Goal: Task Accomplishment & Management: Use online tool/utility

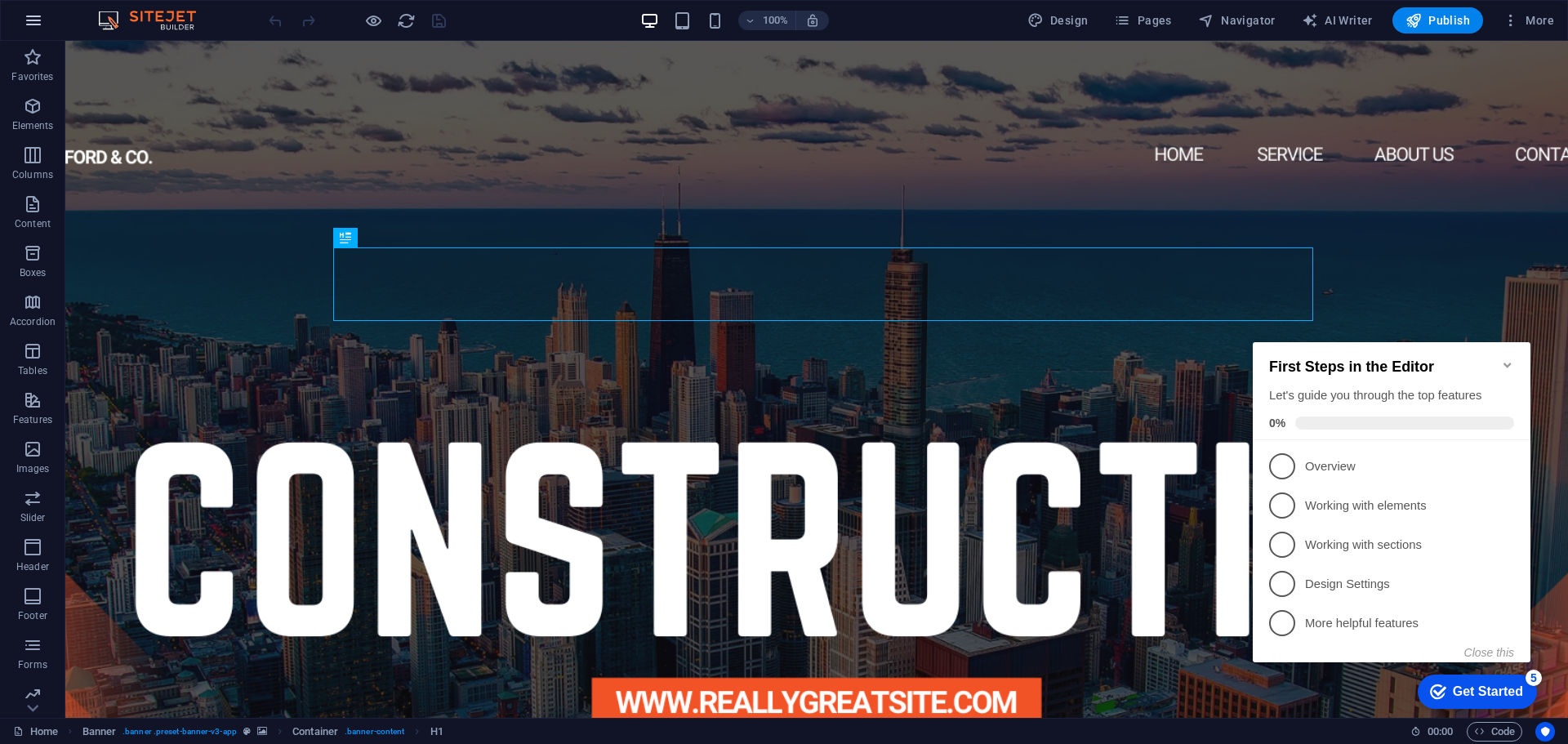
click at [31, 30] on icon "button" at bounding box center [33, 21] width 20 height 20
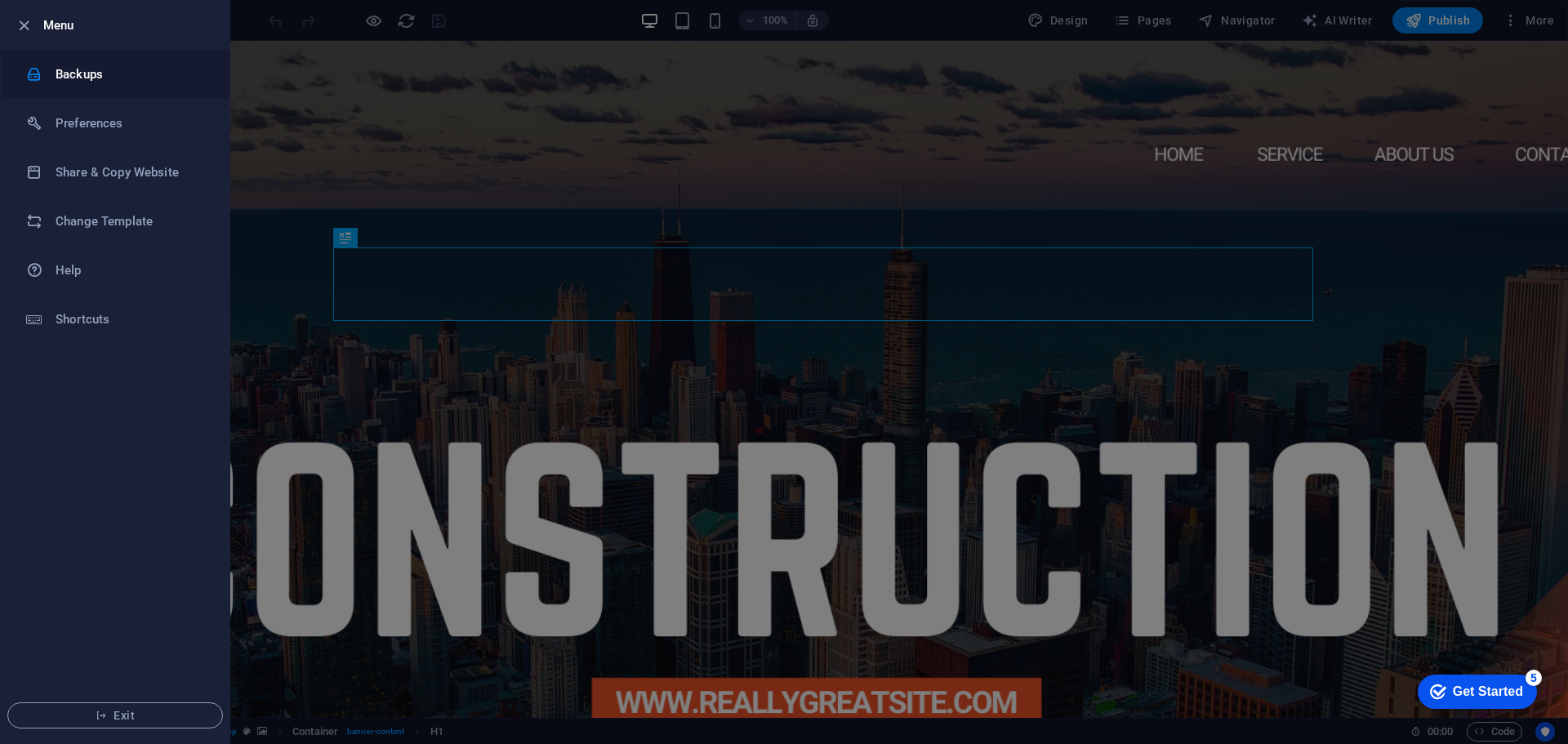
click at [115, 74] on h6 "Backups" at bounding box center [132, 75] width 151 height 20
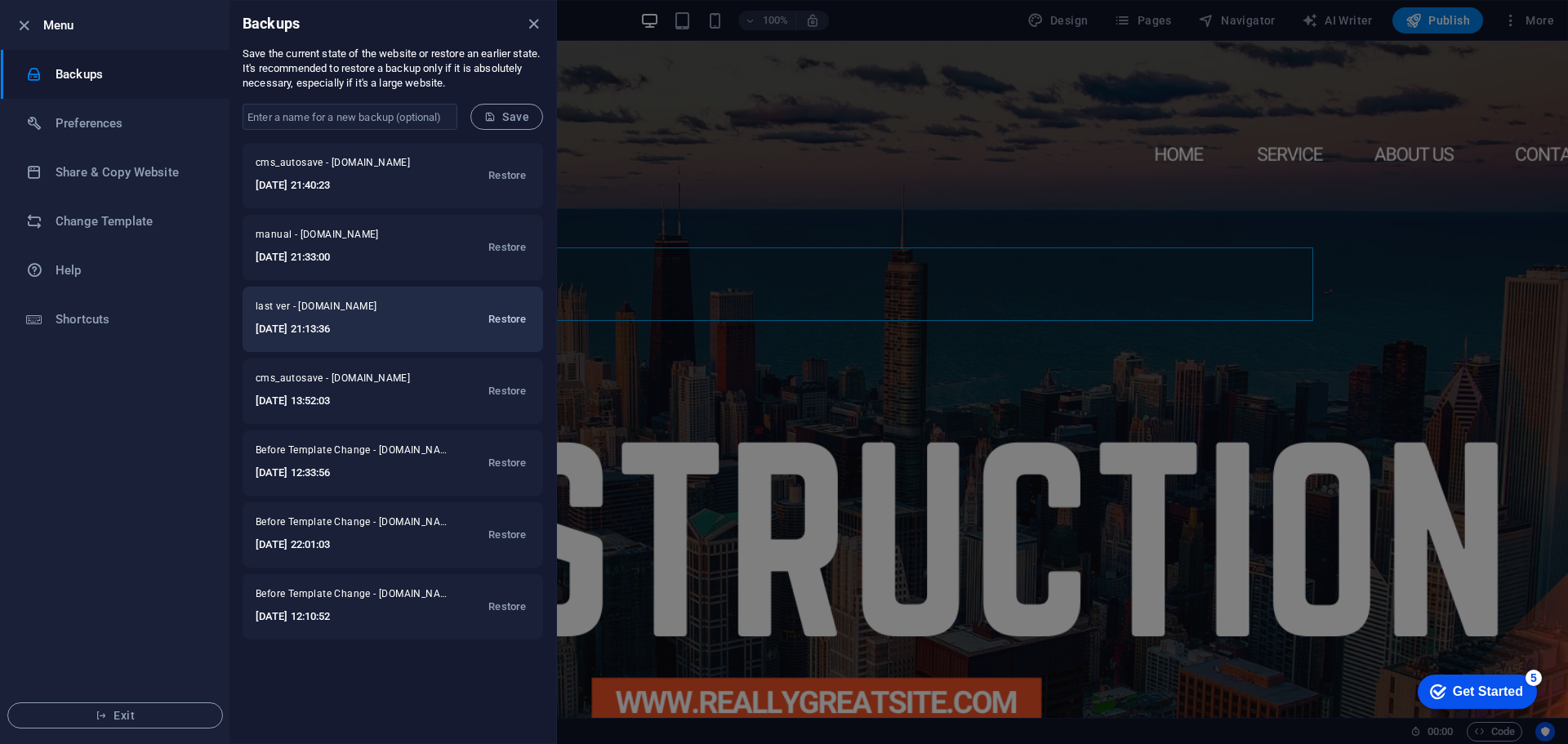
click at [499, 317] on span "Restore" at bounding box center [508, 319] width 38 height 20
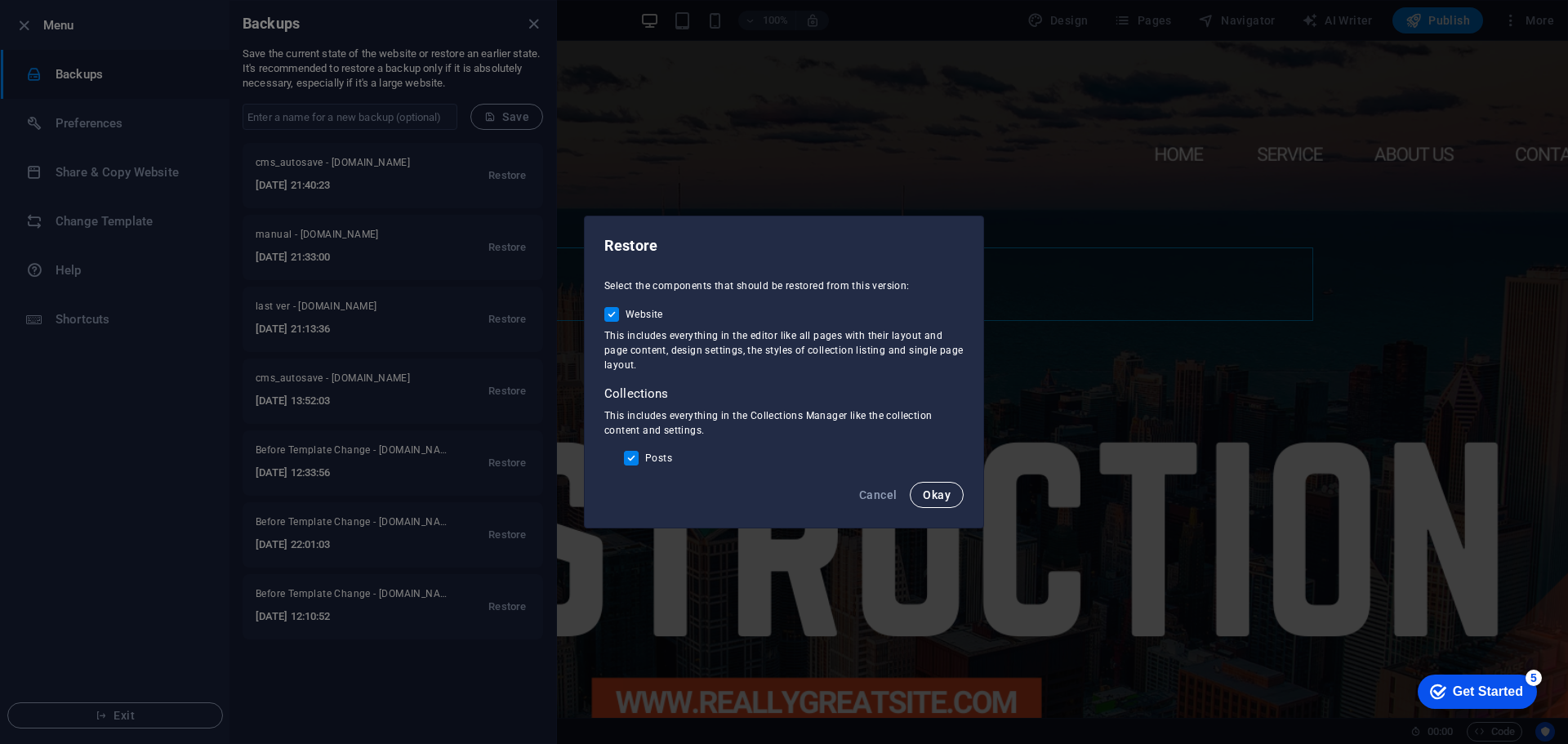
click at [929, 497] on span "Okay" at bounding box center [937, 495] width 28 height 13
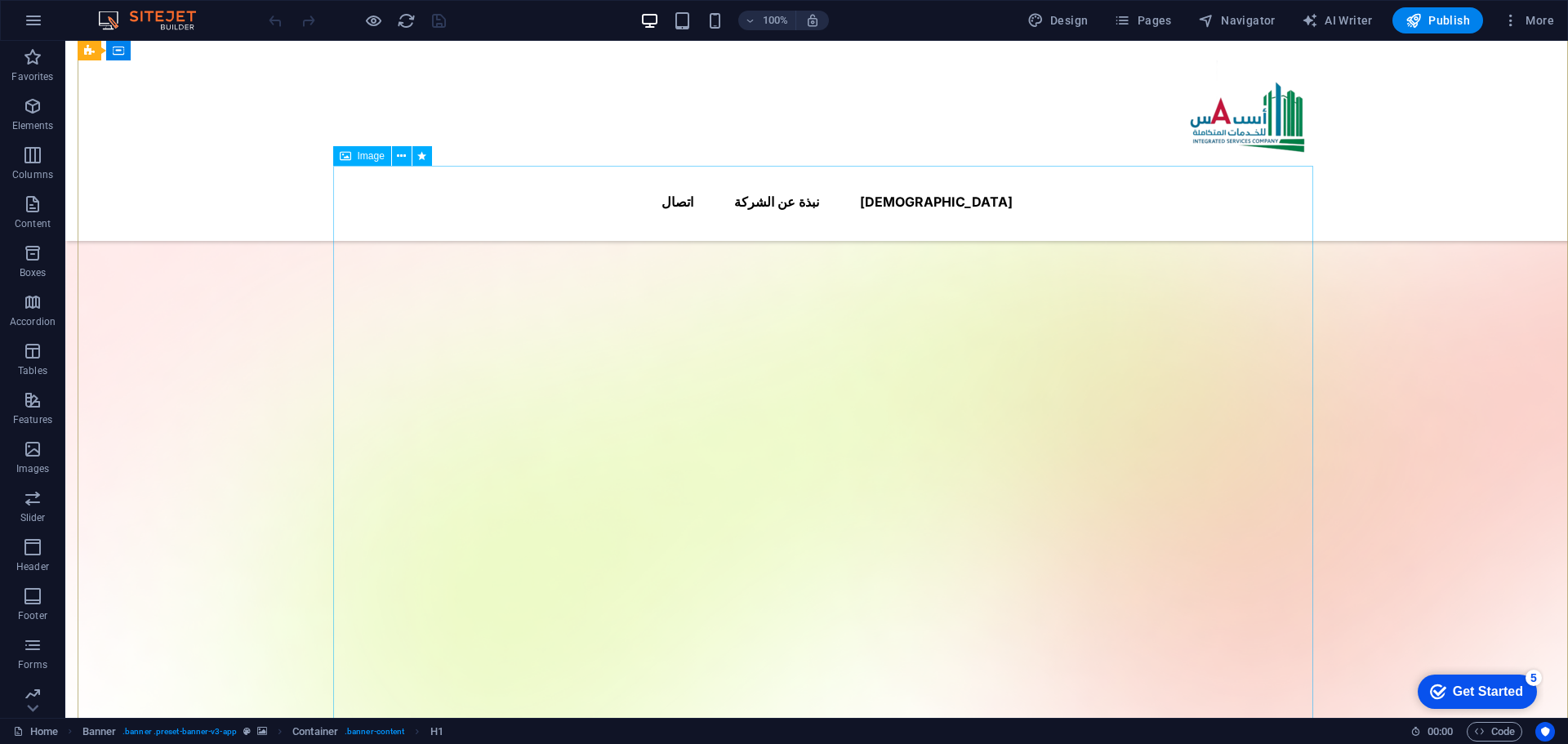
scroll to position [82, 0]
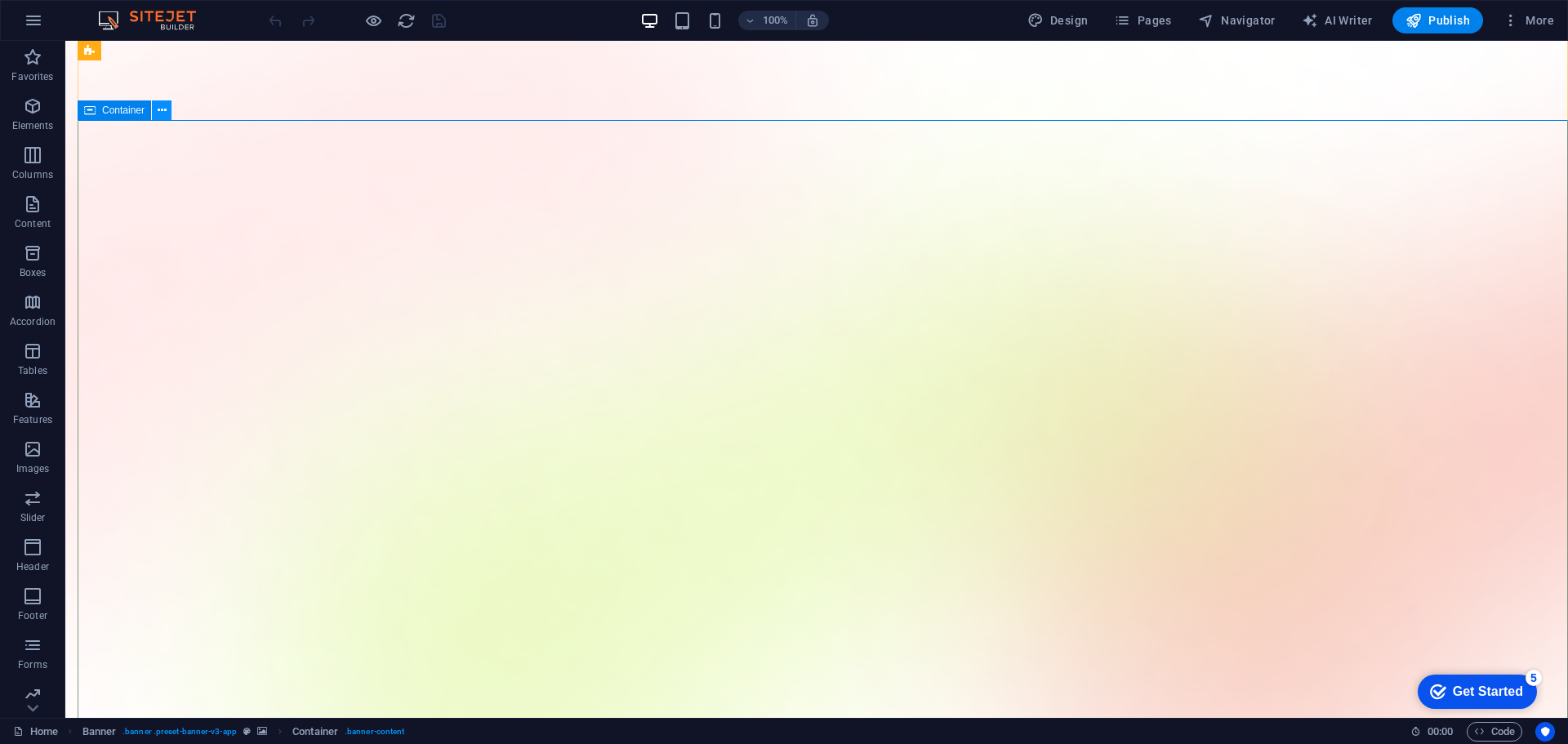
click at [165, 106] on icon at bounding box center [162, 110] width 9 height 17
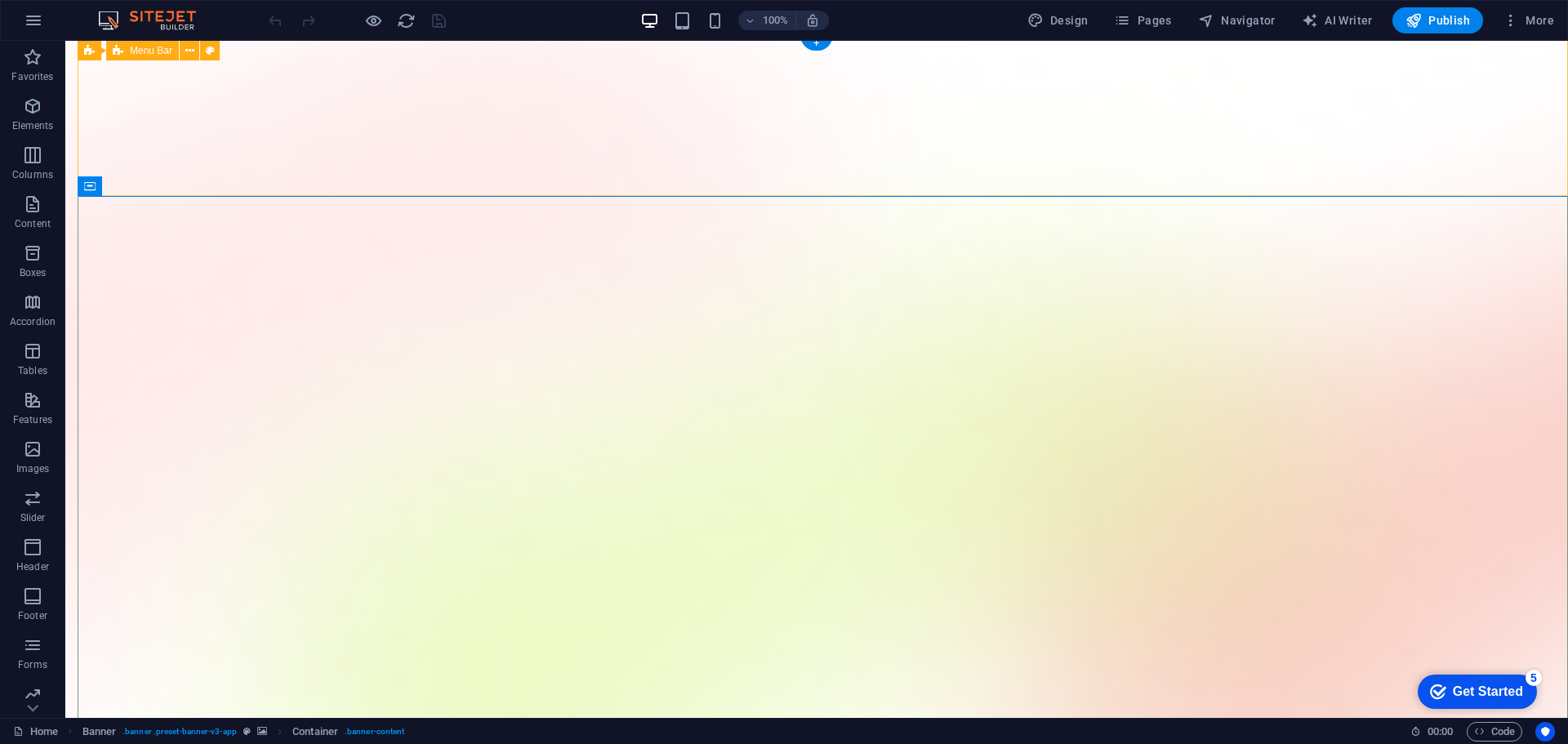
scroll to position [0, 0]
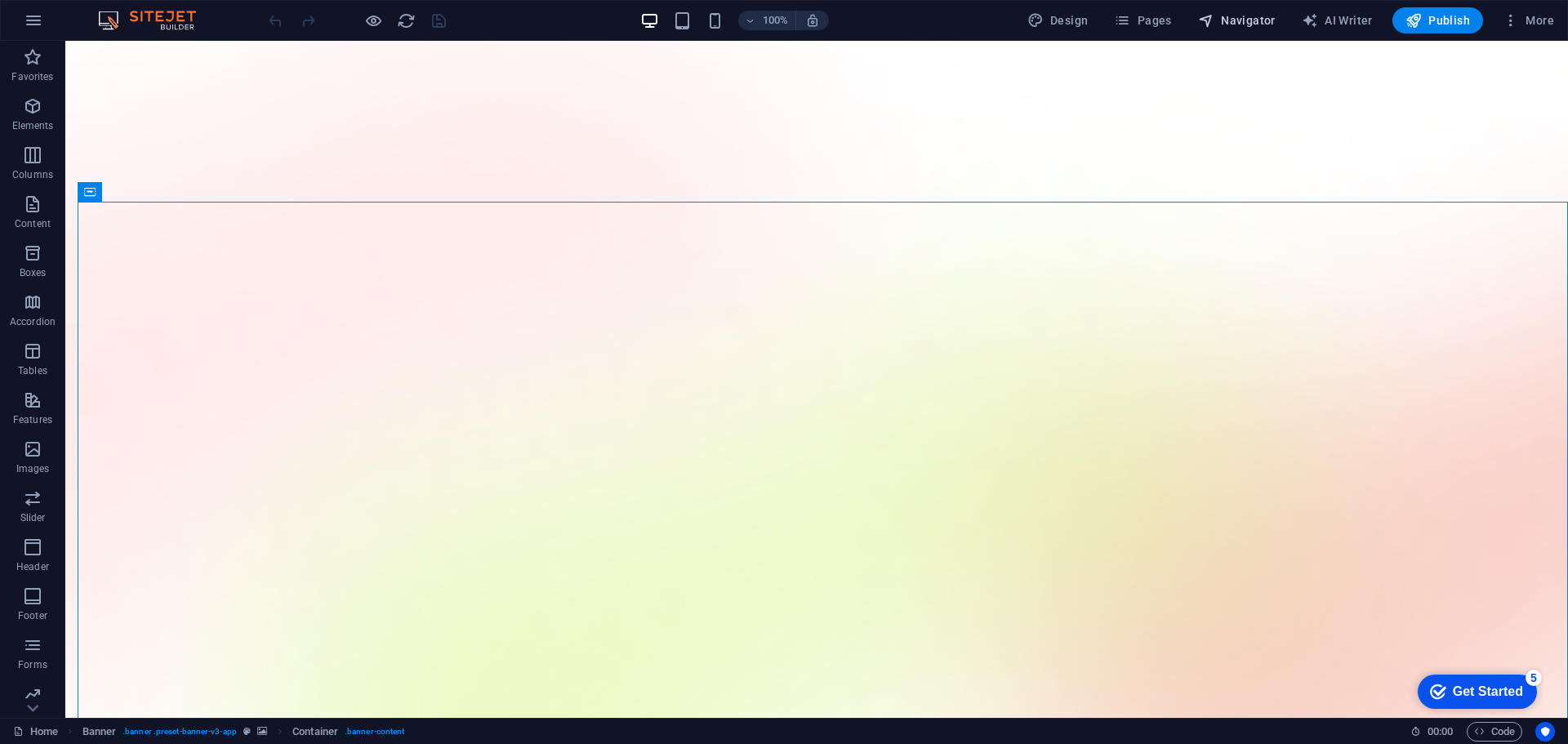
click at [1255, 23] on span "Navigator" at bounding box center [1237, 21] width 78 height 16
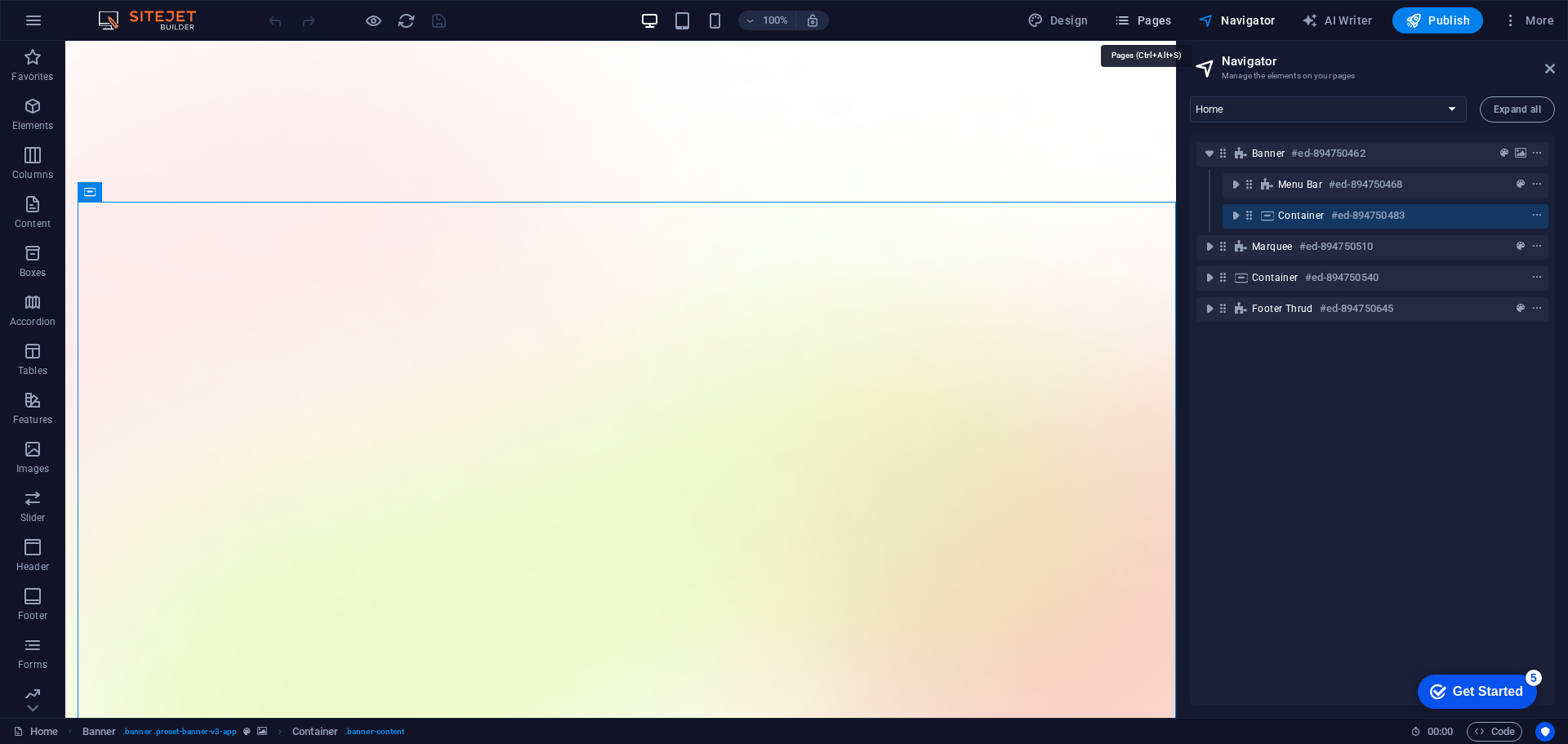
click at [1157, 19] on span "Pages" at bounding box center [1142, 21] width 57 height 16
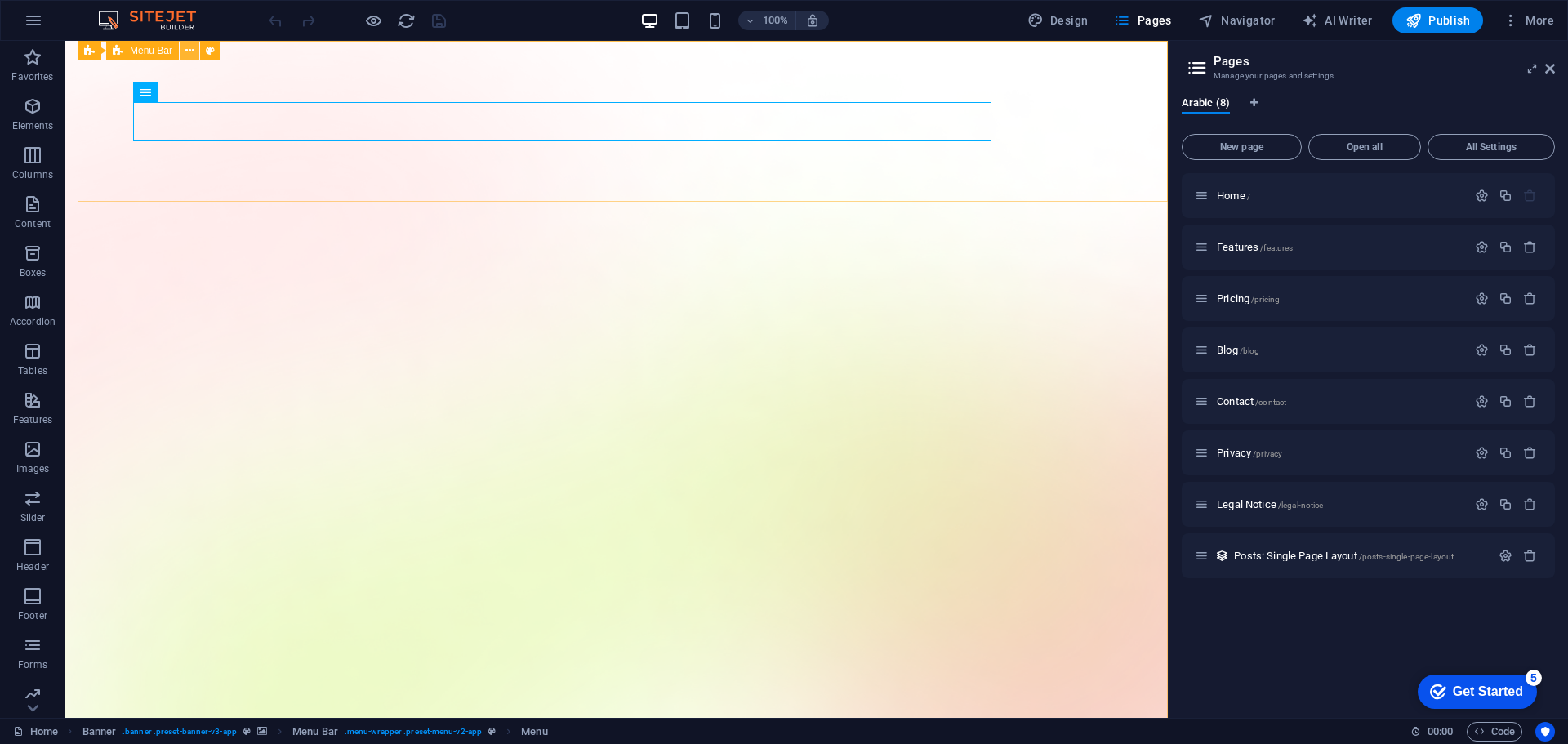
click at [184, 51] on button at bounding box center [189, 51] width 20 height 20
click at [191, 56] on icon at bounding box center [190, 51] width 9 height 17
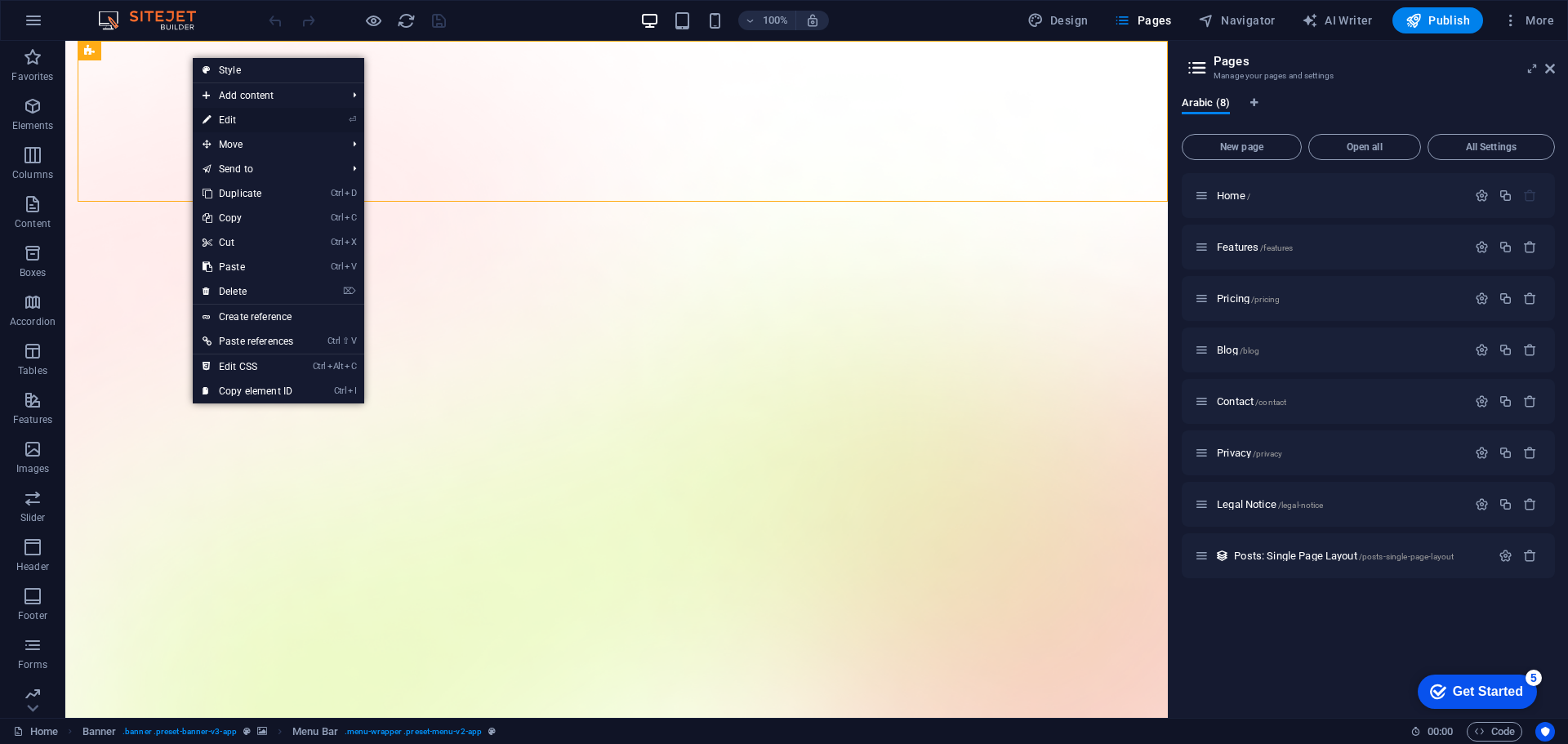
click at [219, 118] on link "⏎ Edit" at bounding box center [248, 120] width 110 height 24
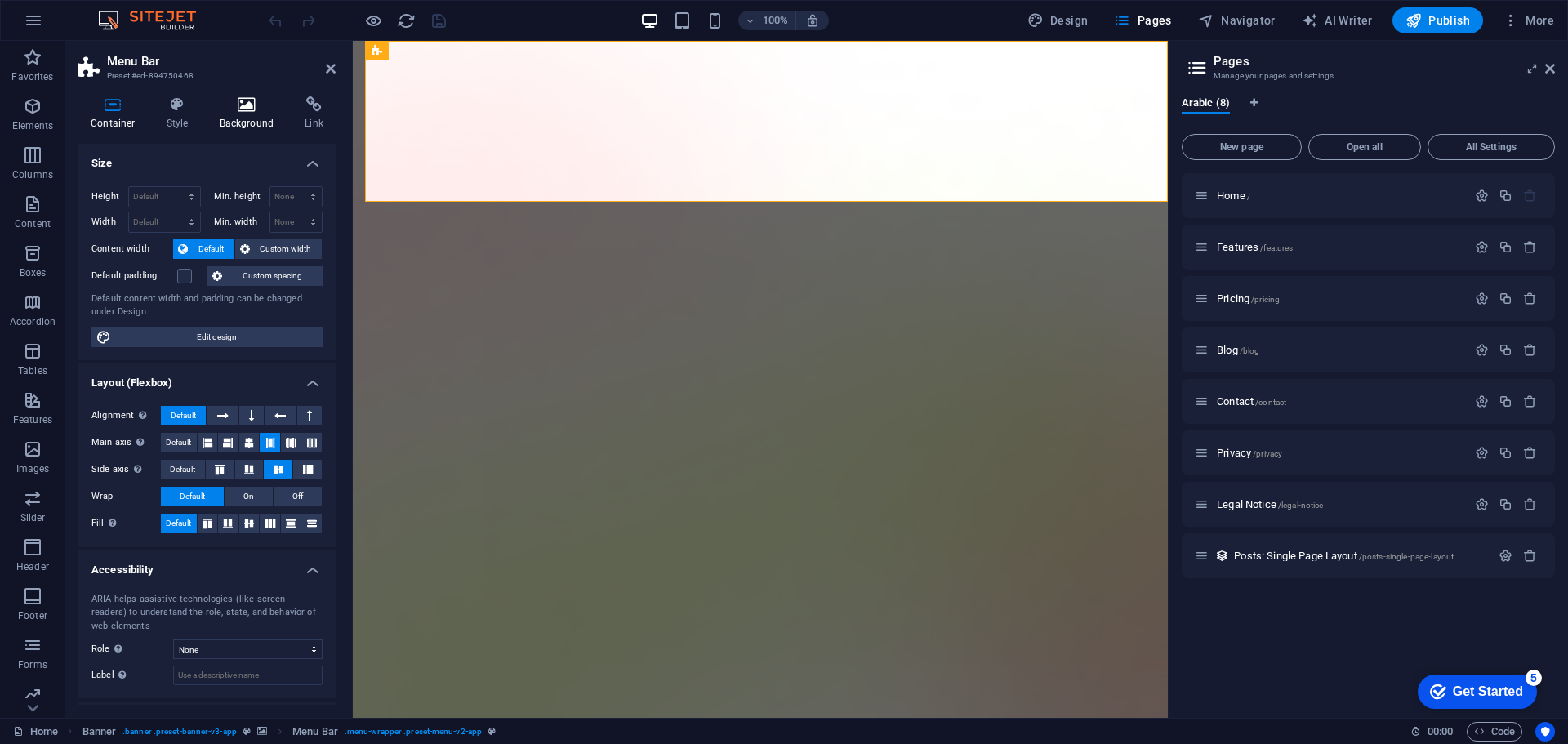
click at [235, 110] on icon at bounding box center [247, 105] width 79 height 16
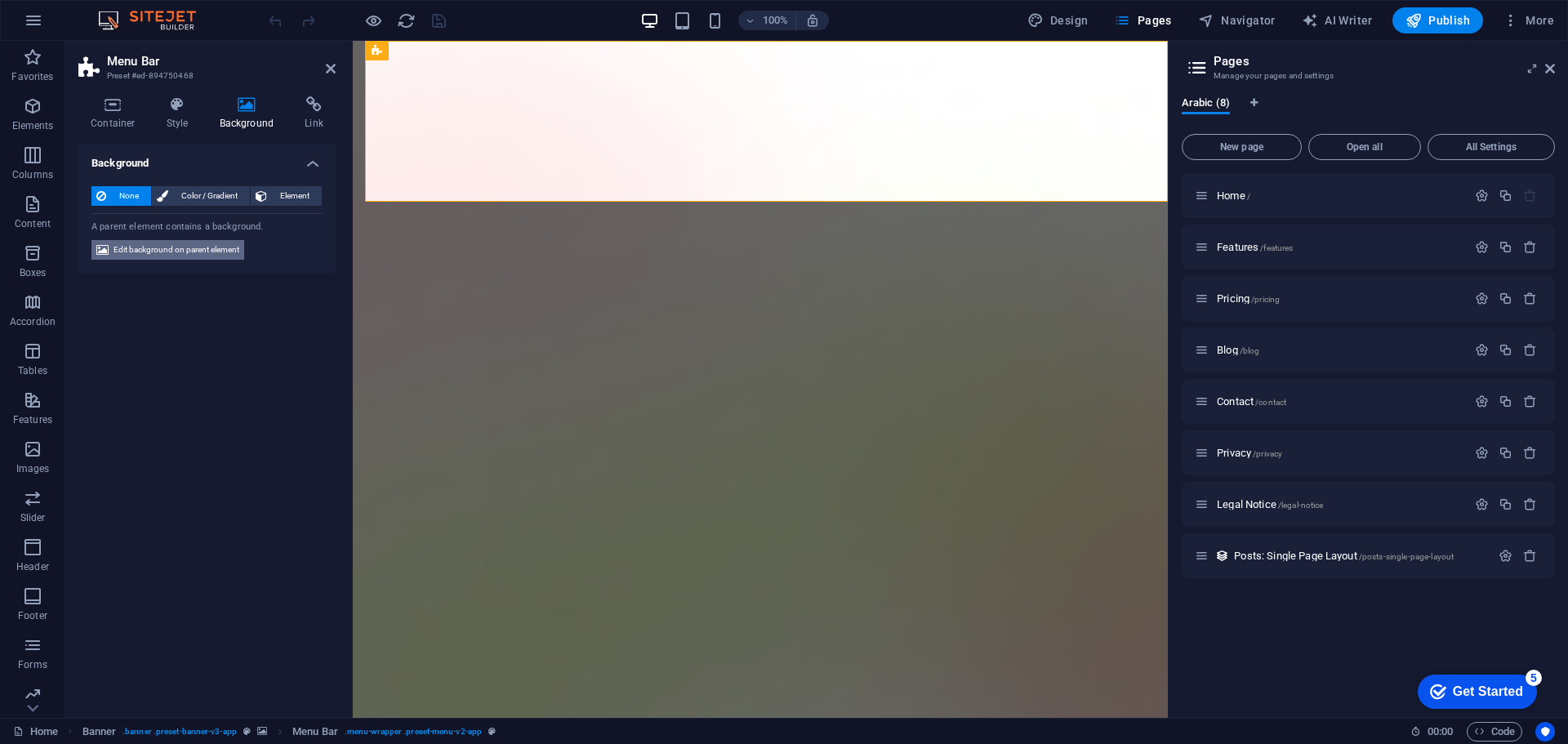
click at [196, 253] on span "Edit background on parent element" at bounding box center [176, 250] width 125 height 20
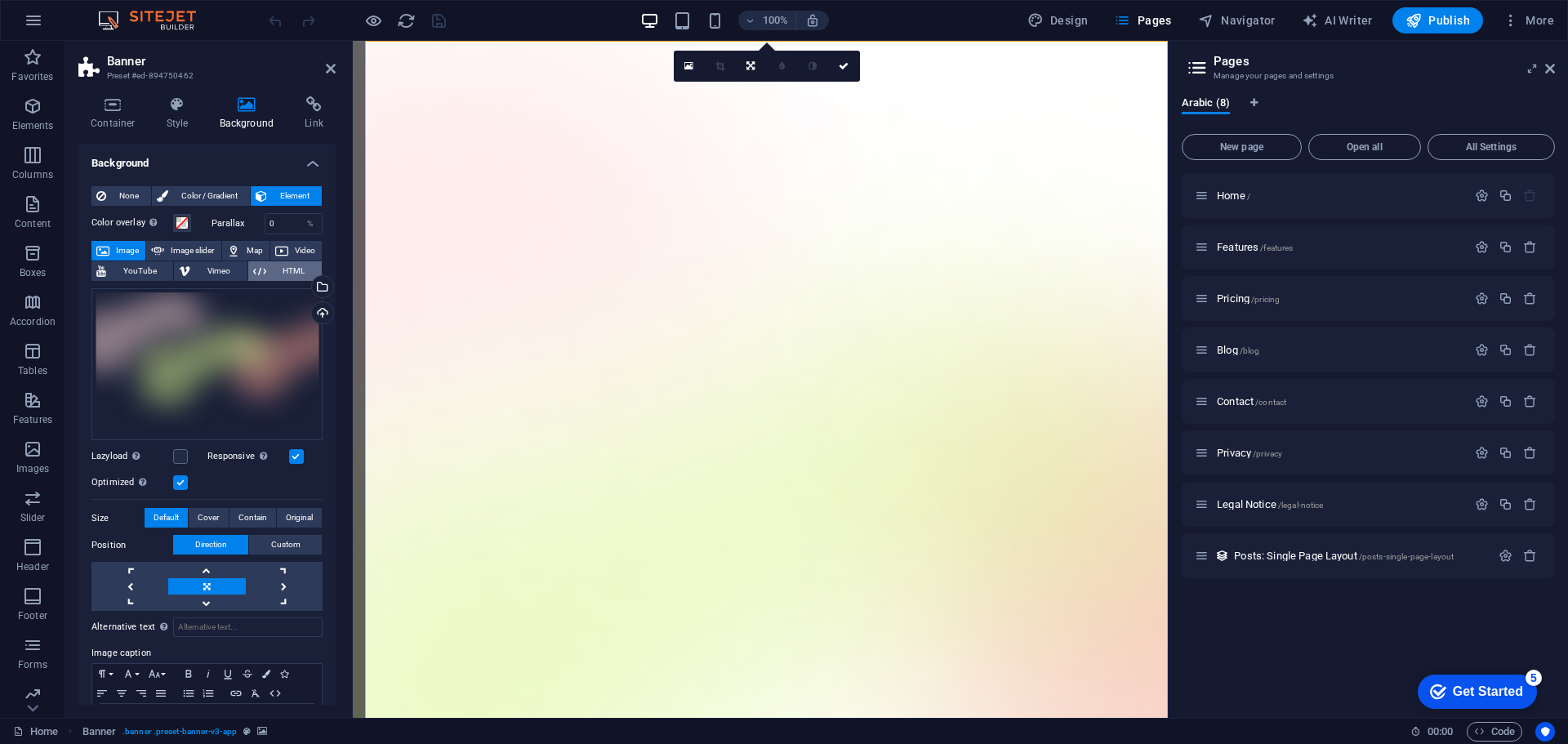
click at [280, 272] on span "HTML" at bounding box center [294, 271] width 46 height 20
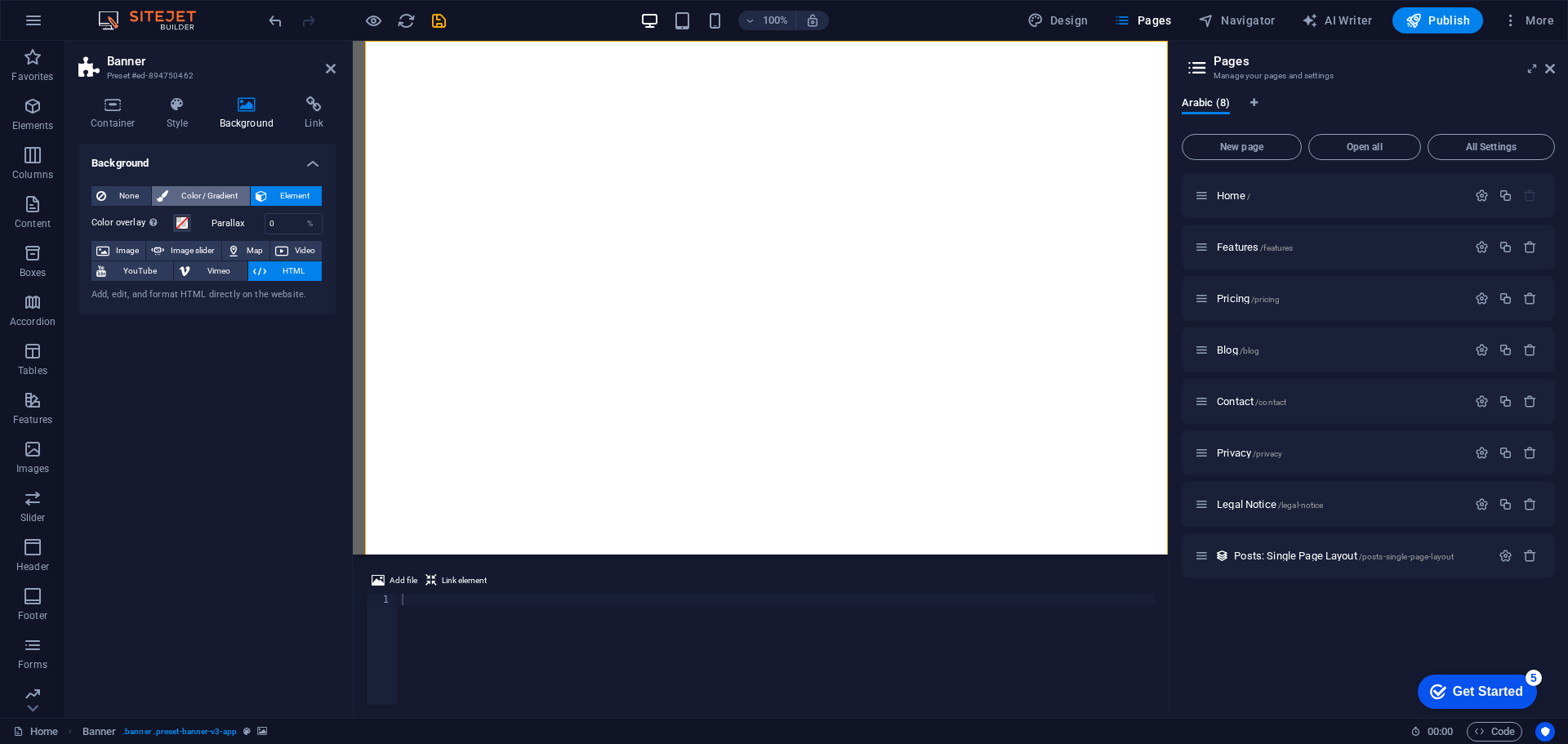
click at [194, 195] on span "Color / Gradient" at bounding box center [209, 197] width 72 height 20
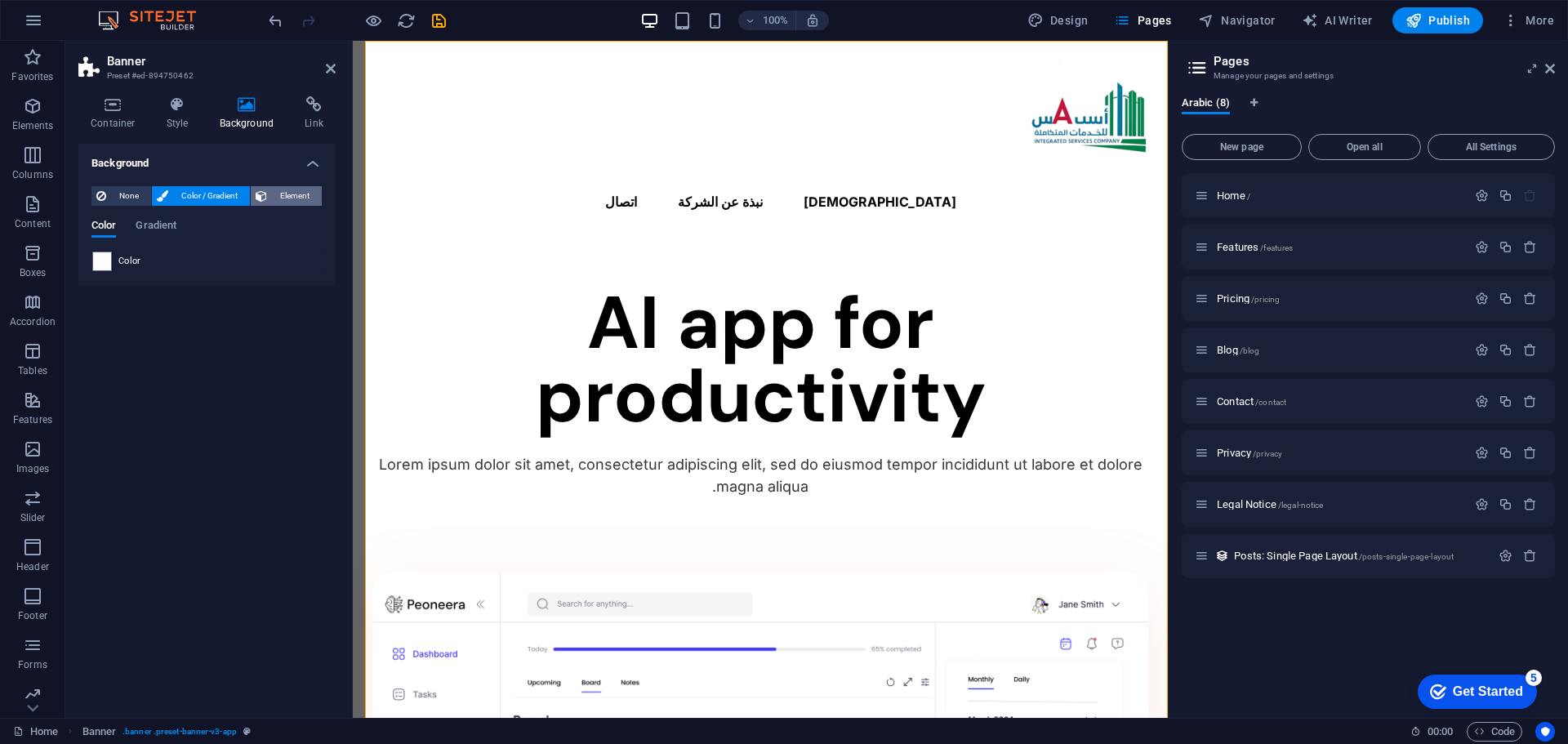
click at [290, 193] on span "Element" at bounding box center [295, 197] width 45 height 20
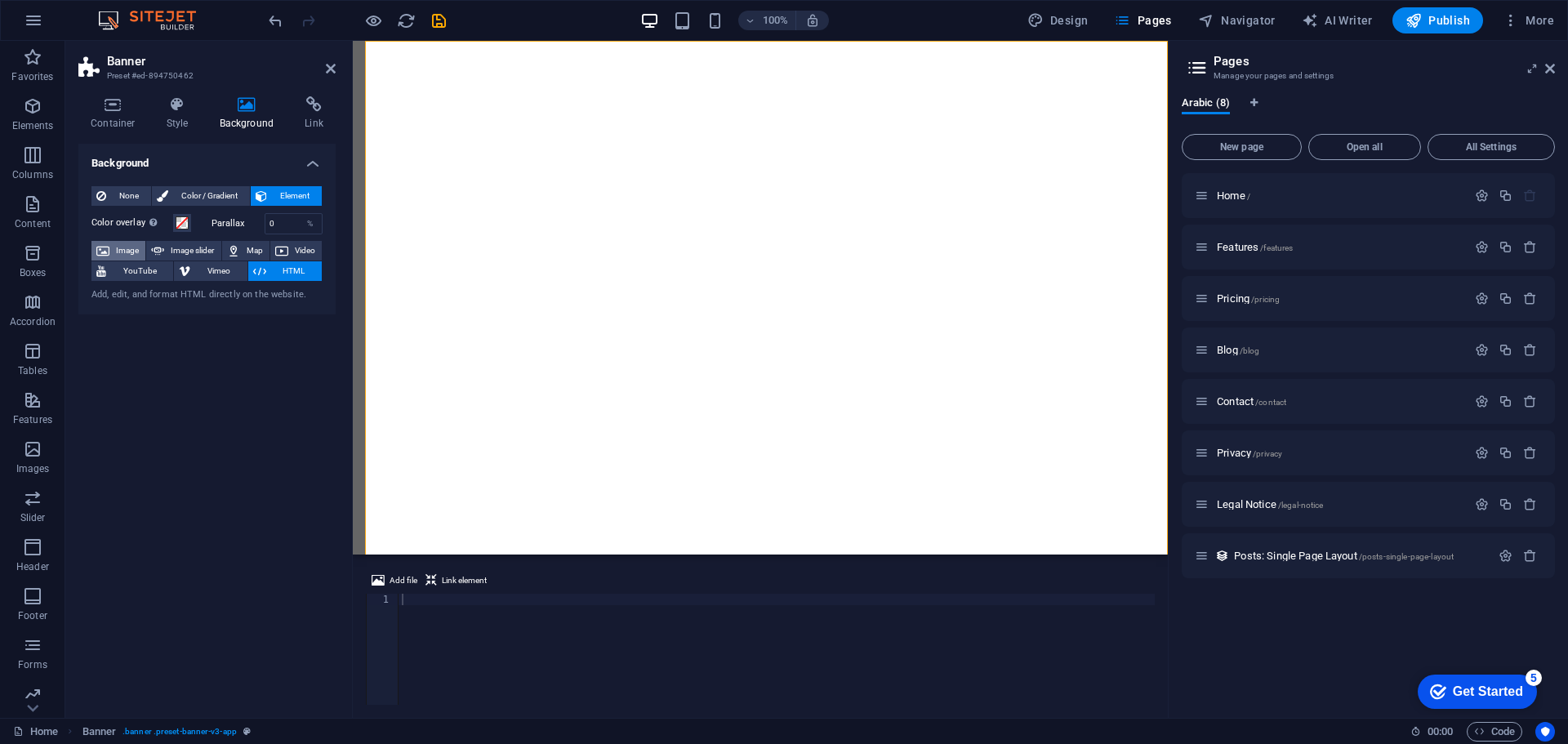
click at [117, 244] on span "Image" at bounding box center [127, 251] width 26 height 20
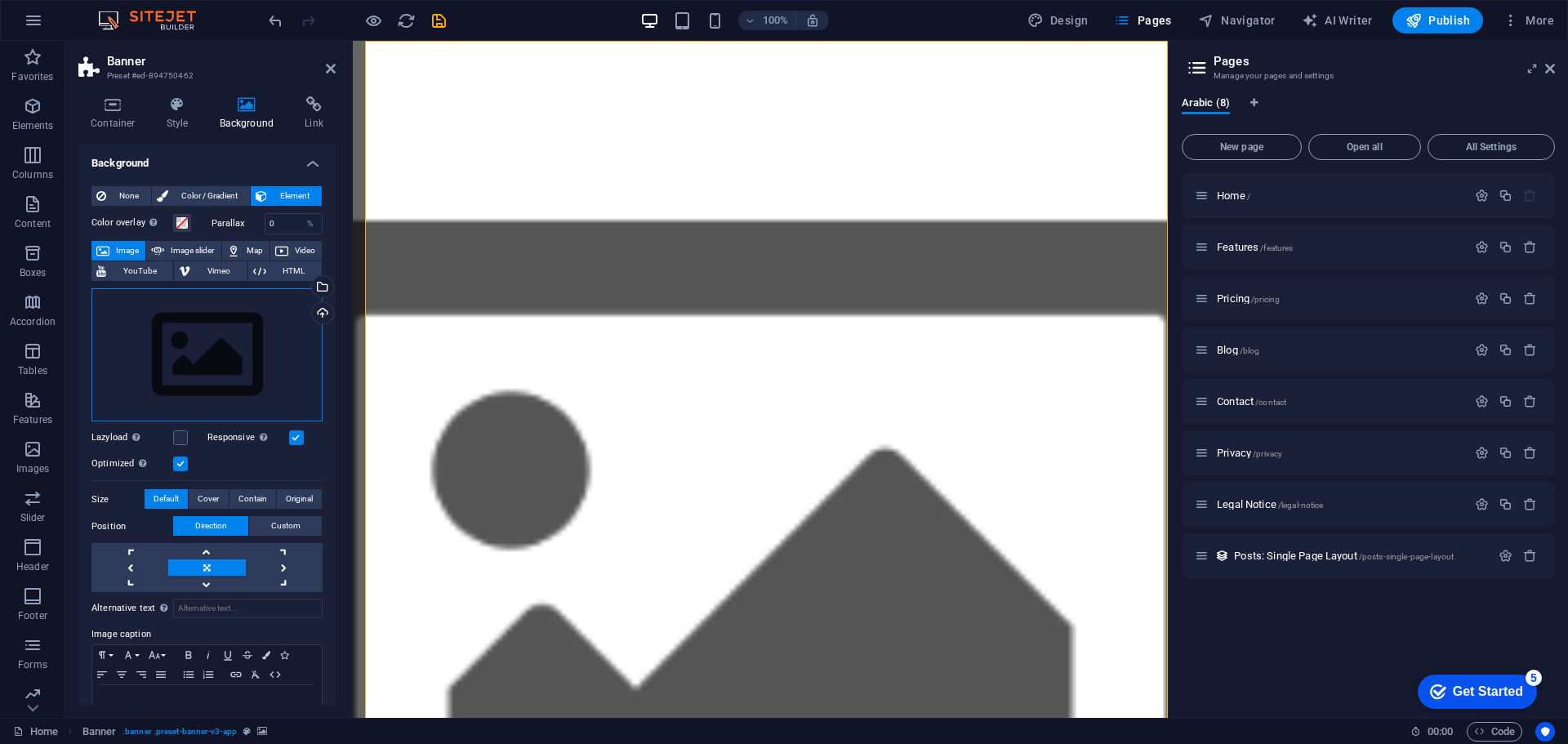
click at [260, 339] on div "Drag files here, click to choose files or select files from Files or our free s…" at bounding box center [206, 355] width 231 height 134
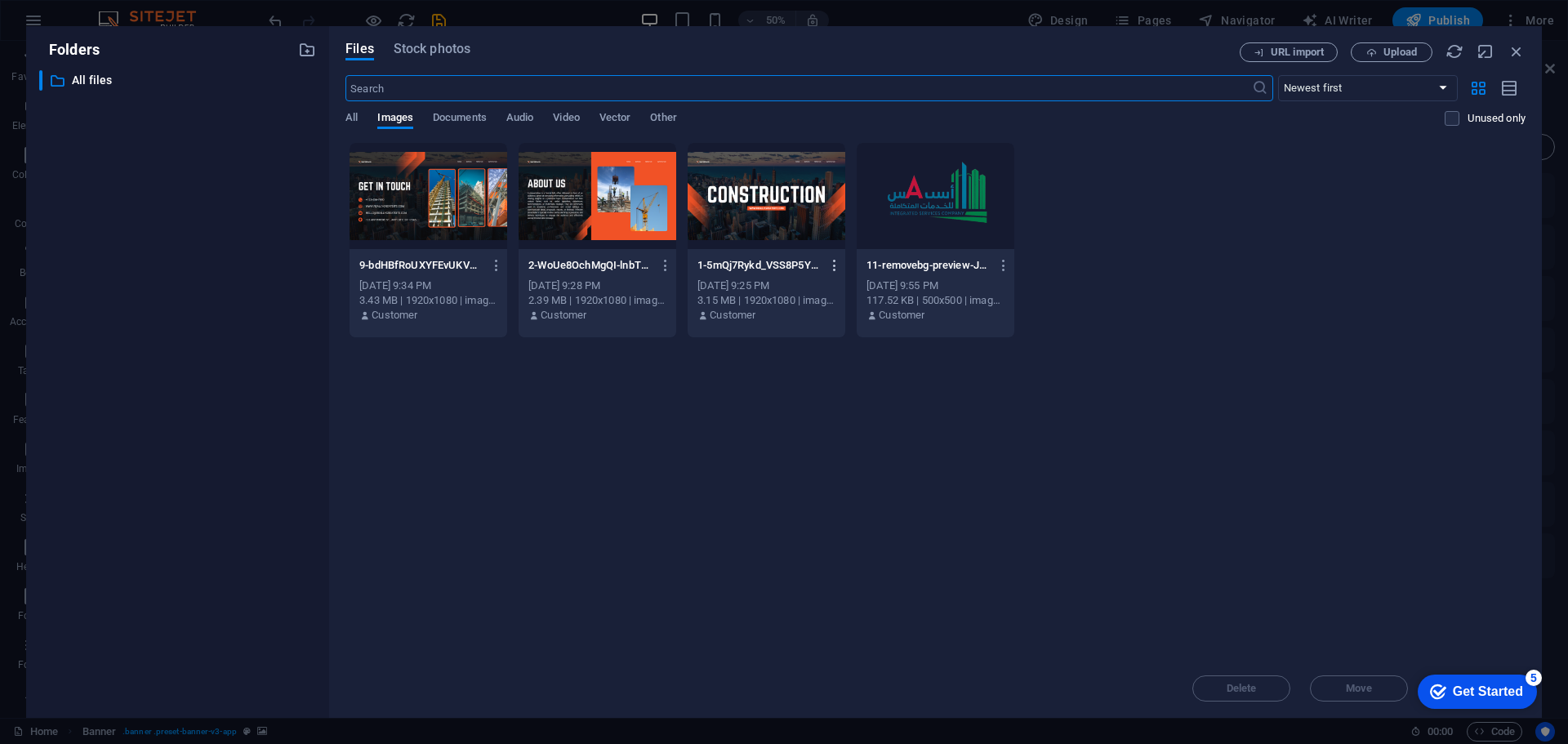
click at [837, 264] on icon "button" at bounding box center [835, 265] width 15 height 14
click at [832, 582] on h6 "Delete" at bounding box center [844, 583] width 69 height 20
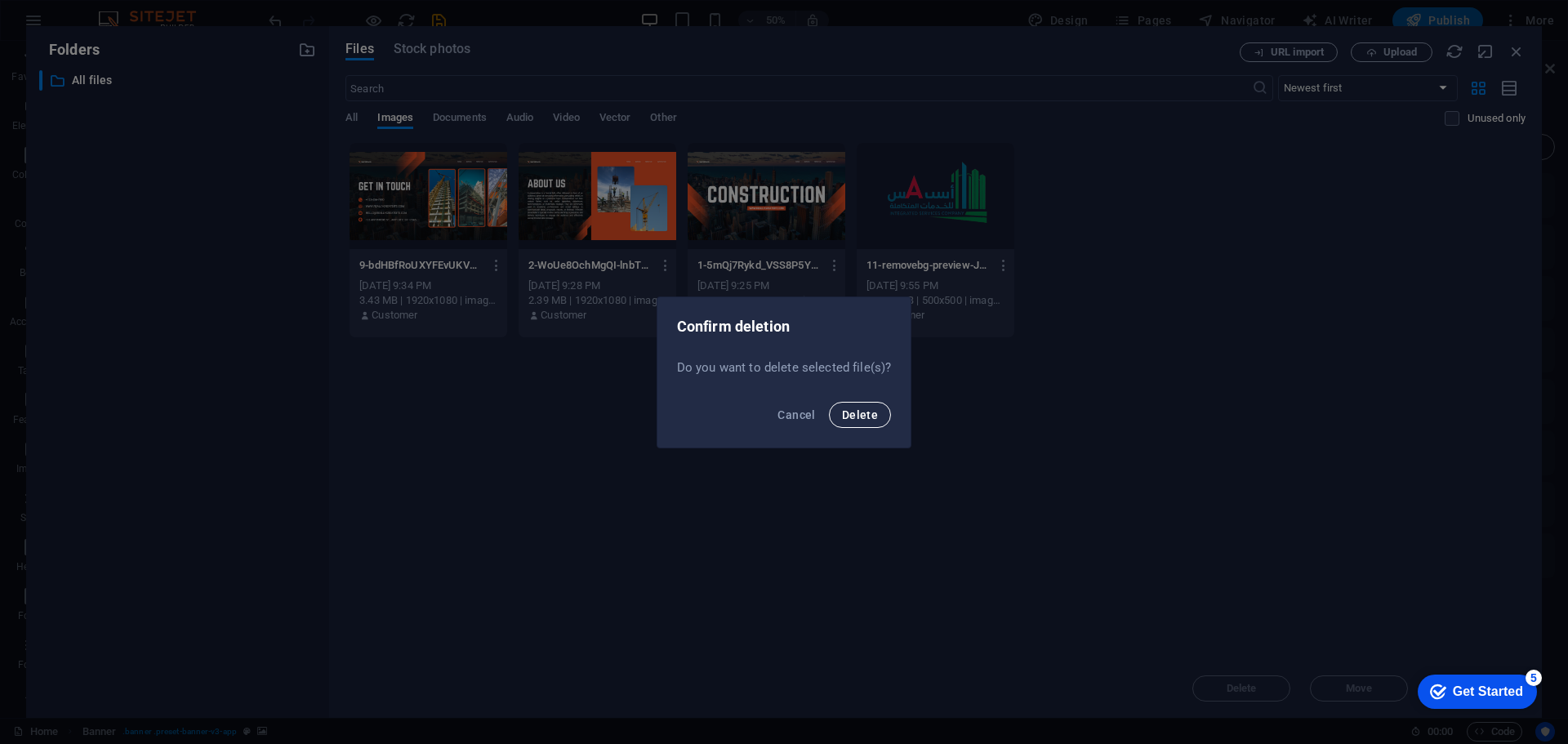
click at [856, 409] on span "Delete" at bounding box center [860, 415] width 36 height 13
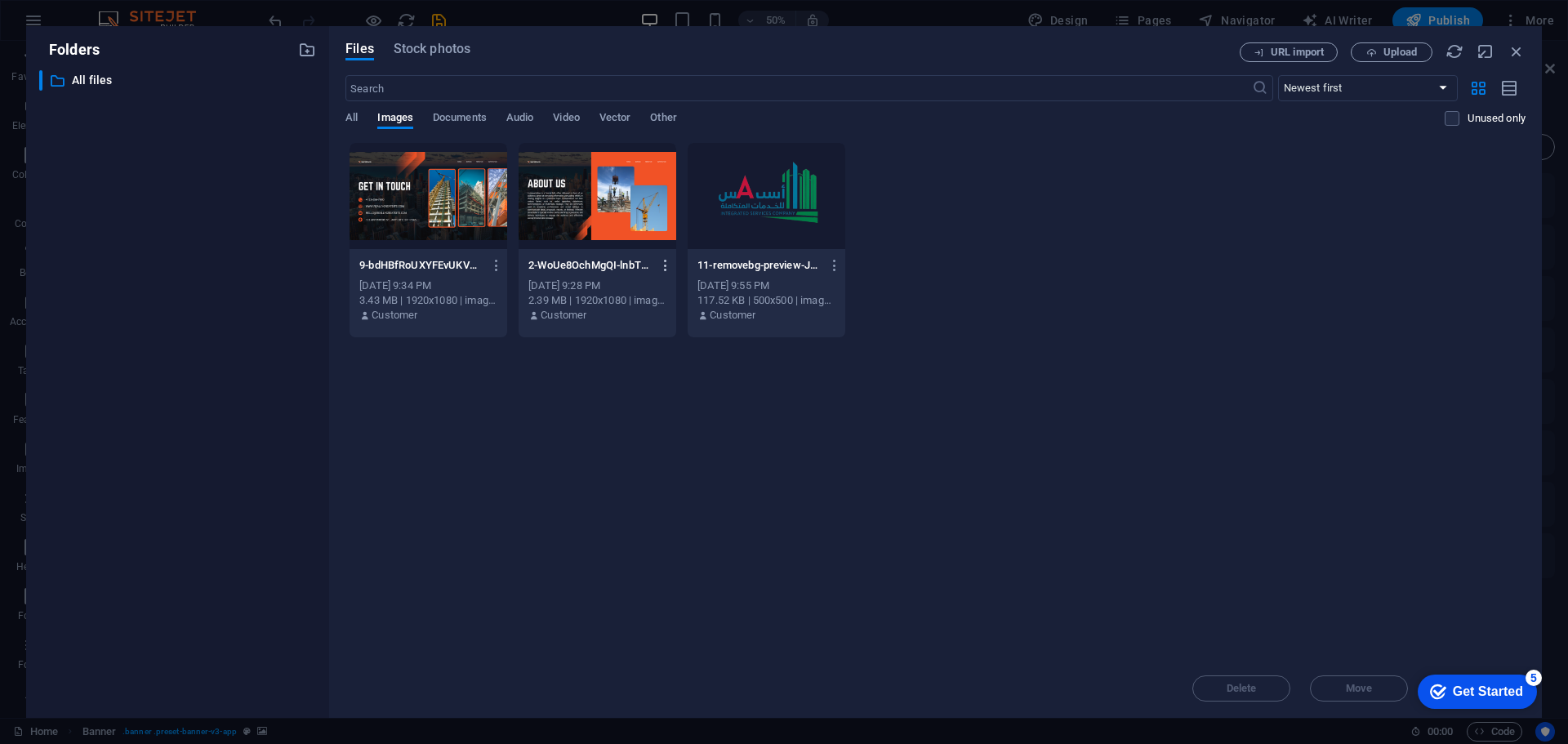
click at [665, 262] on icon "button" at bounding box center [665, 265] width 15 height 14
click at [681, 578] on h6 "Delete" at bounding box center [674, 583] width 69 height 20
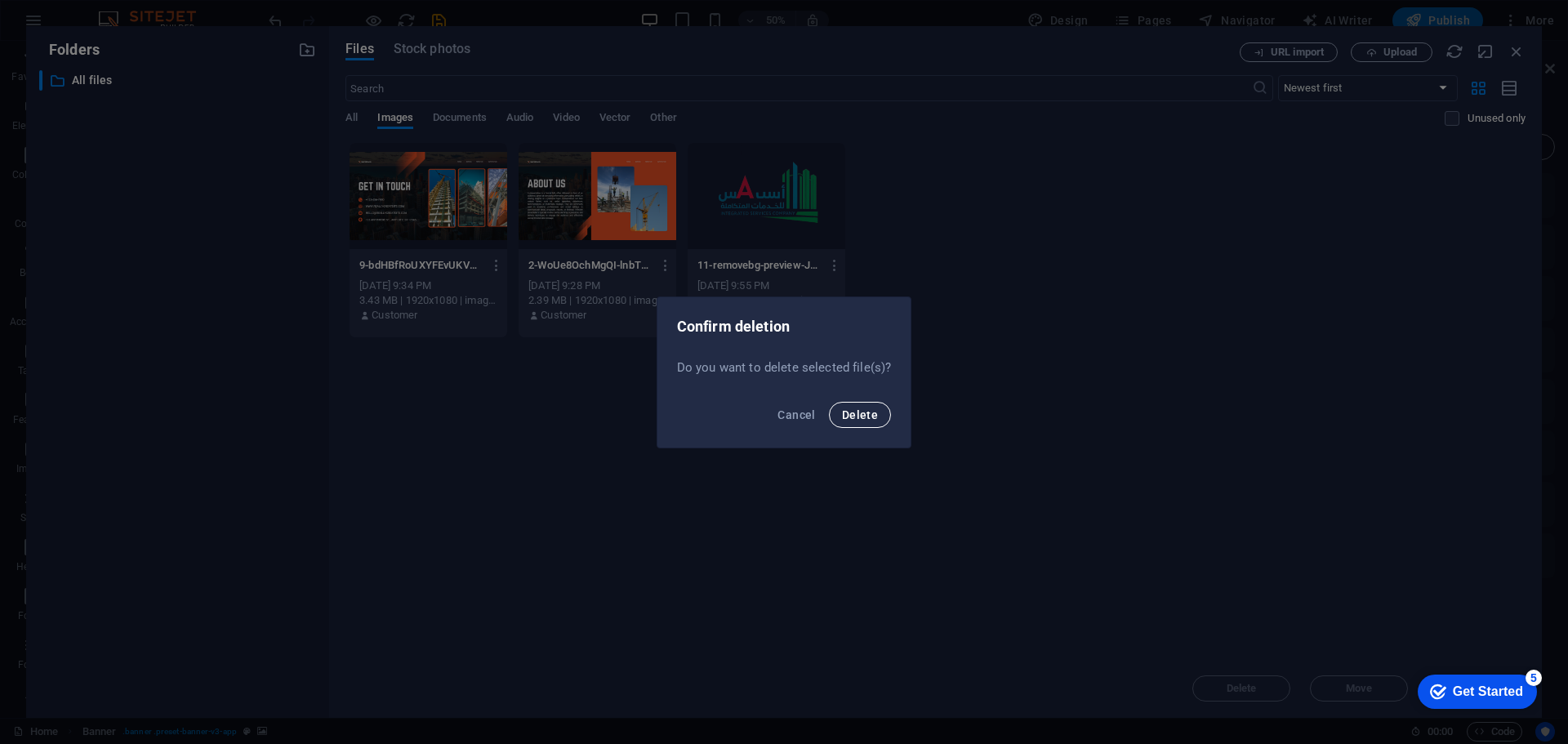
click at [855, 416] on span "Delete" at bounding box center [860, 415] width 36 height 13
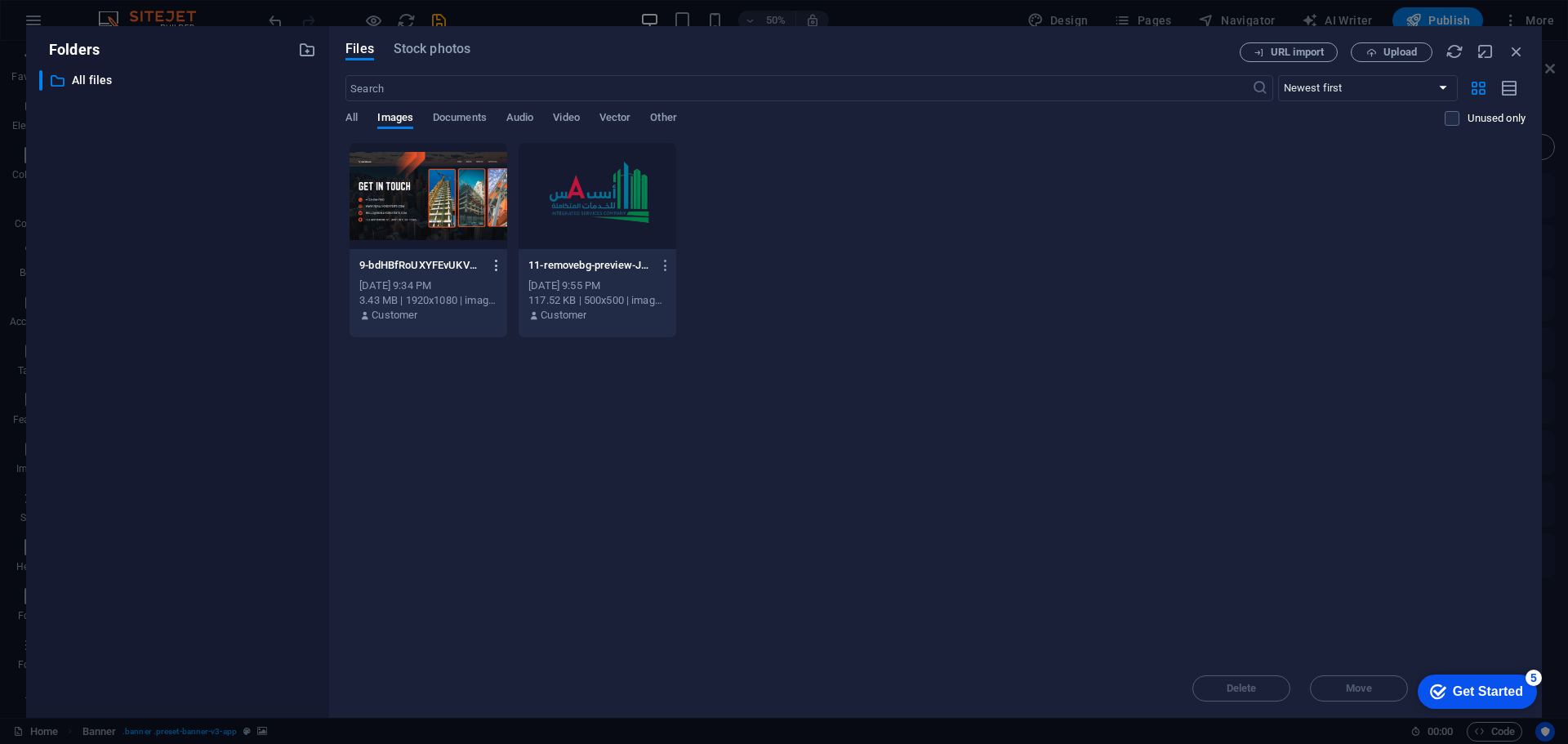
click at [499, 264] on icon "button" at bounding box center [497, 265] width 15 height 14
click at [505, 578] on h6 "Delete" at bounding box center [506, 583] width 69 height 20
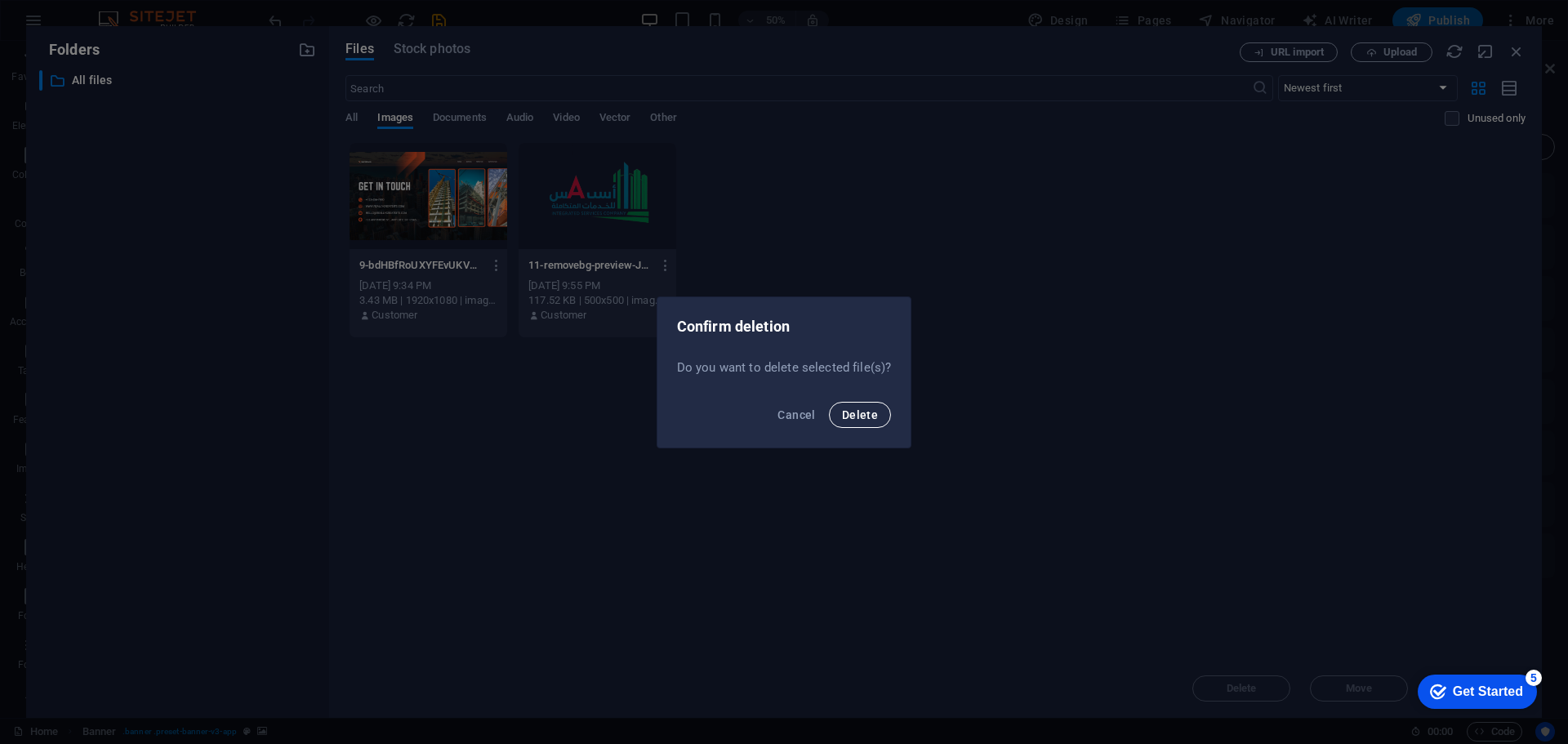
click at [870, 411] on span "Delete" at bounding box center [860, 415] width 36 height 13
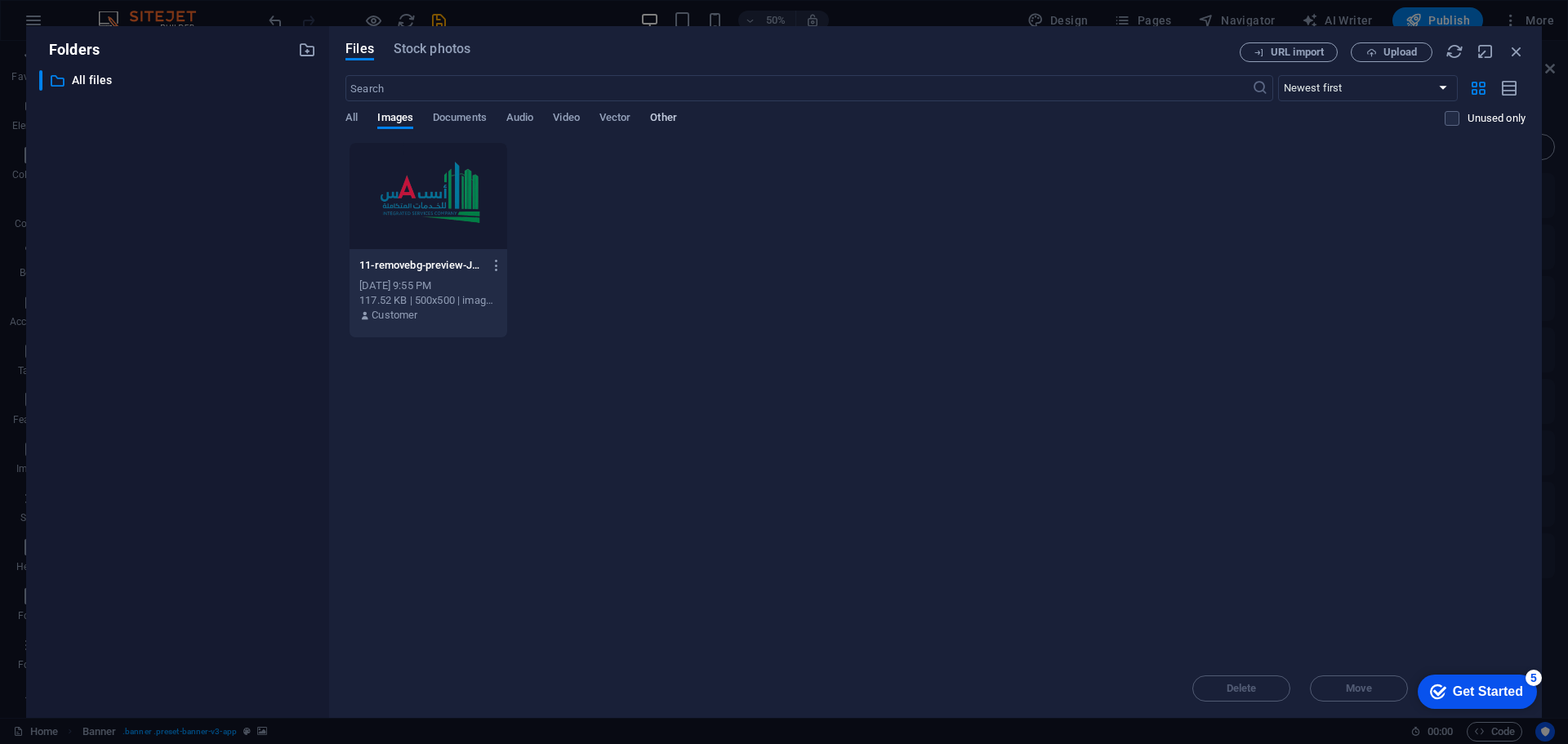
click at [665, 115] on span "Other" at bounding box center [663, 119] width 26 height 23
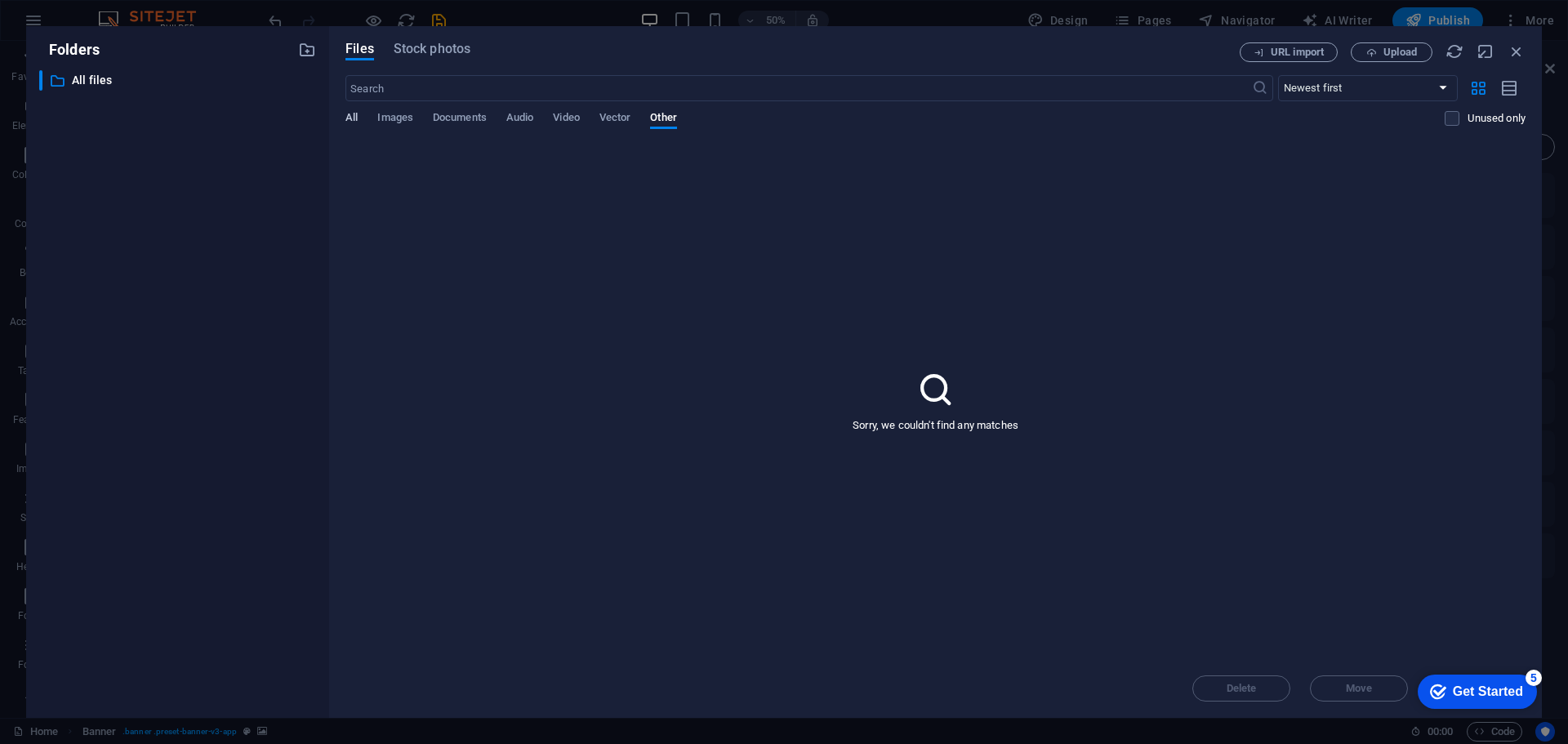
click at [347, 119] on span "All" at bounding box center [352, 119] width 13 height 23
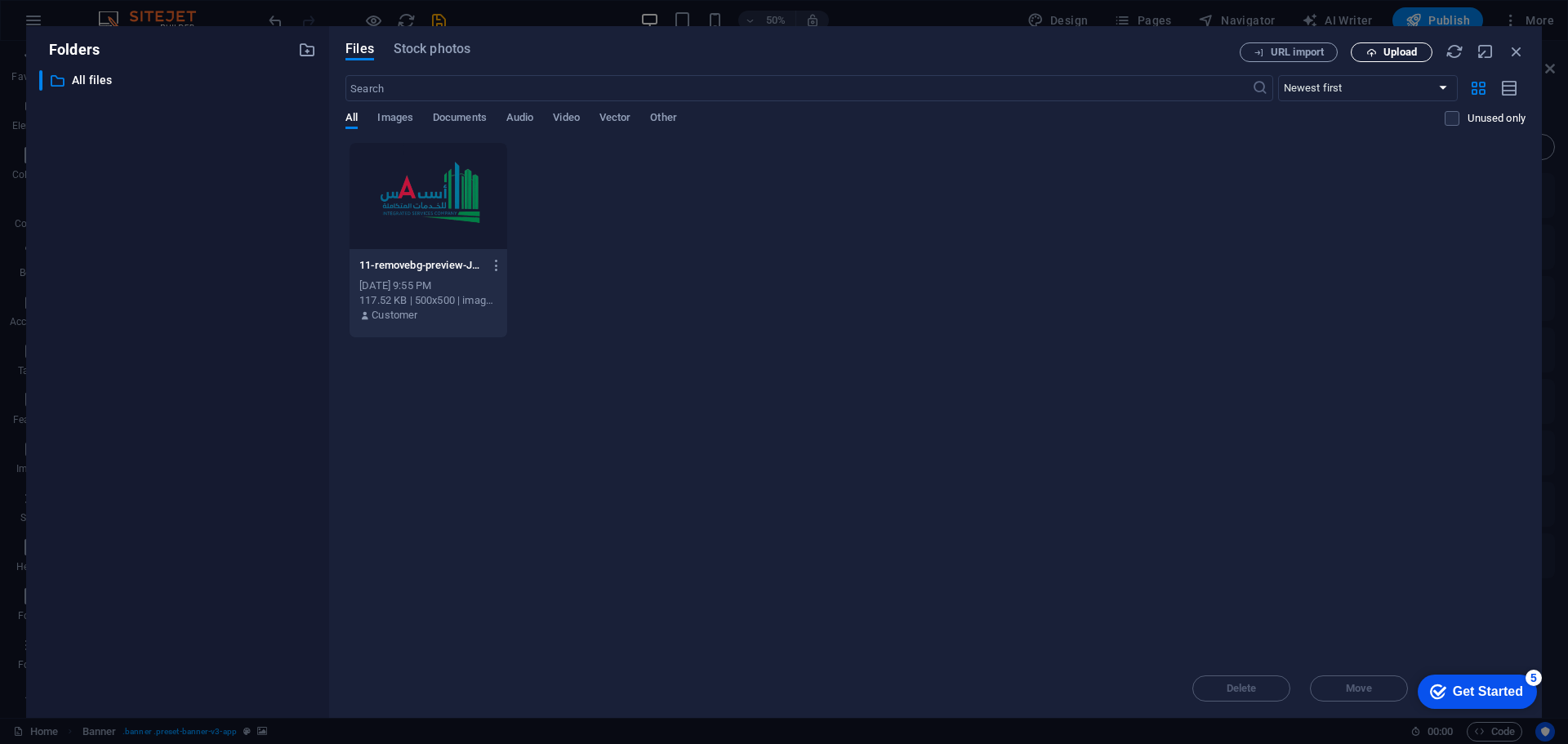
click at [1387, 59] on button "Upload" at bounding box center [1391, 52] width 82 height 20
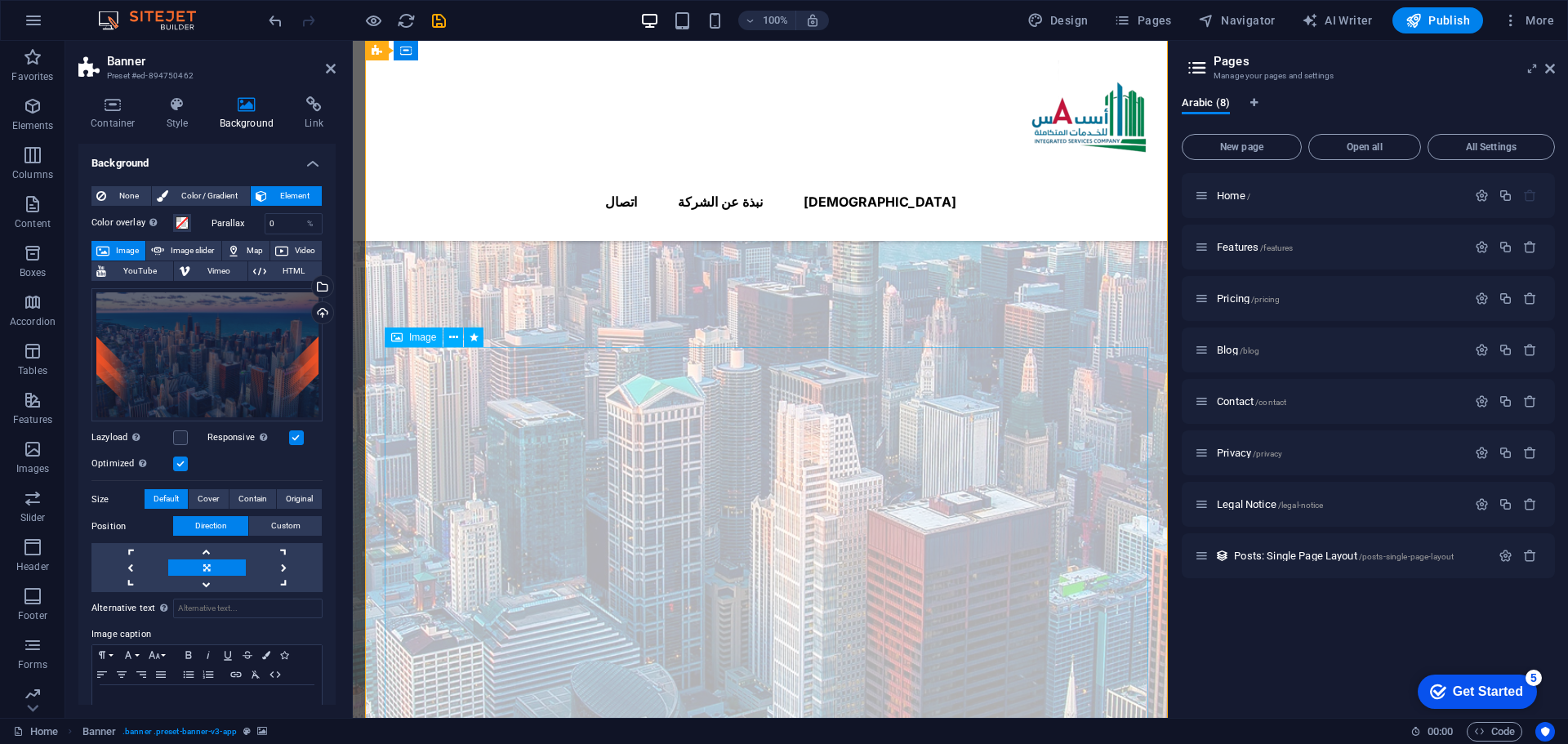
scroll to position [163, 0]
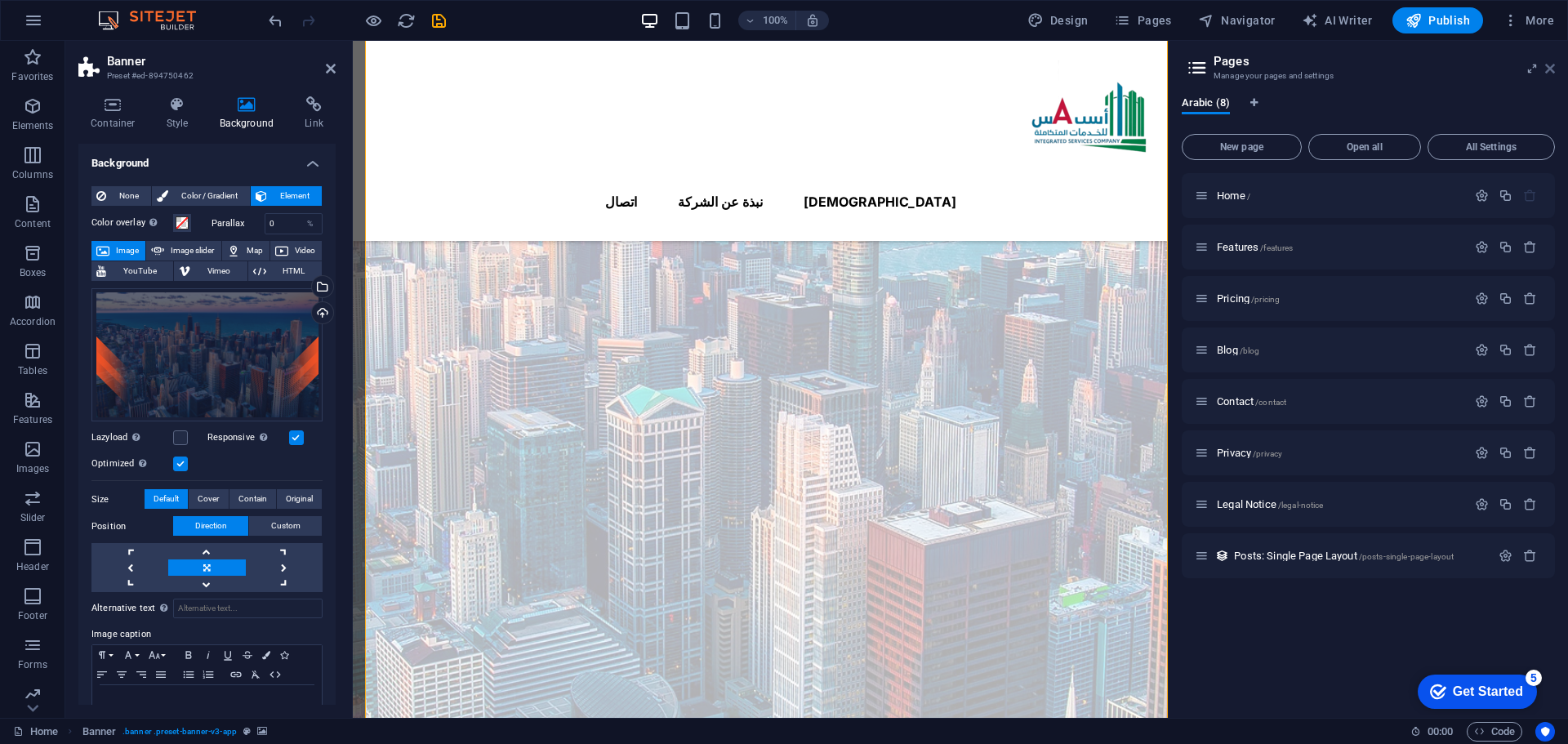
click at [1547, 66] on icon at bounding box center [1550, 69] width 10 height 13
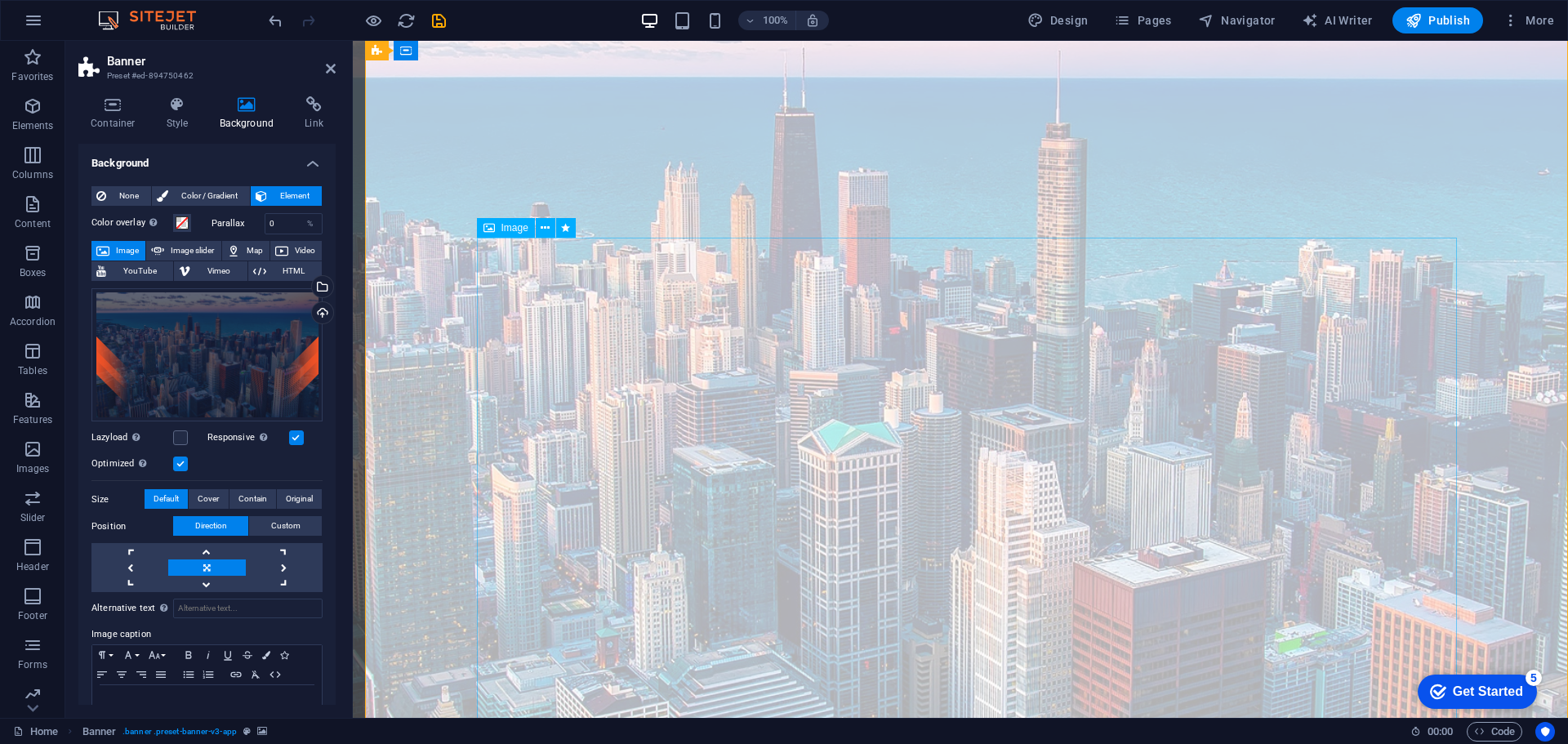
scroll to position [0, 0]
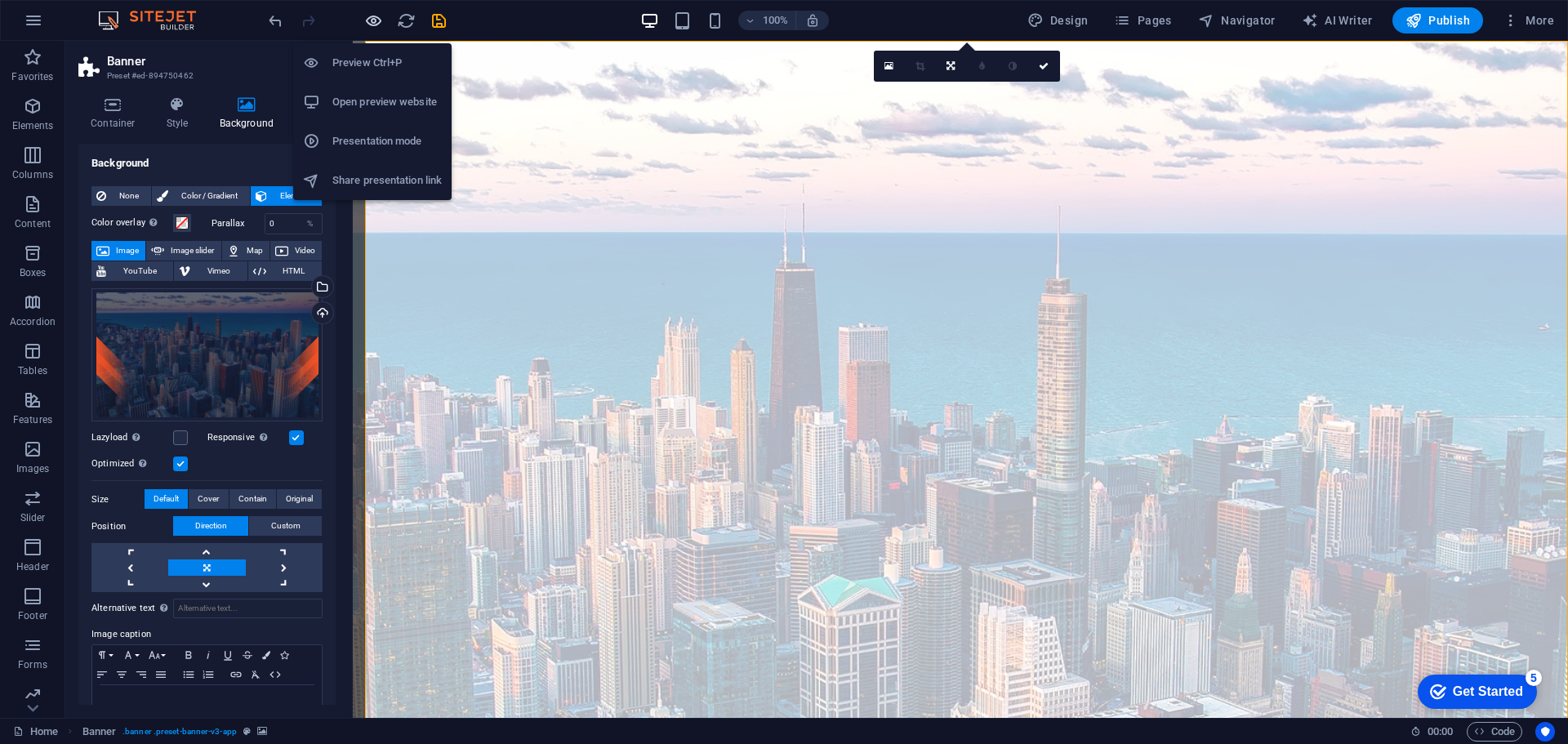
click at [374, 22] on icon "button" at bounding box center [373, 21] width 19 height 19
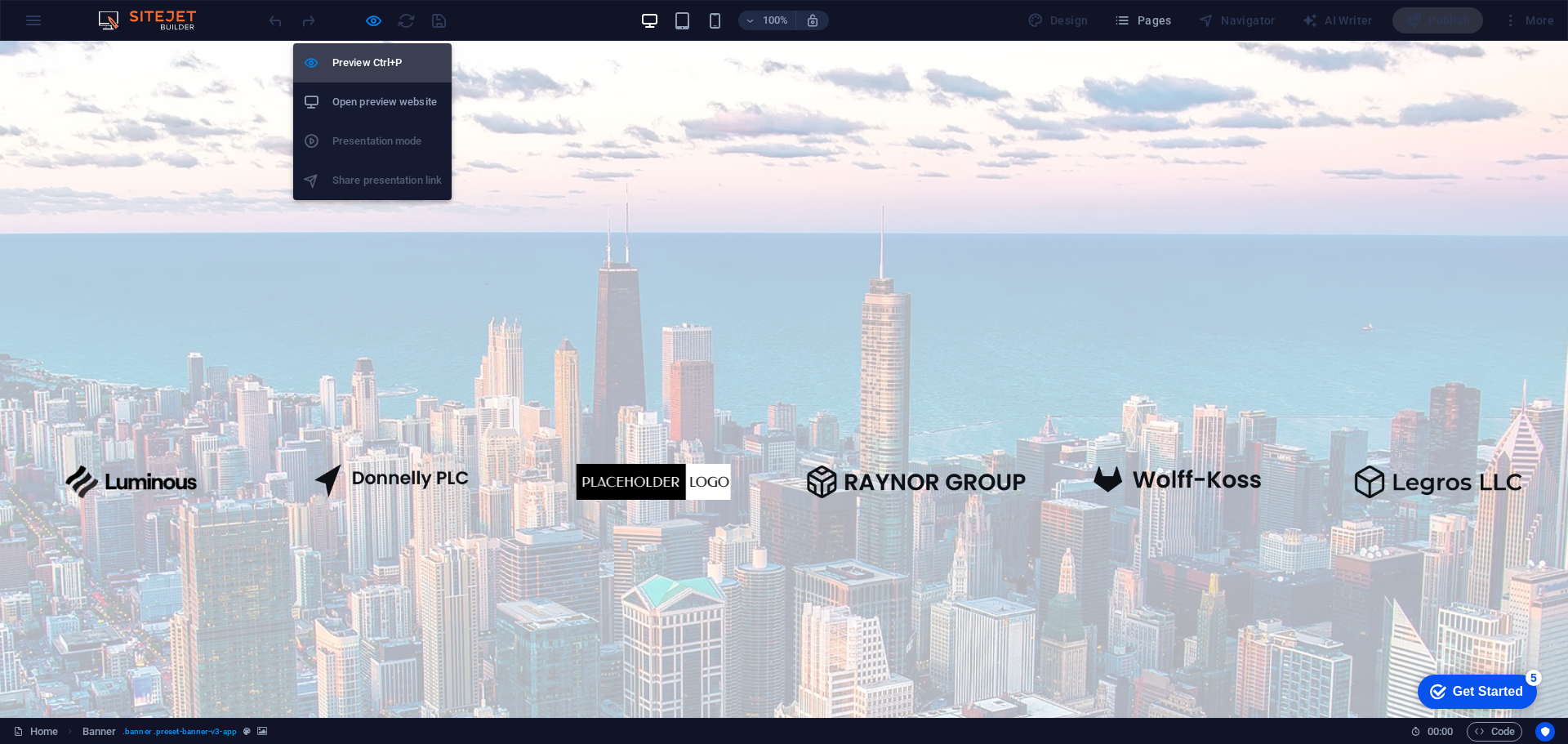
click at [364, 57] on h6 "Preview Ctrl+P" at bounding box center [387, 63] width 109 height 20
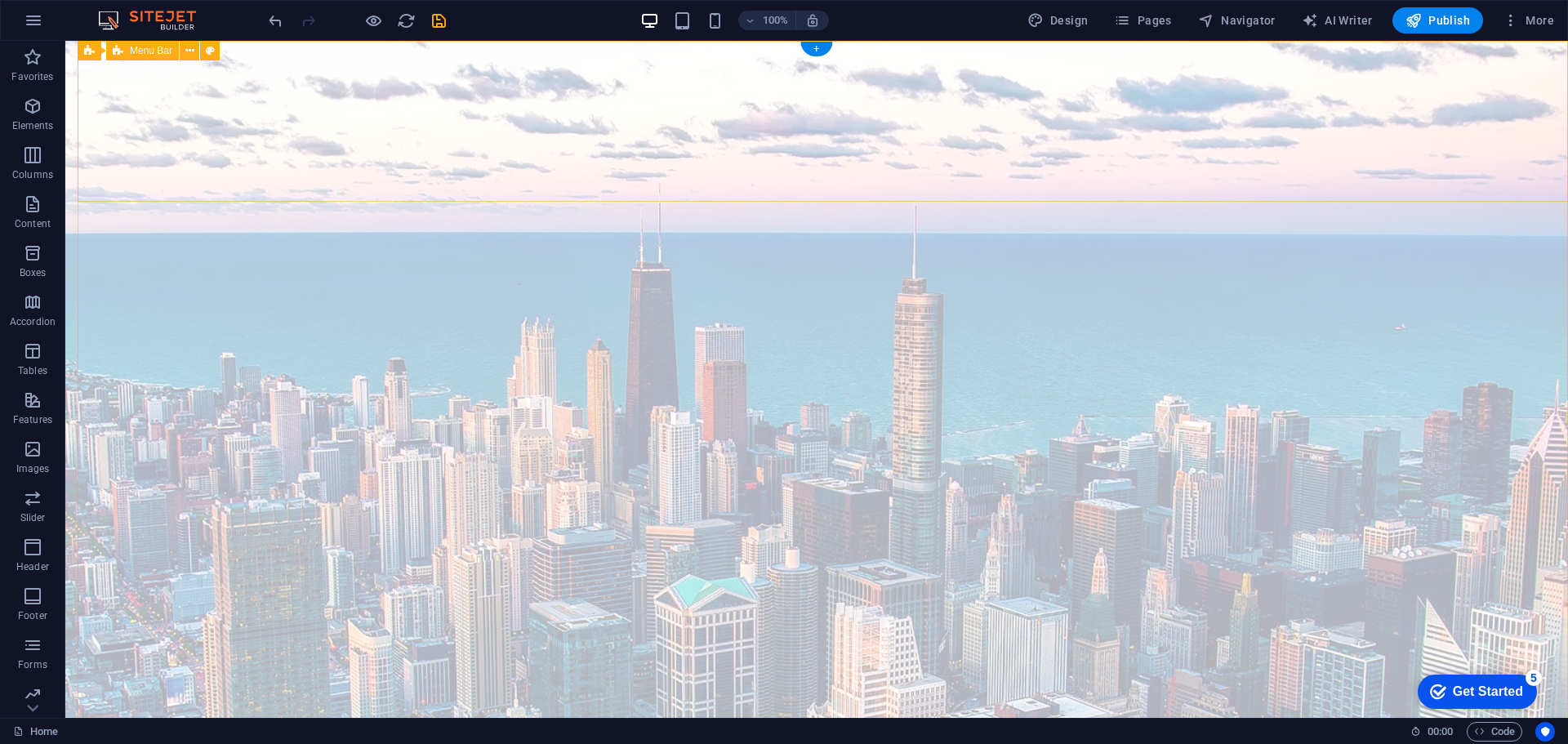
click at [187, 49] on icon at bounding box center [190, 51] width 9 height 17
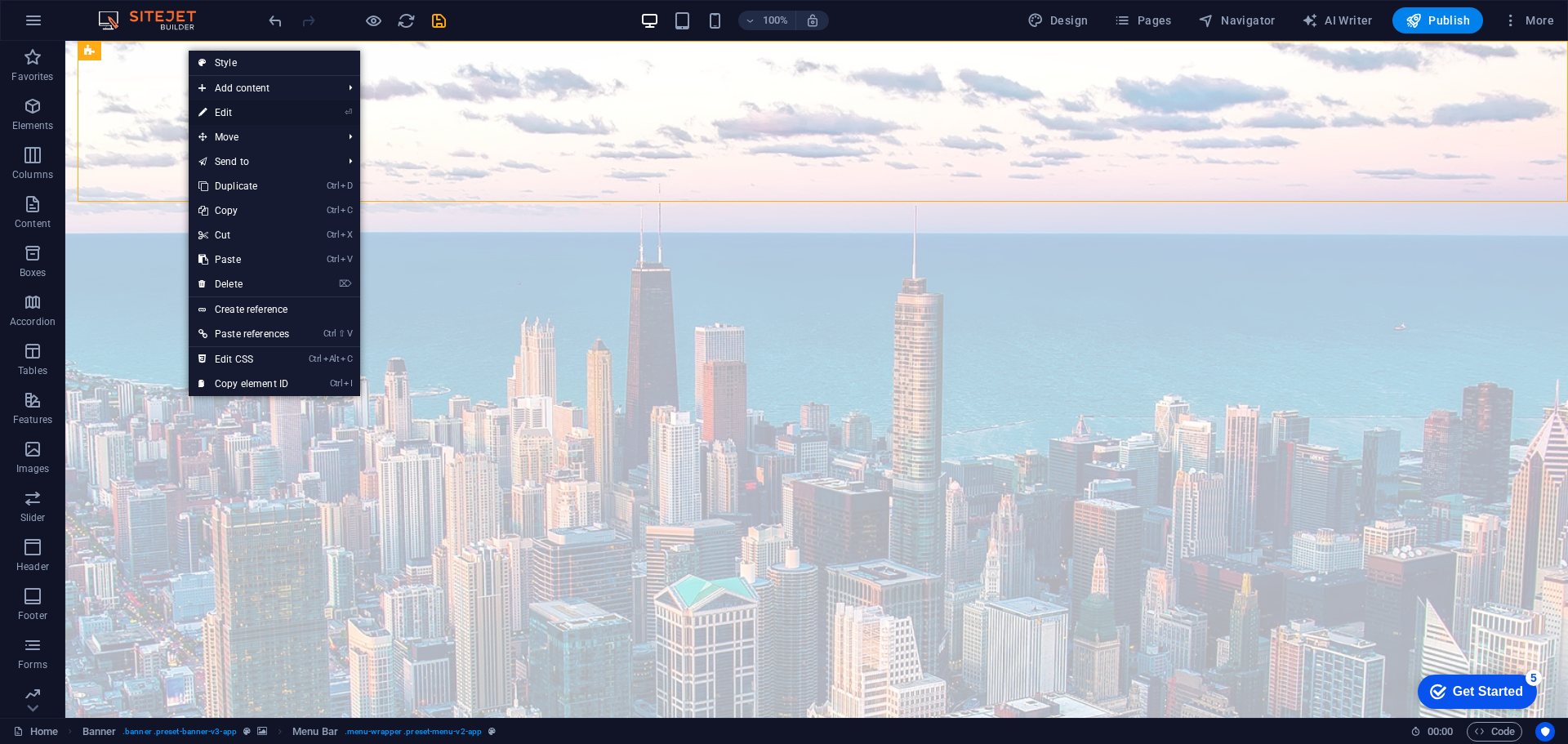
click at [234, 108] on link "⏎ Edit" at bounding box center [243, 112] width 110 height 24
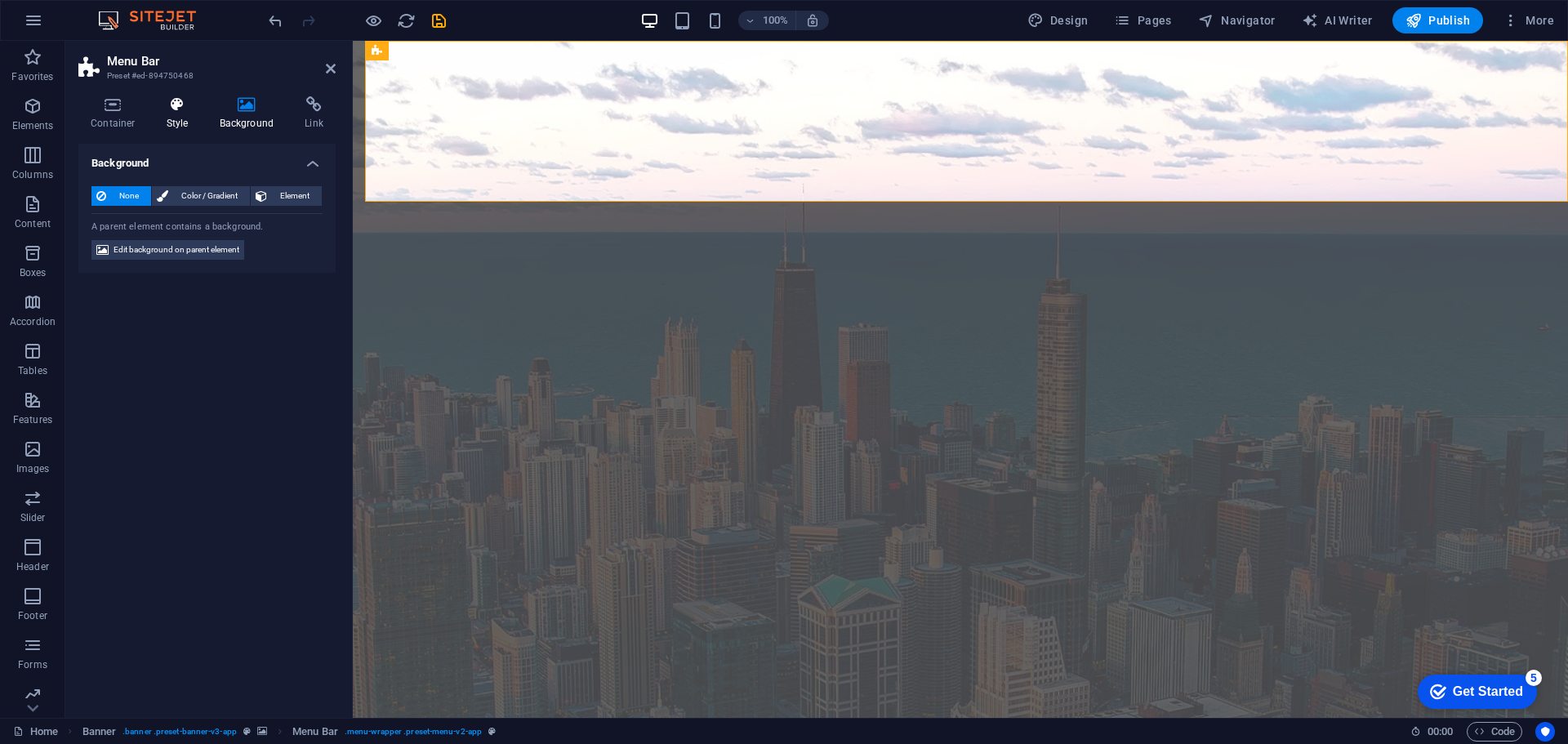
click at [176, 121] on h4 "Style" at bounding box center [180, 114] width 53 height 34
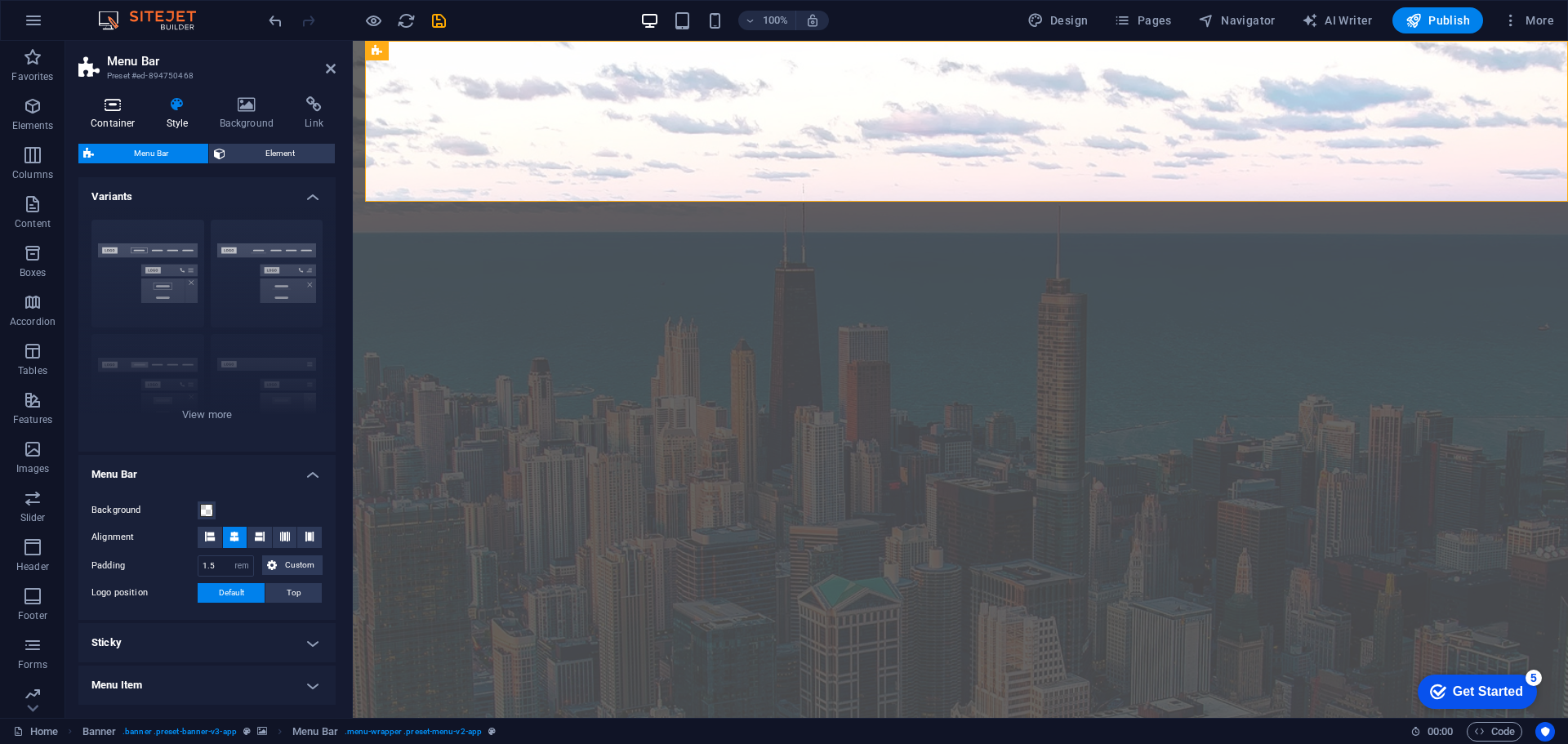
click at [126, 120] on h4 "Container" at bounding box center [116, 114] width 76 height 34
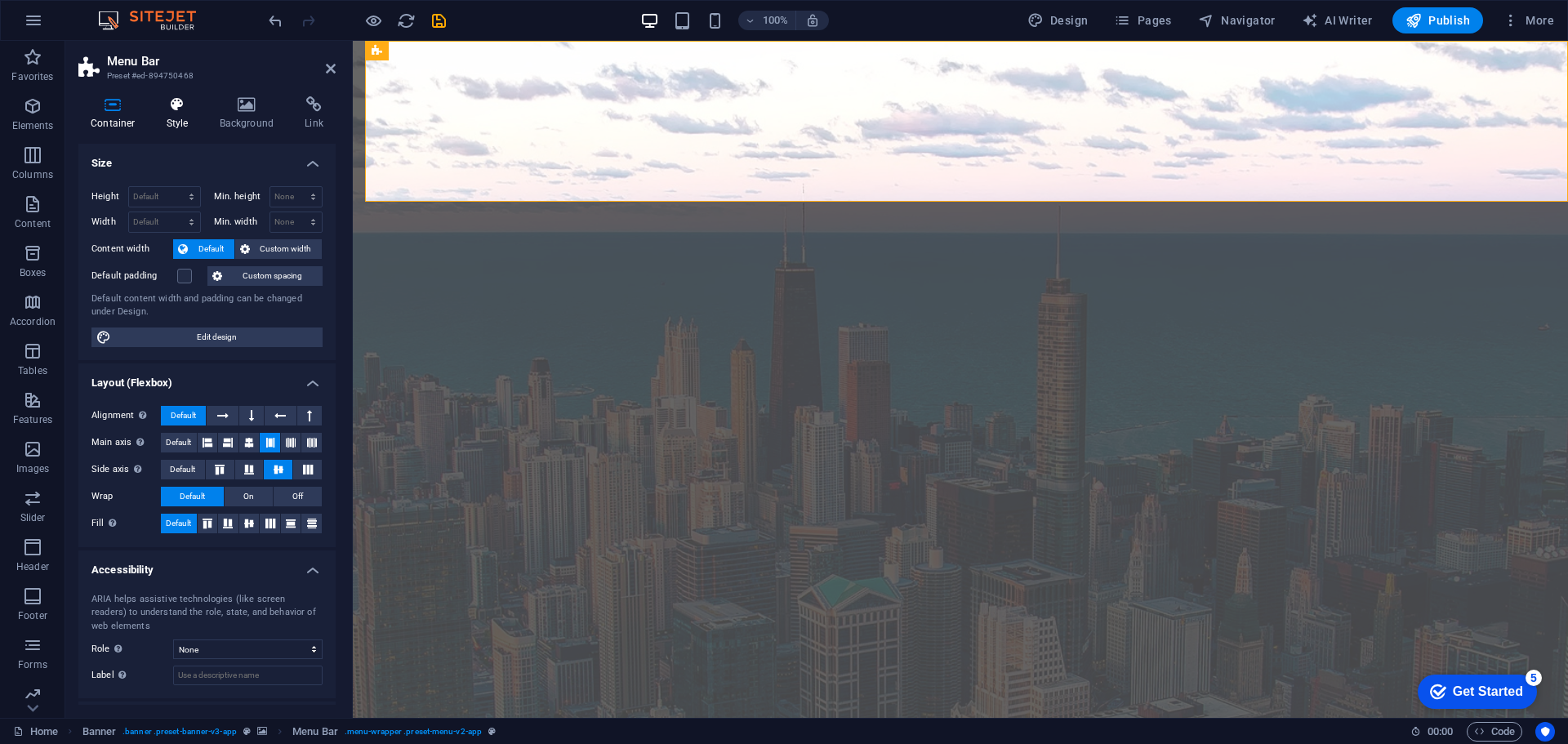
click at [181, 124] on h4 "Style" at bounding box center [180, 114] width 53 height 34
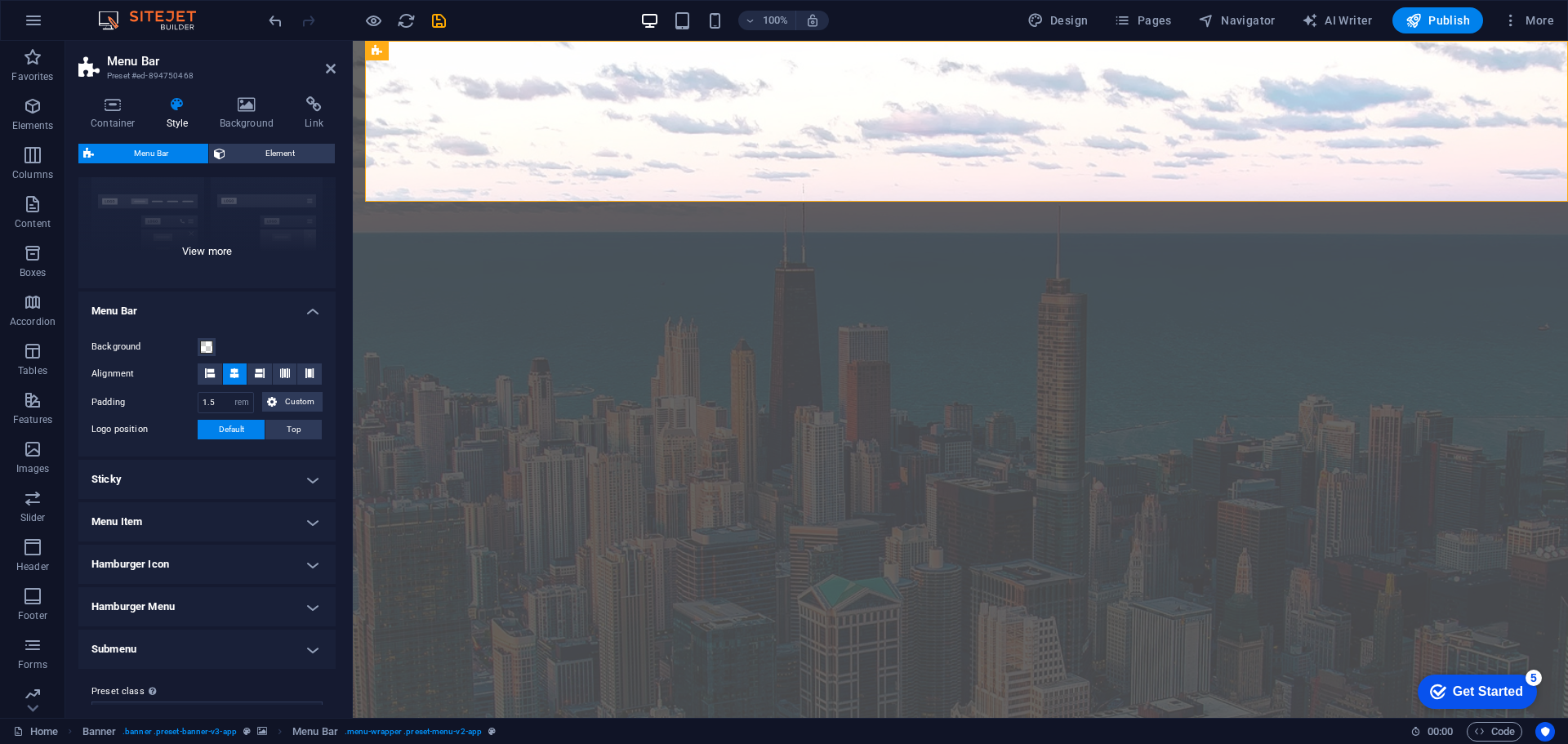
scroll to position [193, 0]
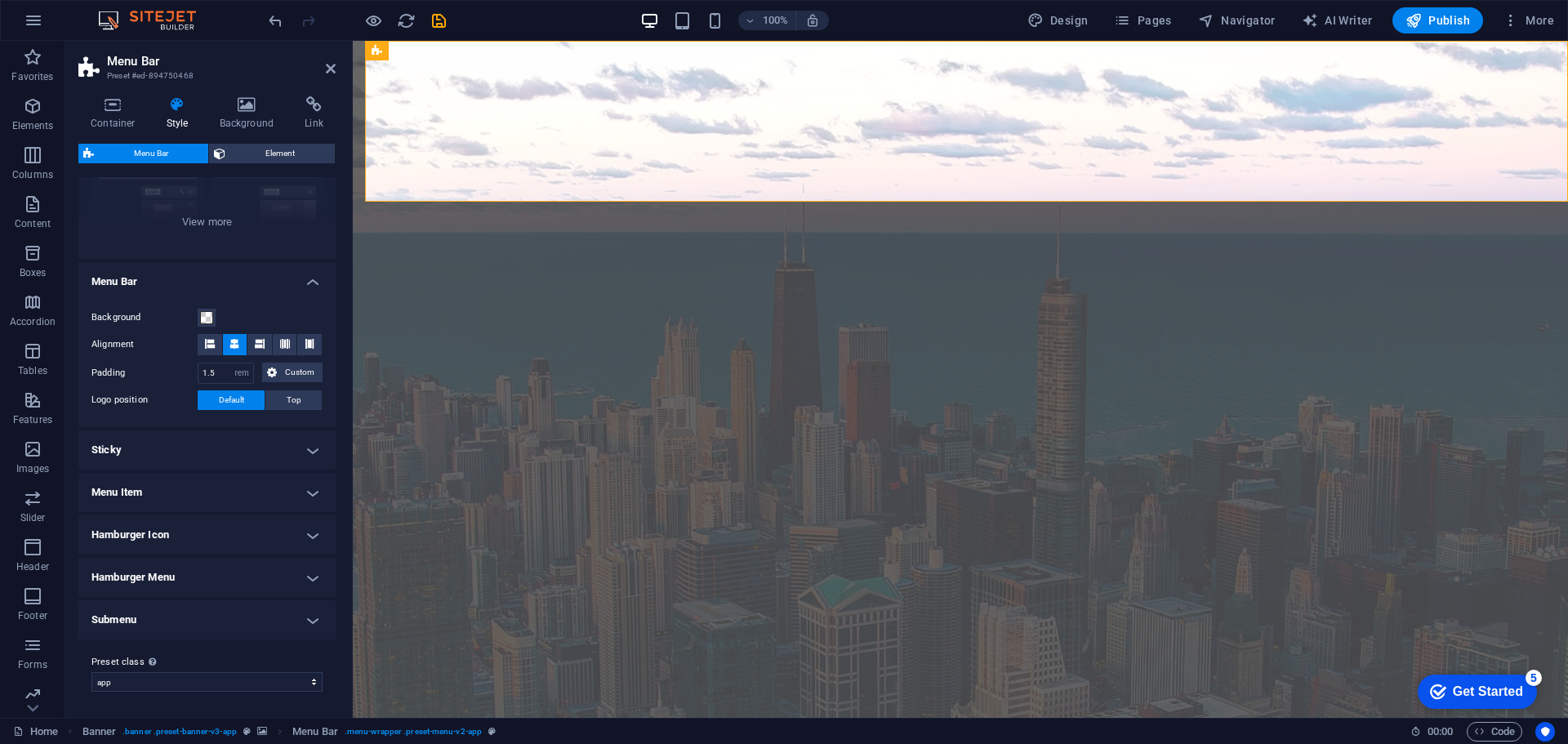
click at [250, 493] on h4 "Menu Item" at bounding box center [206, 491] width 257 height 39
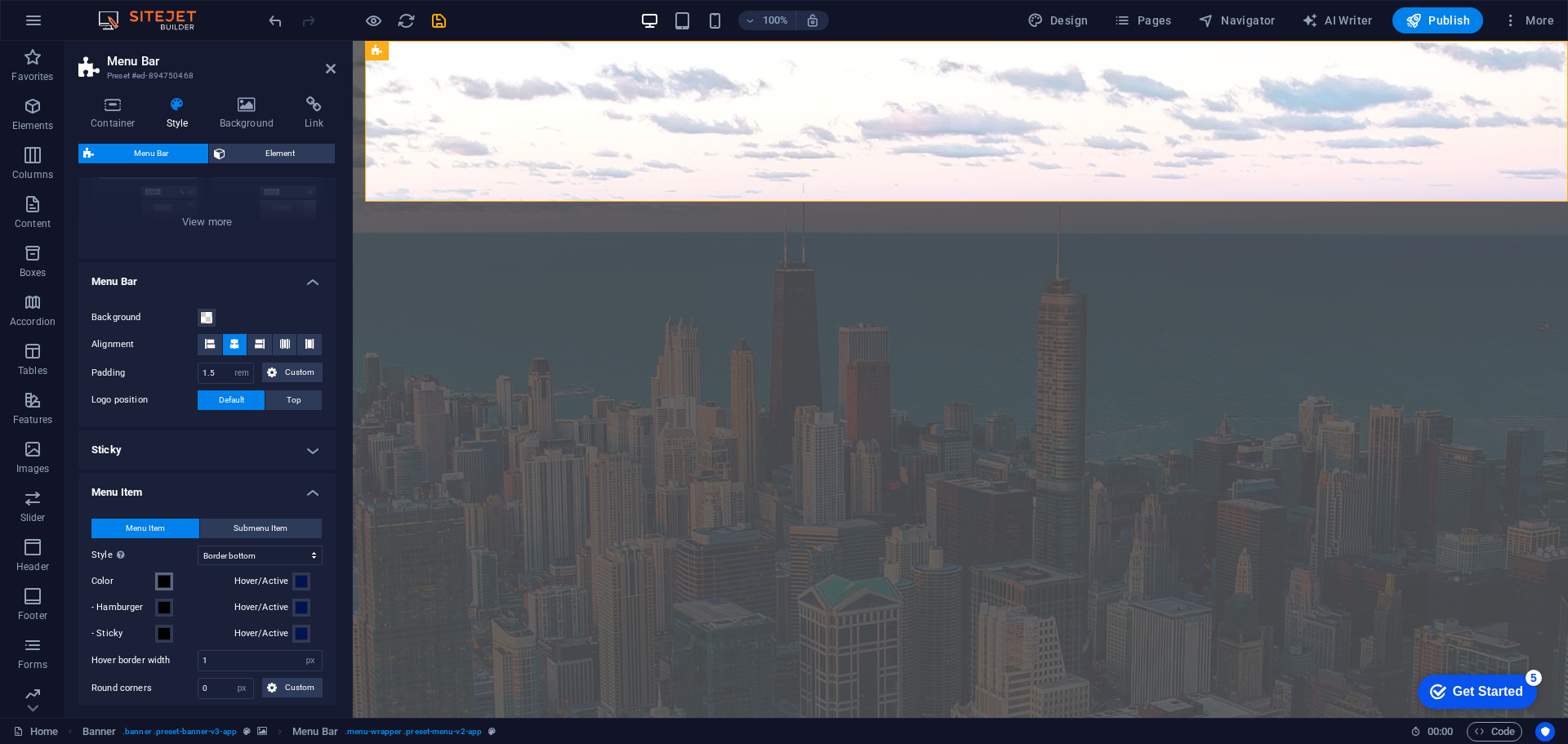
click at [165, 576] on span at bounding box center [164, 582] width 13 height 13
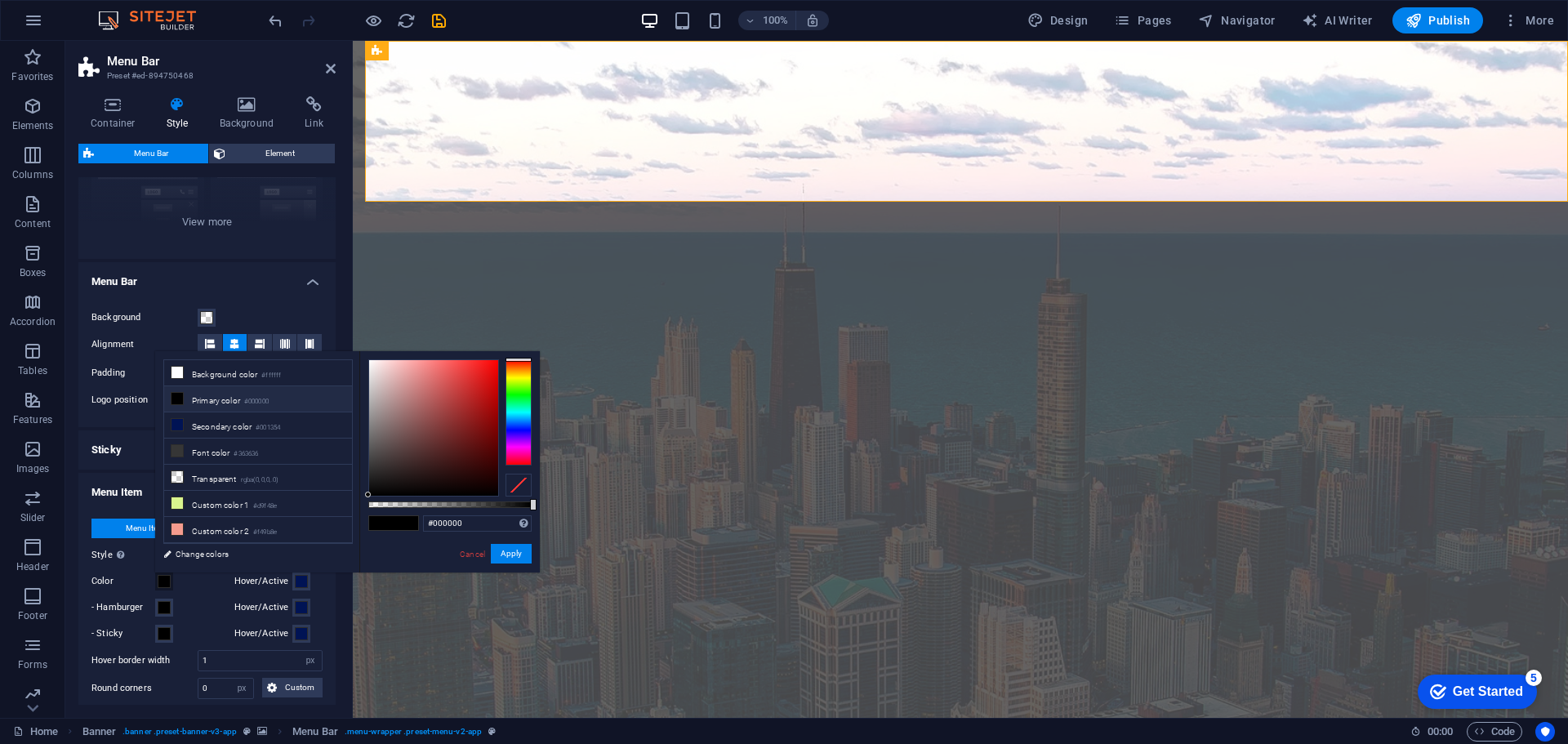
click at [165, 576] on span at bounding box center [164, 582] width 13 height 13
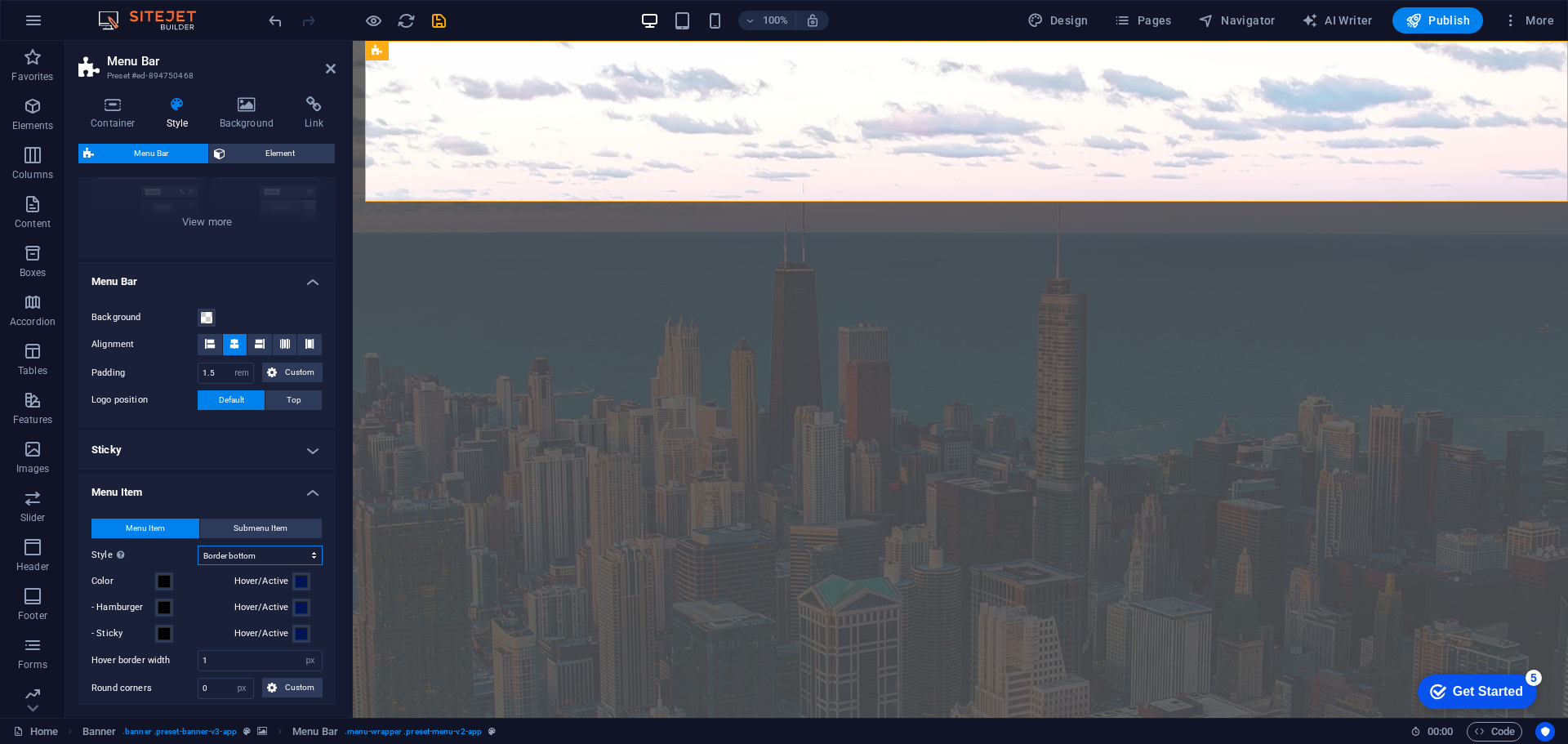
click at [261, 557] on select "Plain Text color Box: Fade Box: Flip vertical Box: Flip horizontal Box: Slide d…" at bounding box center [260, 556] width 125 height 20
click at [261, 534] on span "Submenu Item" at bounding box center [261, 528] width 54 height 20
select select
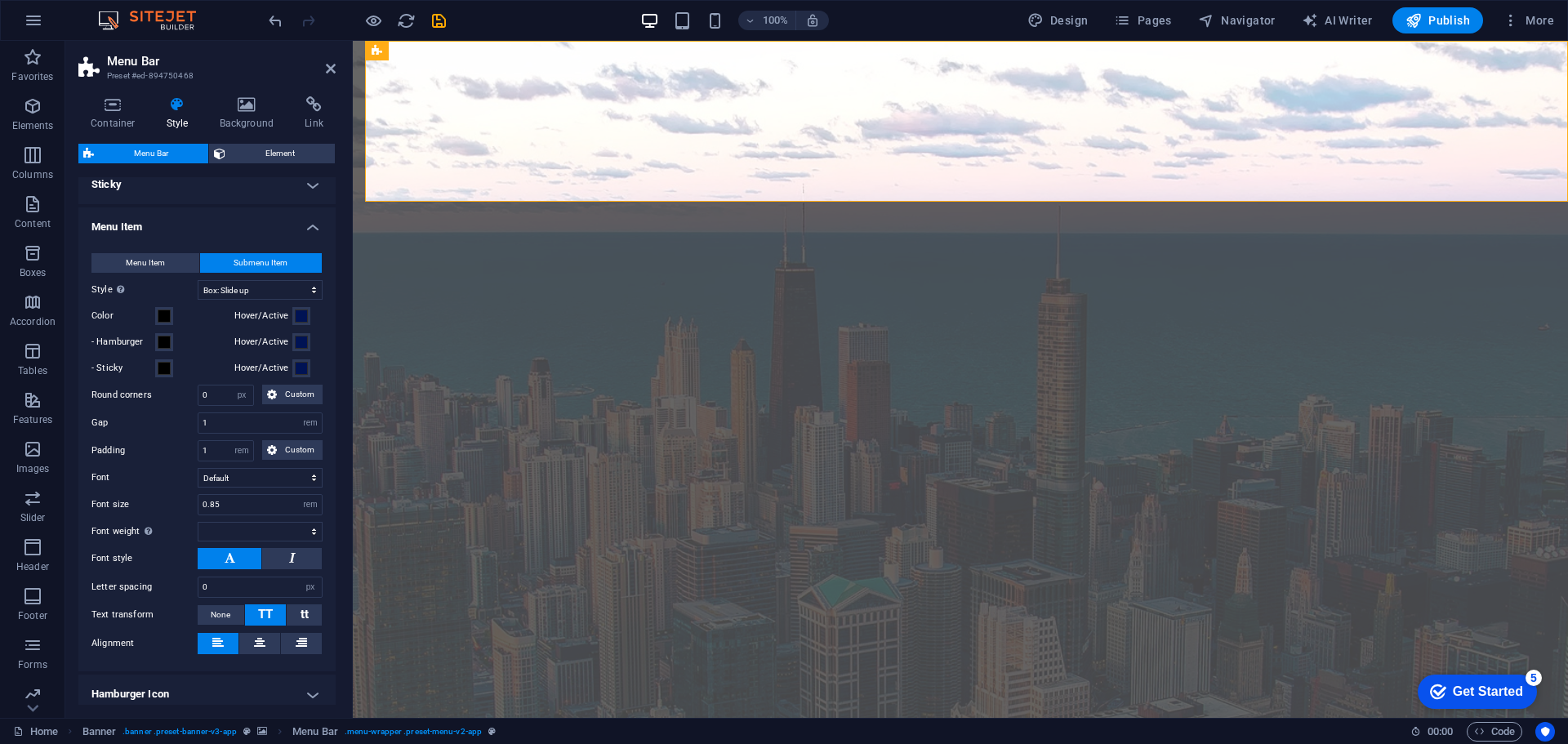
scroll to position [618, 0]
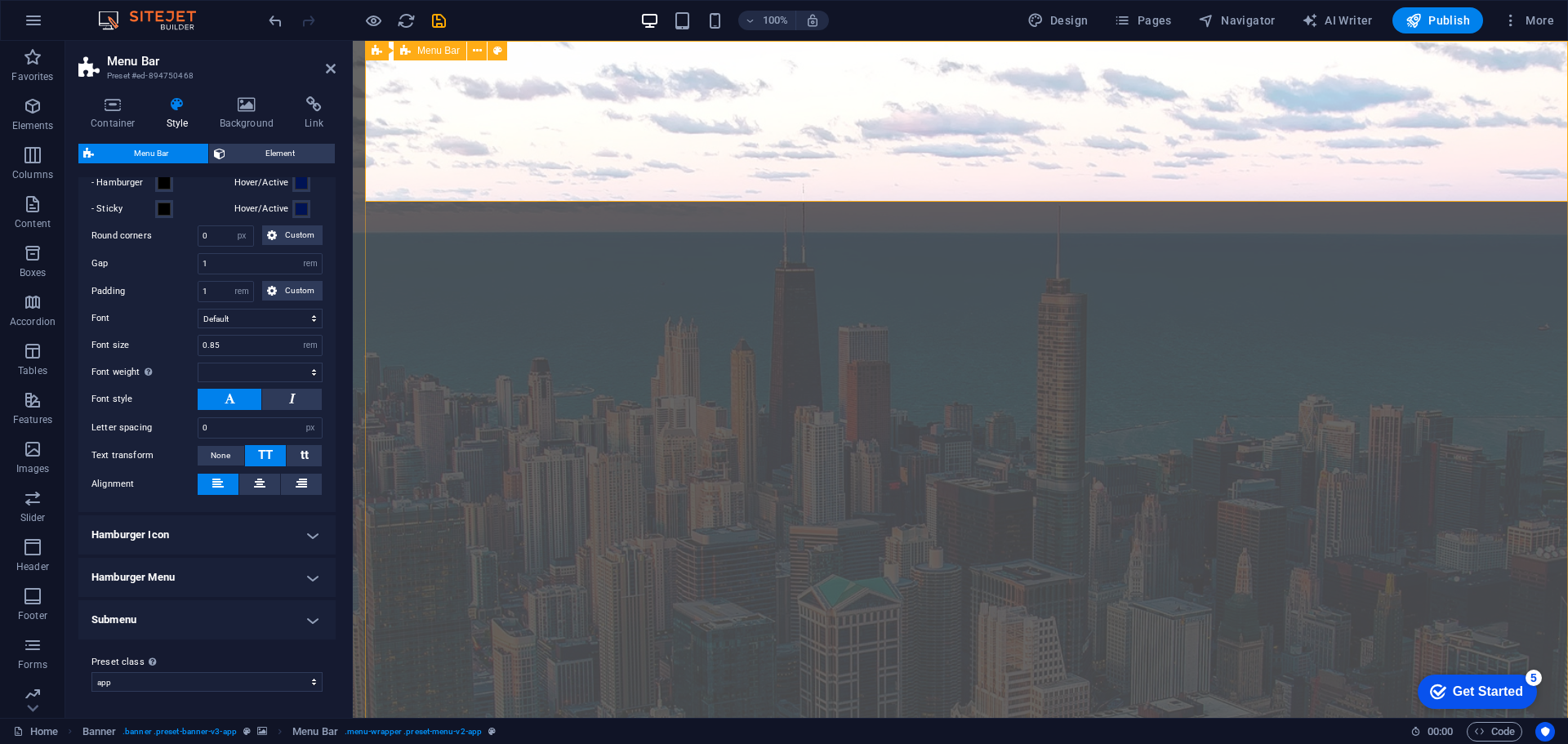
click at [334, 66] on icon at bounding box center [330, 69] width 10 height 13
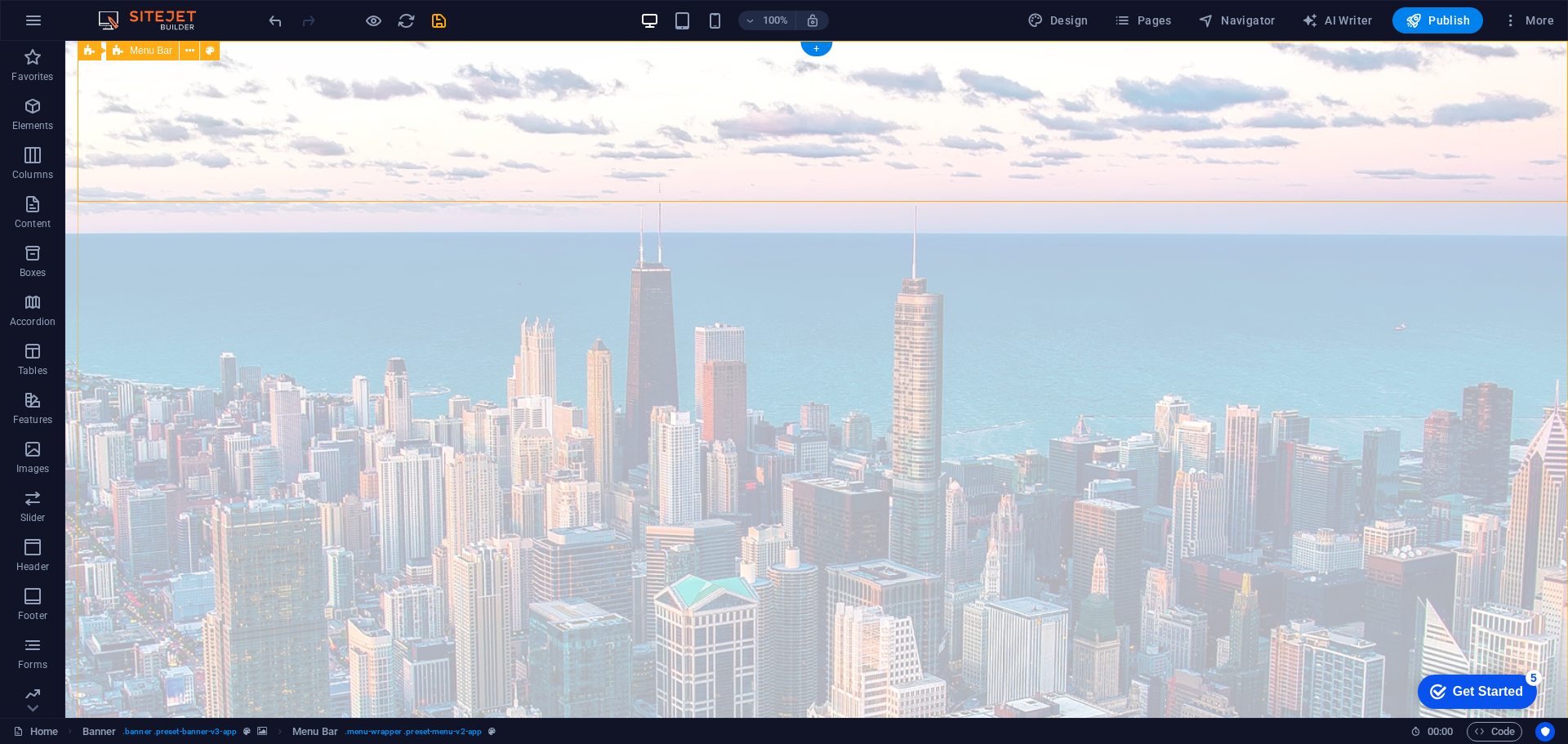
click at [151, 51] on span "Menu Bar" at bounding box center [151, 51] width 42 height 10
click at [207, 51] on icon at bounding box center [210, 51] width 9 height 17
select select "rem"
select select "hover_box_bottom"
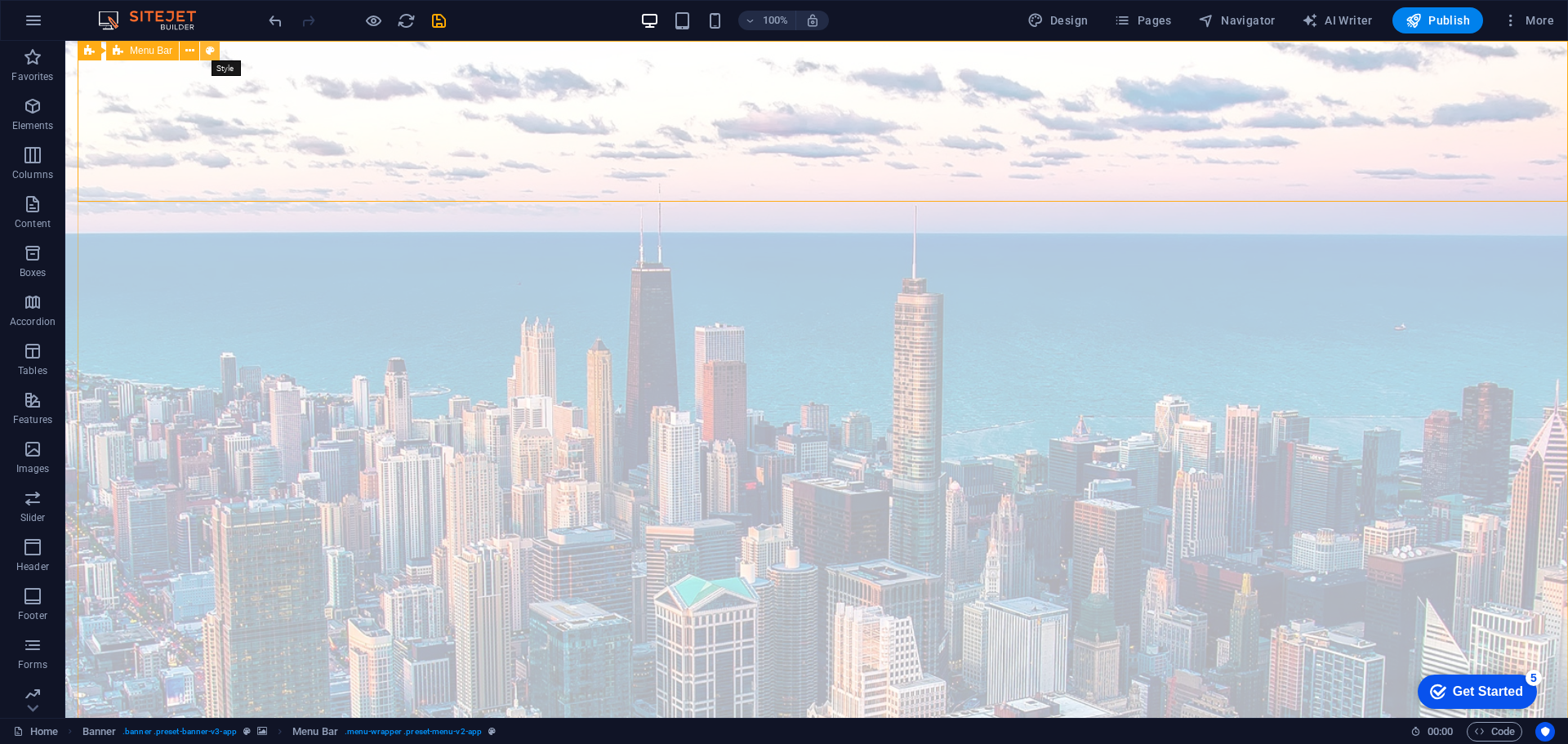
select select "px"
select select "rem"
select select
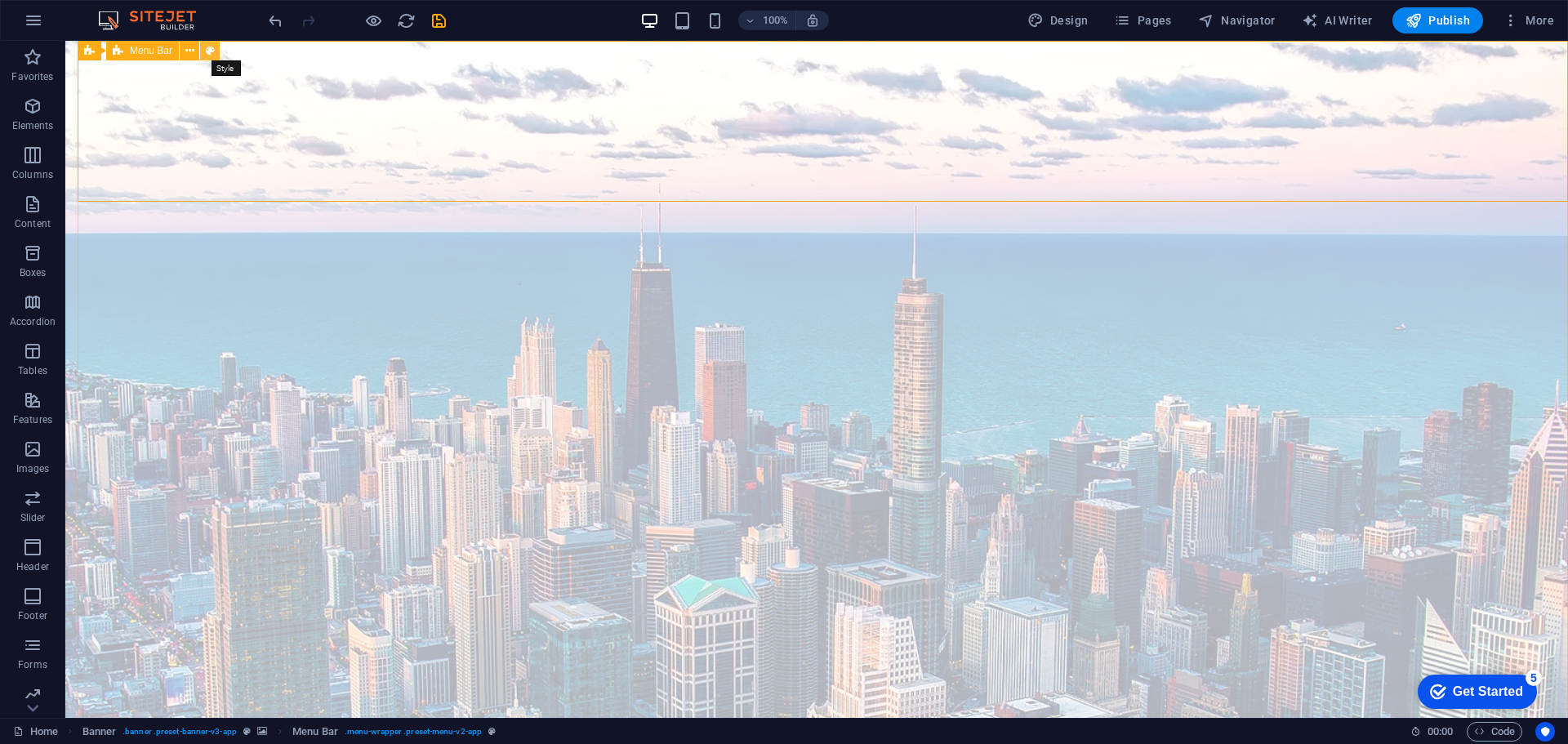
select select "px"
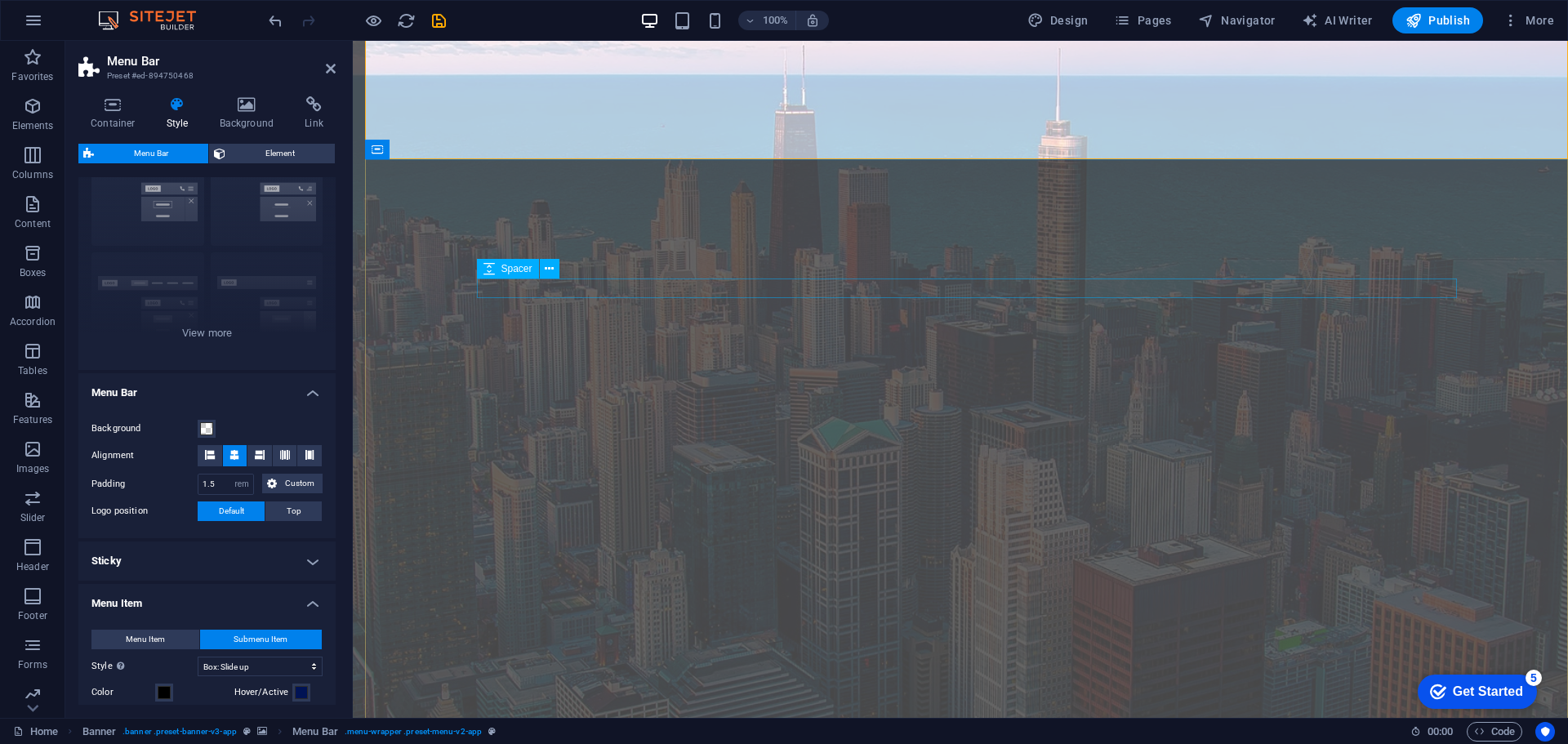
scroll to position [163, 0]
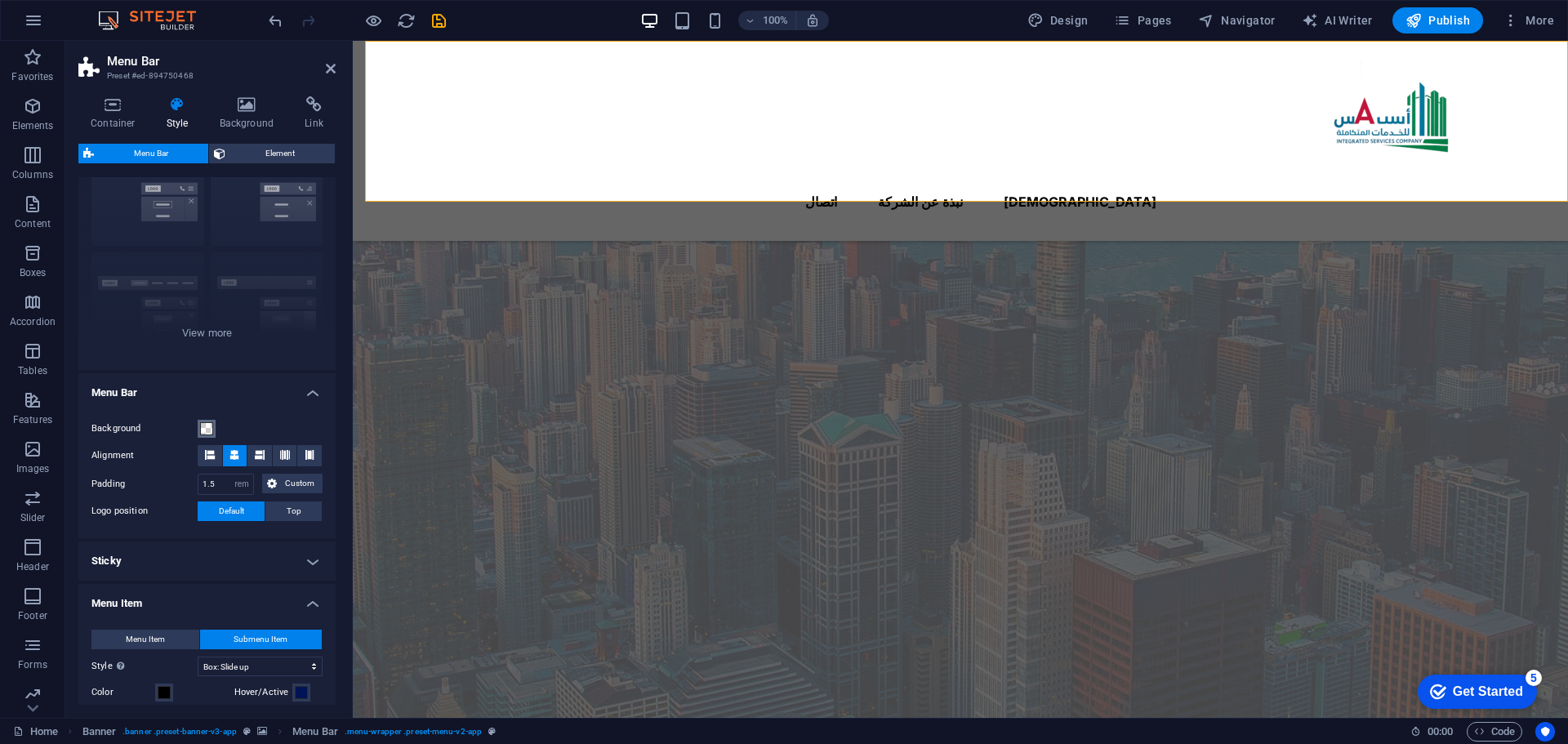
click at [206, 426] on span at bounding box center [206, 428] width 13 height 13
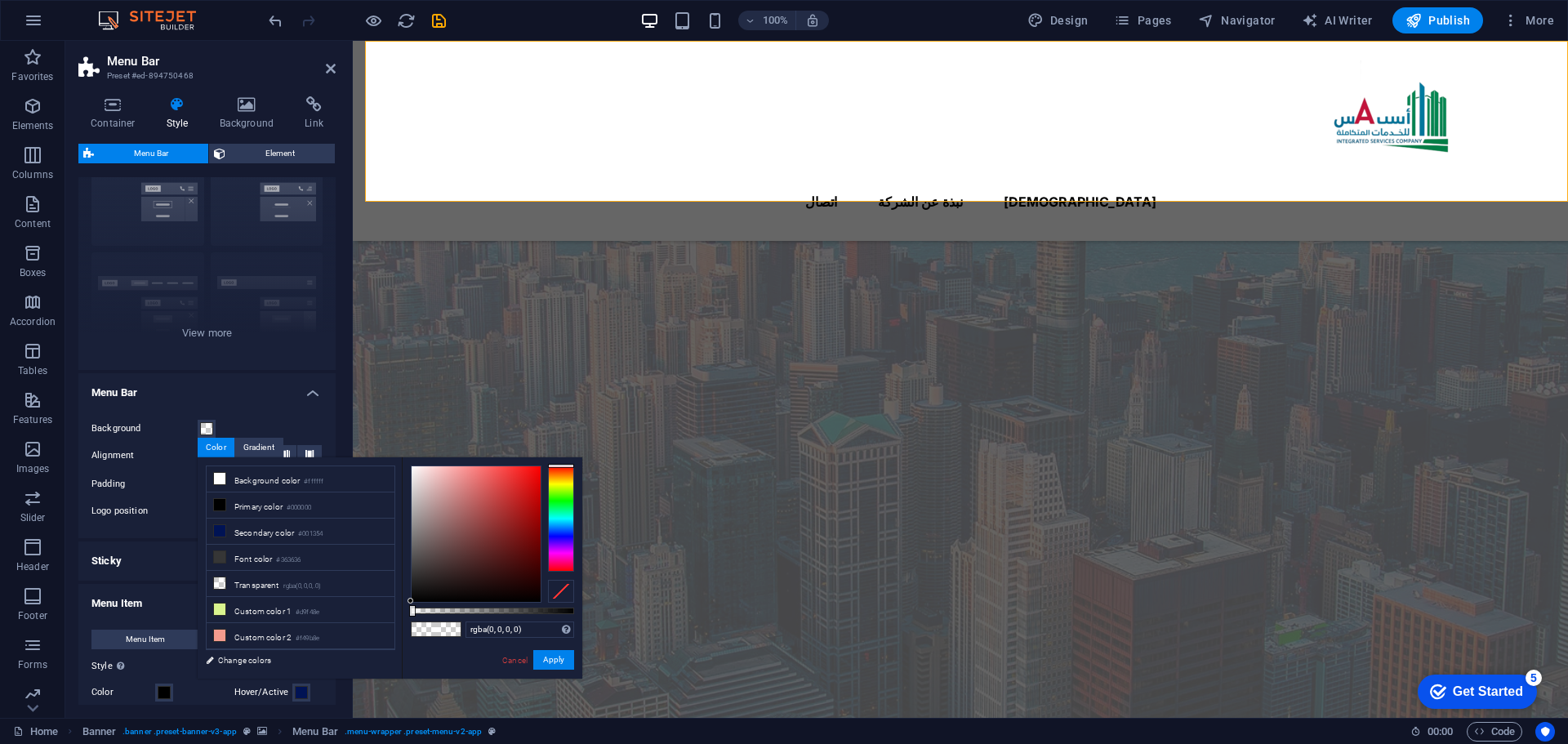
click at [276, 408] on div "Background Alignment Padding 1.5 px rem % vh vw Custom Custom 1.5 px rem % vh v…" at bounding box center [206, 471] width 264 height 135
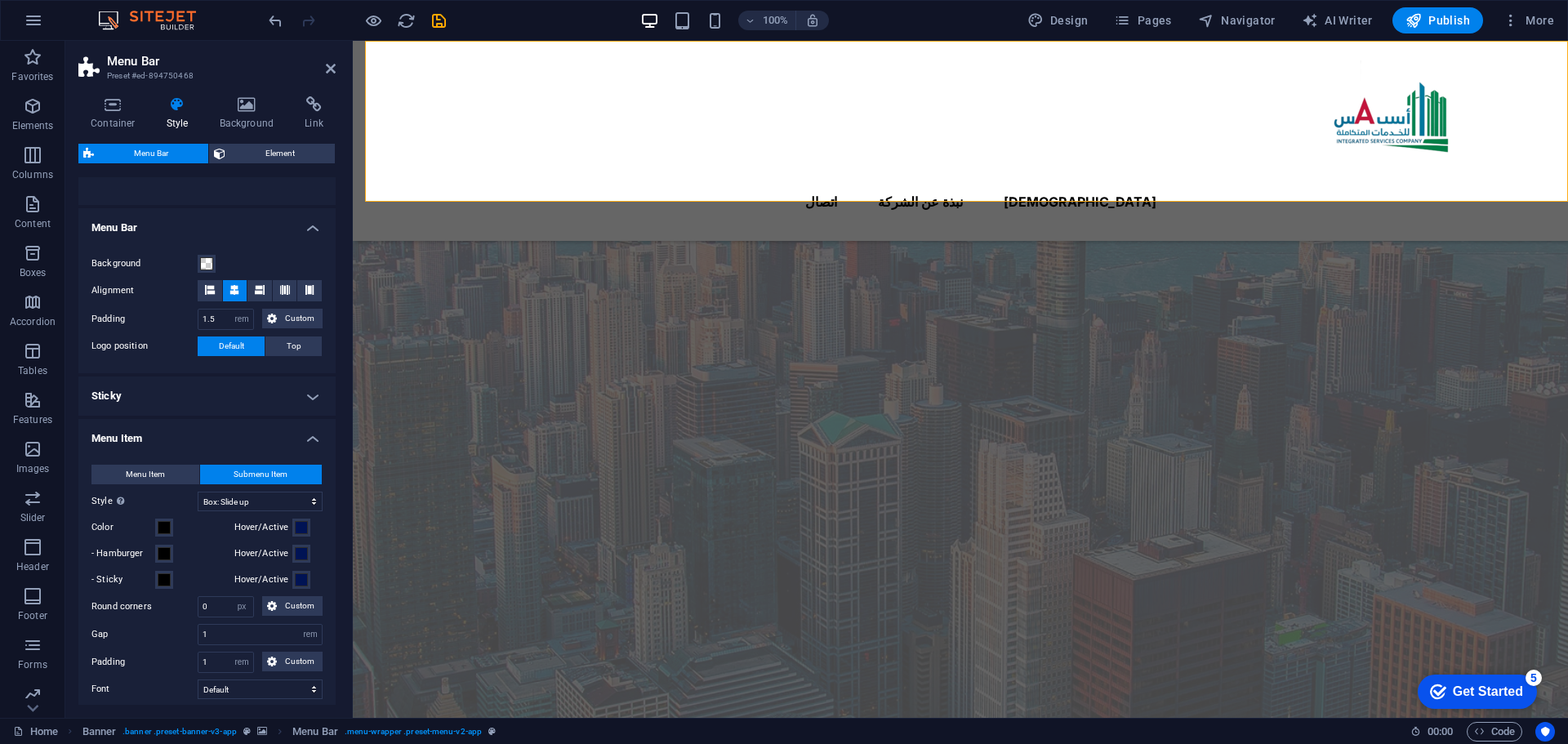
scroll to position [326, 0]
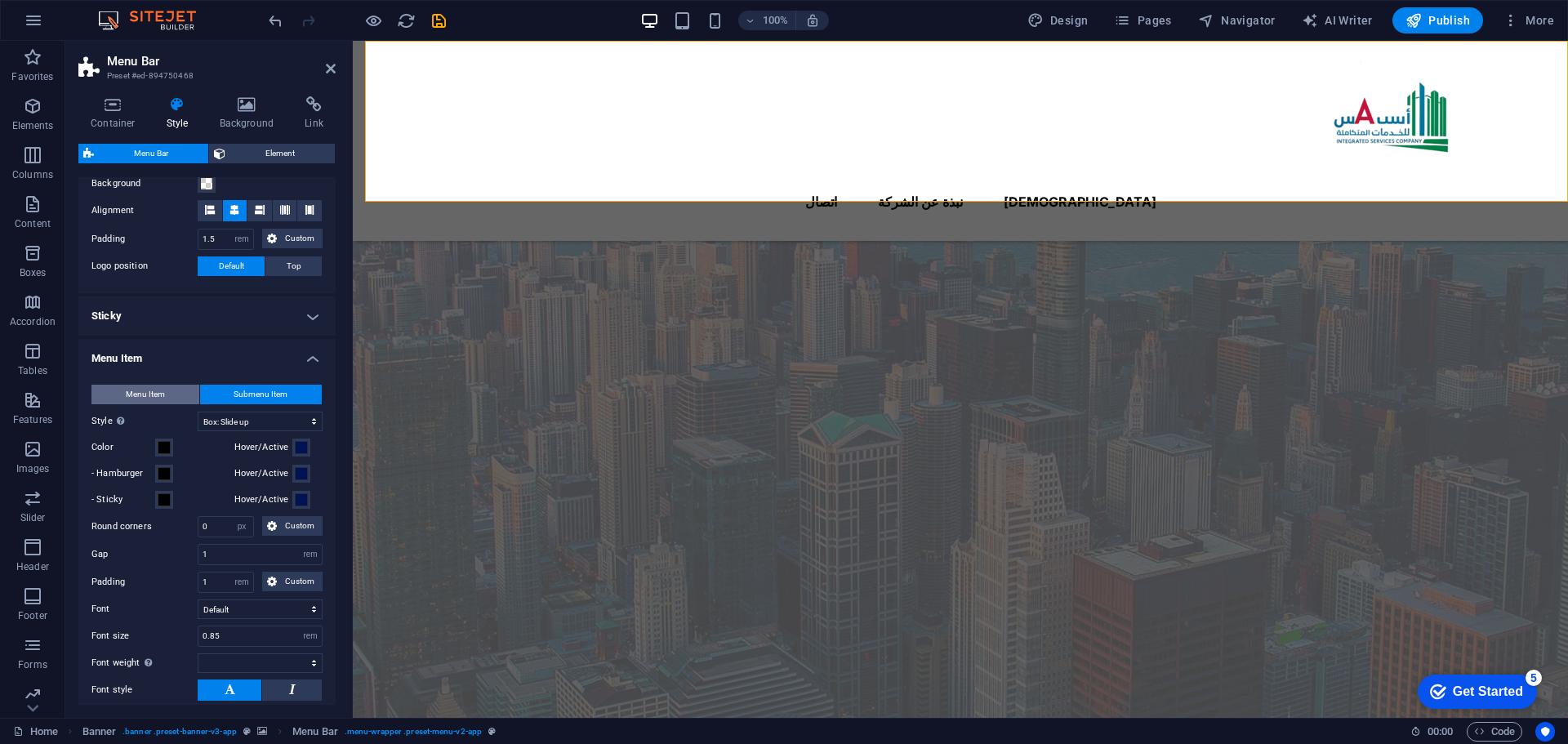
click at [171, 394] on button "Menu Item" at bounding box center [145, 395] width 108 height 20
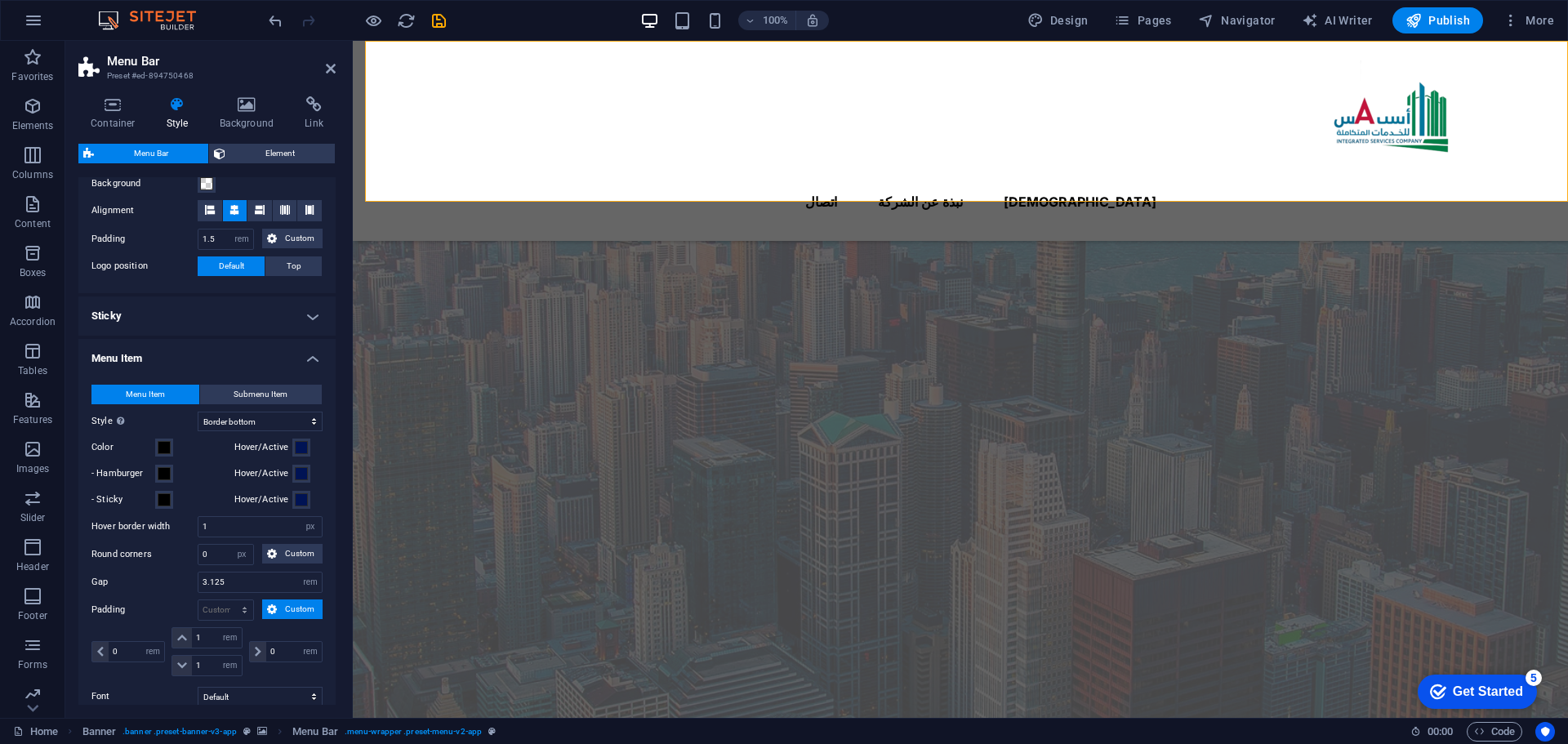
click at [256, 404] on div "Menu Item Submenu Item" at bounding box center [206, 395] width 231 height 21
click at [259, 400] on span "Submenu Item" at bounding box center [261, 395] width 54 height 20
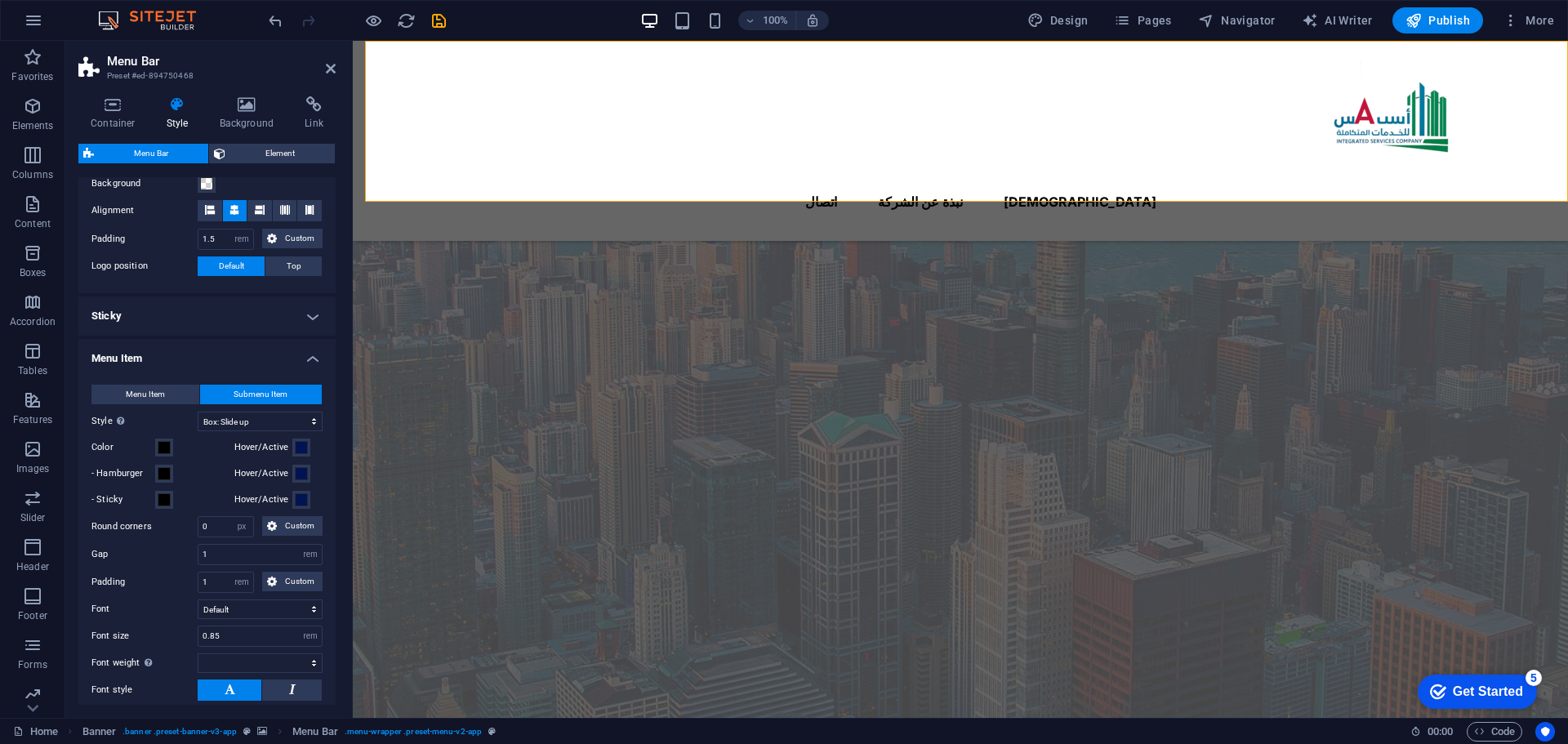
select select
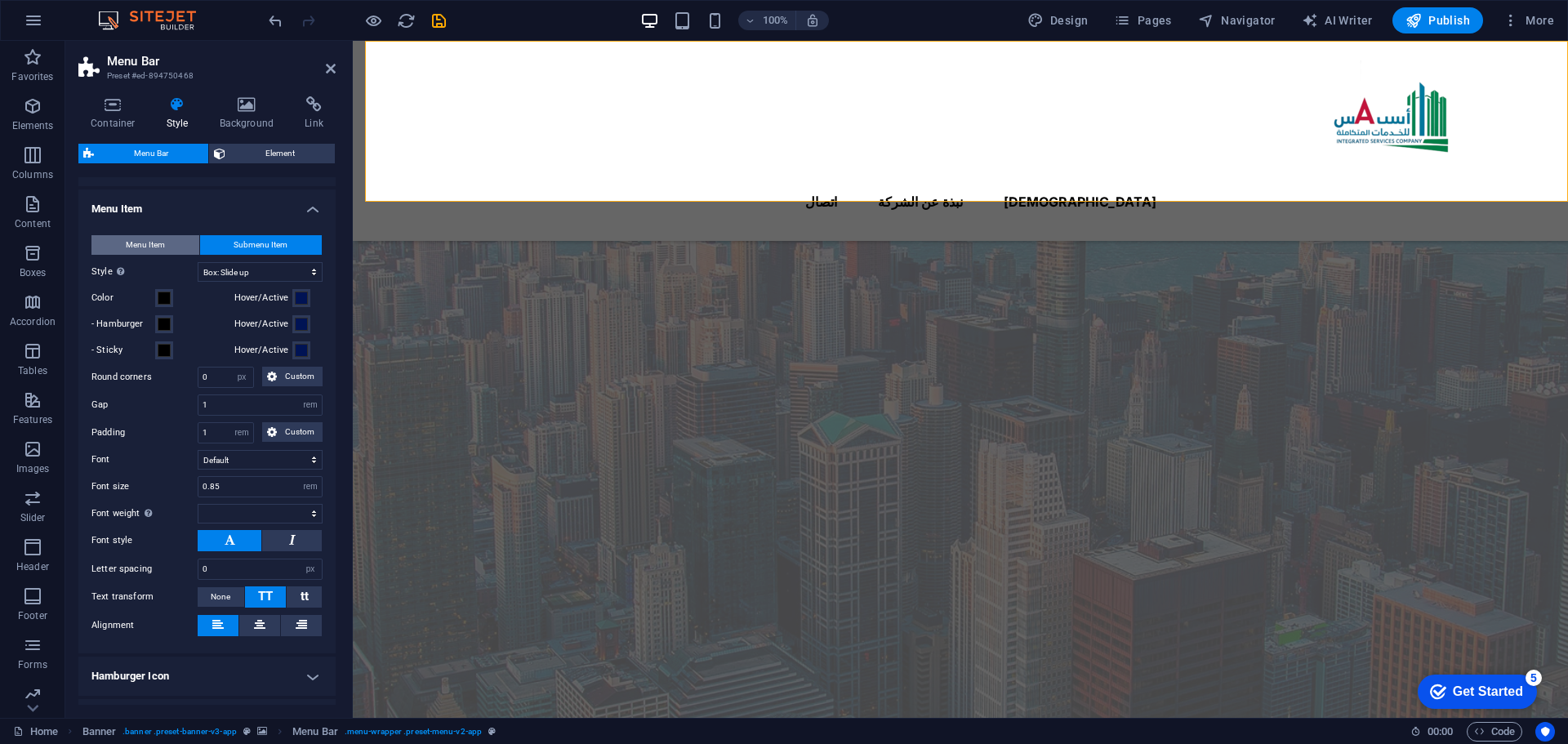
scroll to position [372, 0]
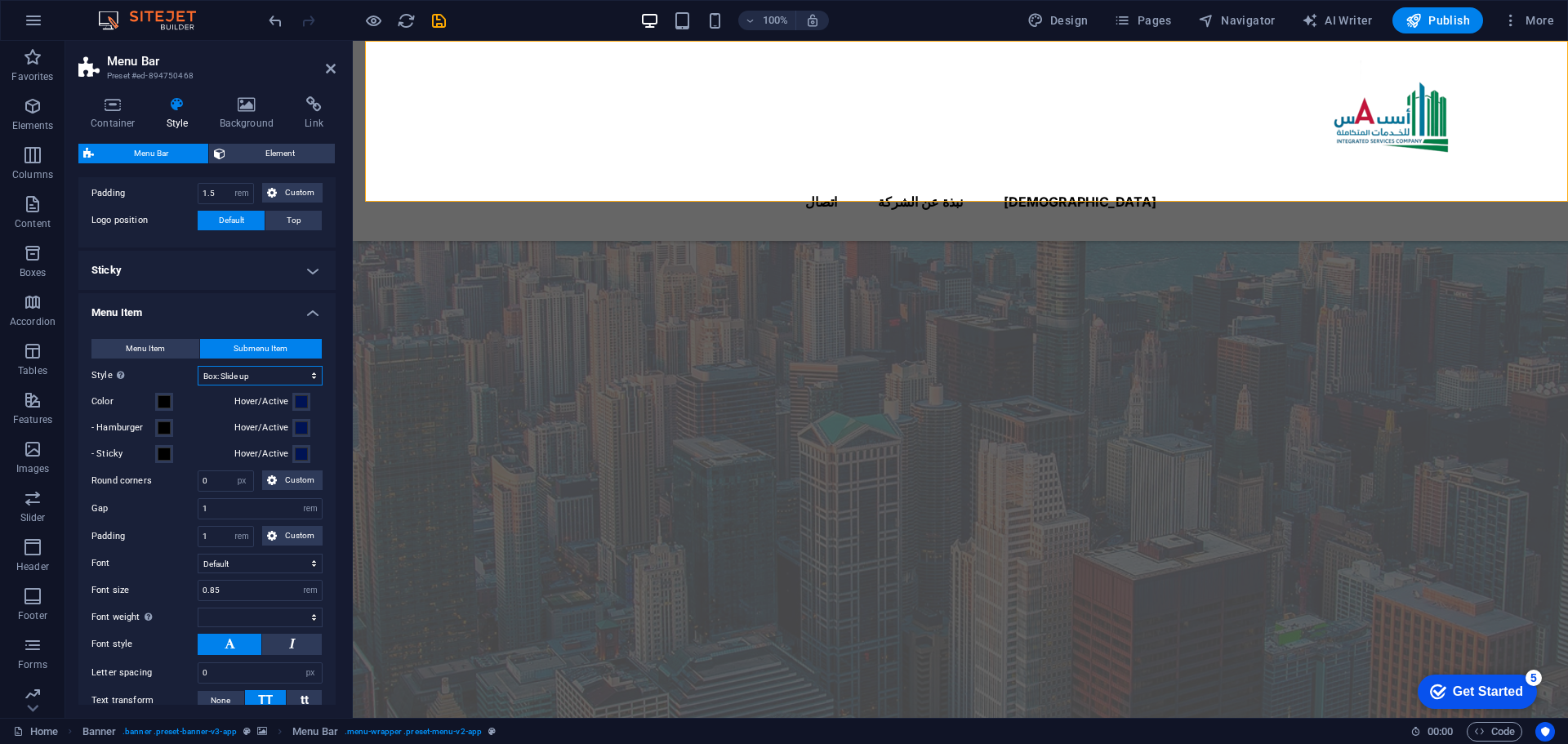
click at [251, 367] on select "Plain Text color Box: Fade Box: Flip vertical Box: Flip horizontal Box: Slide d…" at bounding box center [260, 376] width 125 height 20
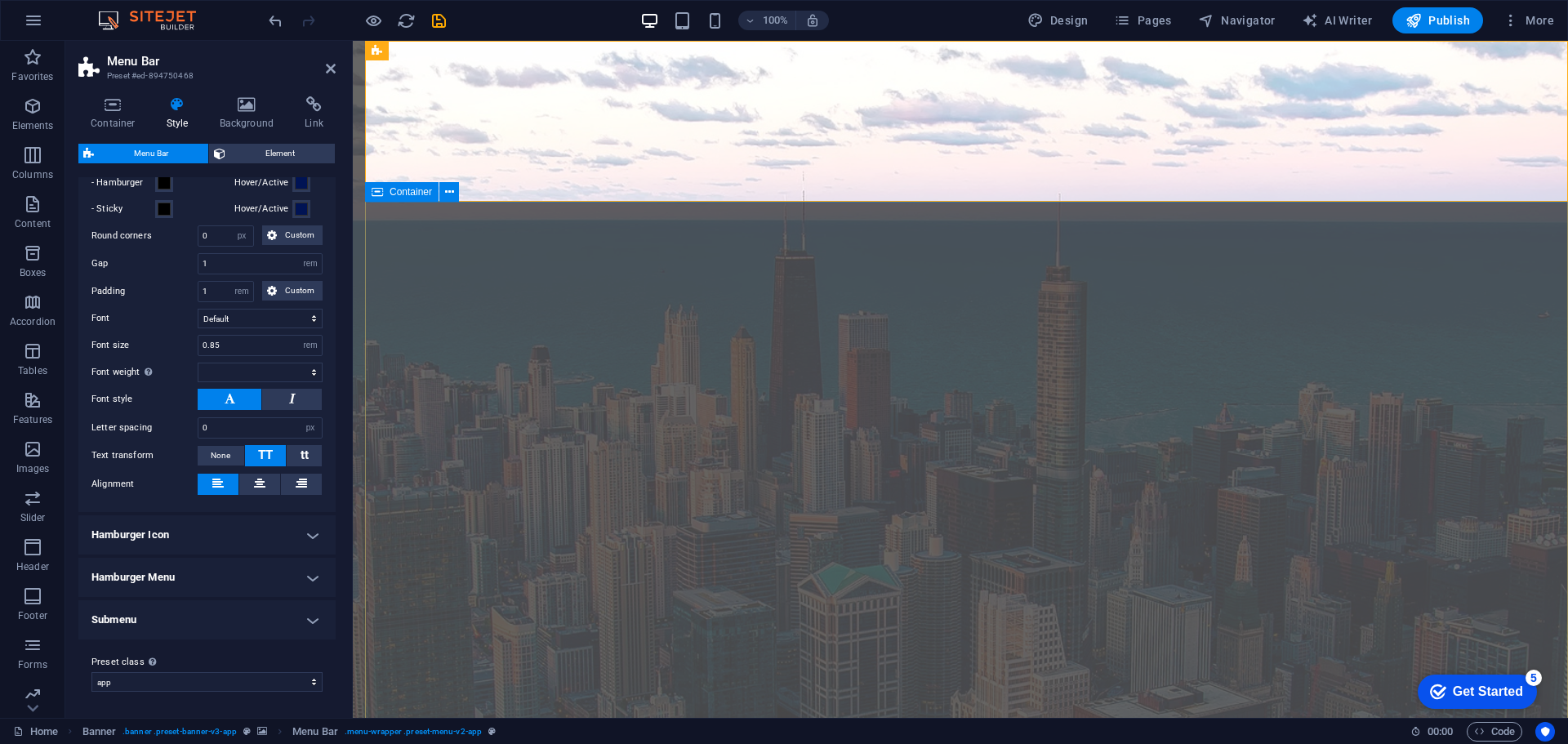
scroll to position [163, 0]
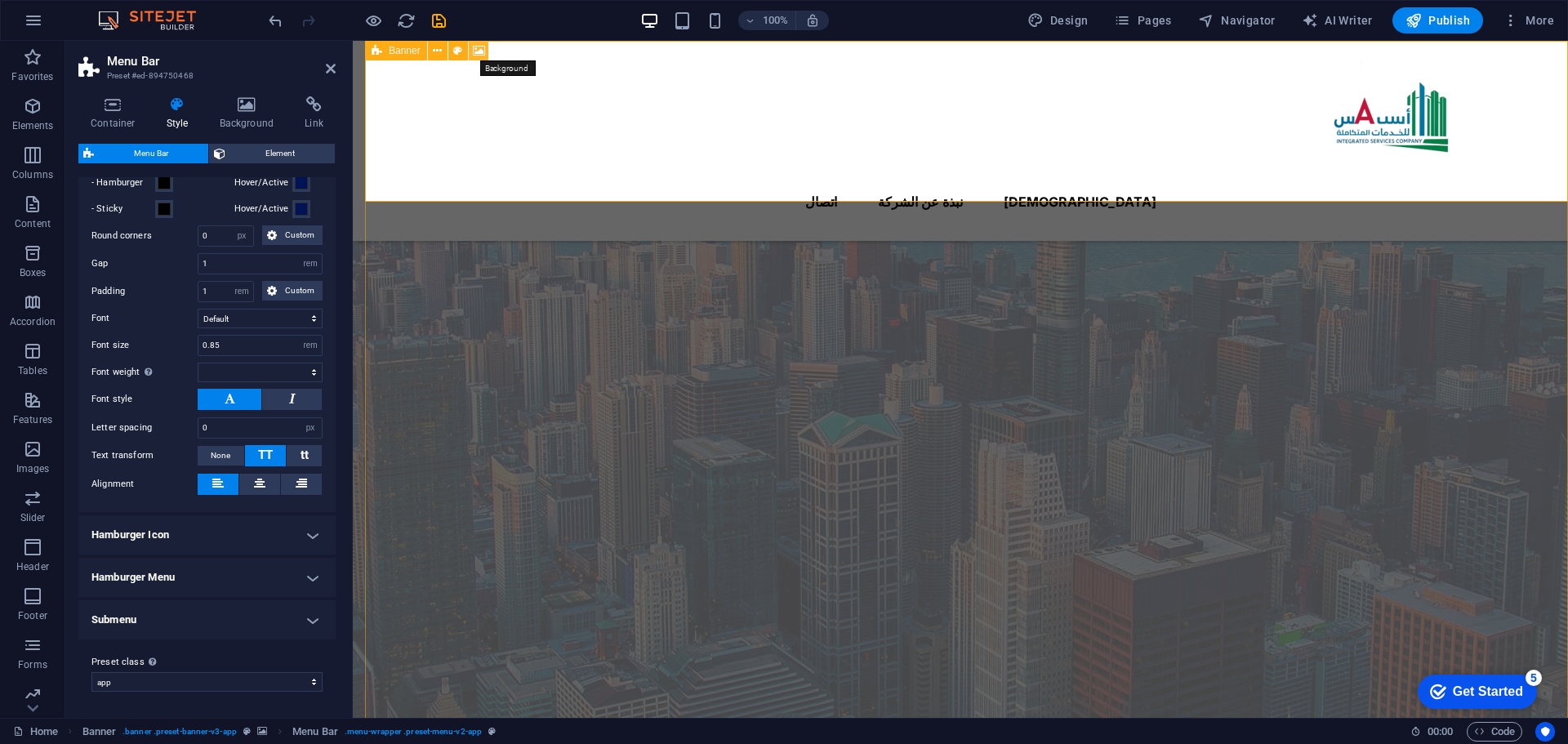
click at [481, 51] on icon at bounding box center [479, 51] width 13 height 17
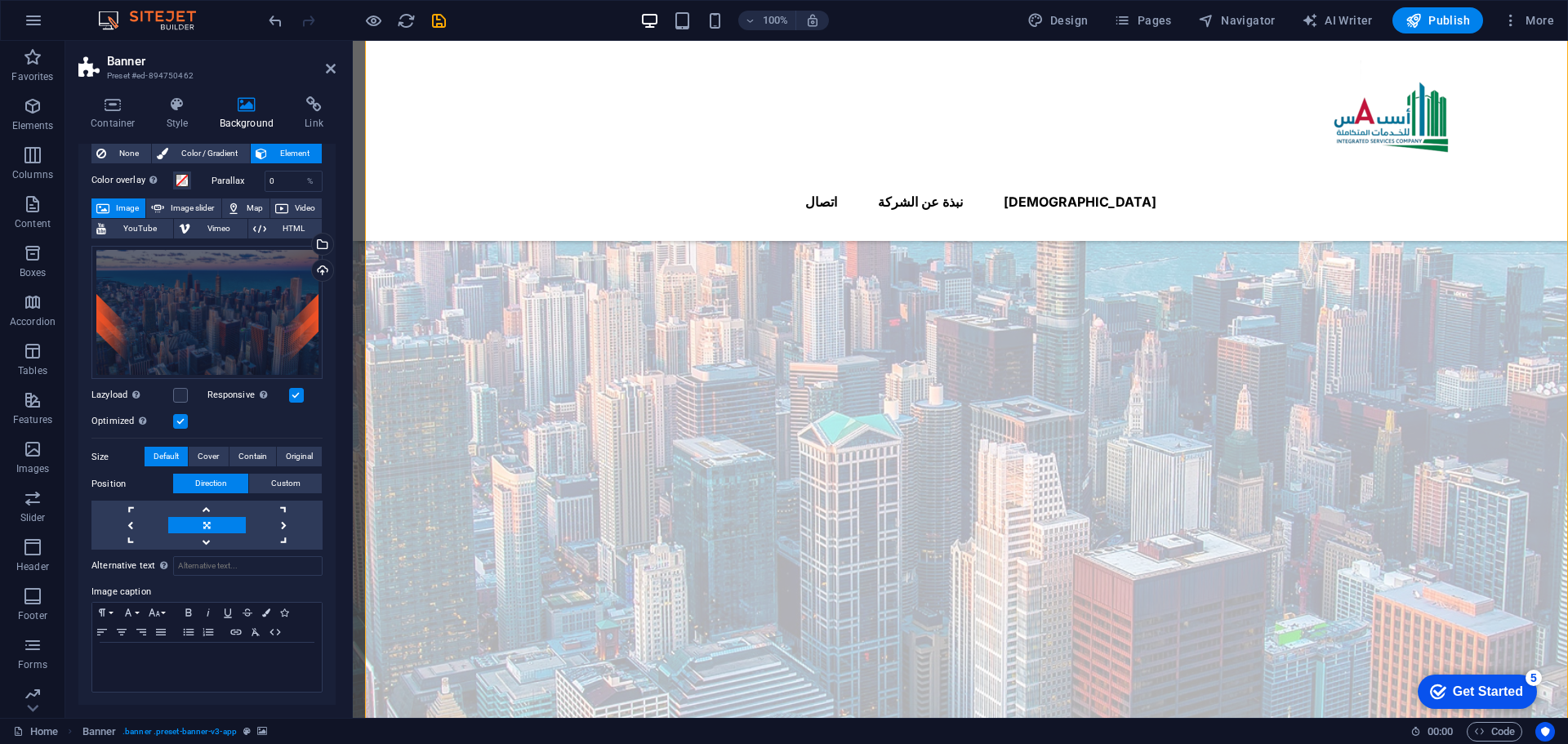
scroll to position [0, 0]
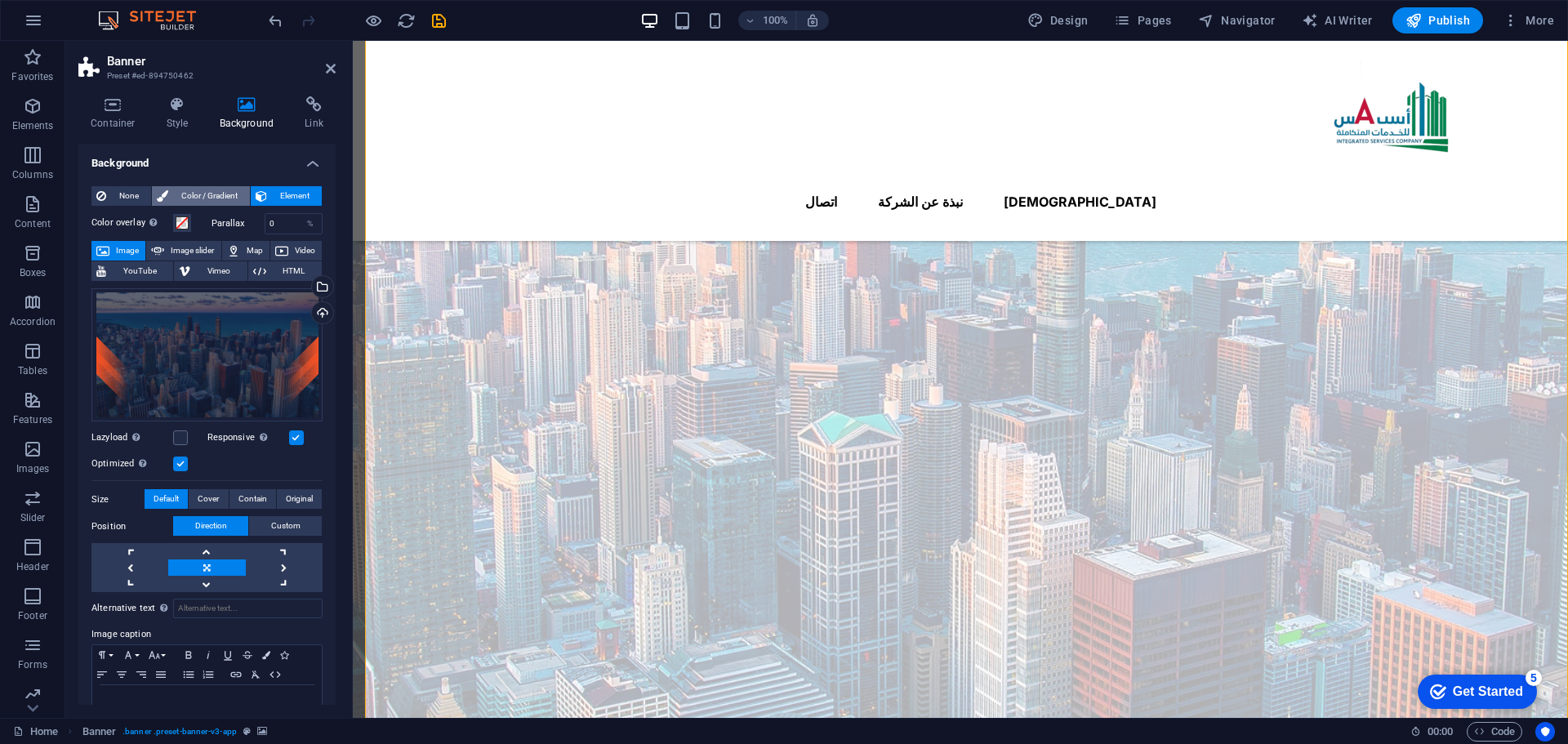
click at [220, 201] on span "Color / Gradient" at bounding box center [209, 197] width 72 height 20
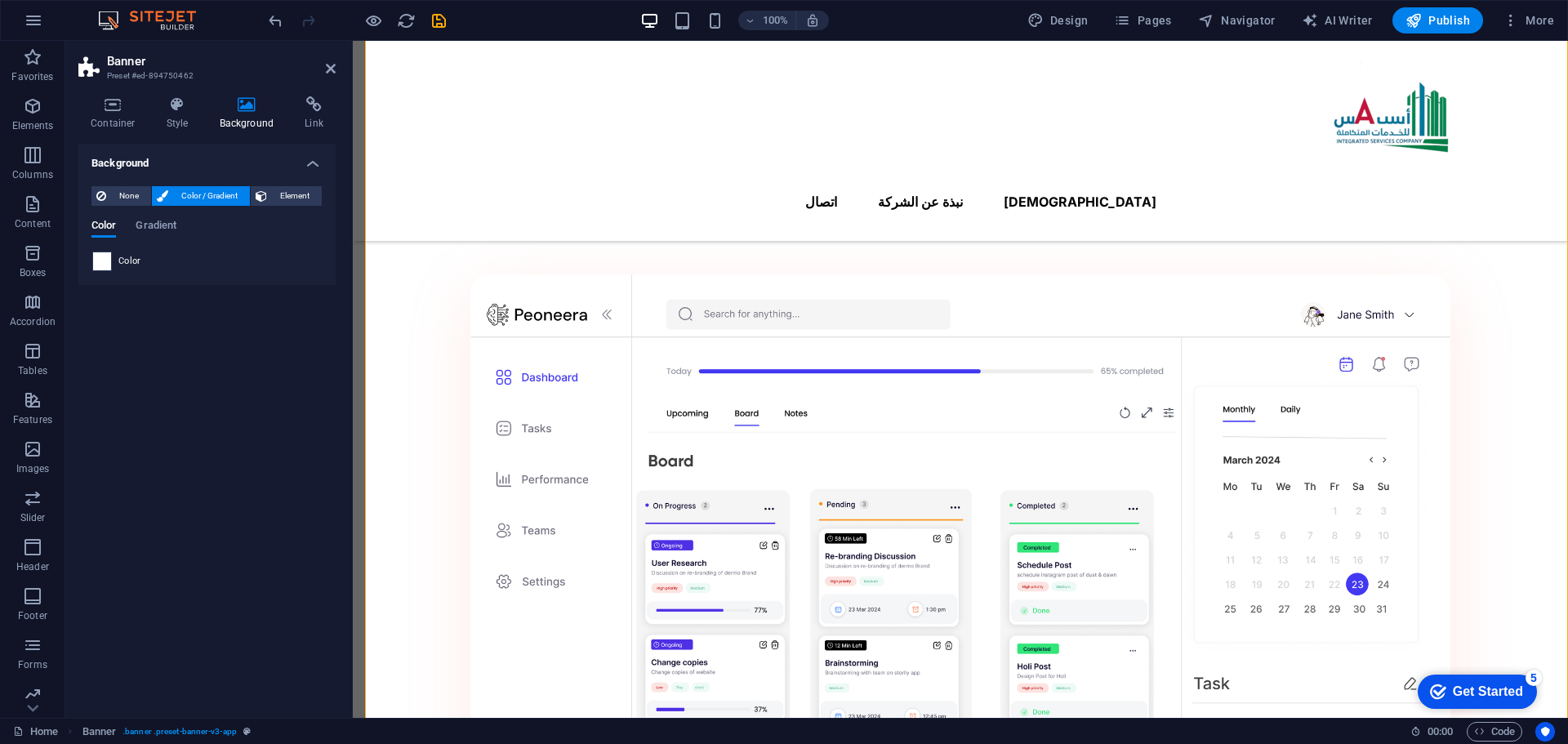
click at [100, 260] on span at bounding box center [102, 262] width 18 height 18
type input "#ffffff"
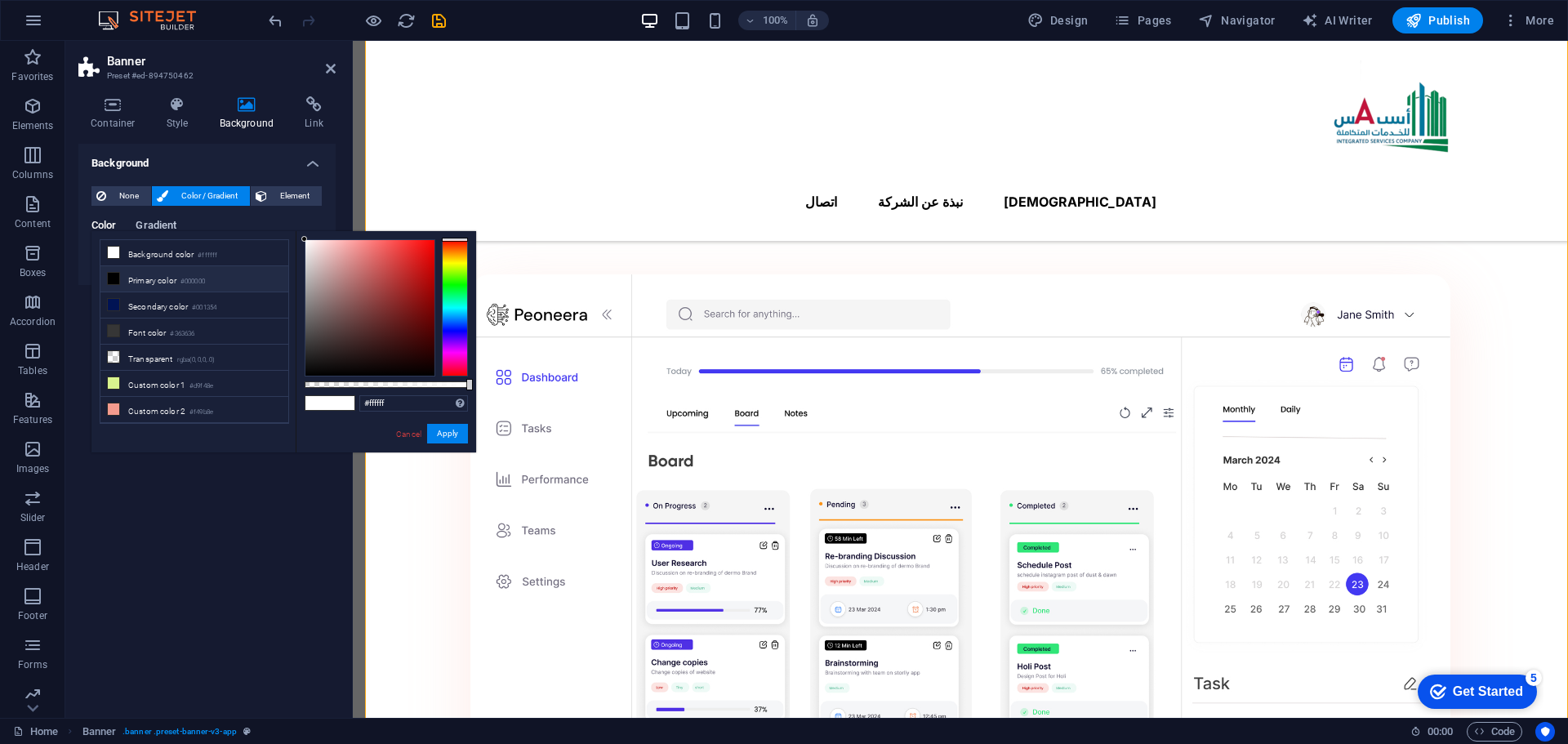
click at [151, 226] on span "Gradient" at bounding box center [155, 226] width 41 height 23
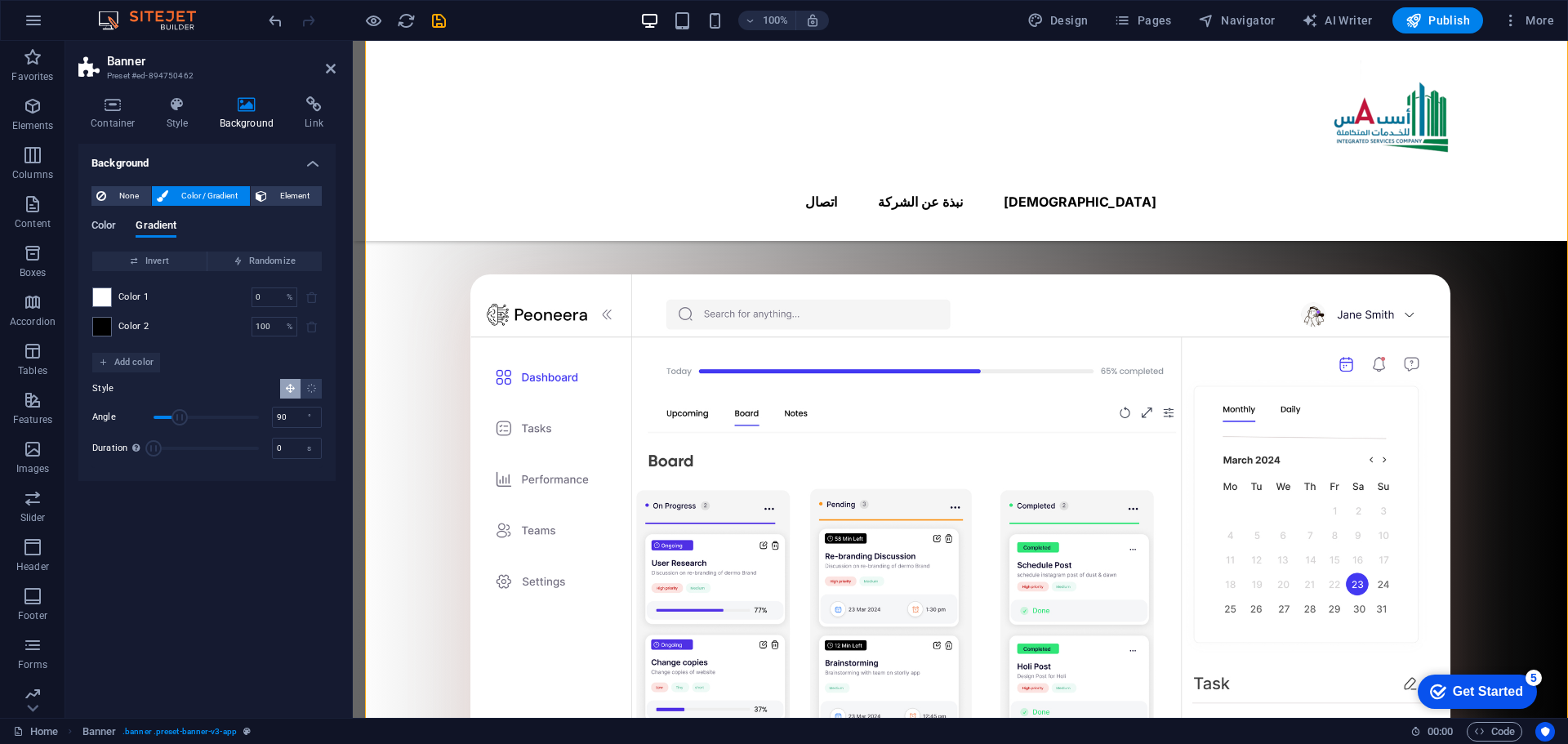
click at [116, 225] on span "Color" at bounding box center [103, 226] width 24 height 23
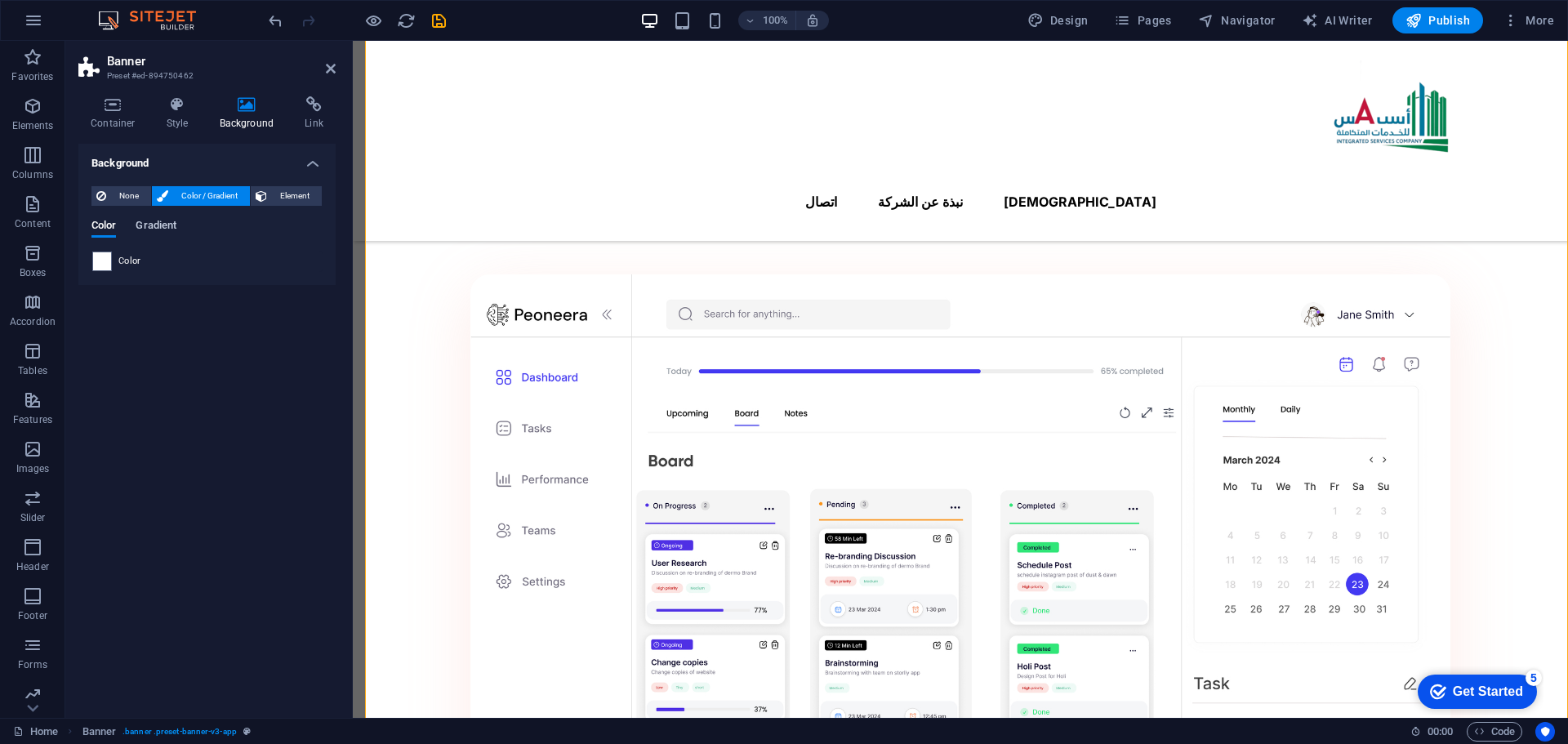
click at [144, 231] on span "Gradient" at bounding box center [155, 226] width 41 height 23
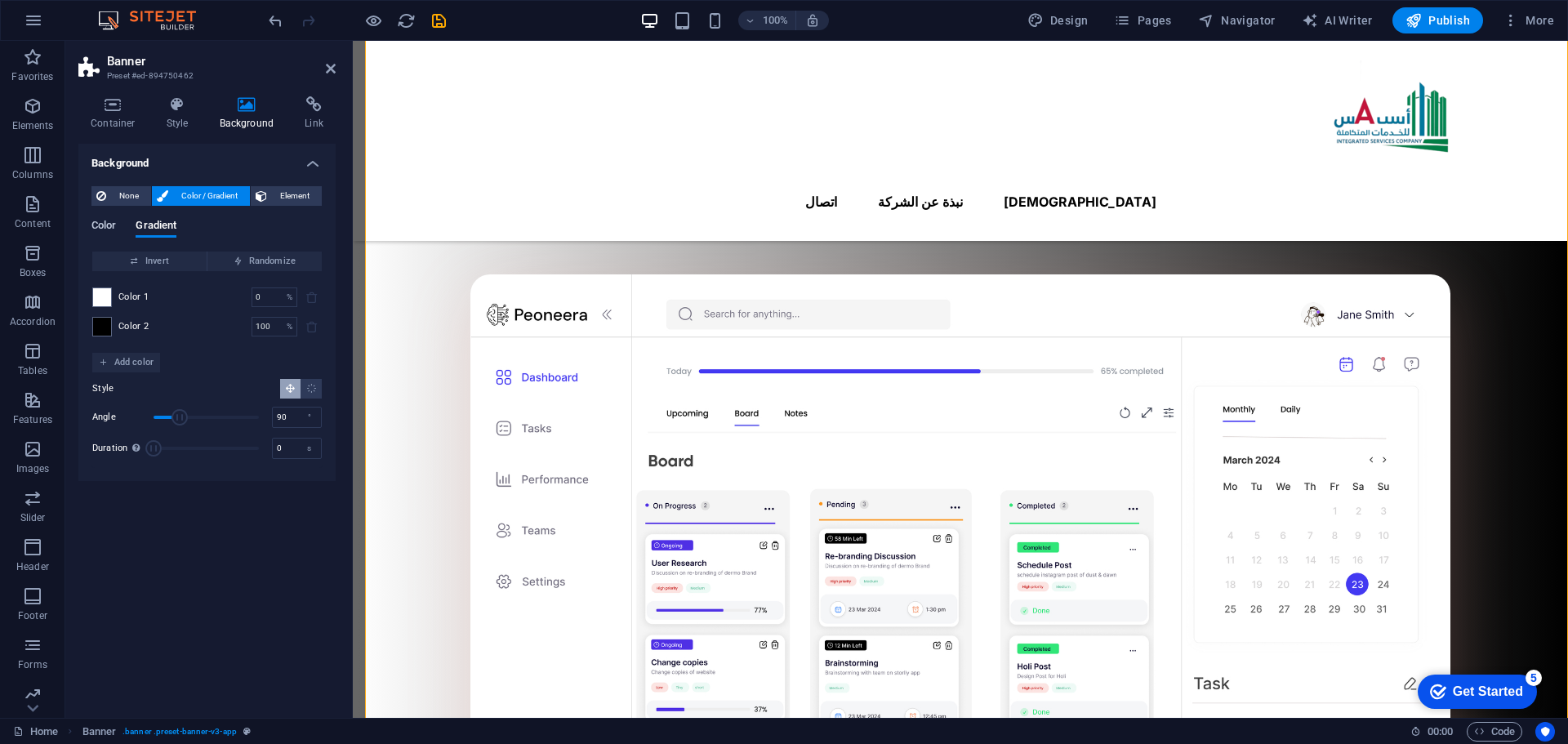
click at [110, 228] on span "Color" at bounding box center [103, 226] width 24 height 23
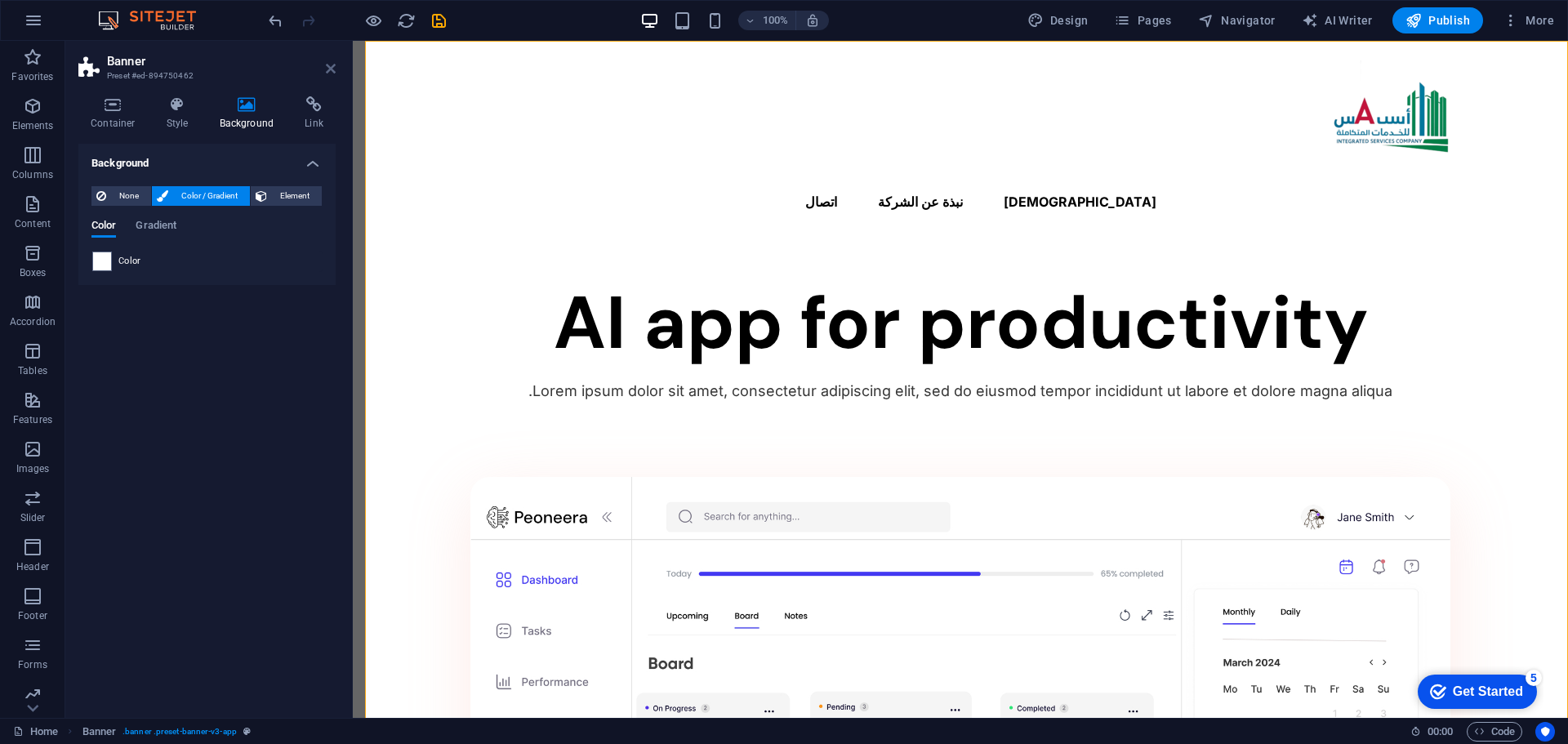
click at [326, 63] on icon at bounding box center [330, 69] width 10 height 13
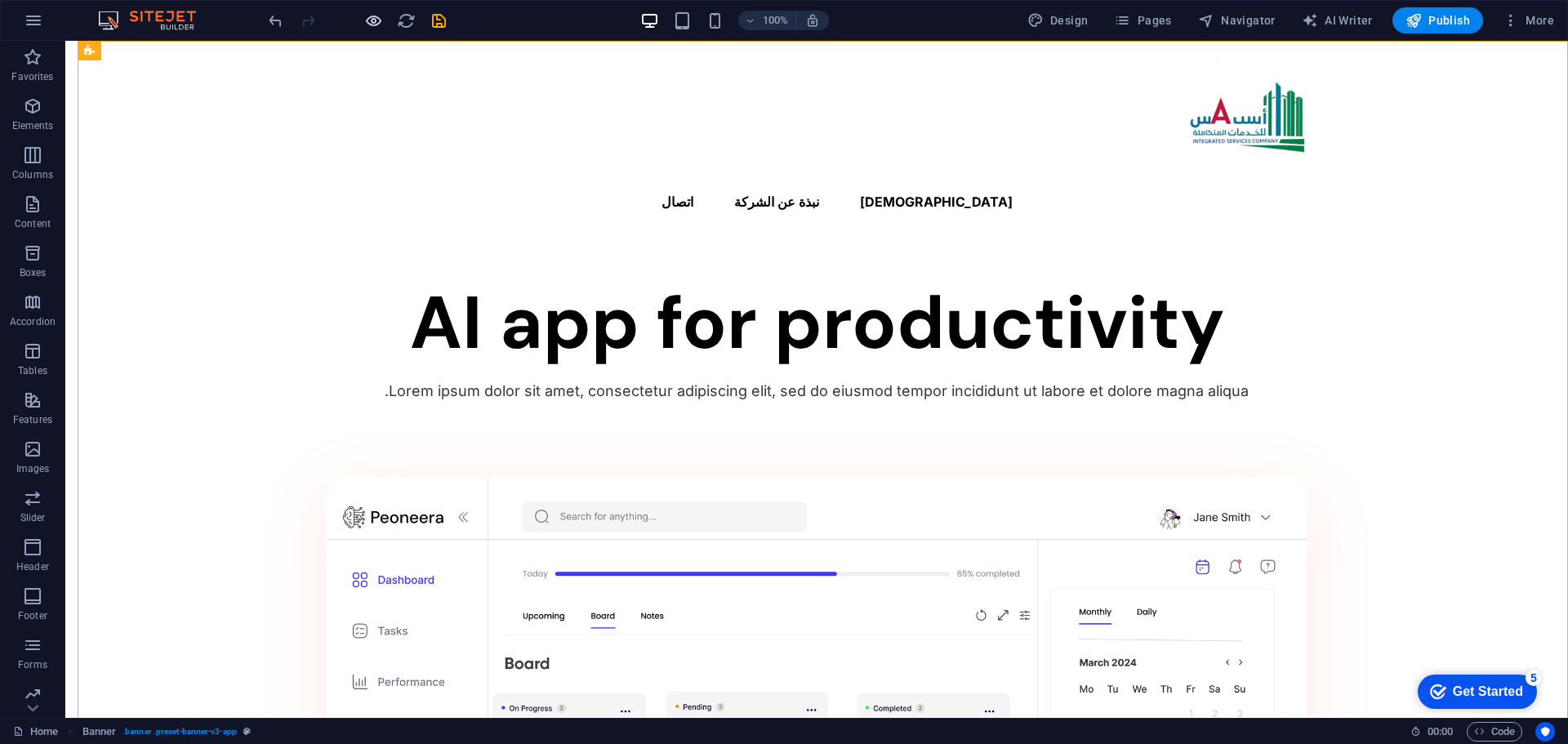
click at [377, 23] on icon "button" at bounding box center [373, 21] width 19 height 19
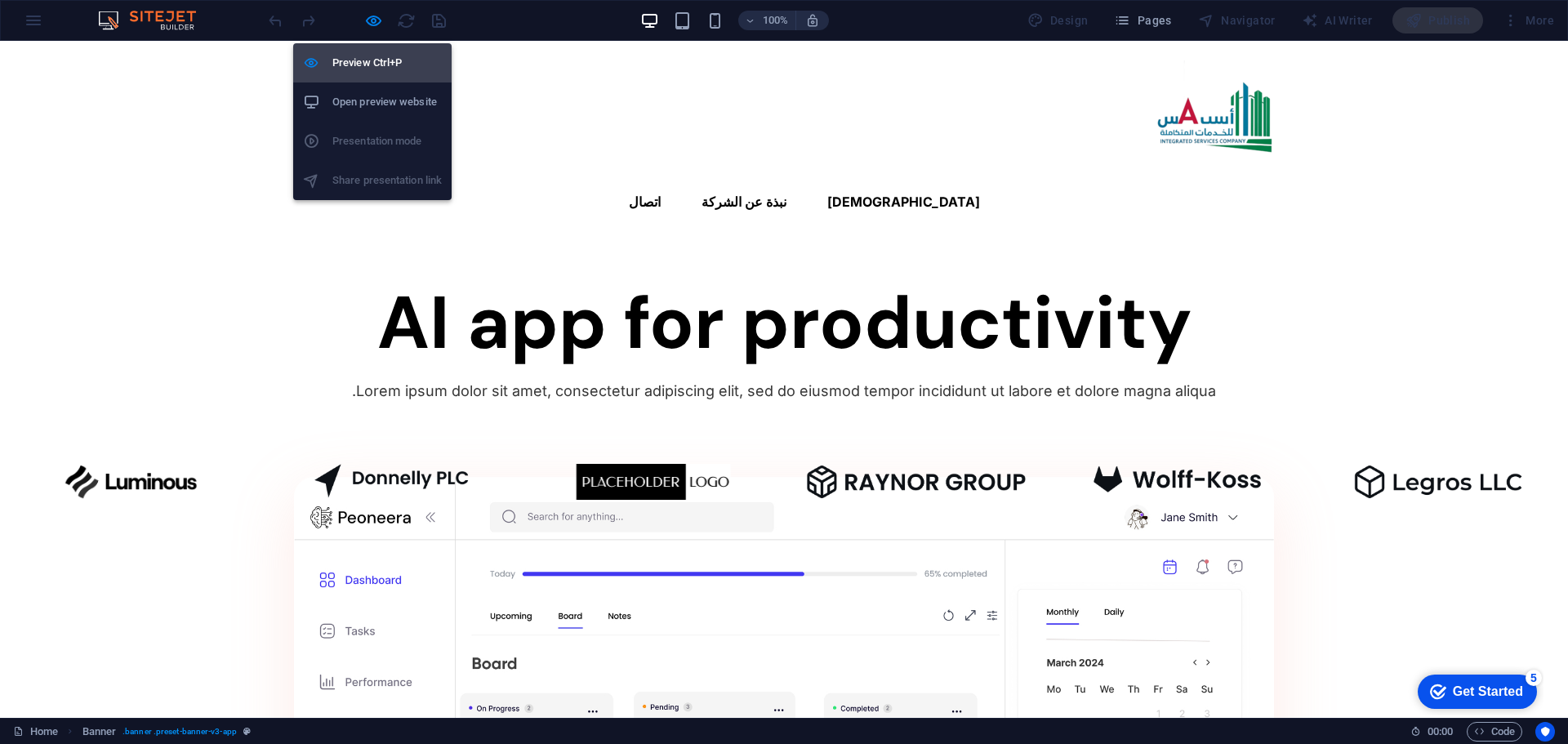
click at [378, 58] on h6 "Preview Ctrl+P" at bounding box center [387, 63] width 109 height 20
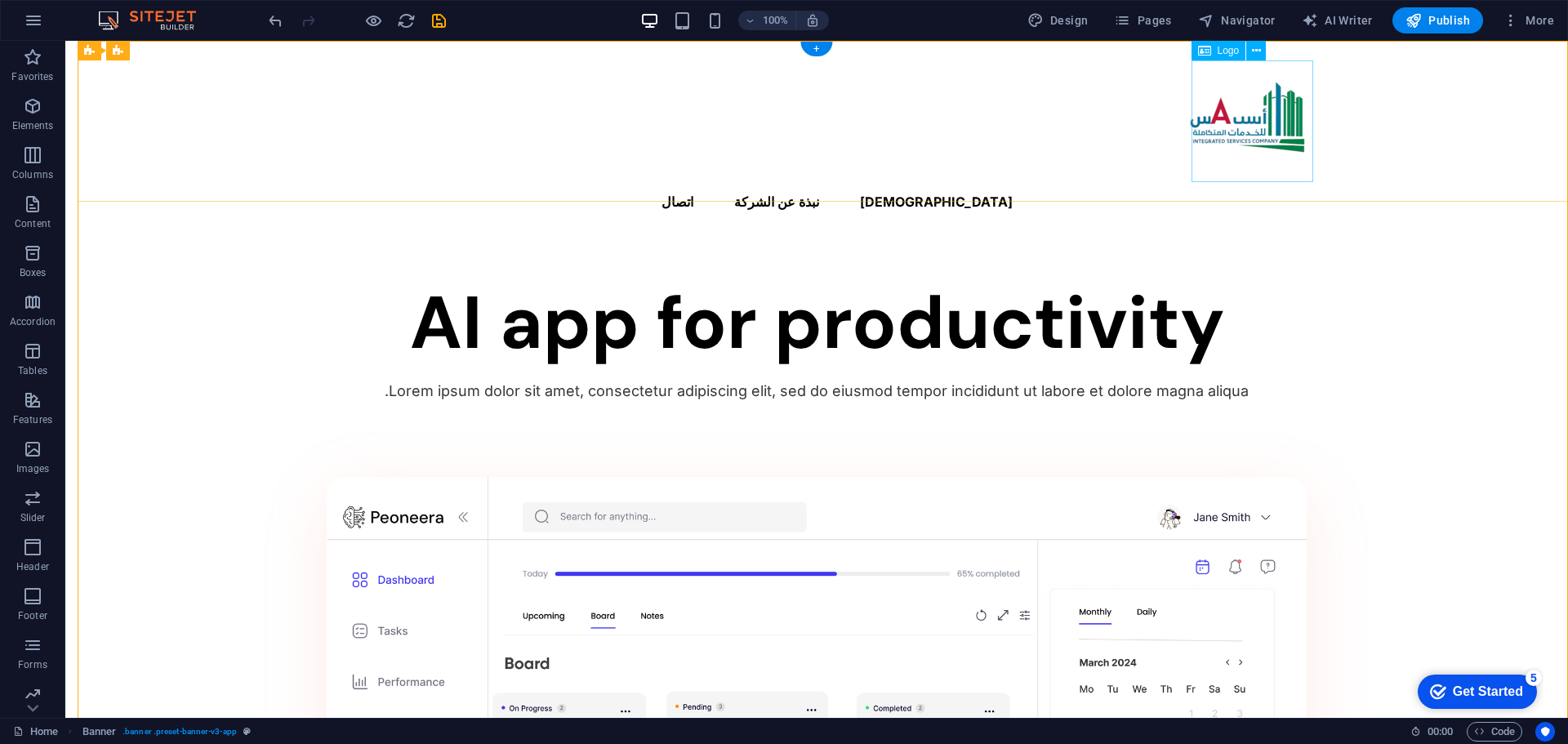
click at [1261, 129] on div at bounding box center [816, 121] width 980 height 122
click at [851, 182] on nav "الرئسية نبذة عن الشركة اتصال" at bounding box center [816, 201] width 980 height 39
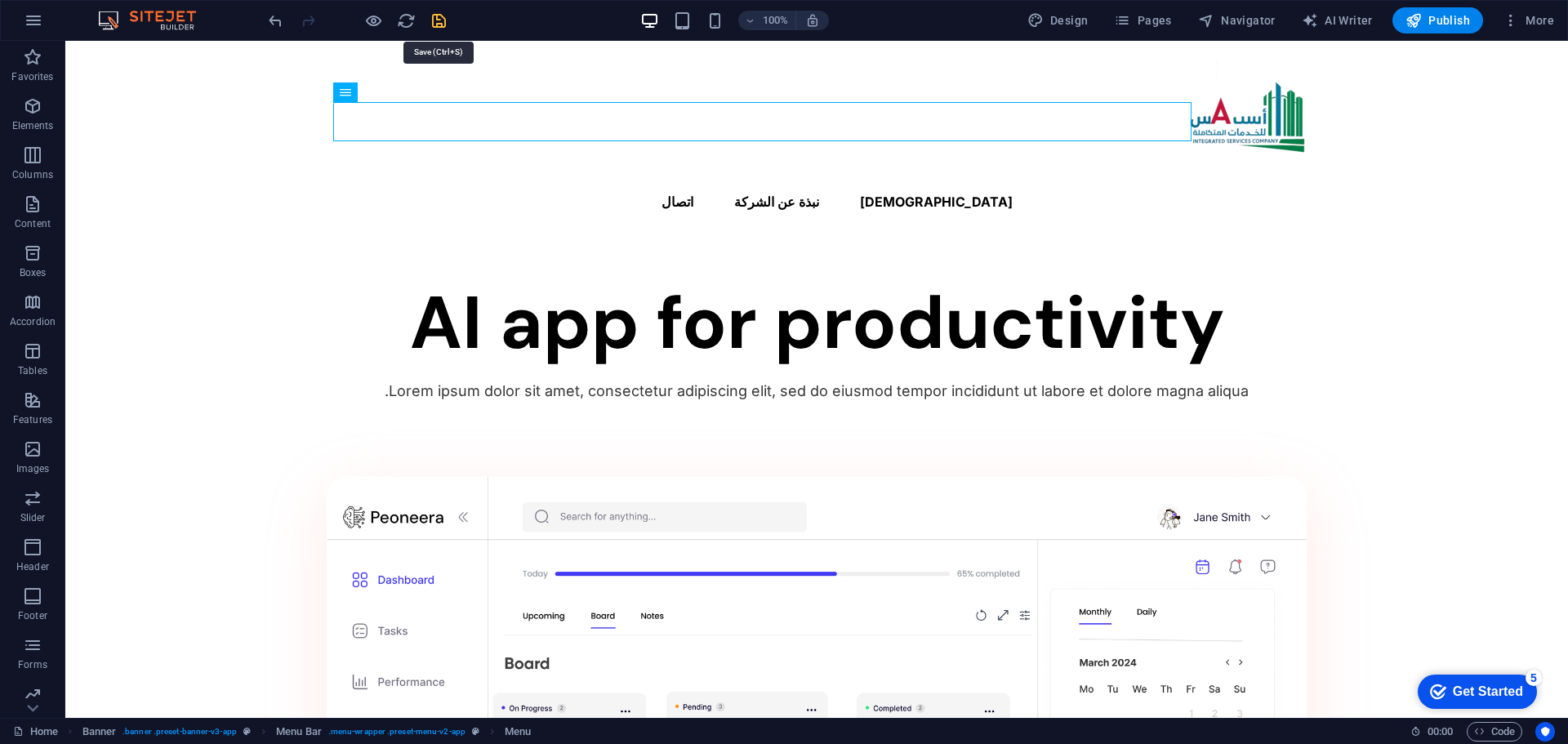
click at [437, 16] on icon "save" at bounding box center [438, 21] width 19 height 19
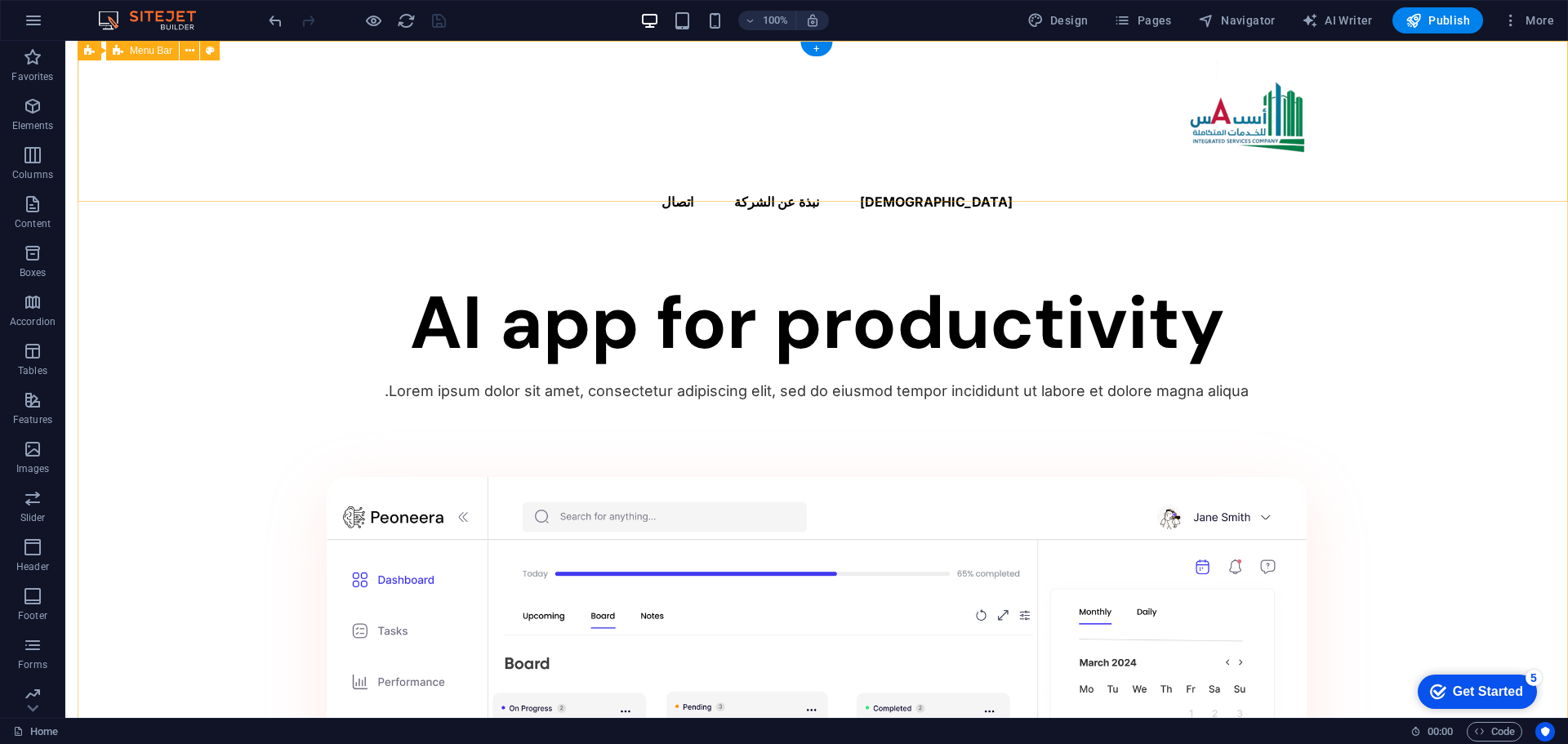
click at [544, 81] on div "الرئسية نبذة عن الشركة اتصال" at bounding box center [816, 141] width 1503 height 200
click at [215, 51] on button at bounding box center [210, 51] width 20 height 20
select select "rem"
select select "hover_box_bottom"
select select "px"
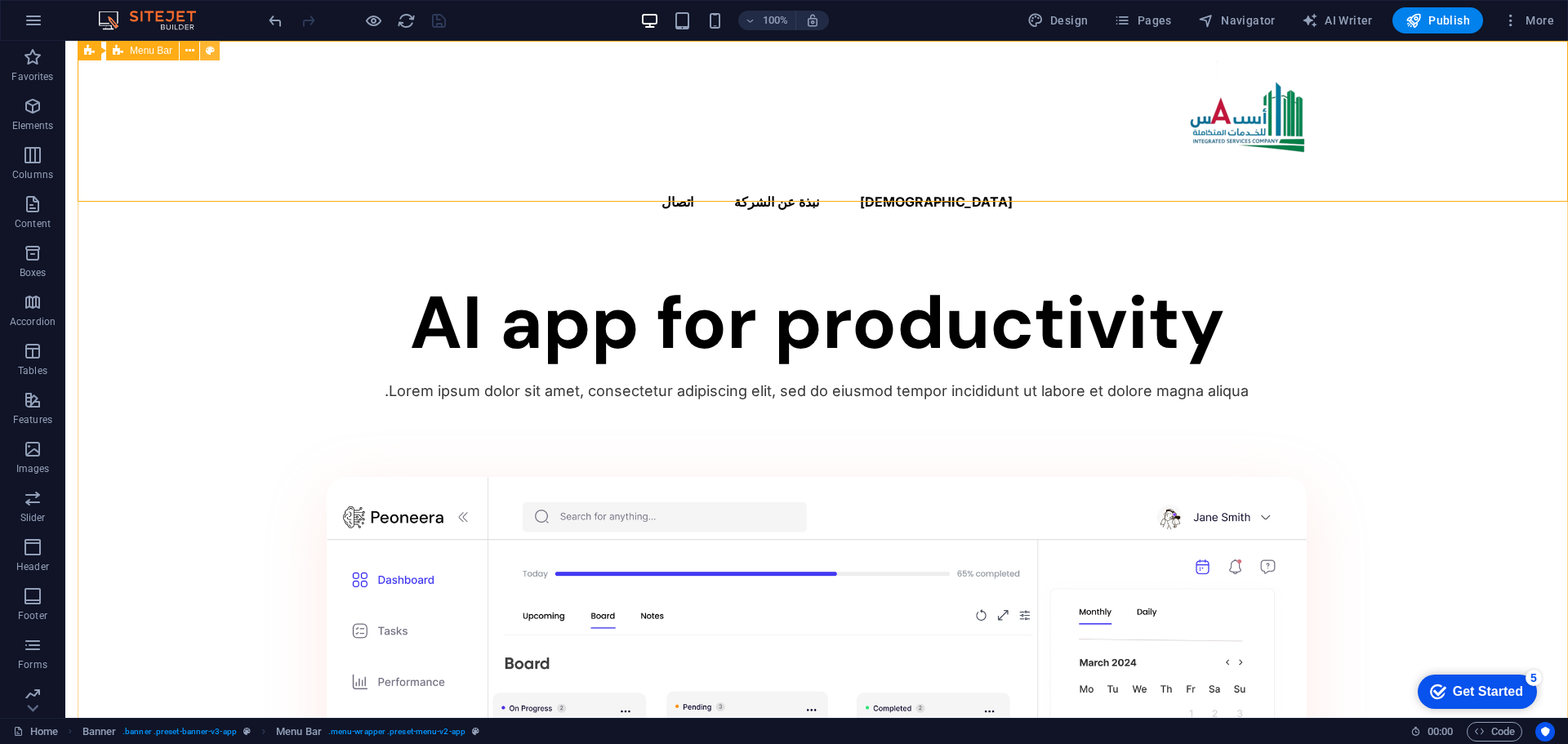
select select "rem"
select select
select select "px"
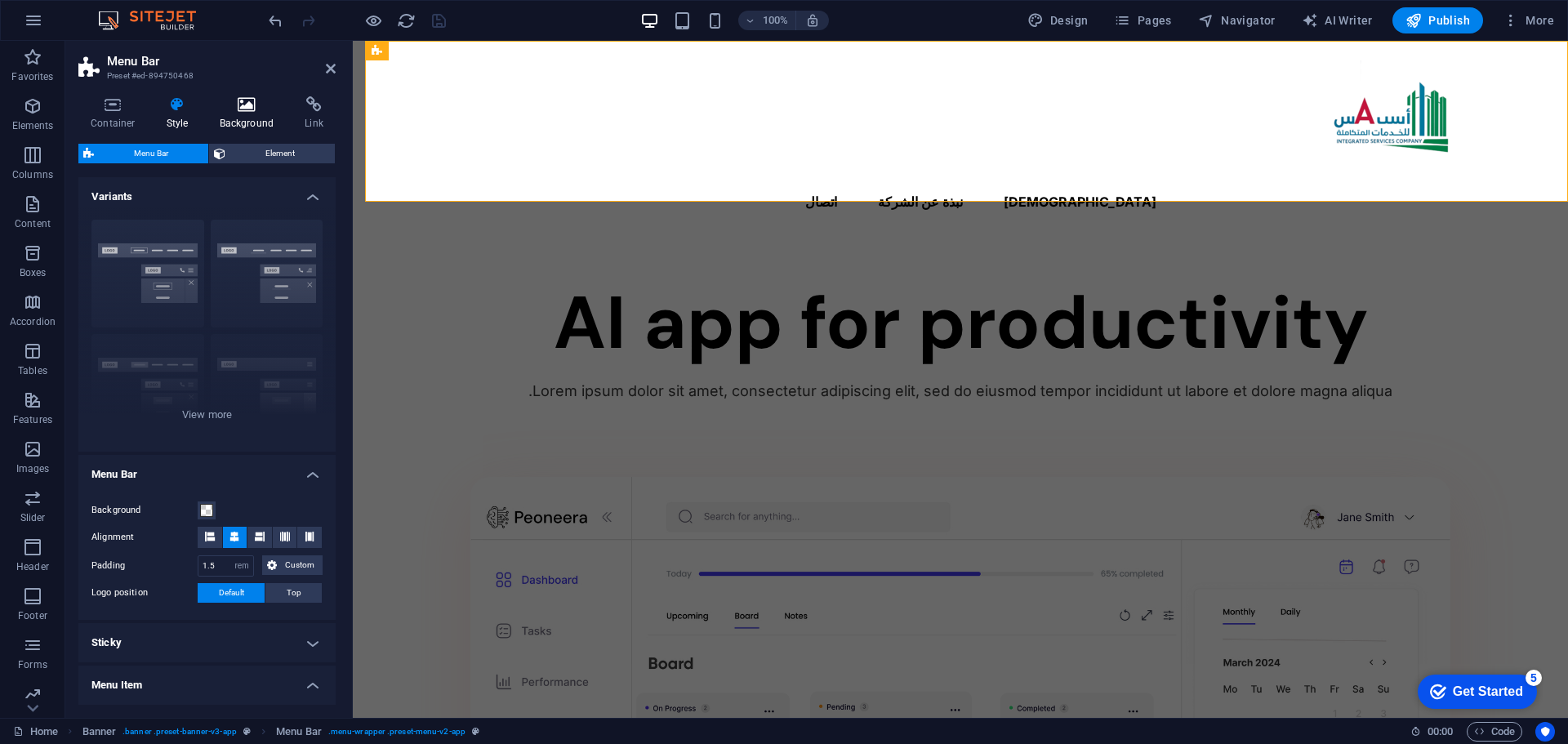
click at [241, 104] on icon at bounding box center [247, 105] width 79 height 16
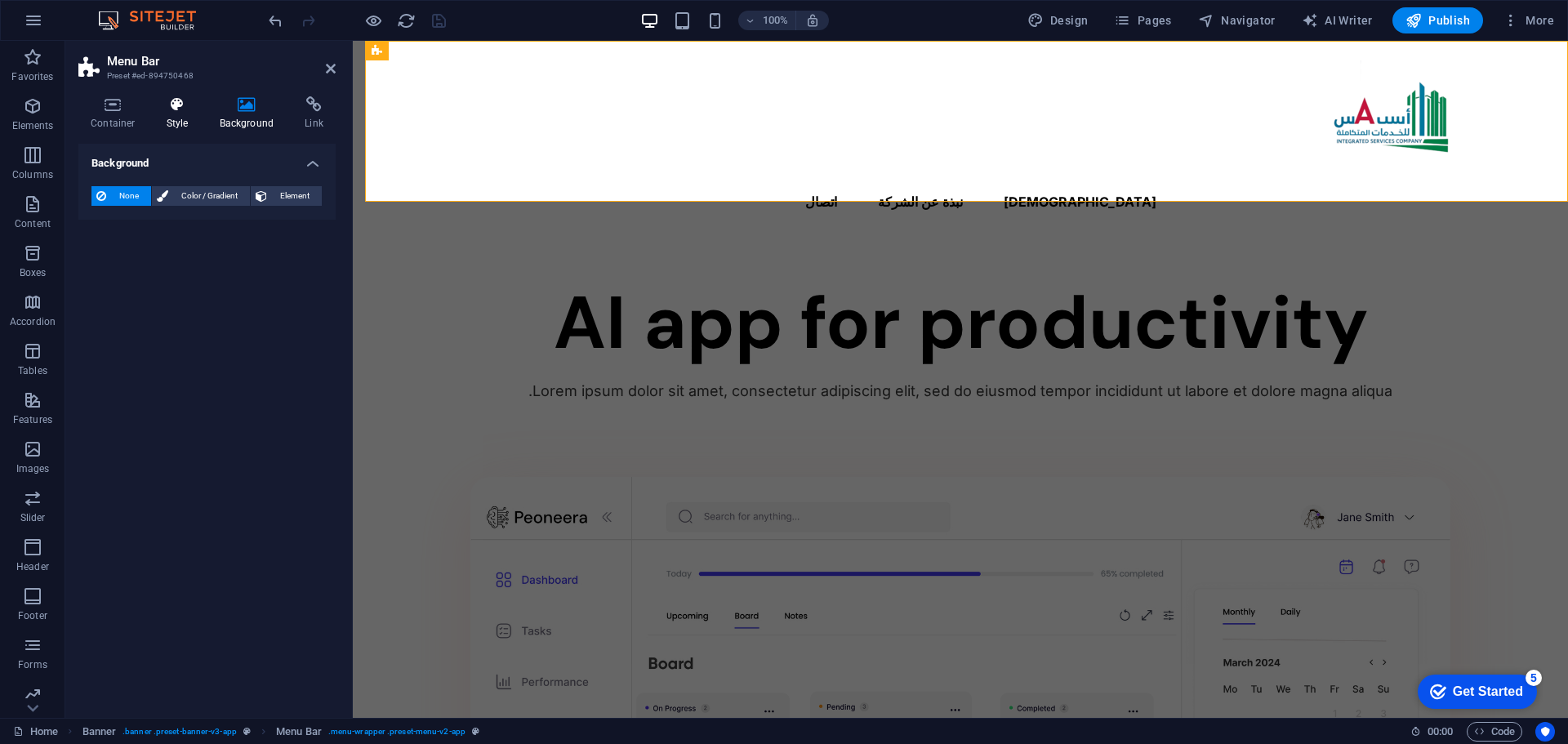
click at [170, 120] on h4 "Style" at bounding box center [180, 114] width 53 height 34
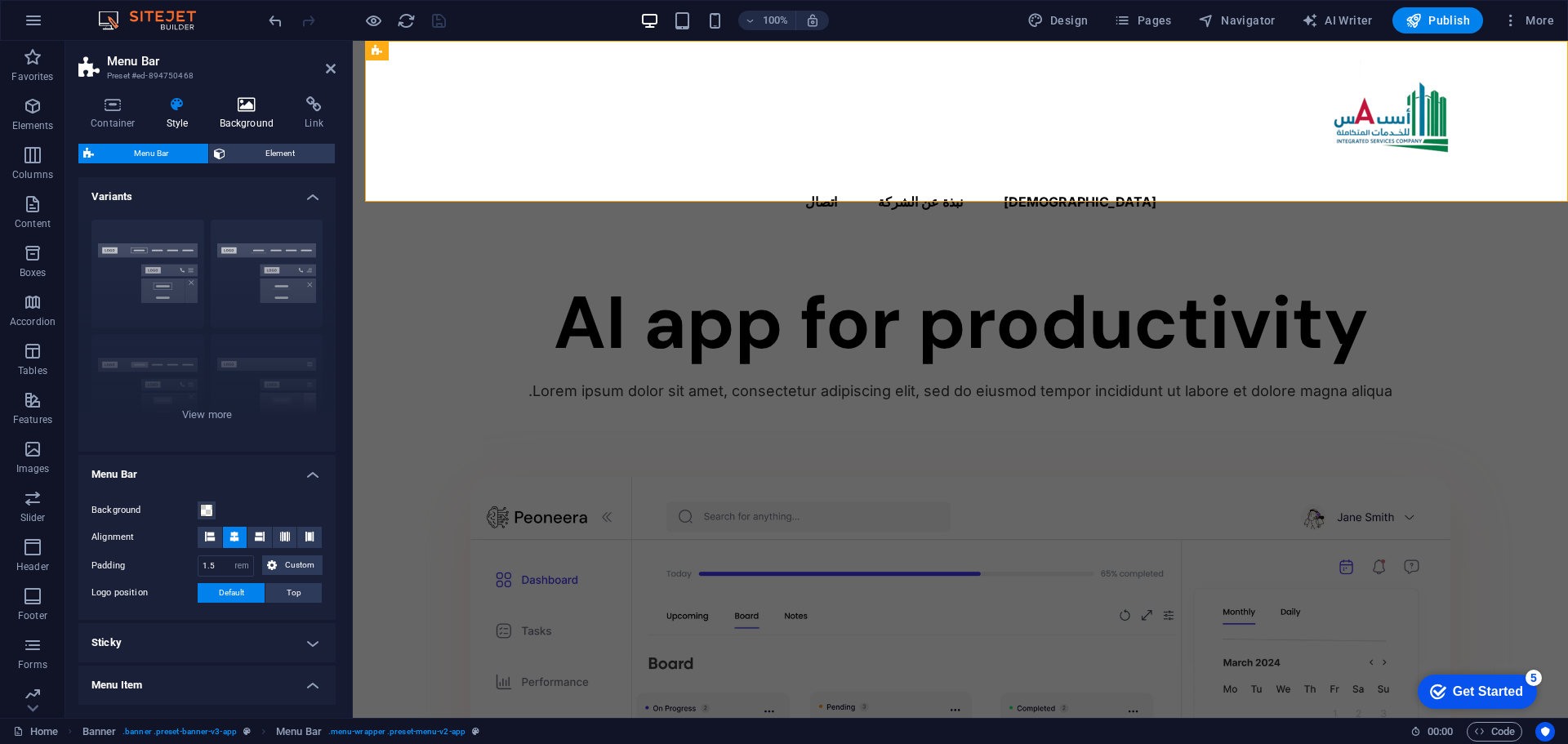
click at [241, 117] on h4 "Background" at bounding box center [250, 114] width 86 height 34
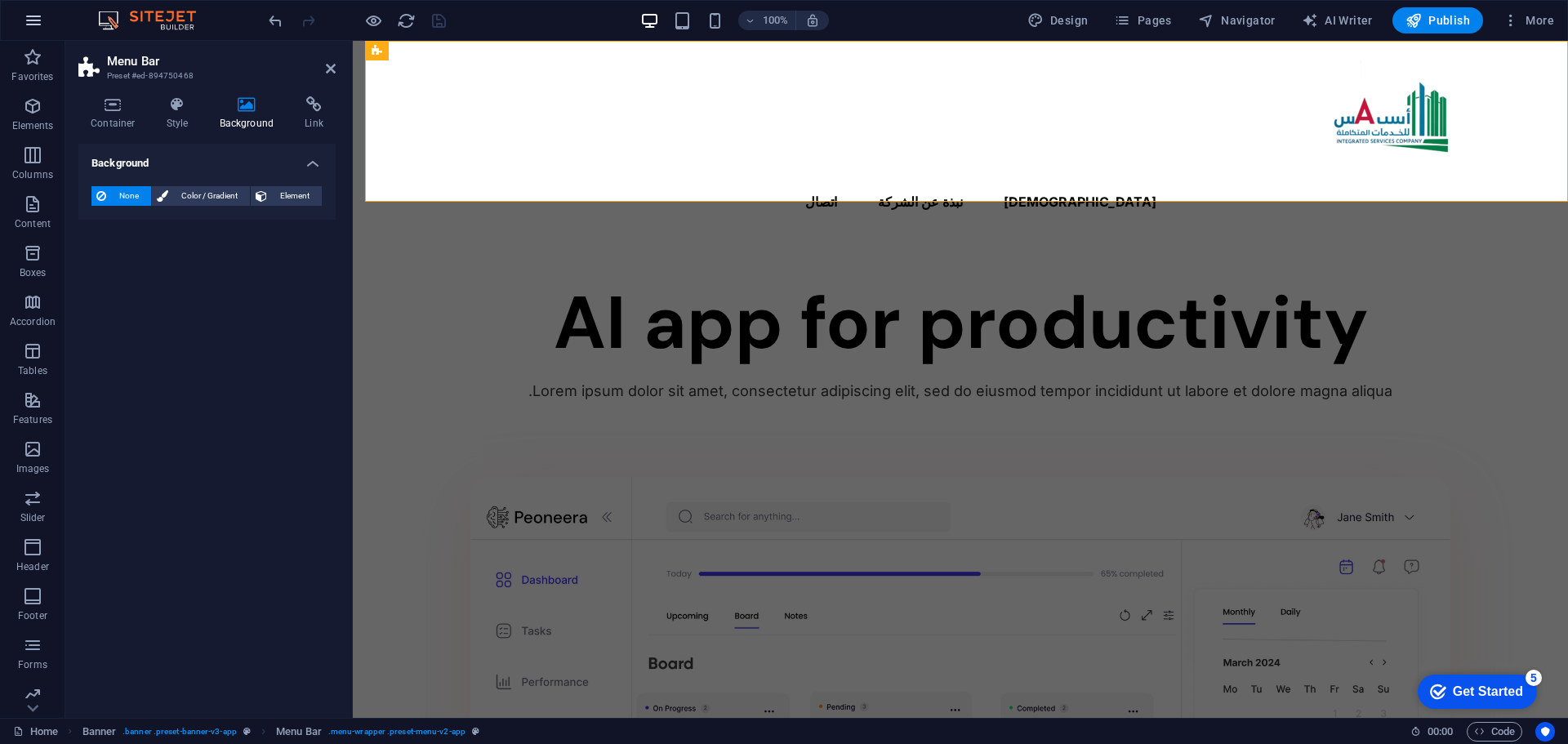
click at [33, 23] on icon "button" at bounding box center [33, 21] width 20 height 20
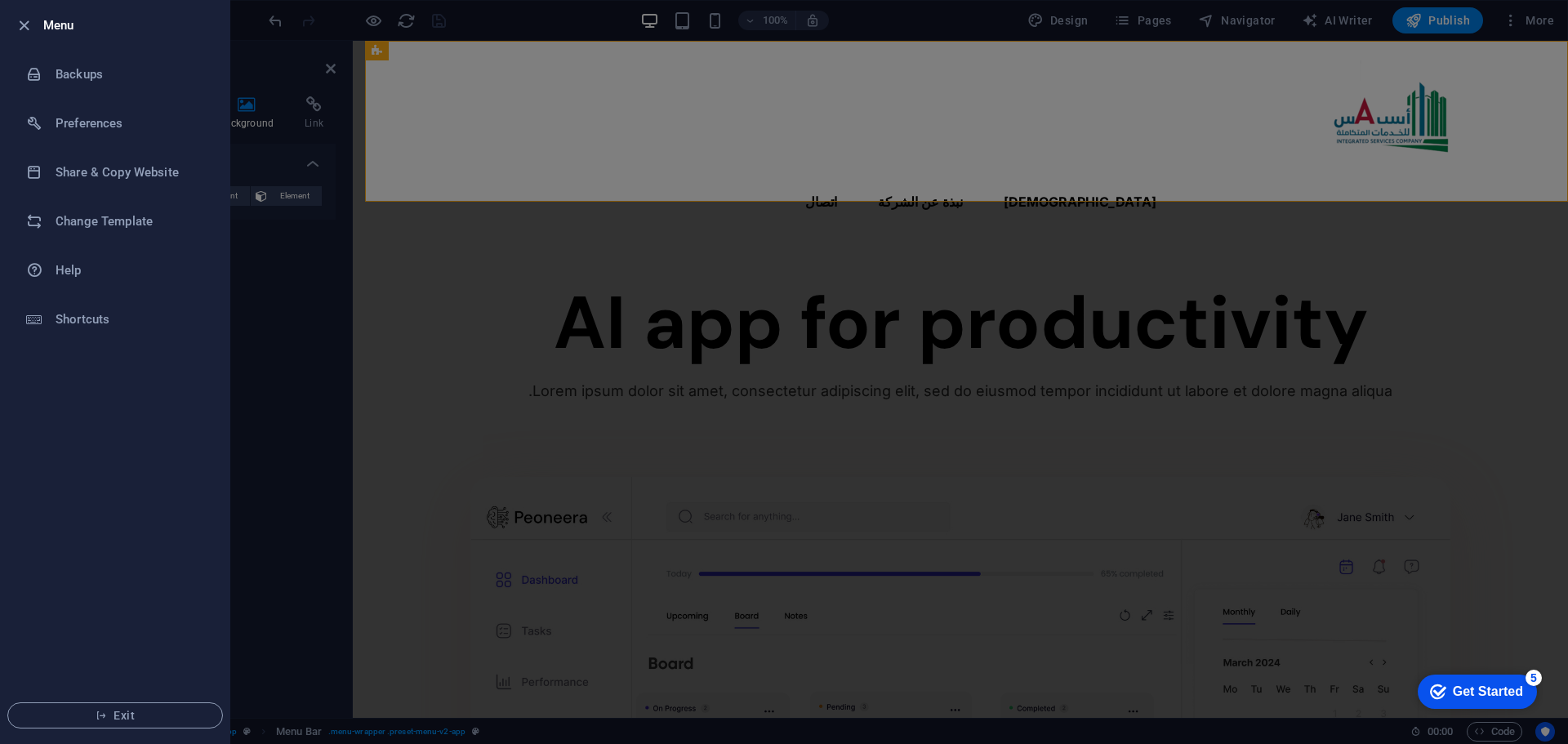
click at [515, 140] on div at bounding box center [784, 372] width 1568 height 744
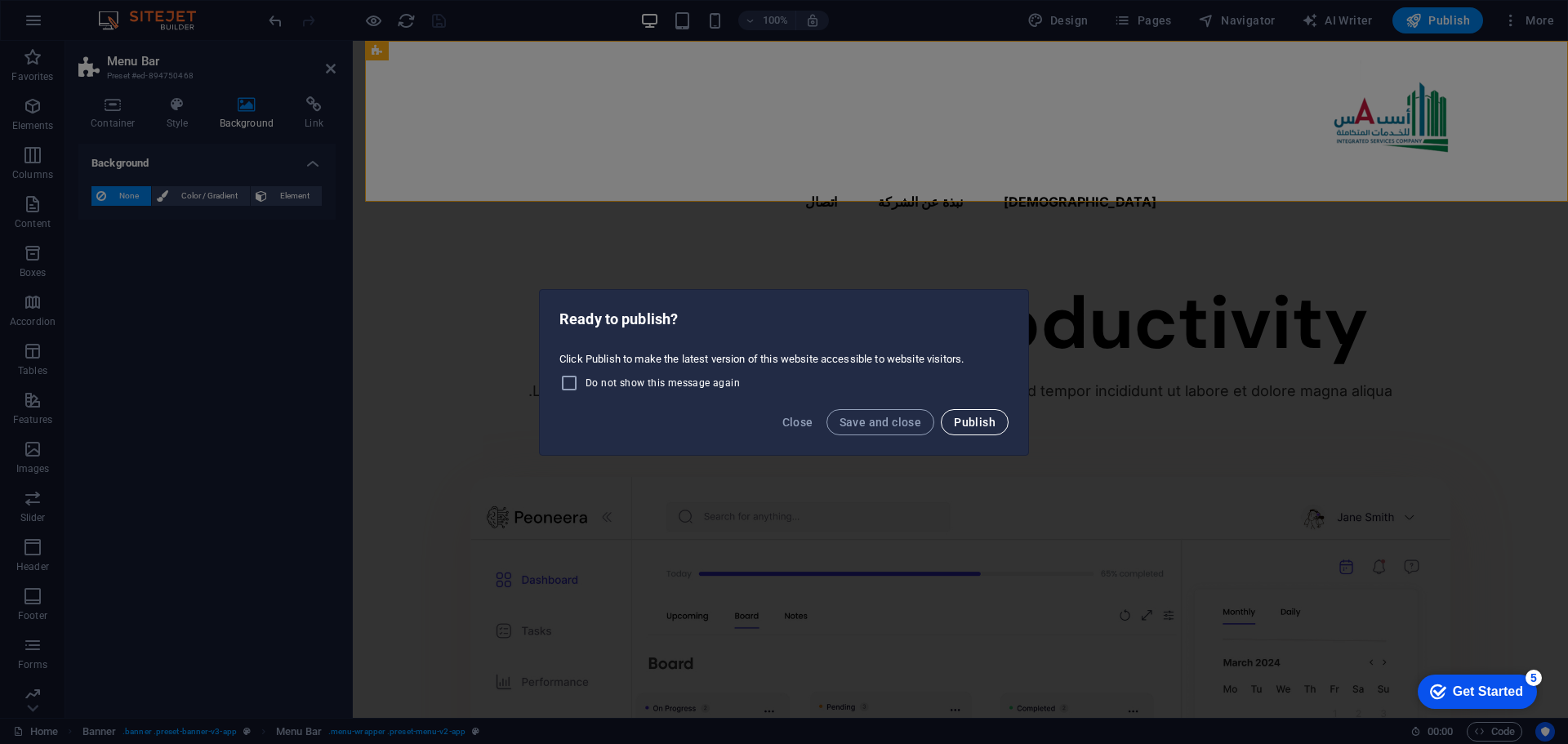
click at [967, 418] on span "Publish" at bounding box center [975, 422] width 41 height 13
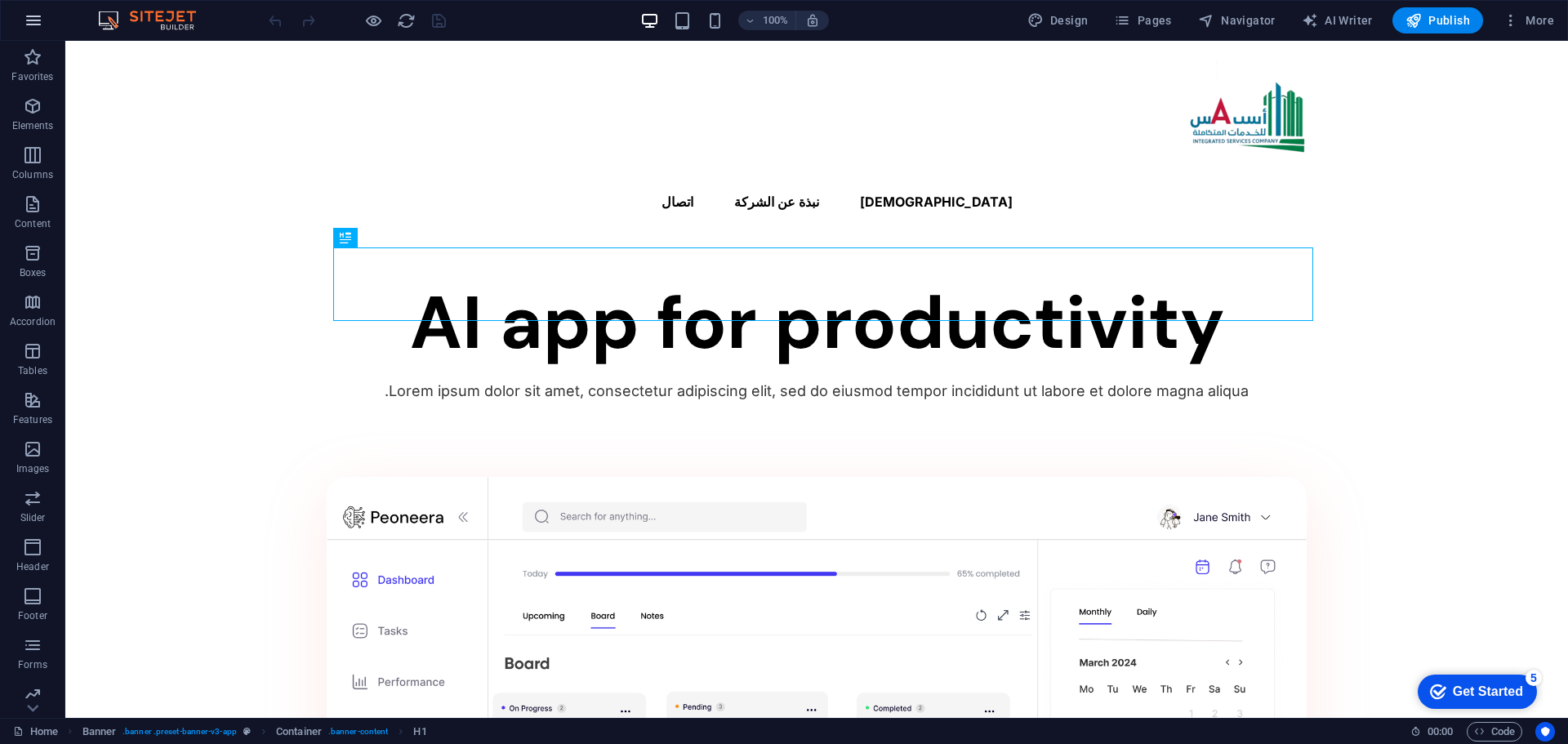
click at [29, 23] on icon "button" at bounding box center [33, 21] width 20 height 20
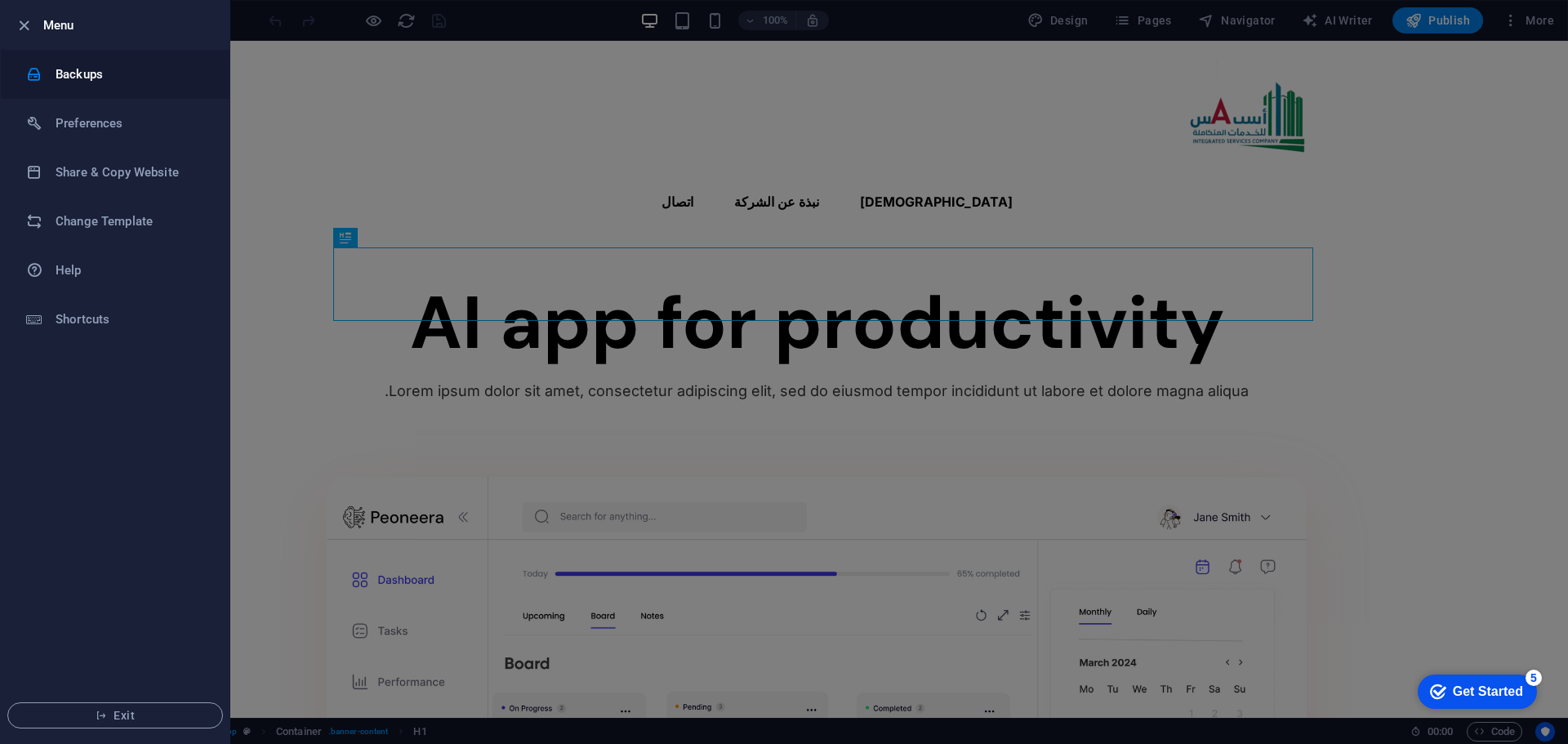
click at [97, 80] on h6 "Backups" at bounding box center [132, 75] width 151 height 20
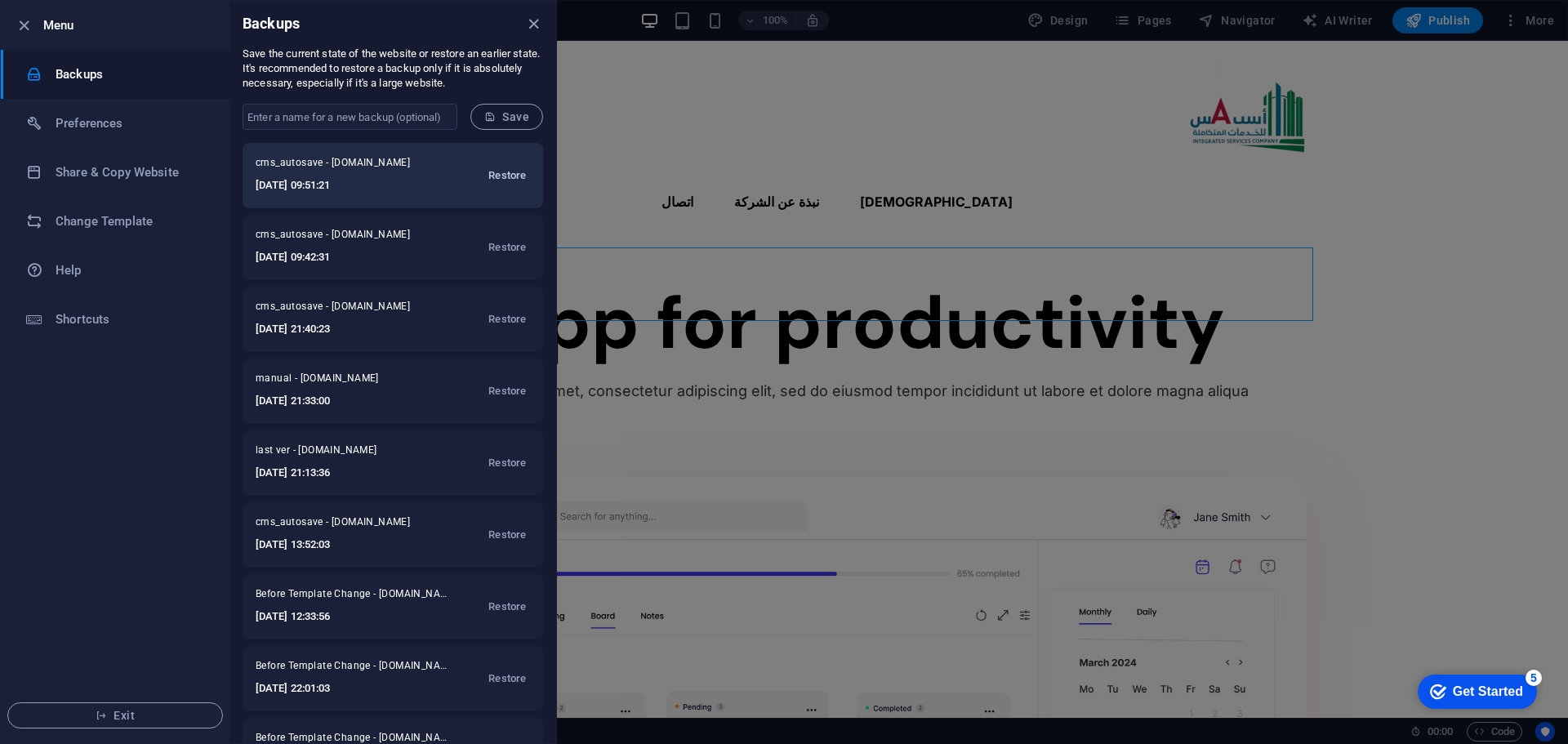
click at [503, 177] on span "Restore" at bounding box center [508, 176] width 38 height 20
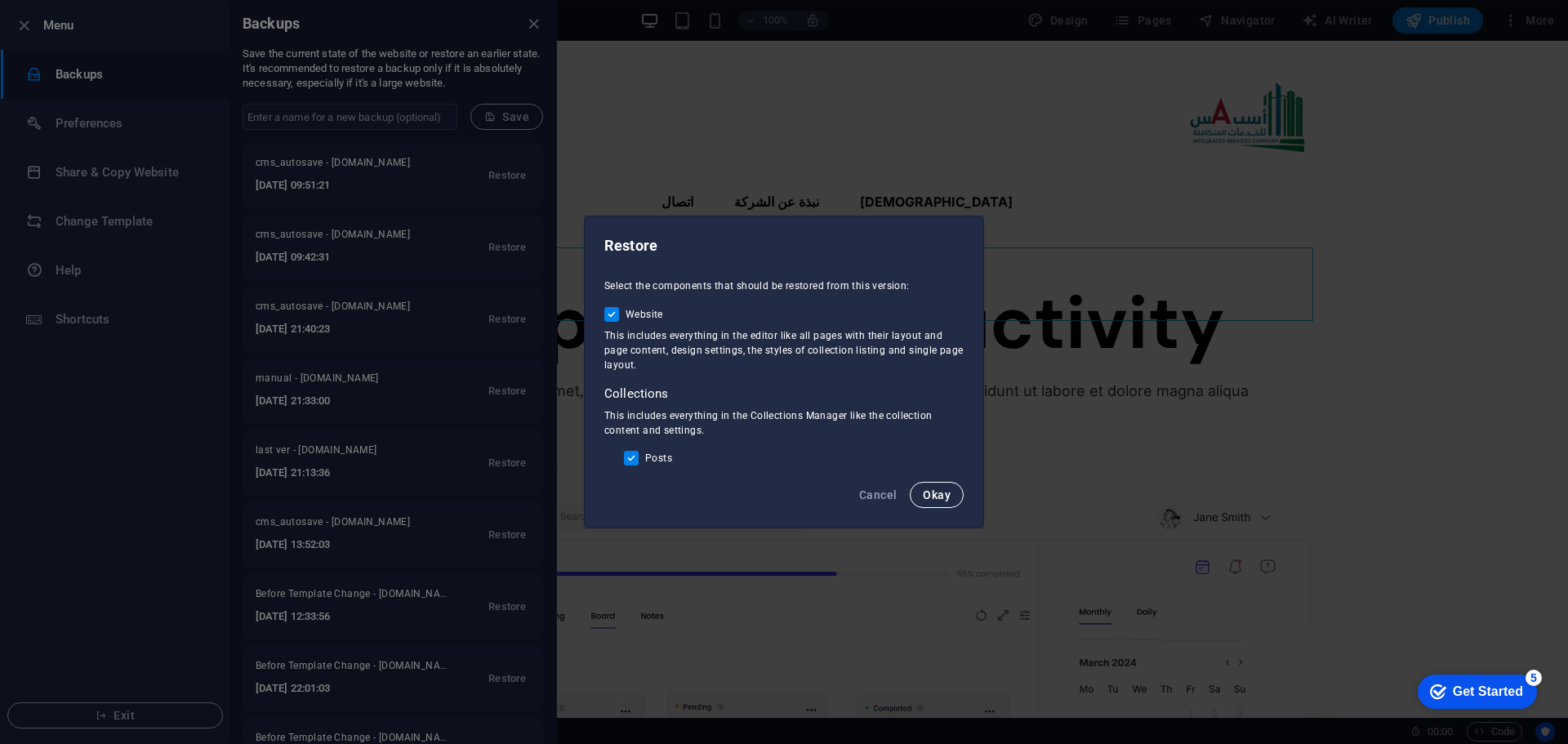
click at [949, 499] on span "Okay" at bounding box center [937, 495] width 28 height 13
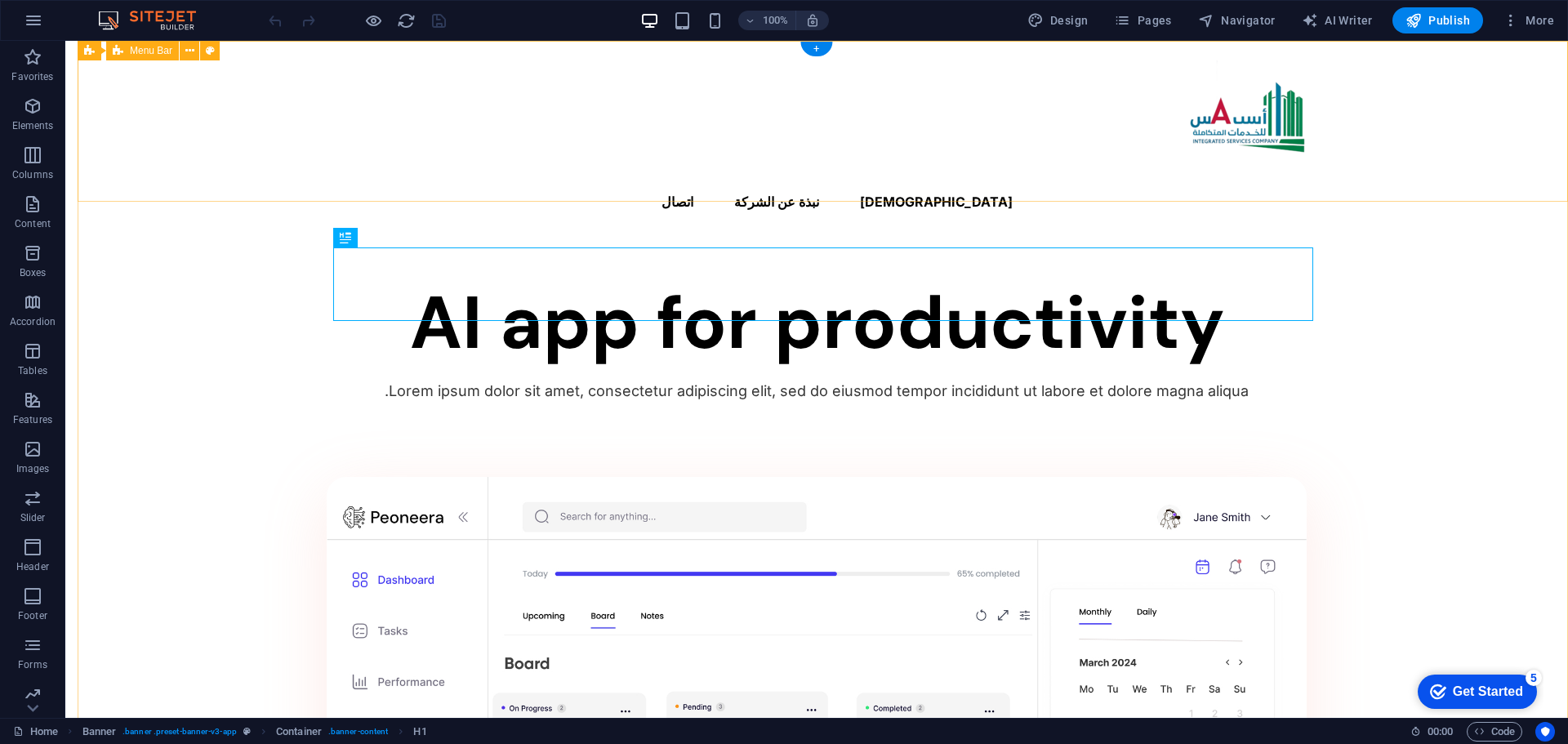
click at [560, 100] on div "الرئسية نبذة عن الشركة اتصال" at bounding box center [816, 141] width 1503 height 200
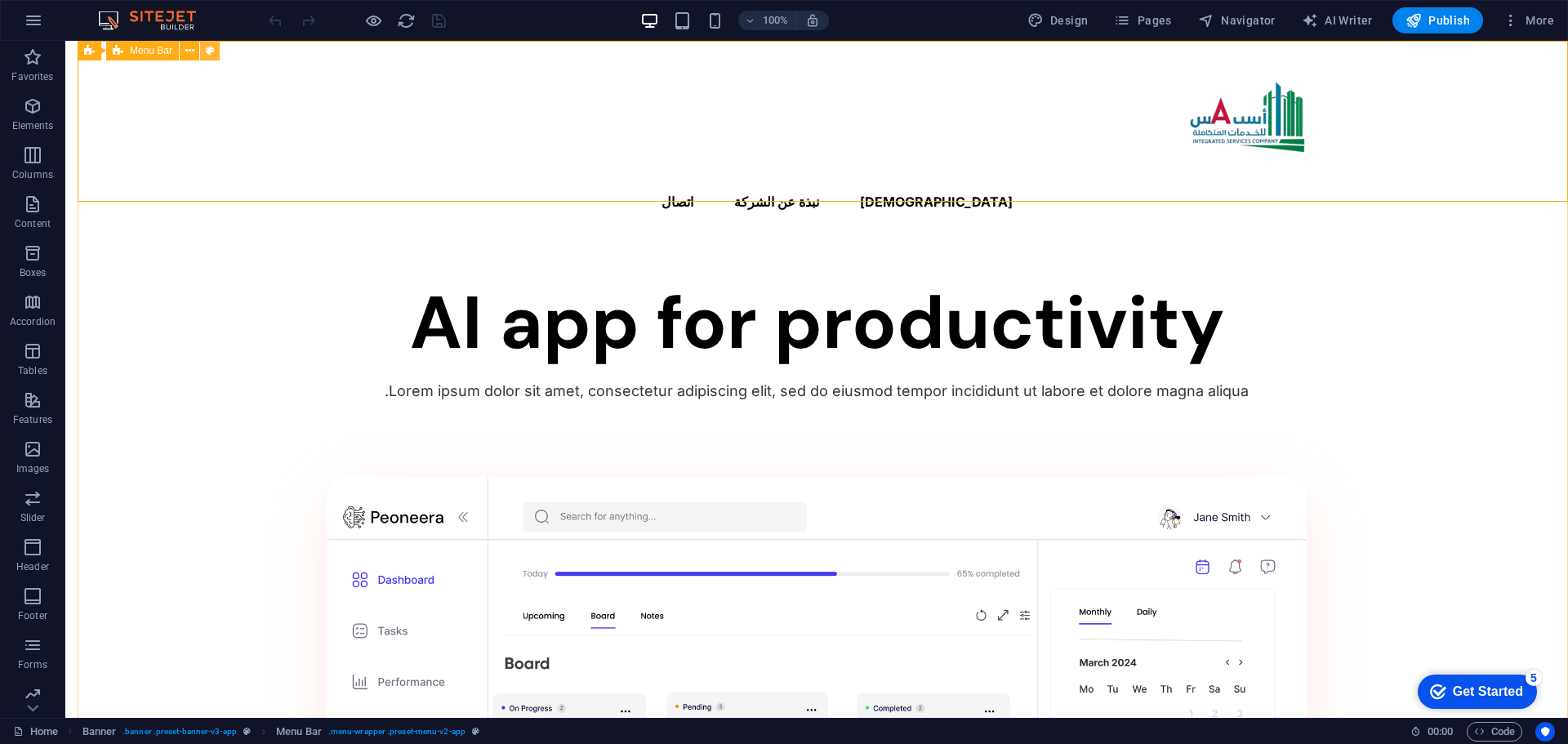
click at [213, 55] on icon at bounding box center [210, 51] width 9 height 17
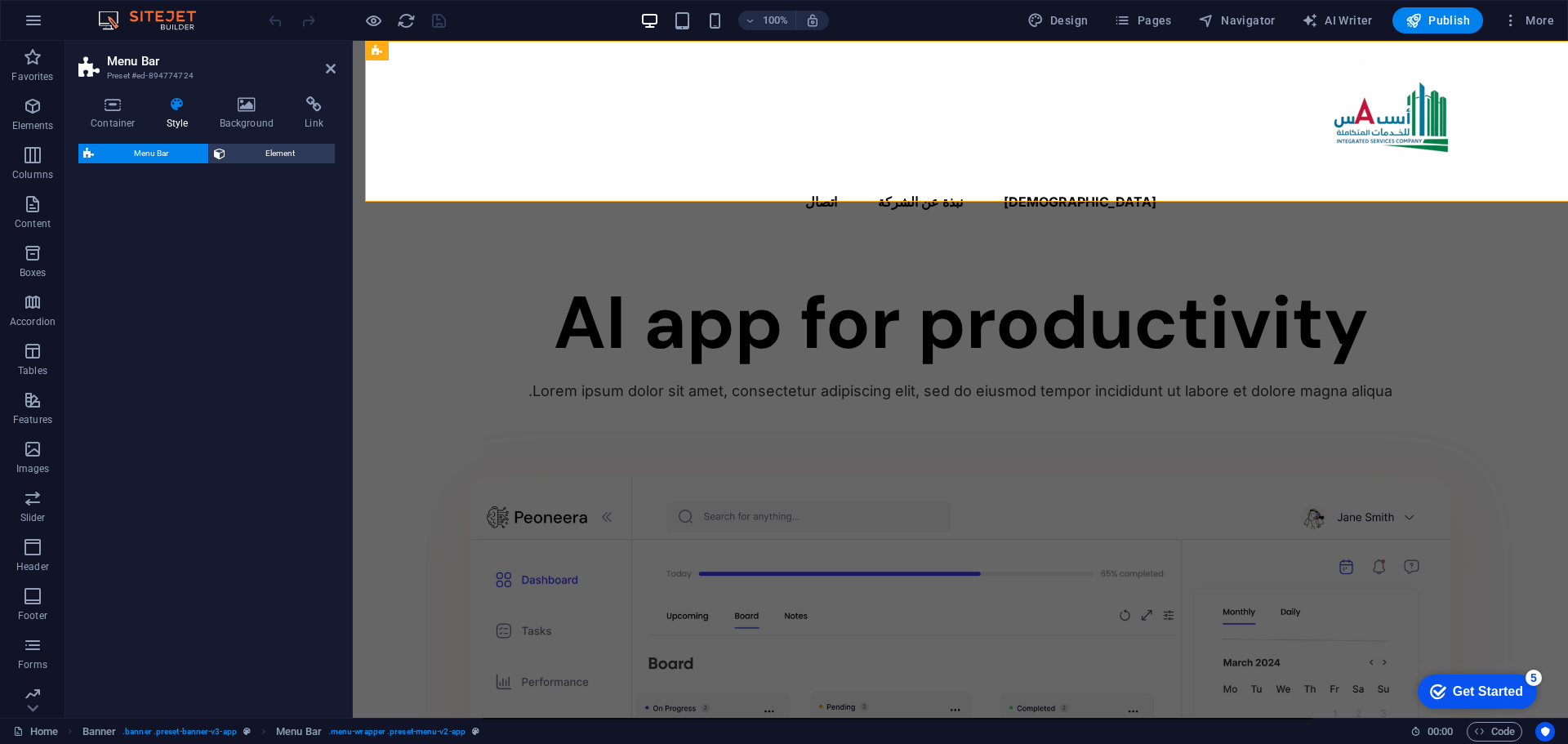
select select "rem"
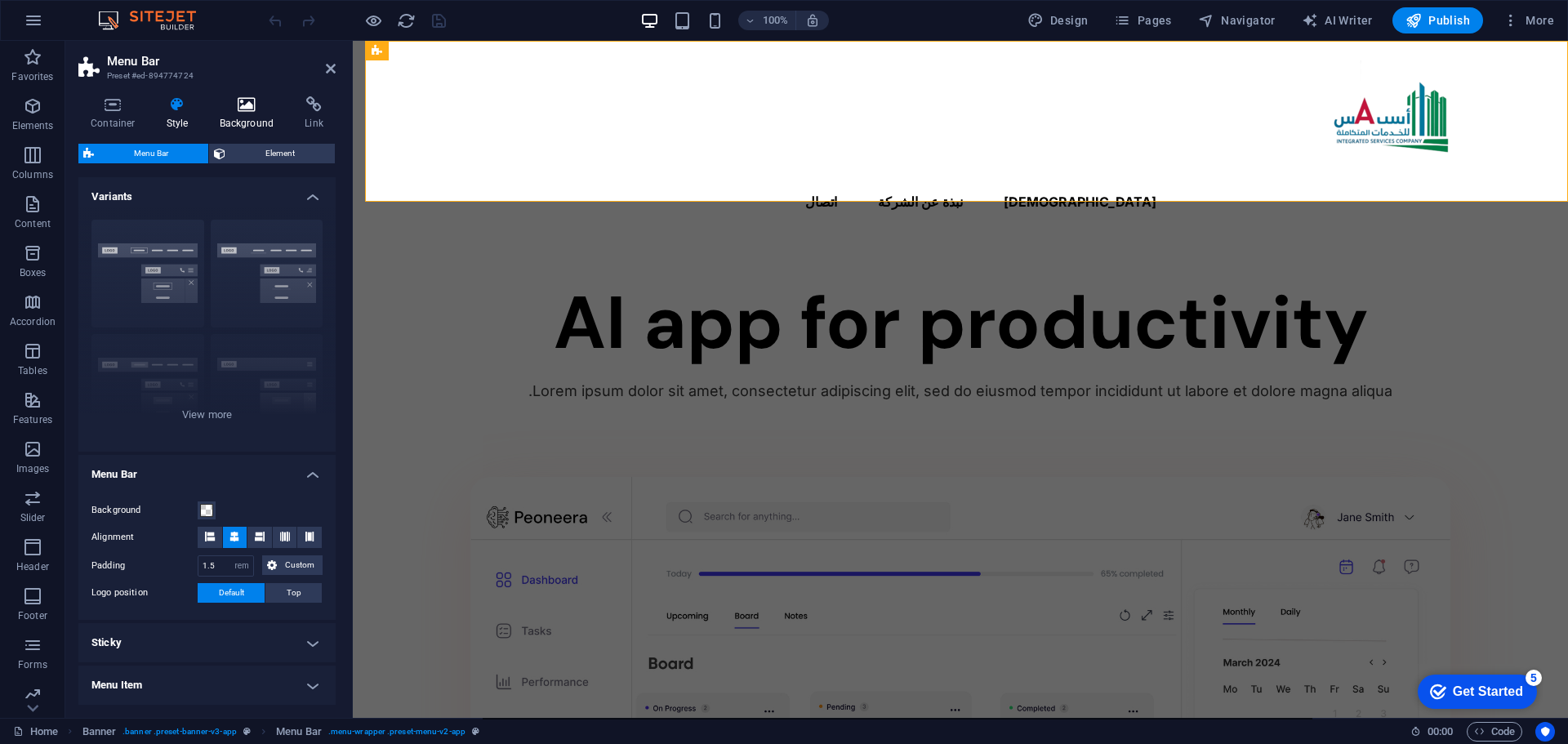
click at [230, 104] on icon at bounding box center [247, 105] width 79 height 16
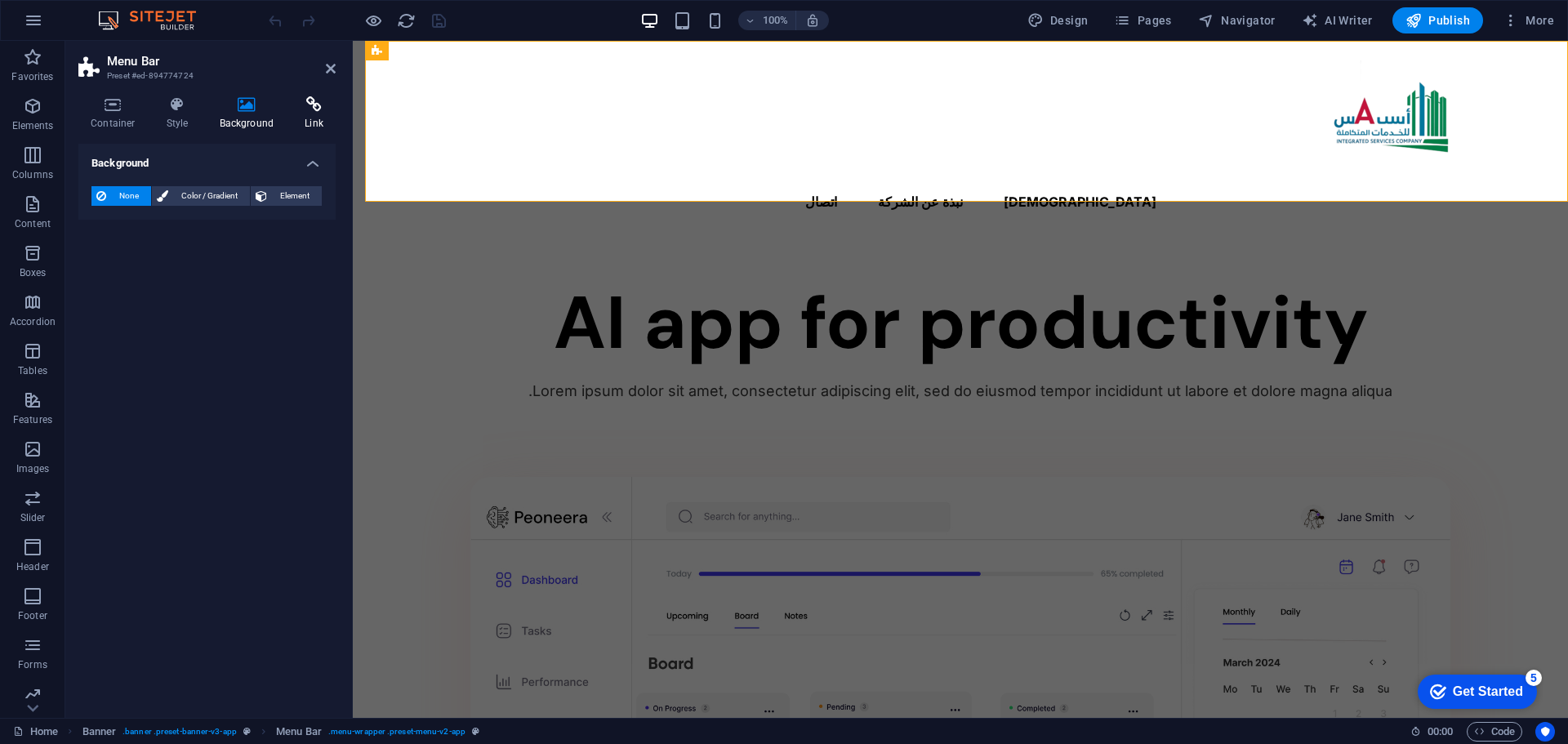
click at [310, 113] on h4 "Link" at bounding box center [314, 114] width 43 height 34
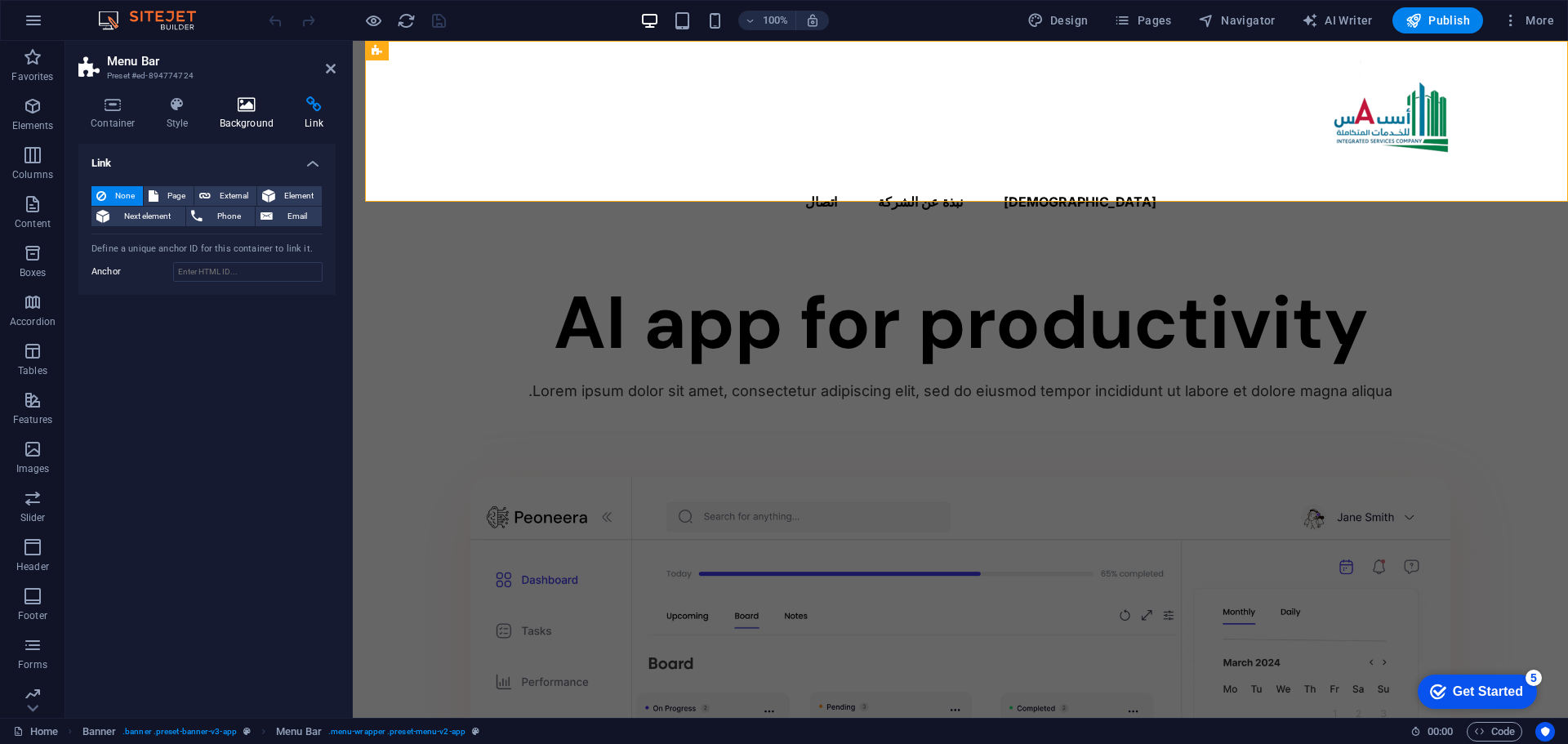
click at [242, 124] on h4 "Background" at bounding box center [250, 114] width 86 height 34
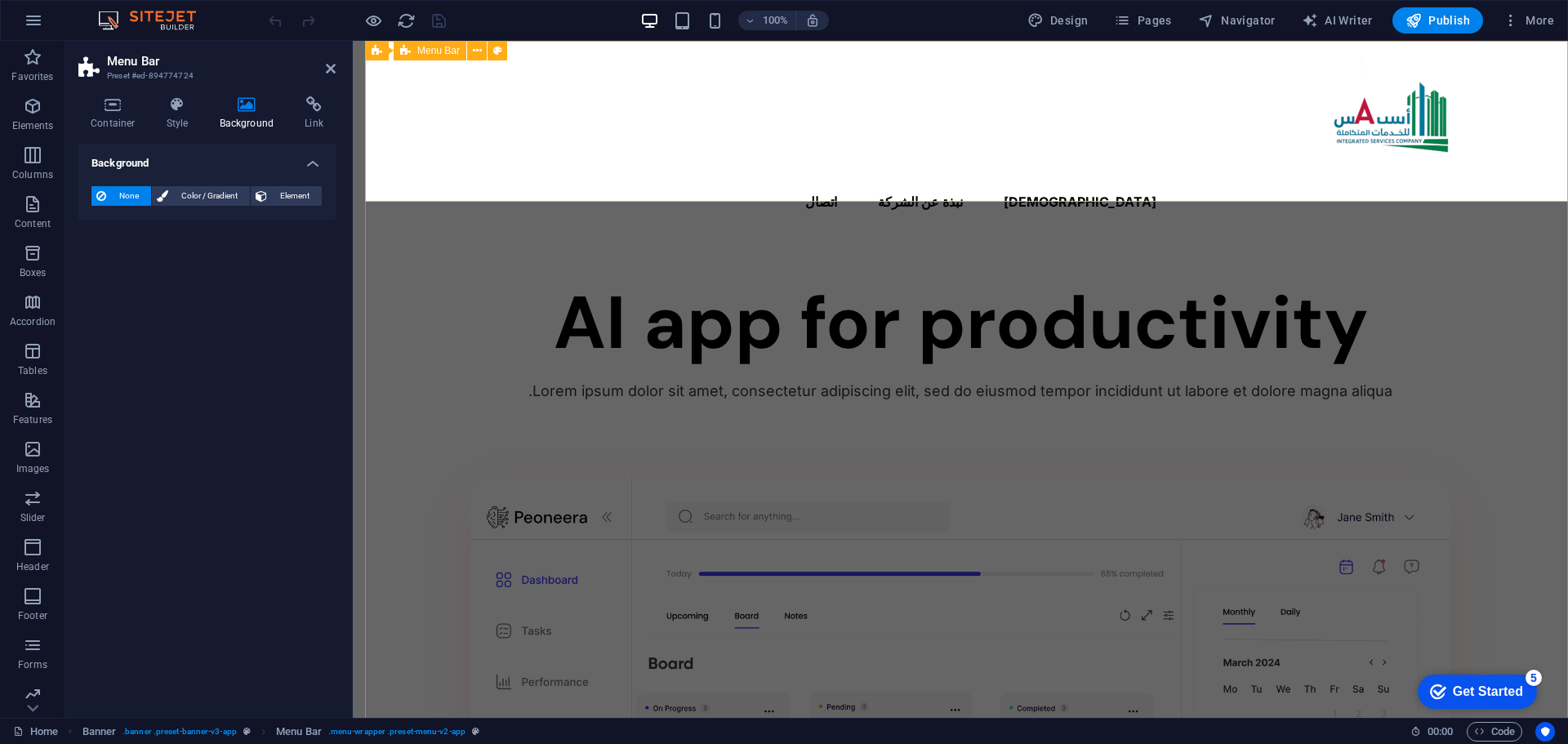
click at [414, 139] on div "الرئسية نبذة عن الشركة اتصال" at bounding box center [960, 141] width 1215 height 200
click at [472, 45] on icon at bounding box center [477, 51] width 9 height 17
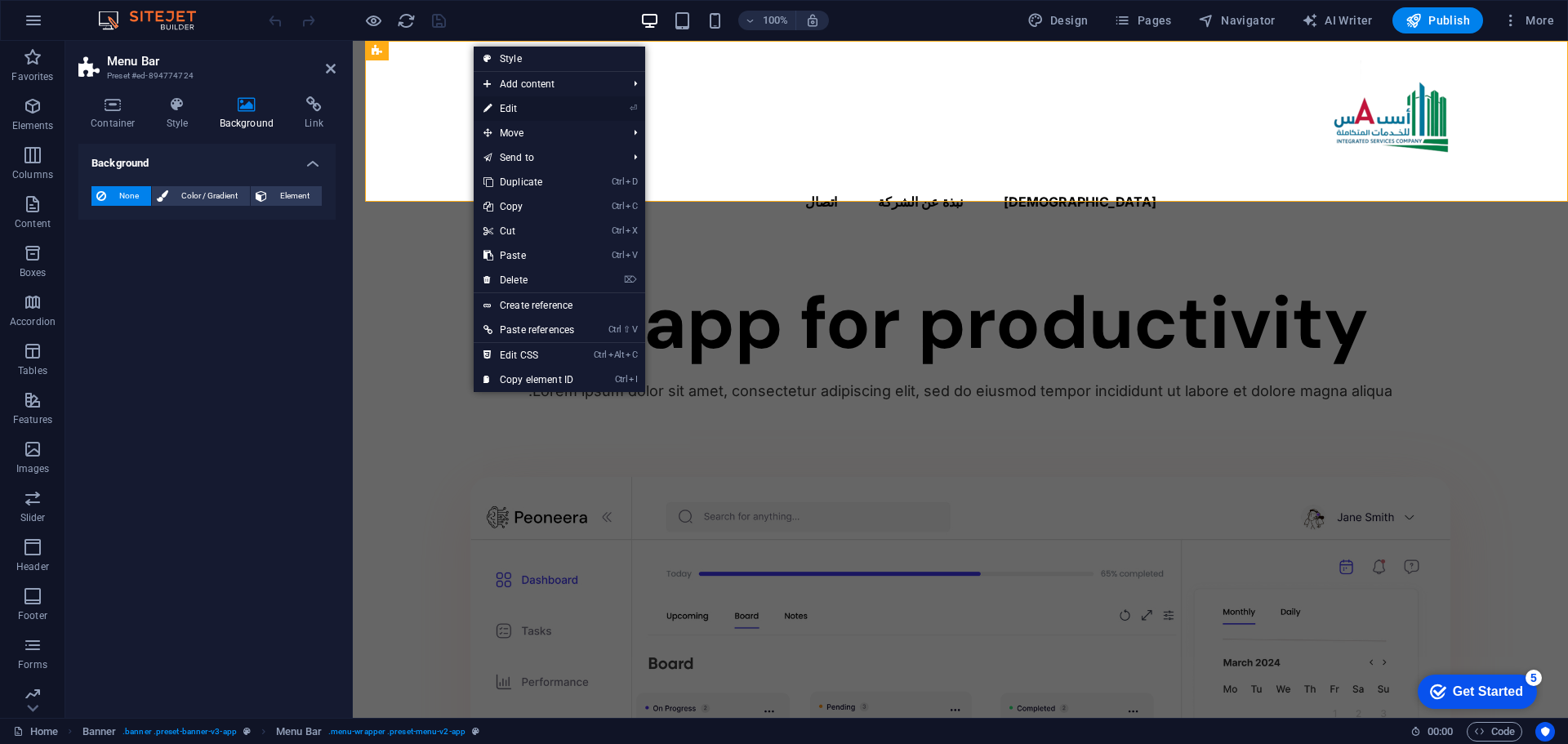
click at [508, 110] on link "⏎ Edit" at bounding box center [528, 108] width 110 height 24
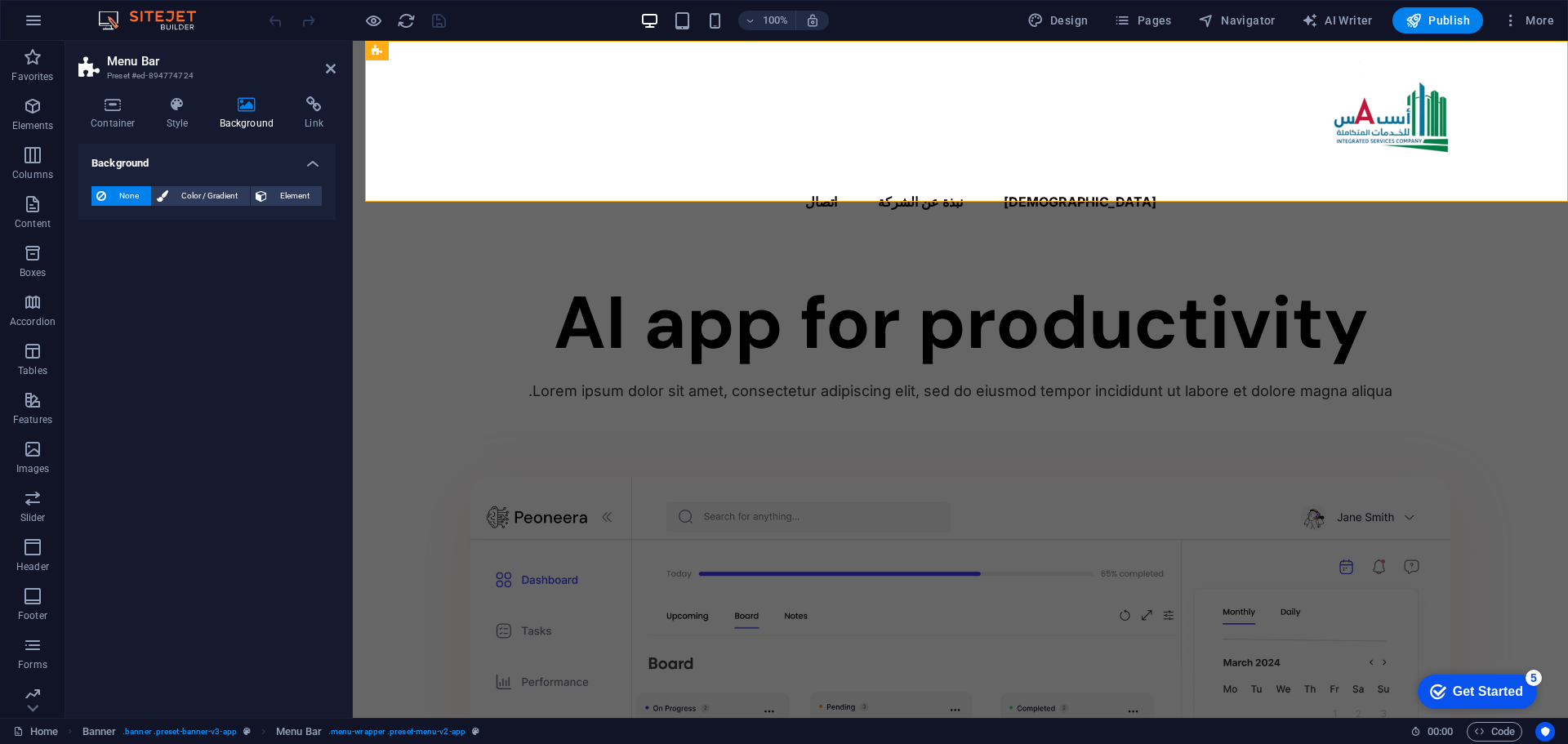
click at [244, 111] on icon at bounding box center [247, 105] width 79 height 16
click at [115, 117] on h4 "Container" at bounding box center [116, 114] width 76 height 34
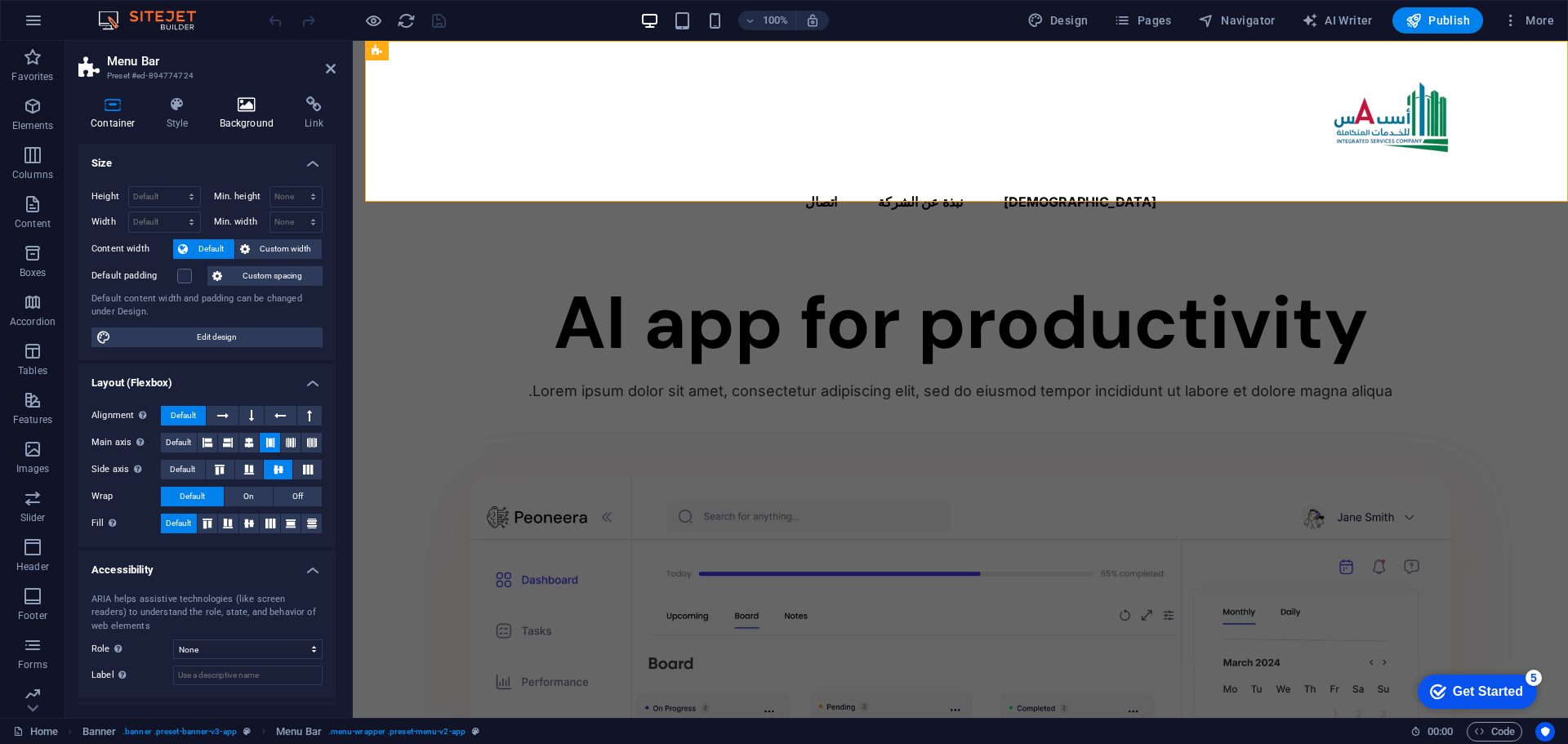
click at [248, 105] on icon at bounding box center [247, 105] width 79 height 16
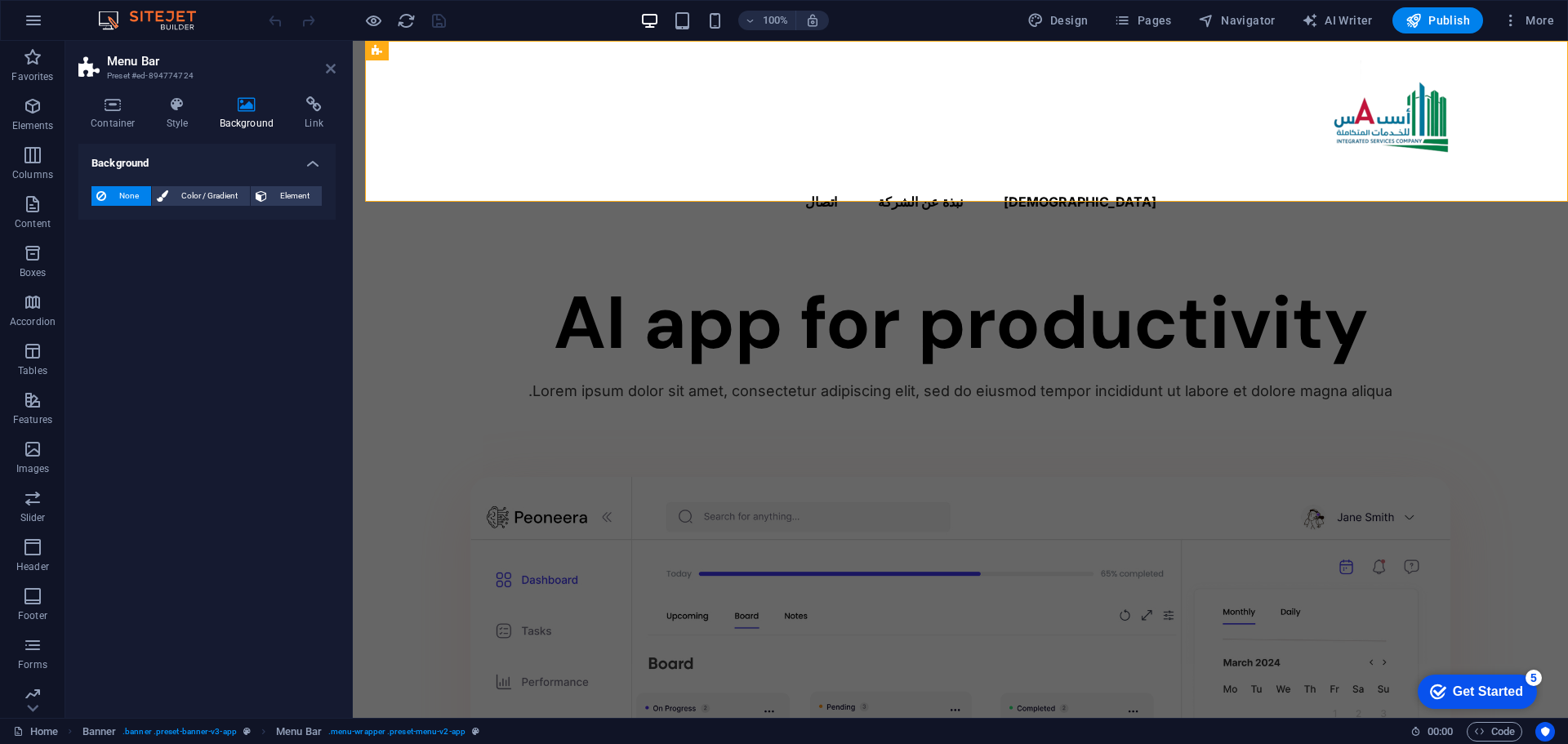
click at [331, 71] on icon at bounding box center [330, 69] width 10 height 13
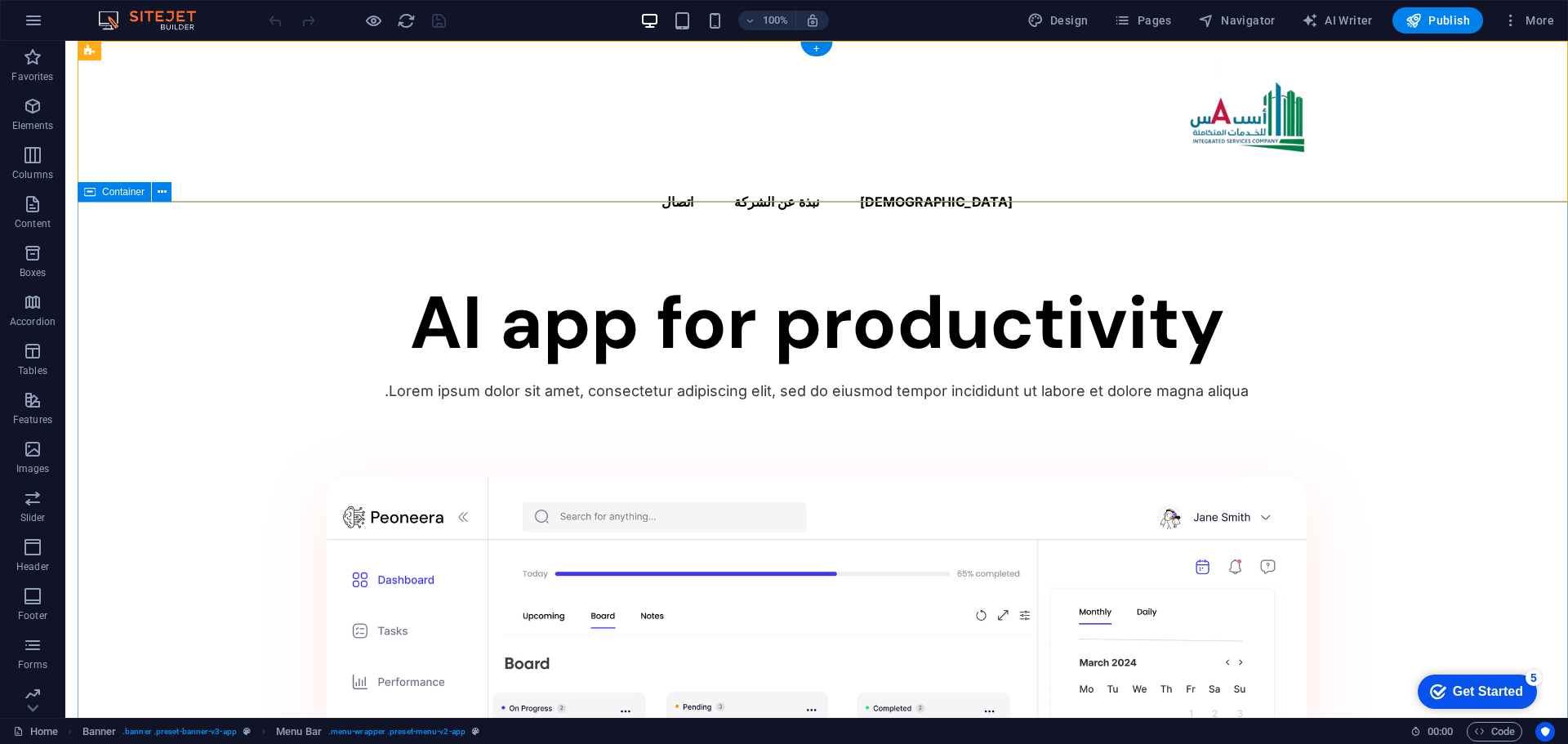
click at [198, 325] on div "AI app for productivity Lorem ipsum dolor sit amet, consectetur adipiscing elit…" at bounding box center [816, 740] width 1503 height 999
click at [204, 48] on button at bounding box center [210, 51] width 20 height 20
select select "rem"
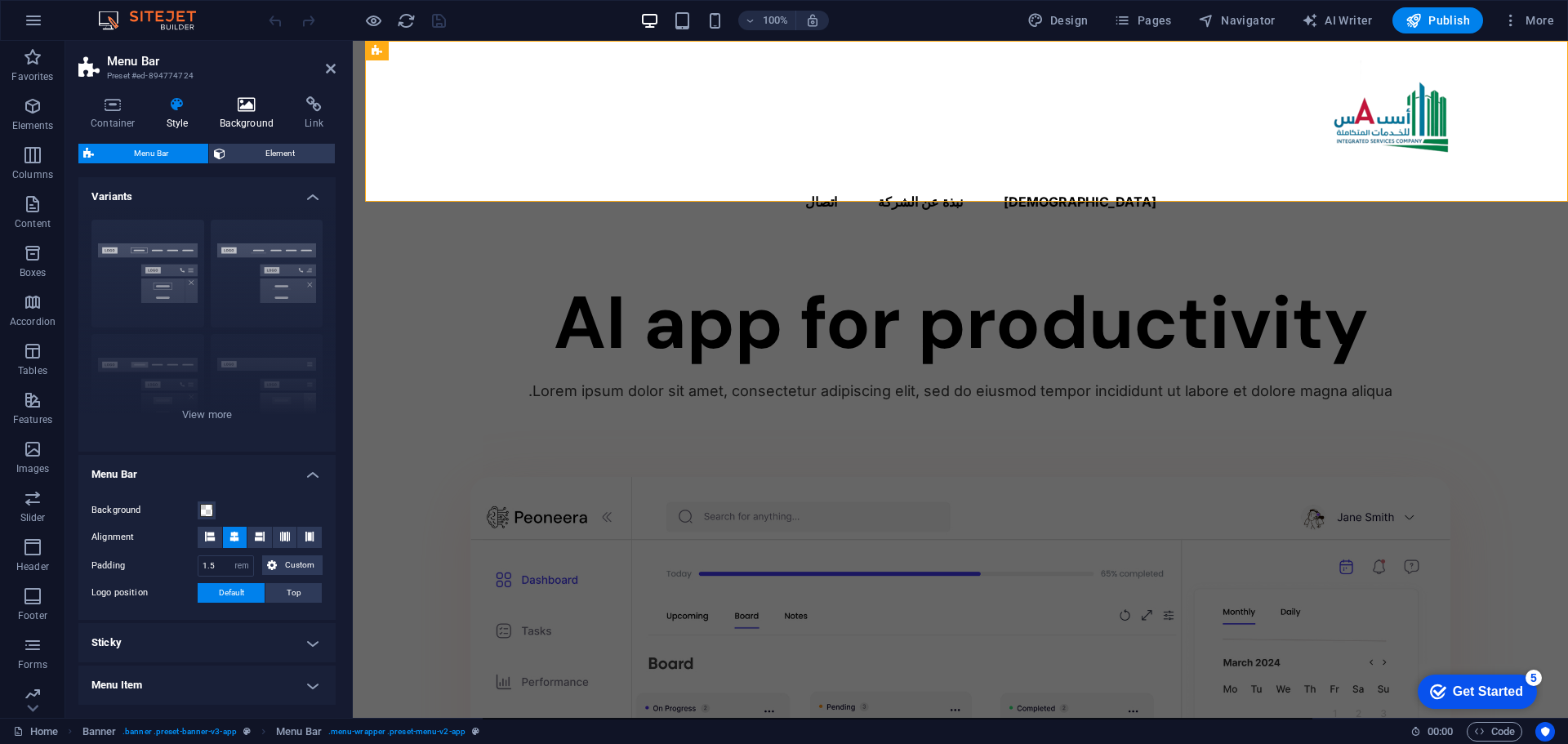
click at [240, 117] on h4 "Background" at bounding box center [250, 114] width 86 height 34
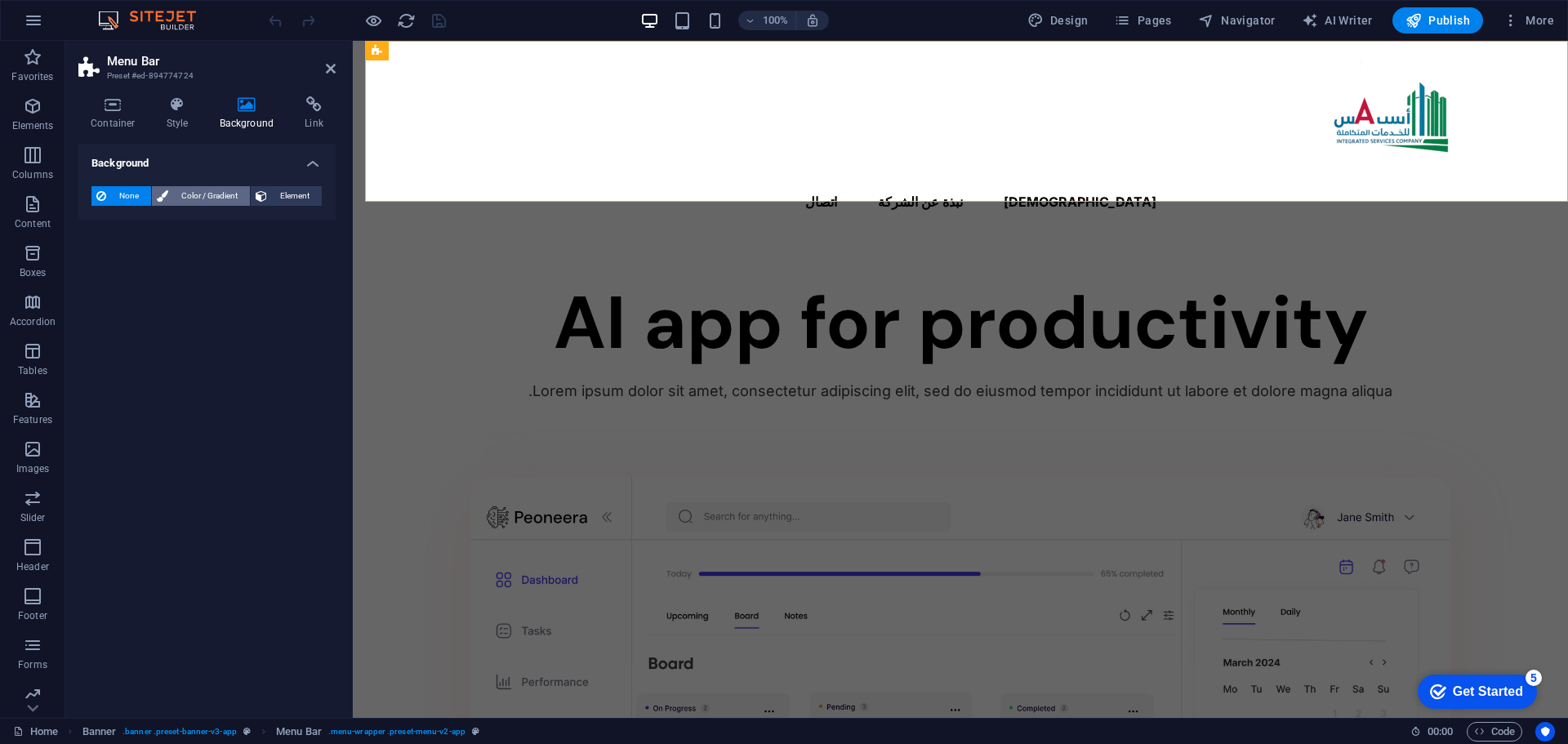
click at [208, 195] on span "Color / Gradient" at bounding box center [209, 197] width 72 height 20
click at [299, 195] on span "Element" at bounding box center [295, 197] width 45 height 20
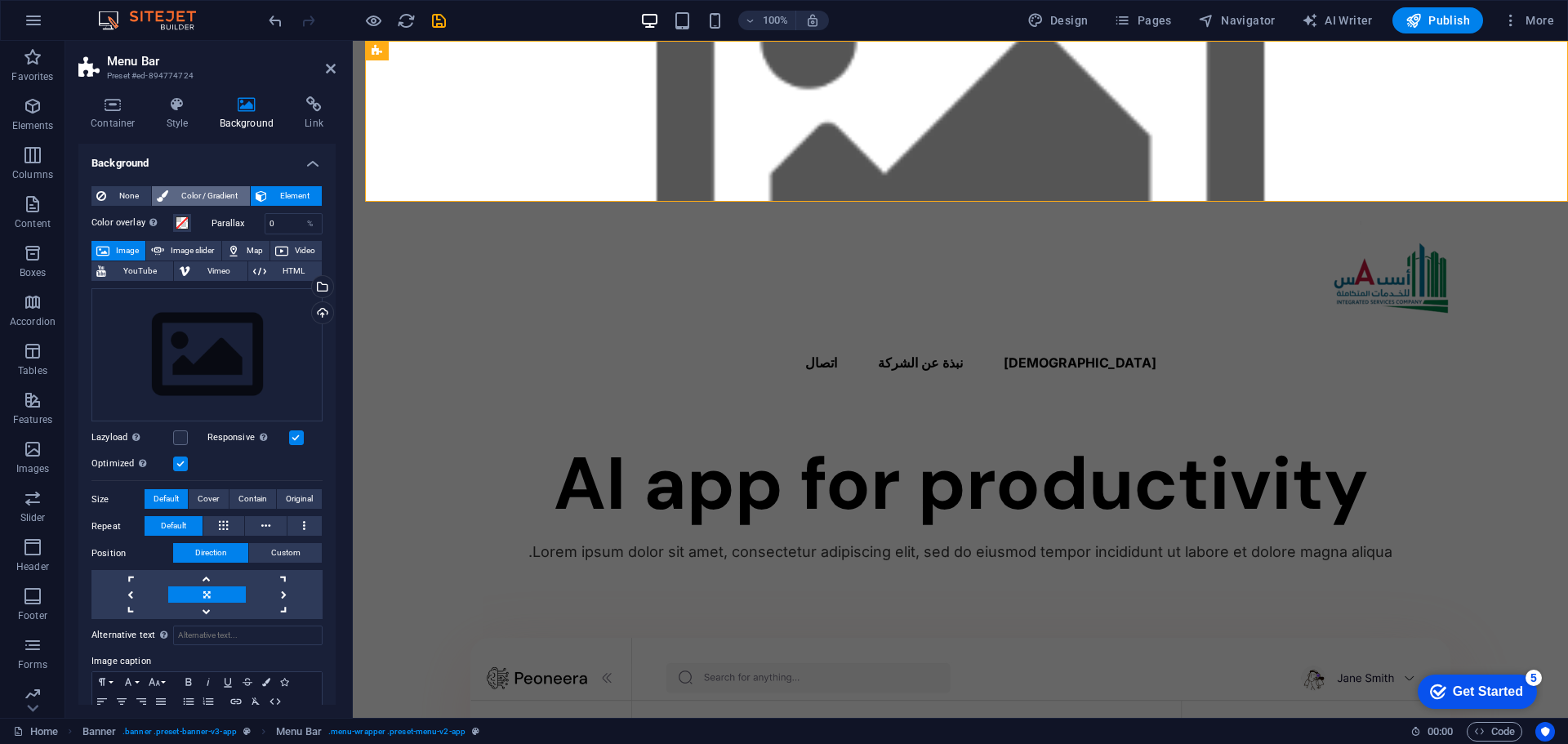
click at [188, 188] on span "Color / Gradient" at bounding box center [209, 197] width 72 height 20
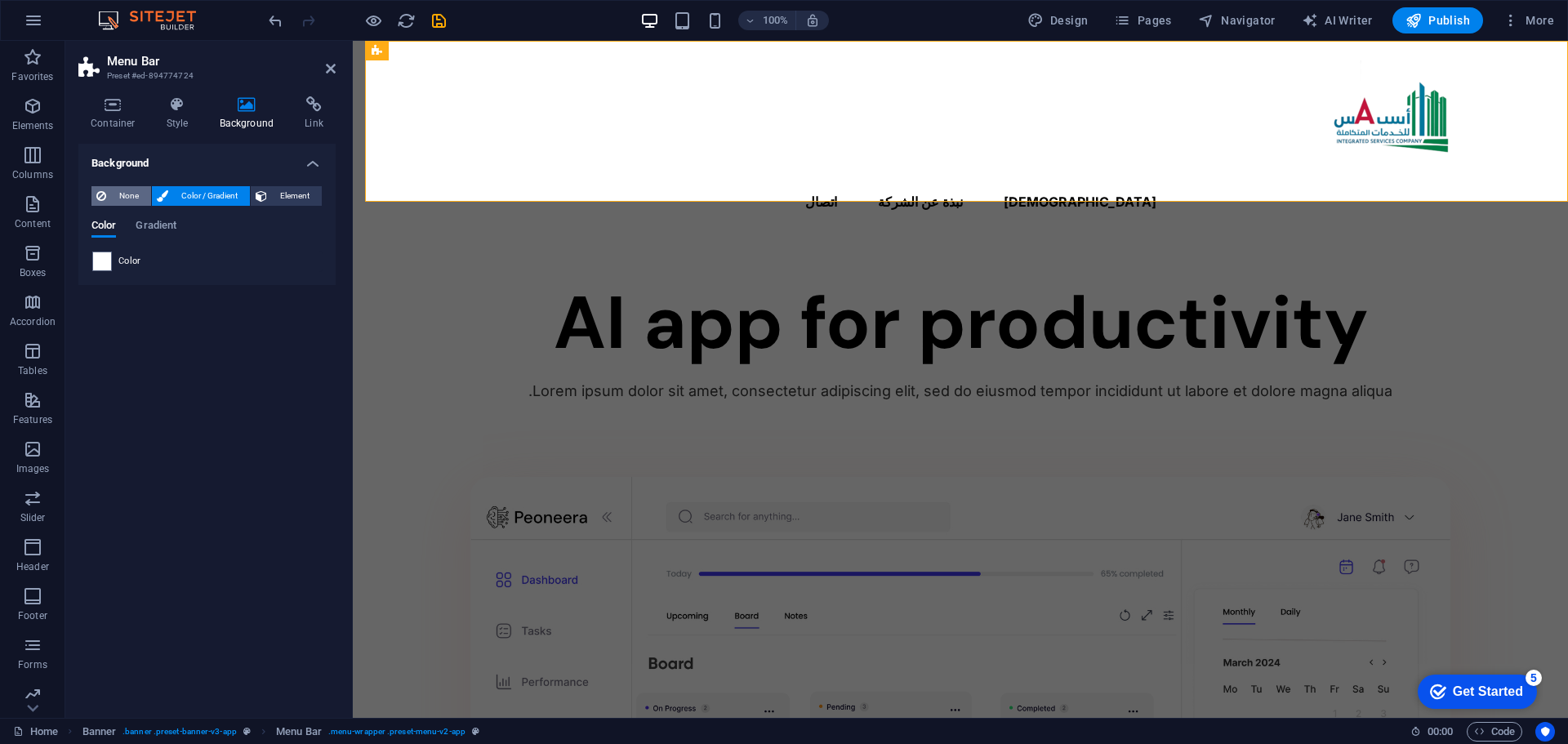
click at [115, 199] on span "None" at bounding box center [128, 197] width 35 height 20
click at [268, 195] on button "Element" at bounding box center [286, 197] width 71 height 20
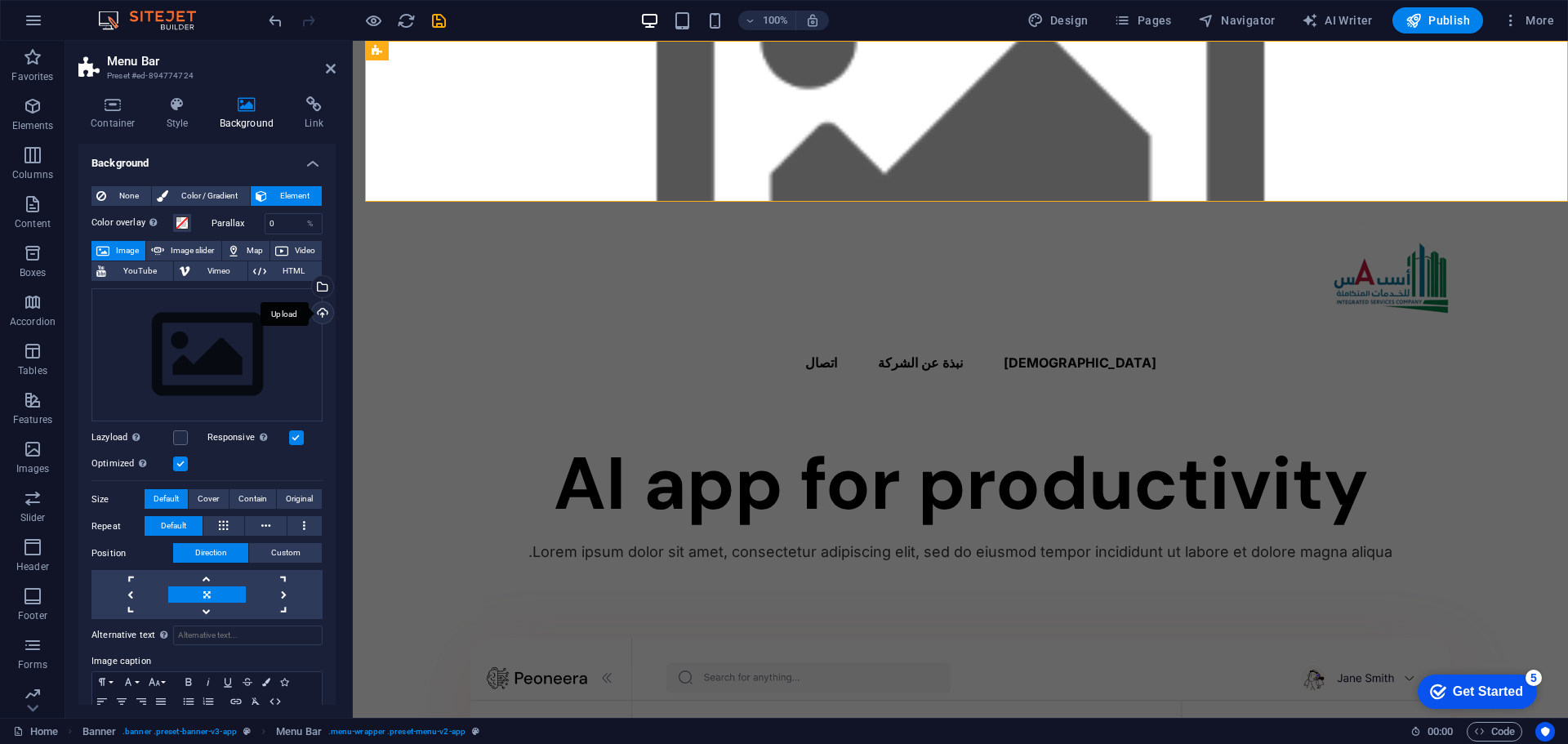
click at [313, 314] on div "Upload" at bounding box center [320, 314] width 24 height 24
click at [316, 279] on div "Select files from the file manager, stock photos, or upload file(s)" at bounding box center [320, 288] width 24 height 24
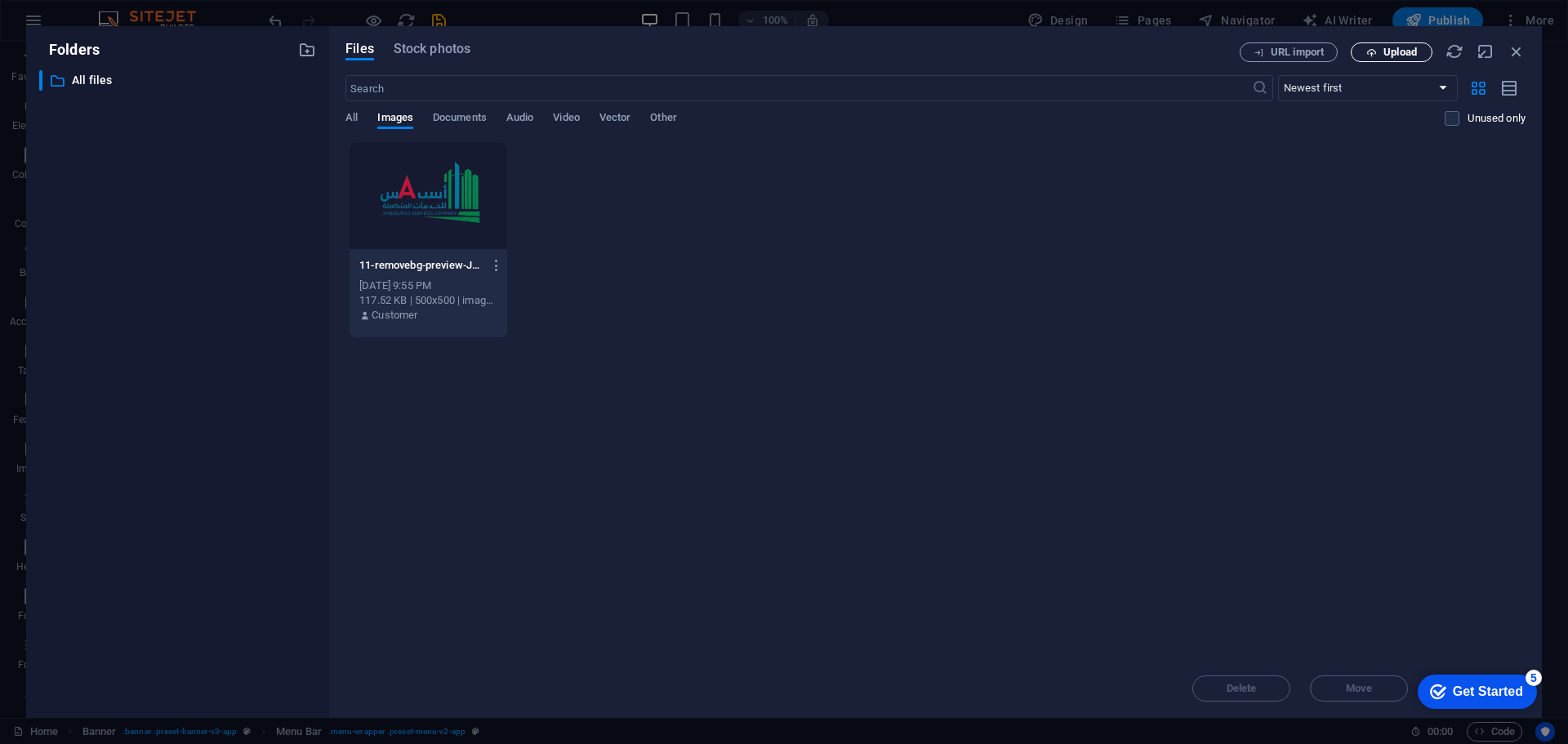
click at [1392, 56] on span "Upload" at bounding box center [1399, 52] width 33 height 10
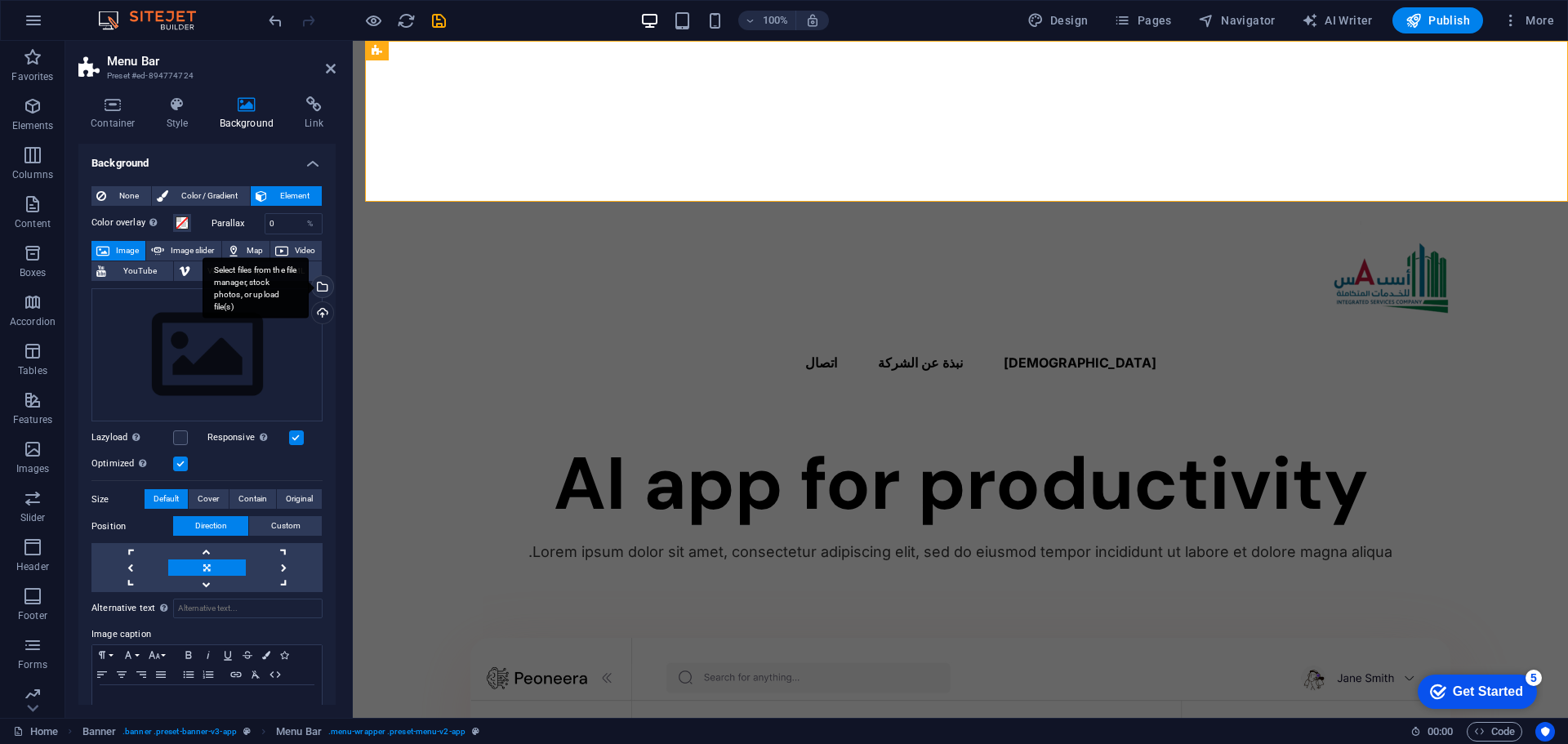
click at [323, 286] on div "Select files from the file manager, stock photos, or upload file(s)" at bounding box center [320, 288] width 24 height 24
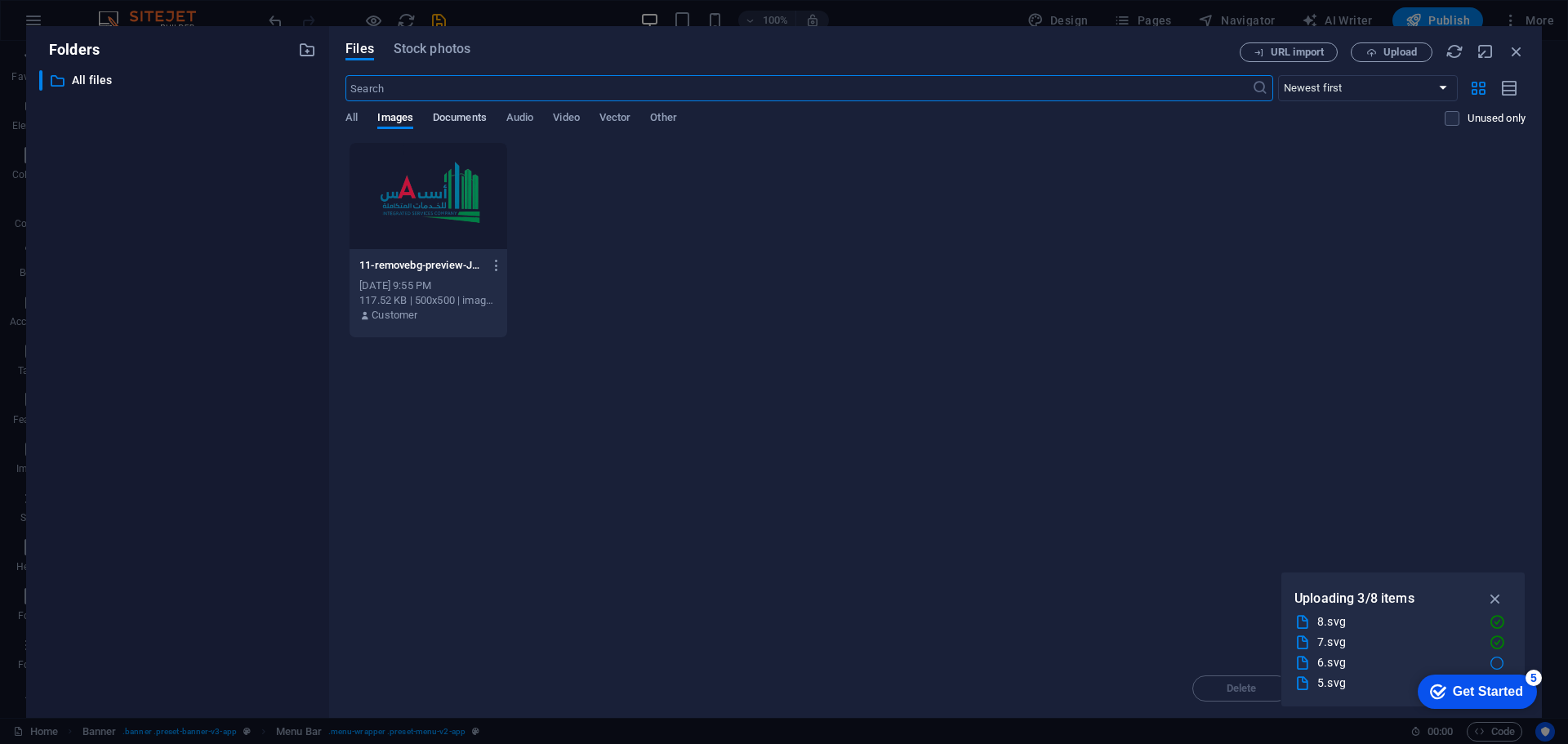
click at [476, 124] on span "Documents" at bounding box center [460, 119] width 54 height 23
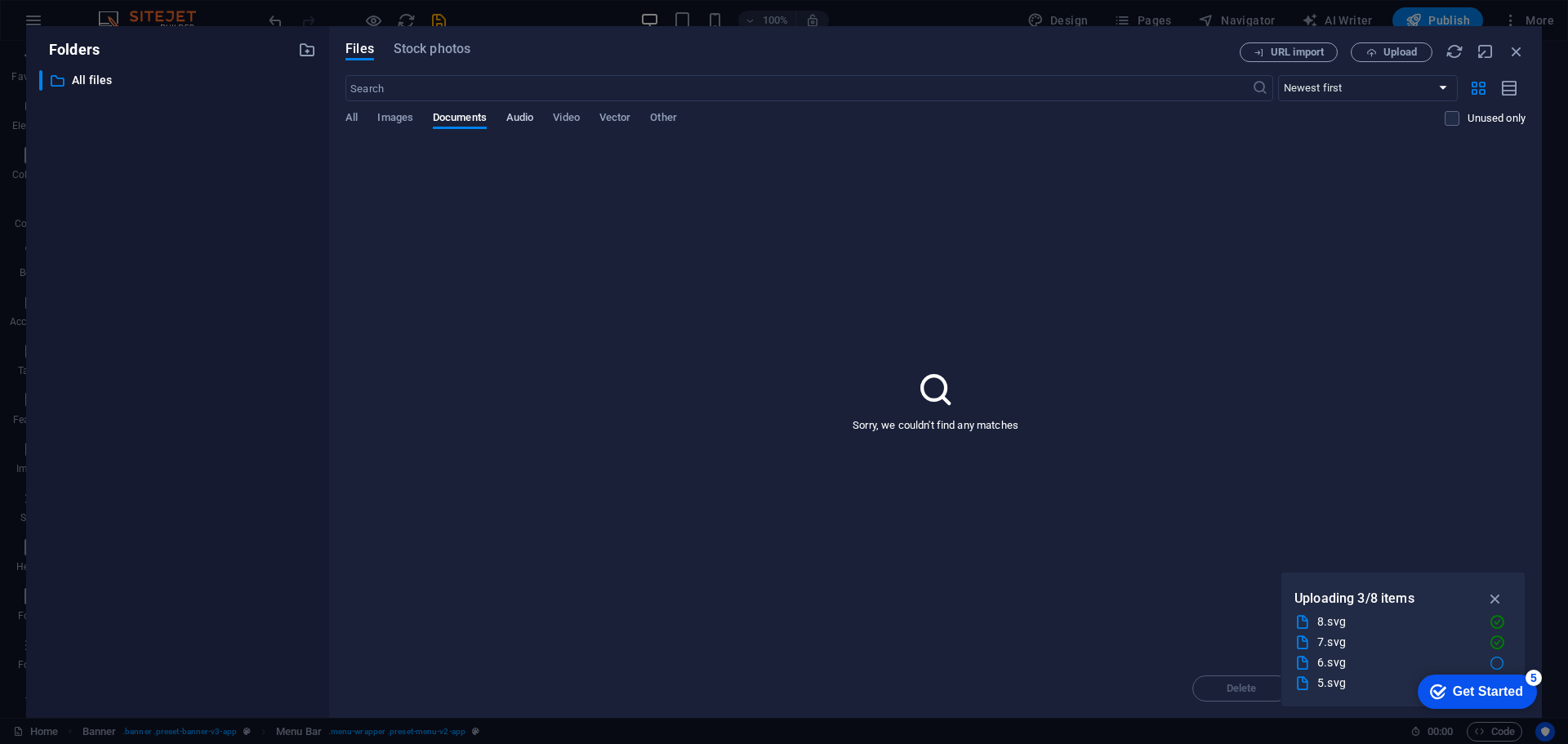
click at [525, 122] on span "Audio" at bounding box center [520, 119] width 27 height 23
click at [559, 119] on span "Video" at bounding box center [565, 119] width 26 height 23
click at [671, 117] on span "Other" at bounding box center [663, 119] width 26 height 23
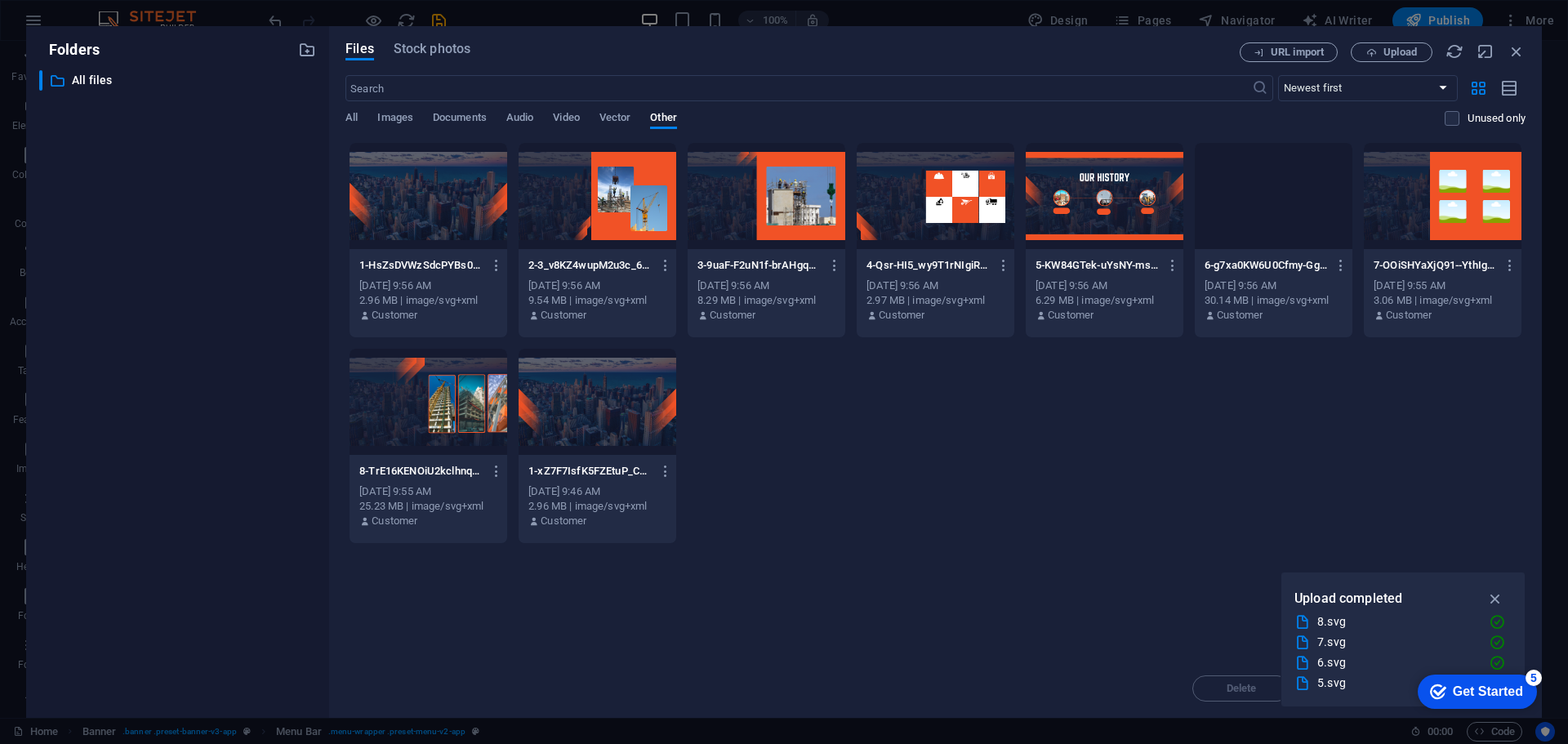
click at [617, 391] on div at bounding box center [597, 402] width 158 height 106
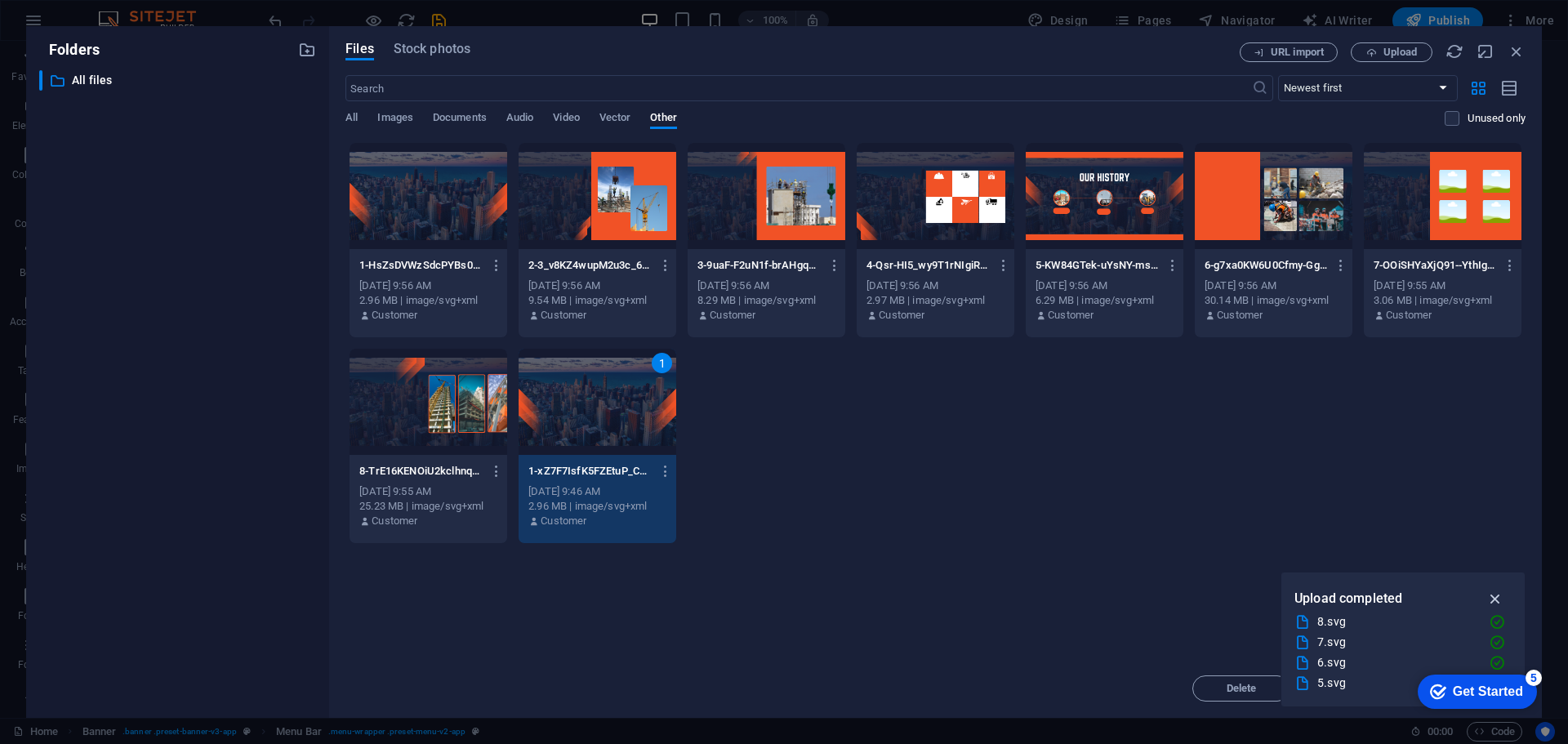
click at [1487, 596] on icon "button" at bounding box center [1496, 599] width 19 height 18
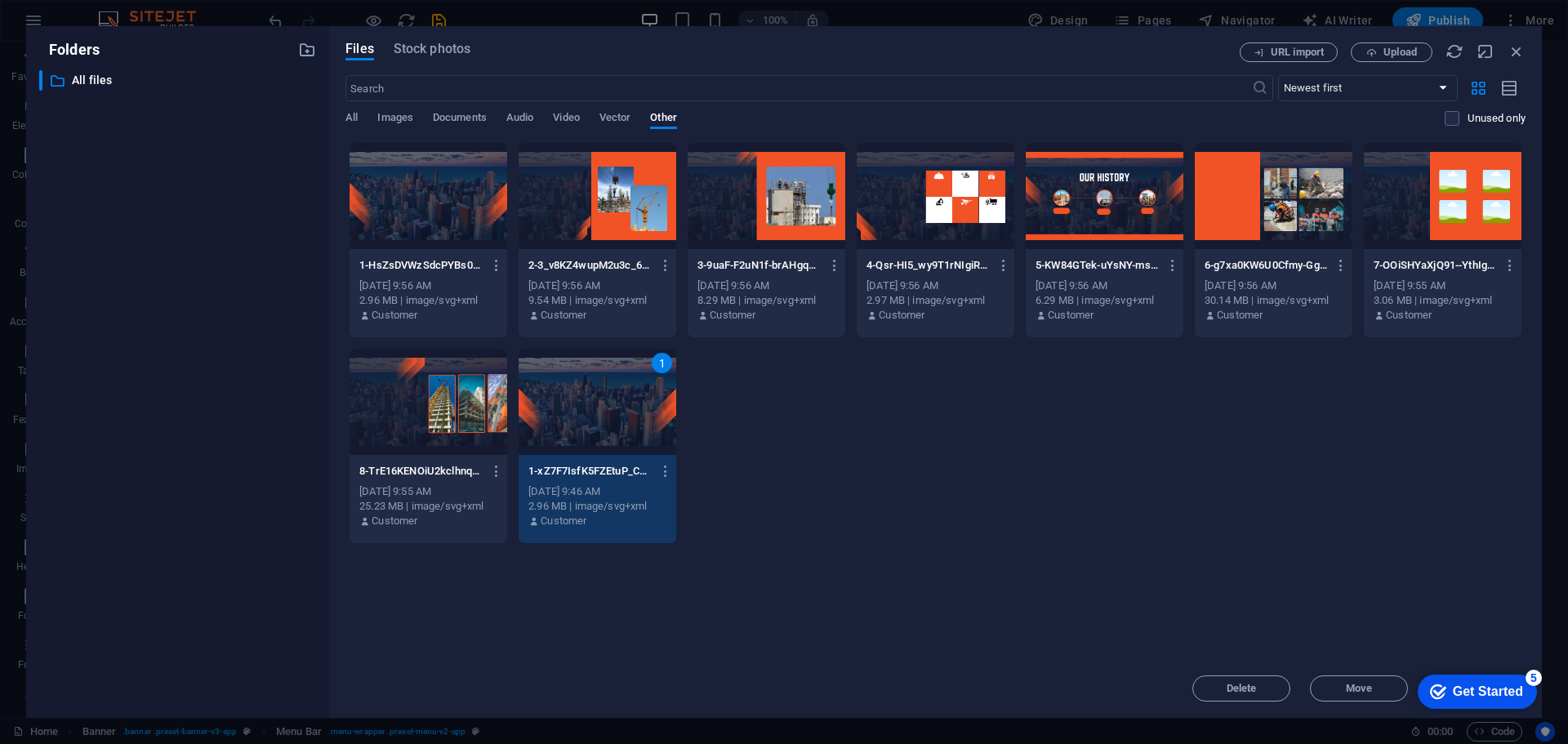
click at [1444, 692] on div "checkmark Get Started 5" at bounding box center [1476, 692] width 93 height 16
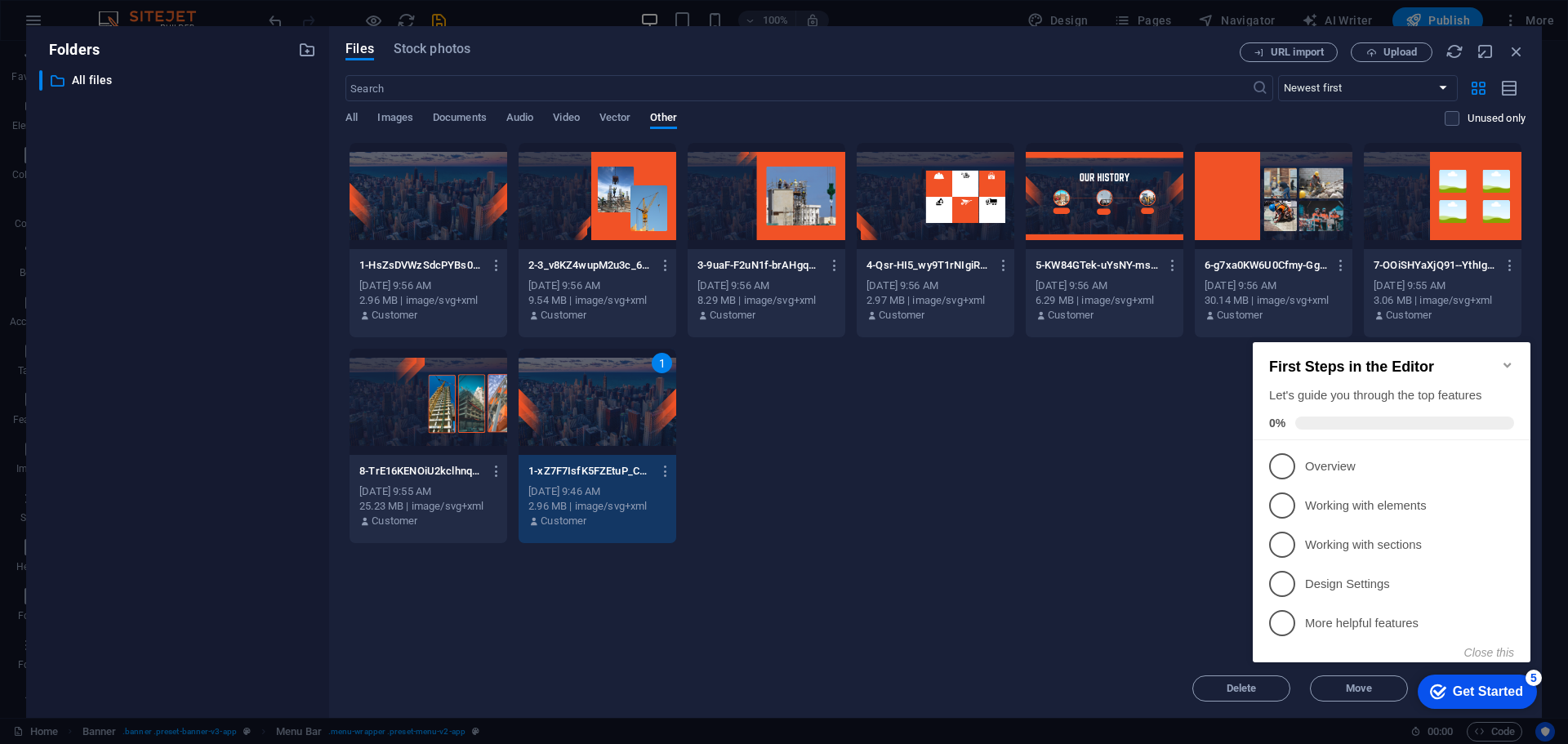
click at [929, 521] on div "1-HsZsDVWzSdcPYBs0AnPwmg.svg 1-HsZsDVWzSdcPYBs0AnPwmg.svg Sep 1, 2025 9:56 AM 2…" at bounding box center [935, 344] width 1180 height 402
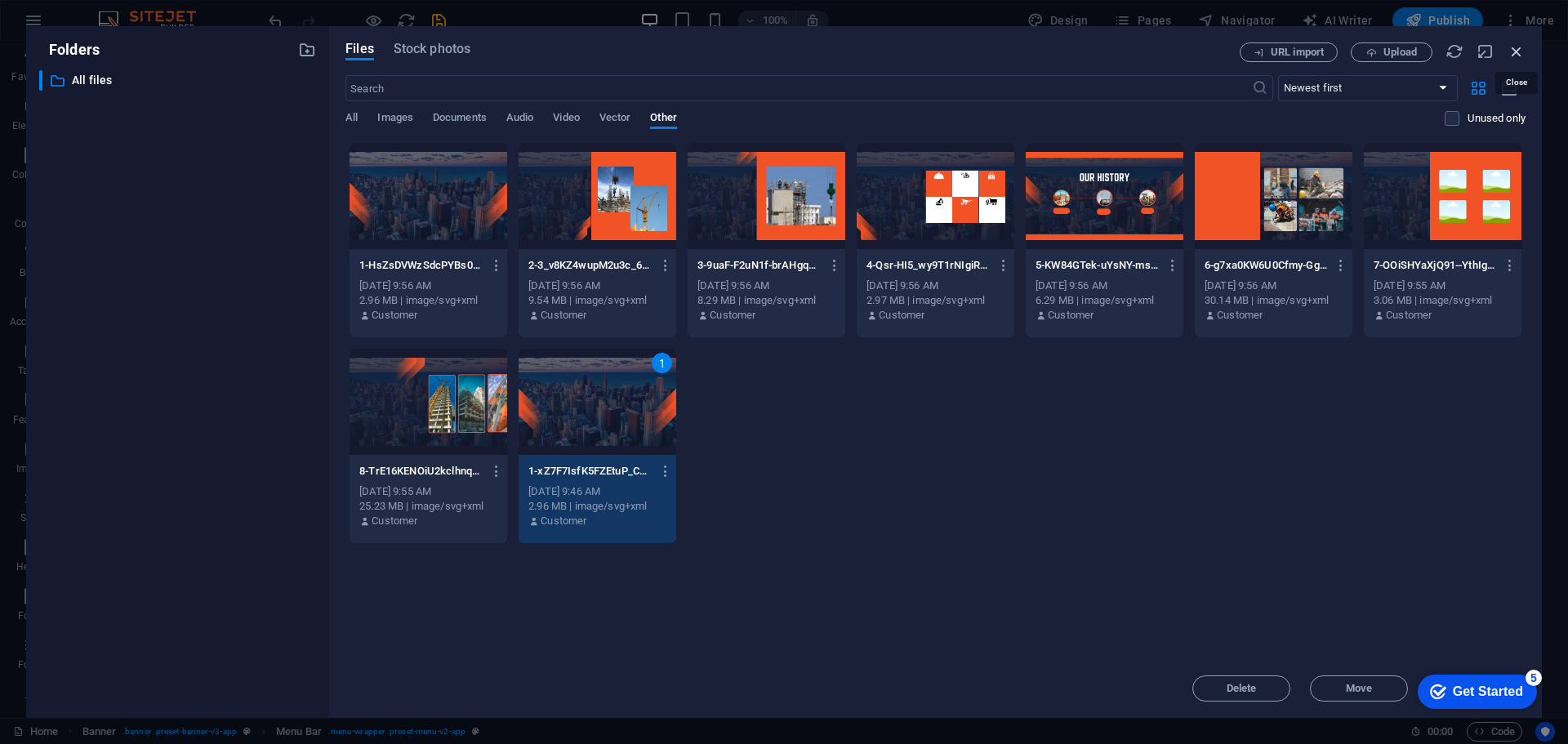
click at [1516, 48] on icon "button" at bounding box center [1517, 51] width 18 height 18
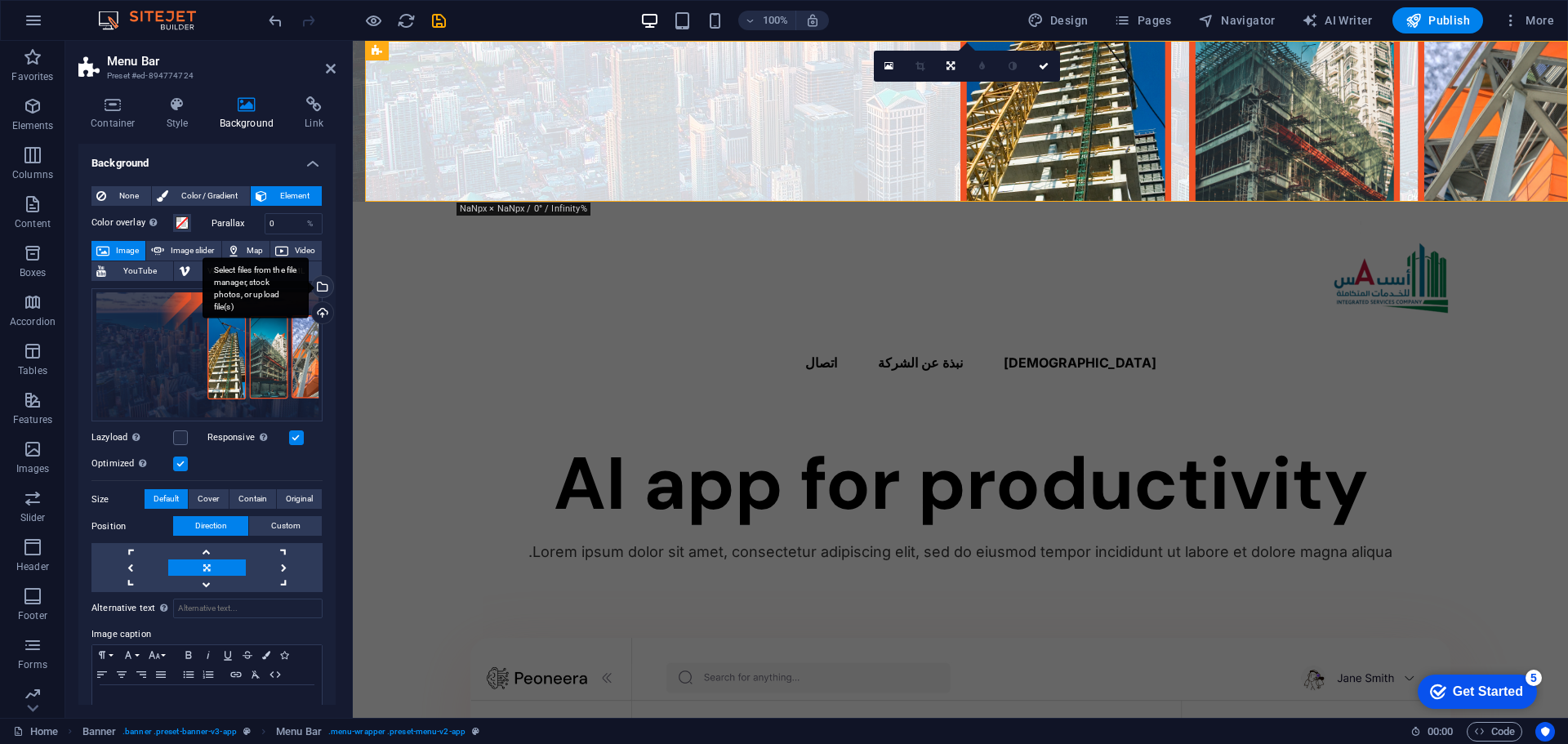
click at [317, 286] on div "Select files from the file manager, stock photos, or upload file(s)" at bounding box center [320, 288] width 24 height 24
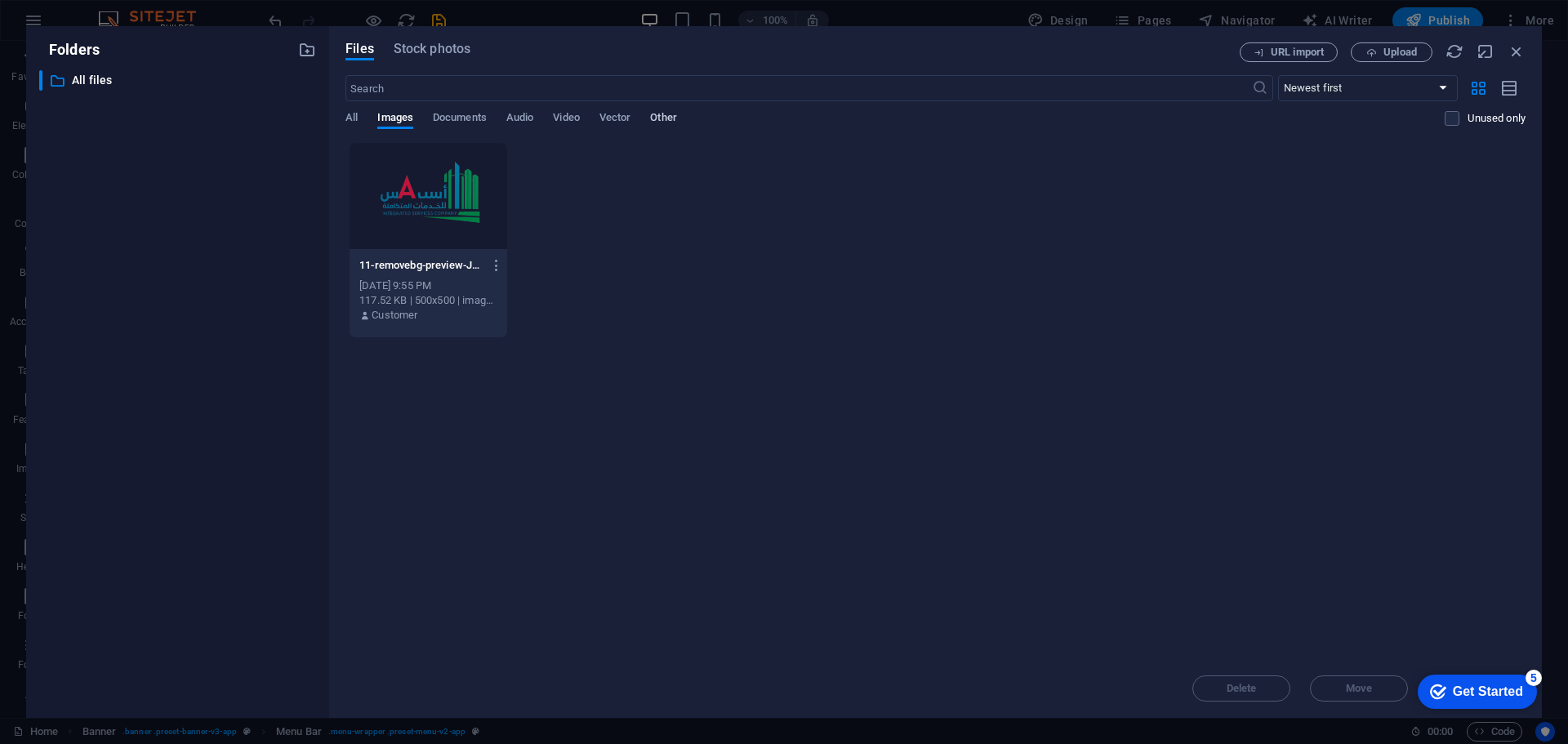
click at [676, 119] on span "Other" at bounding box center [663, 119] width 26 height 23
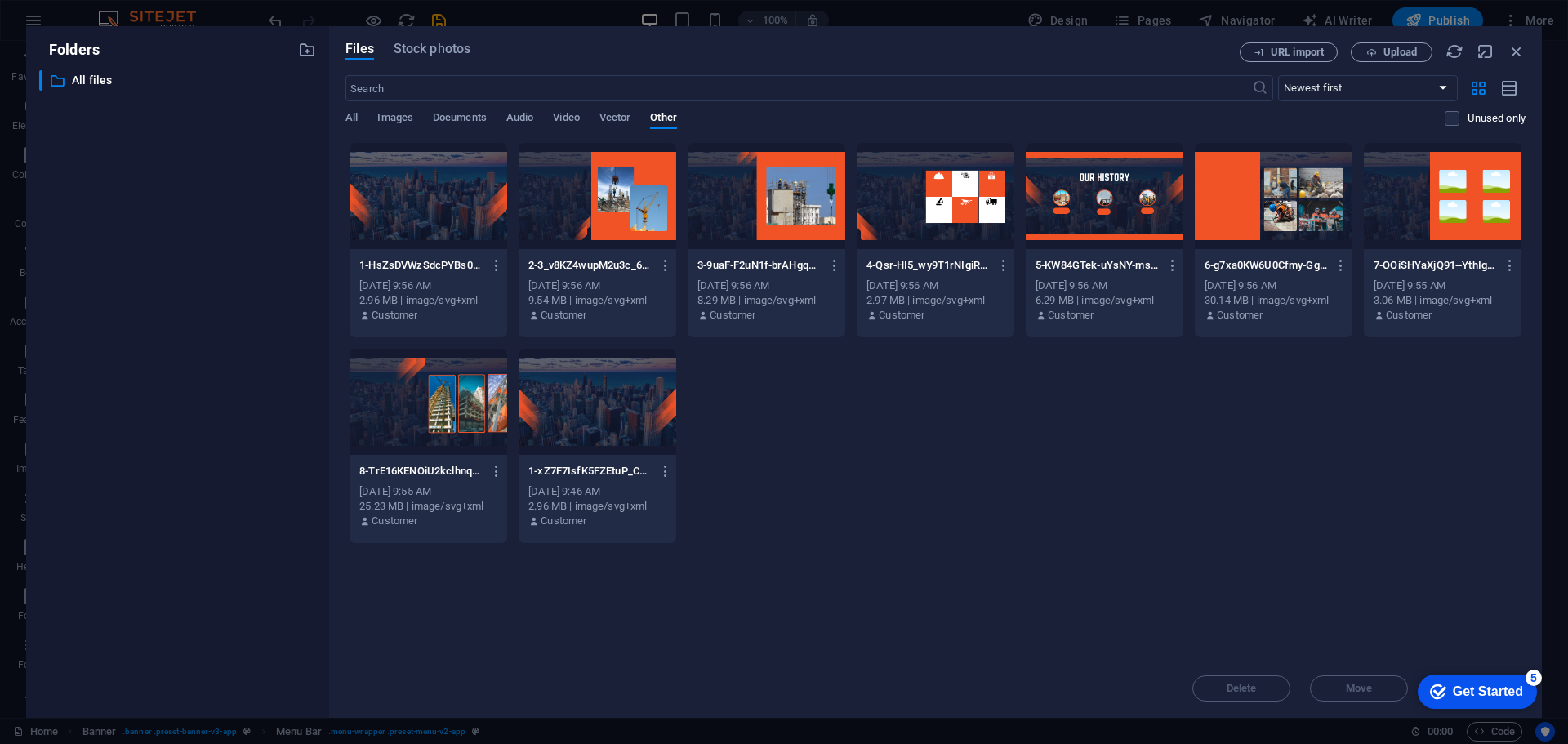
click at [592, 394] on div at bounding box center [597, 402] width 158 height 106
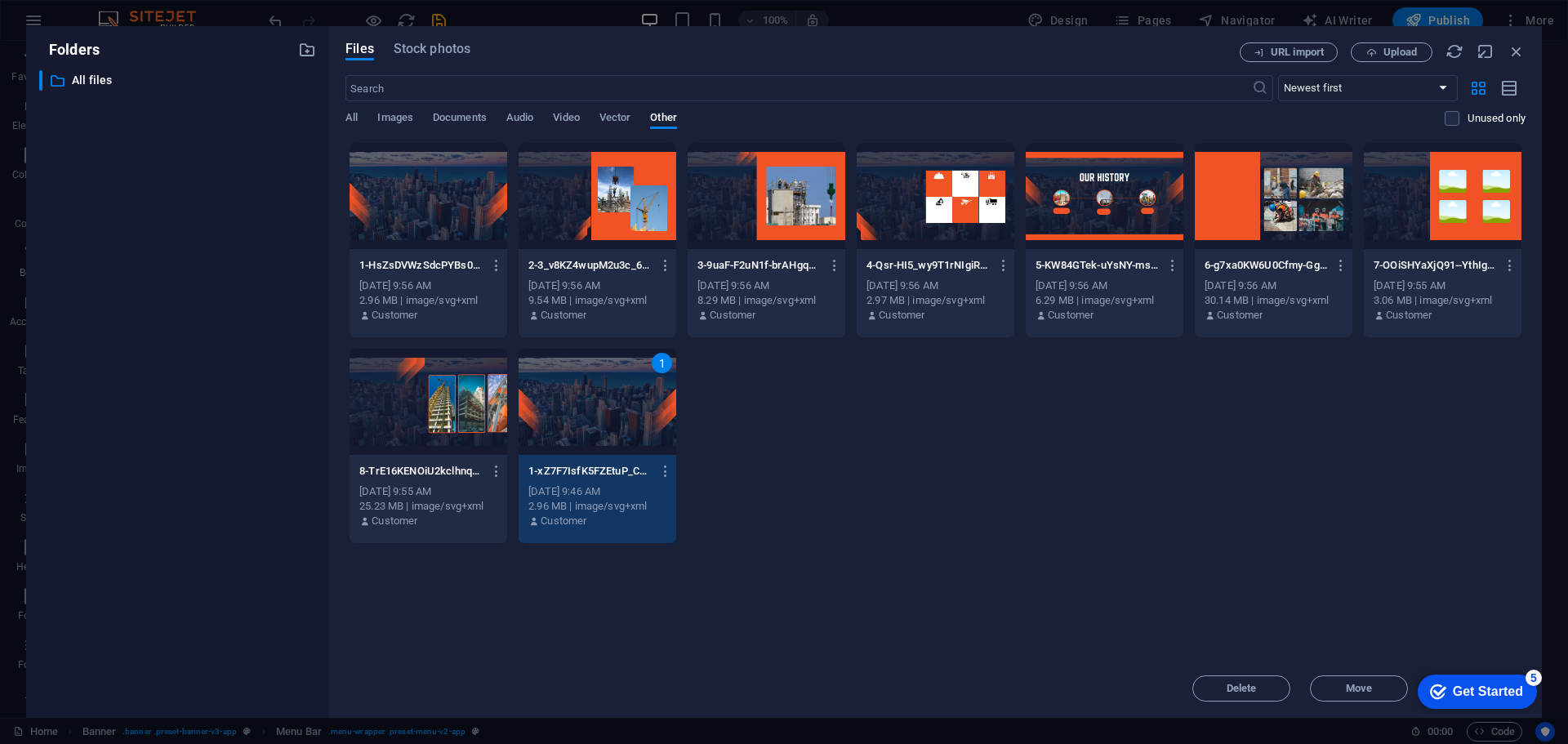
drag, startPoint x: 1444, startPoint y: 689, endPoint x: 1604, endPoint y: 933, distance: 291.8
click at [1445, 689] on div "checkmark Get Started 5" at bounding box center [1476, 692] width 93 height 16
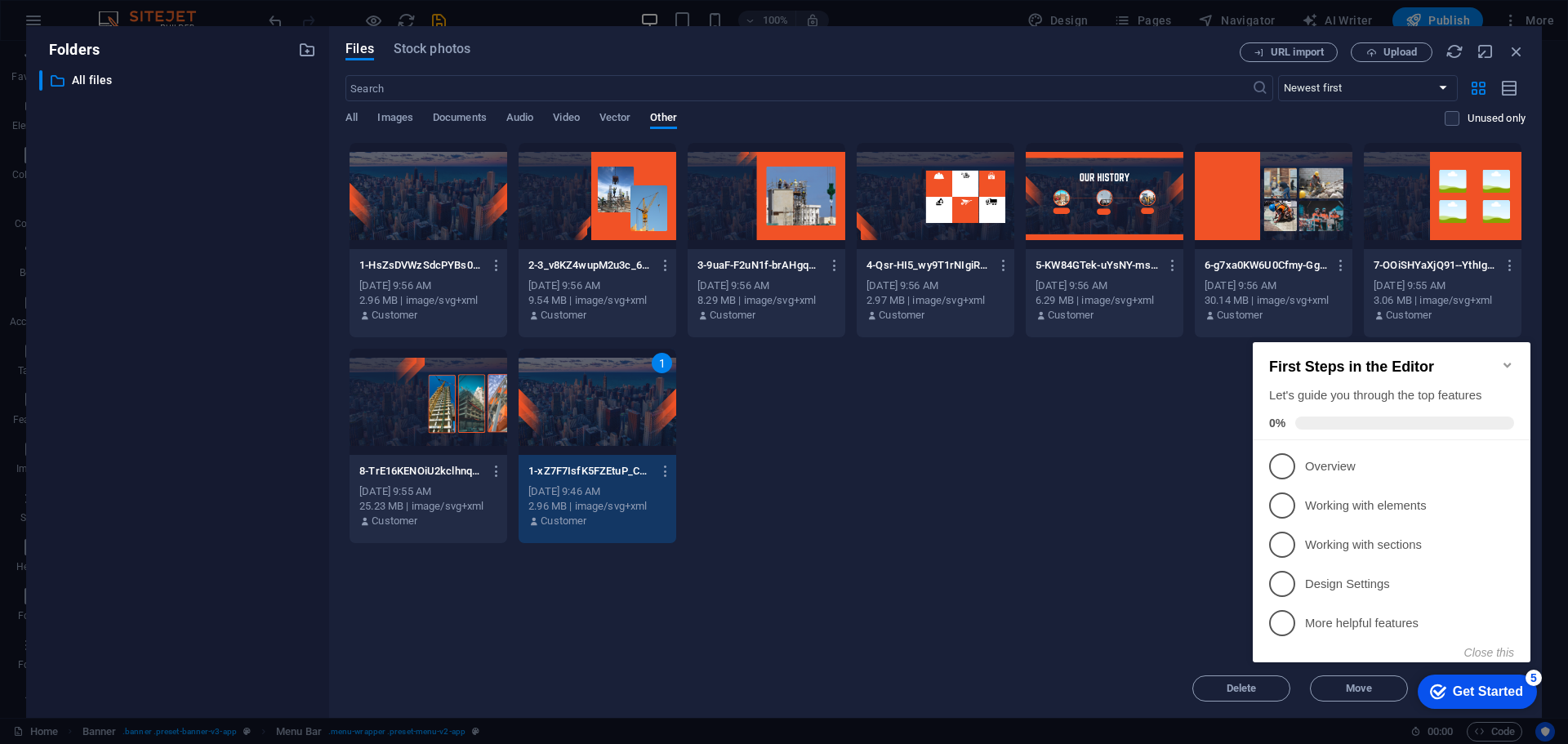
click at [930, 411] on div "1-HsZsDVWzSdcPYBs0AnPwmg.svg 1-HsZsDVWzSdcPYBs0AnPwmg.svg Sep 1, 2025 9:56 AM 2…" at bounding box center [935, 344] width 1180 height 402
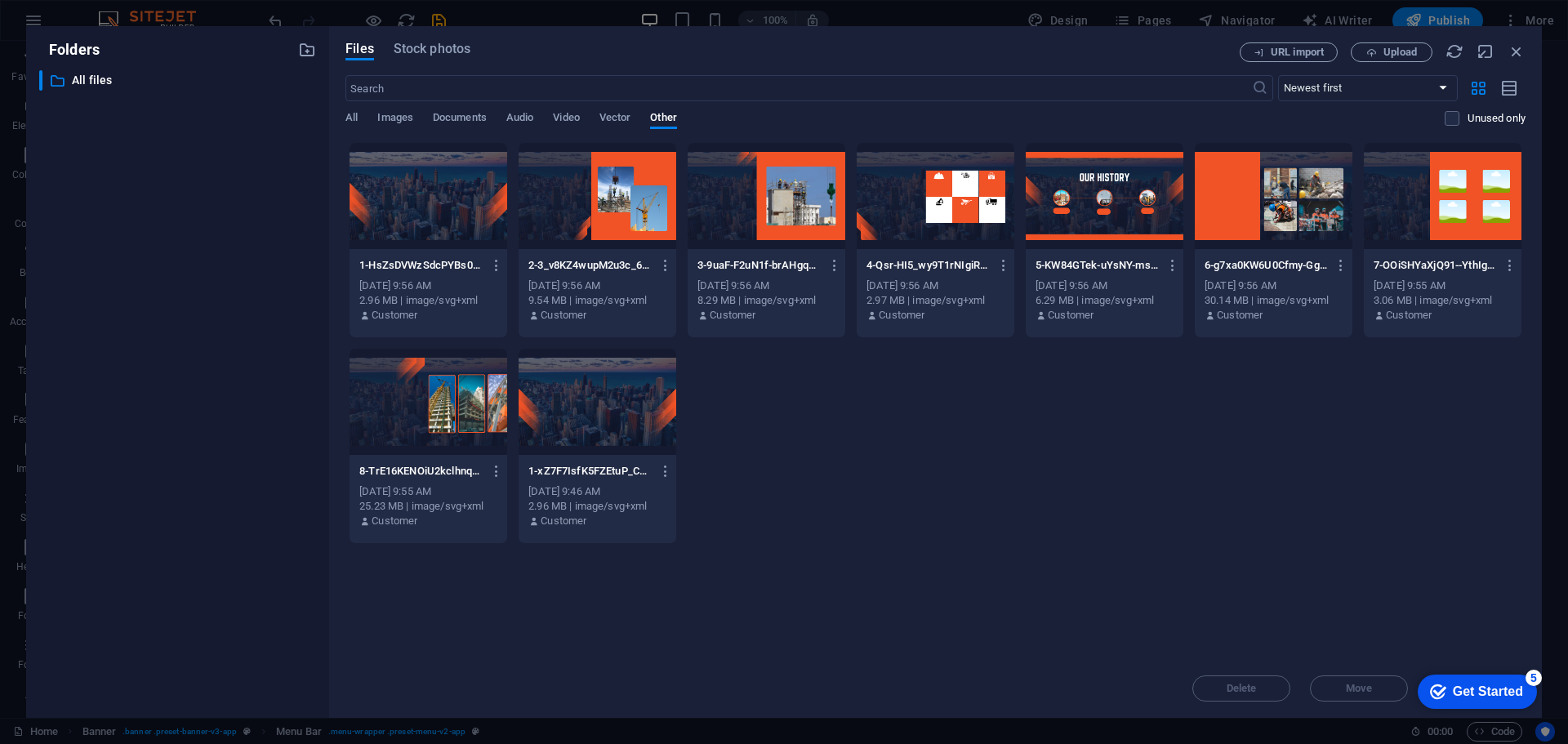
click at [445, 161] on div at bounding box center [428, 197] width 158 height 106
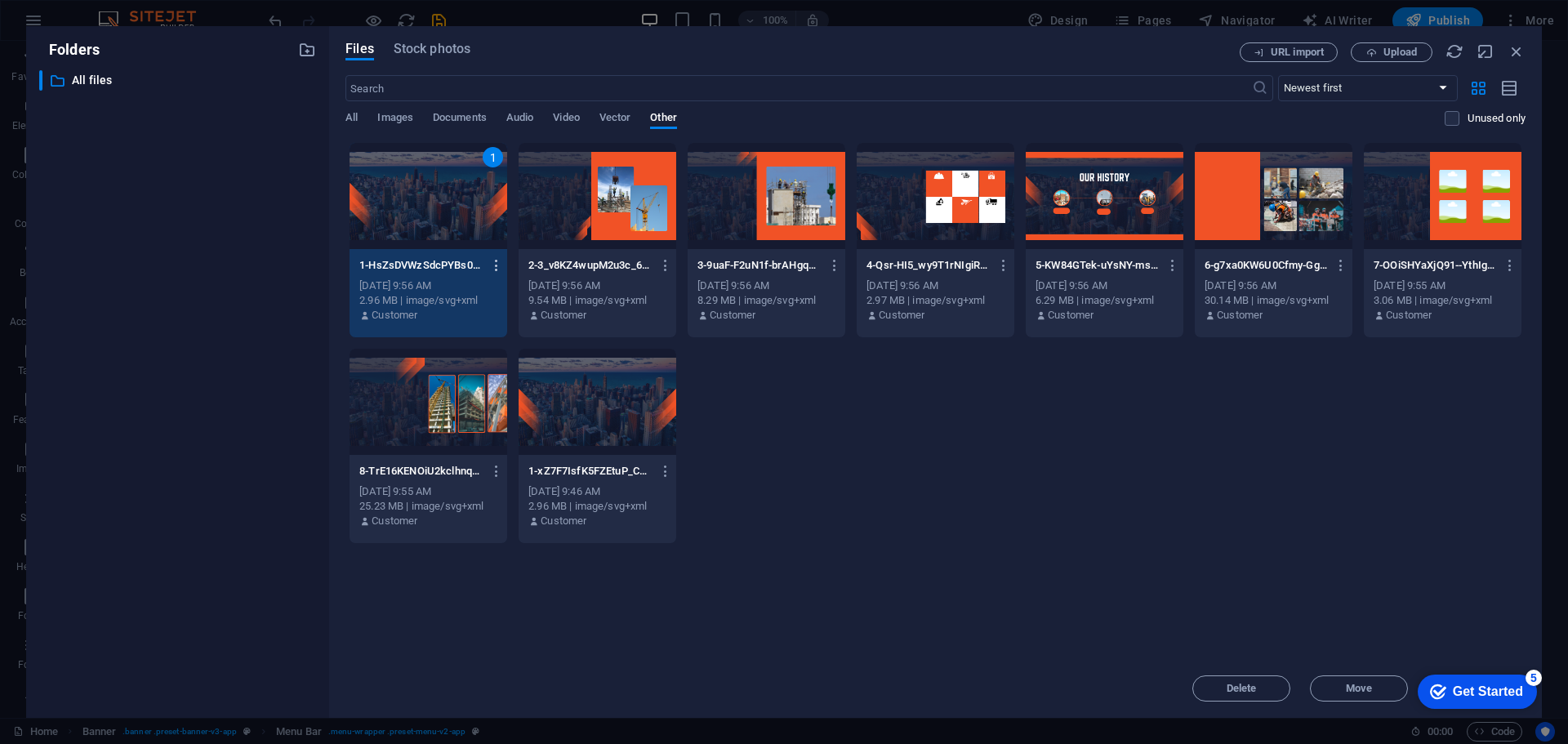
click at [490, 265] on icon "button" at bounding box center [497, 265] width 15 height 14
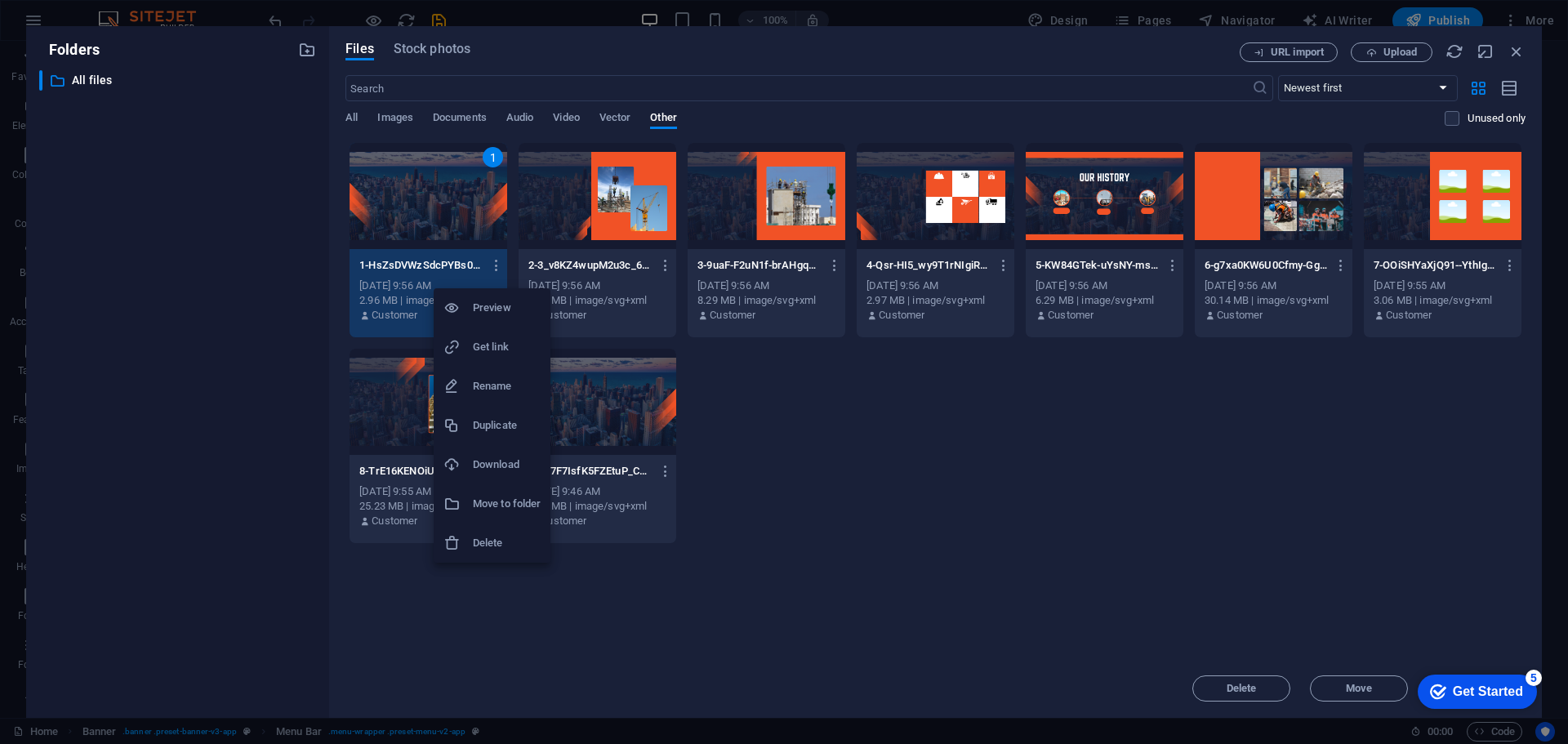
click at [790, 472] on div at bounding box center [784, 372] width 1568 height 744
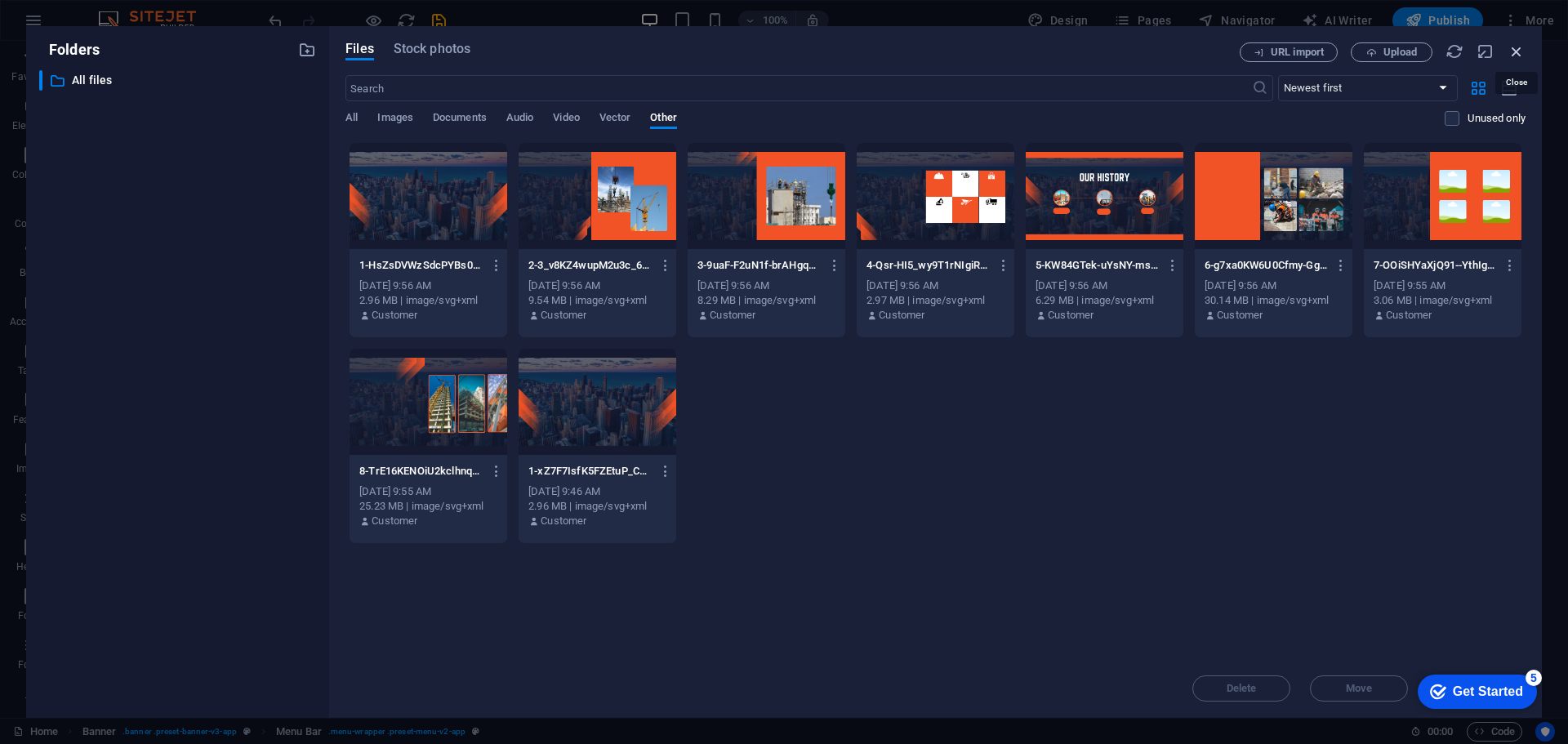
click at [1512, 50] on icon "button" at bounding box center [1517, 51] width 18 height 18
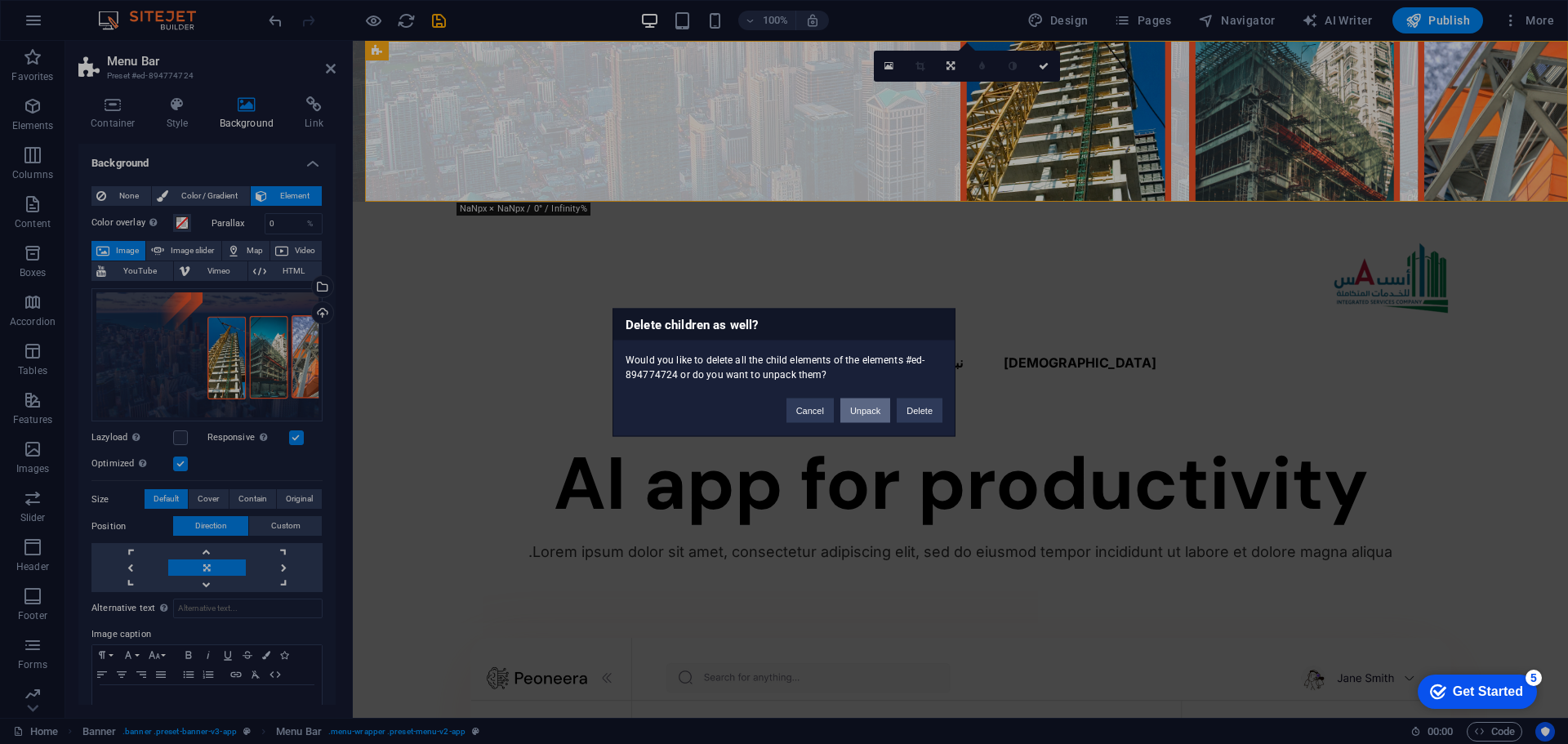
click at [857, 410] on button "Unpack" at bounding box center [865, 409] width 50 height 24
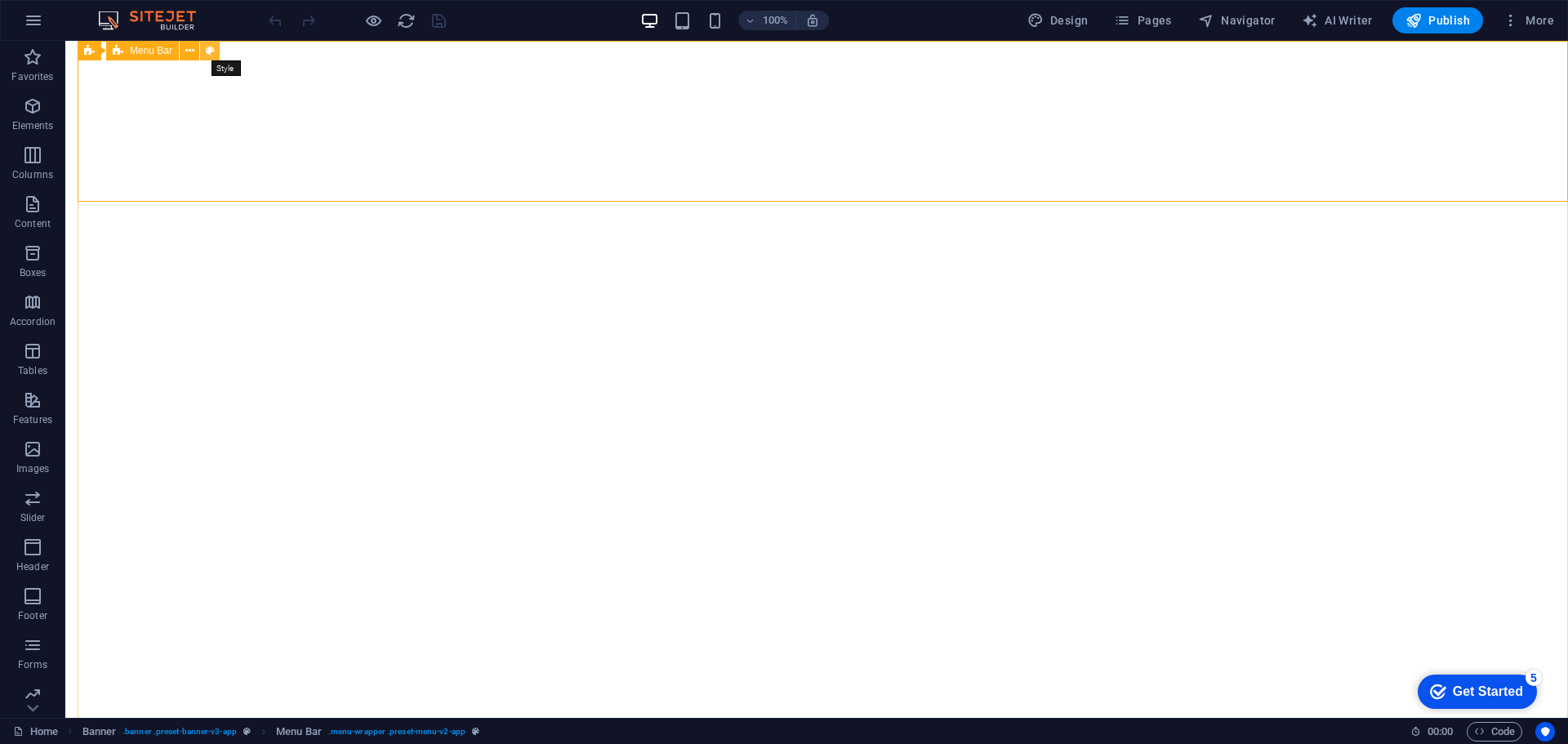
click at [204, 45] on button at bounding box center [210, 51] width 20 height 20
select select "rem"
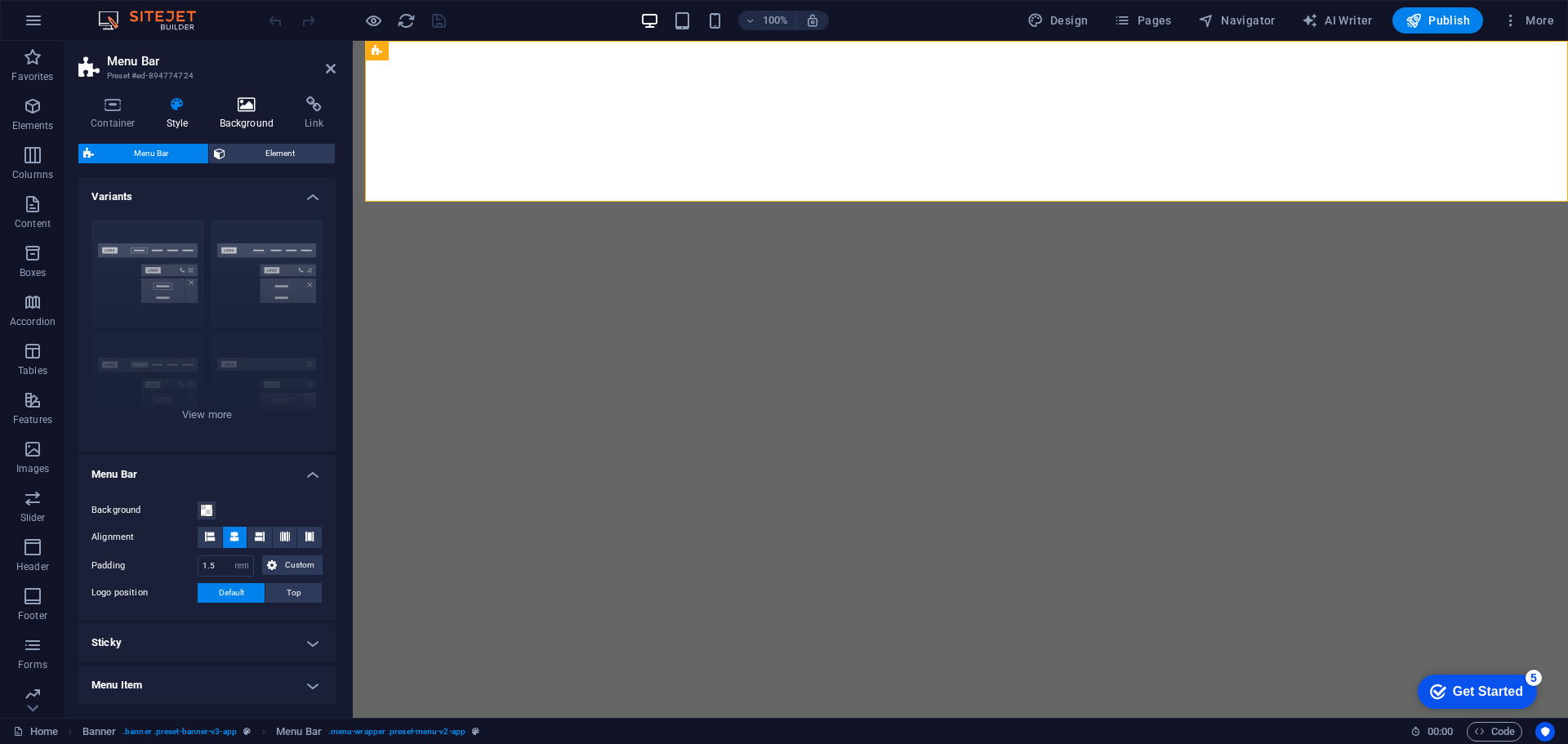
click at [238, 115] on h4 "Background" at bounding box center [250, 114] width 86 height 34
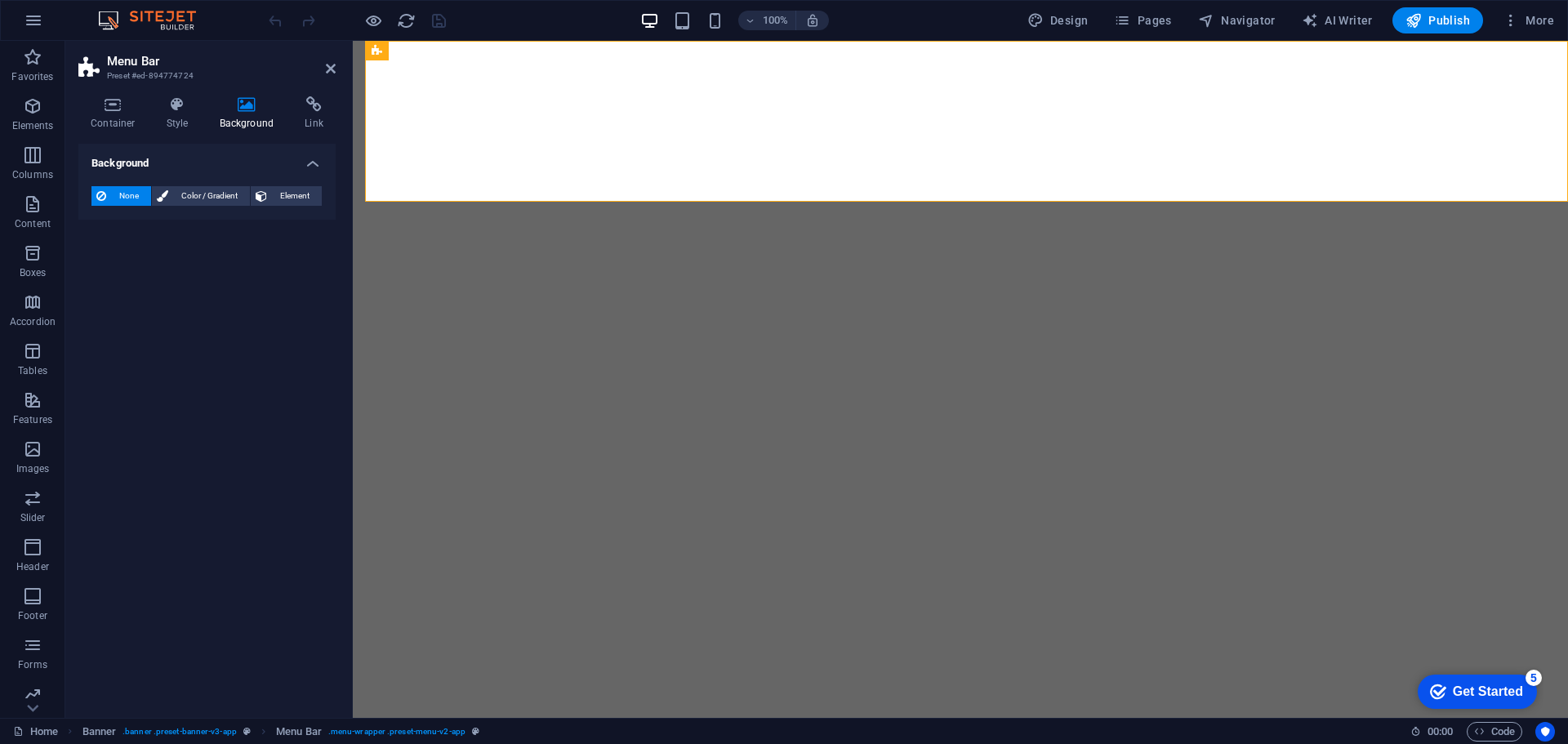
click at [325, 65] on h2 "Menu Bar" at bounding box center [222, 61] width 229 height 14
click at [326, 66] on icon at bounding box center [330, 69] width 10 height 13
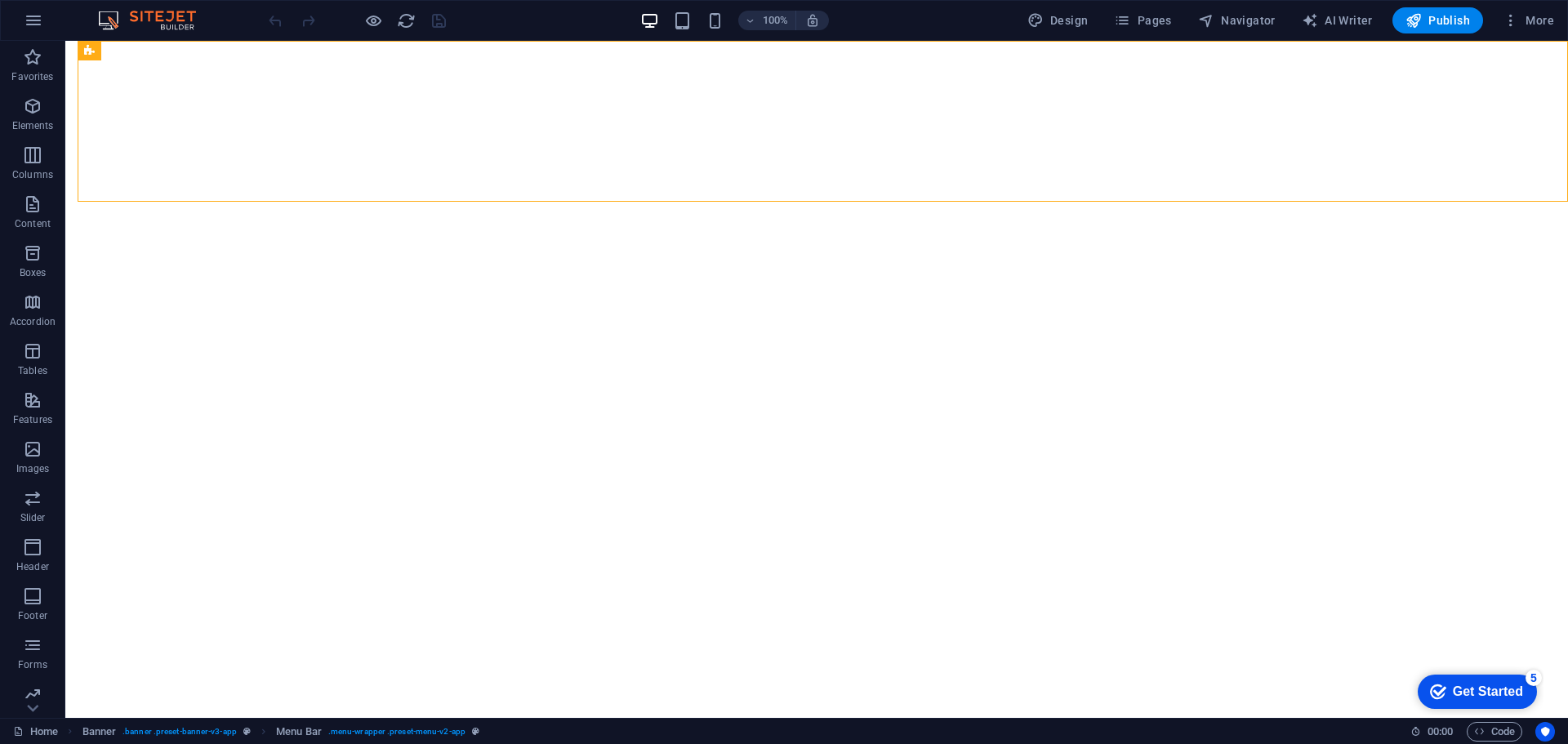
click at [1521, 689] on div "Get Started" at bounding box center [1488, 692] width 70 height 14
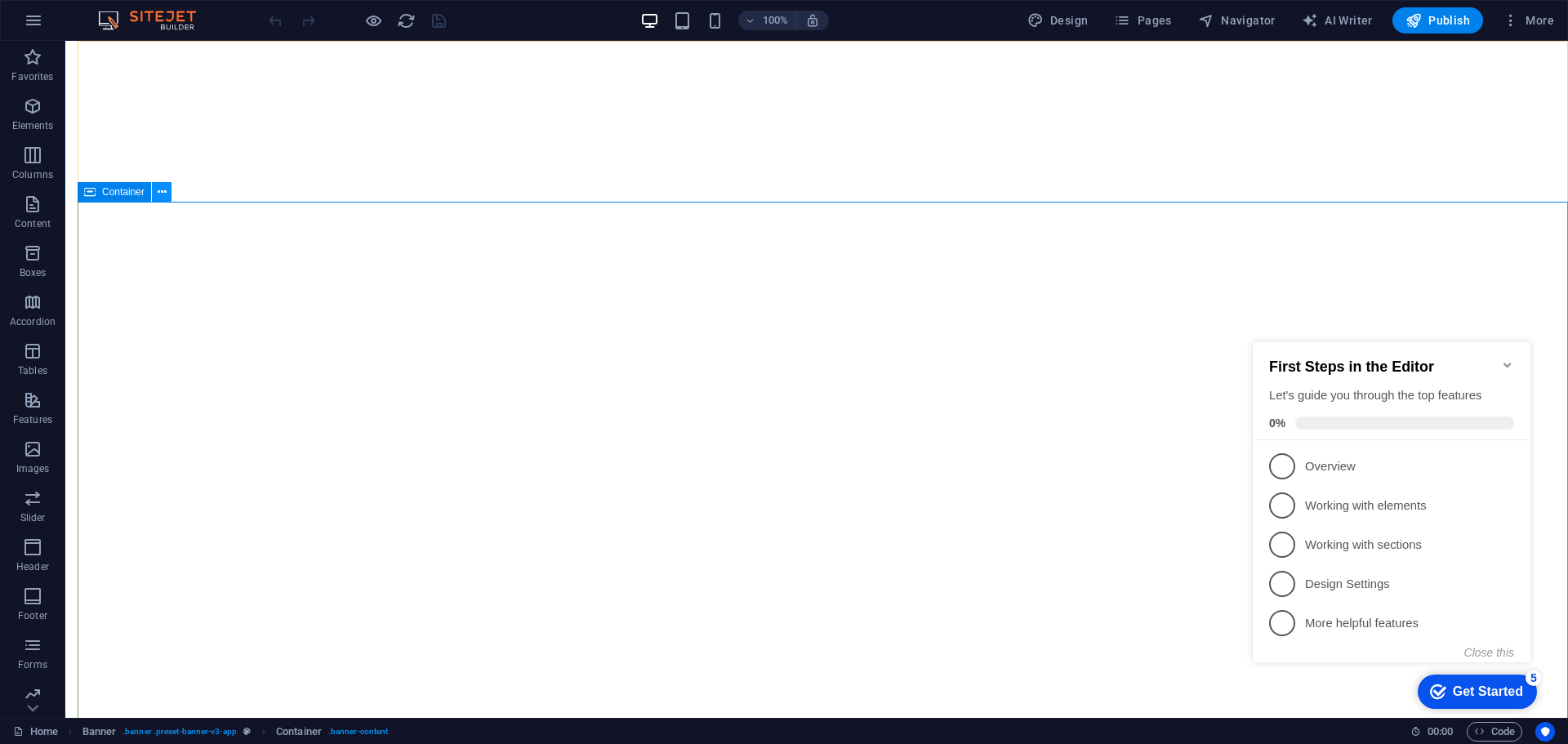
click at [168, 191] on button at bounding box center [161, 192] width 20 height 20
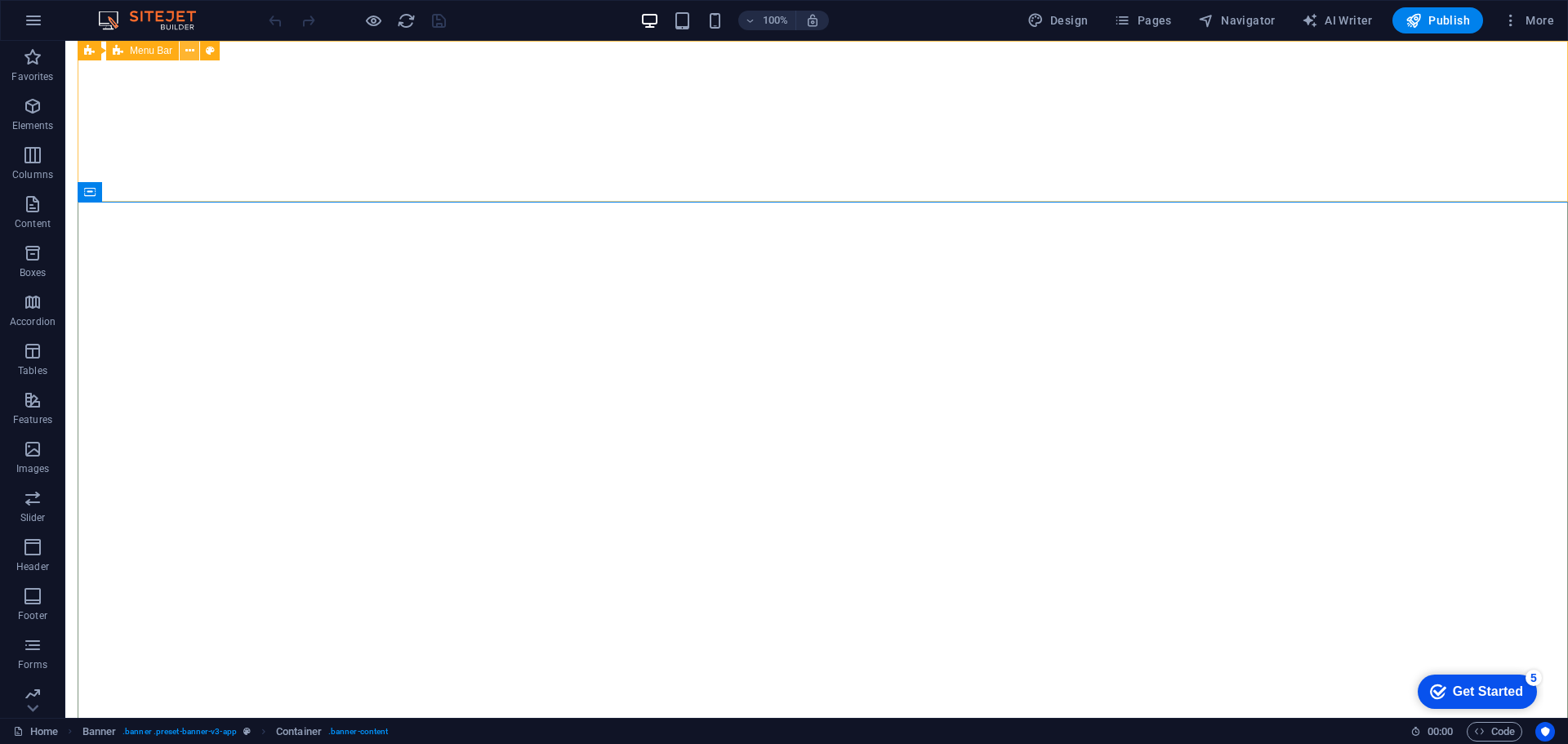
click at [195, 53] on button at bounding box center [189, 51] width 20 height 20
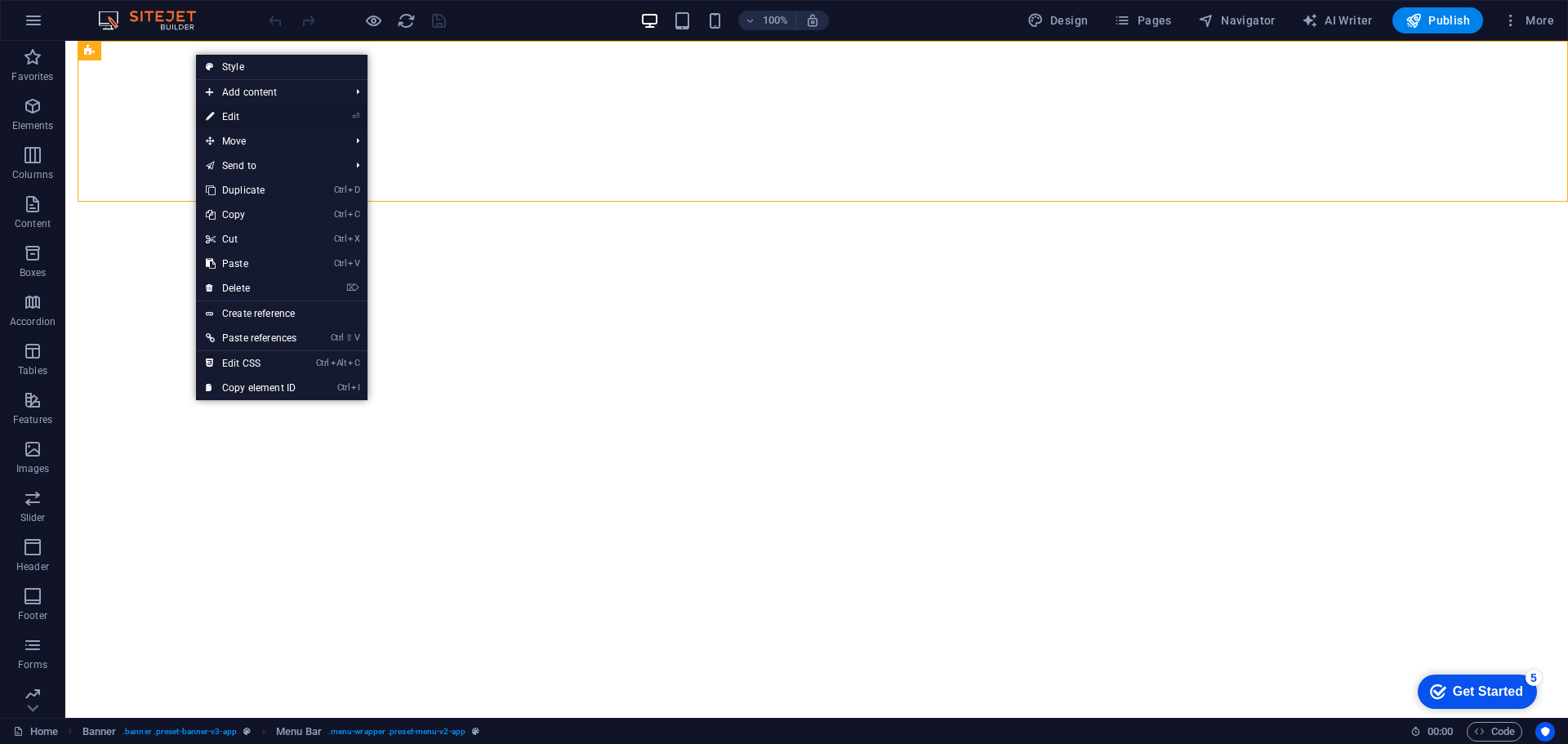
click at [233, 106] on link "⏎ Edit" at bounding box center [251, 116] width 110 height 24
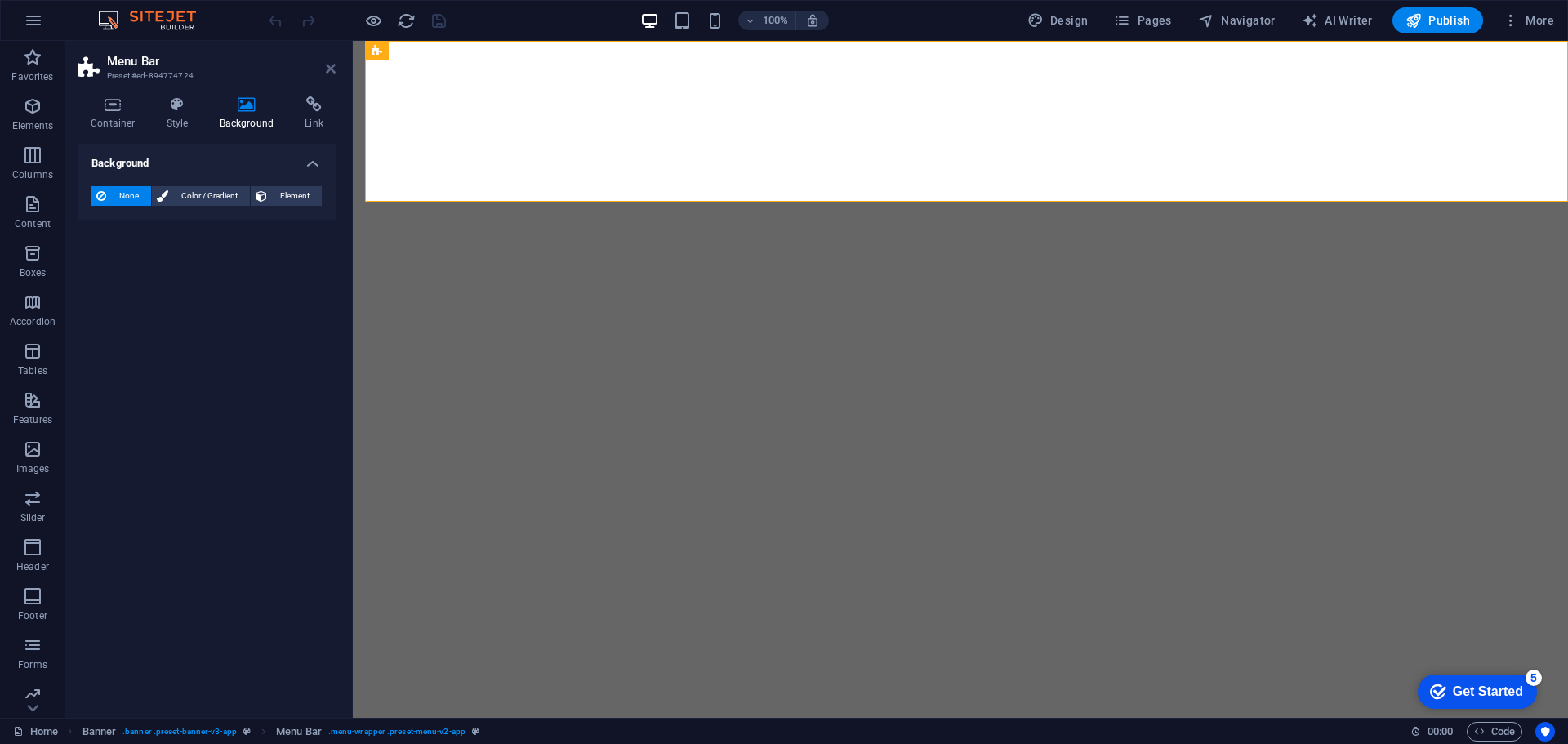
click at [331, 64] on icon at bounding box center [330, 69] width 10 height 13
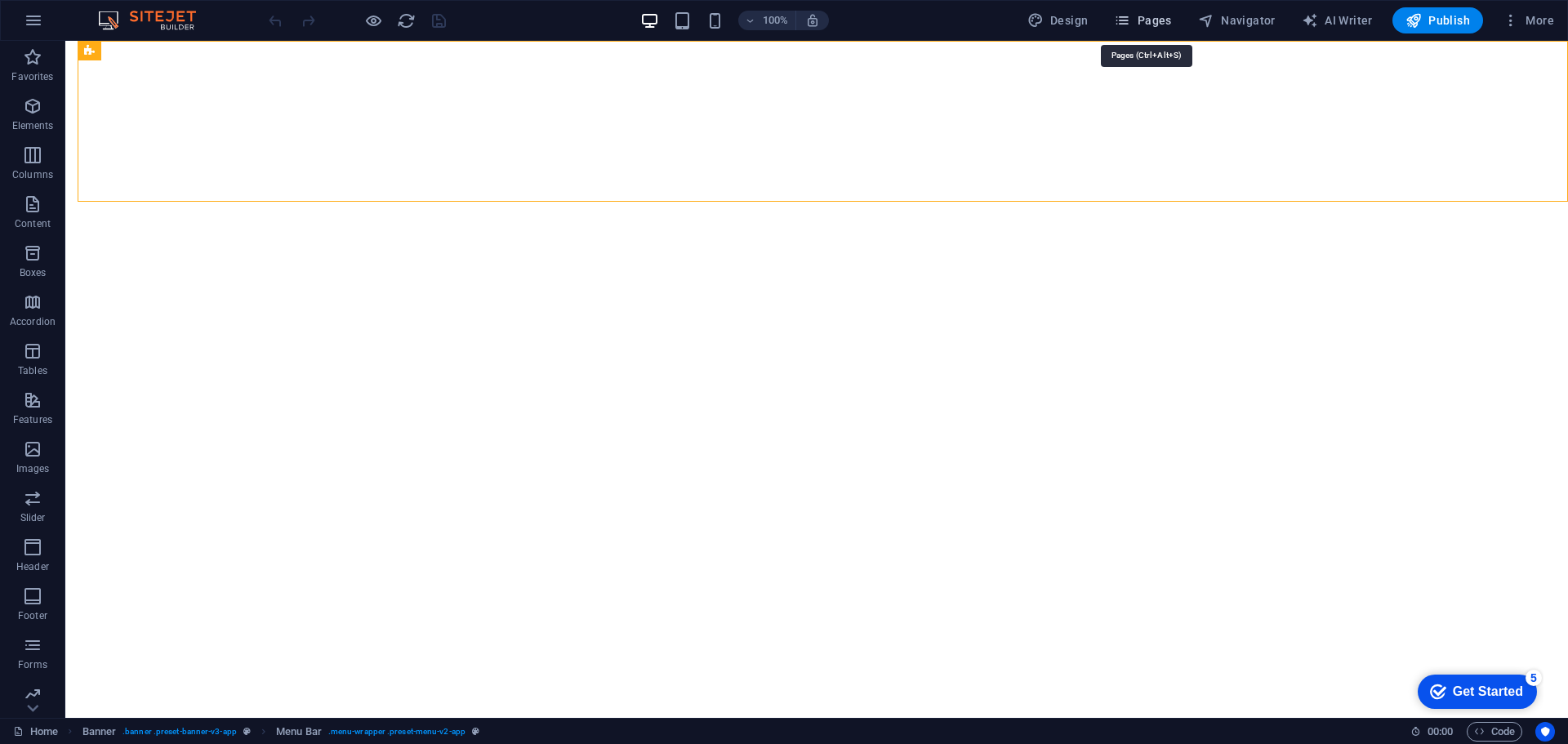
click at [1147, 23] on span "Pages" at bounding box center [1142, 21] width 57 height 16
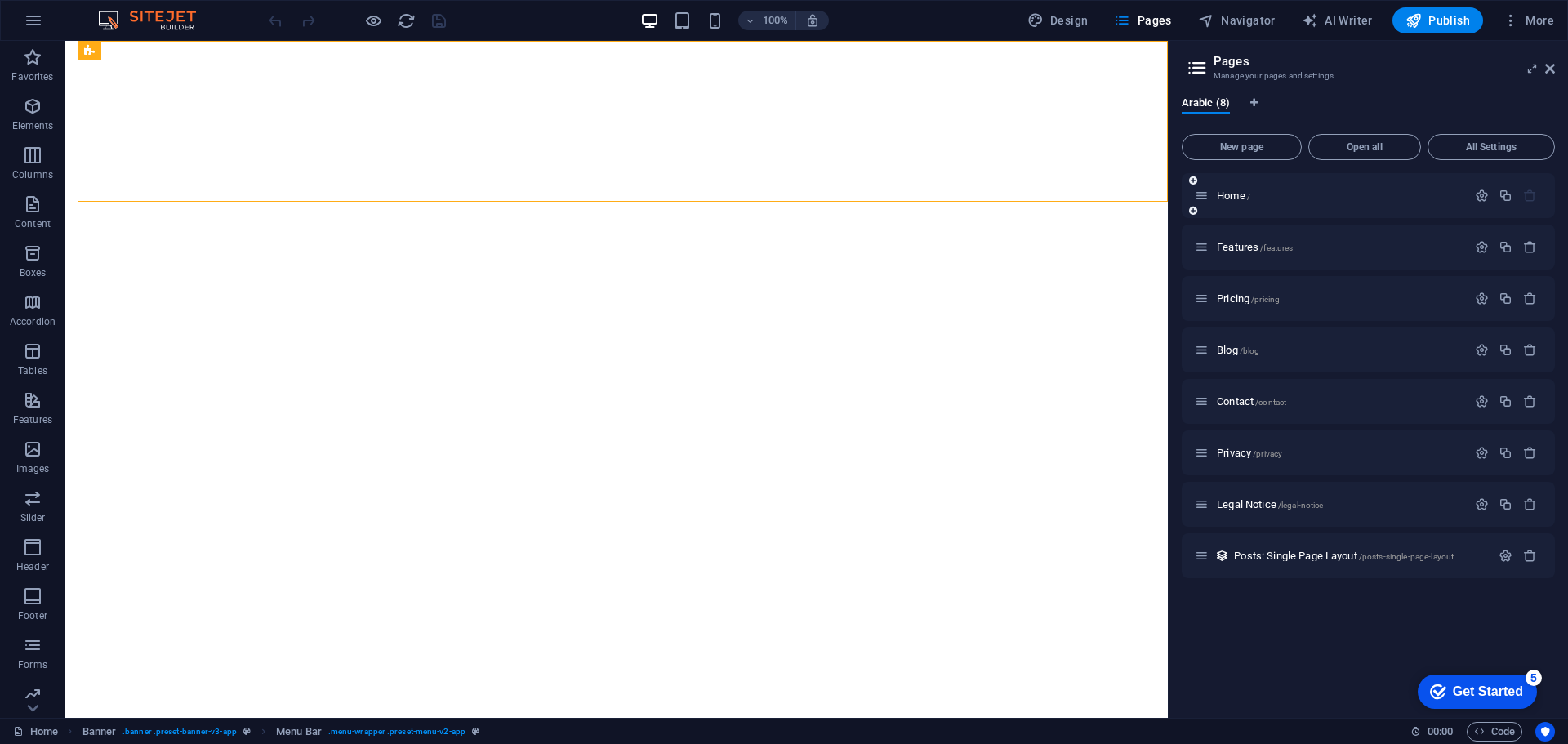
click at [1305, 203] on div "Home /" at bounding box center [1331, 196] width 272 height 19
click at [1485, 195] on icon "button" at bounding box center [1481, 195] width 14 height 14
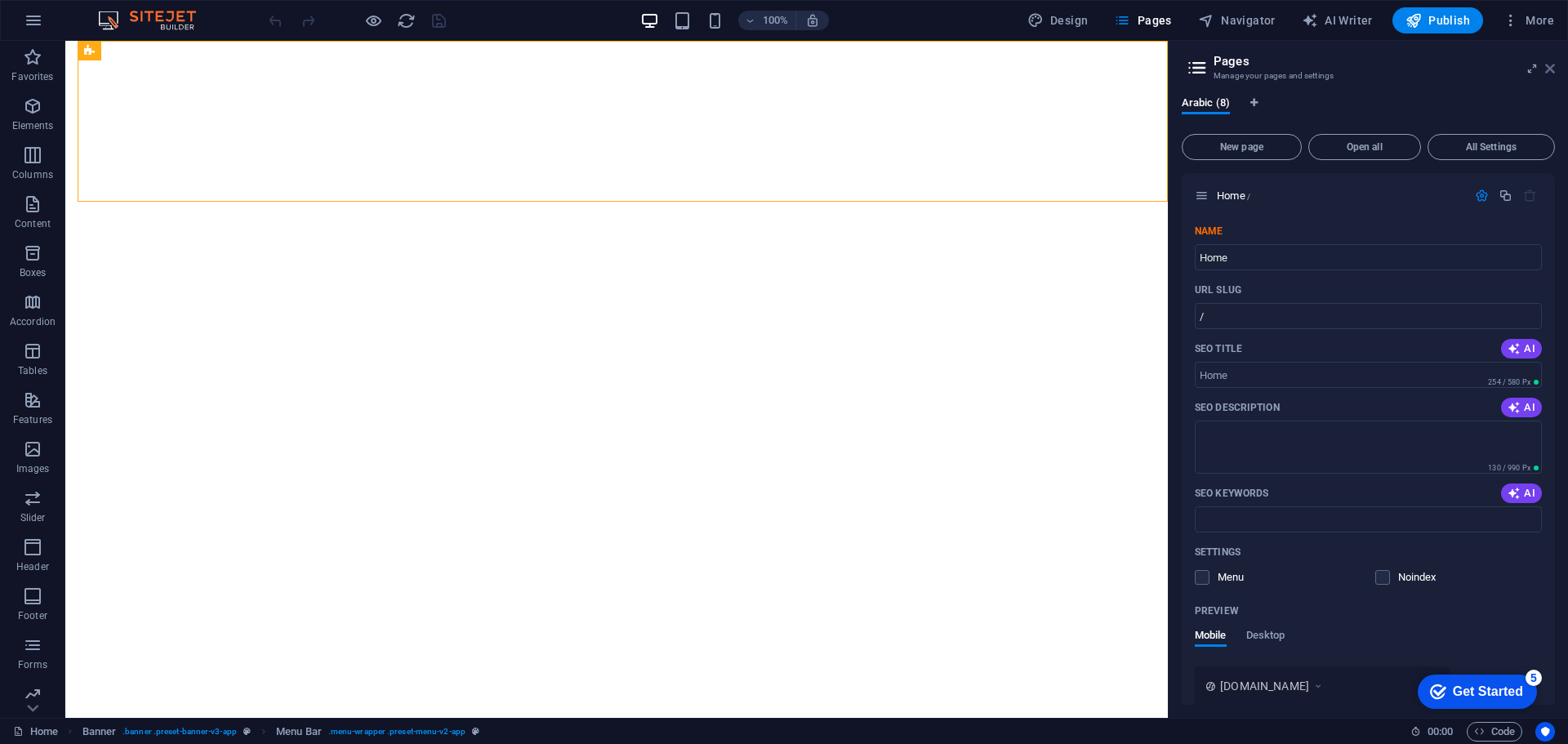
click at [1552, 67] on icon at bounding box center [1550, 69] width 10 height 13
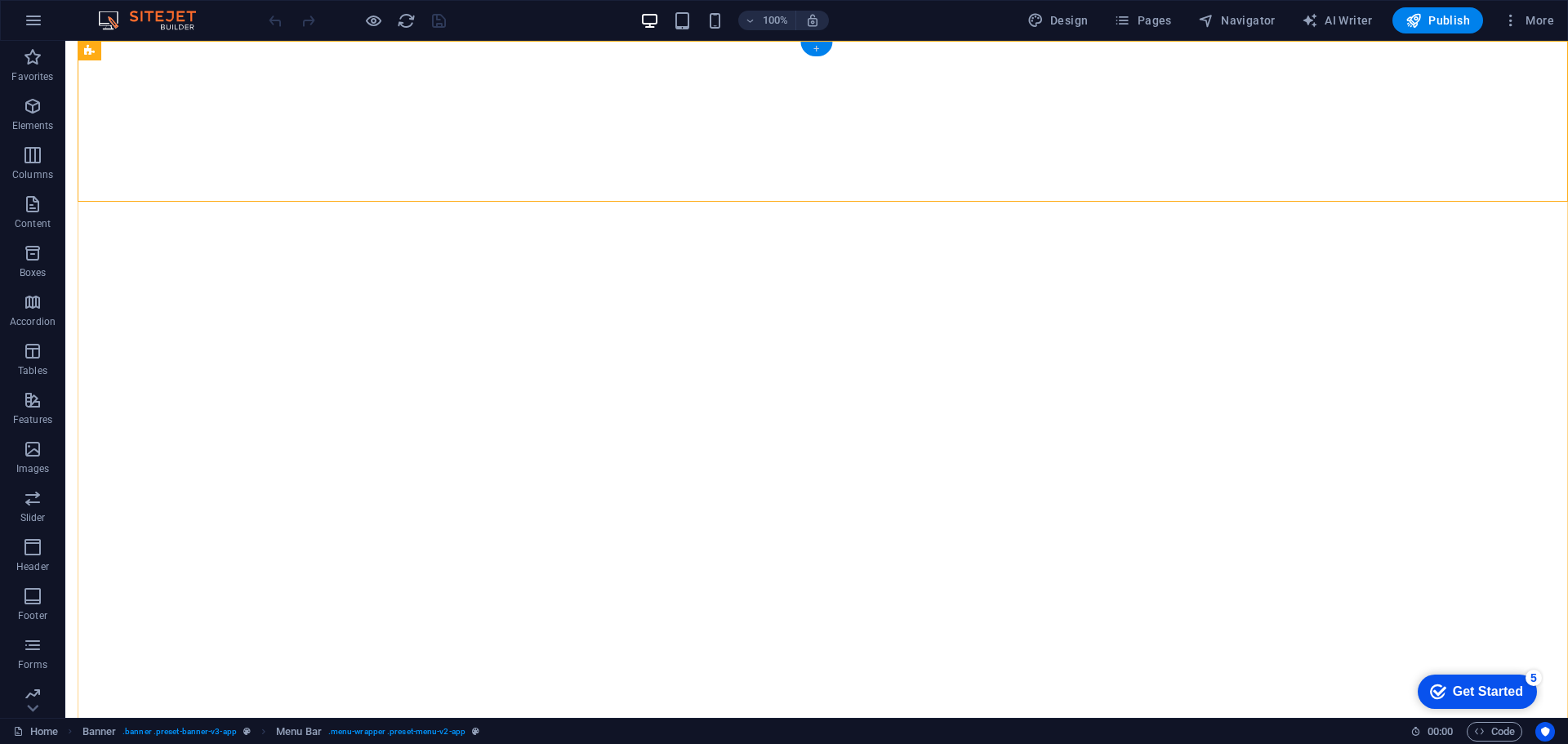
click at [821, 48] on div "+" at bounding box center [816, 49] width 32 height 14
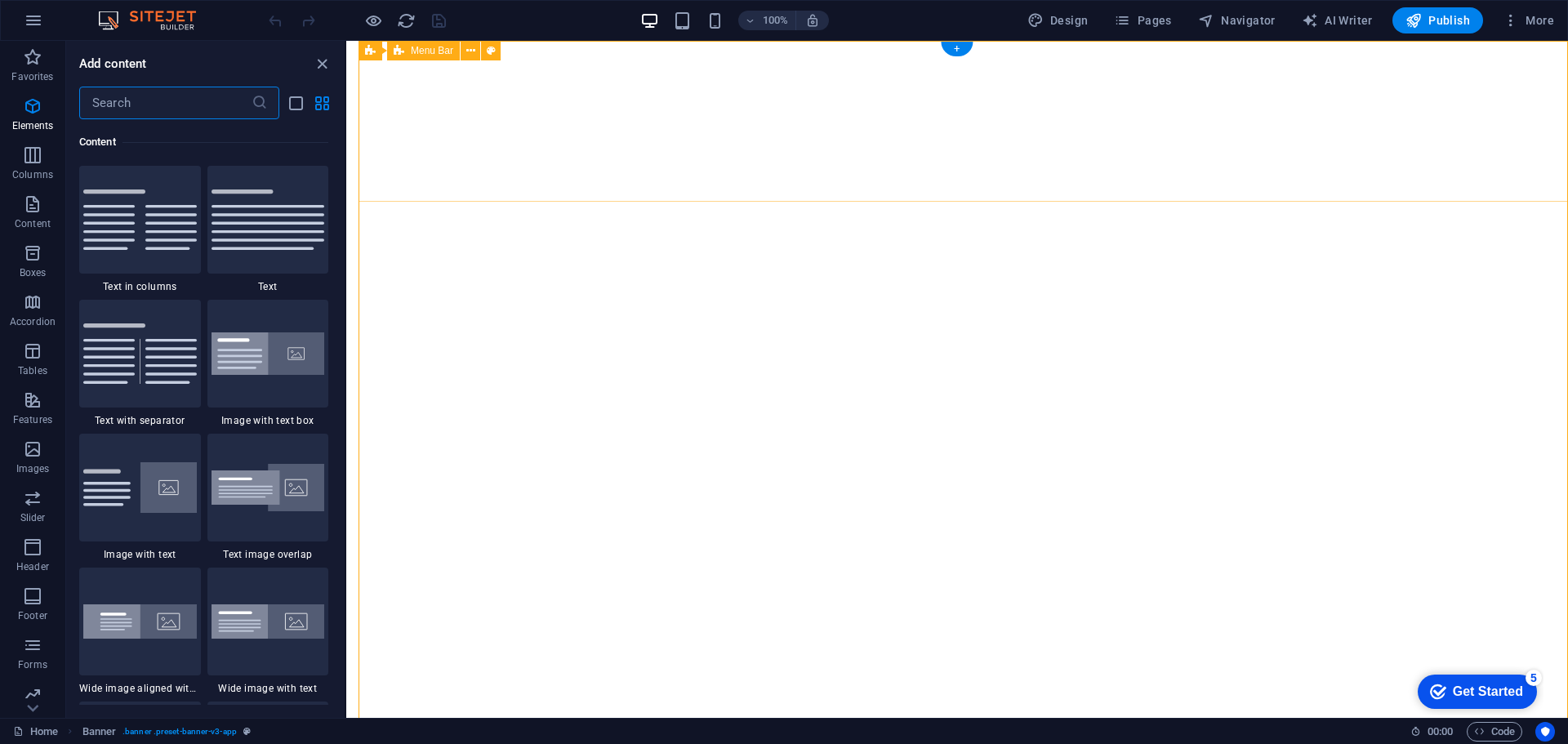
scroll to position [2858, 0]
click at [316, 65] on icon "close panel" at bounding box center [322, 64] width 19 height 19
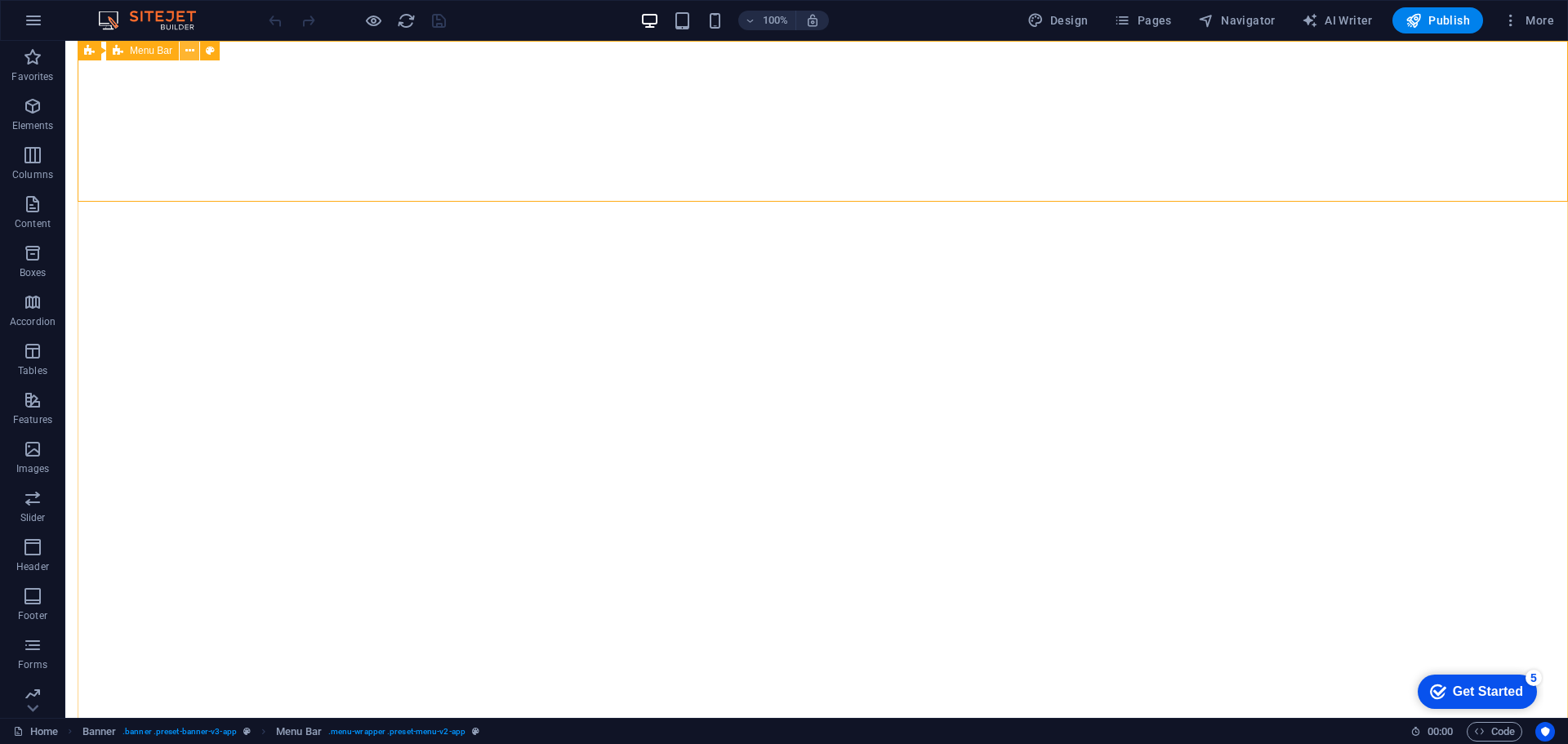
click at [197, 53] on button at bounding box center [189, 51] width 20 height 20
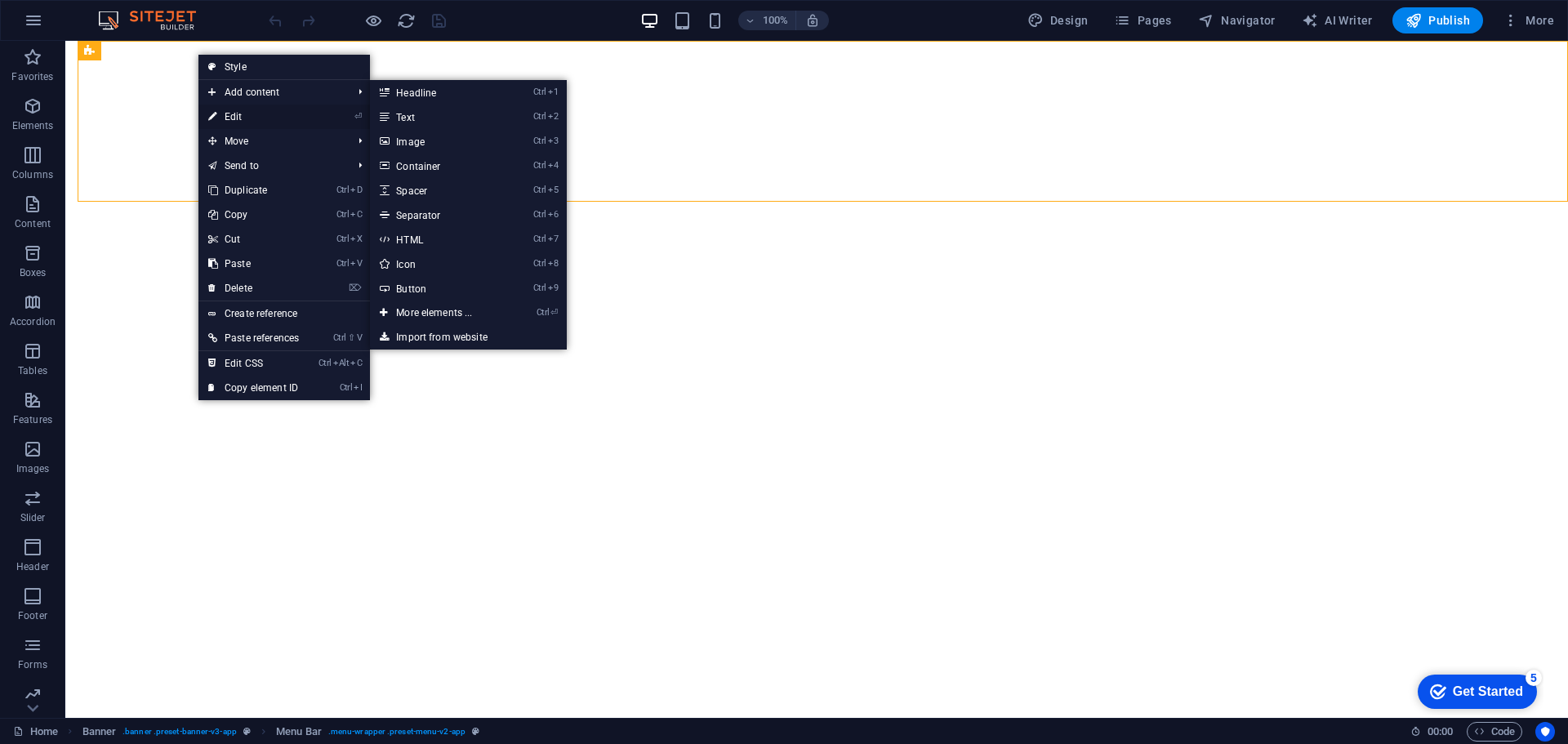
click at [231, 115] on link "⏎ Edit" at bounding box center [253, 116] width 110 height 24
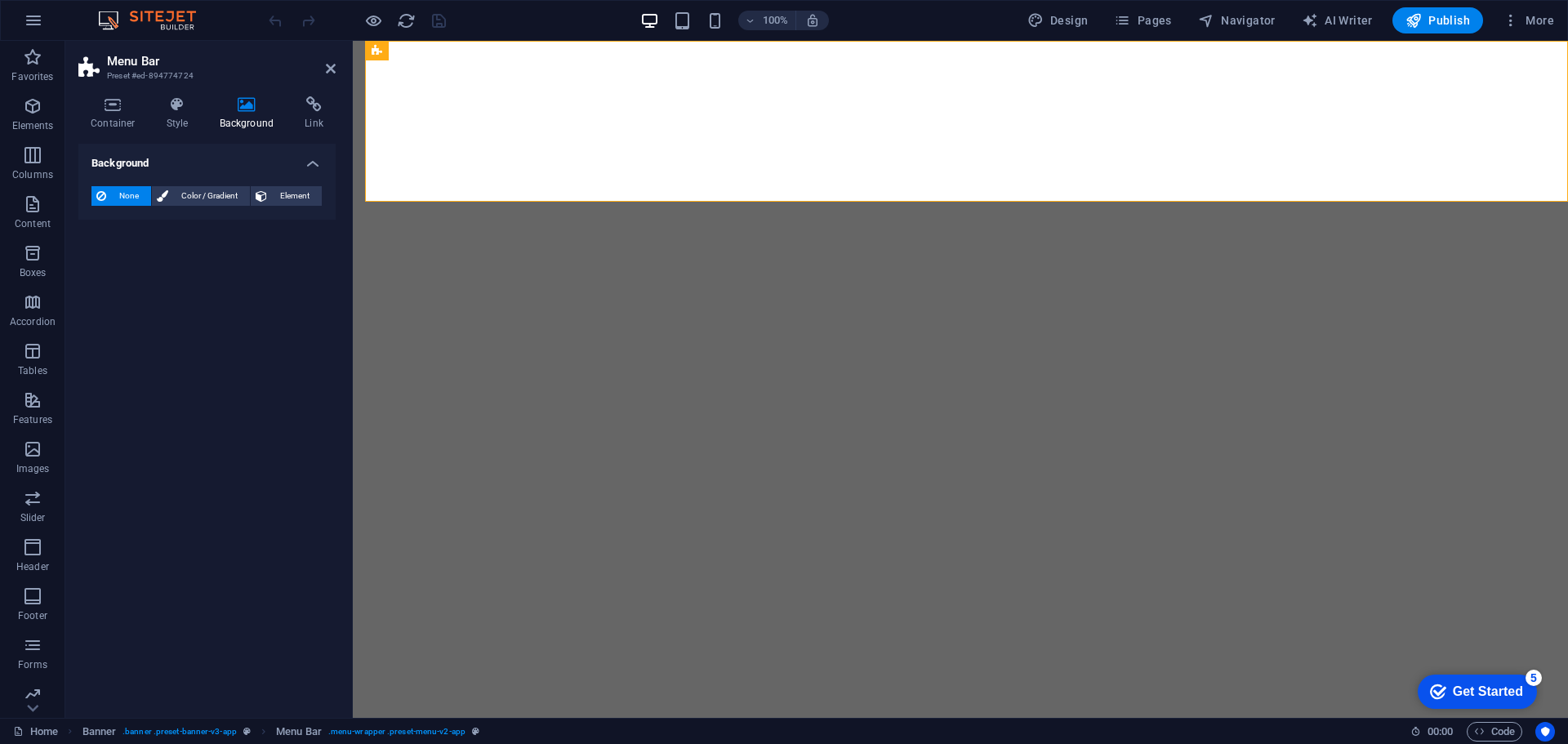
click at [247, 110] on icon at bounding box center [247, 105] width 79 height 16
click at [333, 65] on icon at bounding box center [330, 69] width 10 height 13
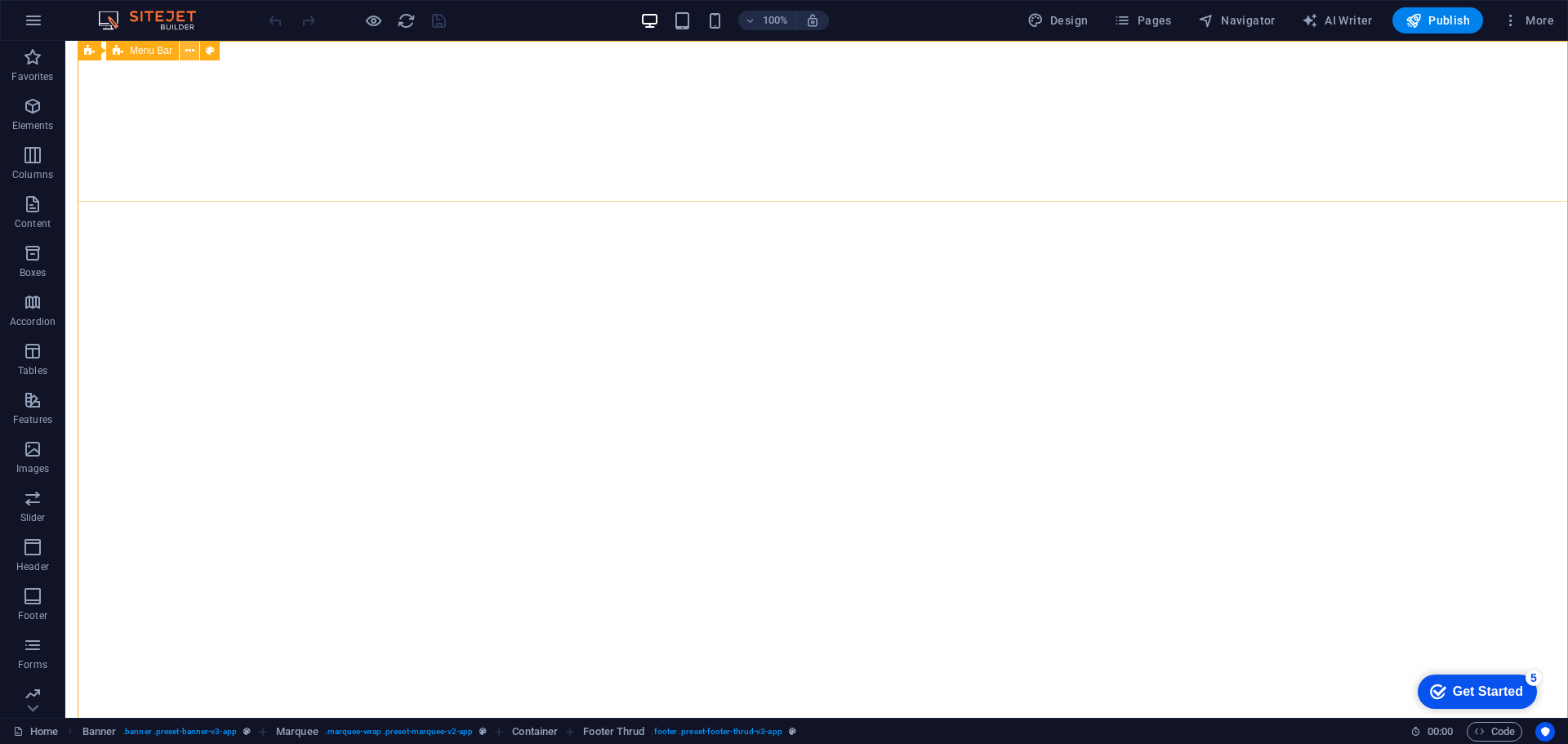
click at [188, 52] on icon at bounding box center [190, 51] width 9 height 17
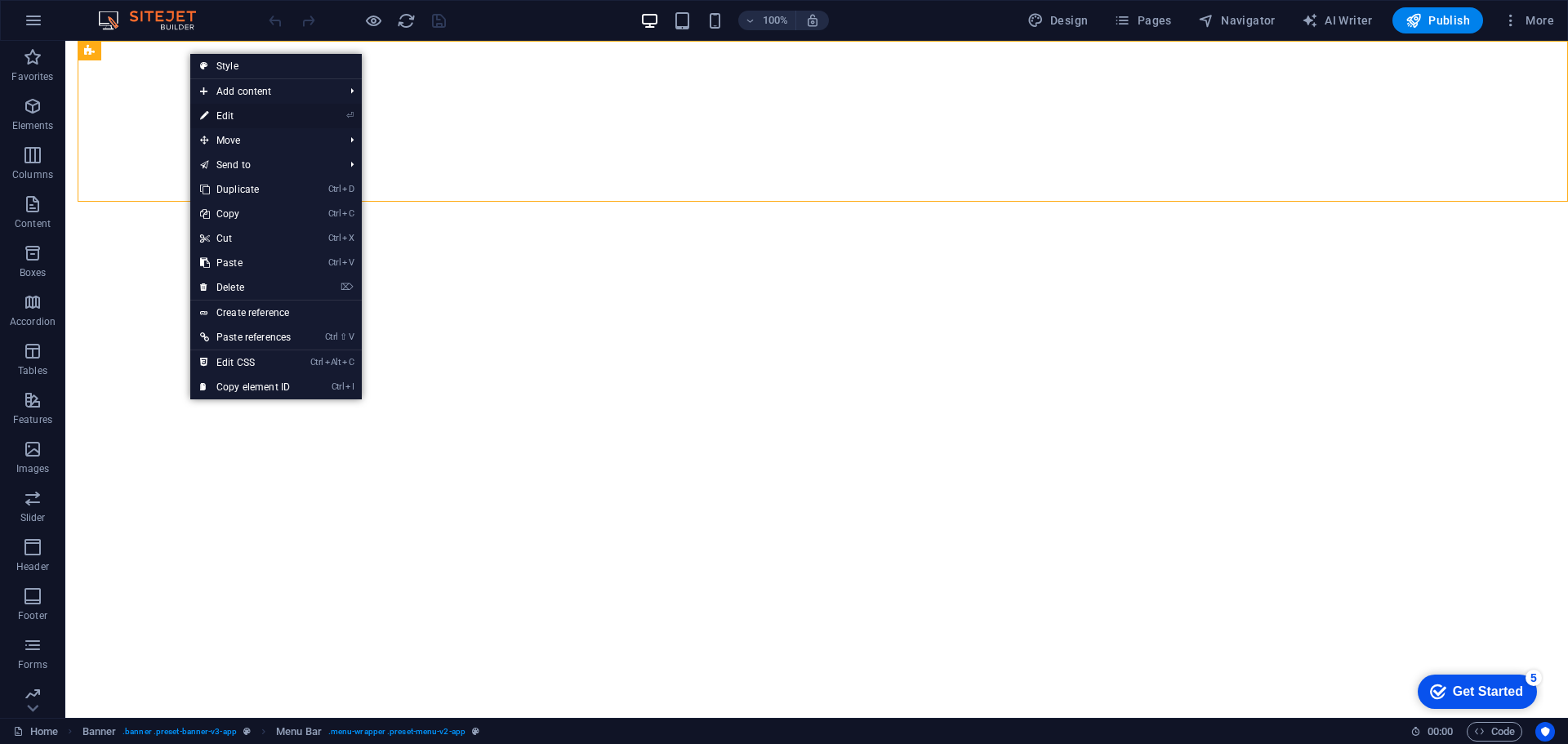
click at [231, 113] on link "⏎ Edit" at bounding box center [245, 115] width 110 height 24
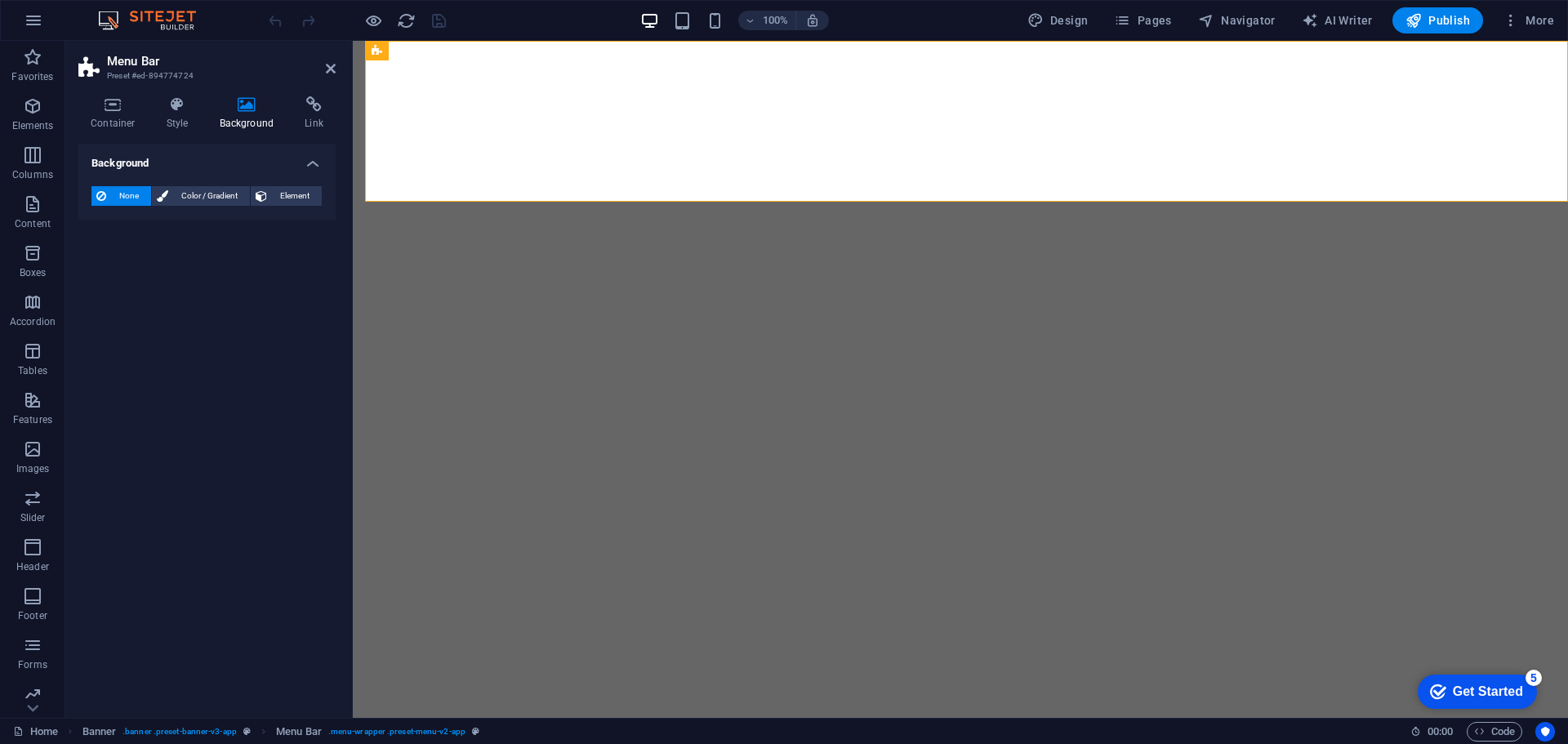
click at [244, 106] on icon at bounding box center [247, 105] width 79 height 16
click at [174, 113] on h4 "Style" at bounding box center [180, 114] width 53 height 34
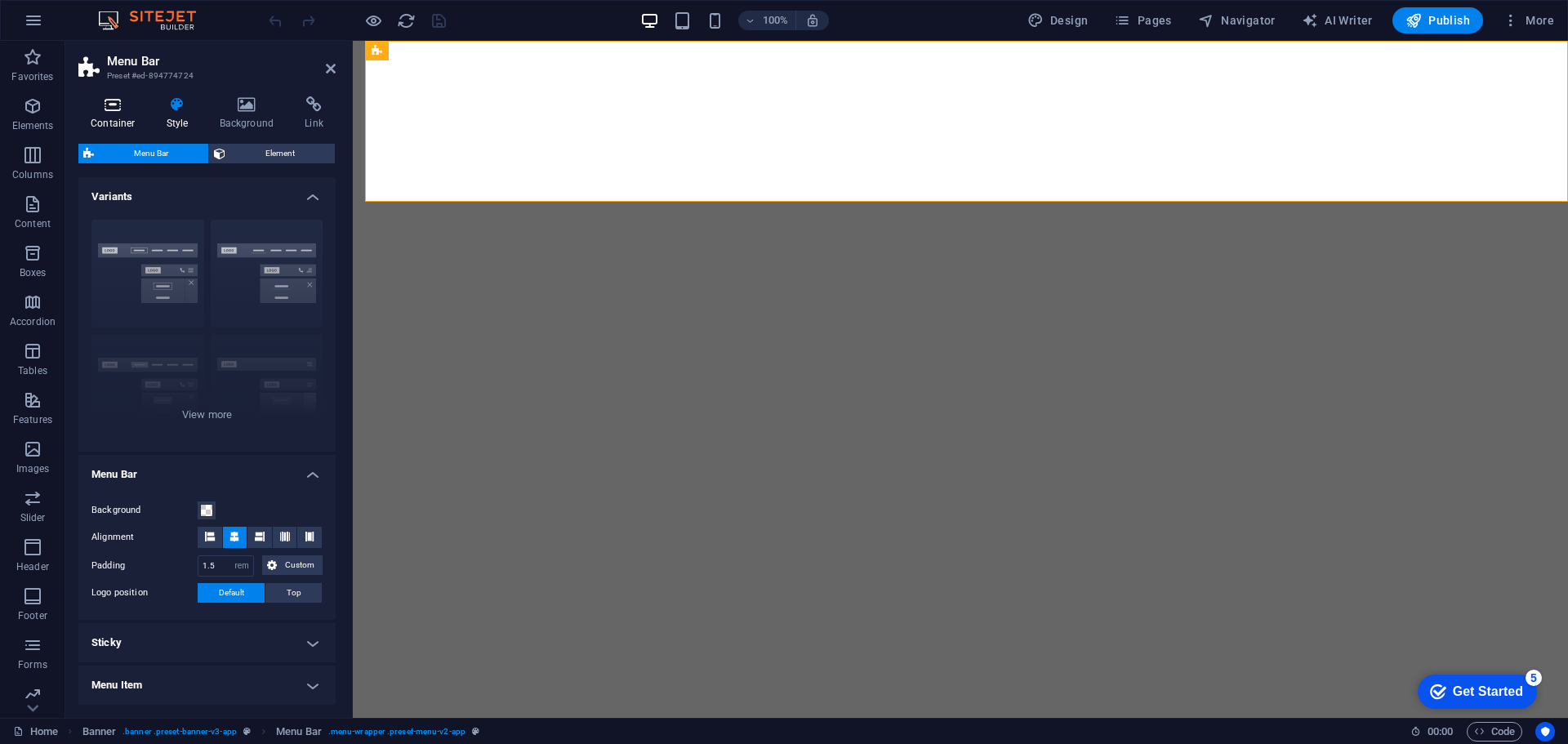
click at [117, 117] on h4 "Container" at bounding box center [116, 114] width 76 height 34
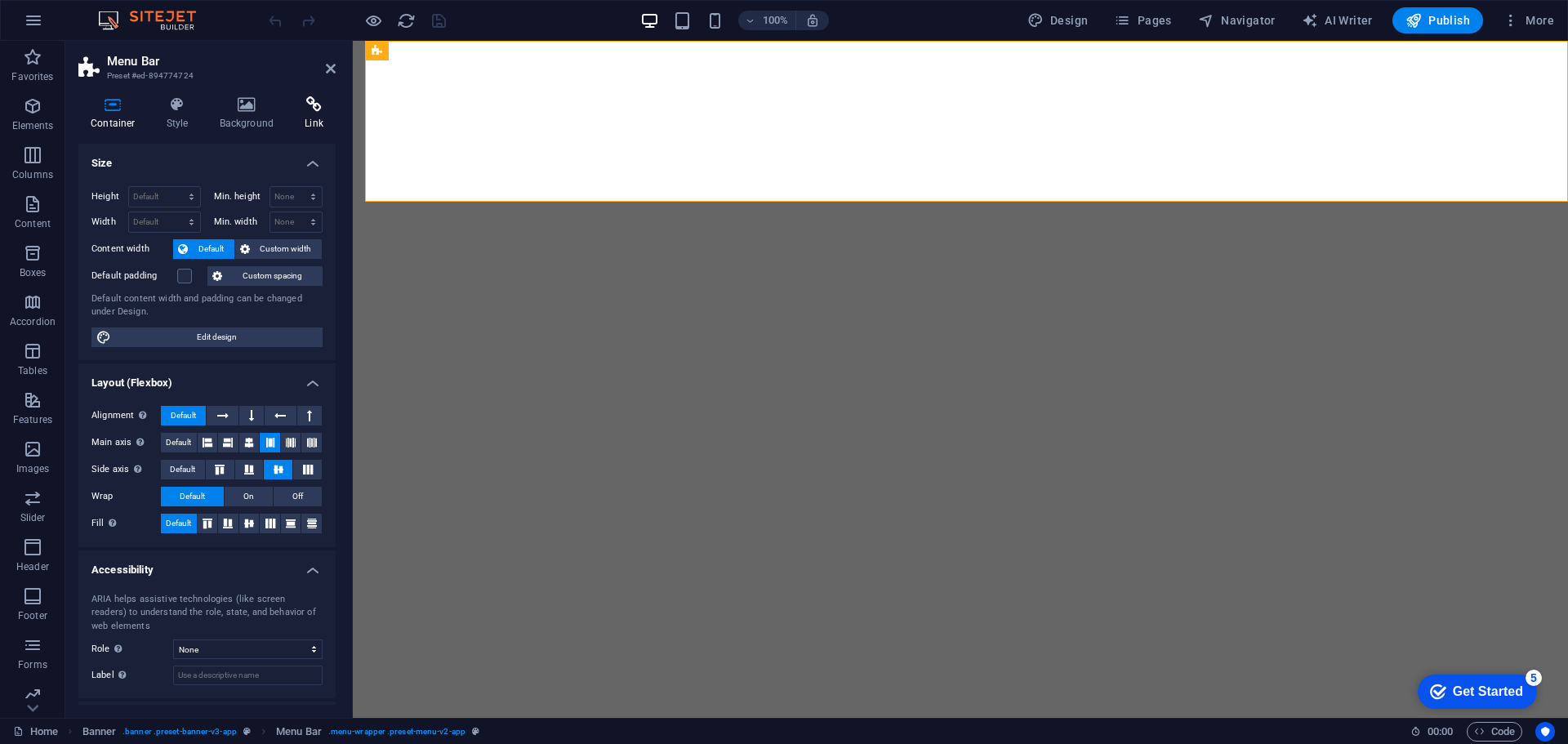
click at [301, 118] on h4 "Link" at bounding box center [314, 114] width 43 height 34
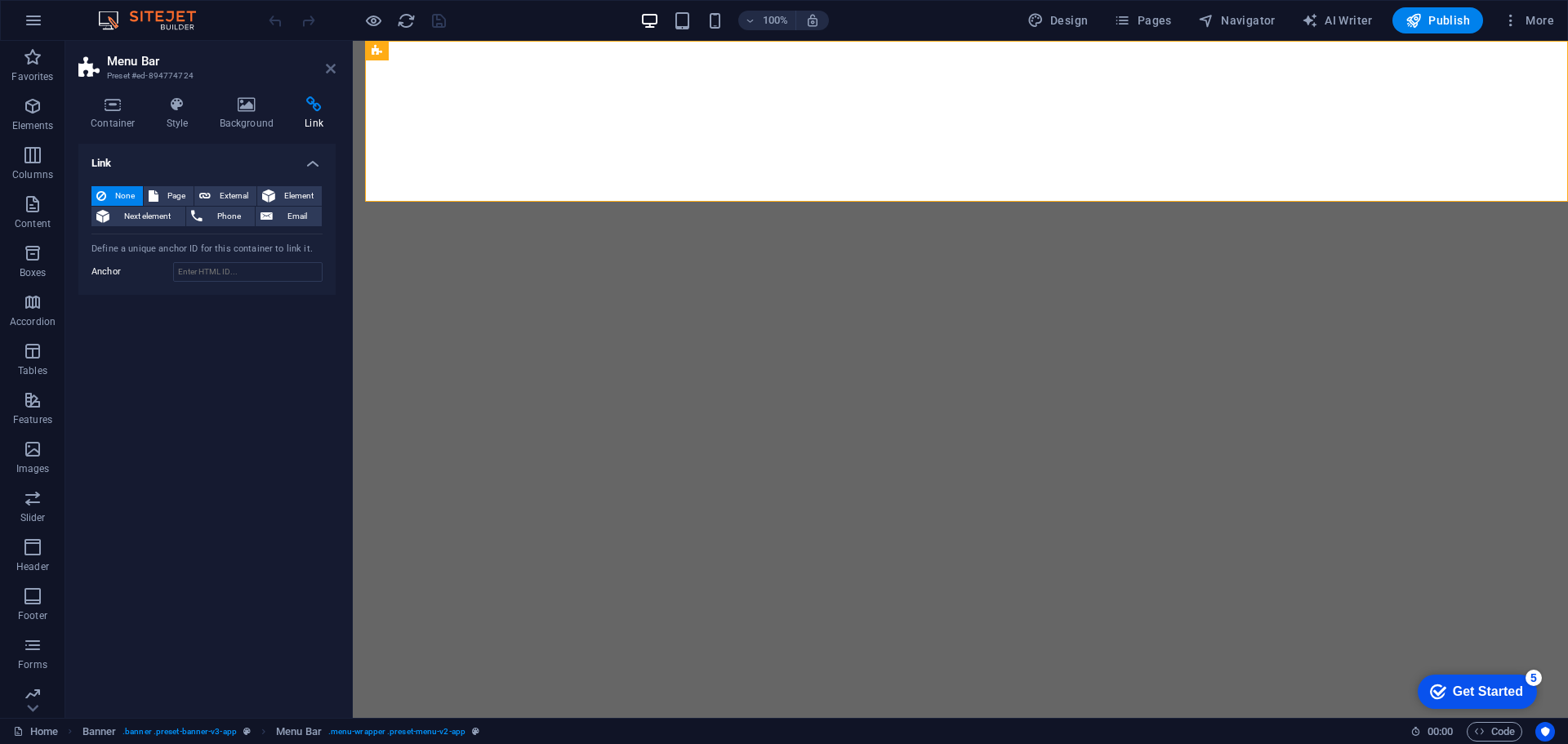
click at [329, 69] on icon at bounding box center [330, 69] width 10 height 13
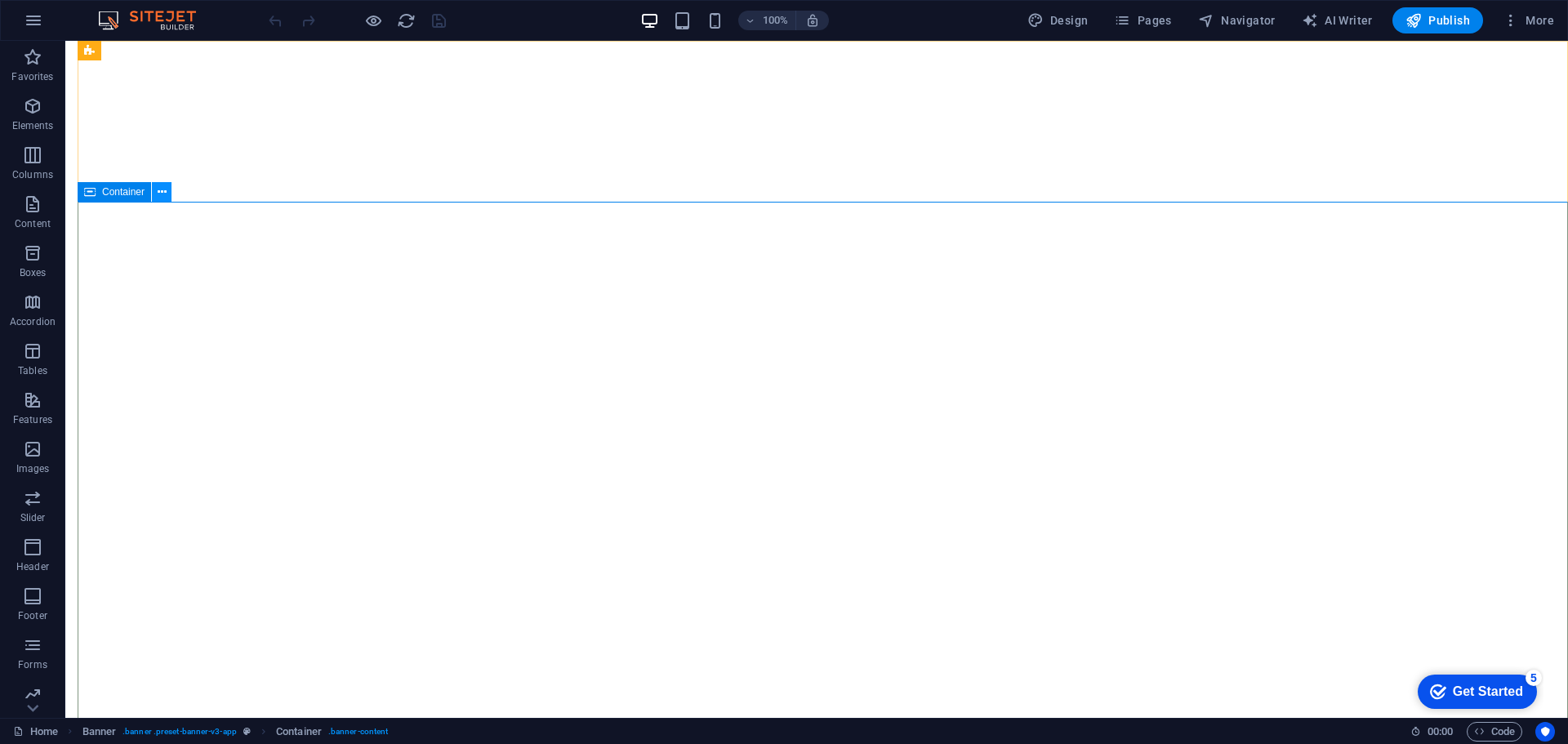
click at [160, 194] on icon at bounding box center [162, 192] width 9 height 17
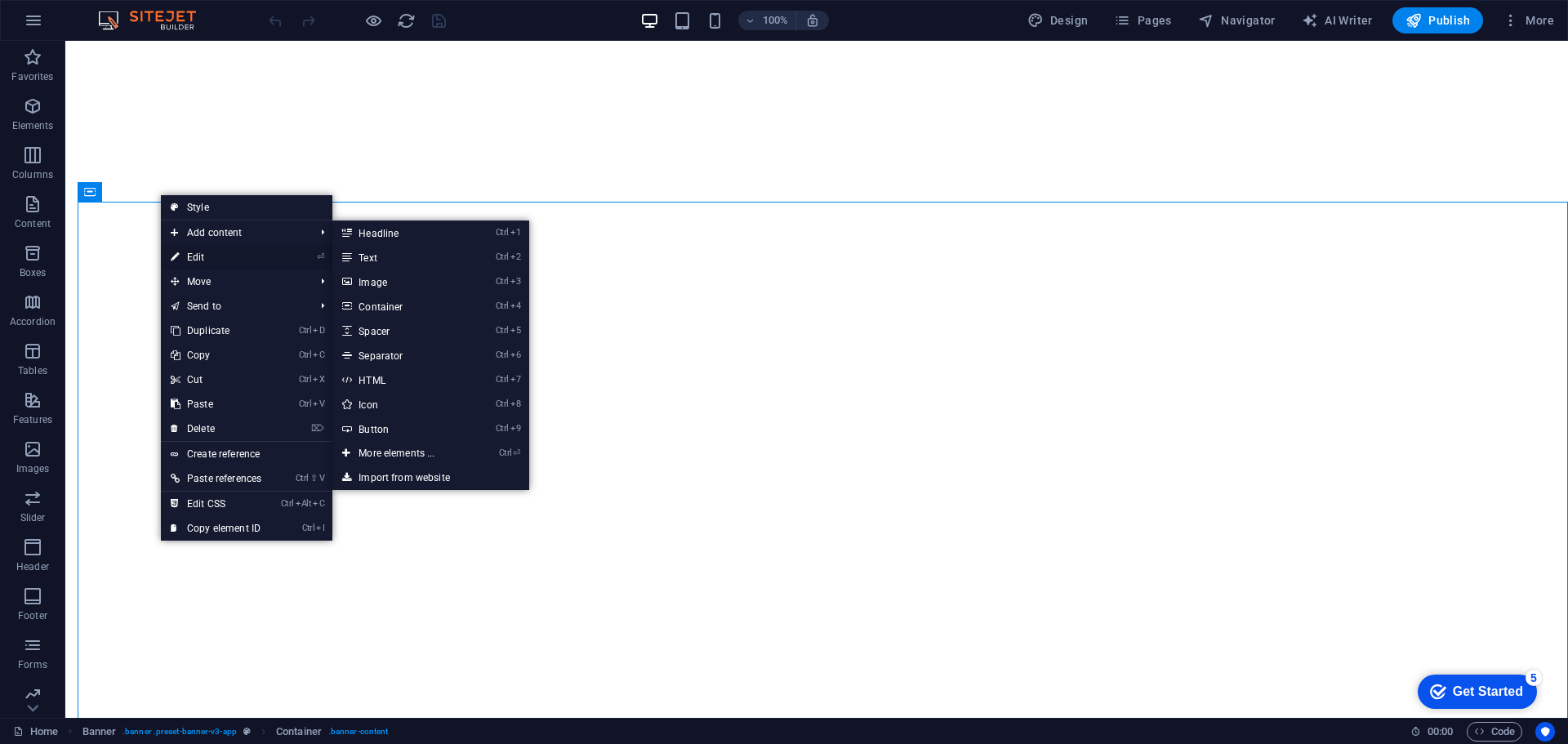
click at [213, 259] on link "⏎ Edit" at bounding box center [215, 257] width 110 height 24
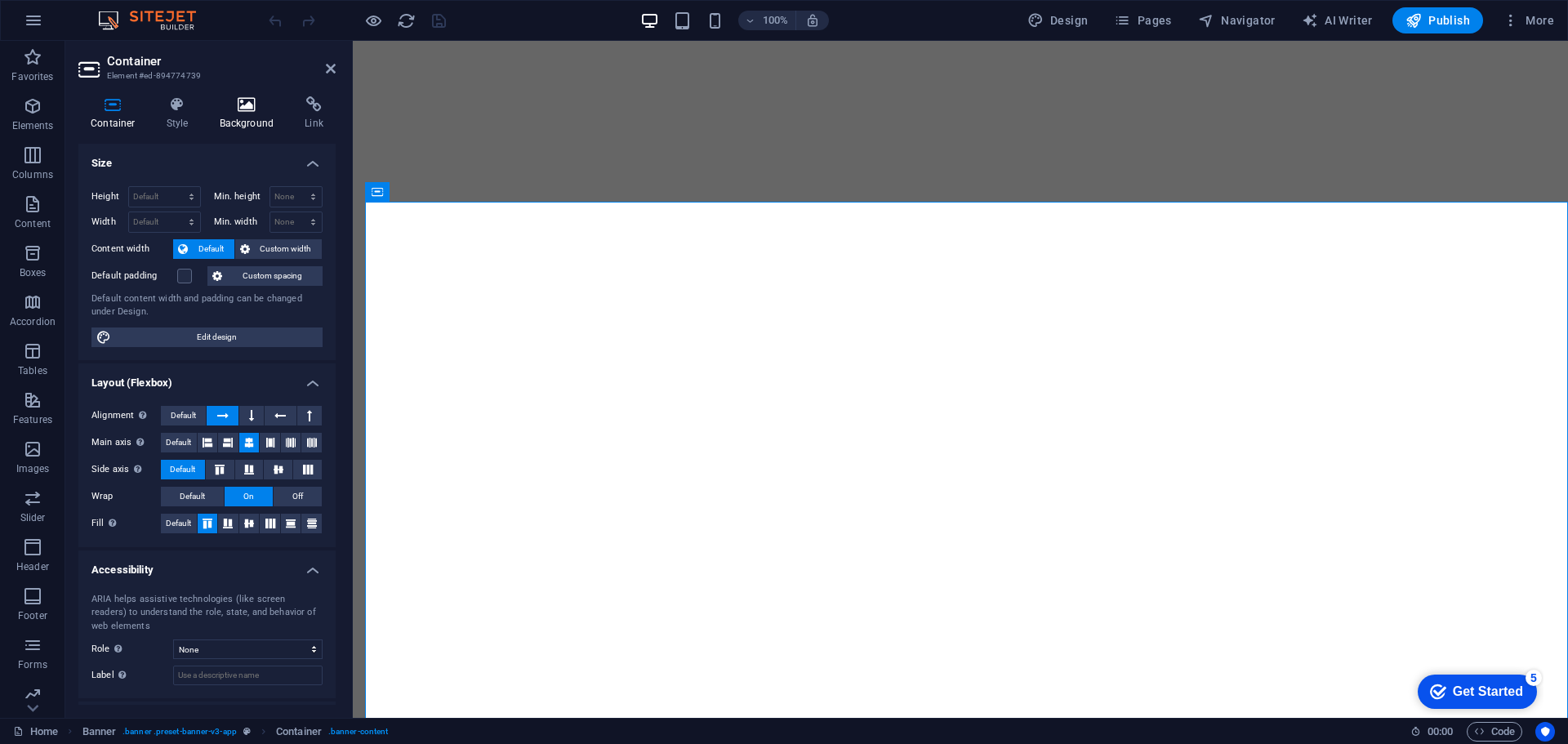
click at [239, 105] on icon at bounding box center [247, 105] width 79 height 16
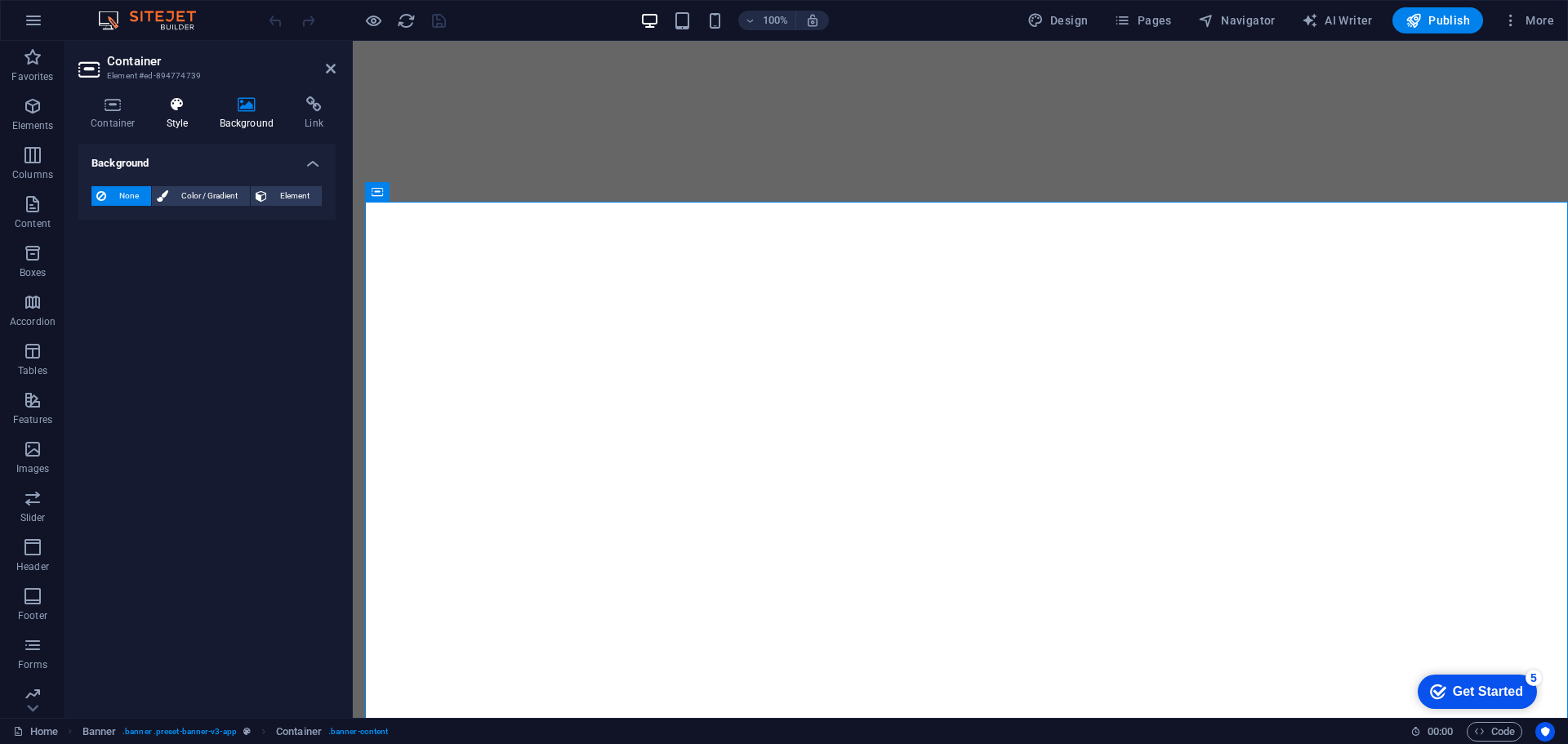
click at [181, 109] on icon at bounding box center [178, 105] width 47 height 16
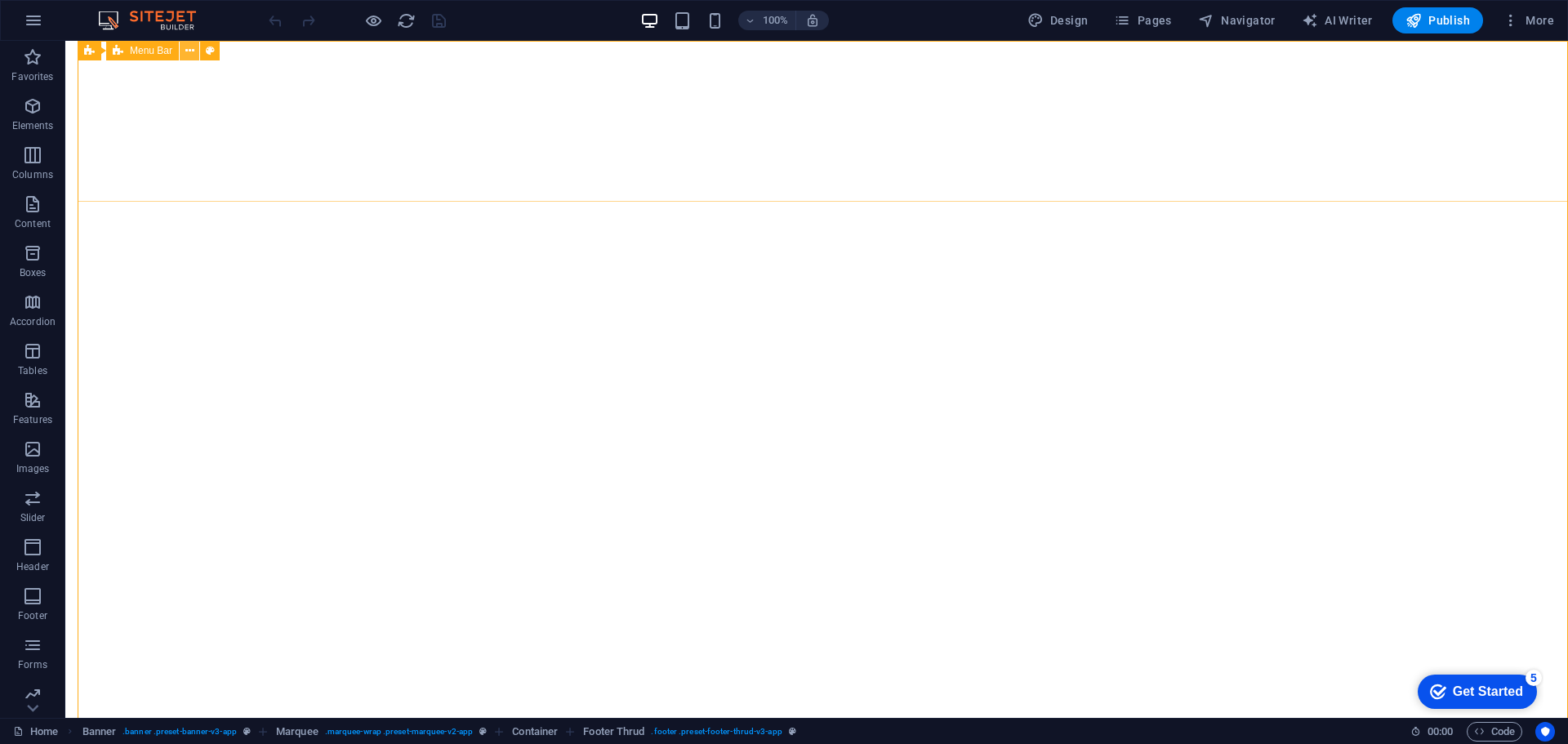
click at [195, 53] on button at bounding box center [189, 51] width 20 height 20
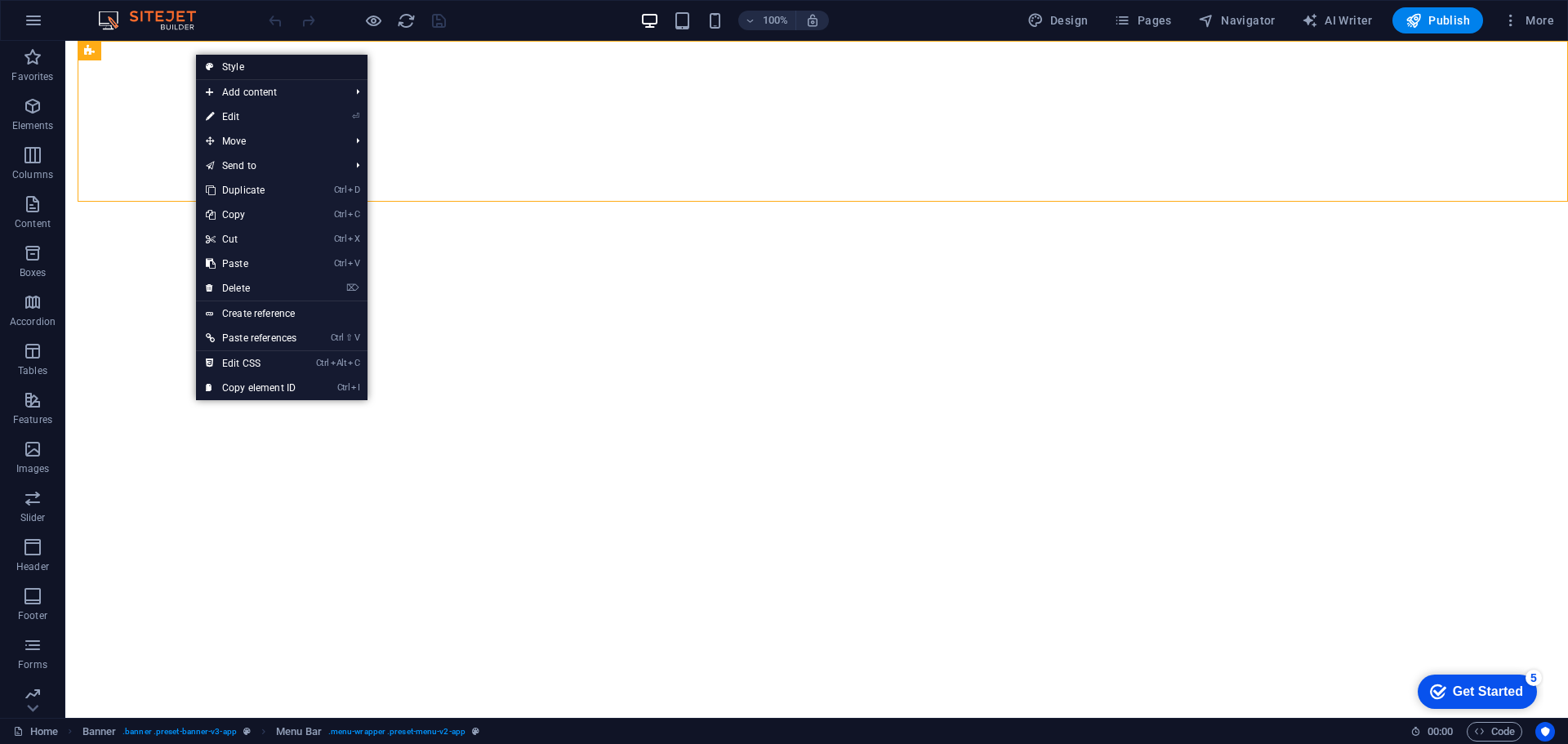
click at [226, 67] on link "Style" at bounding box center [281, 67] width 171 height 24
select select "rem"
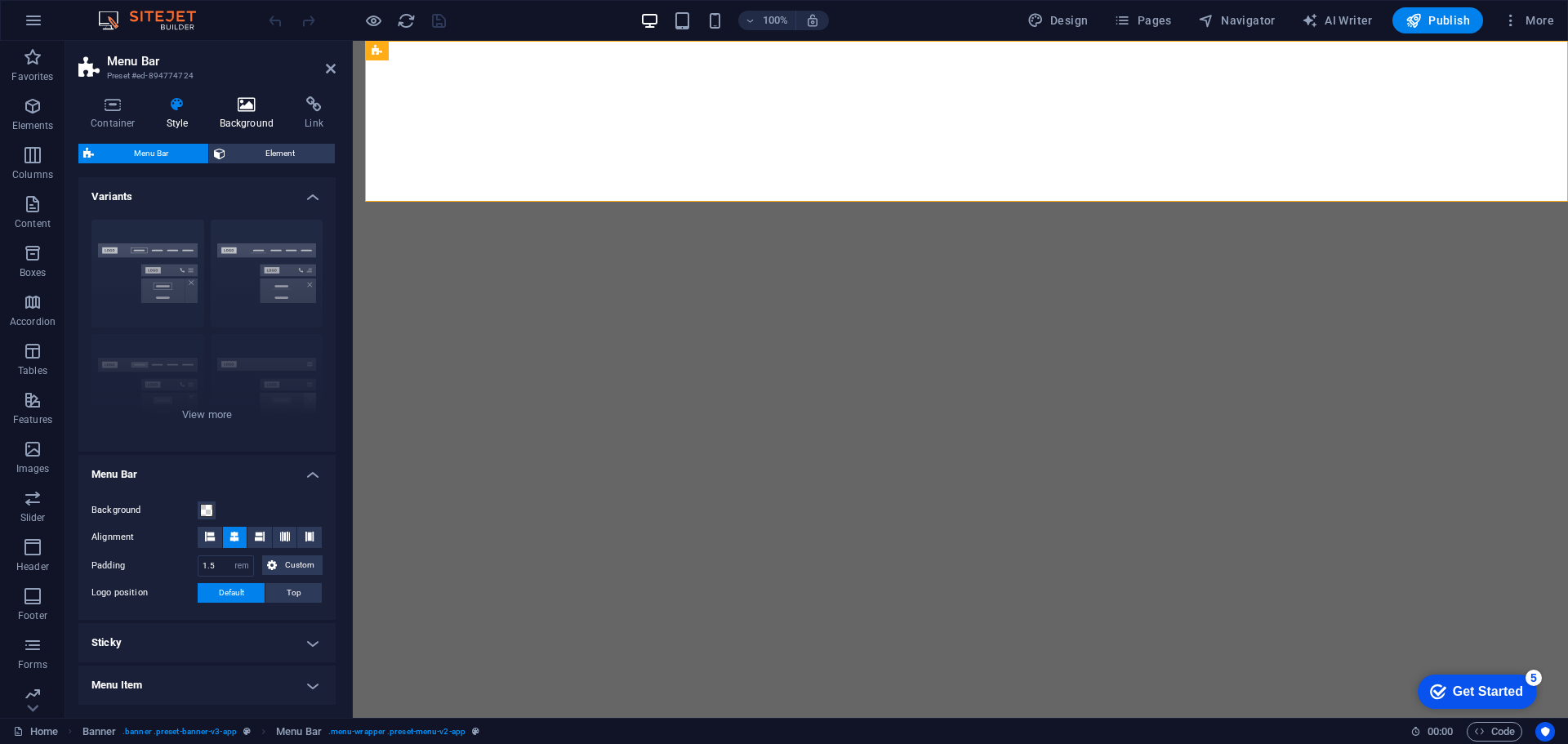
click at [234, 106] on icon at bounding box center [247, 105] width 79 height 16
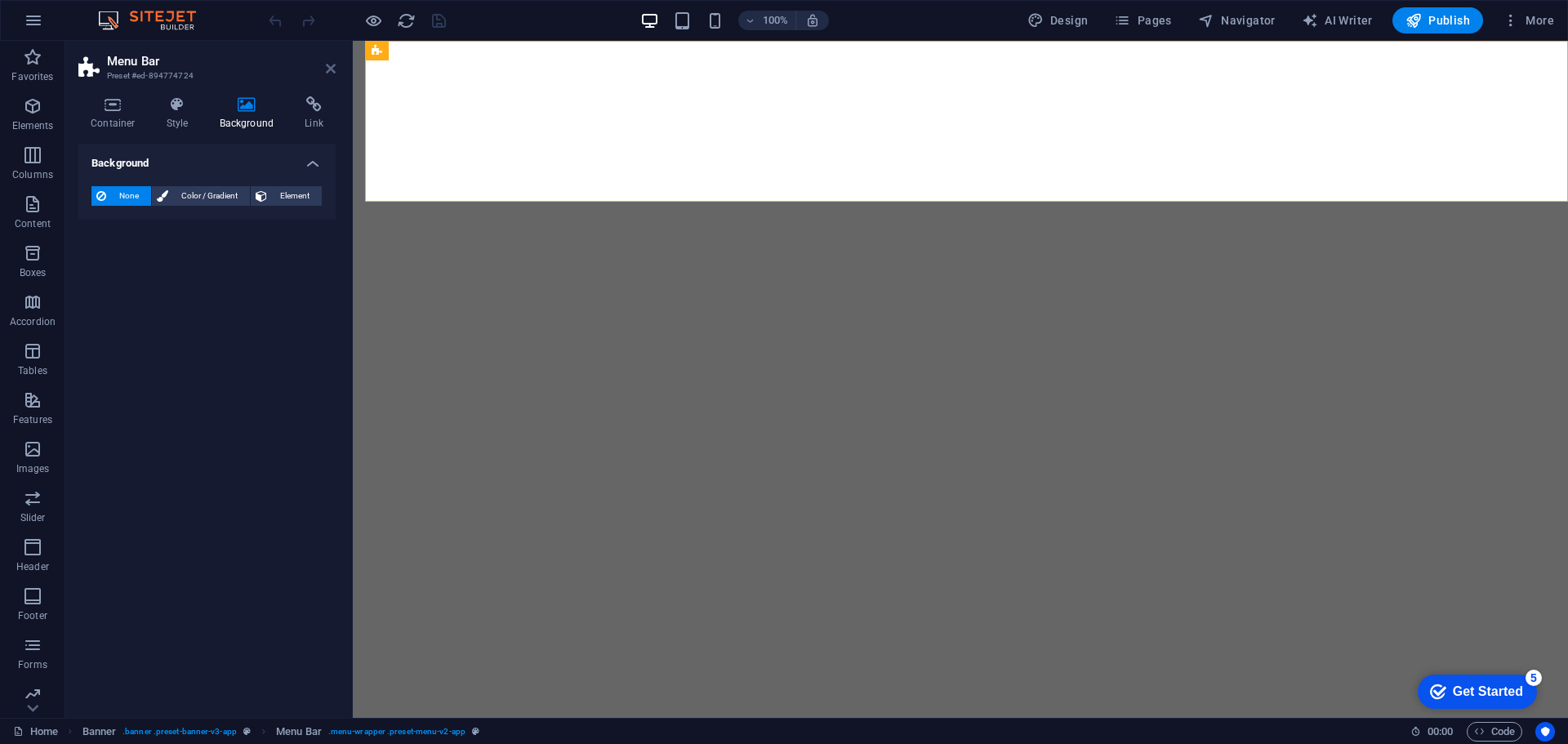
click at [331, 66] on icon at bounding box center [330, 69] width 10 height 13
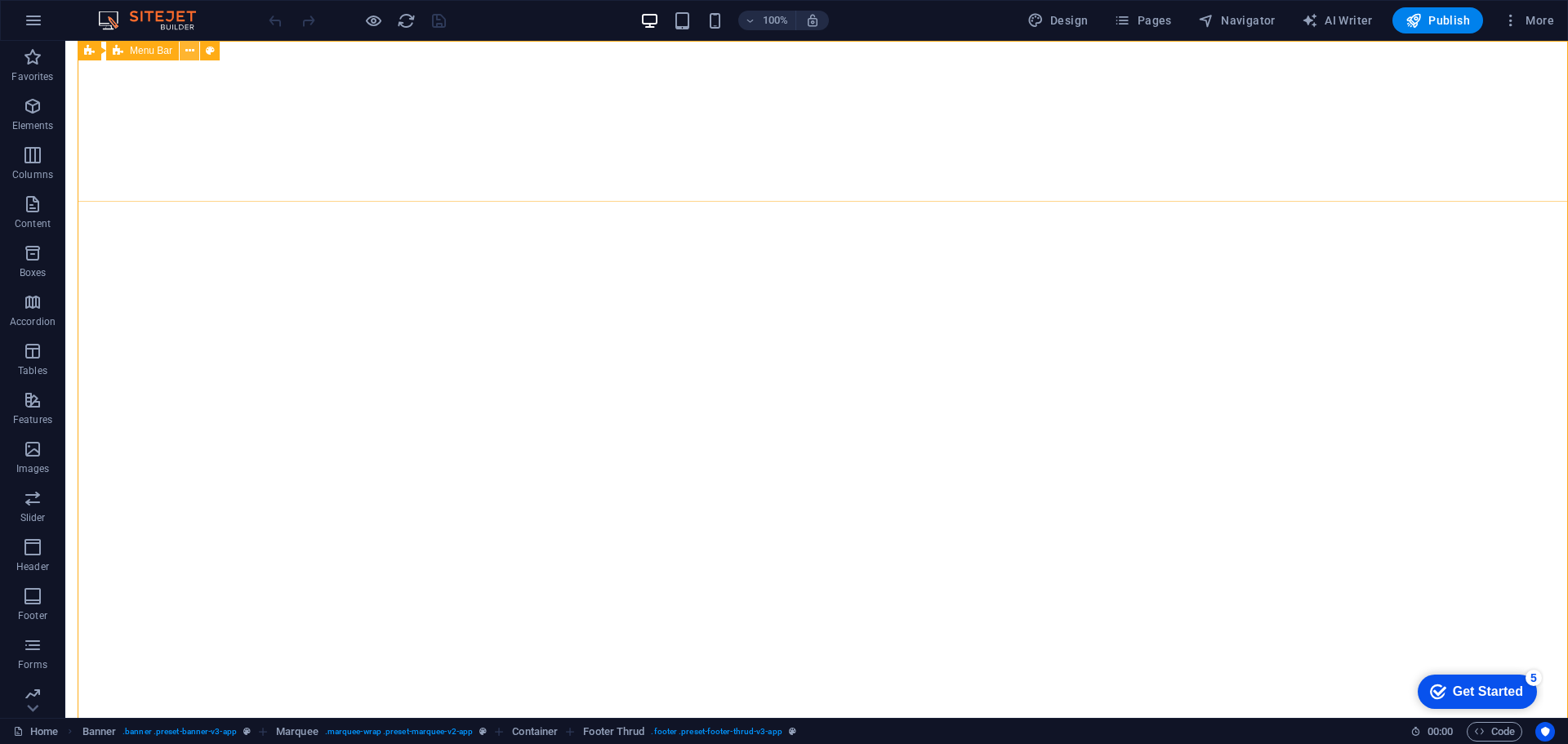
click at [187, 56] on icon at bounding box center [190, 51] width 9 height 17
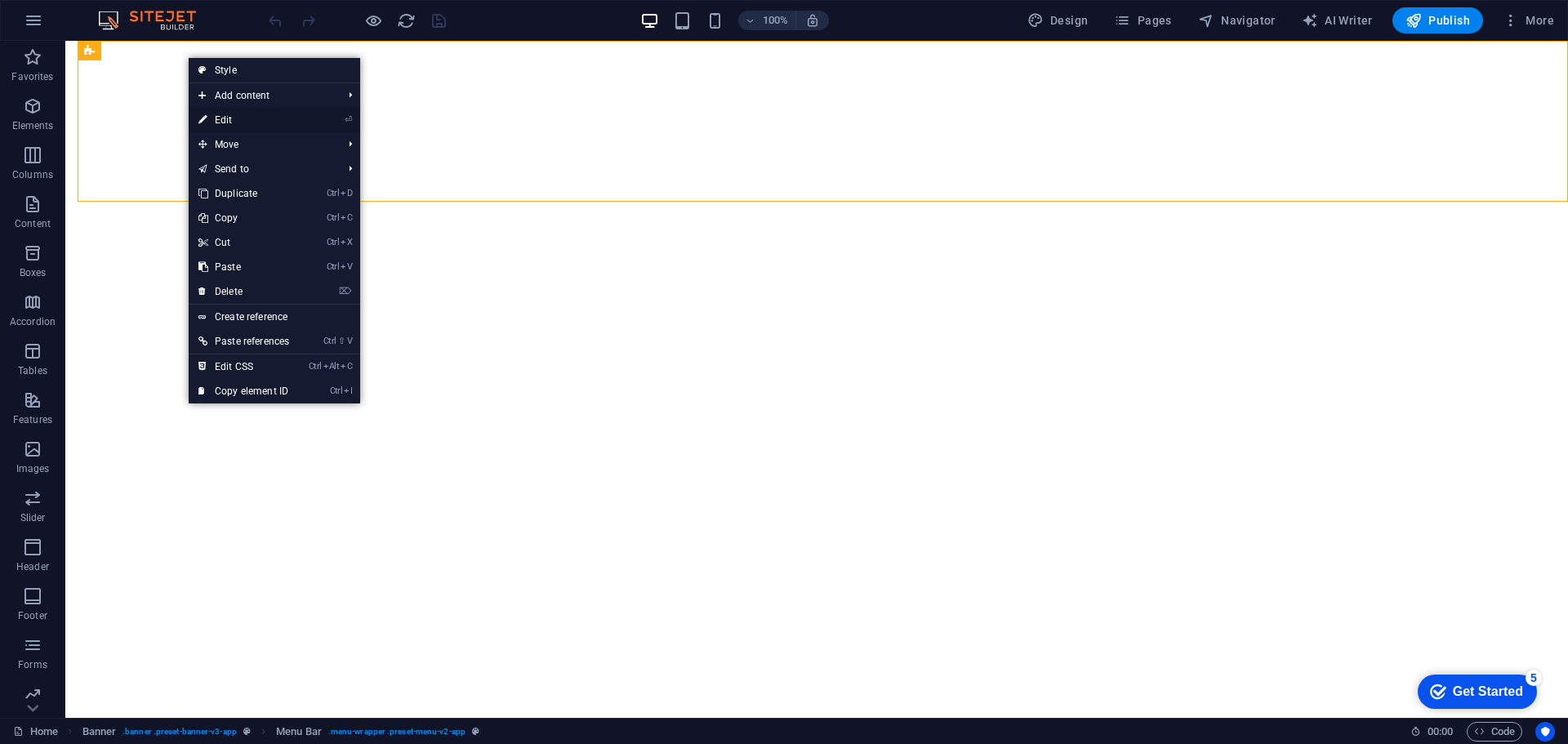
click at [246, 123] on link "⏎ Edit" at bounding box center [243, 120] width 110 height 24
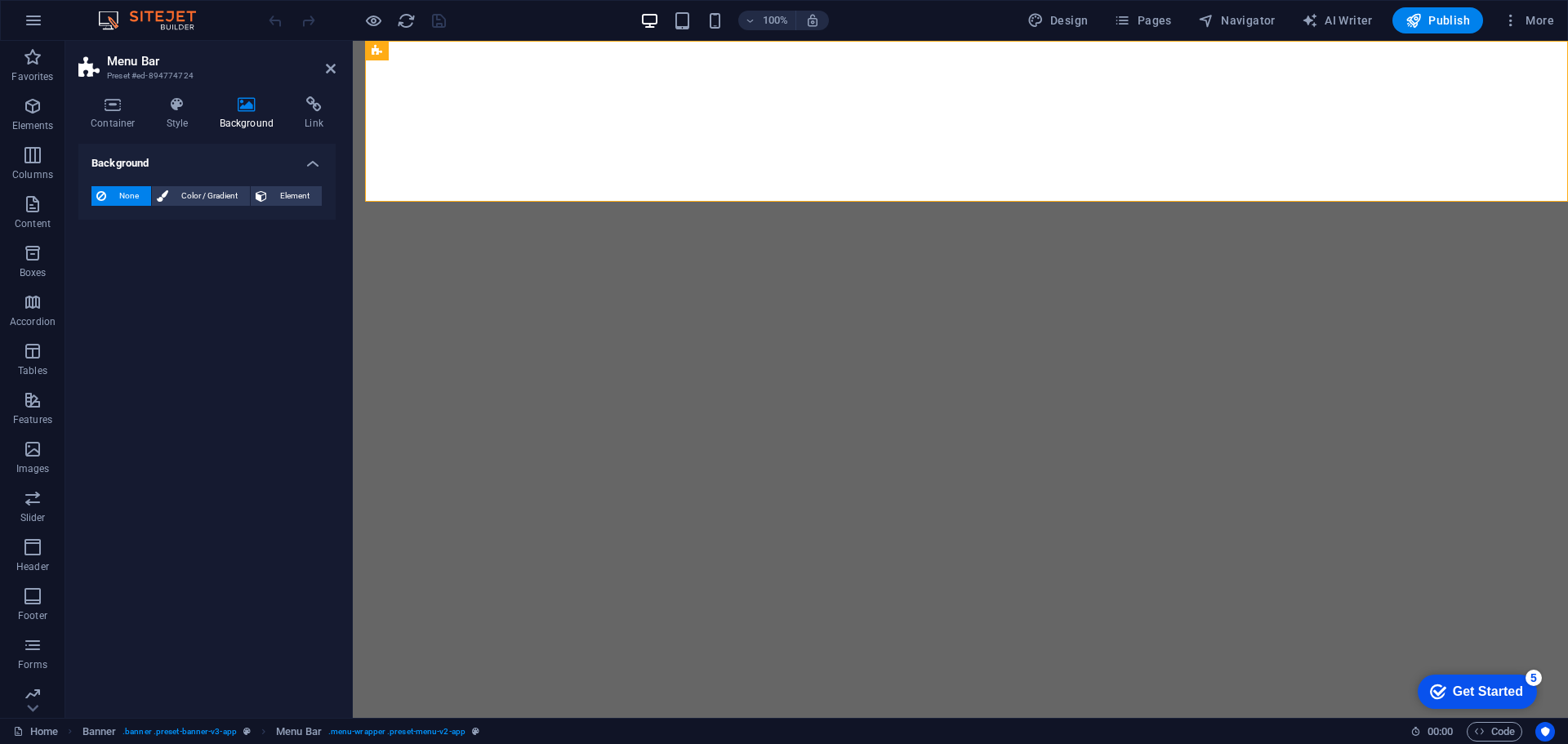
click at [243, 115] on h4 "Background" at bounding box center [250, 114] width 86 height 34
click at [184, 114] on h4 "Style" at bounding box center [180, 114] width 53 height 34
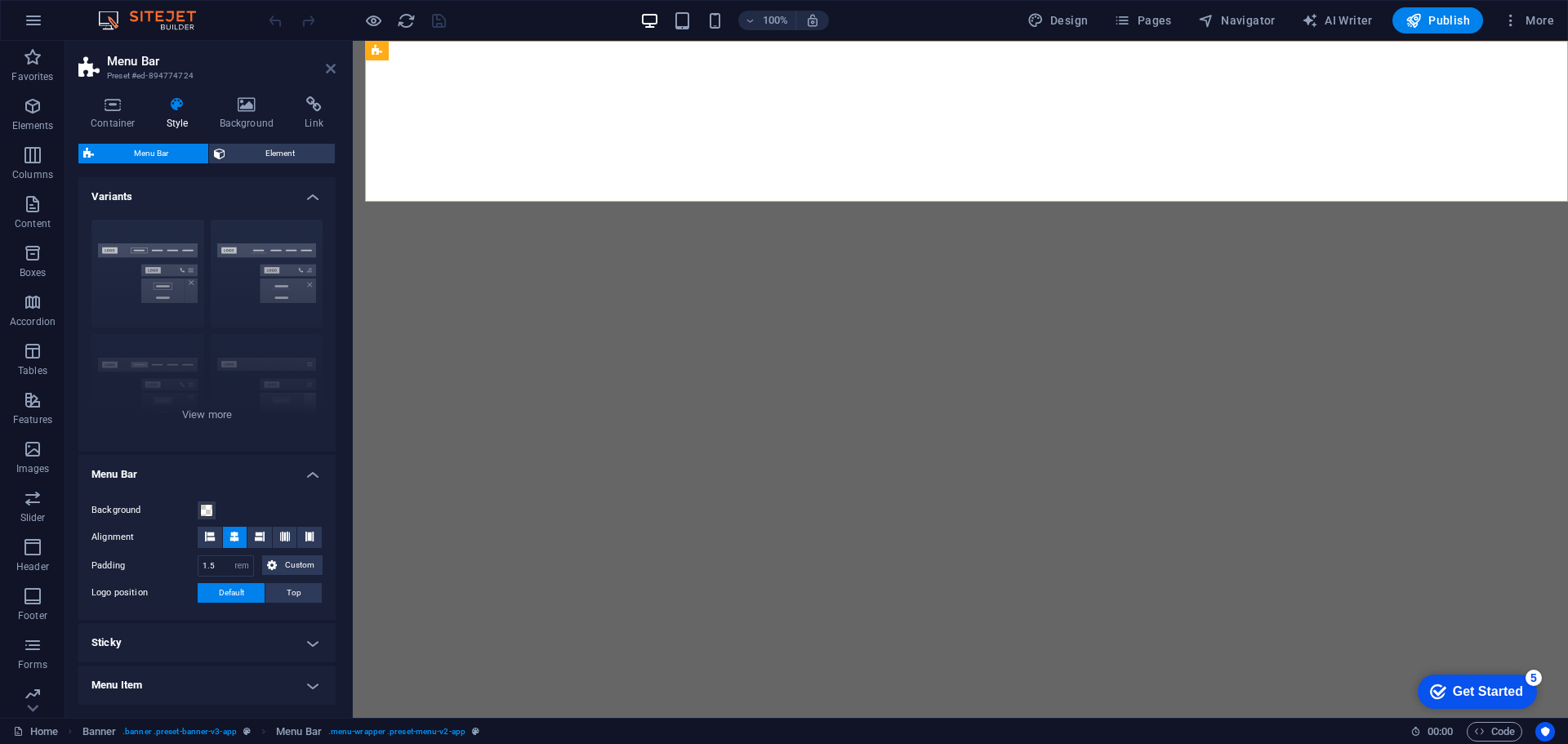
click at [331, 69] on icon at bounding box center [330, 69] width 10 height 13
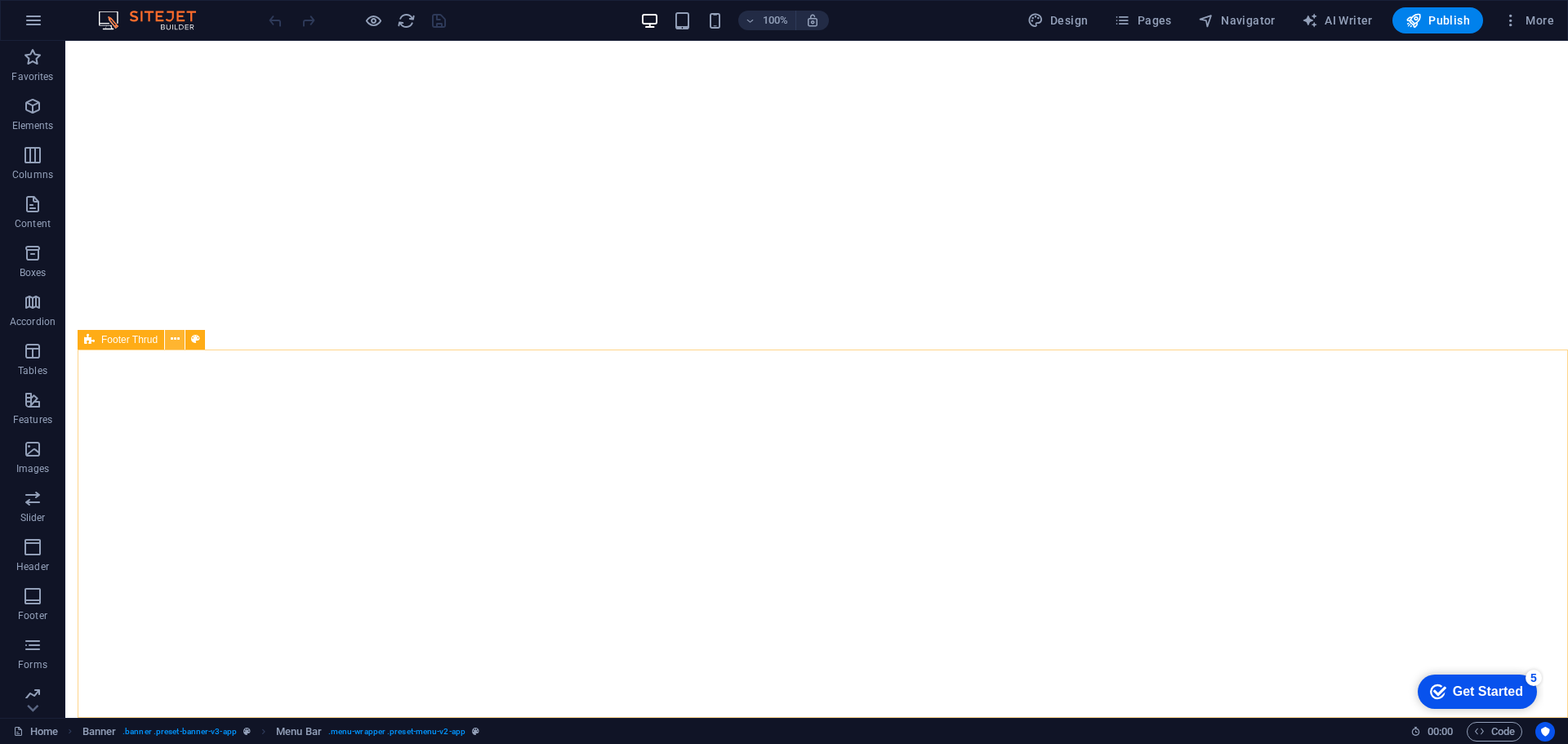
click at [180, 339] on button at bounding box center [175, 340] width 20 height 20
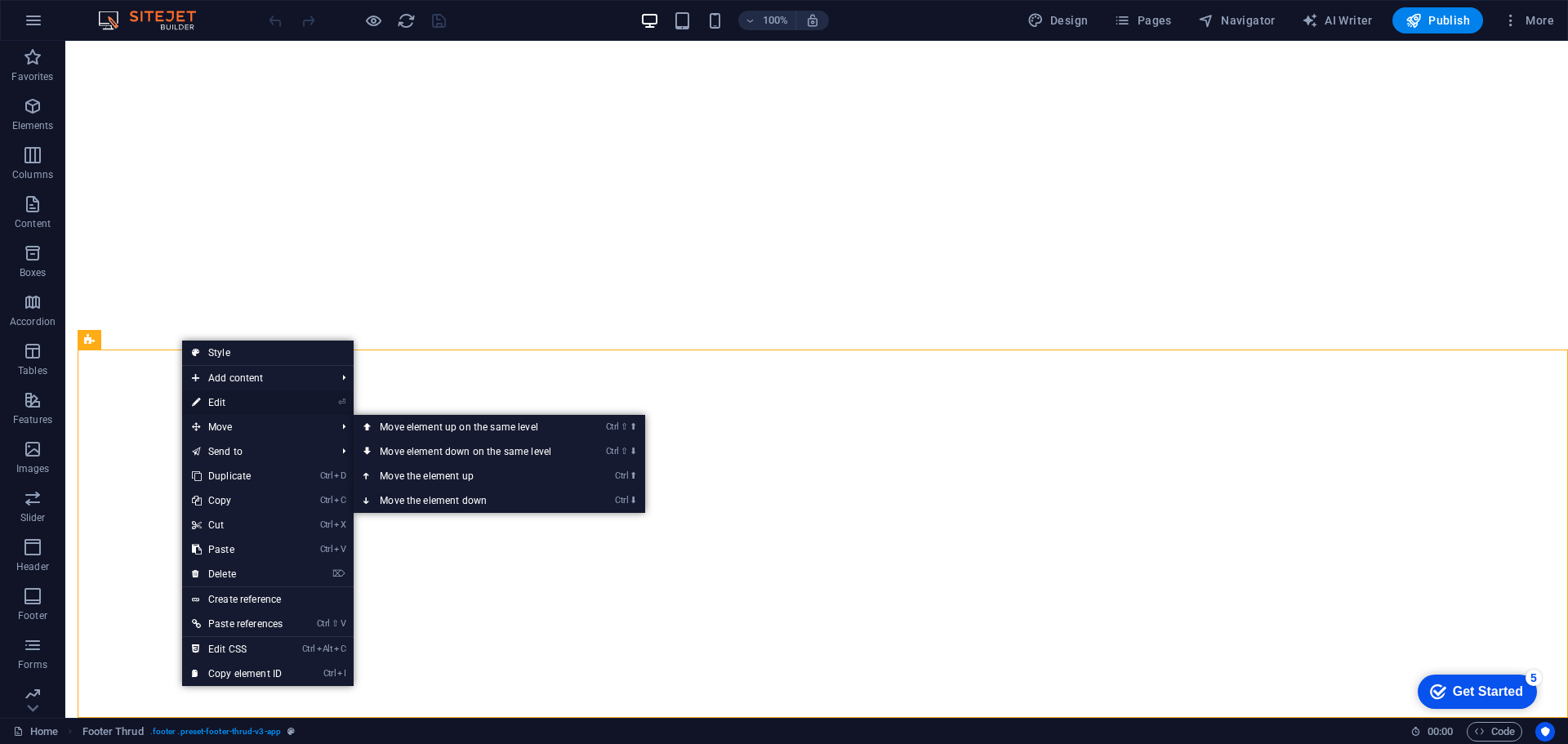
click at [232, 400] on link "⏎ Edit" at bounding box center [237, 402] width 110 height 24
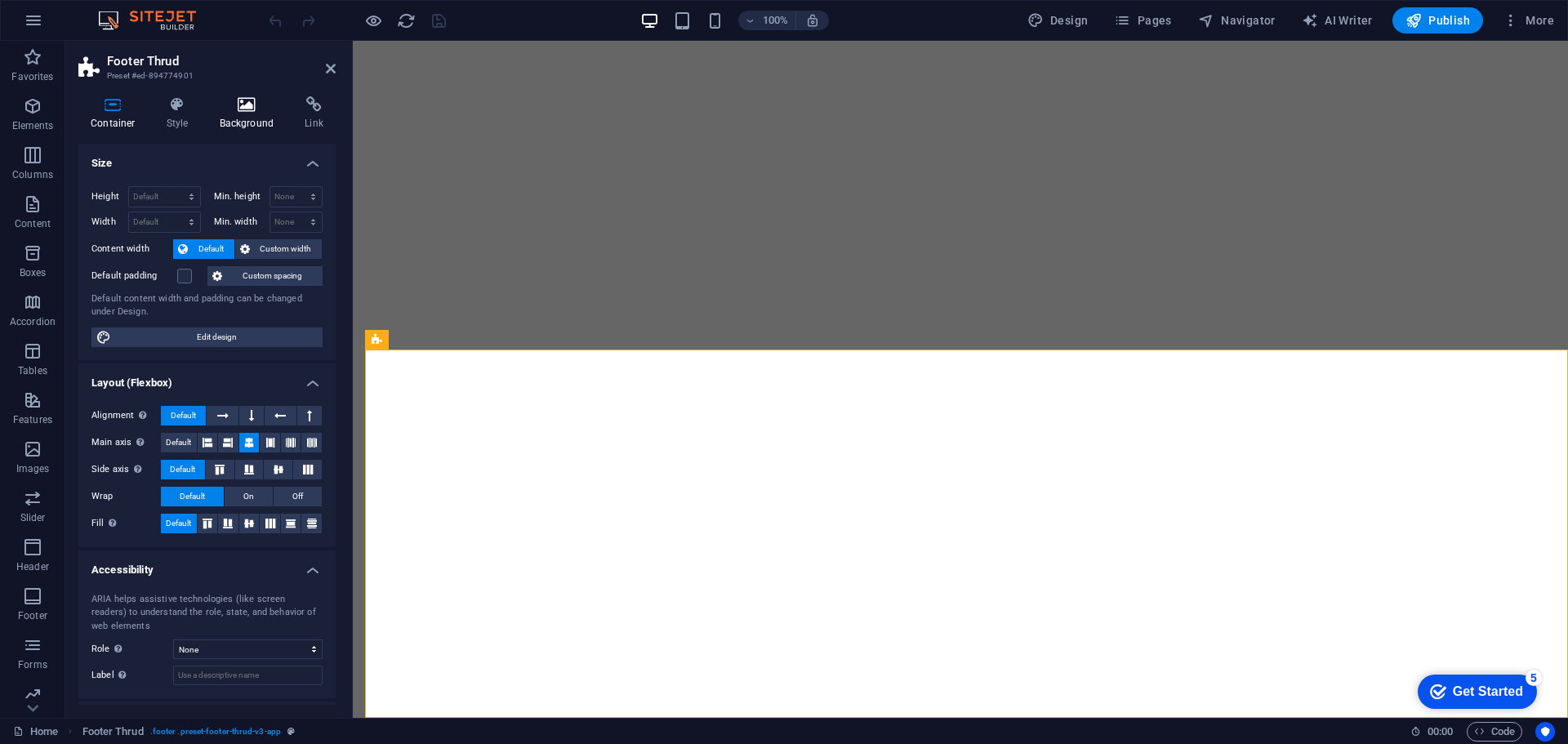
click at [241, 102] on icon at bounding box center [247, 105] width 79 height 16
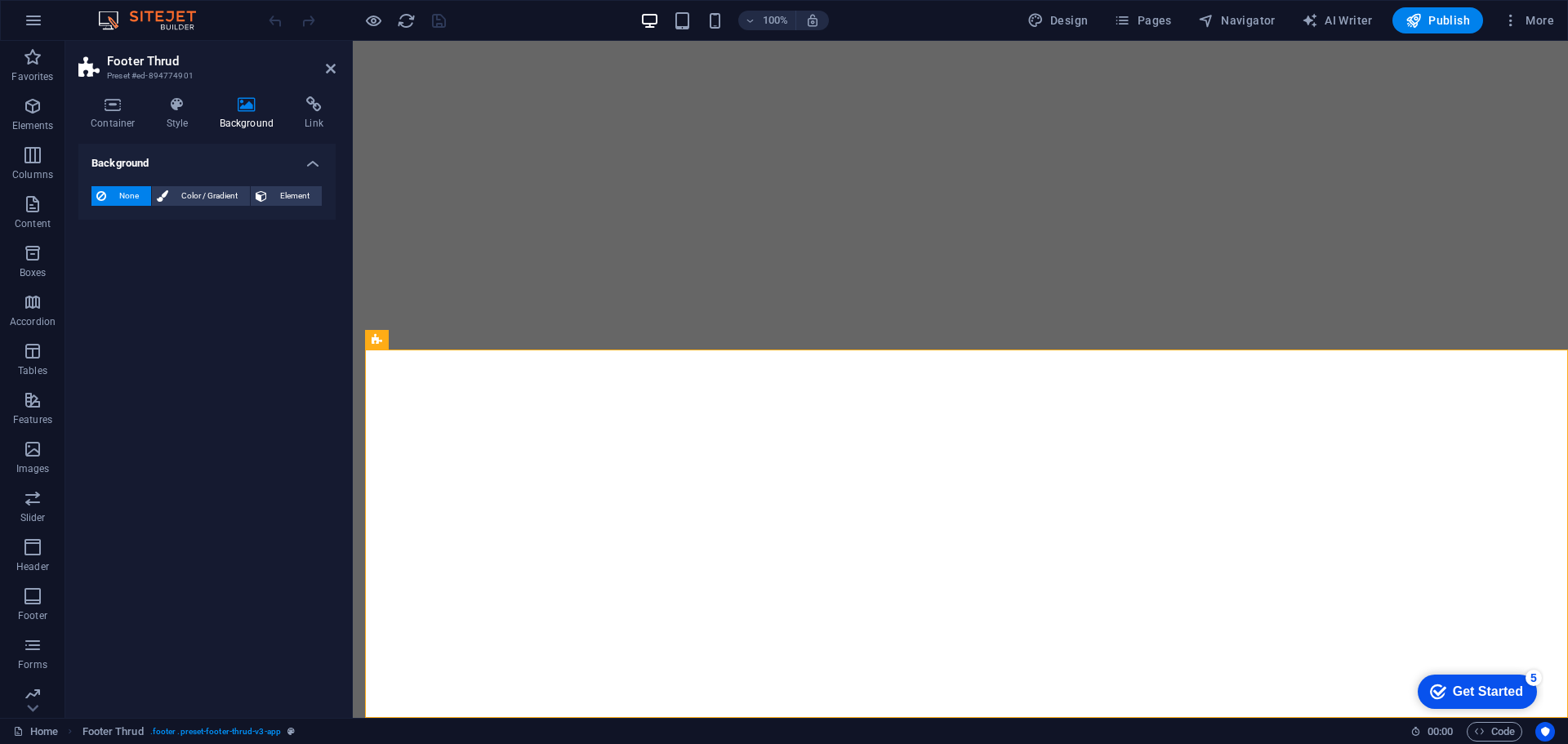
click at [328, 78] on header "Footer Thrud Preset #ed-894774901" at bounding box center [206, 61] width 257 height 42
click at [326, 69] on icon at bounding box center [330, 69] width 10 height 13
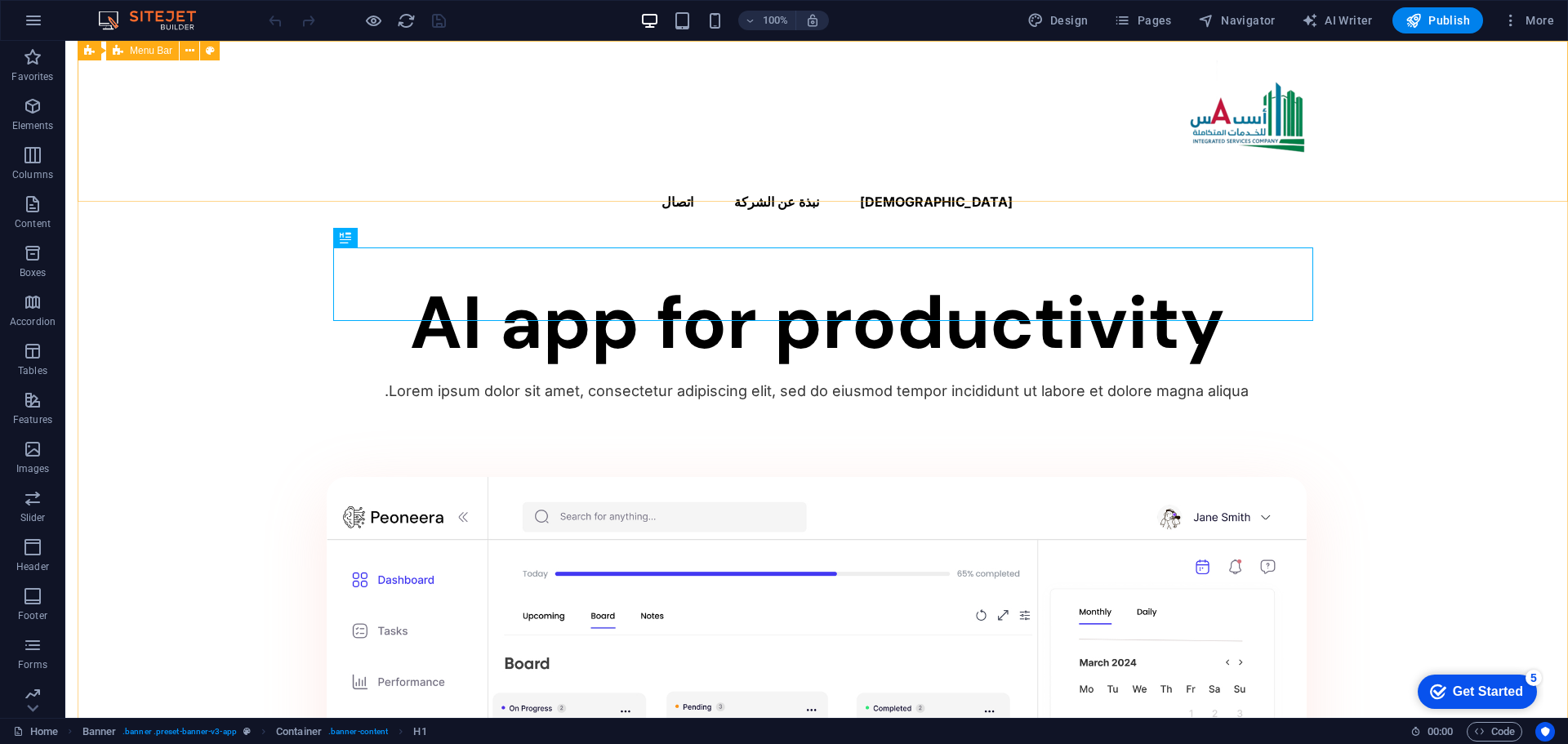
click at [151, 53] on span "Menu Bar" at bounding box center [151, 51] width 42 height 10
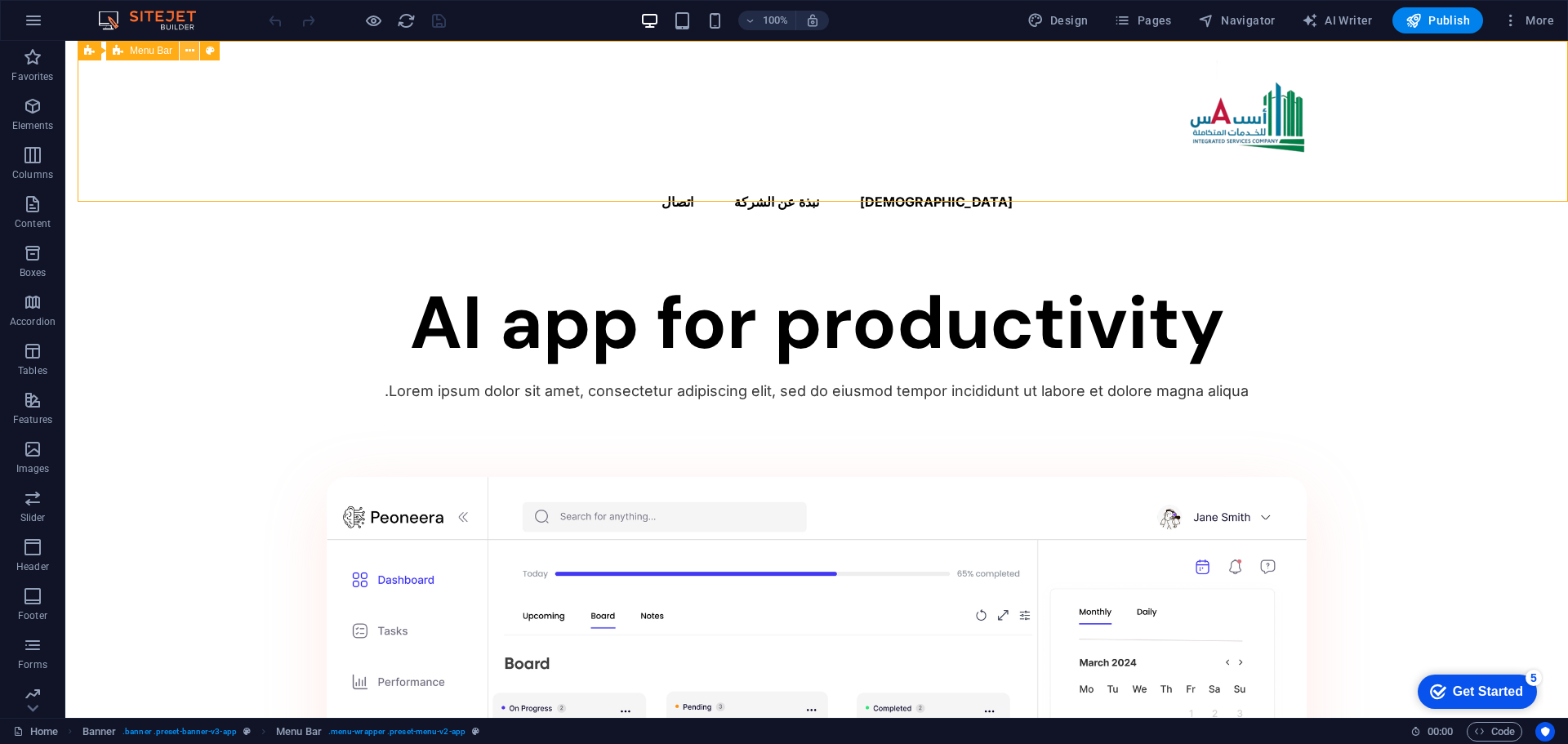
click at [192, 51] on icon at bounding box center [190, 51] width 9 height 17
click at [1136, 23] on span "Pages" at bounding box center [1142, 21] width 57 height 16
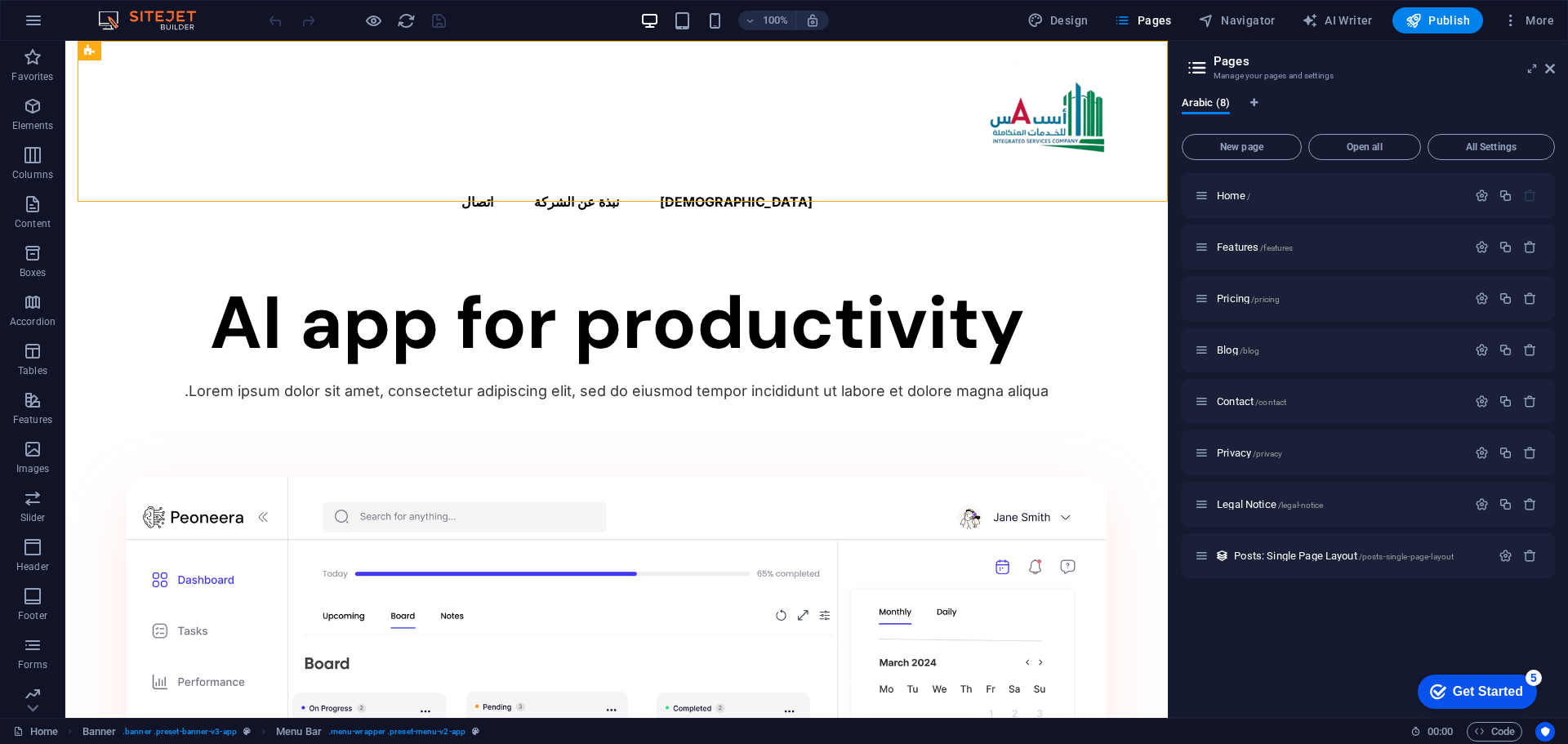
click at [1549, 60] on h2 "Pages" at bounding box center [1384, 61] width 342 height 14
click at [1549, 65] on icon at bounding box center [1550, 69] width 10 height 13
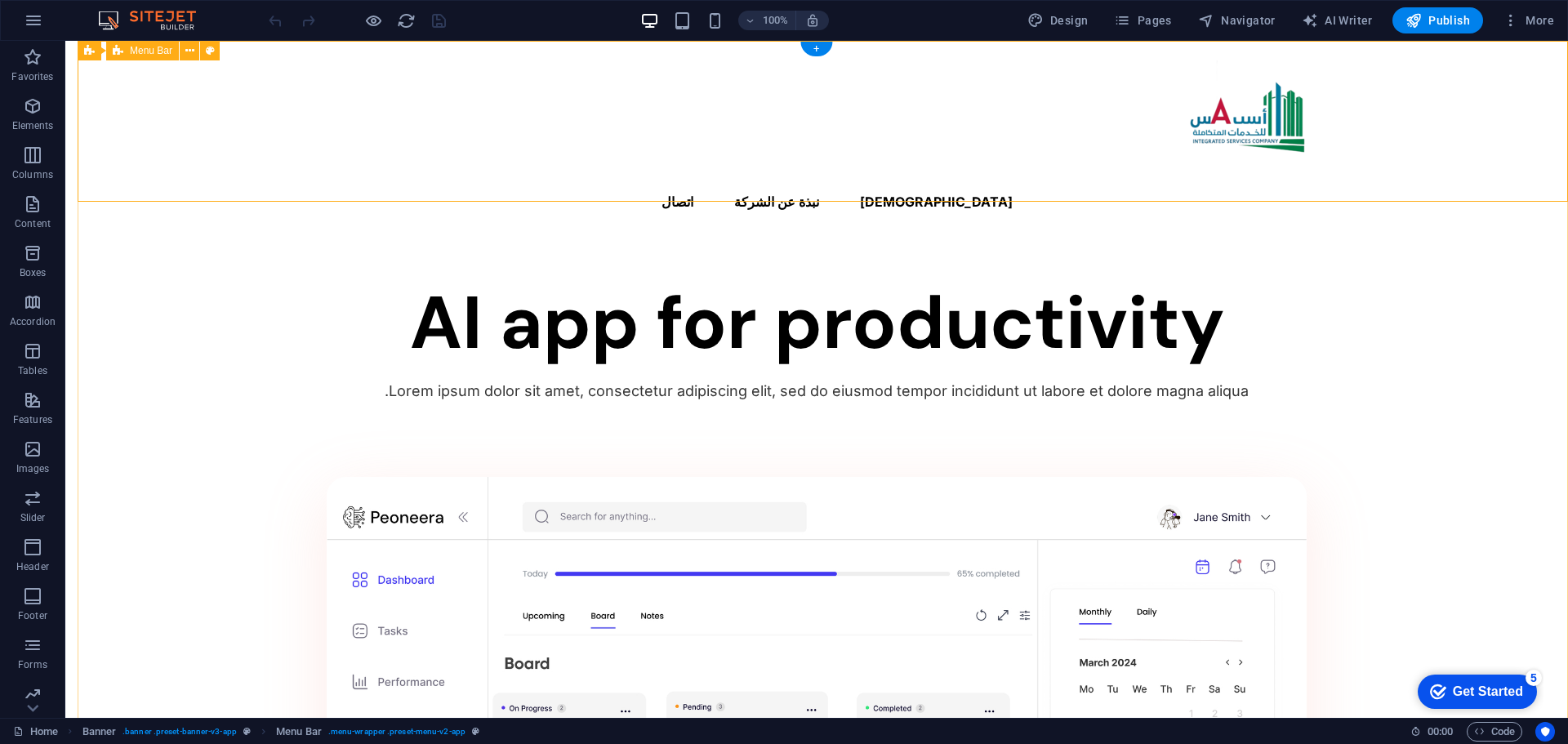
click at [195, 108] on div "الرئسية نبذة عن الشركة اتصال" at bounding box center [816, 141] width 1503 height 200
click at [190, 49] on icon at bounding box center [190, 51] width 9 height 17
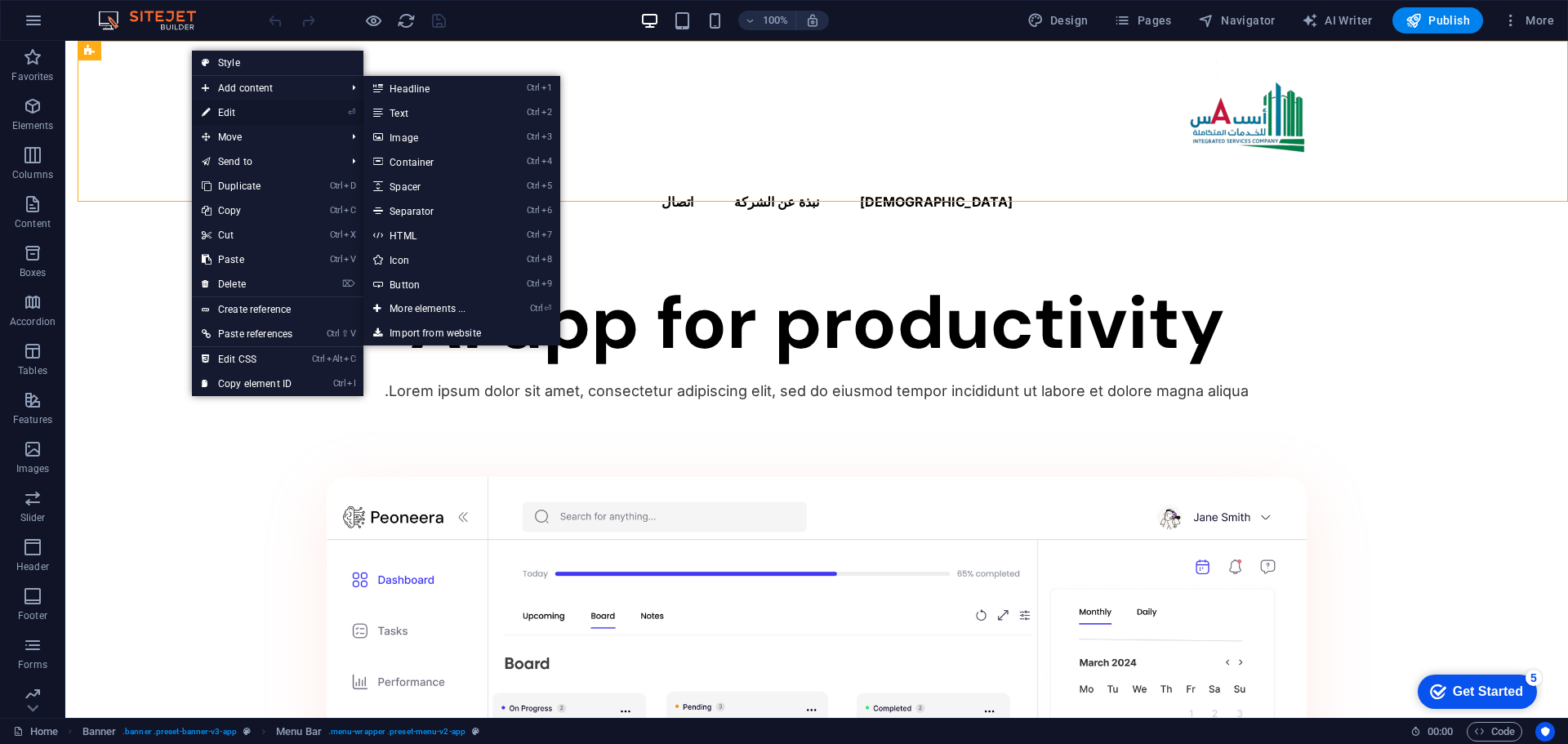
click at [223, 113] on link "⏎ Edit" at bounding box center [247, 112] width 110 height 24
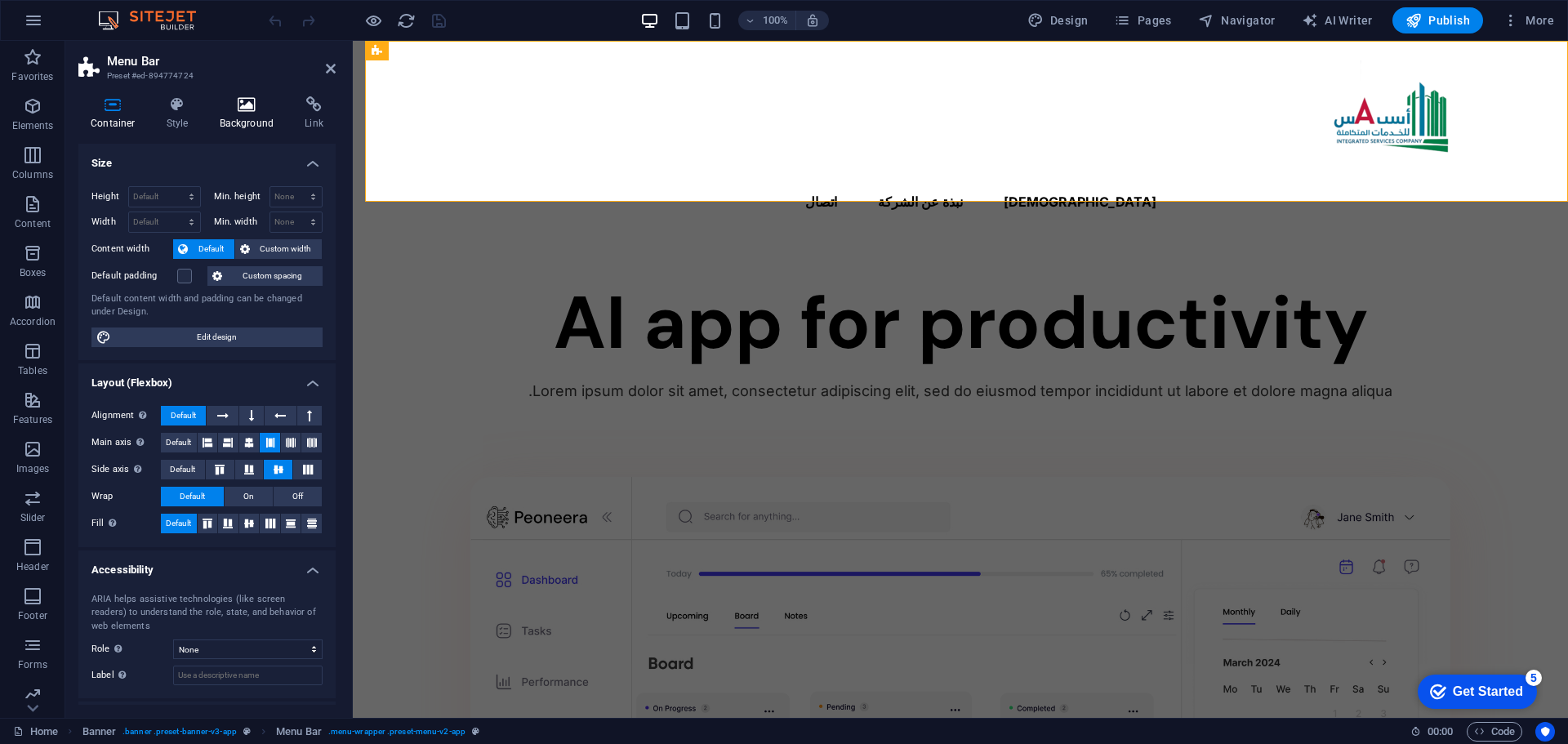
click at [239, 114] on h4 "Background" at bounding box center [250, 114] width 86 height 34
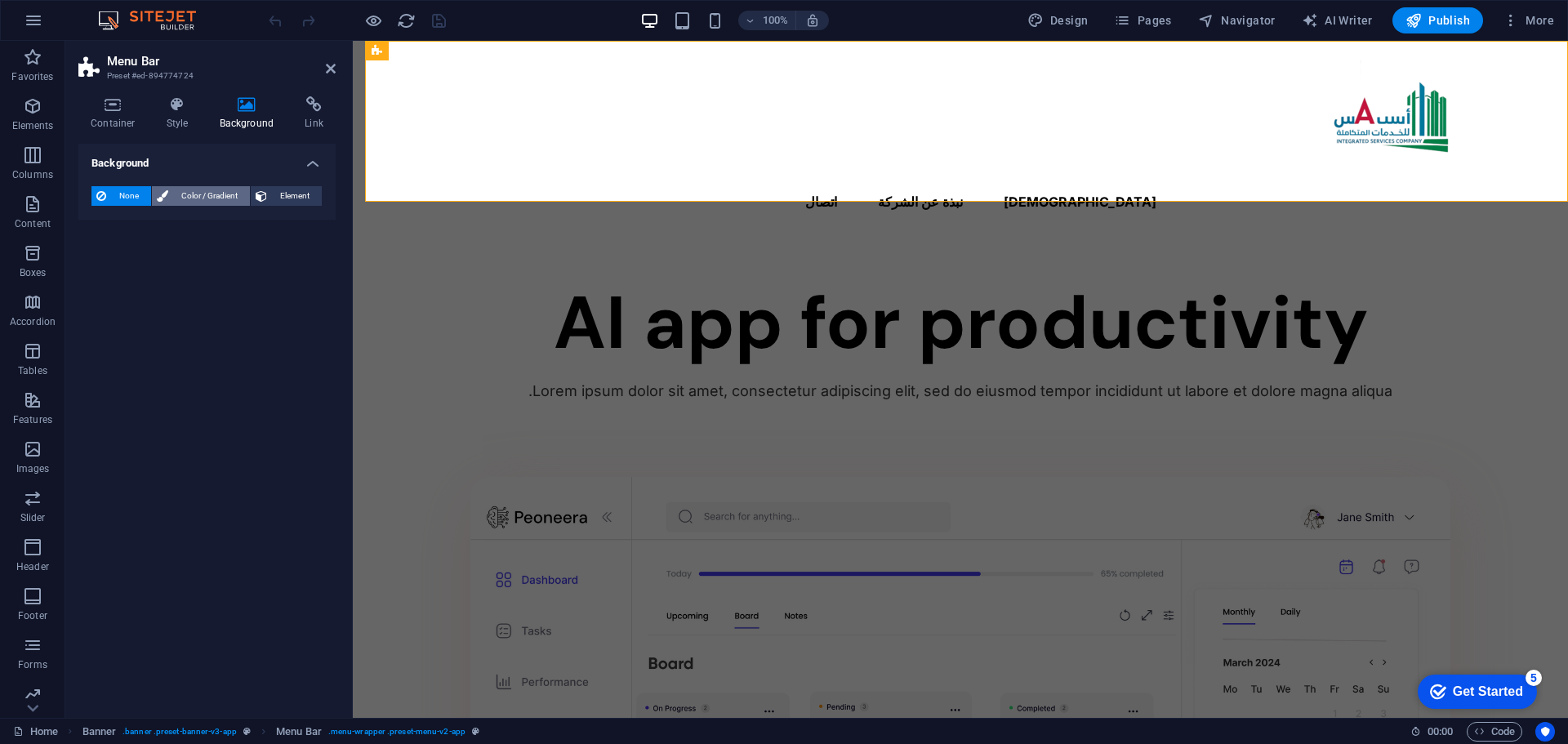
click at [197, 197] on span "Color / Gradient" at bounding box center [209, 197] width 72 height 20
click at [125, 194] on span "None" at bounding box center [128, 197] width 35 height 20
drag, startPoint x: 327, startPoint y: 63, endPoint x: 264, endPoint y: 22, distance: 75.2
click at [329, 63] on icon at bounding box center [330, 69] width 10 height 13
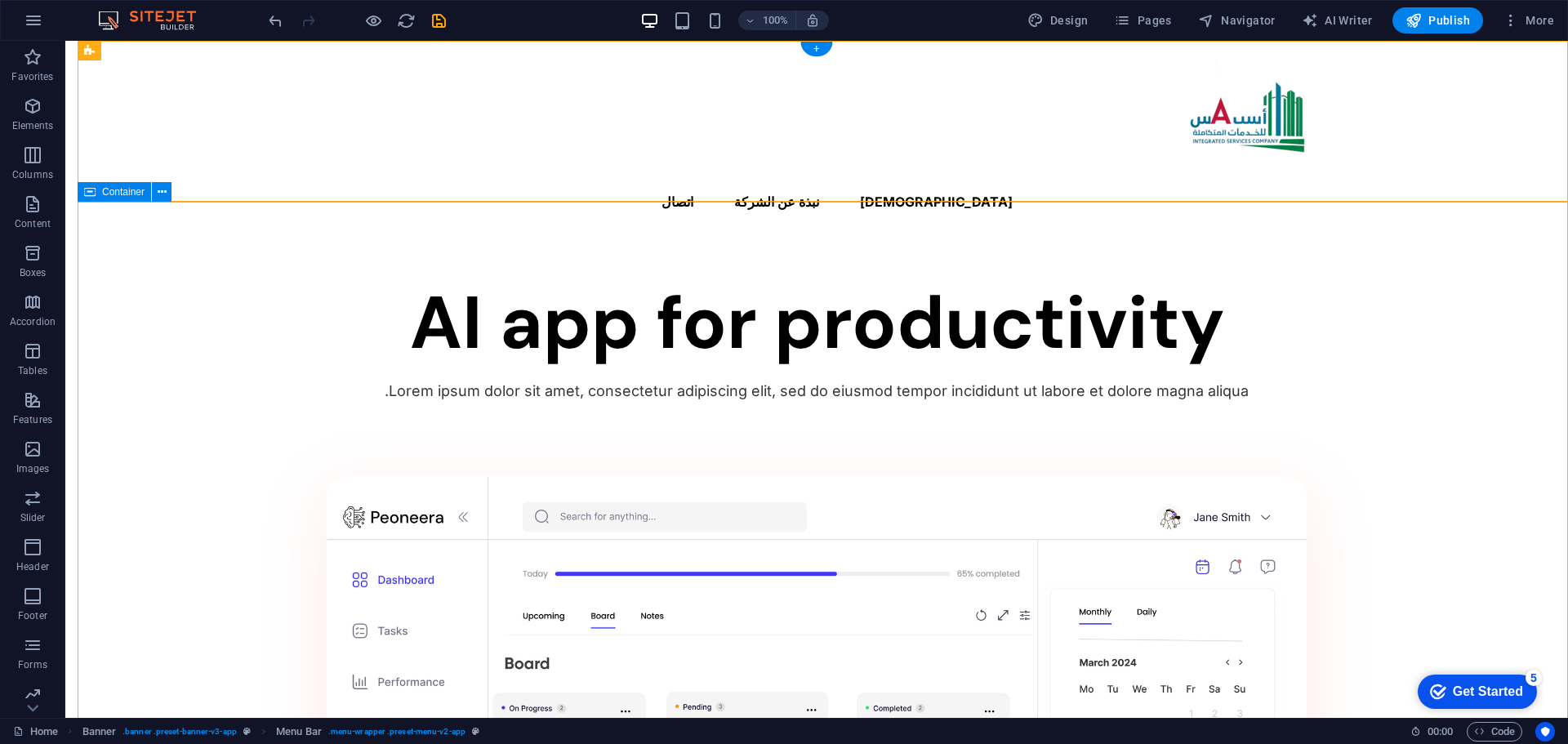
click at [1334, 305] on div "AI app for productivity Lorem ipsum dolor sit amet, consectetur adipiscing elit…" at bounding box center [816, 740] width 1503 height 999
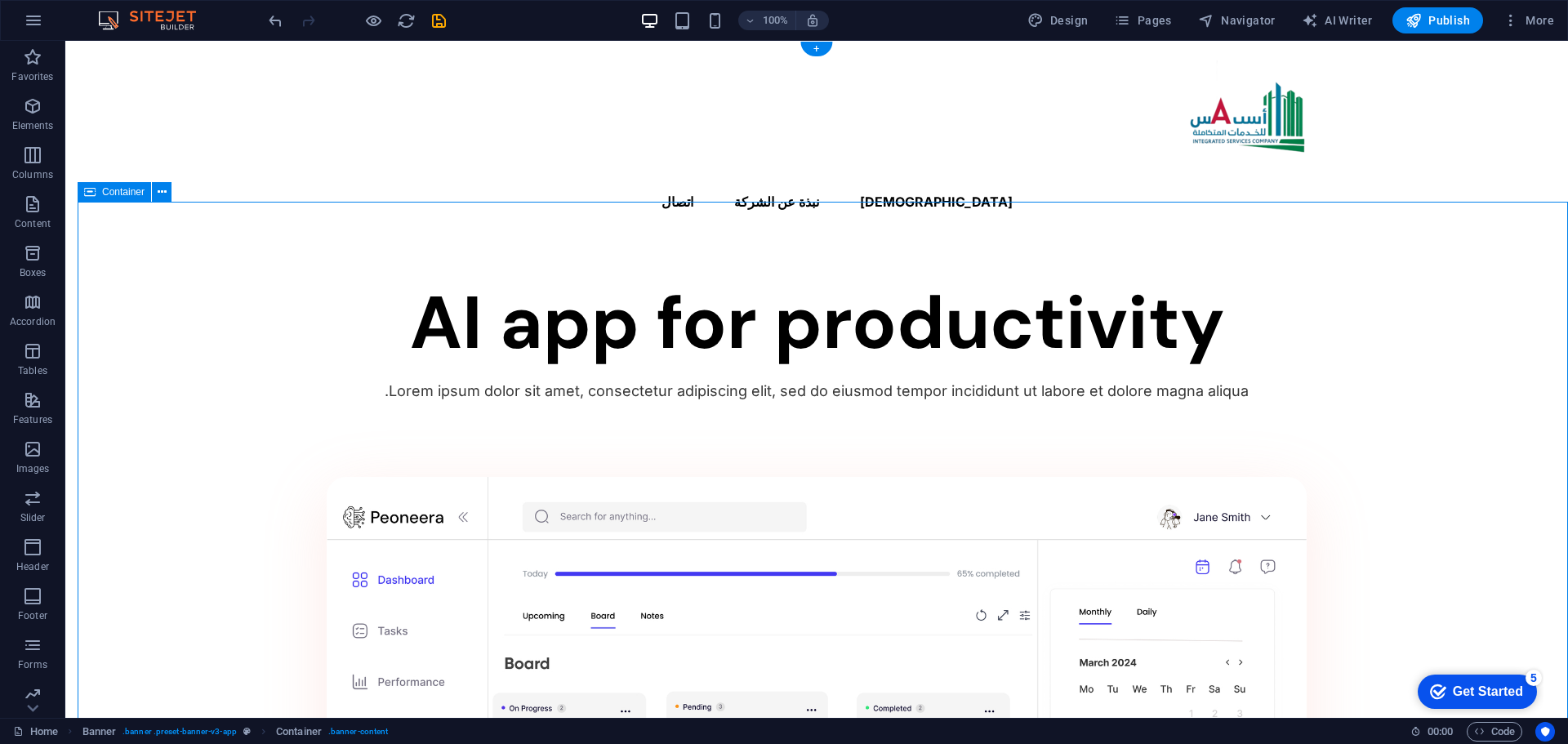
click at [1334, 305] on div "AI app for productivity Lorem ipsum dolor sit amet, consectetur adipiscing elit…" at bounding box center [816, 740] width 1503 height 999
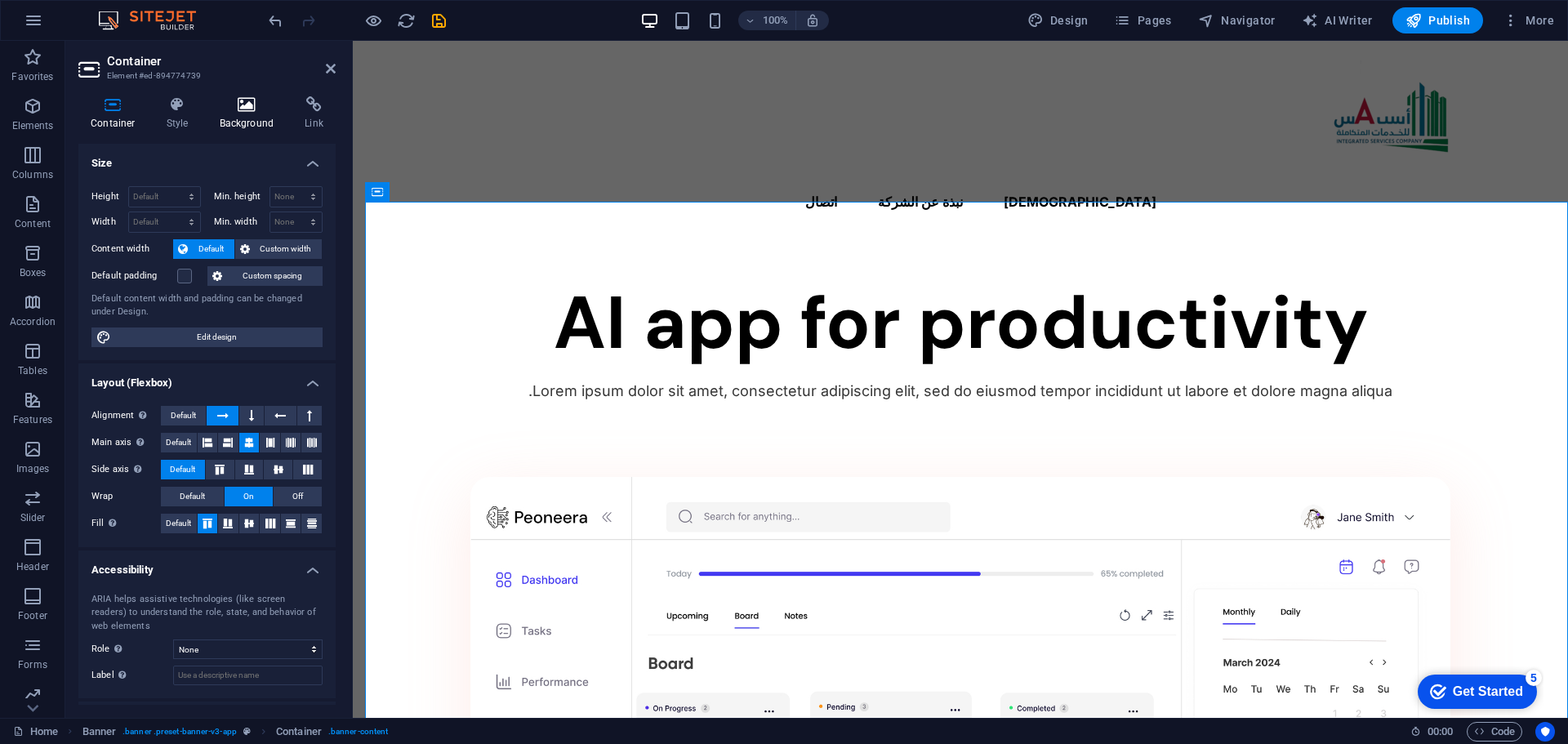
click at [237, 124] on h4 "Background" at bounding box center [250, 114] width 86 height 34
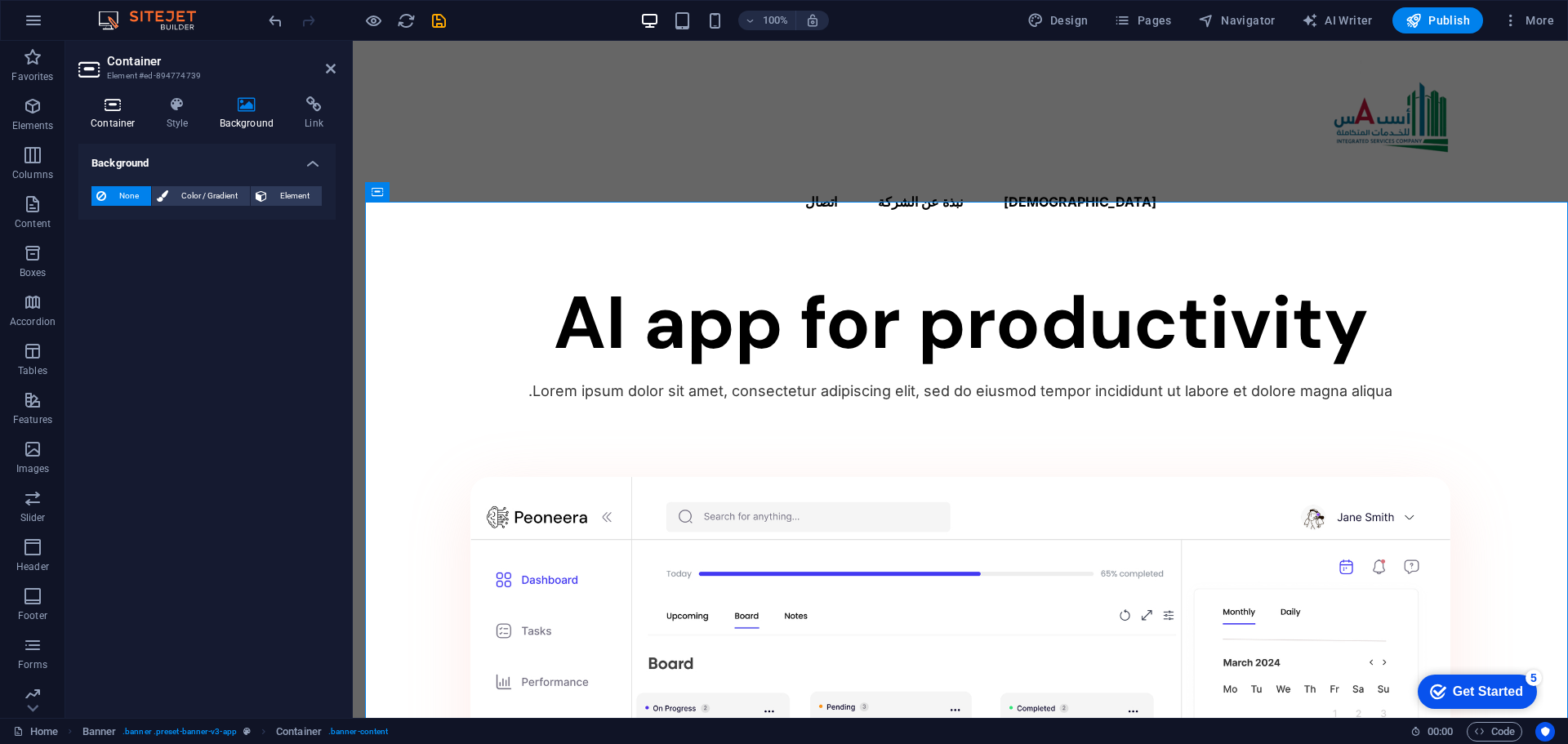
click at [110, 117] on h4 "Container" at bounding box center [116, 114] width 76 height 34
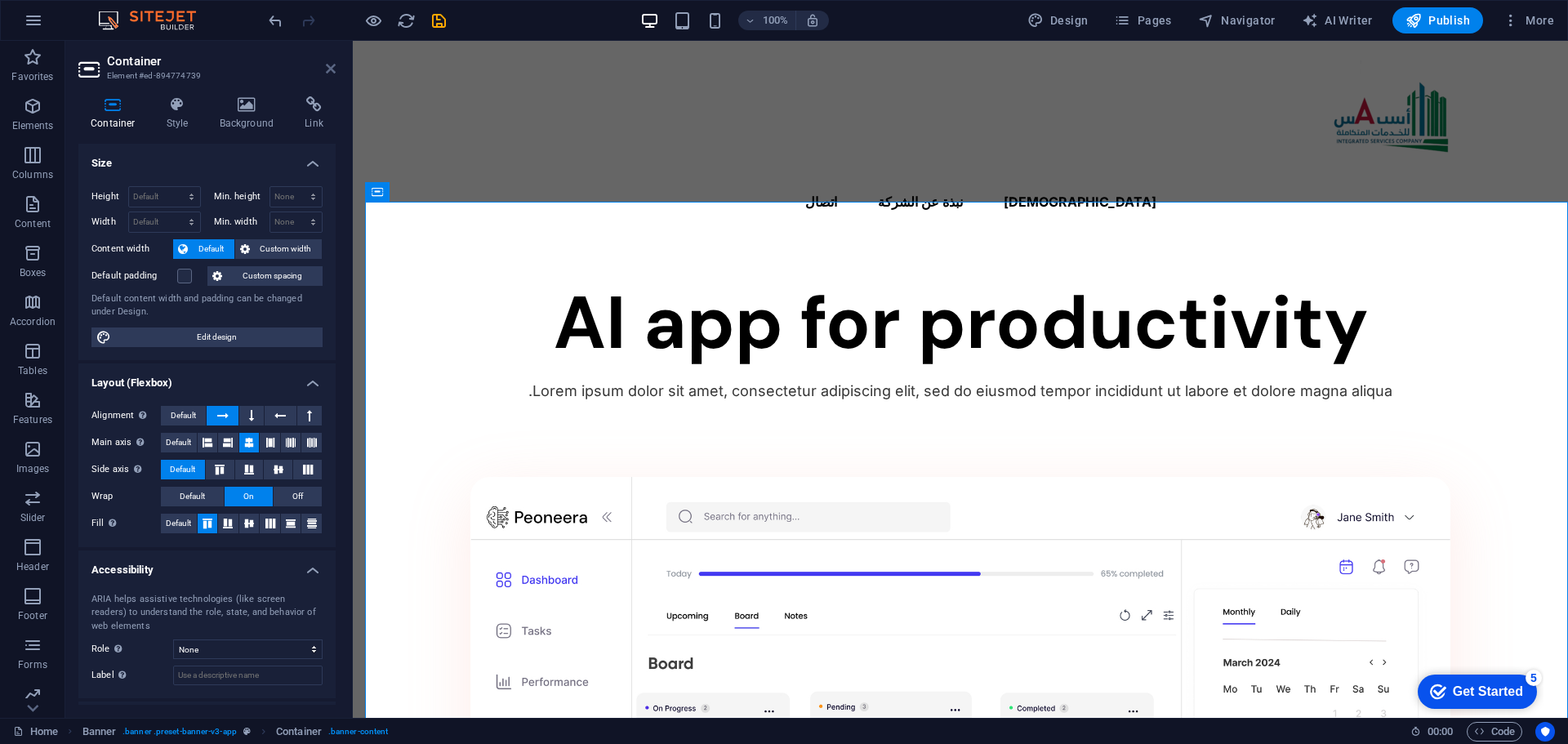
click at [331, 65] on icon at bounding box center [330, 69] width 10 height 13
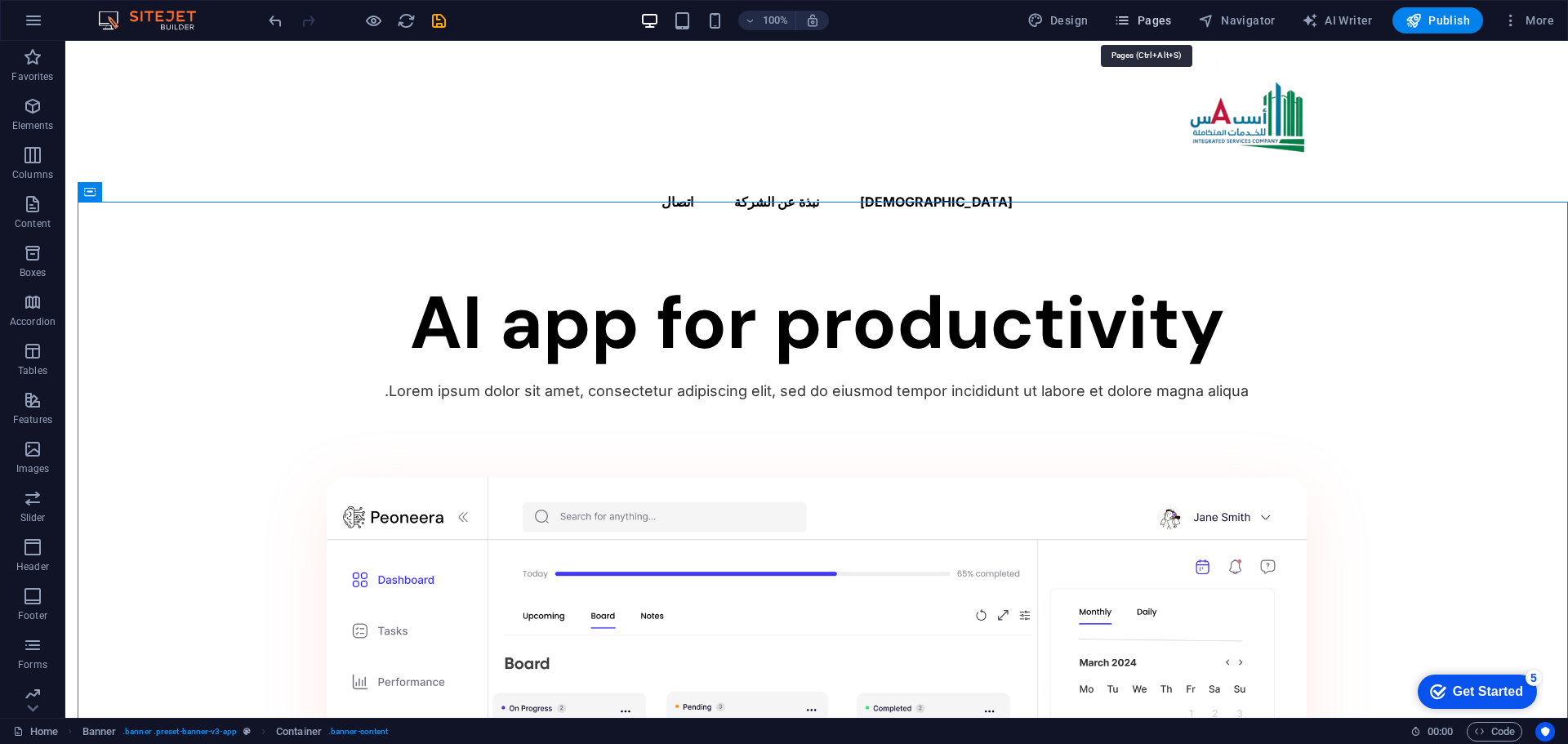
click at [1157, 26] on span "Pages" at bounding box center [1142, 21] width 57 height 16
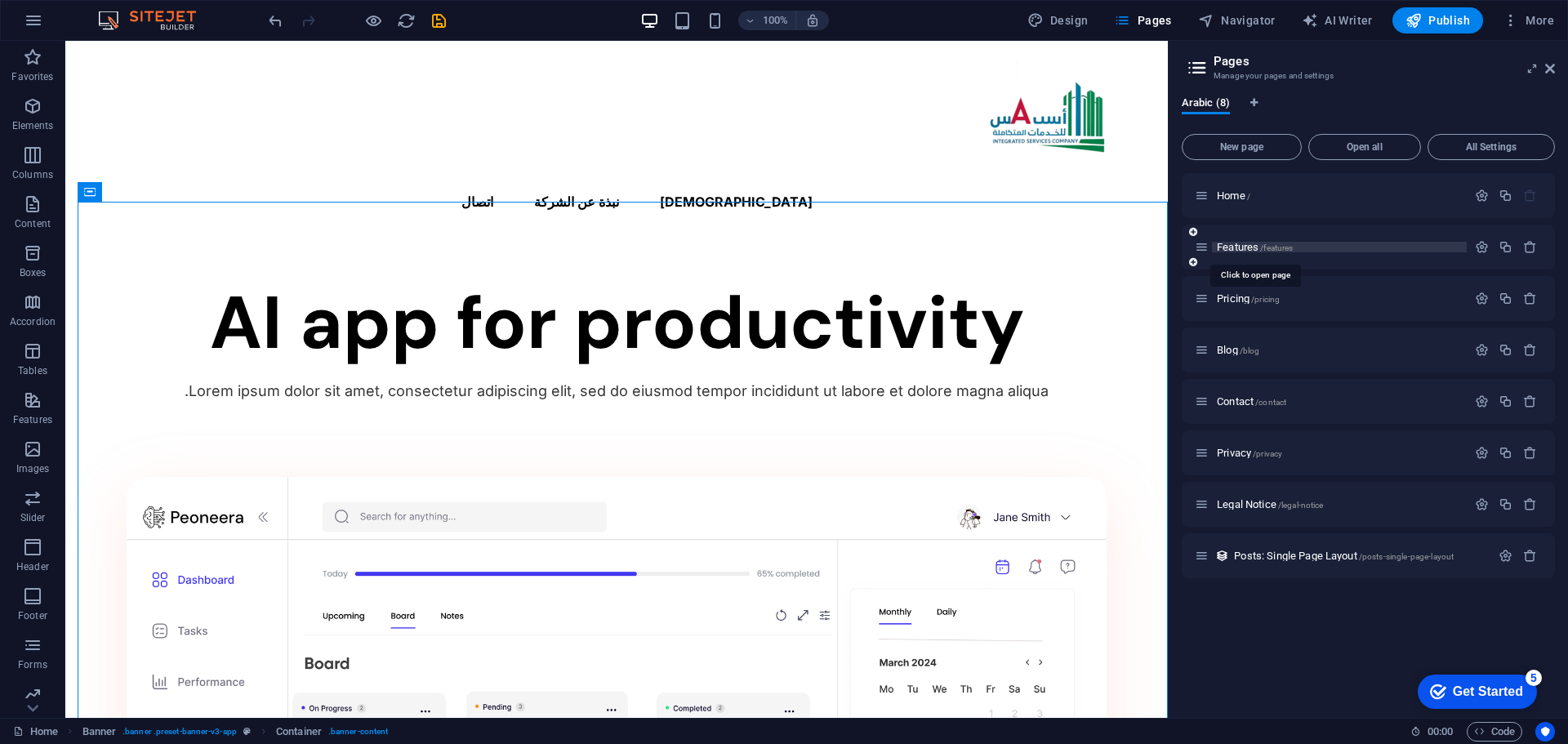
click at [1252, 252] on span "Features /features" at bounding box center [1255, 247] width 76 height 13
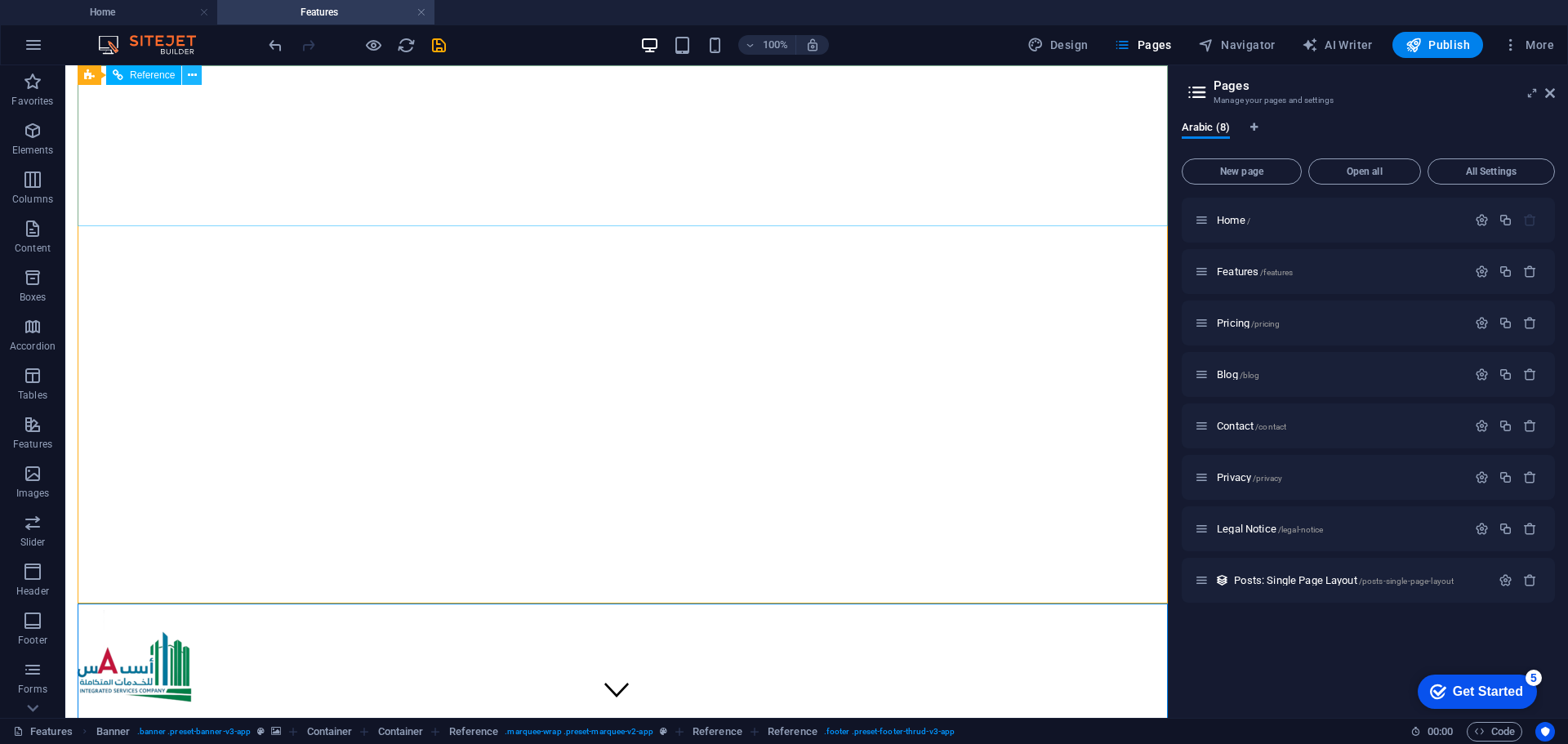
click at [195, 78] on icon at bounding box center [192, 75] width 9 height 17
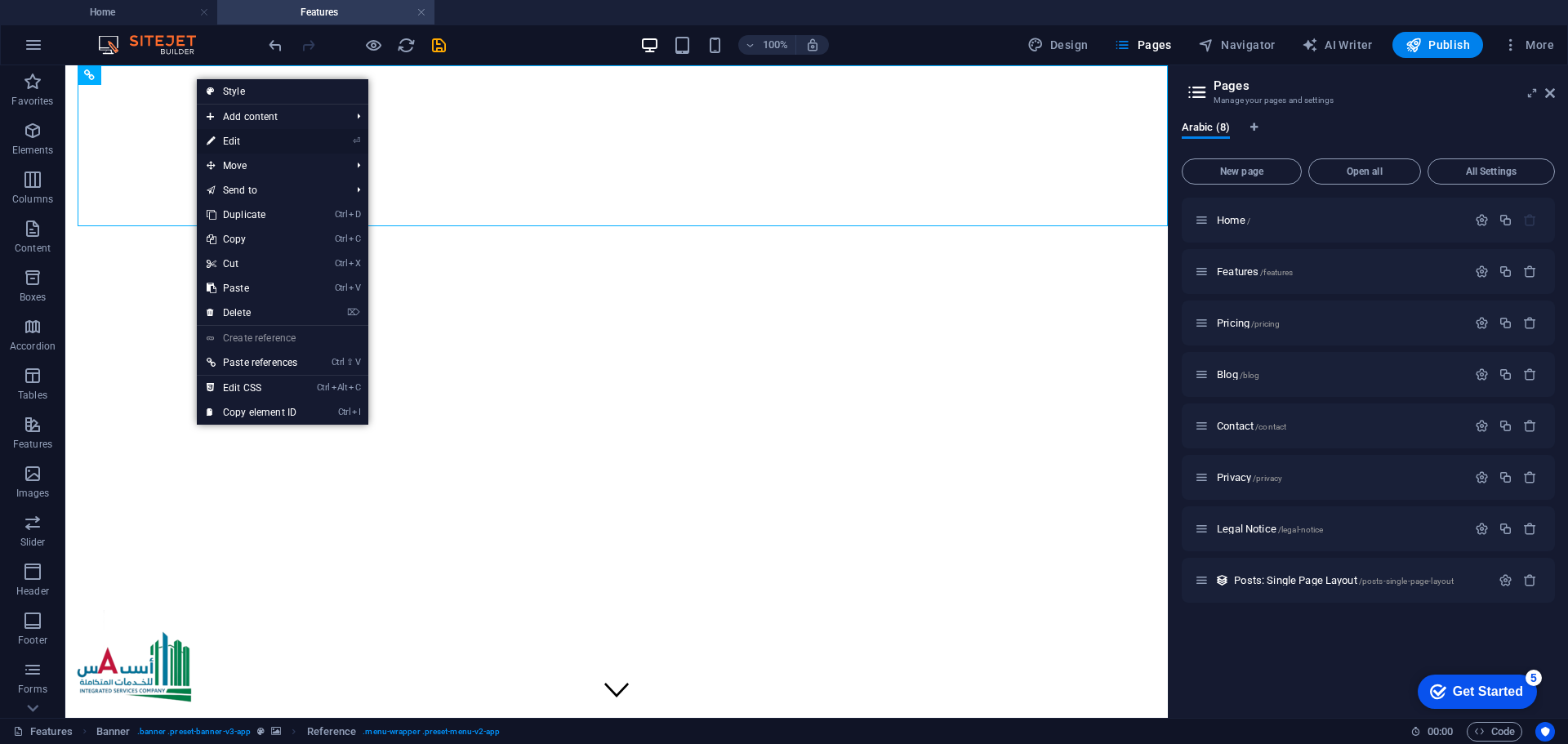
click at [224, 148] on link "⏎ Edit" at bounding box center [252, 141] width 110 height 24
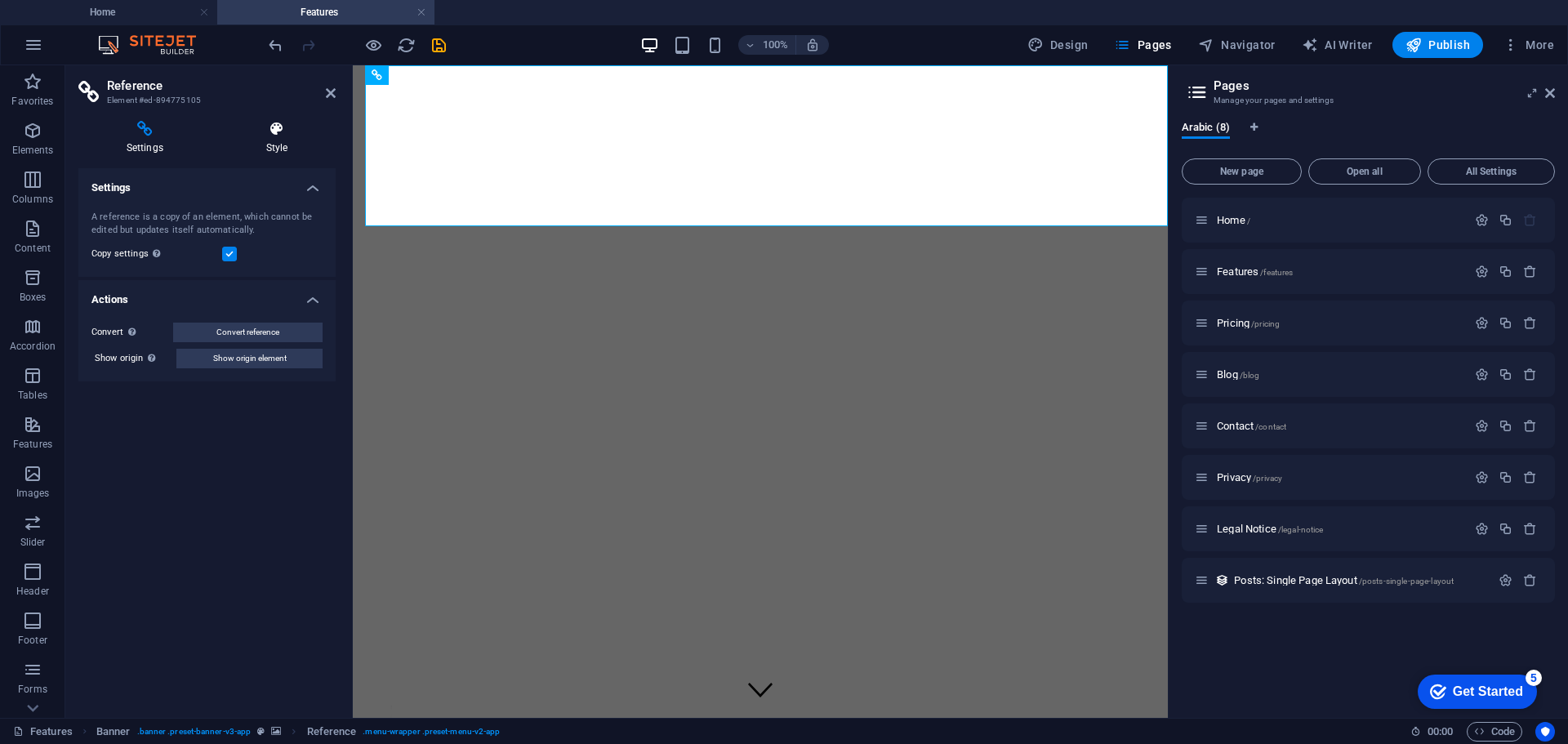
click at [265, 139] on h4 "Style" at bounding box center [277, 138] width 117 height 34
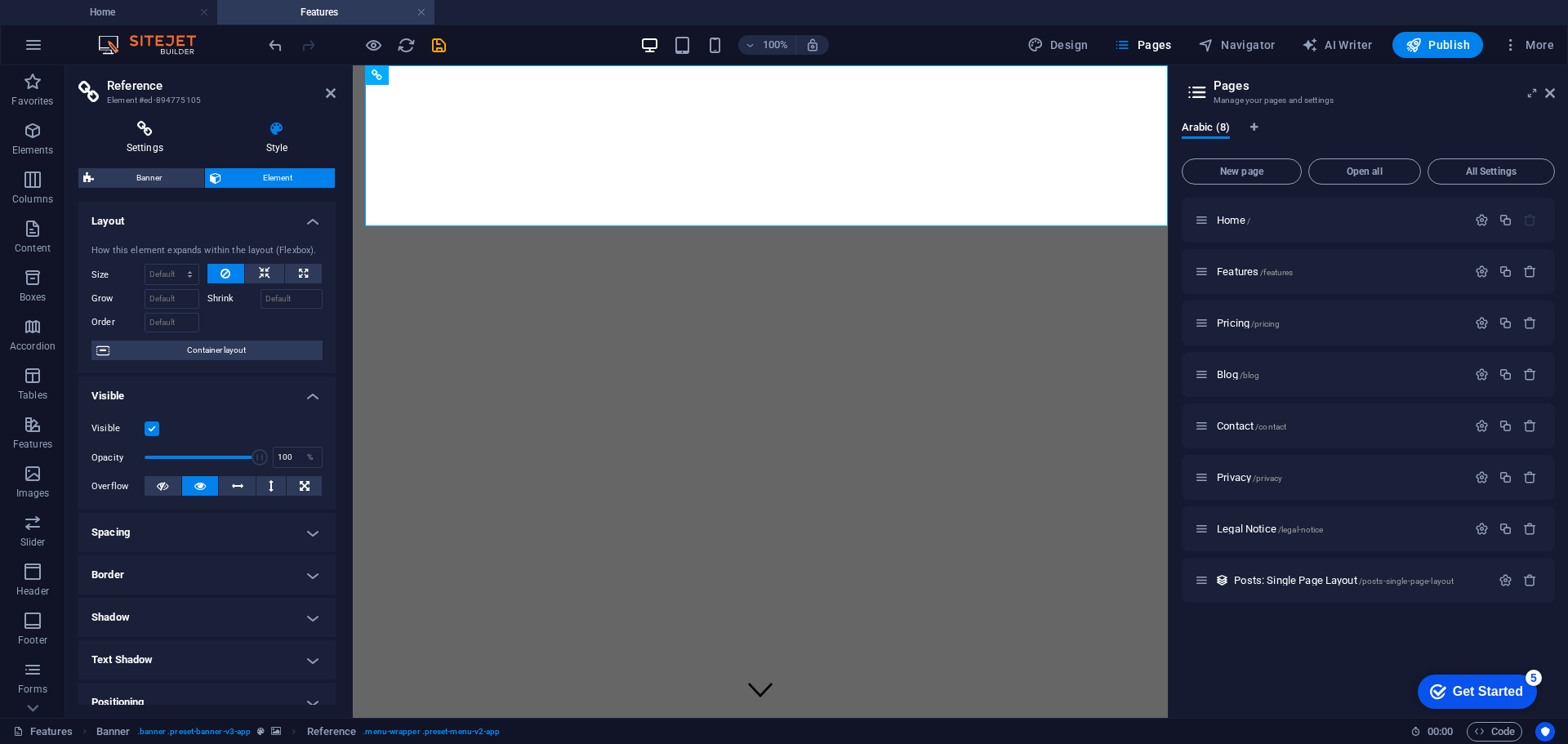
click at [137, 129] on icon at bounding box center [145, 129] width 133 height 16
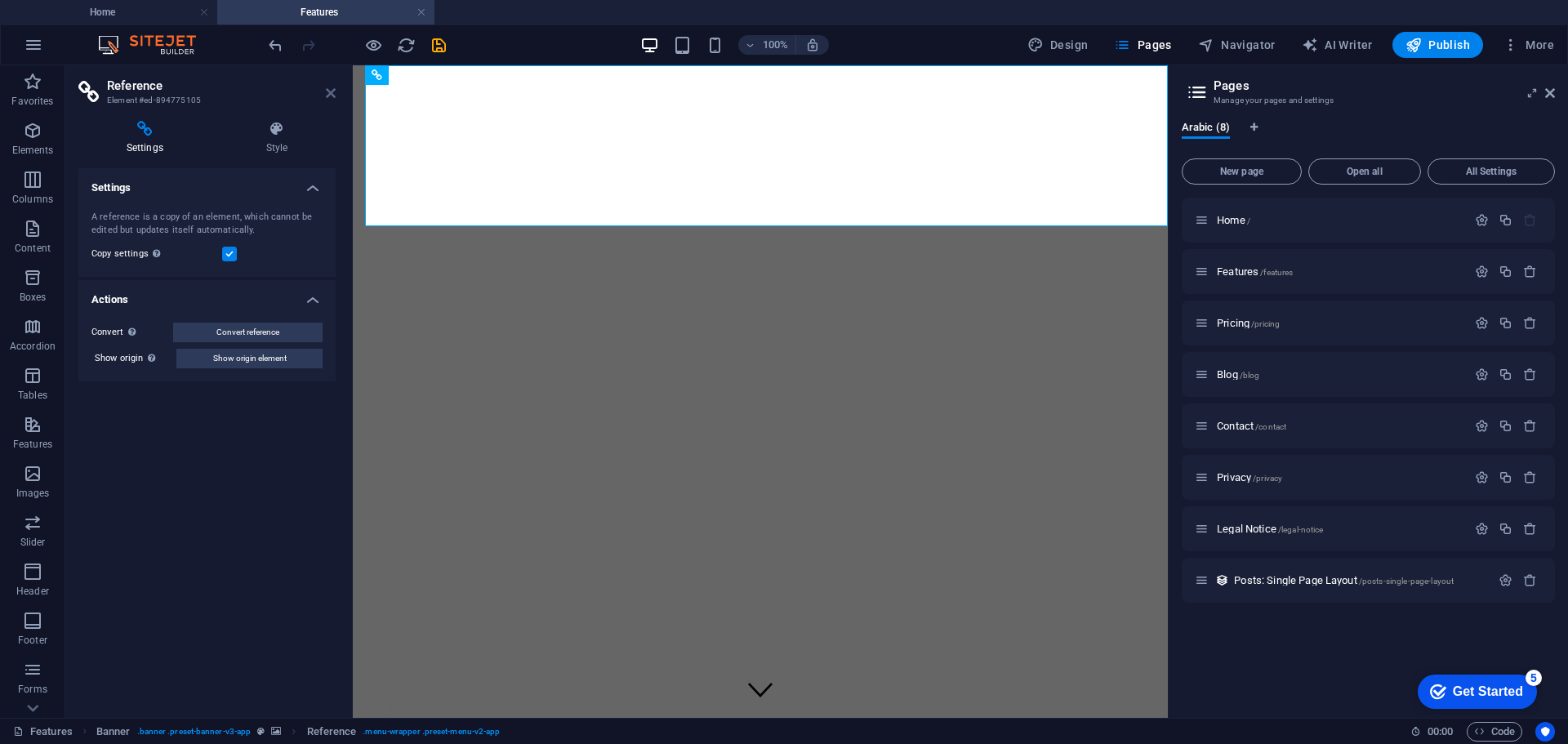
click at [333, 93] on icon at bounding box center [330, 93] width 10 height 13
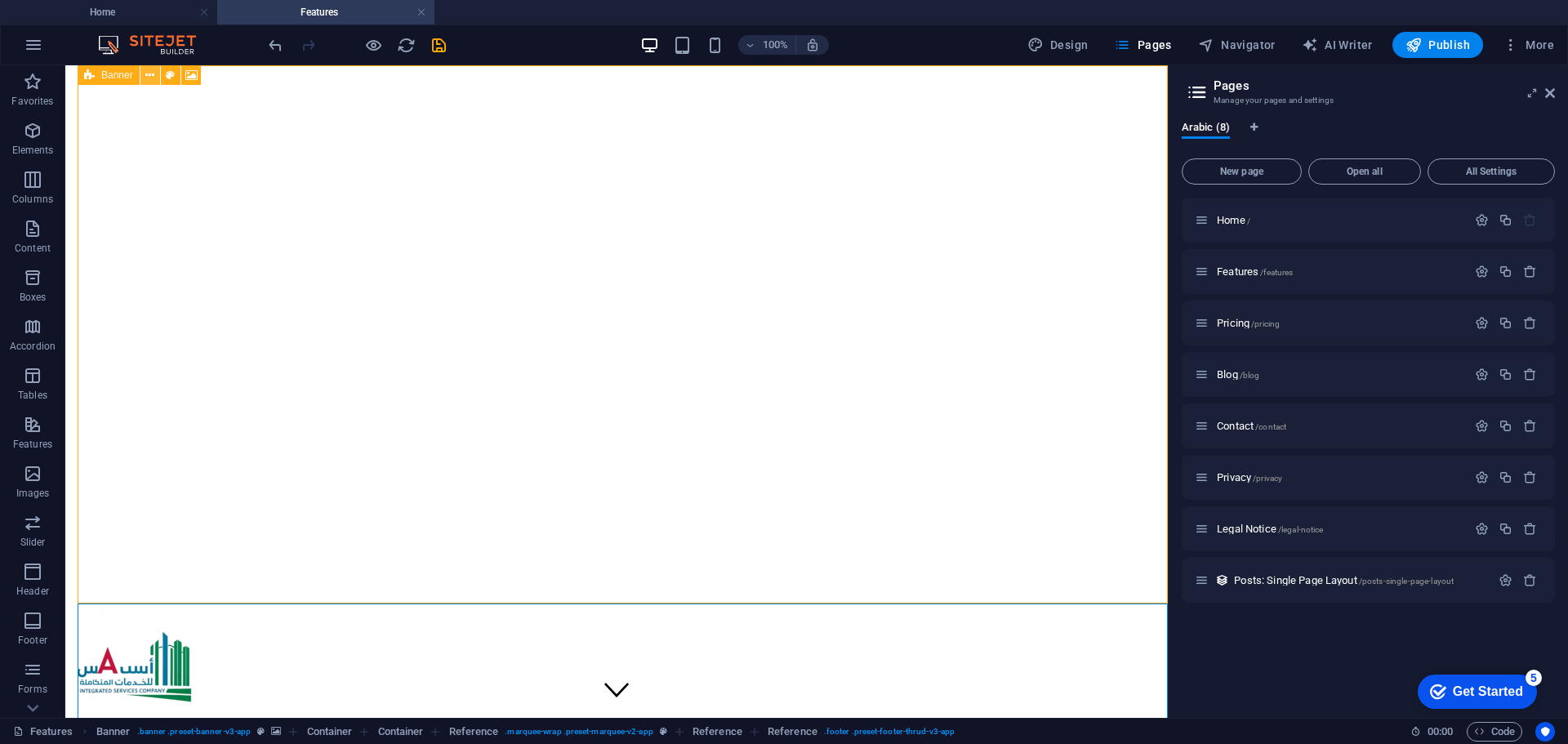
click at [145, 74] on button at bounding box center [151, 75] width 20 height 20
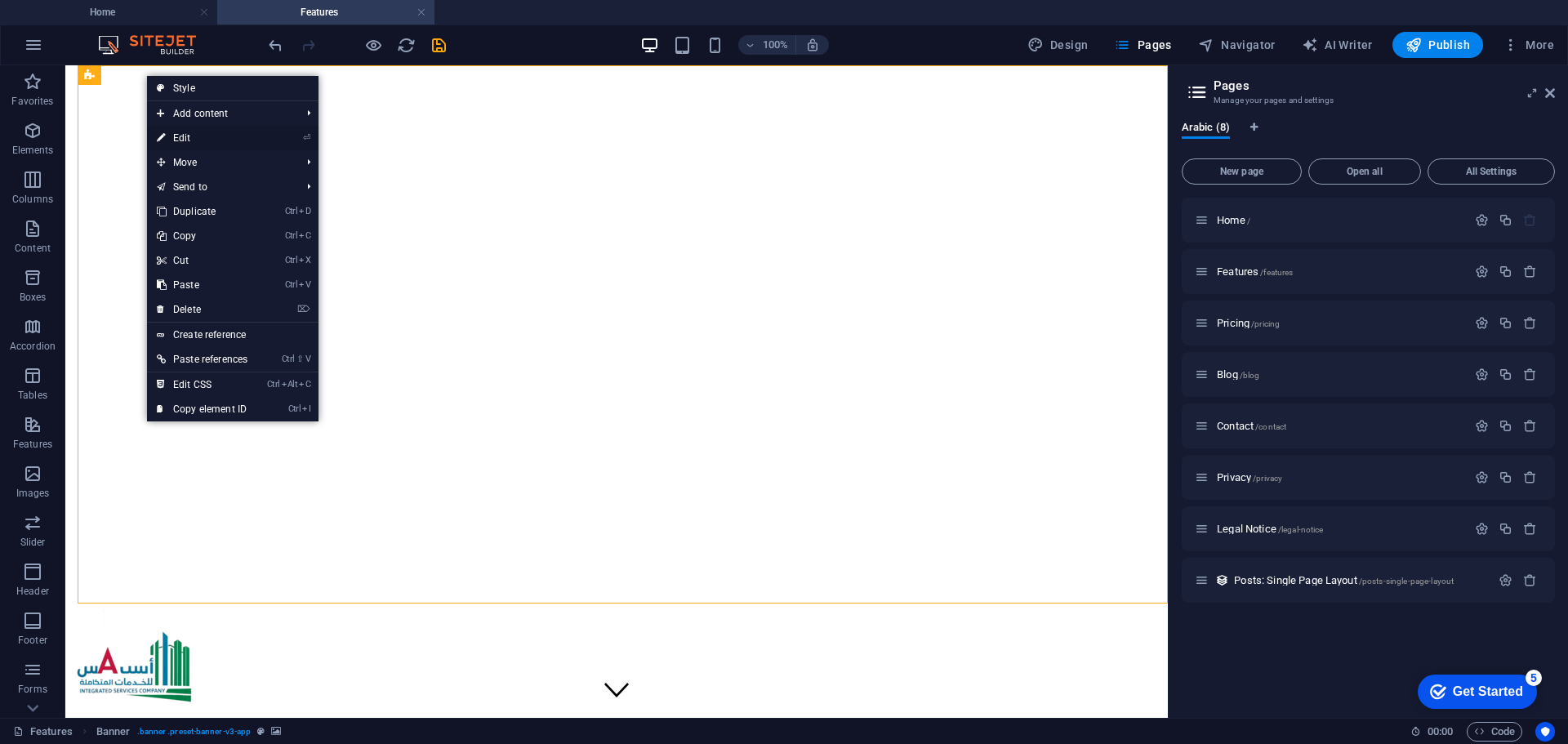
click at [184, 133] on link "⏎ Edit" at bounding box center [202, 137] width 110 height 24
select select "px"
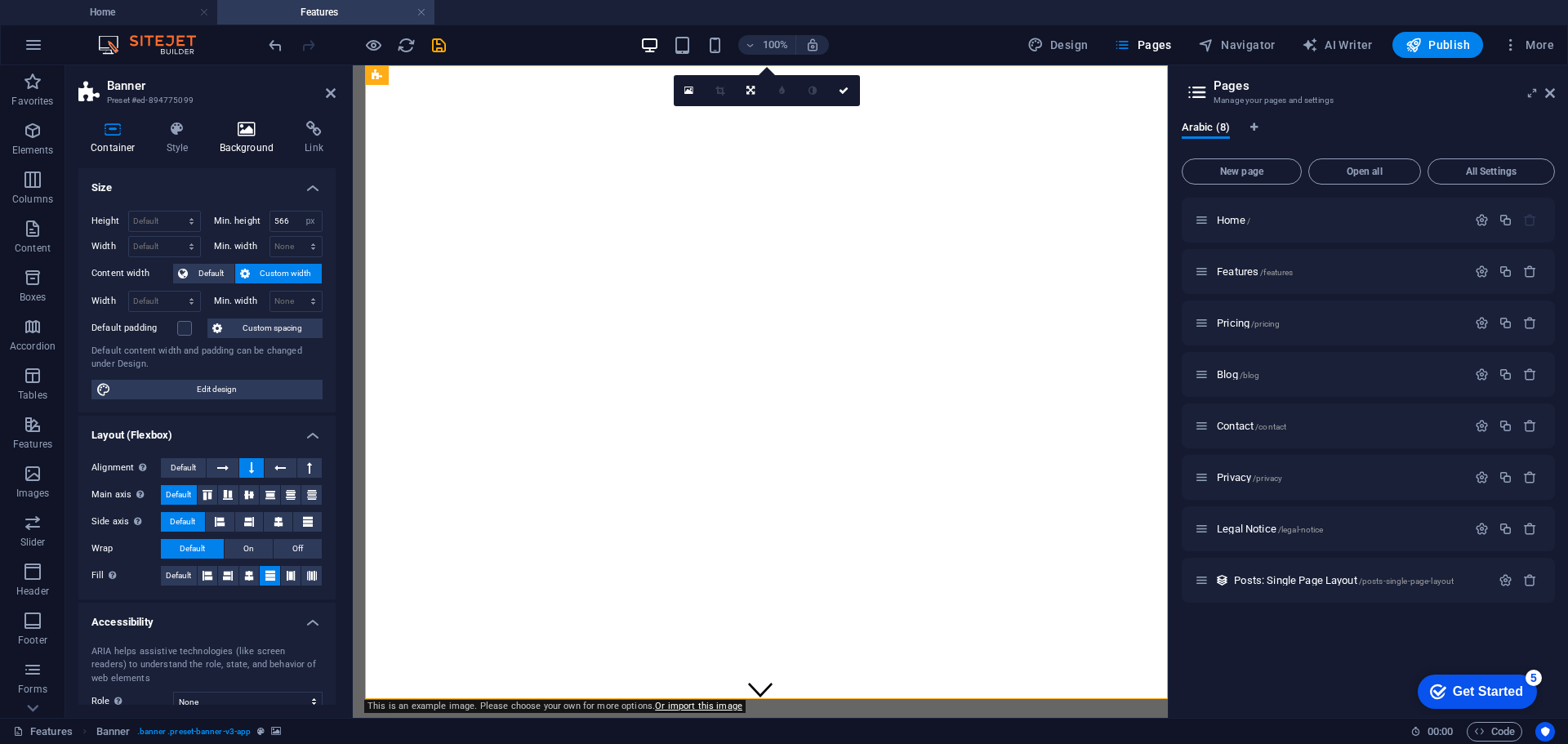
click at [250, 134] on icon at bounding box center [247, 129] width 79 height 16
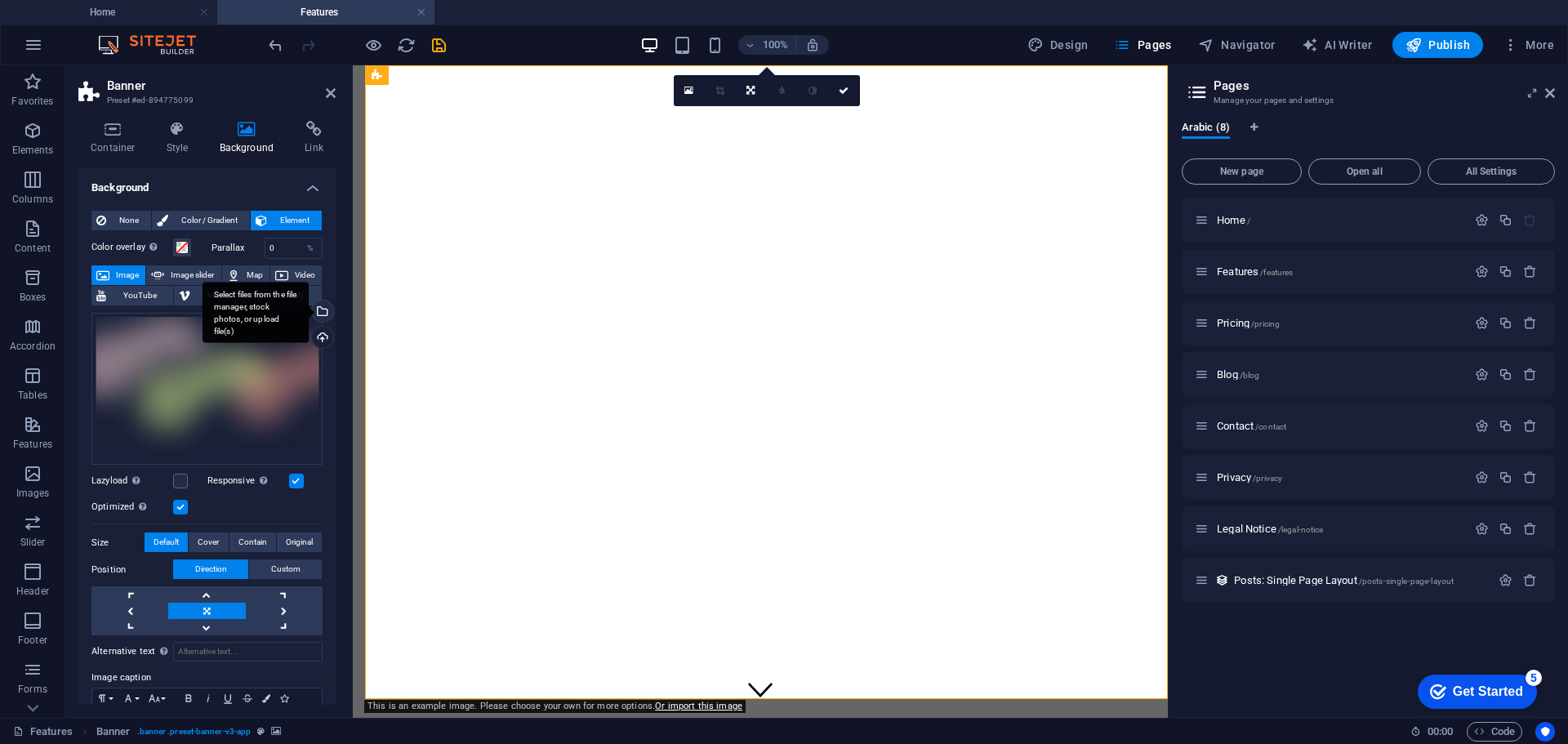
click at [320, 309] on div "Select files from the file manager, stock photos, or upload file(s)" at bounding box center [320, 312] width 24 height 24
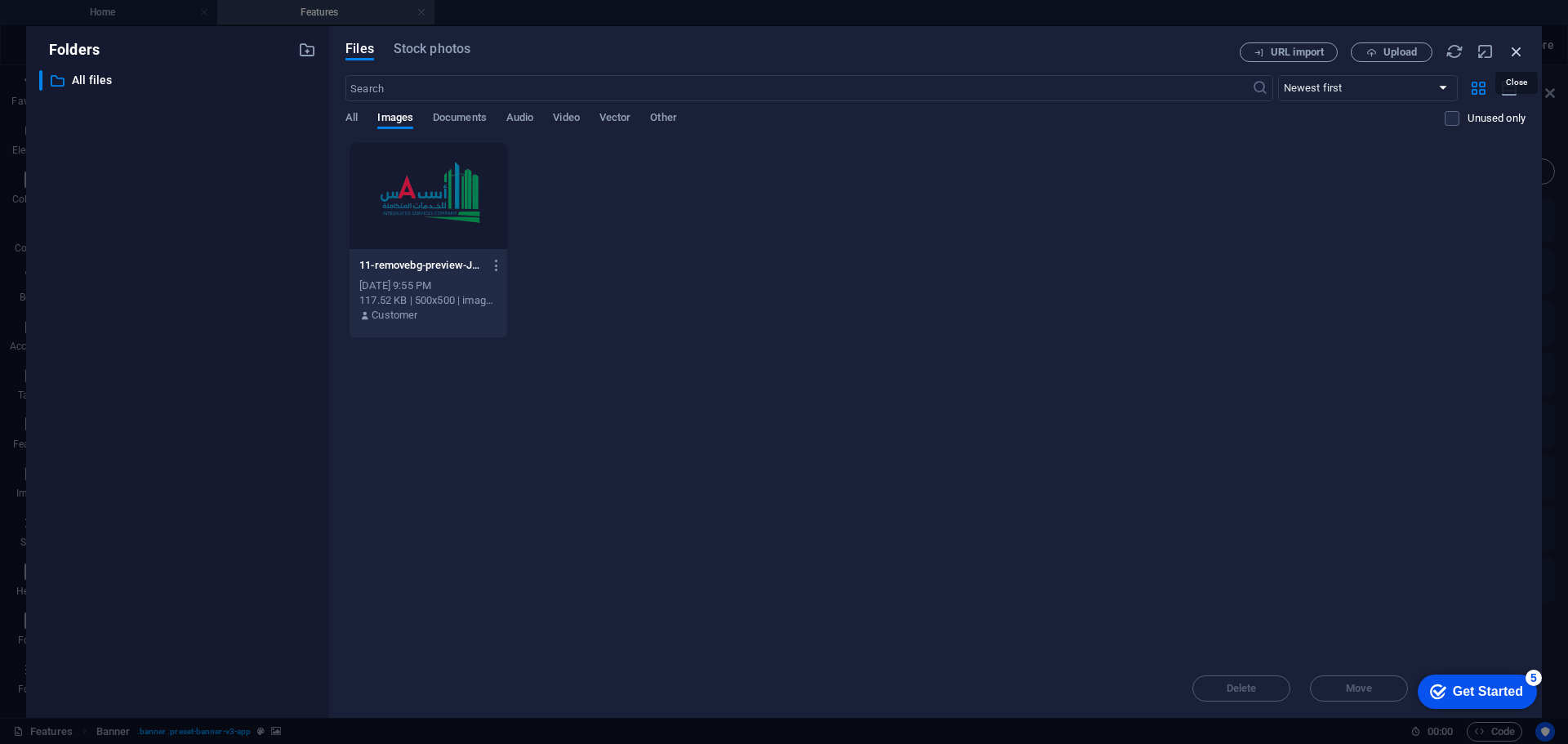
click at [1512, 51] on icon "button" at bounding box center [1517, 51] width 18 height 18
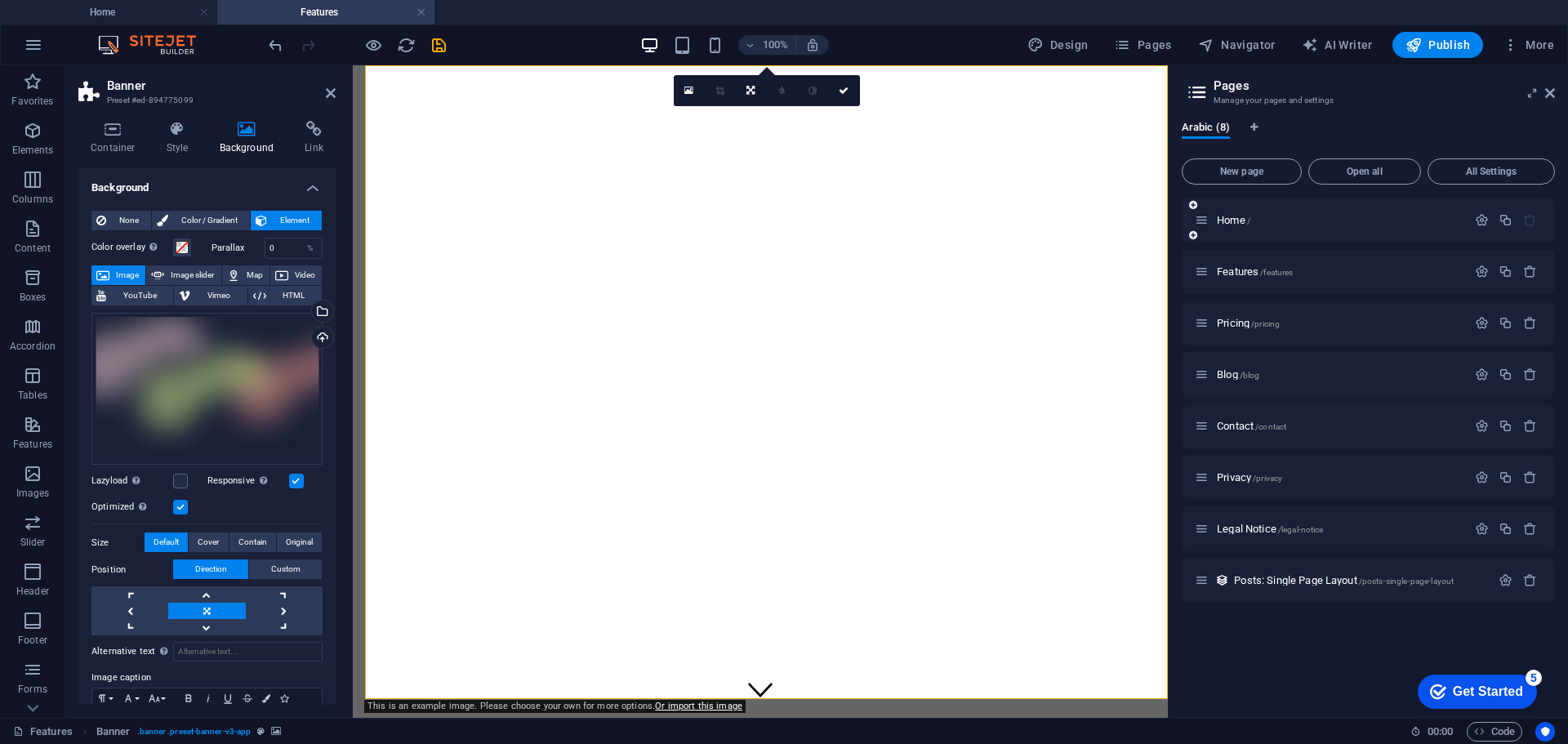
click at [1225, 212] on div "Home /" at bounding box center [1331, 220] width 272 height 19
click at [1225, 216] on span "Home /" at bounding box center [1233, 220] width 33 height 13
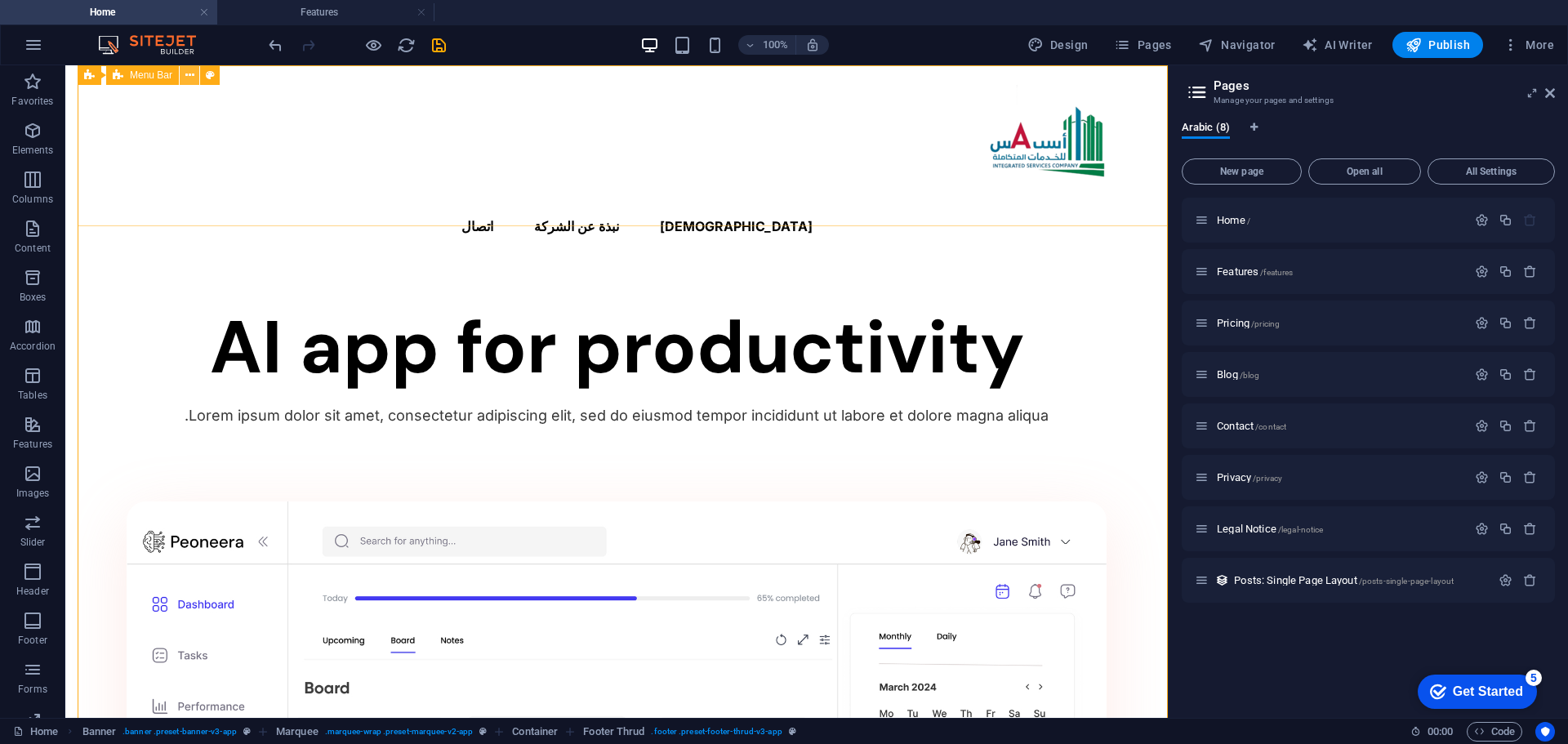
click at [188, 74] on icon at bounding box center [190, 75] width 9 height 17
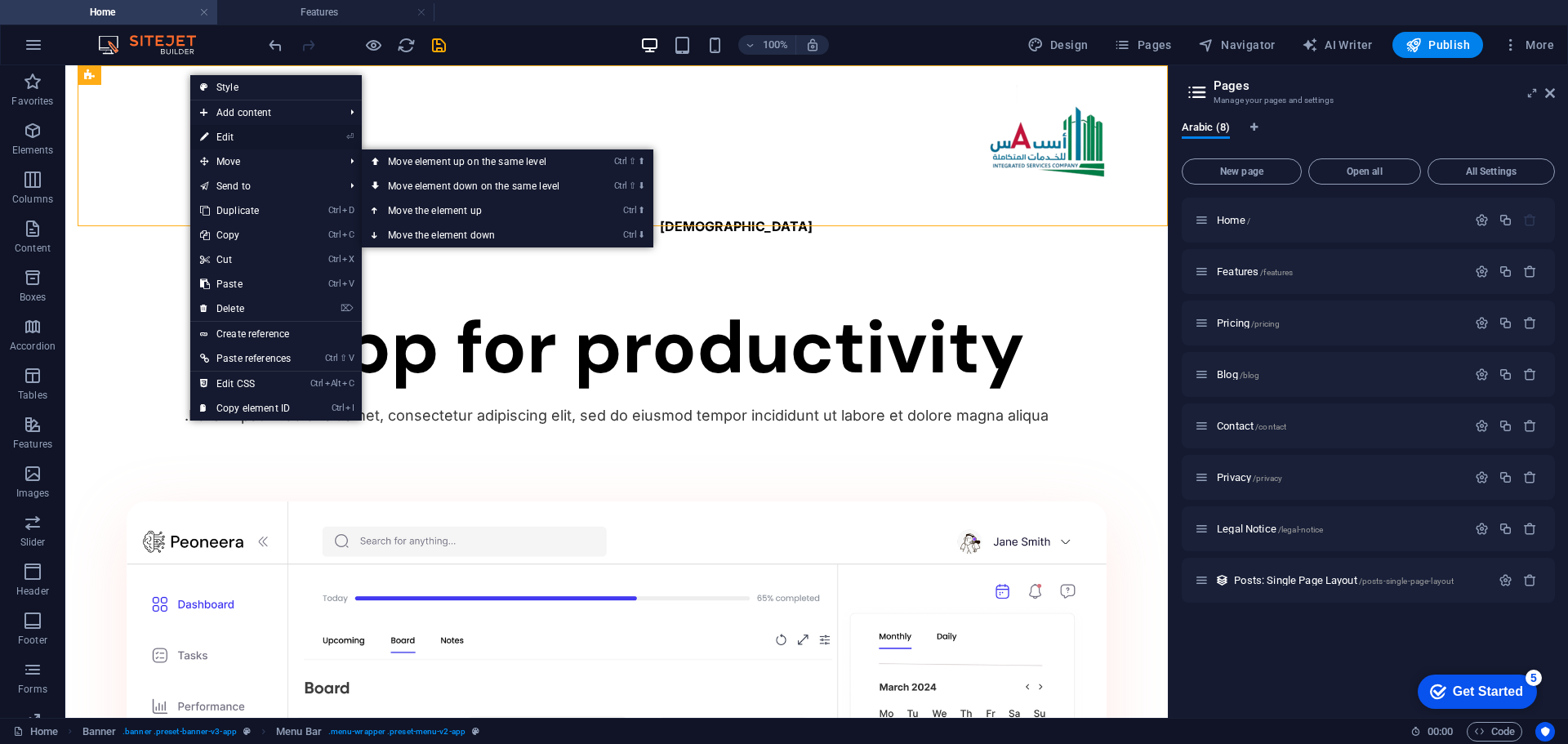
click at [236, 130] on link "⏎ Edit" at bounding box center [245, 137] width 110 height 24
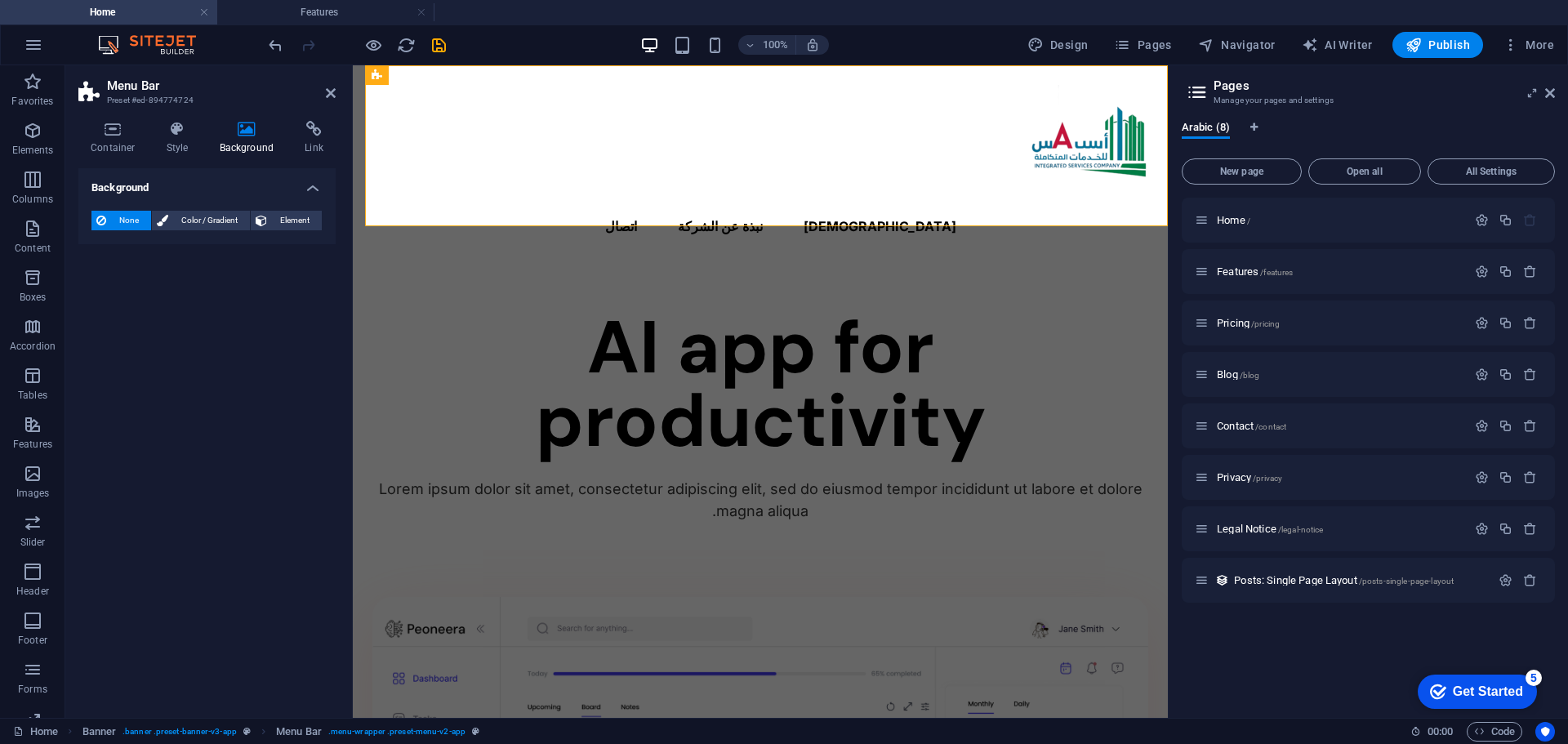
click at [257, 133] on icon at bounding box center [247, 129] width 79 height 16
click at [170, 126] on icon at bounding box center [178, 129] width 47 height 16
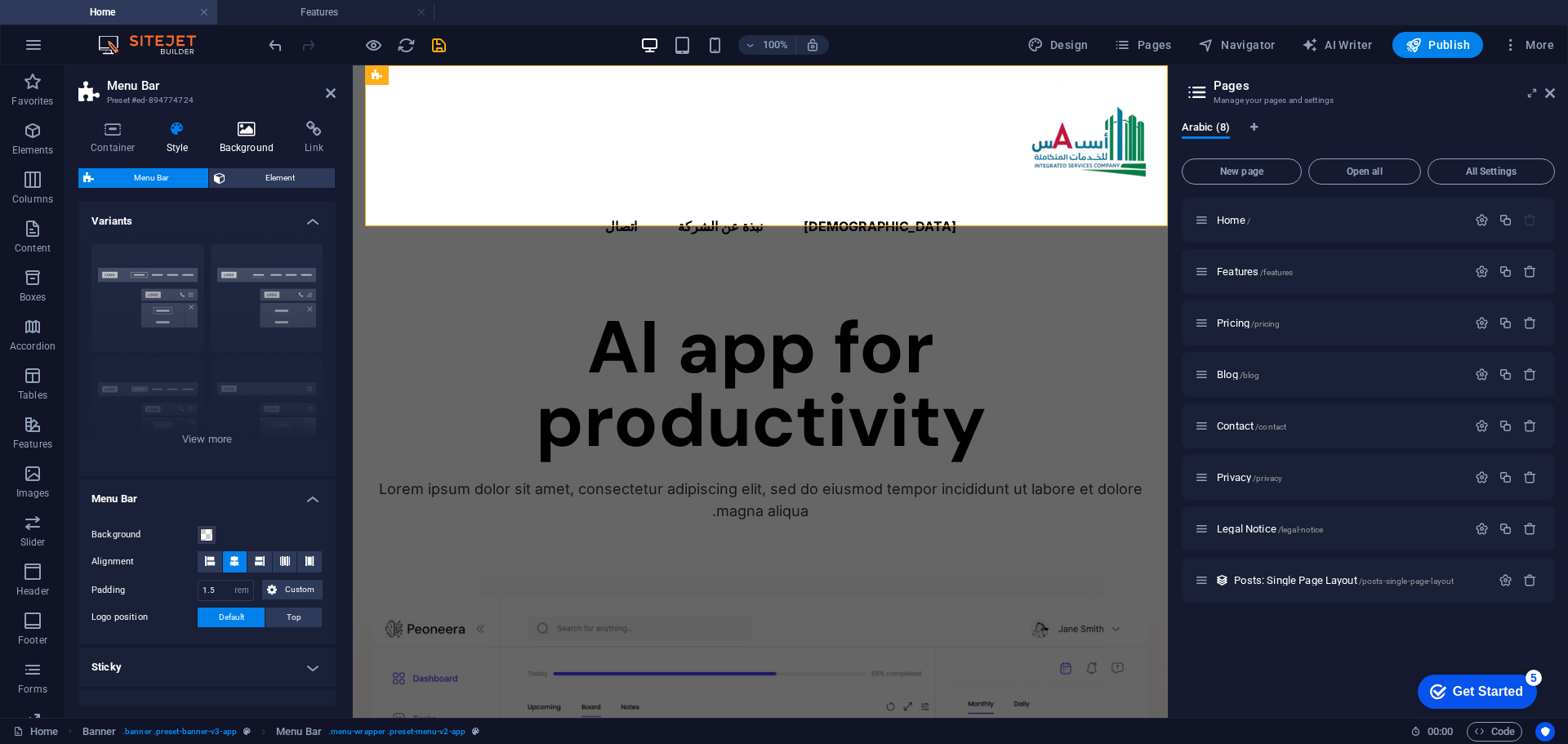
click at [240, 134] on icon at bounding box center [247, 129] width 79 height 16
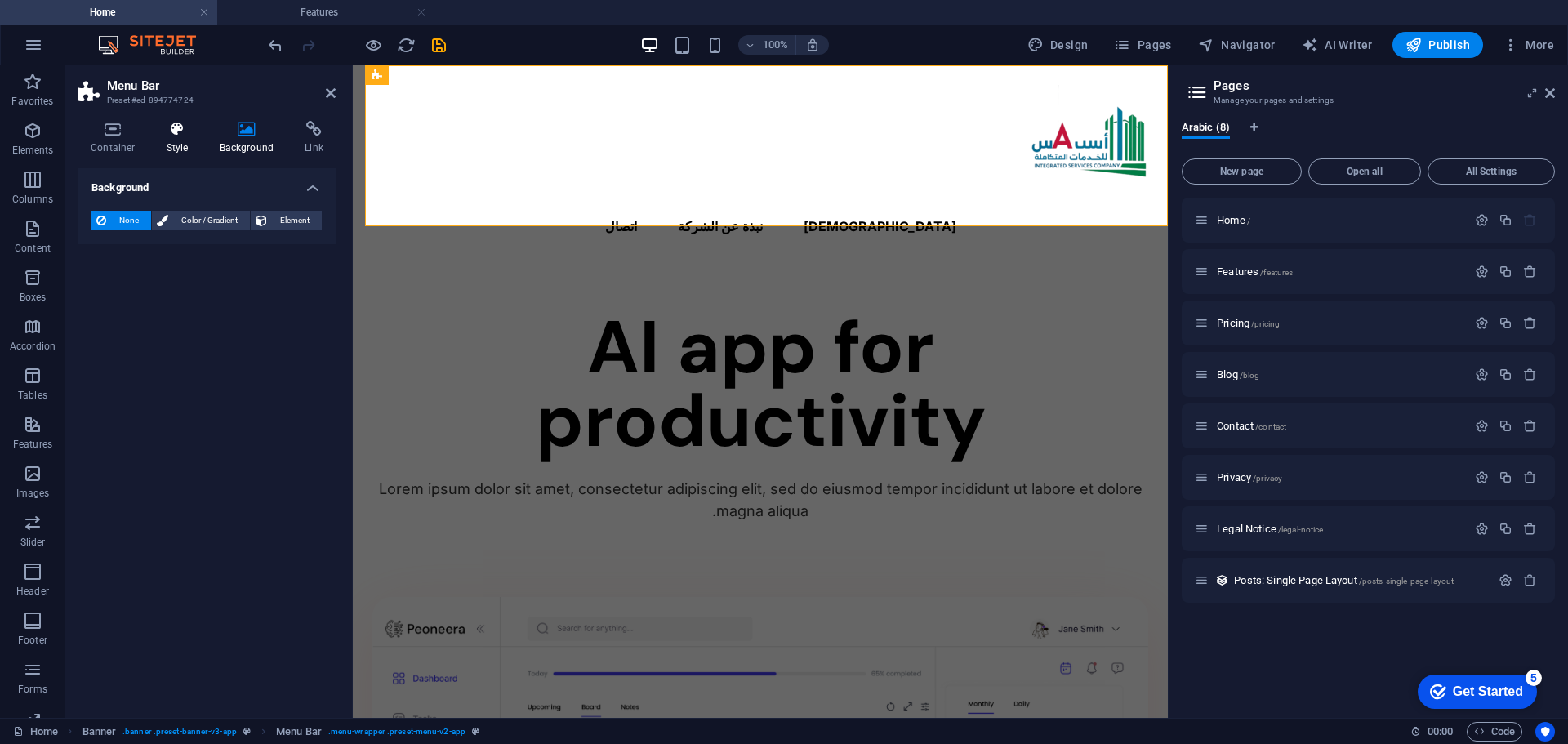
click at [196, 137] on h4 "Style" at bounding box center [180, 138] width 53 height 34
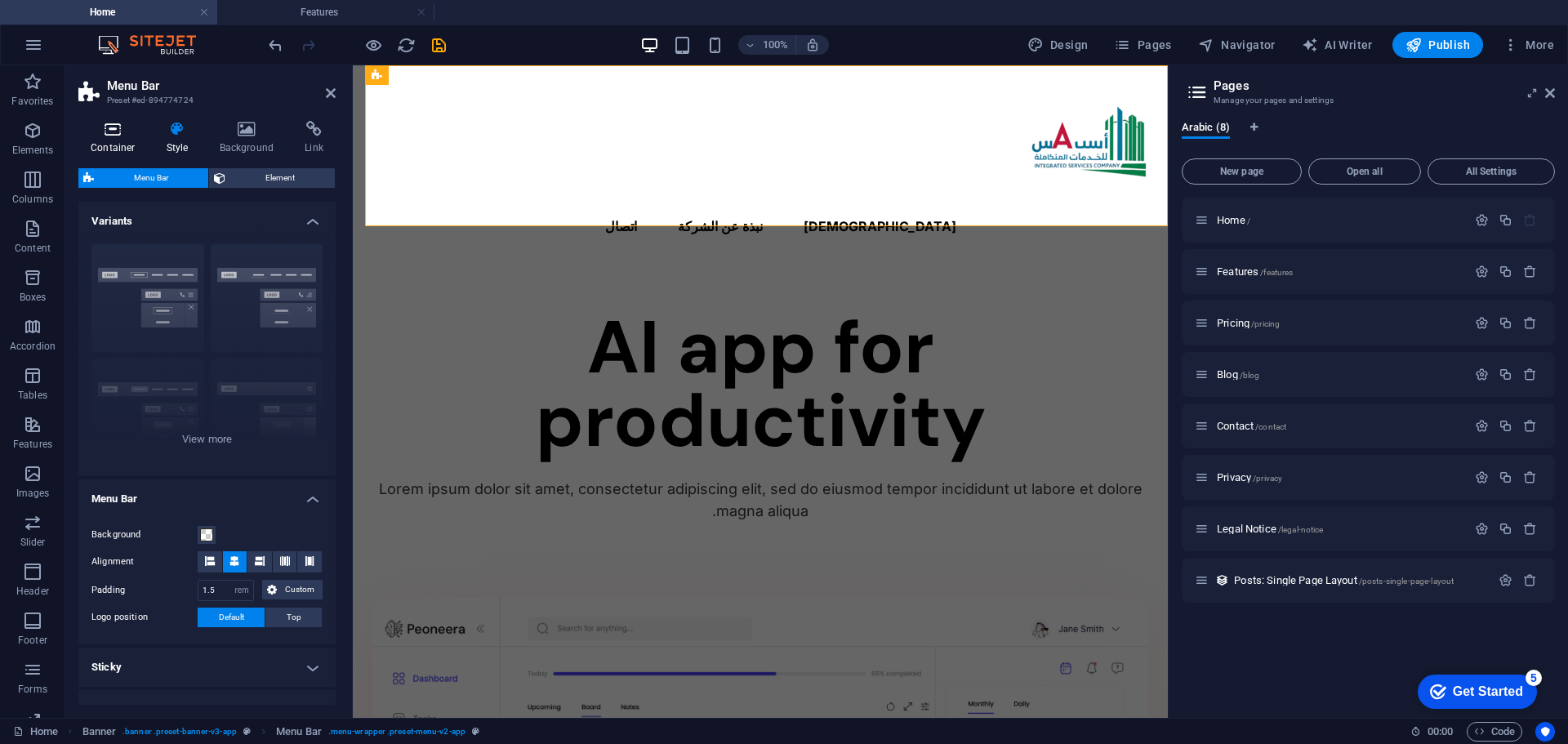
click at [105, 142] on h4 "Container" at bounding box center [116, 138] width 76 height 34
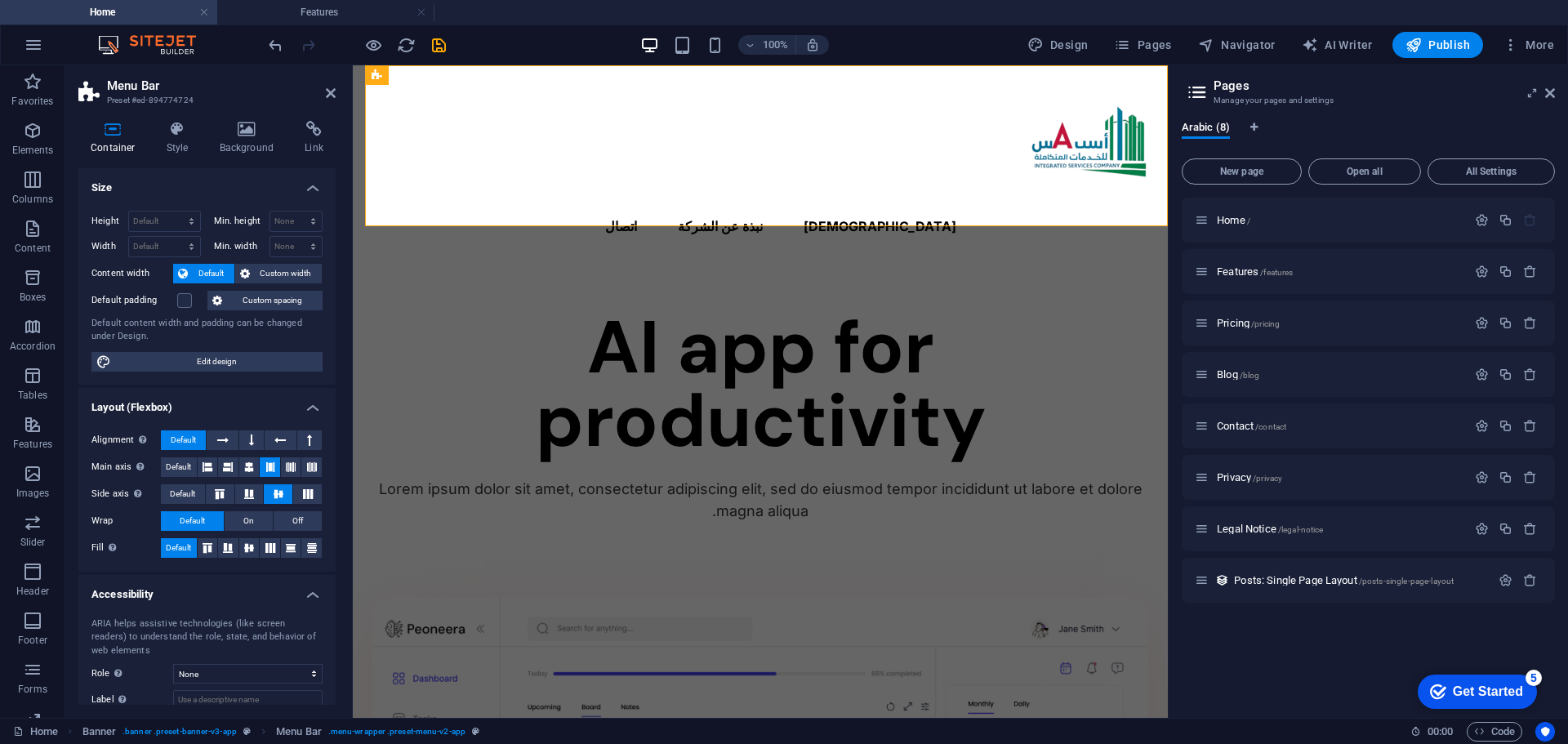
click at [323, 95] on header "Menu Bar Preset #ed-894774724" at bounding box center [206, 86] width 257 height 42
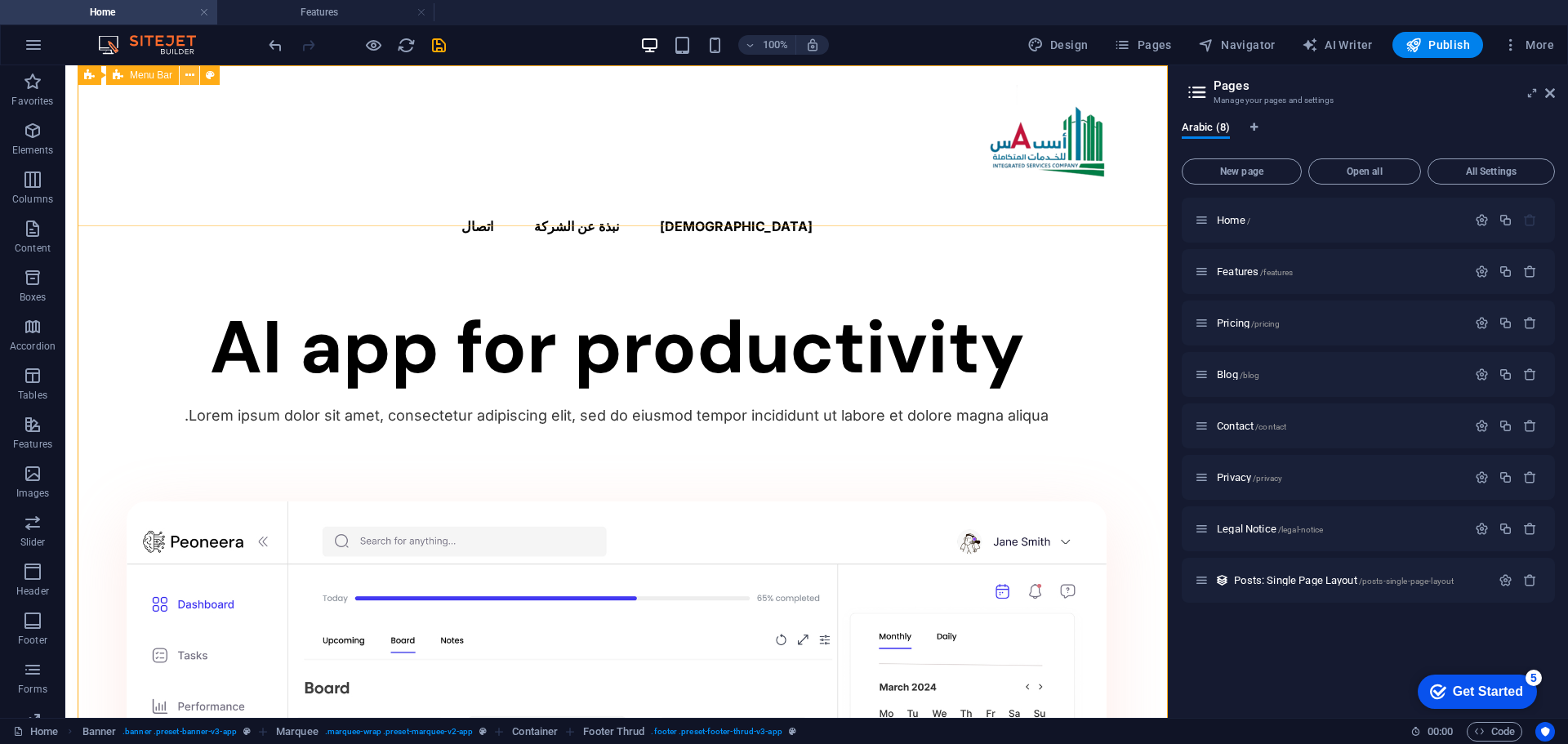
click at [186, 74] on icon at bounding box center [190, 75] width 9 height 17
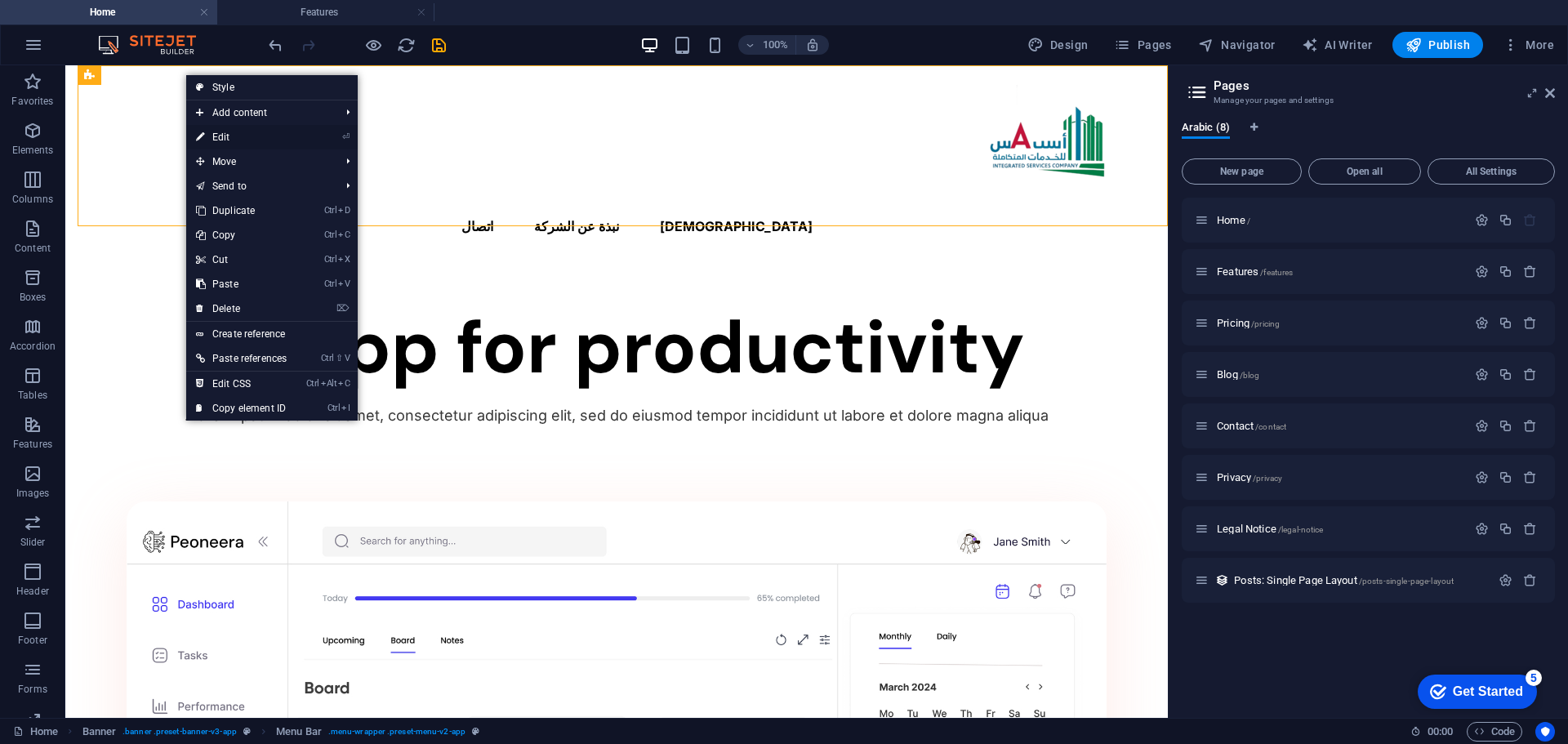
click at [221, 133] on link "⏎ Edit" at bounding box center [242, 137] width 110 height 24
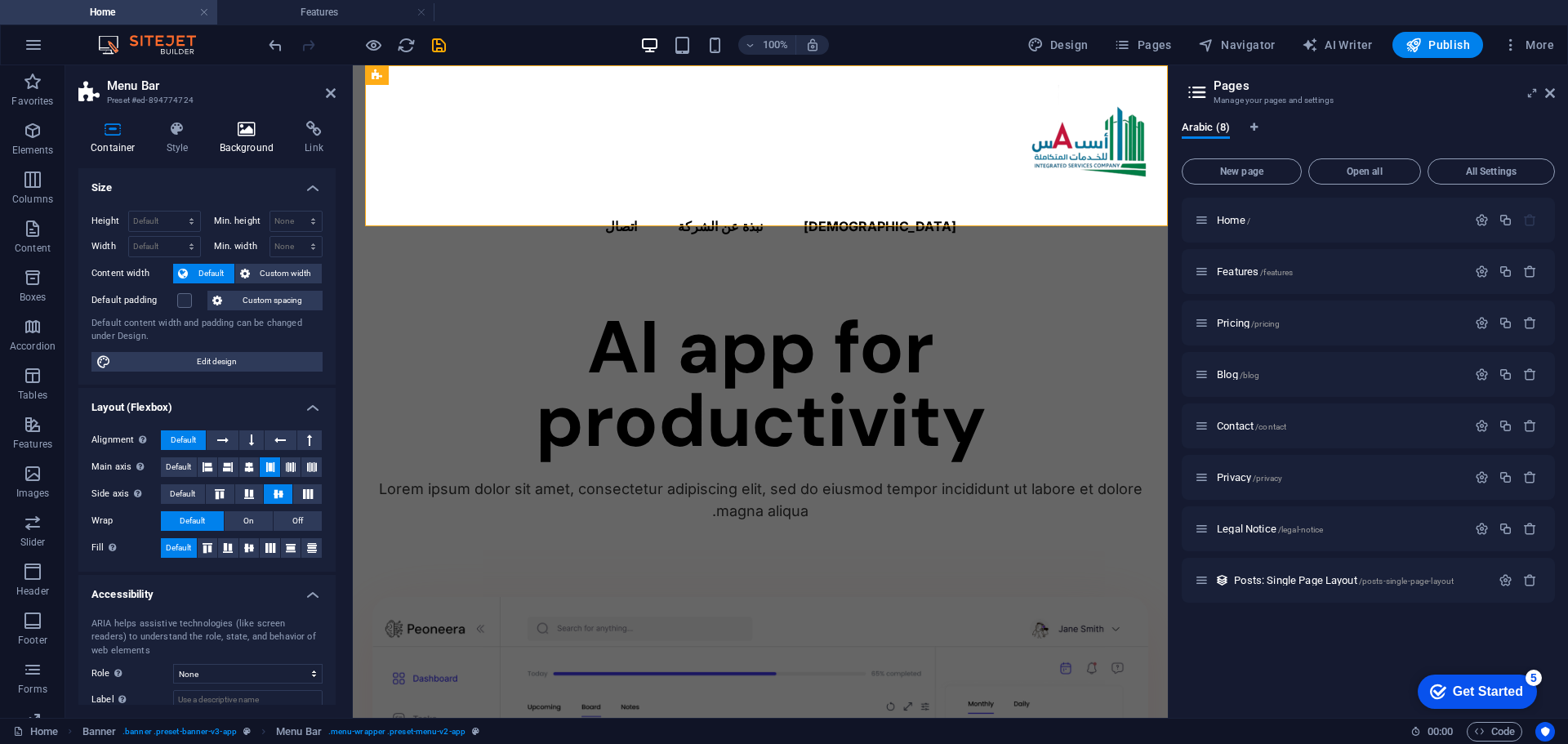
click at [264, 137] on h4 "Background" at bounding box center [250, 138] width 86 height 34
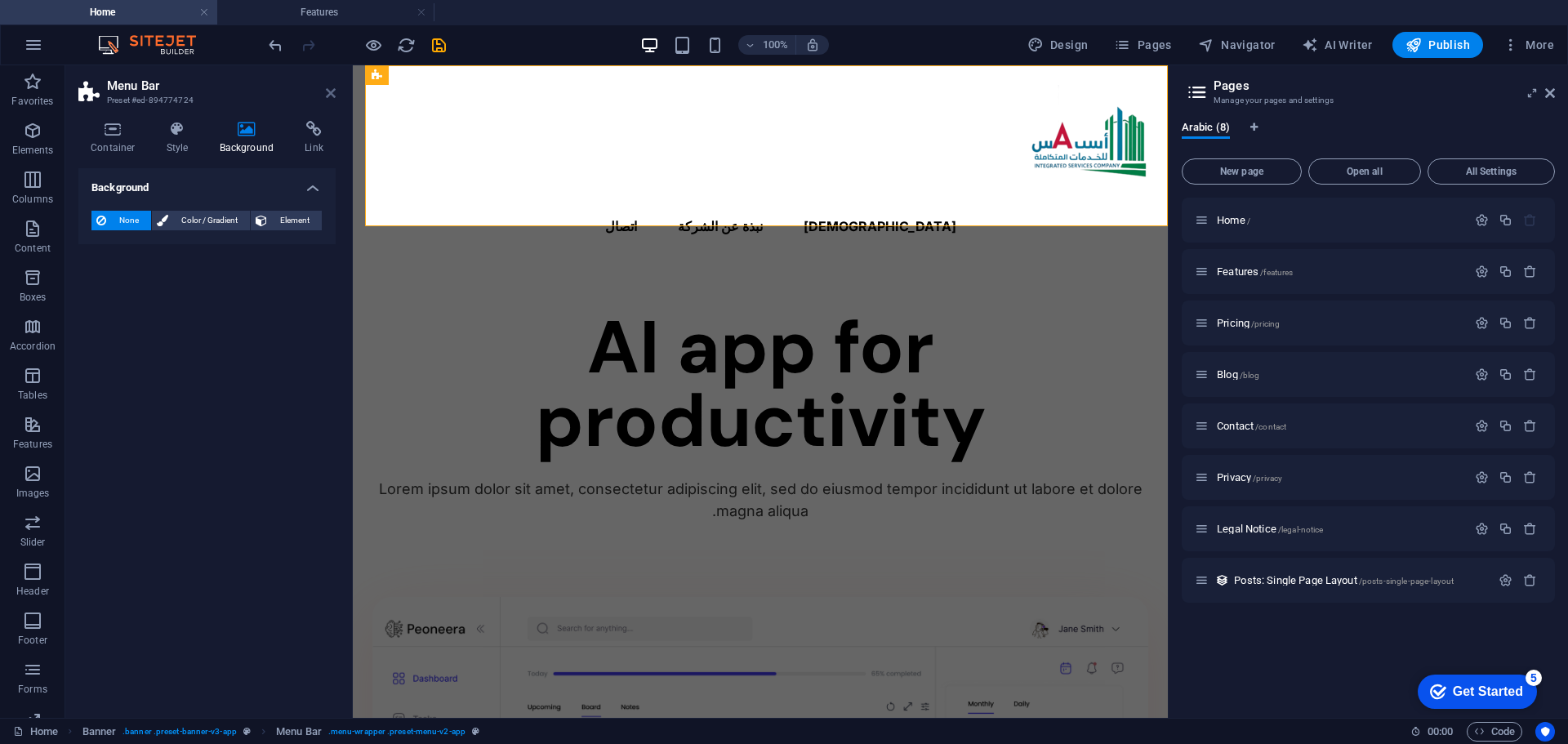
click at [326, 93] on icon at bounding box center [330, 93] width 10 height 13
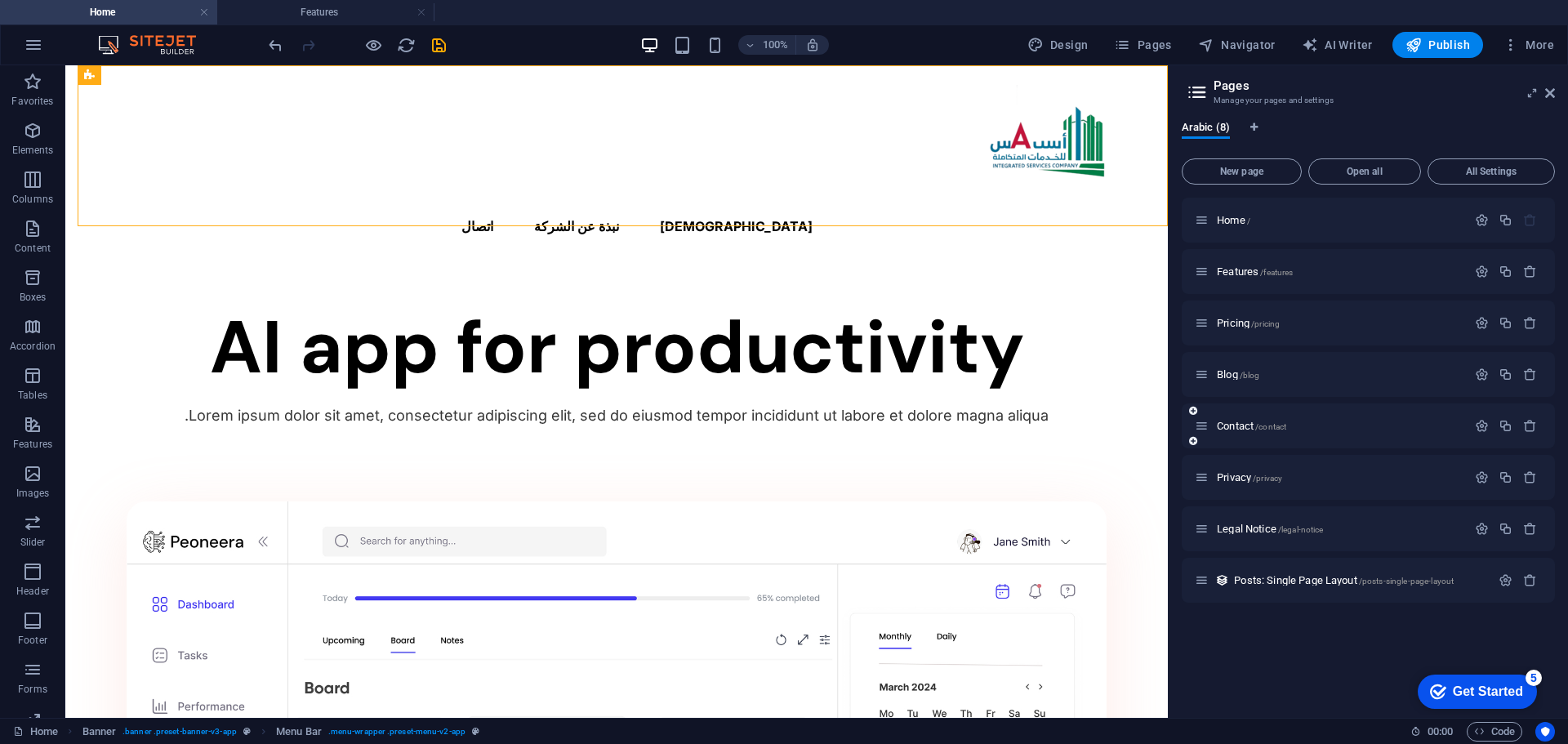
click at [1245, 432] on div "Contact /contact" at bounding box center [1331, 426] width 272 height 19
click at [1251, 425] on span "Contact /contact" at bounding box center [1252, 427] width 69 height 13
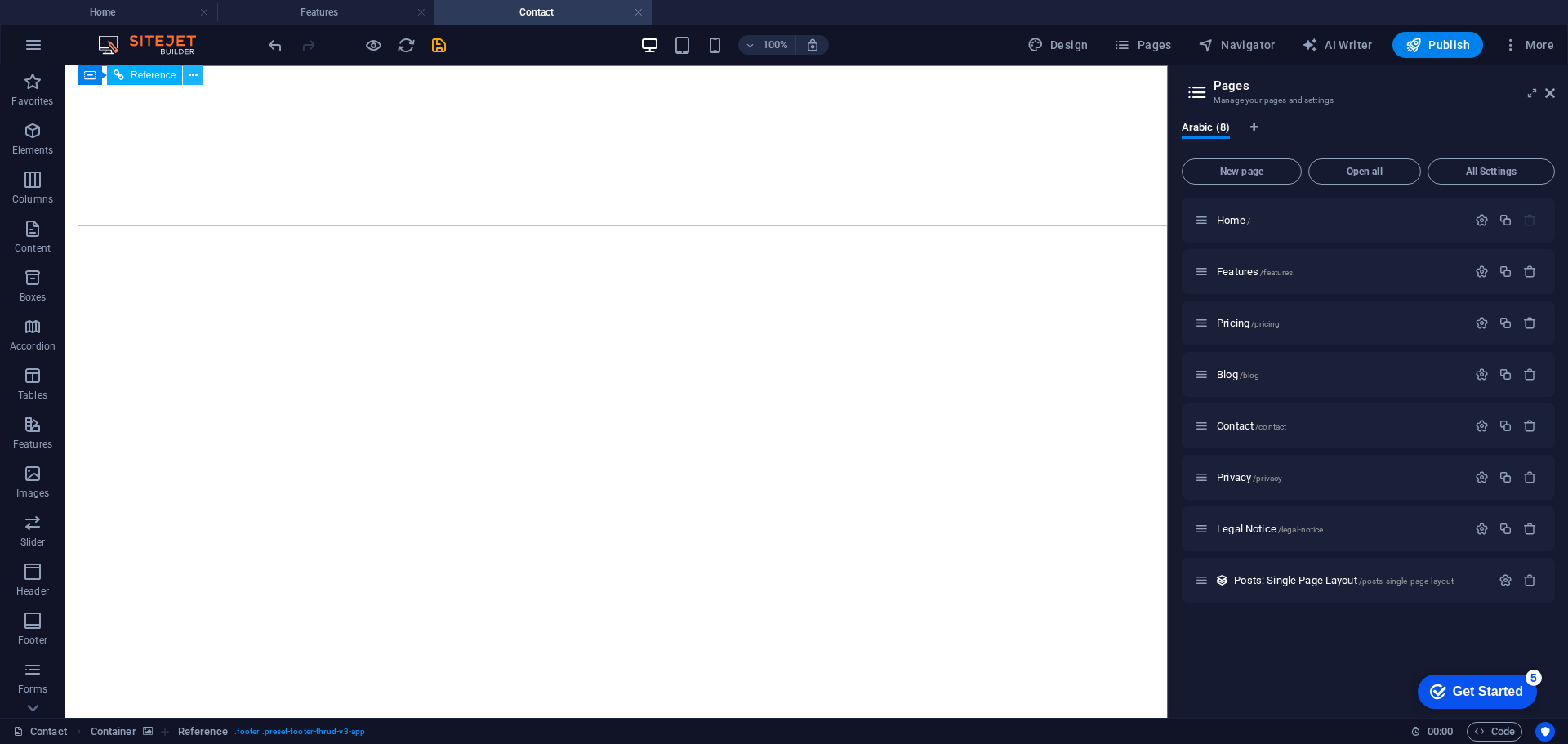
click at [192, 81] on icon at bounding box center [193, 75] width 9 height 17
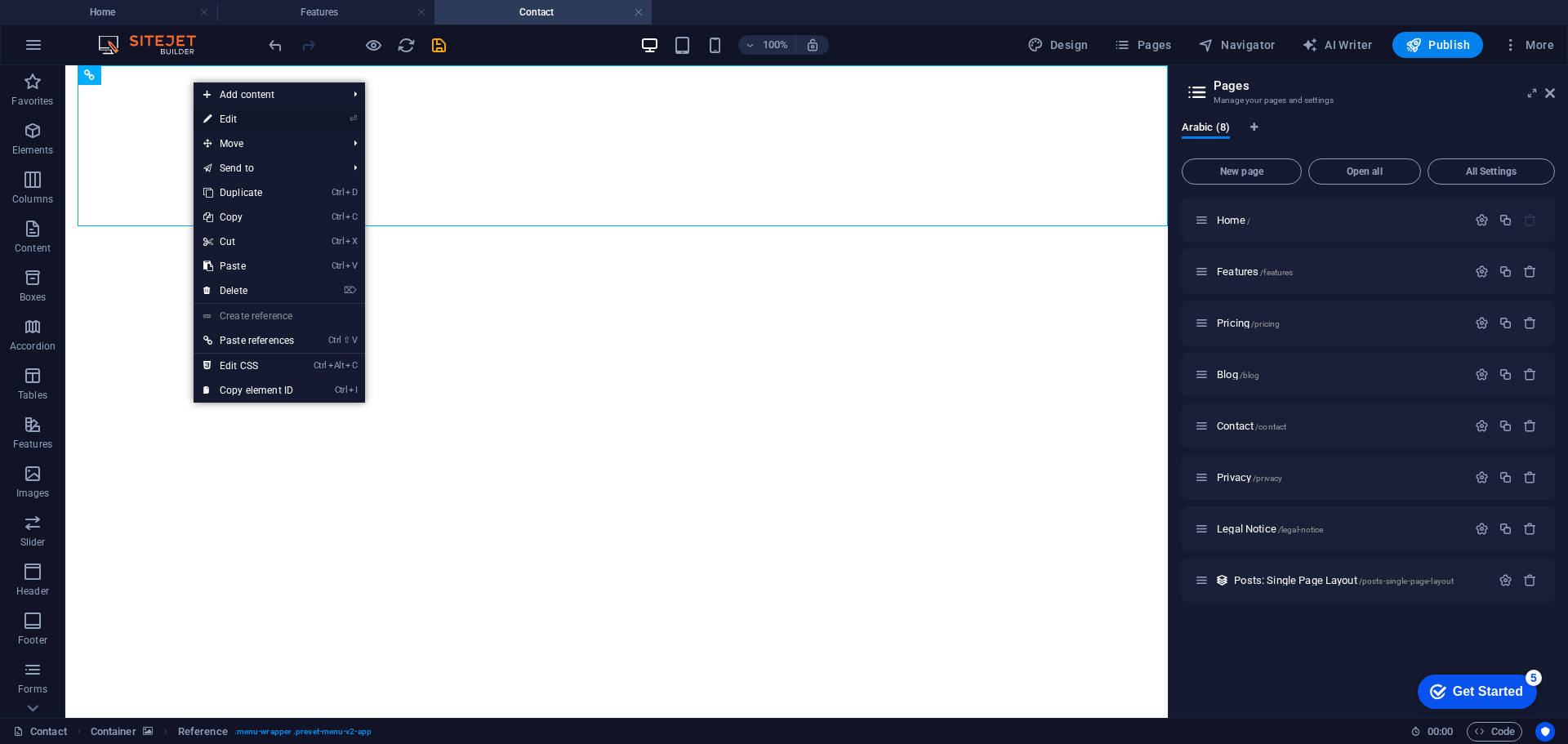
click at [225, 121] on link "⏎ Edit" at bounding box center [249, 119] width 110 height 24
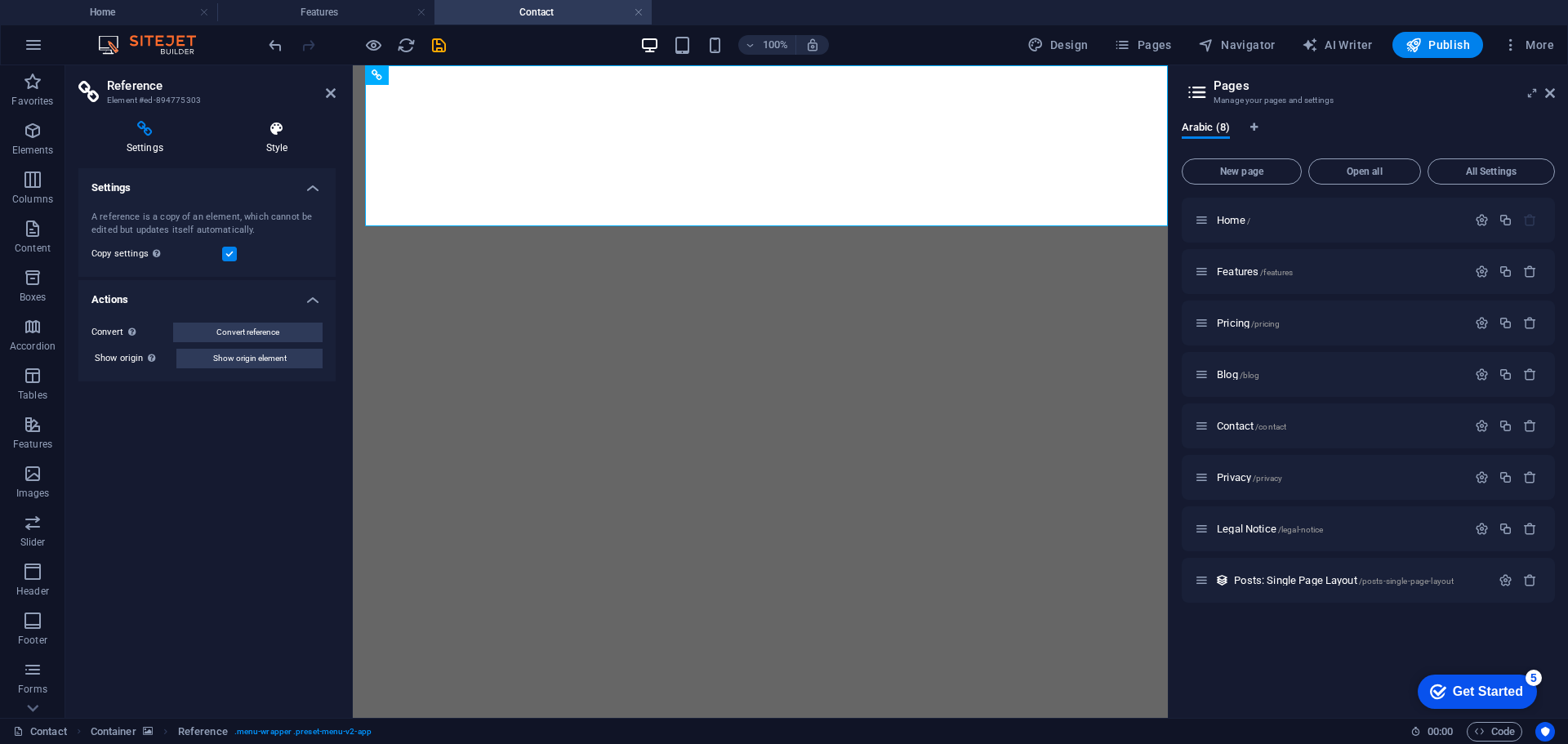
click at [268, 133] on icon at bounding box center [277, 129] width 117 height 16
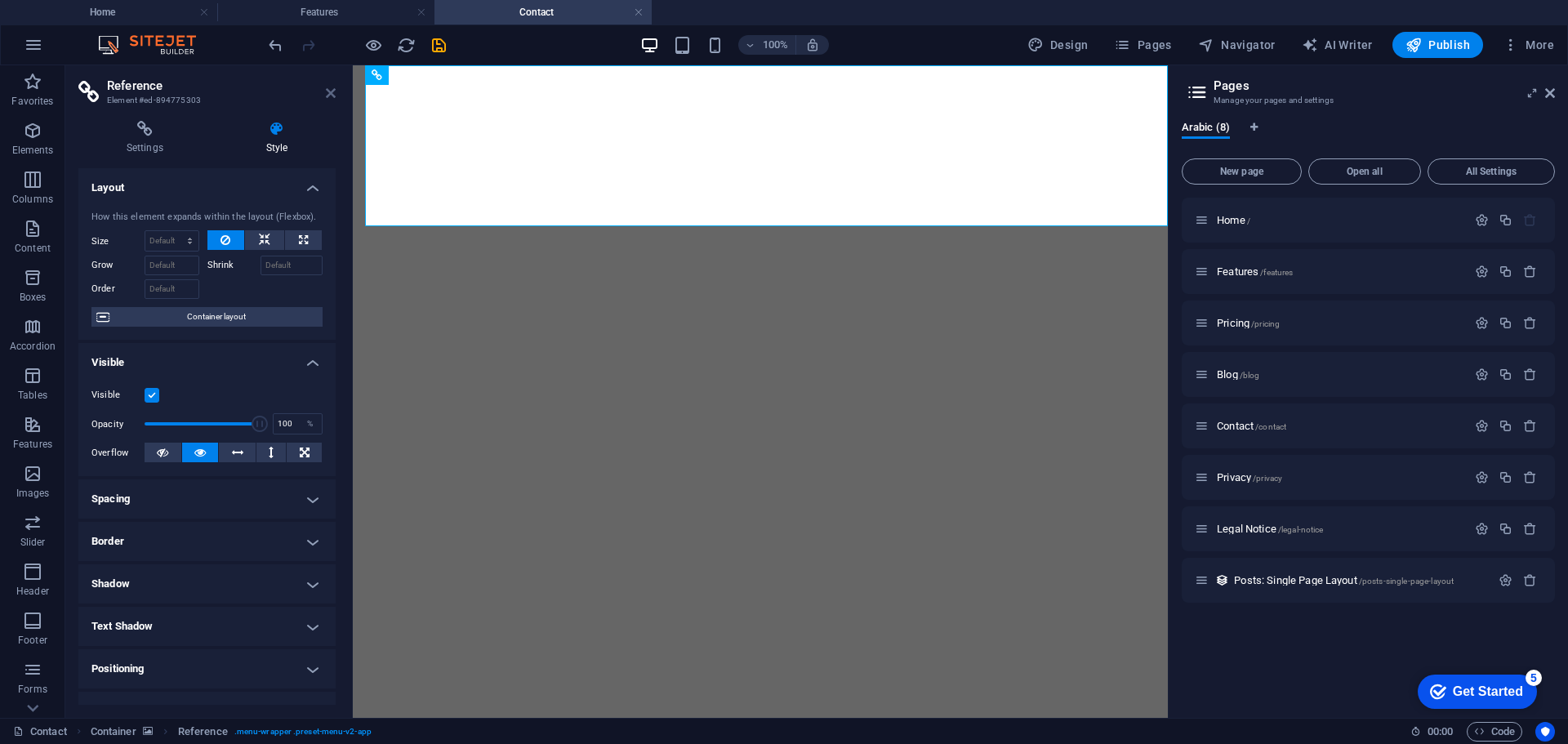
click at [326, 96] on icon at bounding box center [330, 93] width 10 height 13
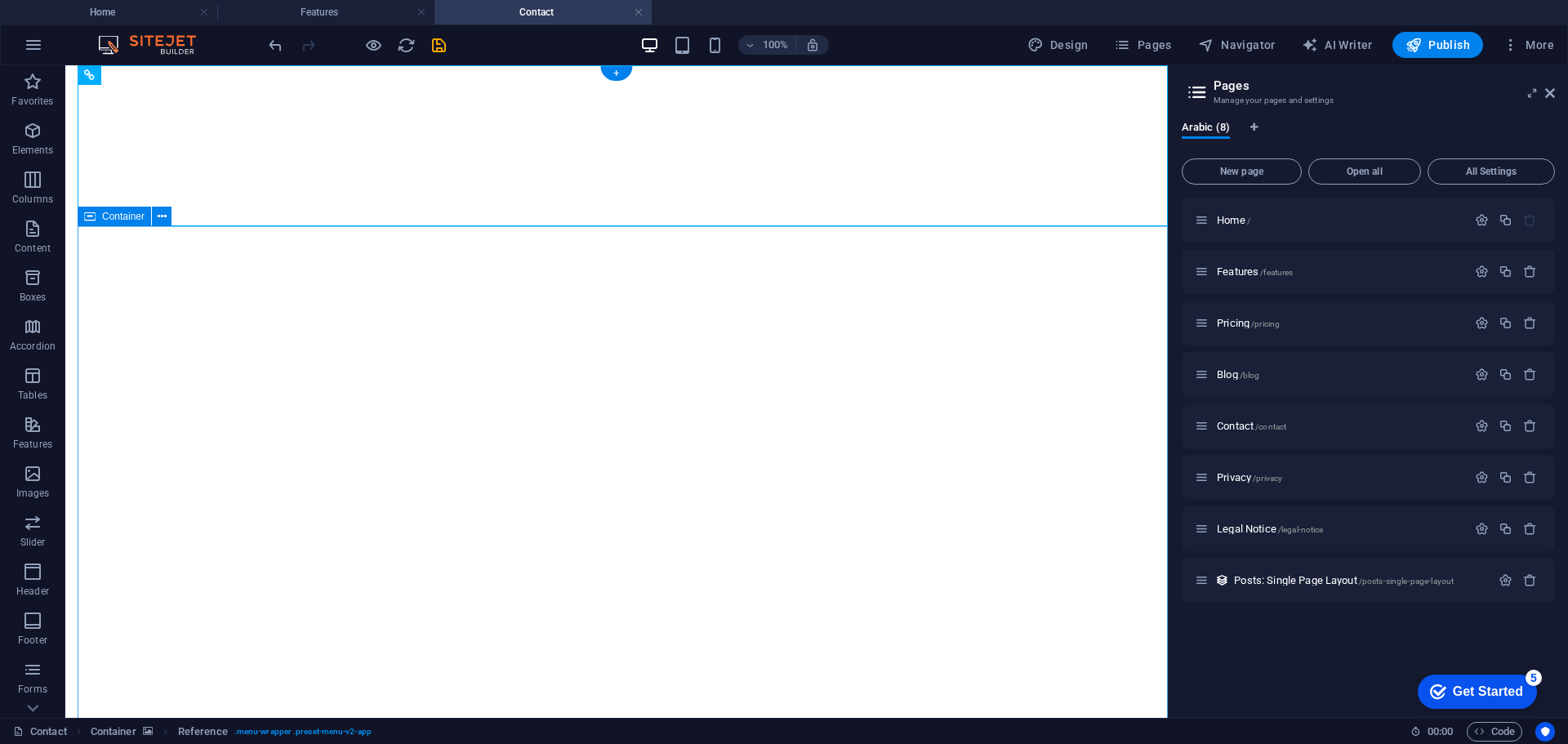
click at [166, 211] on icon at bounding box center [162, 216] width 9 height 17
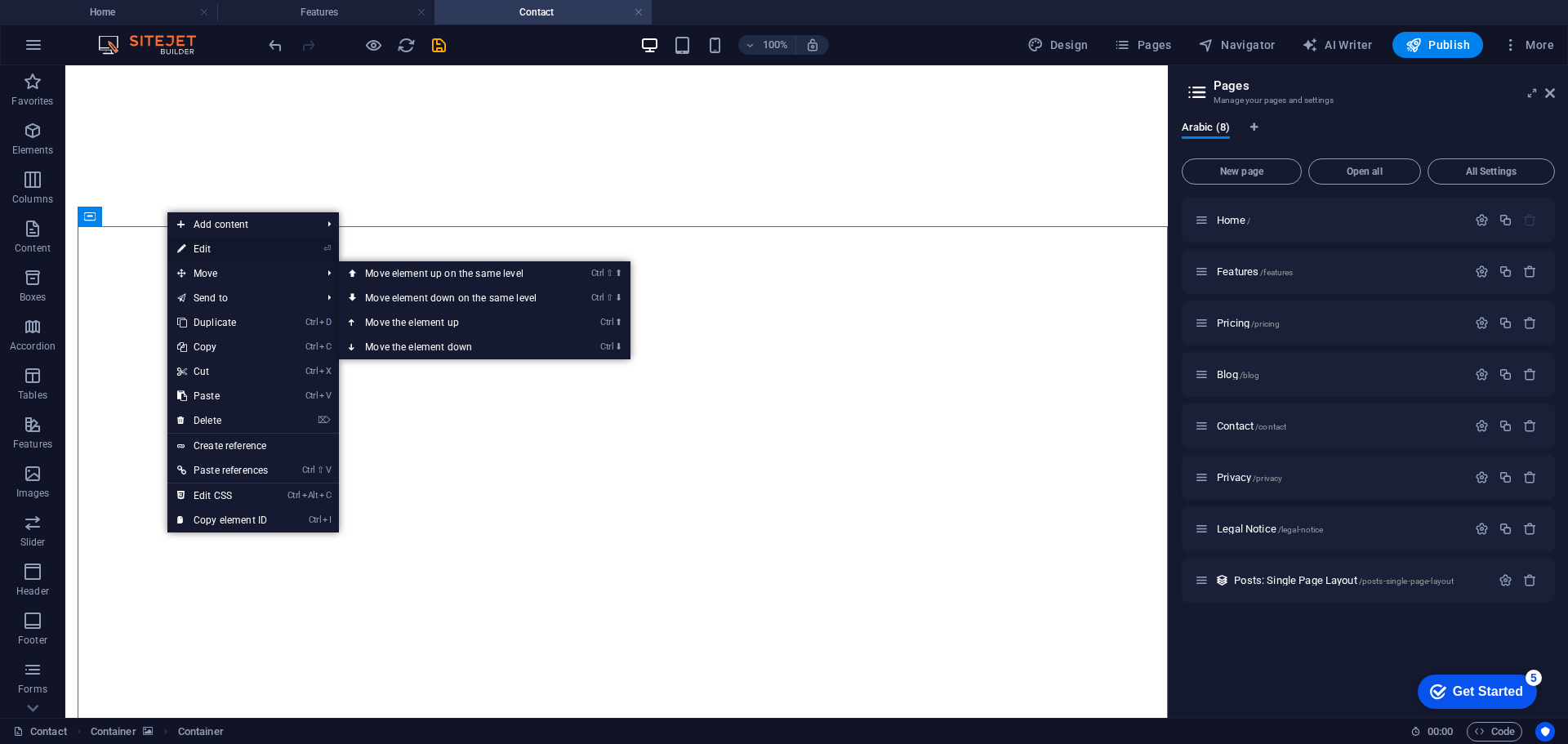
click at [201, 250] on link "⏎ Edit" at bounding box center [223, 249] width 110 height 24
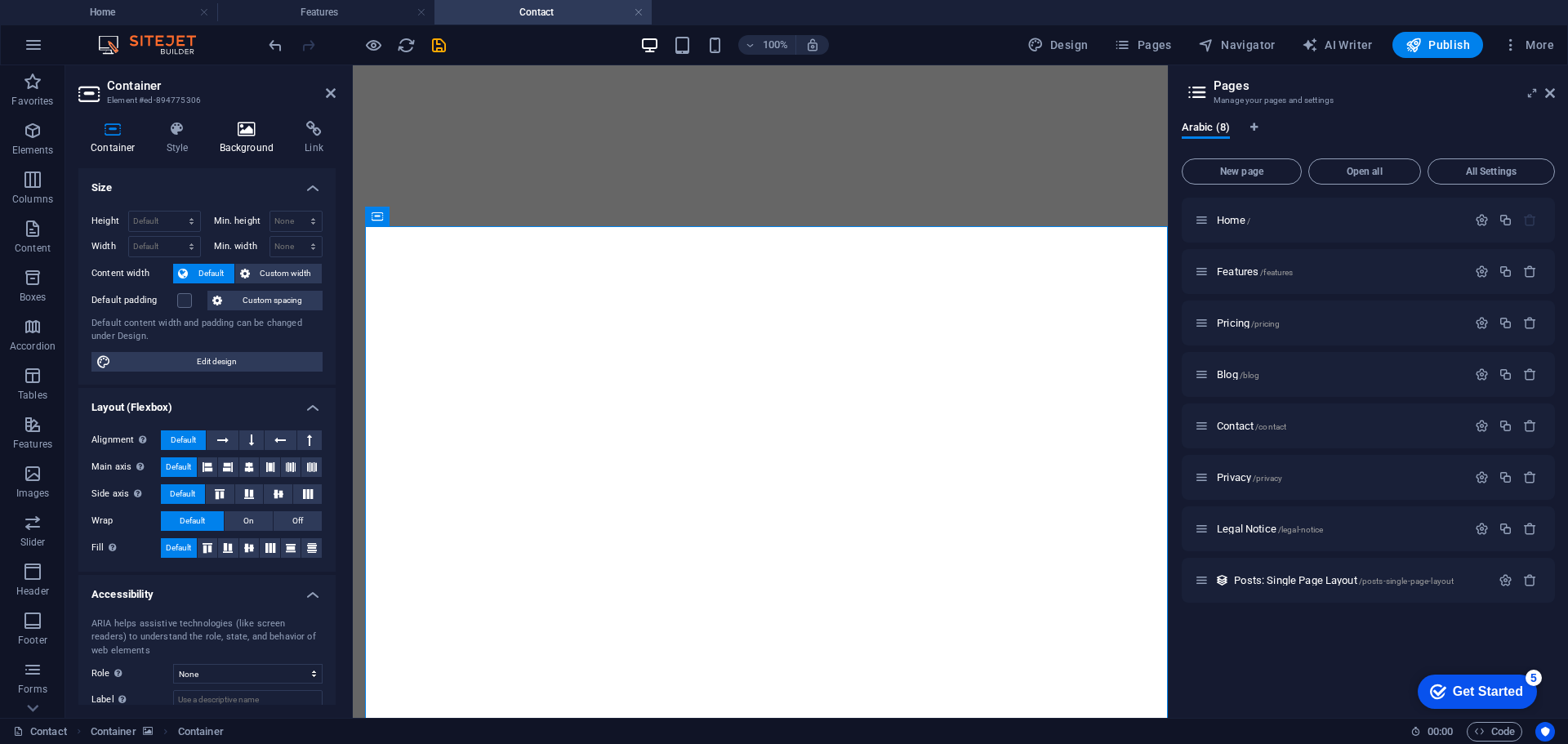
click at [226, 136] on icon at bounding box center [247, 129] width 79 height 16
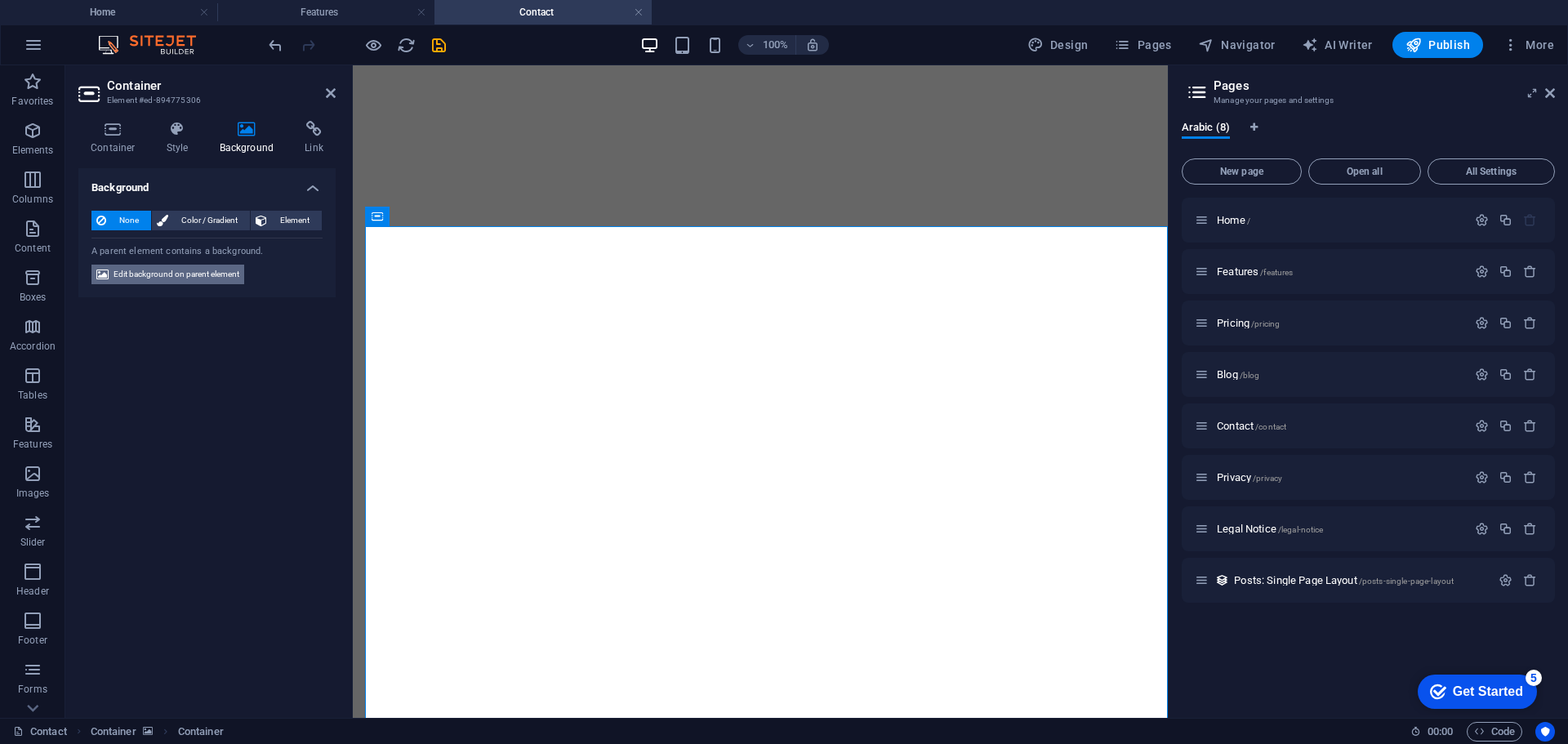
click at [180, 277] on span "Edit background on parent element" at bounding box center [176, 274] width 125 height 20
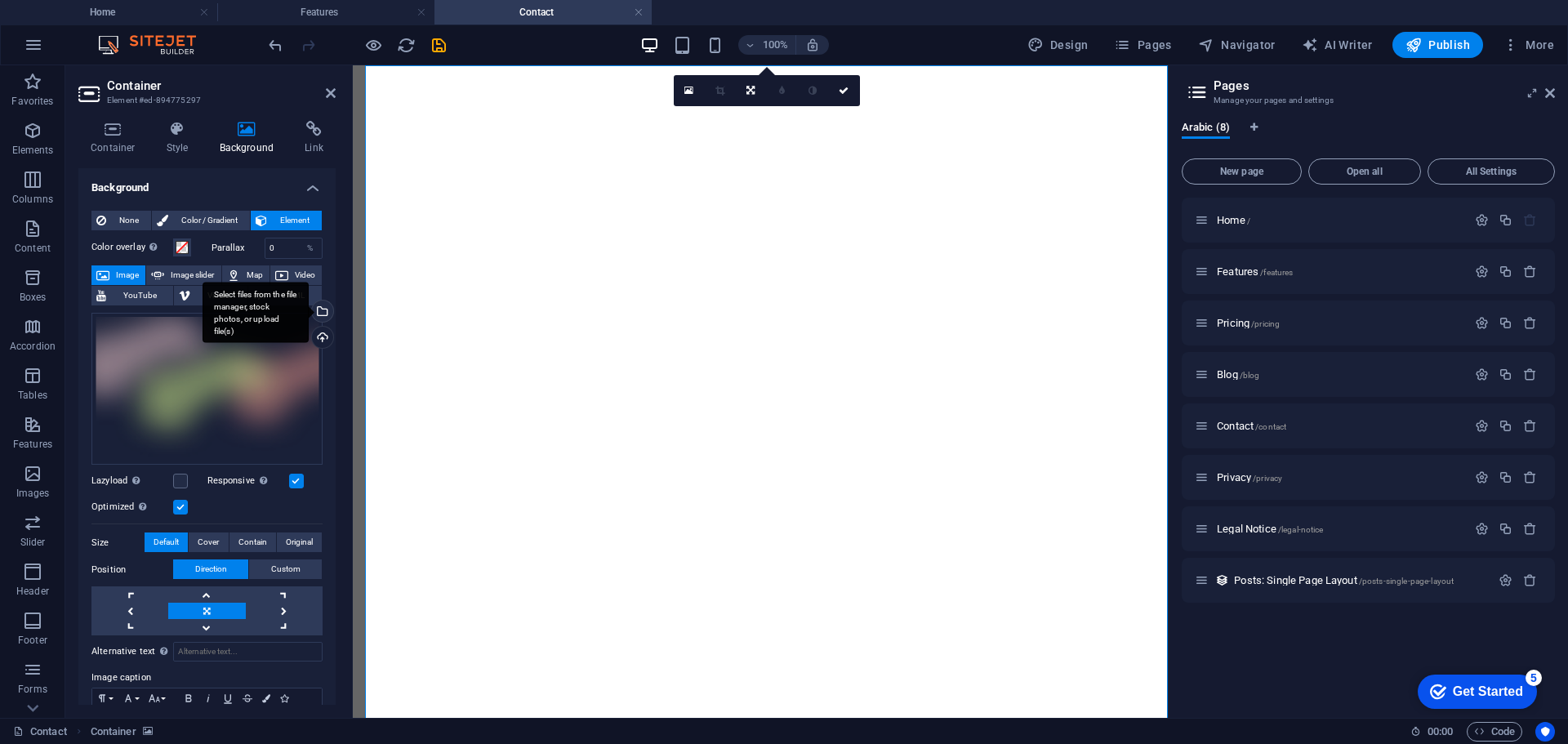
click at [320, 317] on div "Select files from the file manager, stock photos, or upload file(s)" at bounding box center [320, 312] width 24 height 24
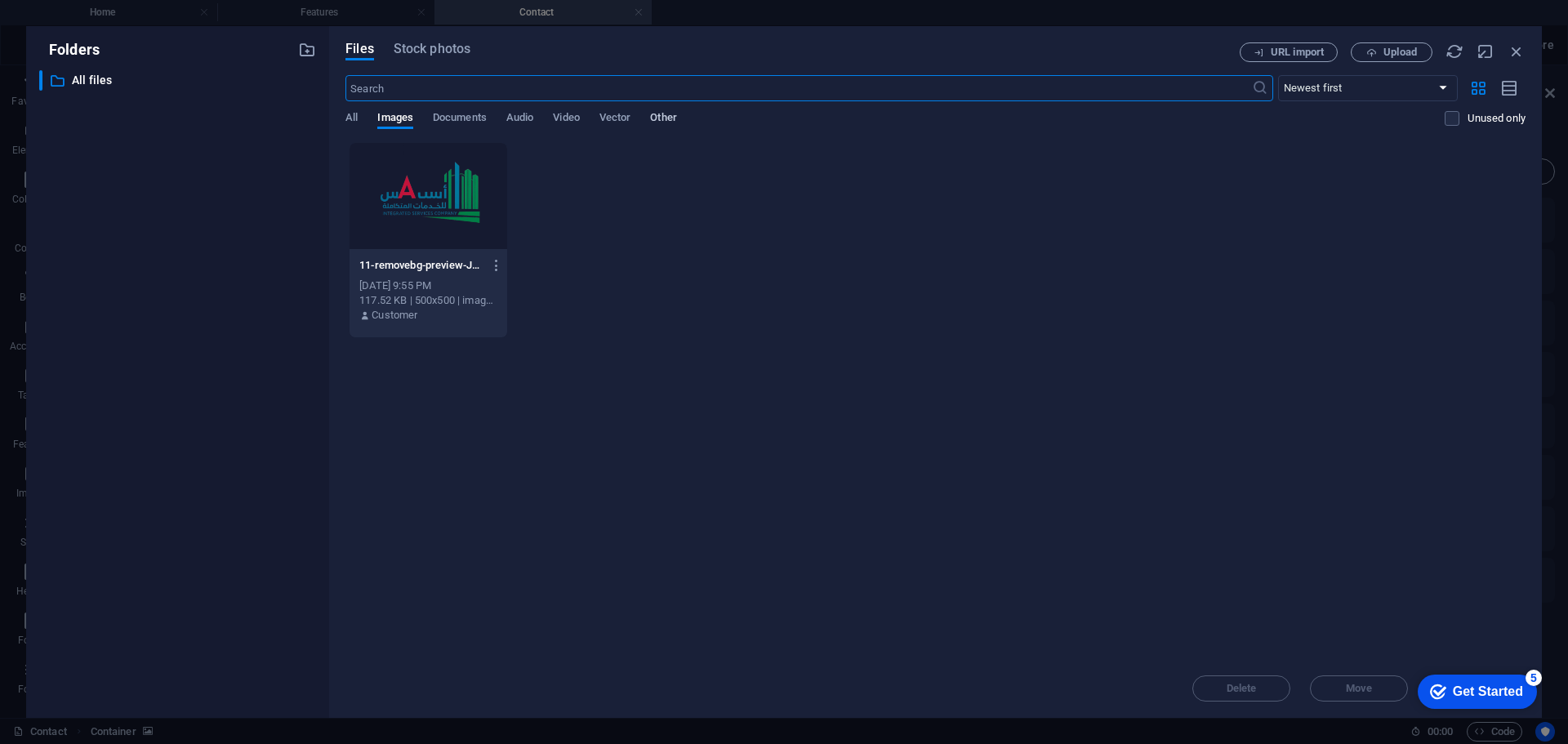
click at [658, 119] on span "Other" at bounding box center [663, 119] width 26 height 23
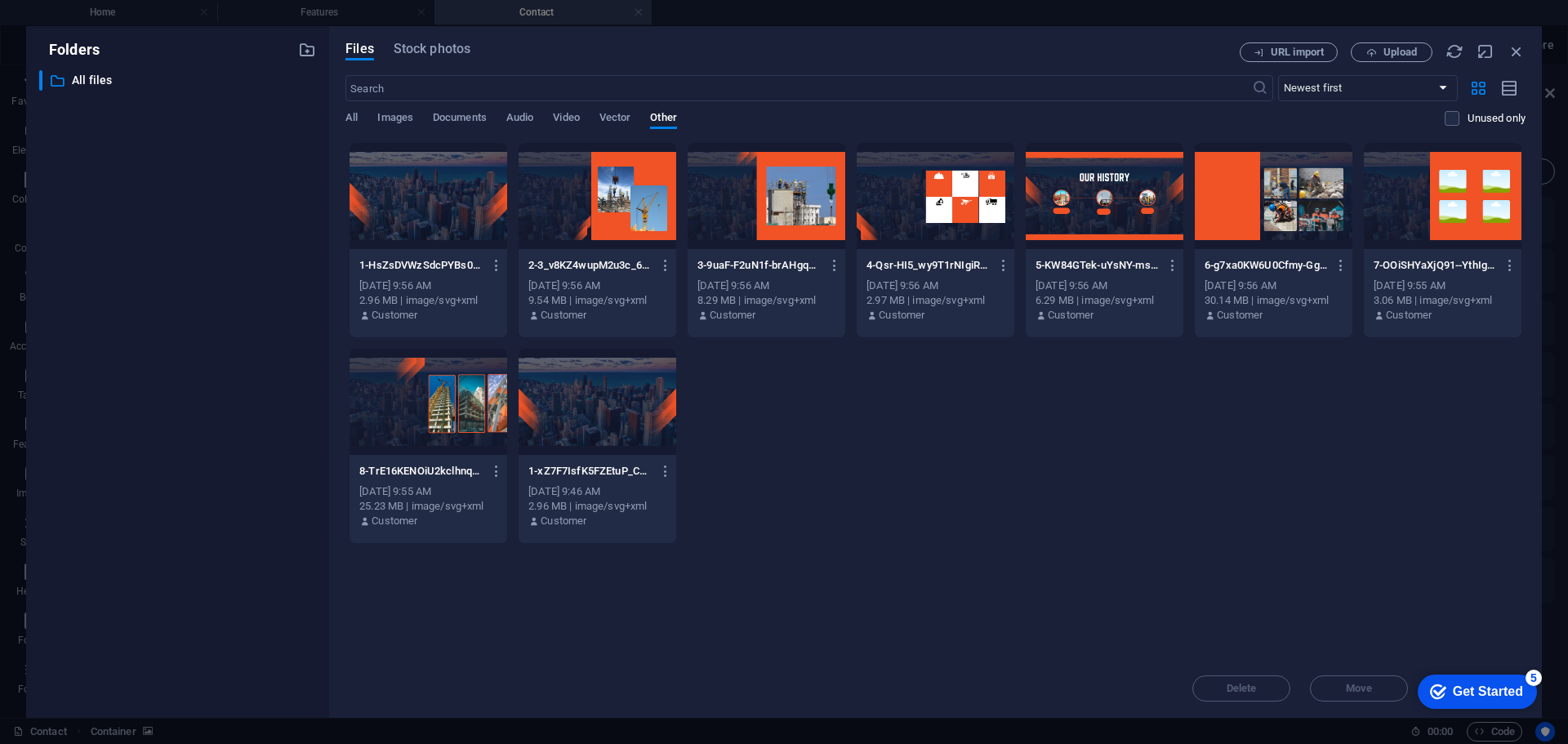
click at [443, 432] on div at bounding box center [428, 402] width 158 height 106
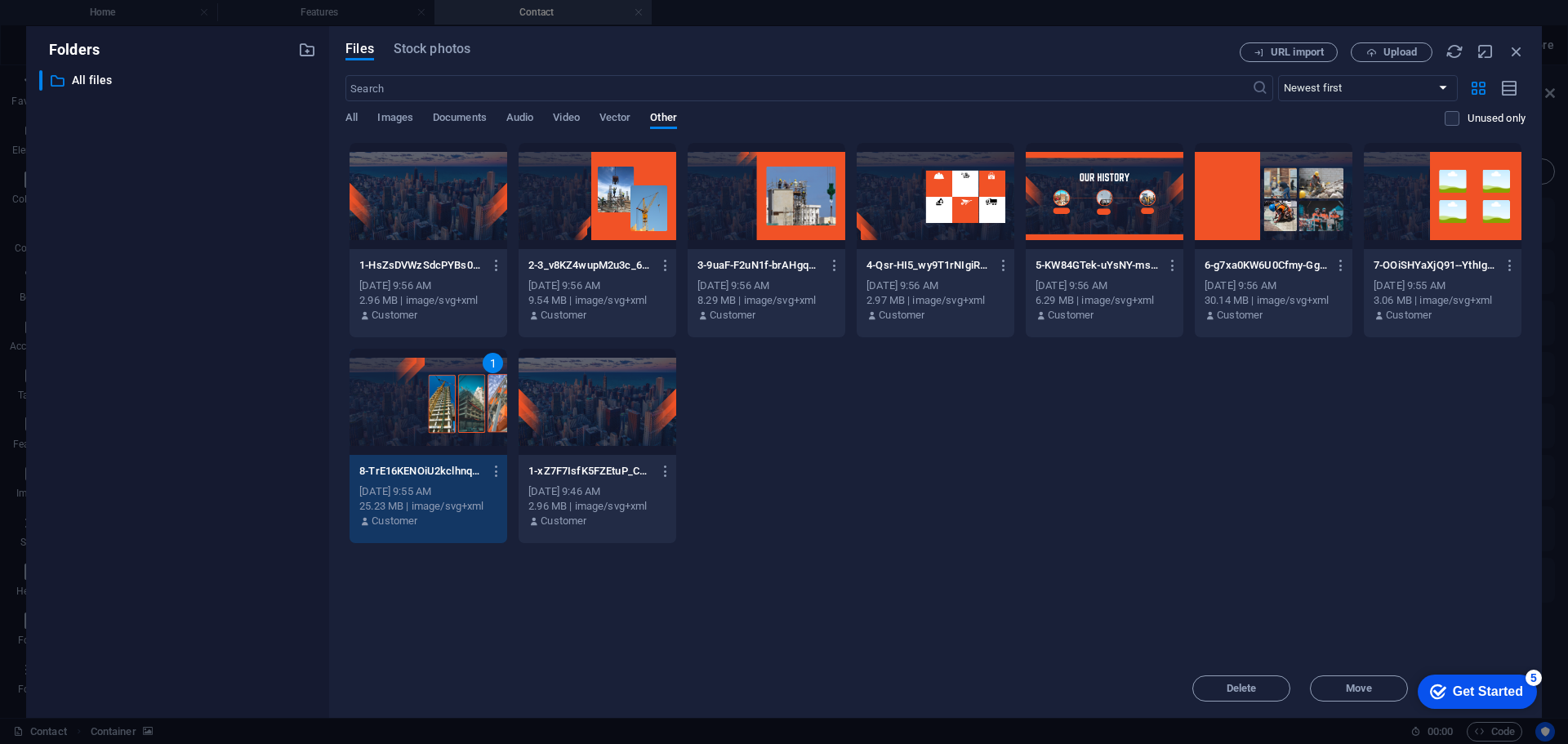
click at [1437, 691] on icon "Get Started 5 items remaining, 0% complete" at bounding box center [1438, 692] width 16 height 14
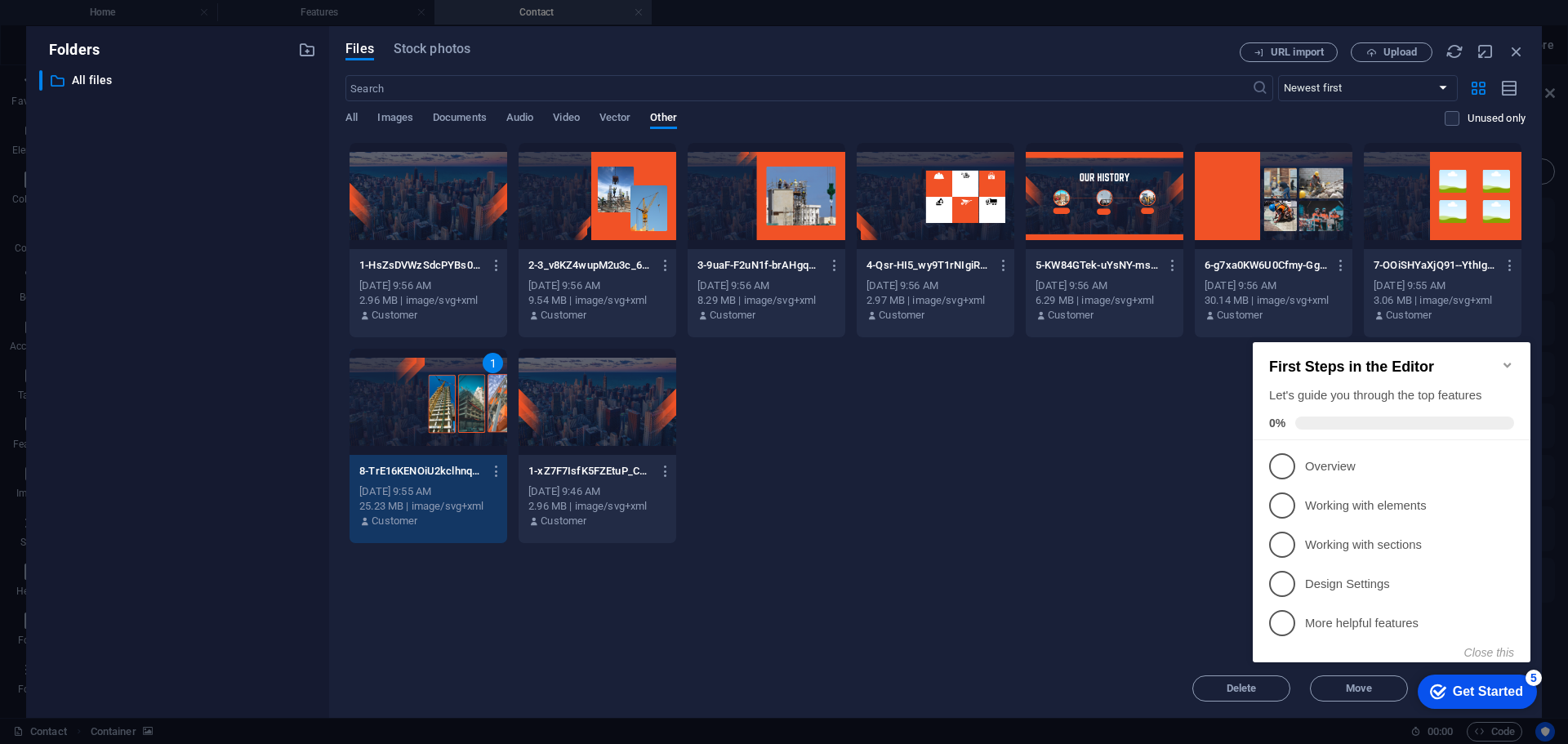
click at [1110, 562] on div "Drop files here to upload them instantly 1-HsZsDVWzSdcPYBs0AnPwmg.svg 1-HsZsDVW…" at bounding box center [935, 400] width 1180 height 517
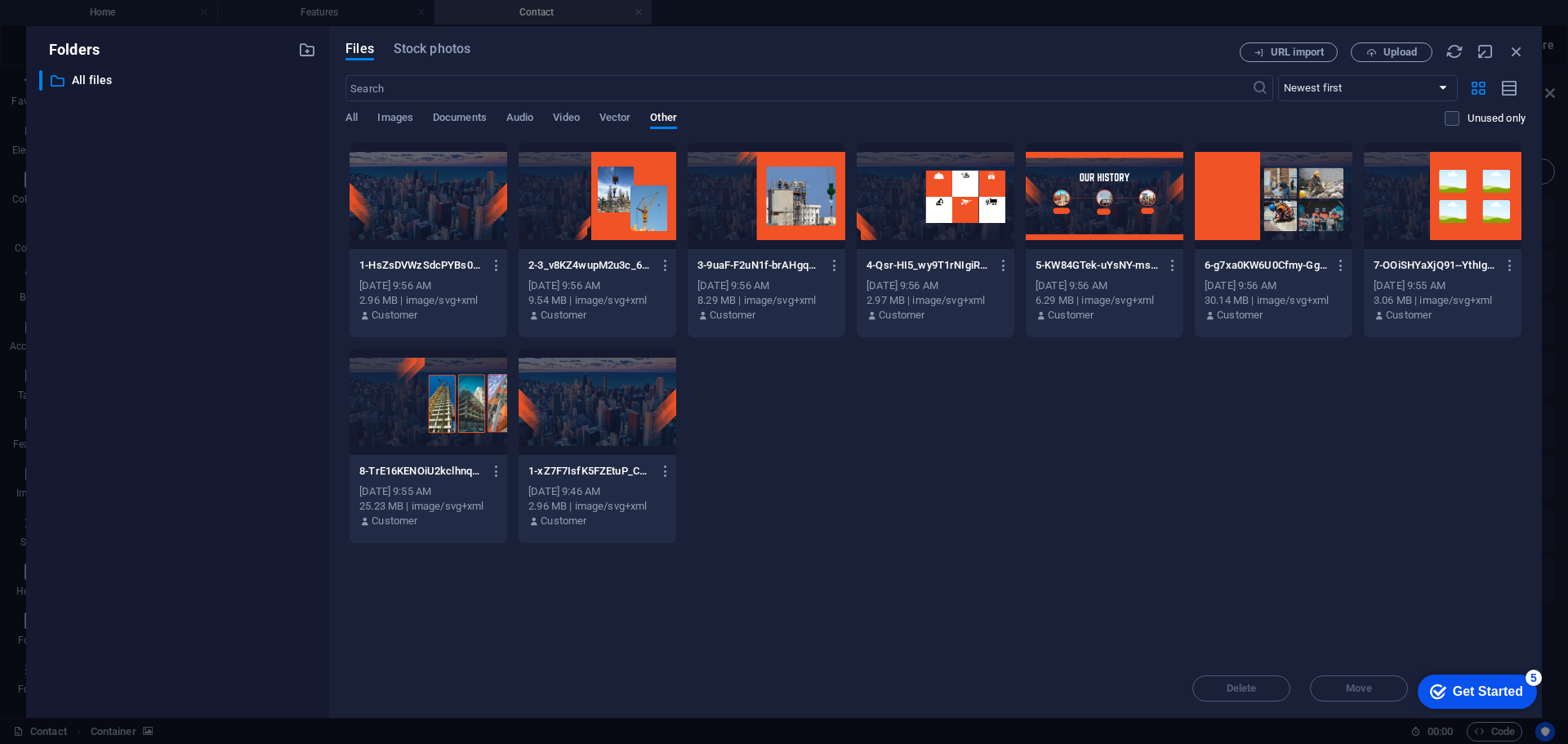
click at [448, 409] on div at bounding box center [428, 402] width 158 height 106
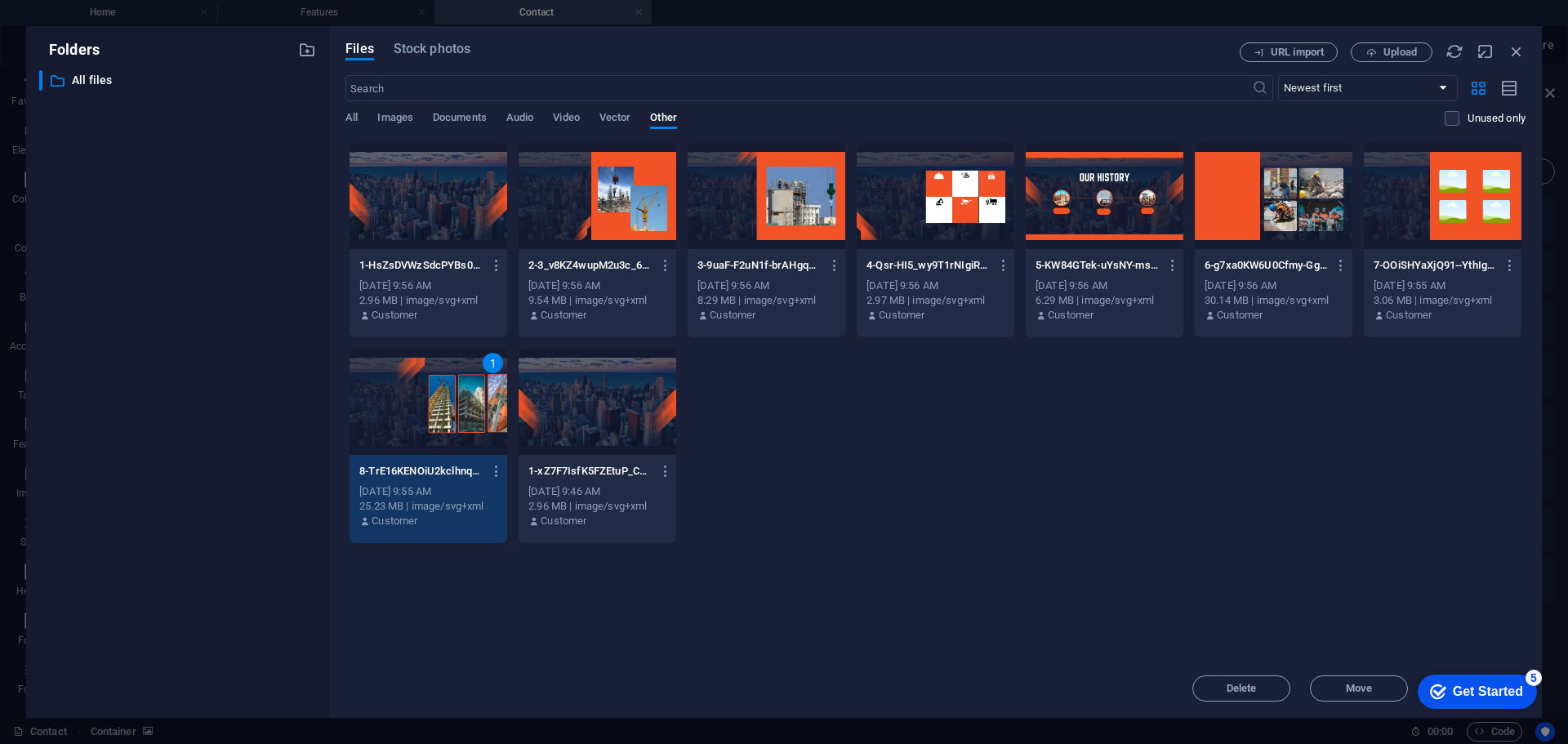
click at [448, 409] on div "1" at bounding box center [428, 402] width 158 height 106
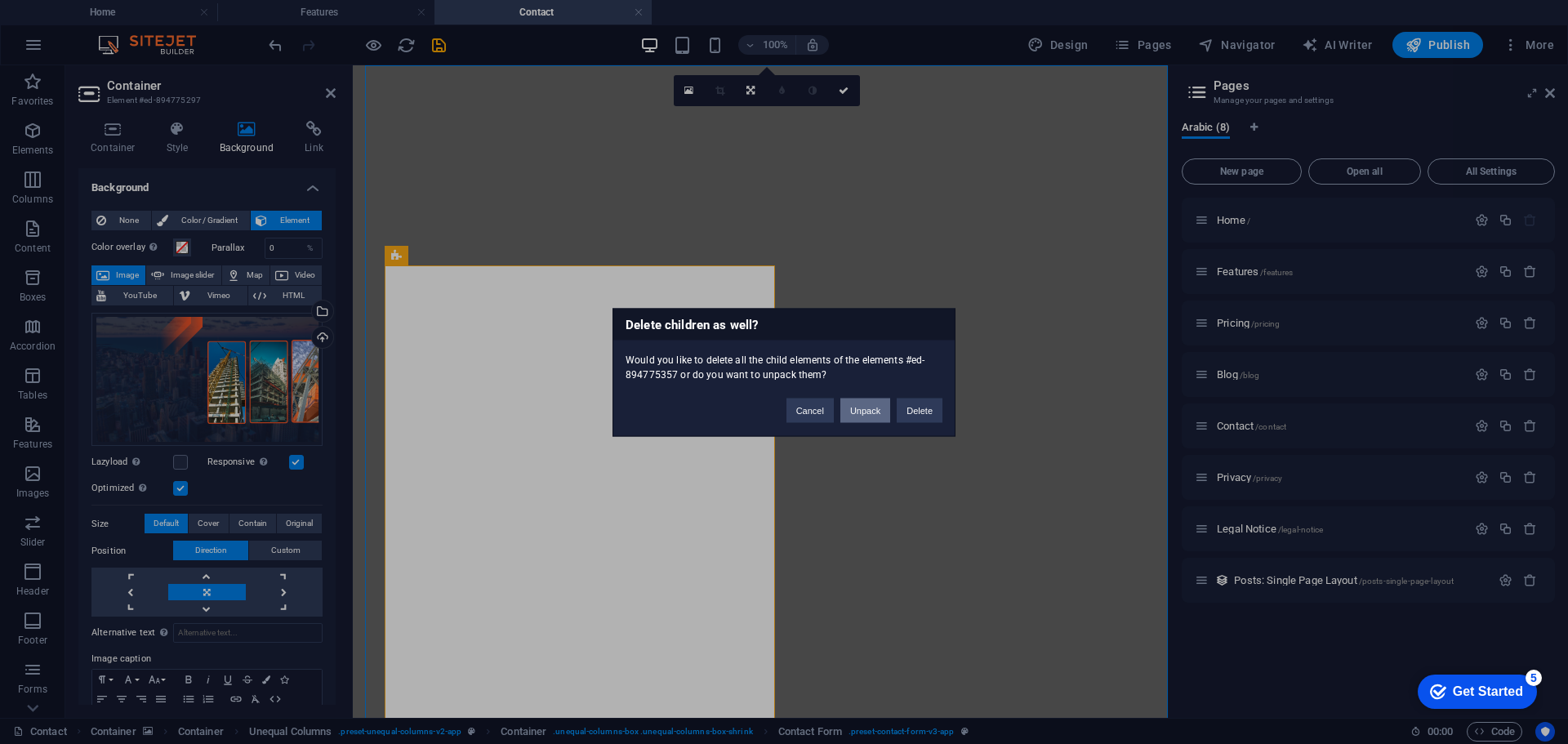
click at [871, 410] on button "Unpack" at bounding box center [865, 409] width 50 height 24
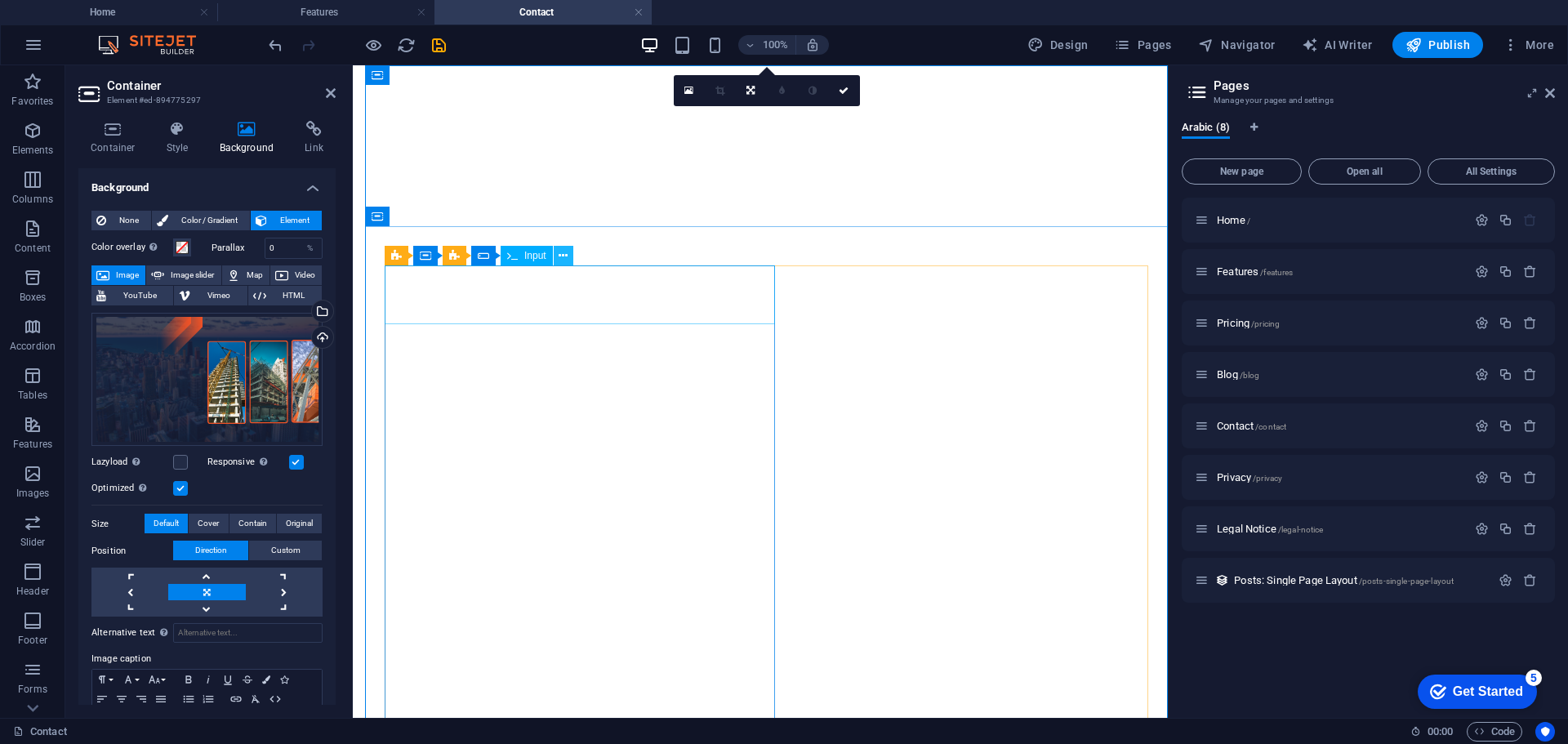
click at [559, 255] on icon at bounding box center [564, 255] width 9 height 17
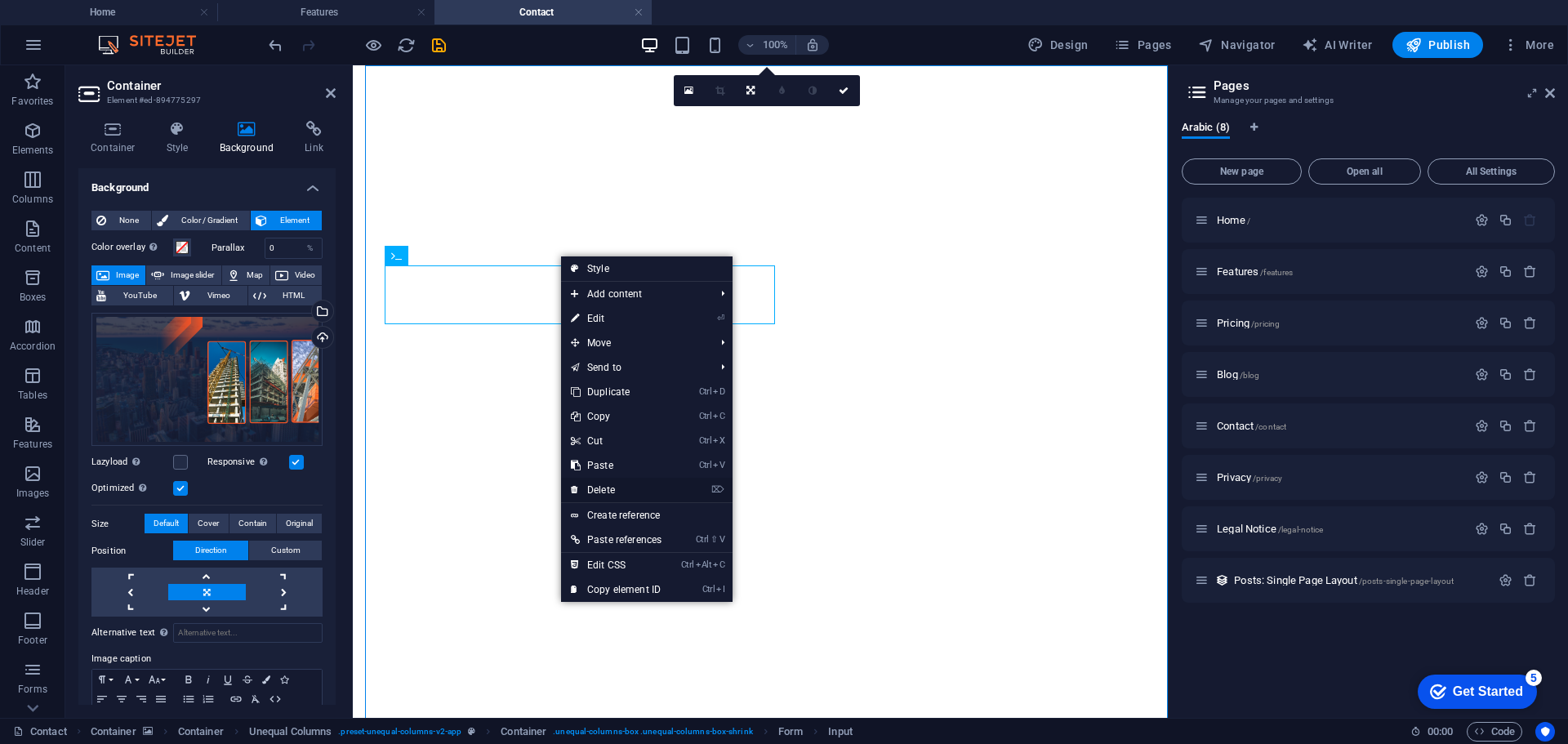
click at [612, 492] on link "⌦ Delete" at bounding box center [616, 490] width 110 height 24
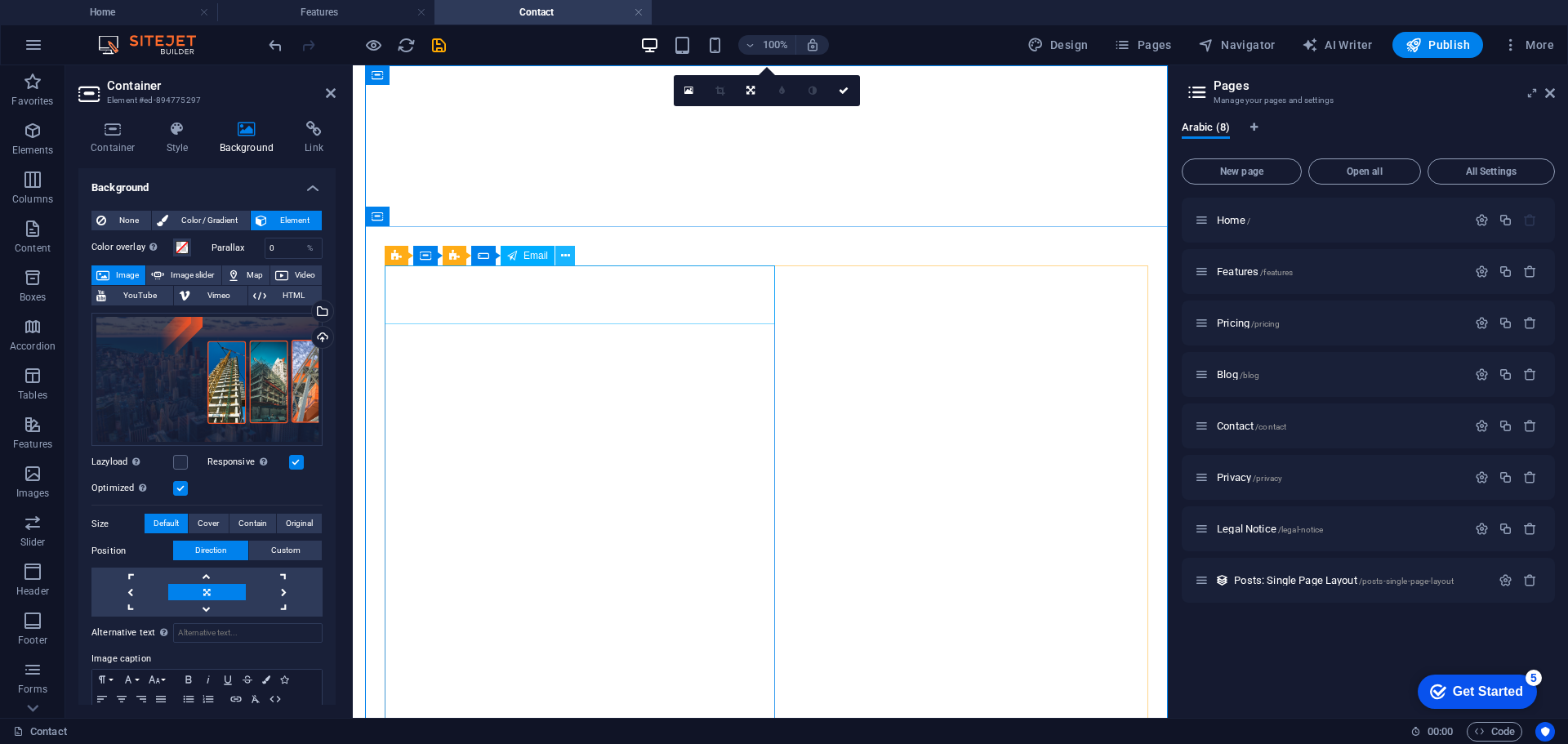
click at [561, 256] on icon at bounding box center [565, 255] width 9 height 17
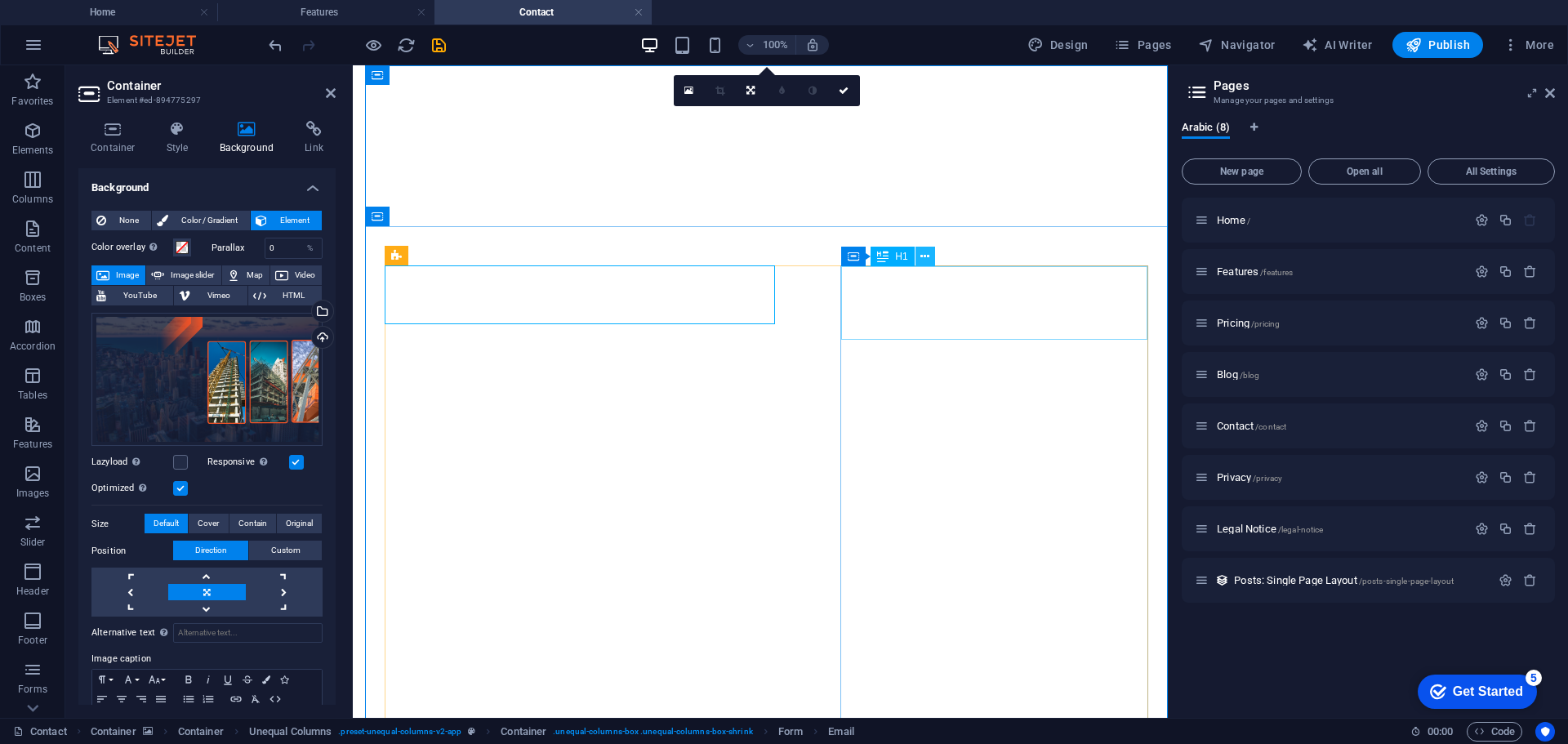
click at [920, 256] on button at bounding box center [925, 257] width 20 height 20
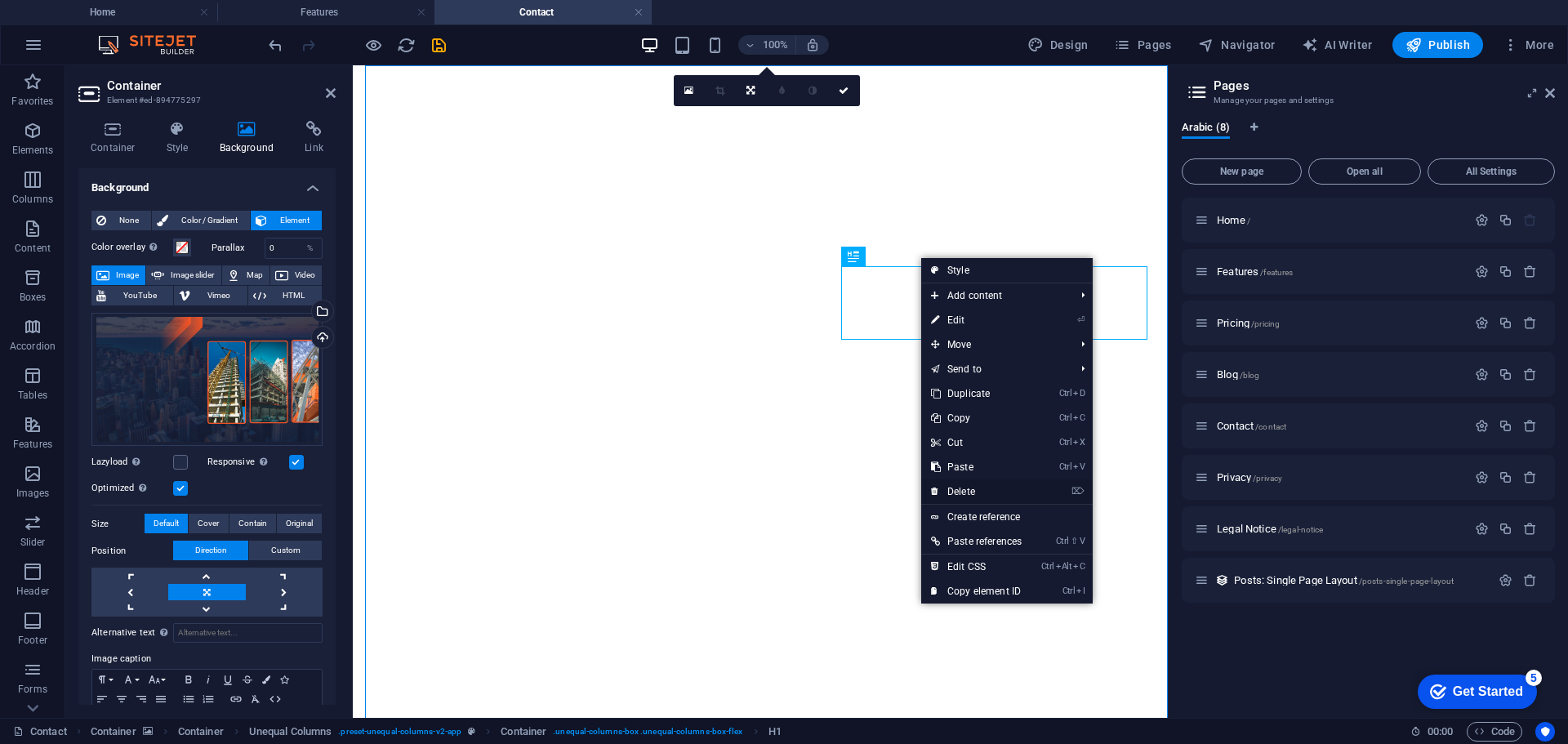
click at [986, 493] on link "⌦ Delete" at bounding box center [977, 491] width 110 height 24
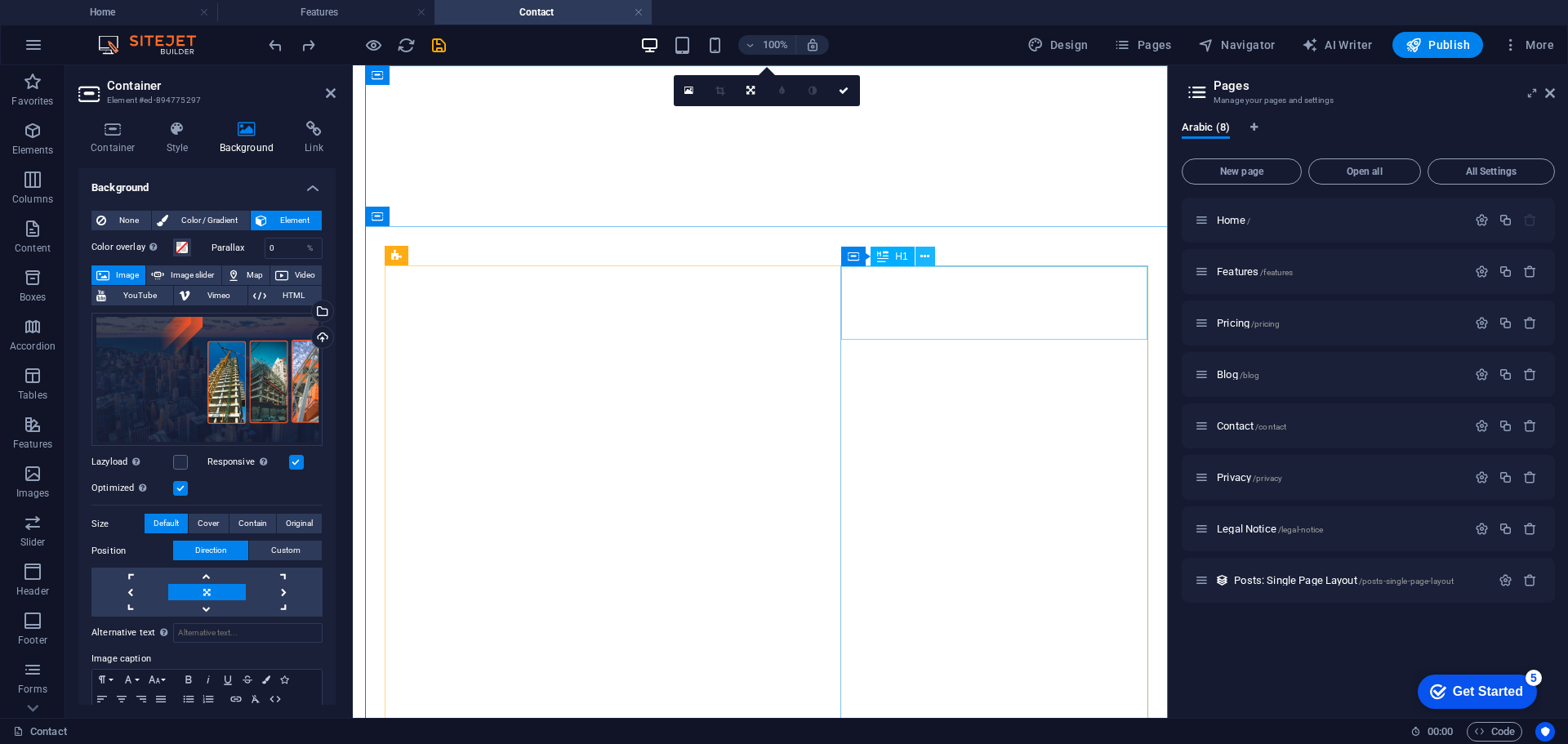
click at [925, 259] on icon at bounding box center [925, 256] width 9 height 17
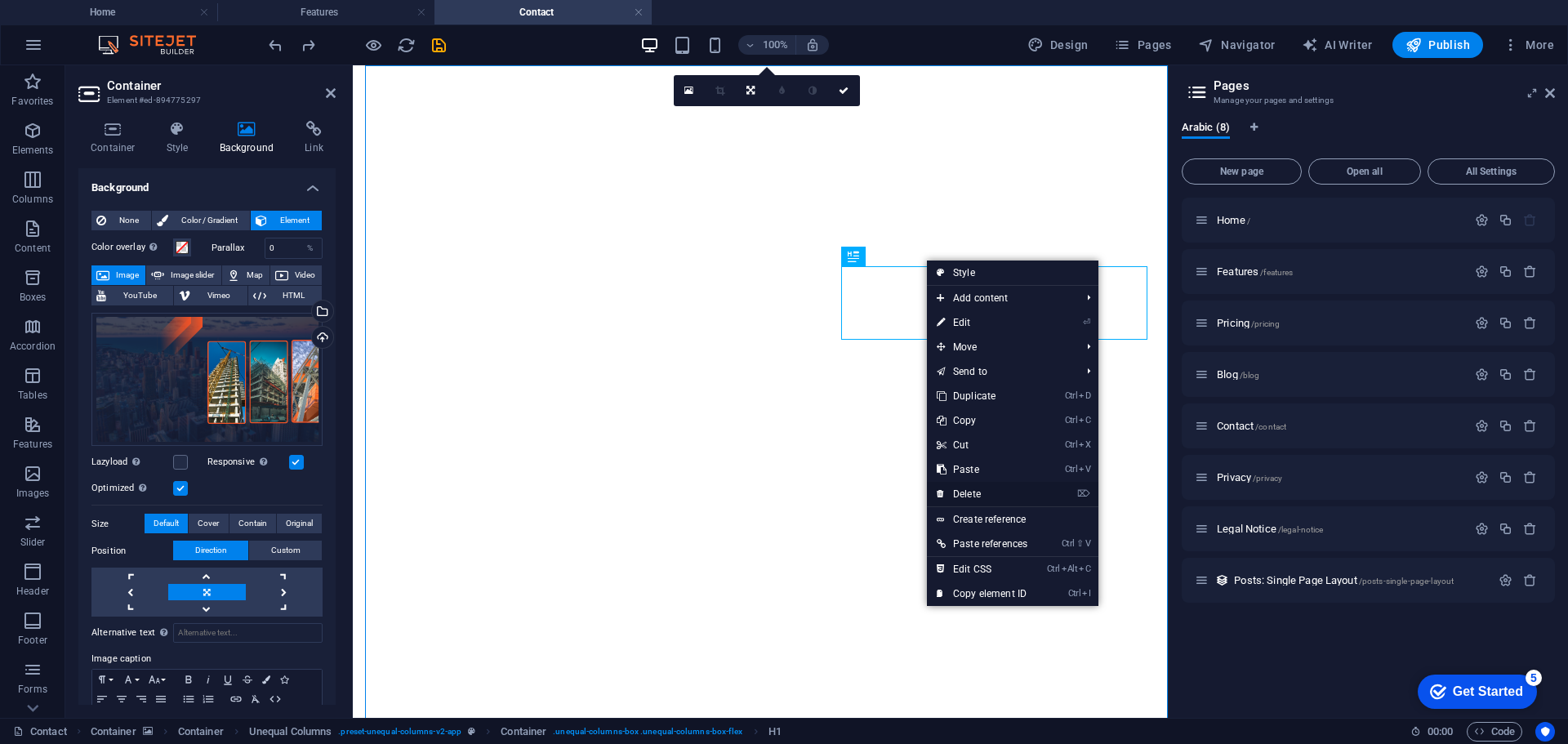
click at [989, 487] on link "⌦ Delete" at bounding box center [982, 493] width 110 height 24
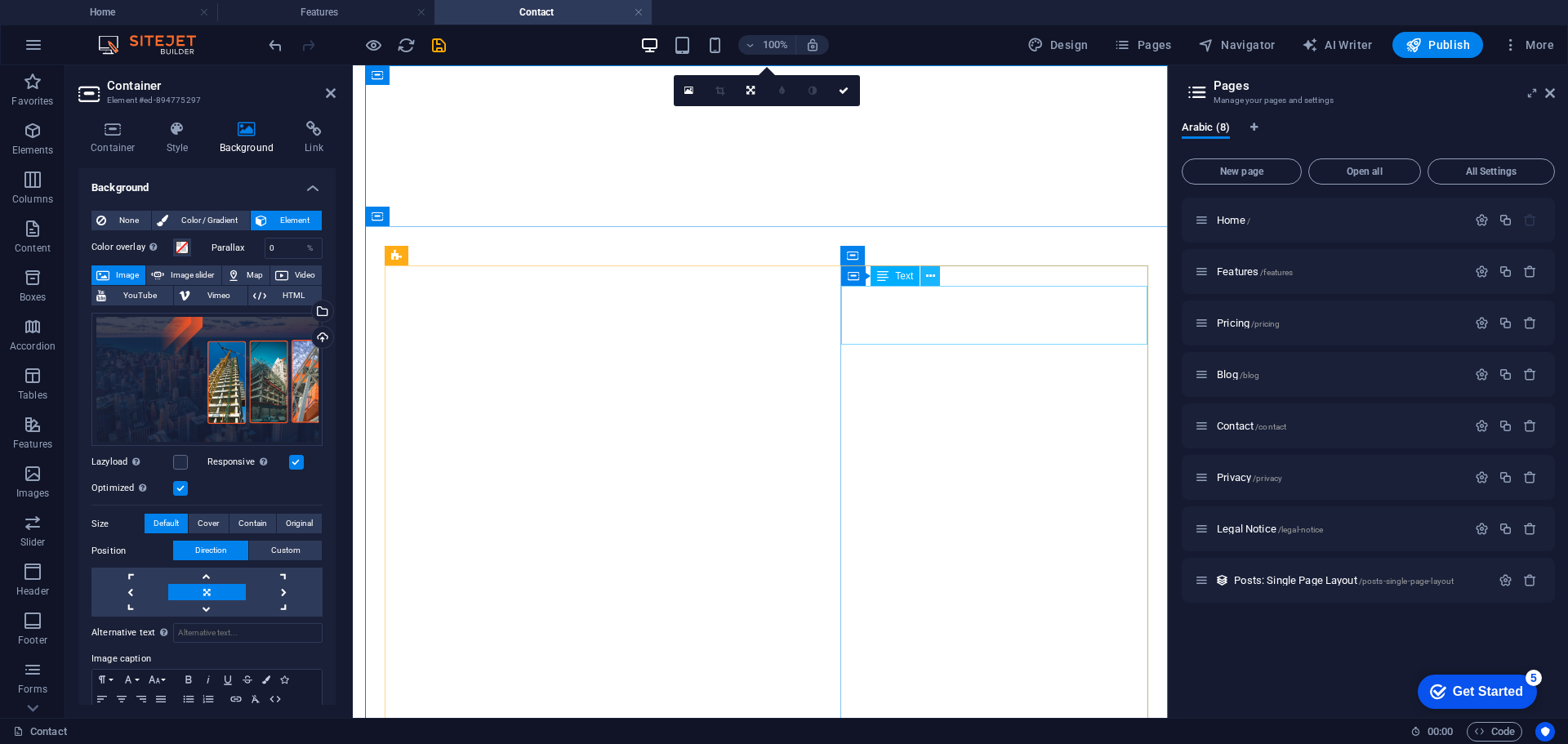
click at [933, 281] on icon at bounding box center [931, 276] width 9 height 17
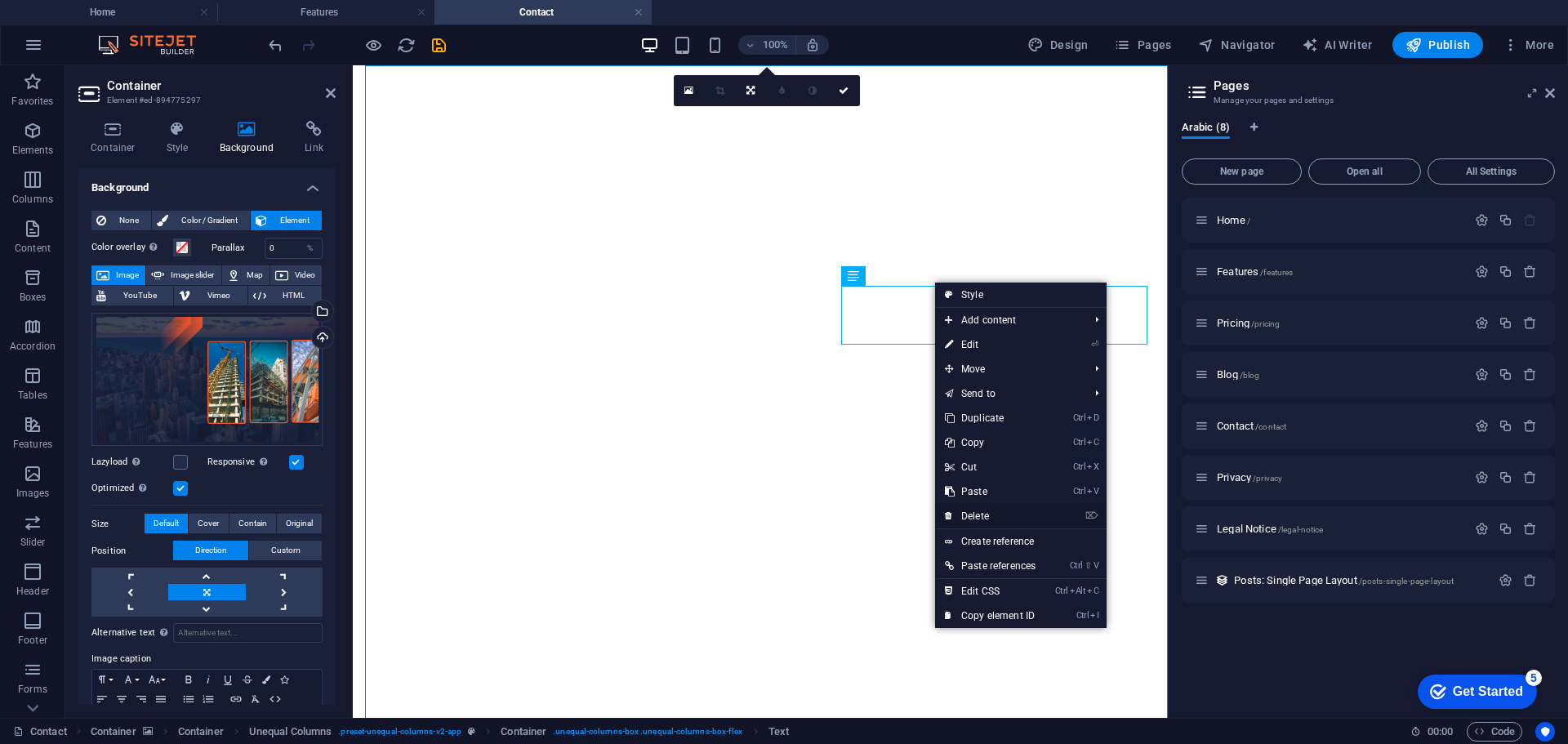
click at [992, 518] on link "⌦ Delete" at bounding box center [990, 516] width 110 height 24
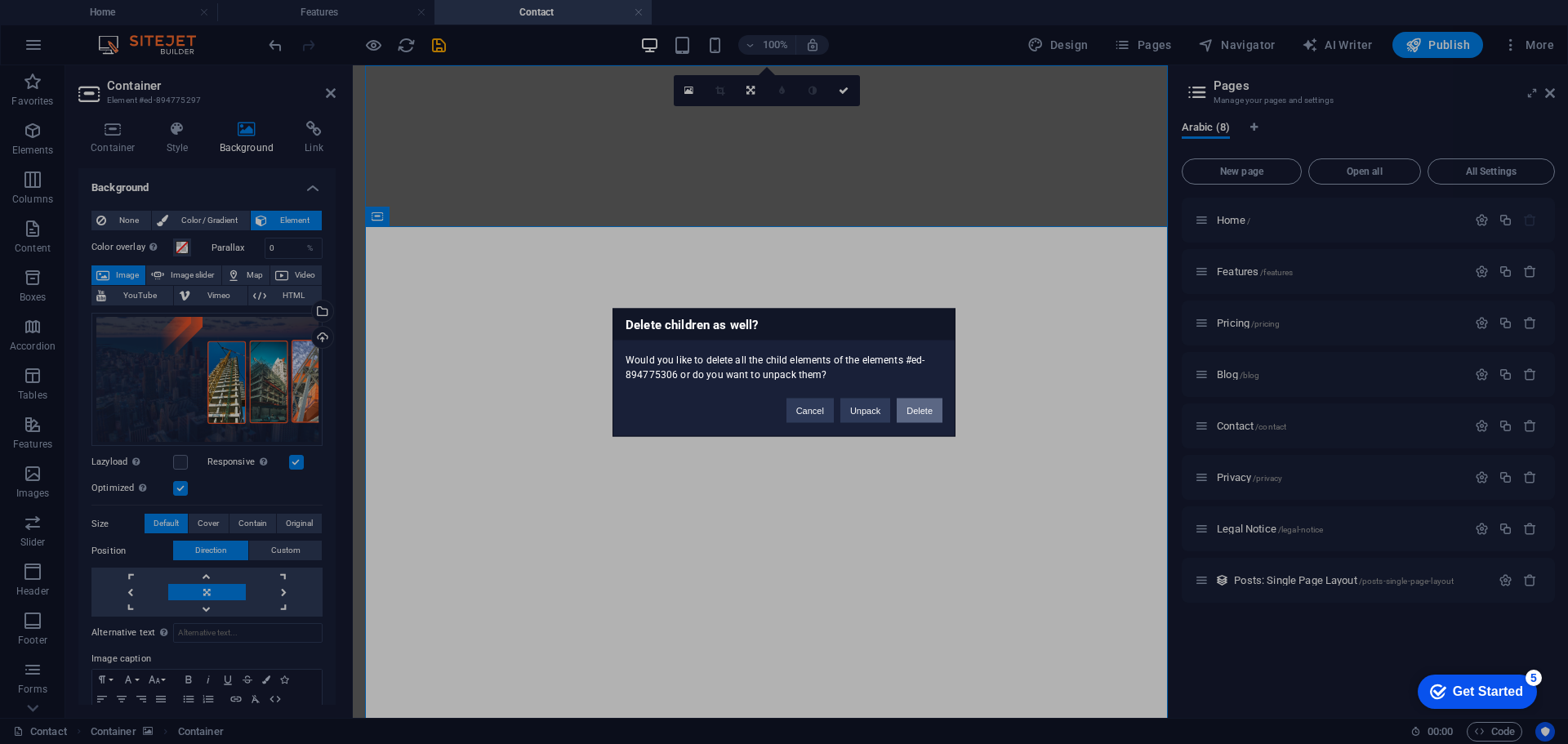
click at [917, 408] on button "Delete" at bounding box center [920, 409] width 46 height 24
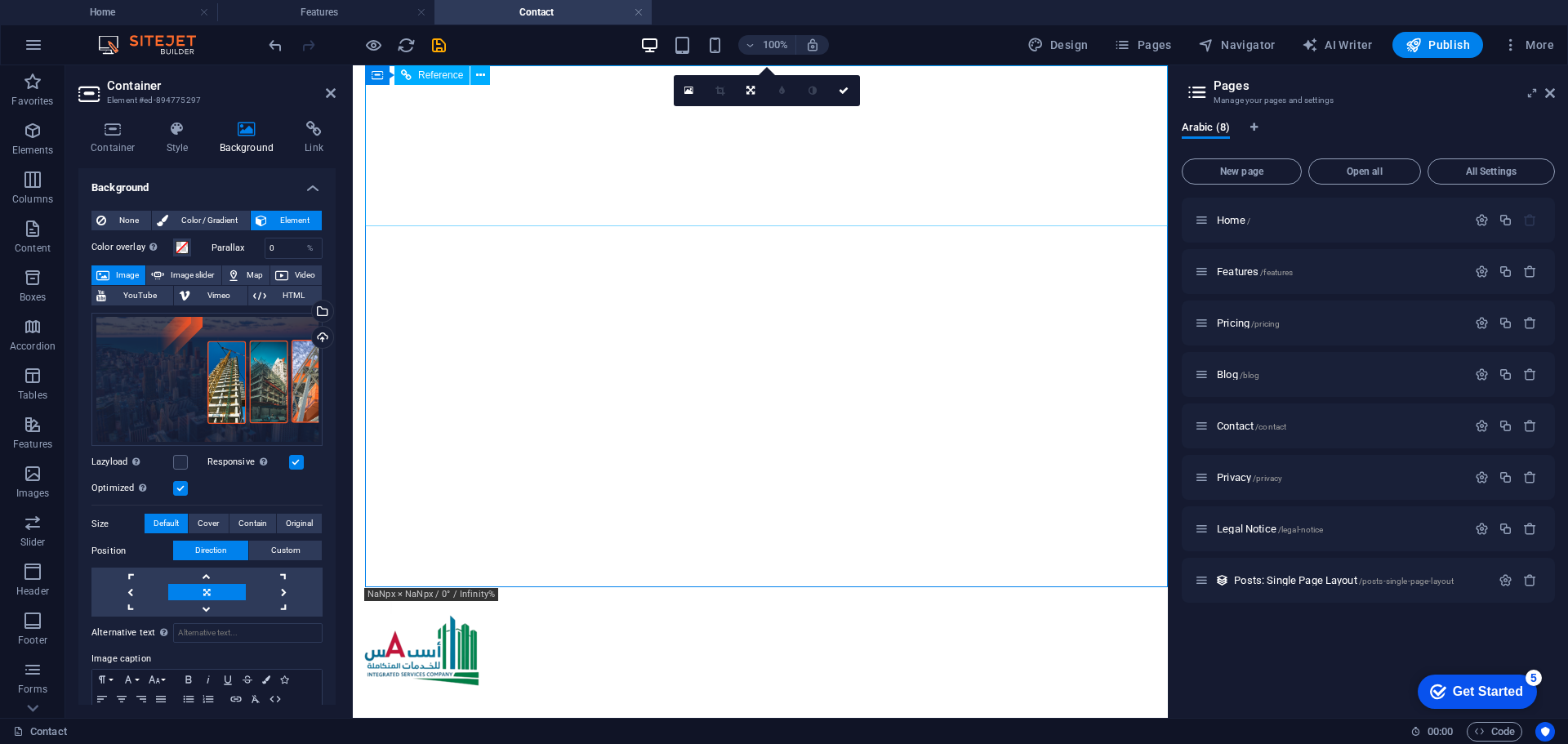
click at [1103, 593] on div at bounding box center [760, 656] width 802 height 125
click at [1094, 593] on div at bounding box center [760, 656] width 802 height 125
click at [1098, 593] on div at bounding box center [760, 656] width 802 height 125
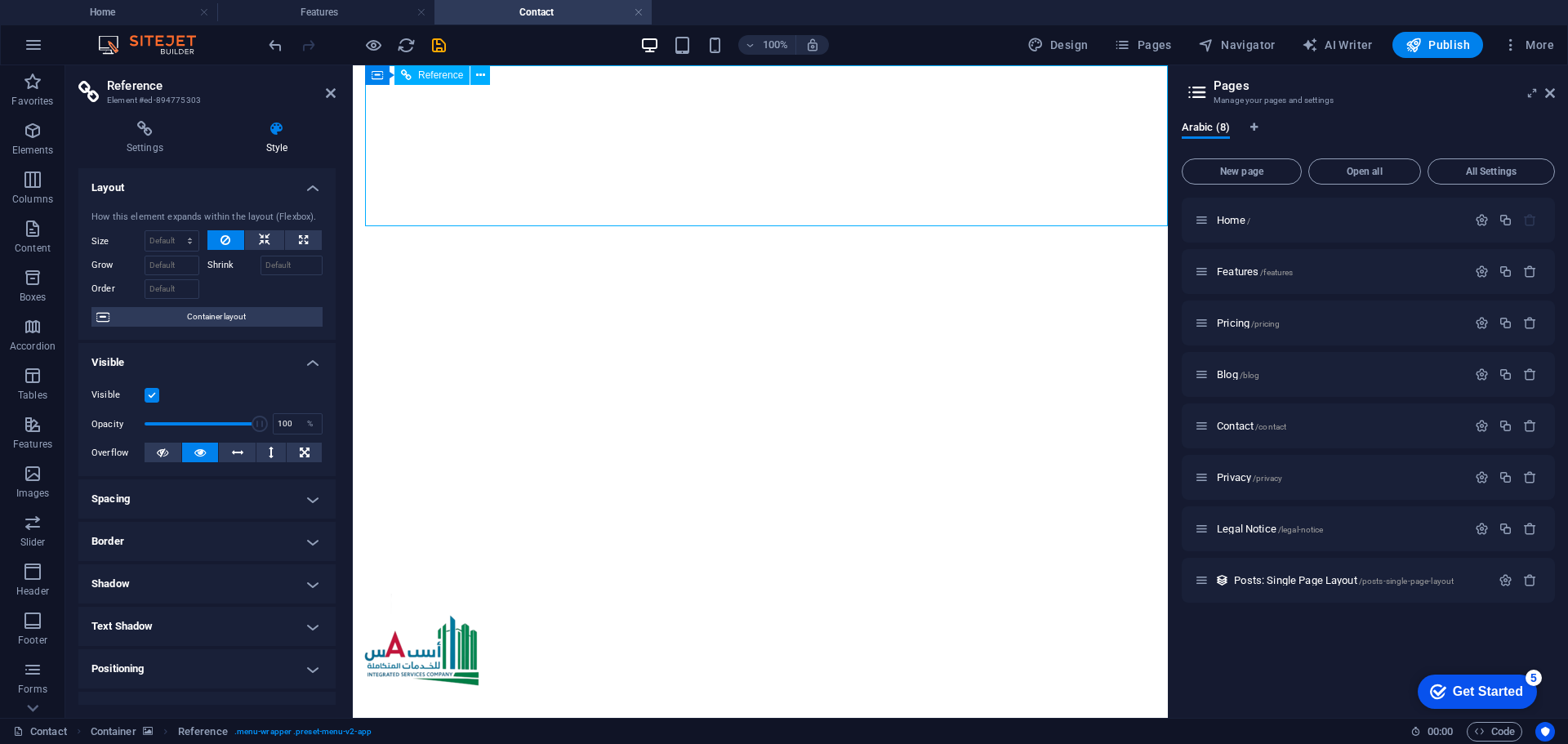
drag, startPoint x: 1092, startPoint y: 147, endPoint x: 1088, endPoint y: 132, distance: 15.5
click at [1088, 593] on div at bounding box center [760, 656] width 802 height 125
click at [1095, 593] on div at bounding box center [760, 656] width 802 height 125
drag, startPoint x: 1084, startPoint y: 150, endPoint x: 1085, endPoint y: 125, distance: 25.0
click at [1085, 593] on div at bounding box center [760, 656] width 802 height 125
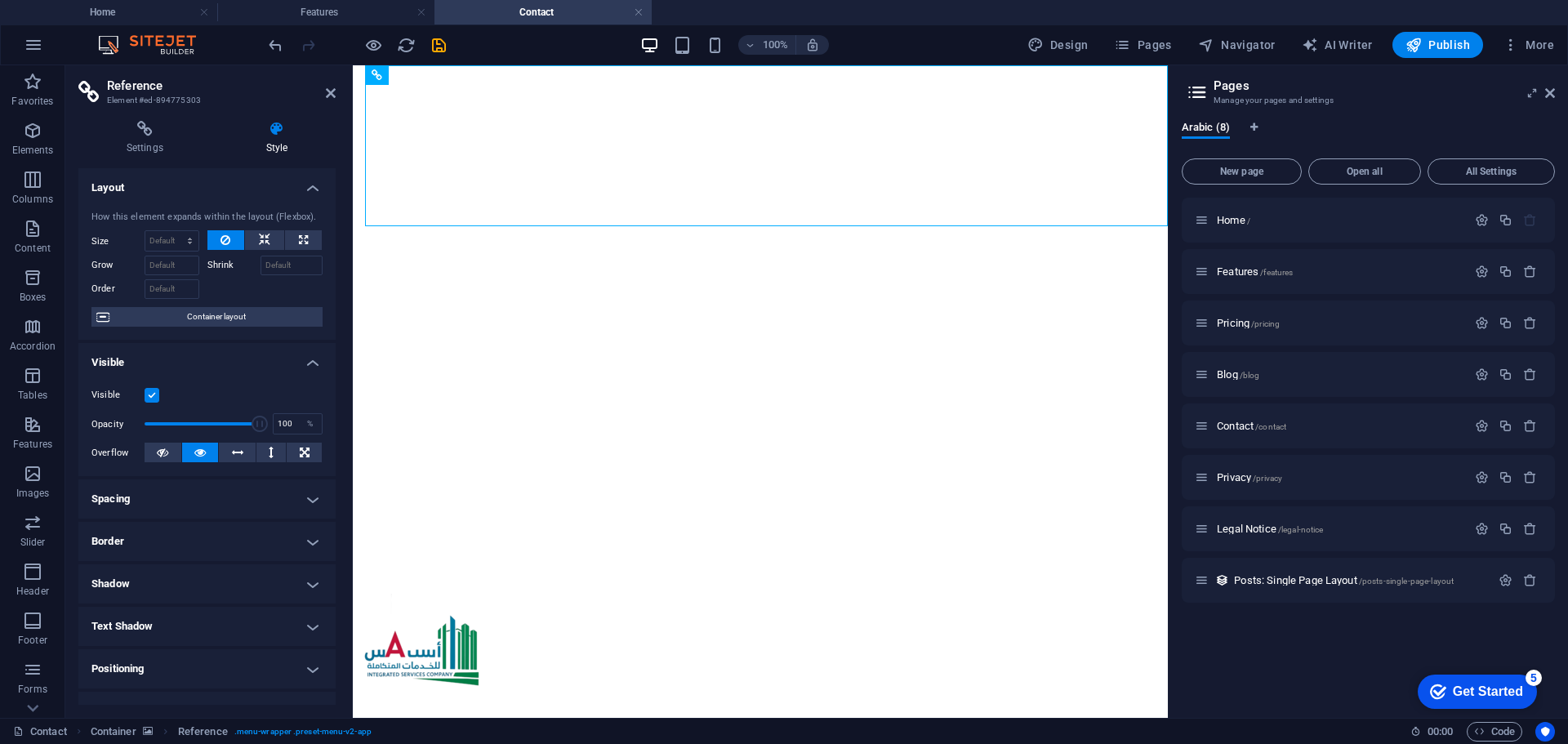
click at [655, 72] on figure at bounding box center [760, 72] width 802 height 0
click at [1544, 87] on h2 "Pages" at bounding box center [1384, 86] width 342 height 14
click at [1549, 93] on icon at bounding box center [1550, 93] width 10 height 13
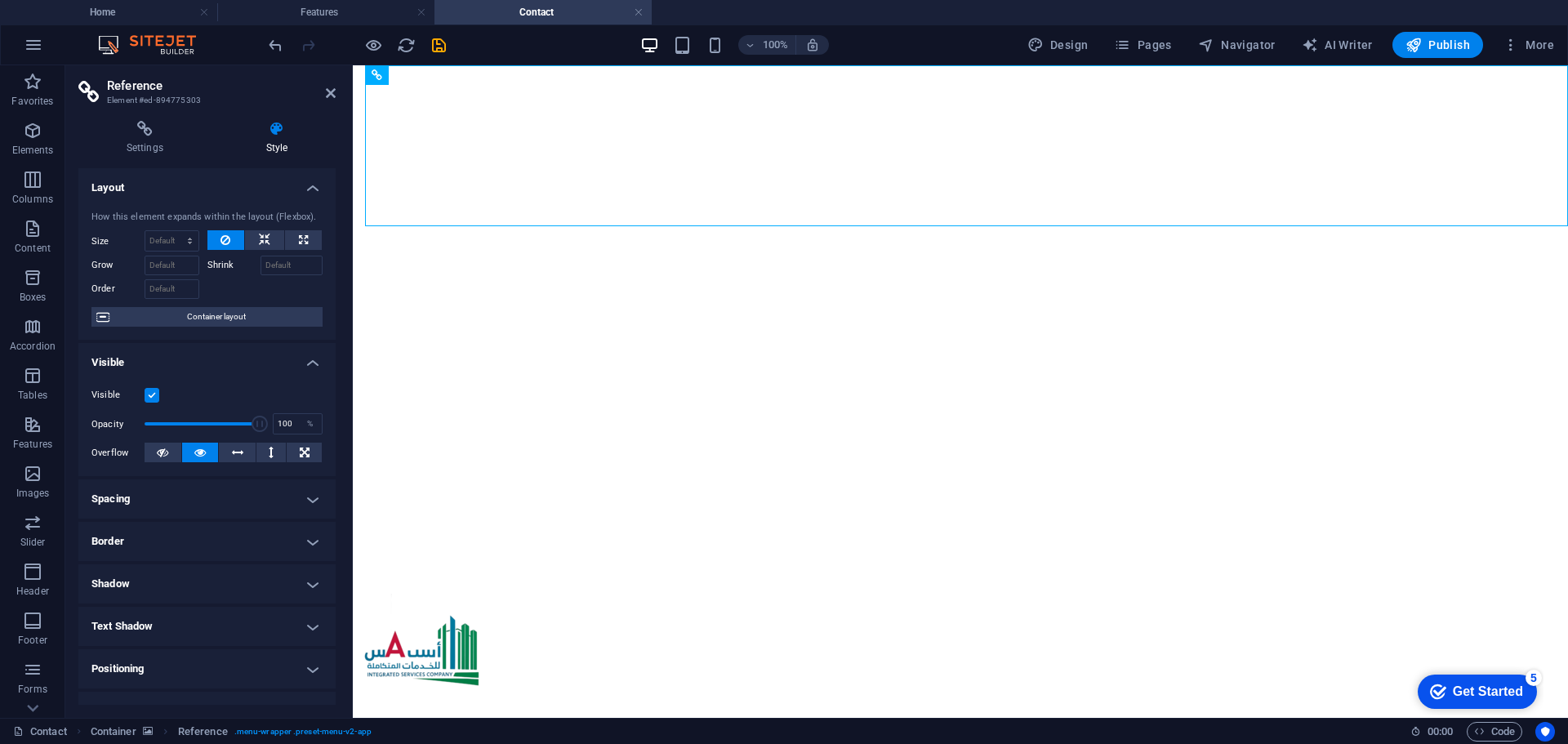
click at [646, 72] on figure at bounding box center [960, 72] width 1202 height 0
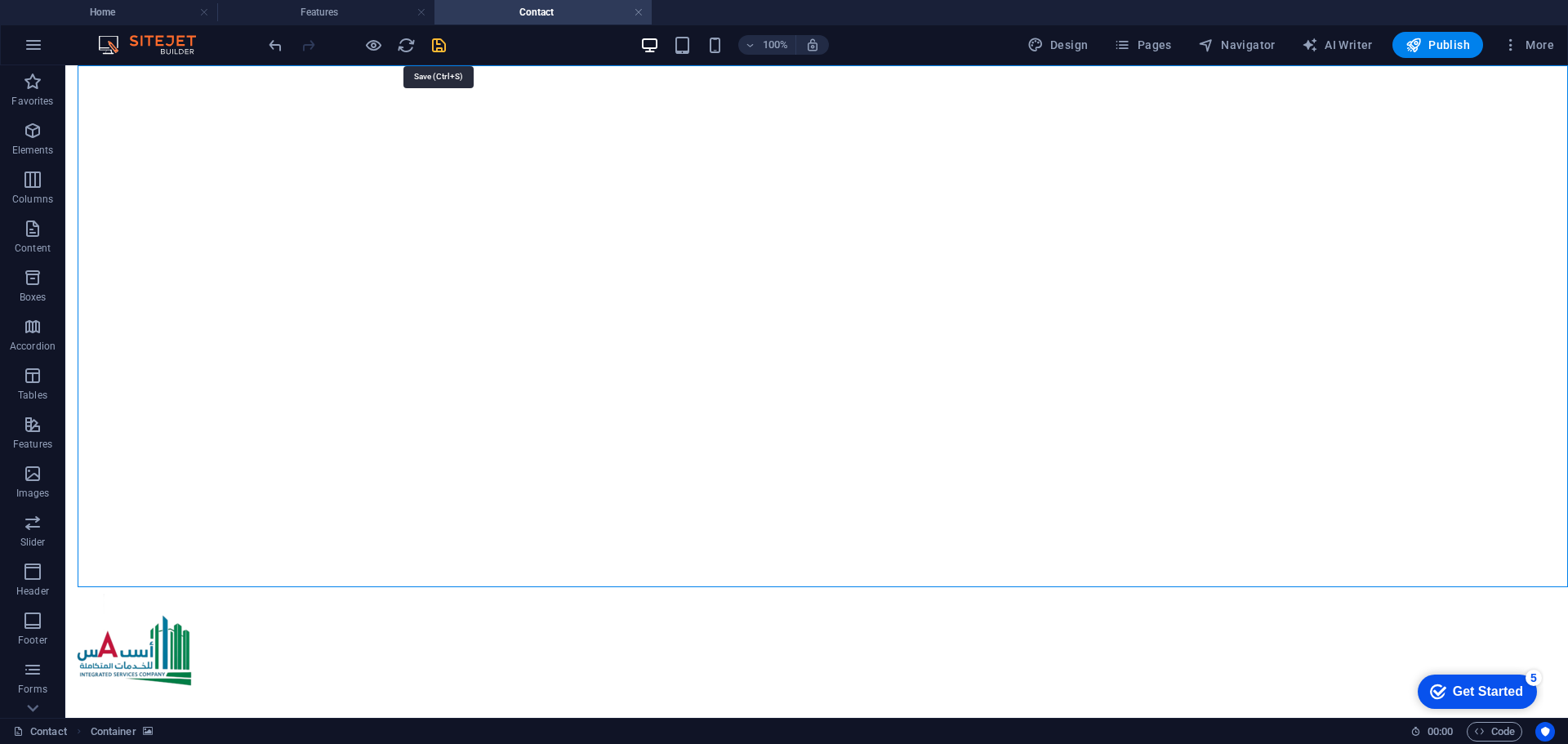
click at [437, 49] on icon "save" at bounding box center [438, 45] width 19 height 19
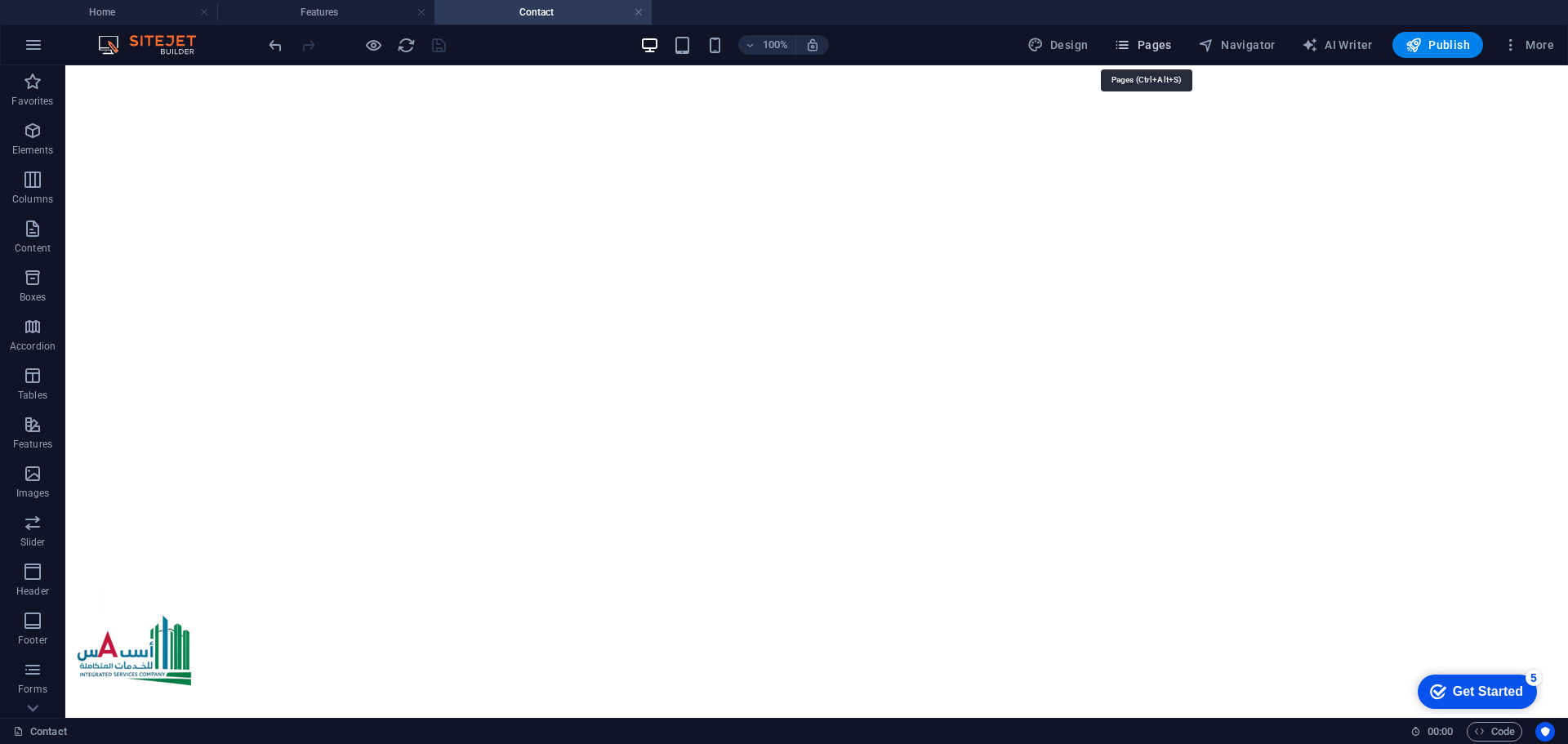
click at [1147, 51] on span "Pages" at bounding box center [1142, 45] width 57 height 16
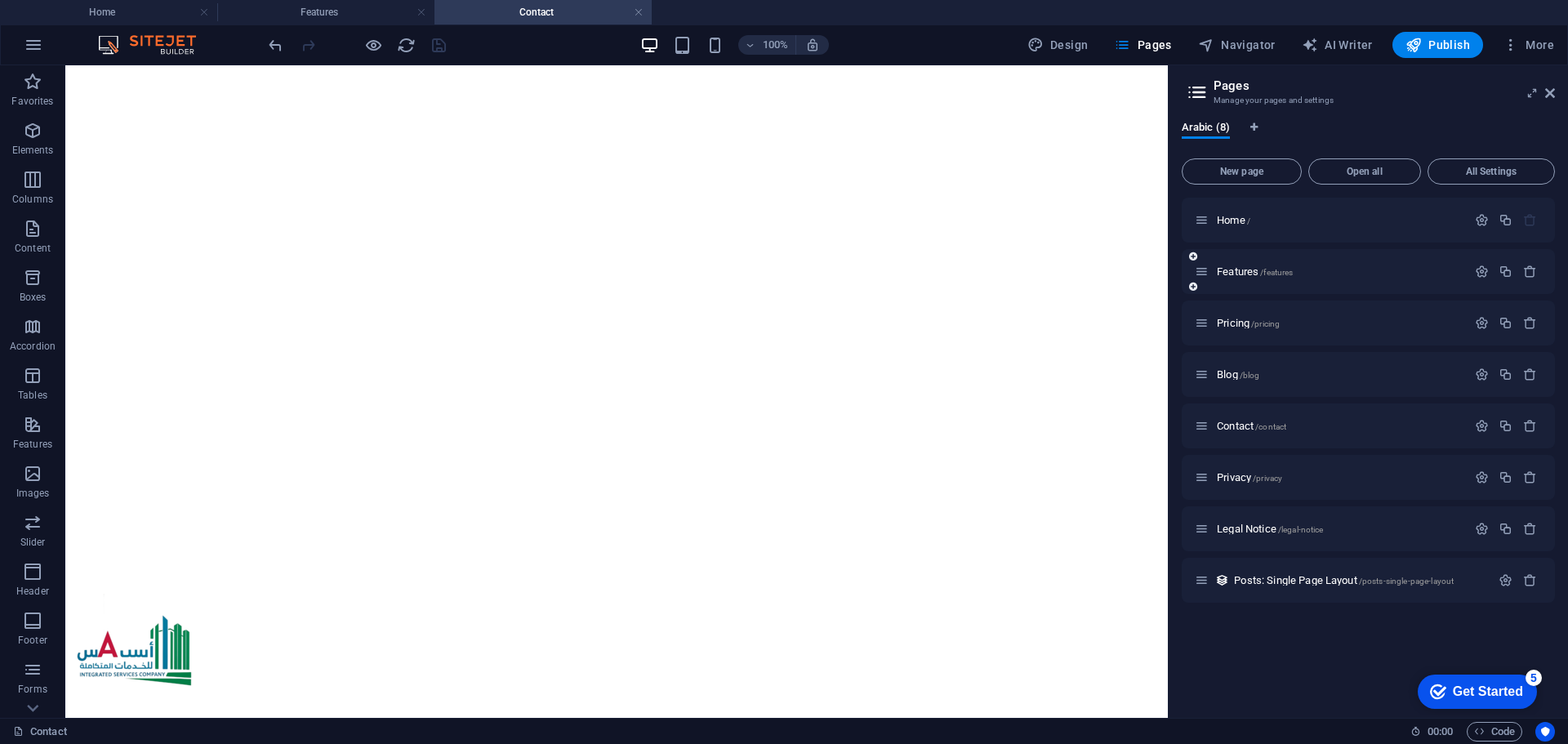
click at [1237, 281] on div "Features /features" at bounding box center [1369, 271] width 373 height 45
click at [1235, 271] on span "Features /features" at bounding box center [1255, 271] width 76 height 13
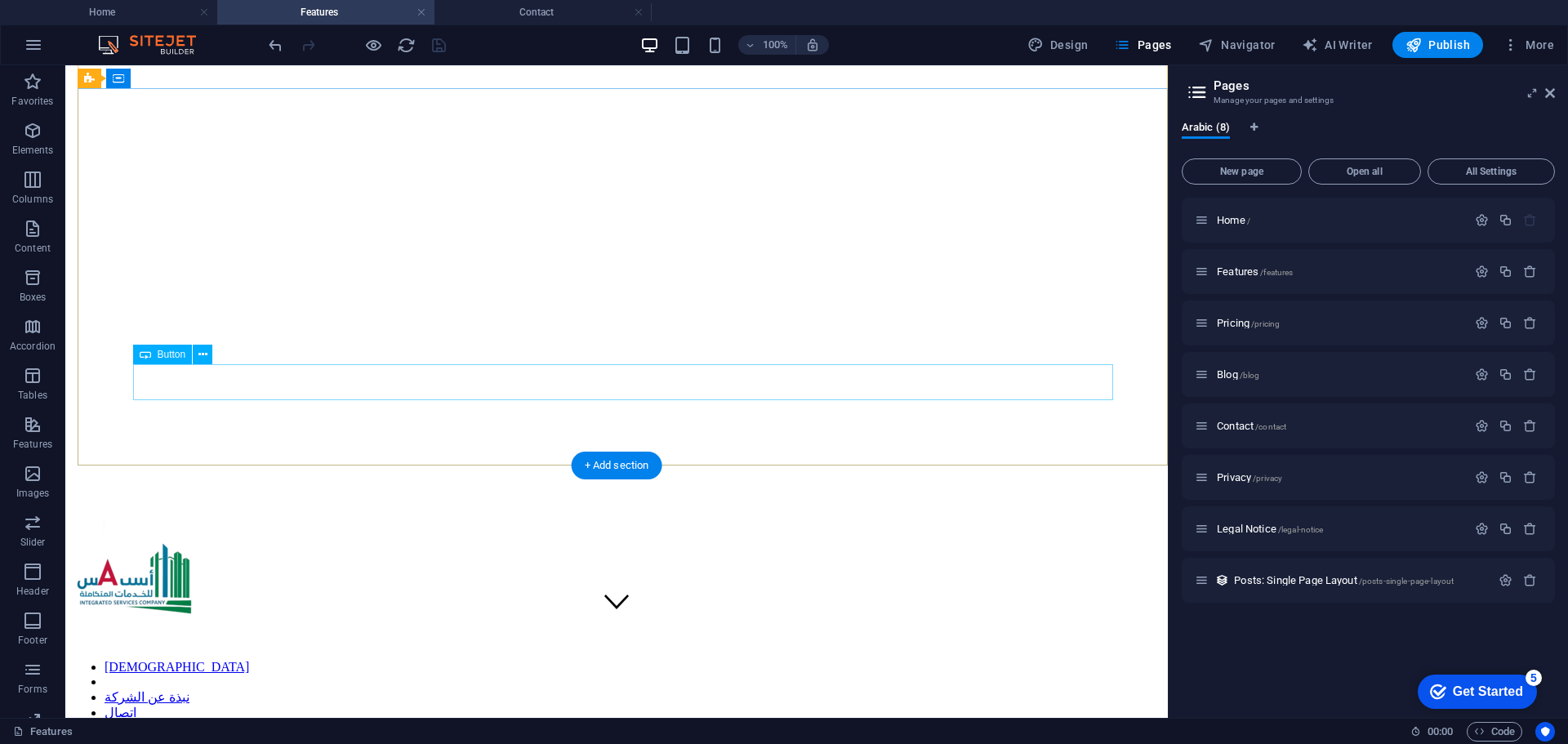
scroll to position [82, 0]
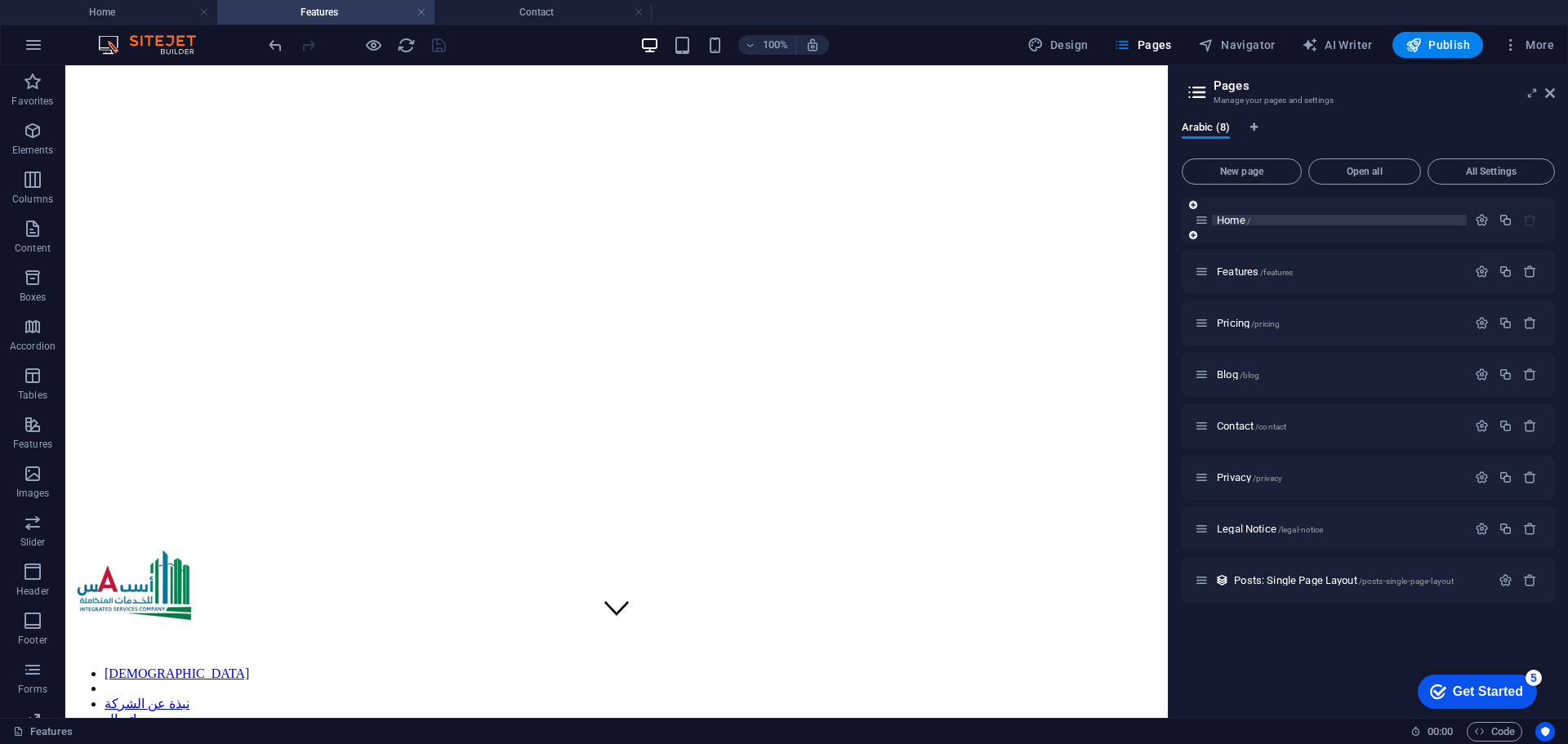
click at [1228, 221] on span "Home /" at bounding box center [1233, 220] width 33 height 13
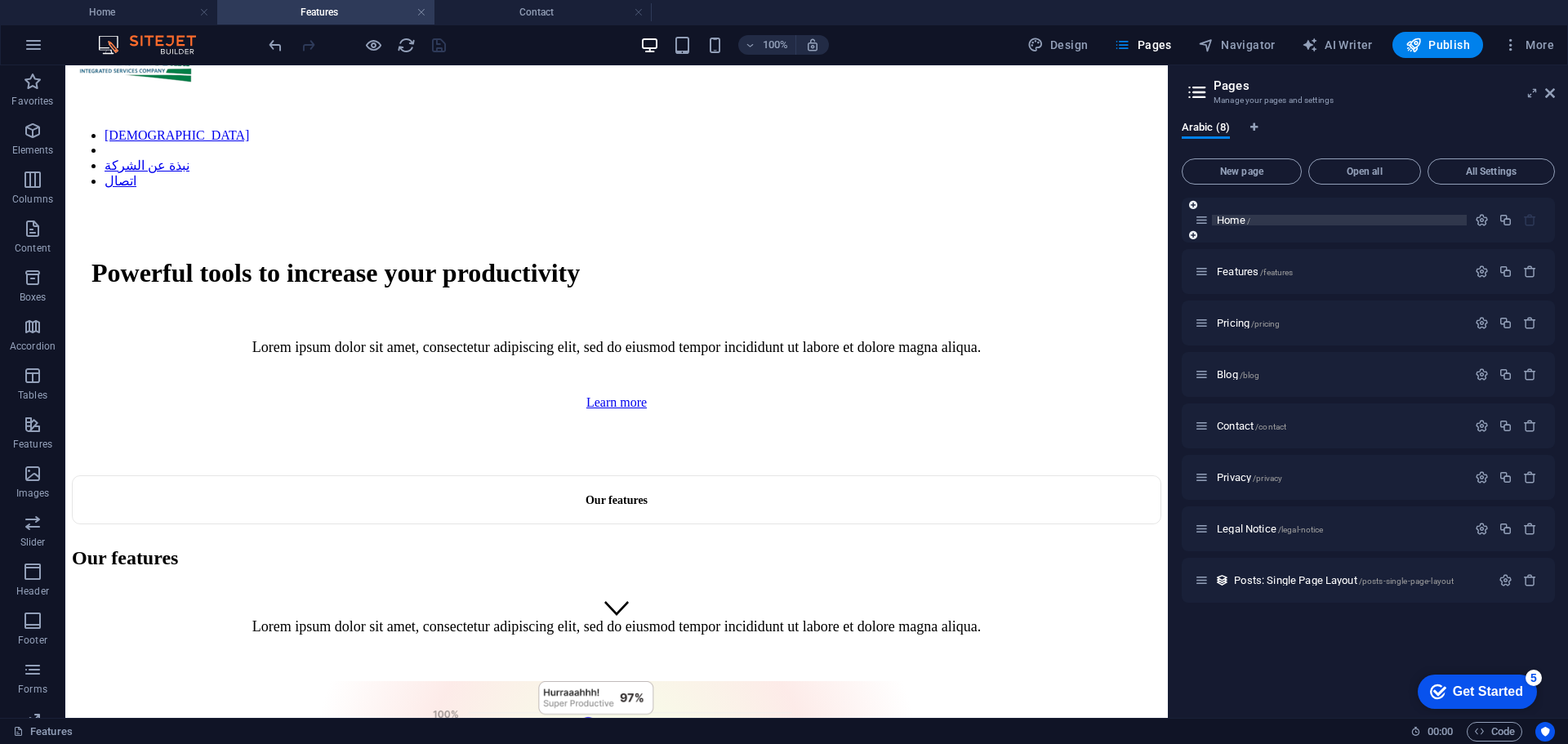
scroll to position [0, 0]
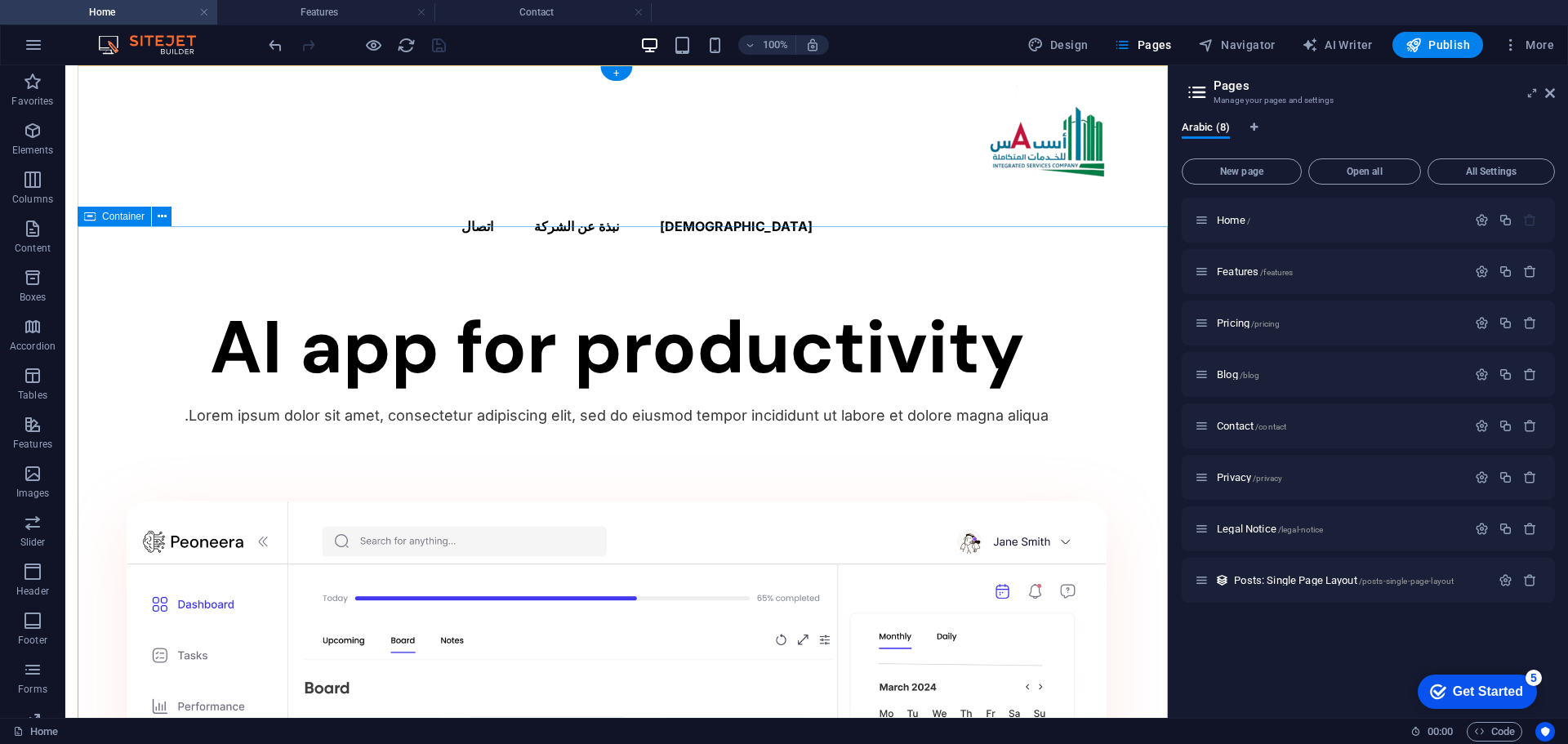
click at [153, 222] on button at bounding box center [161, 216] width 20 height 20
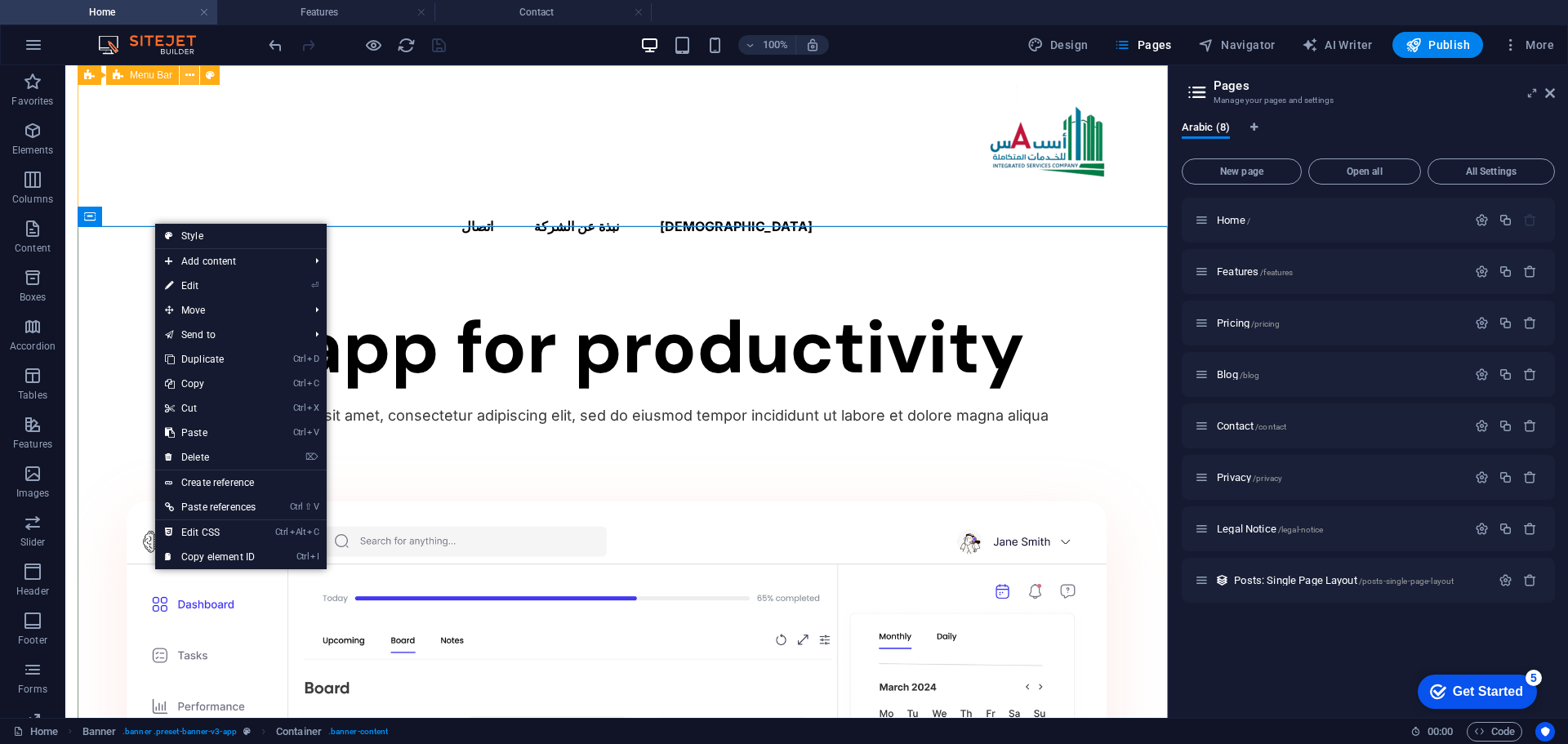
click at [188, 75] on icon at bounding box center [190, 75] width 9 height 17
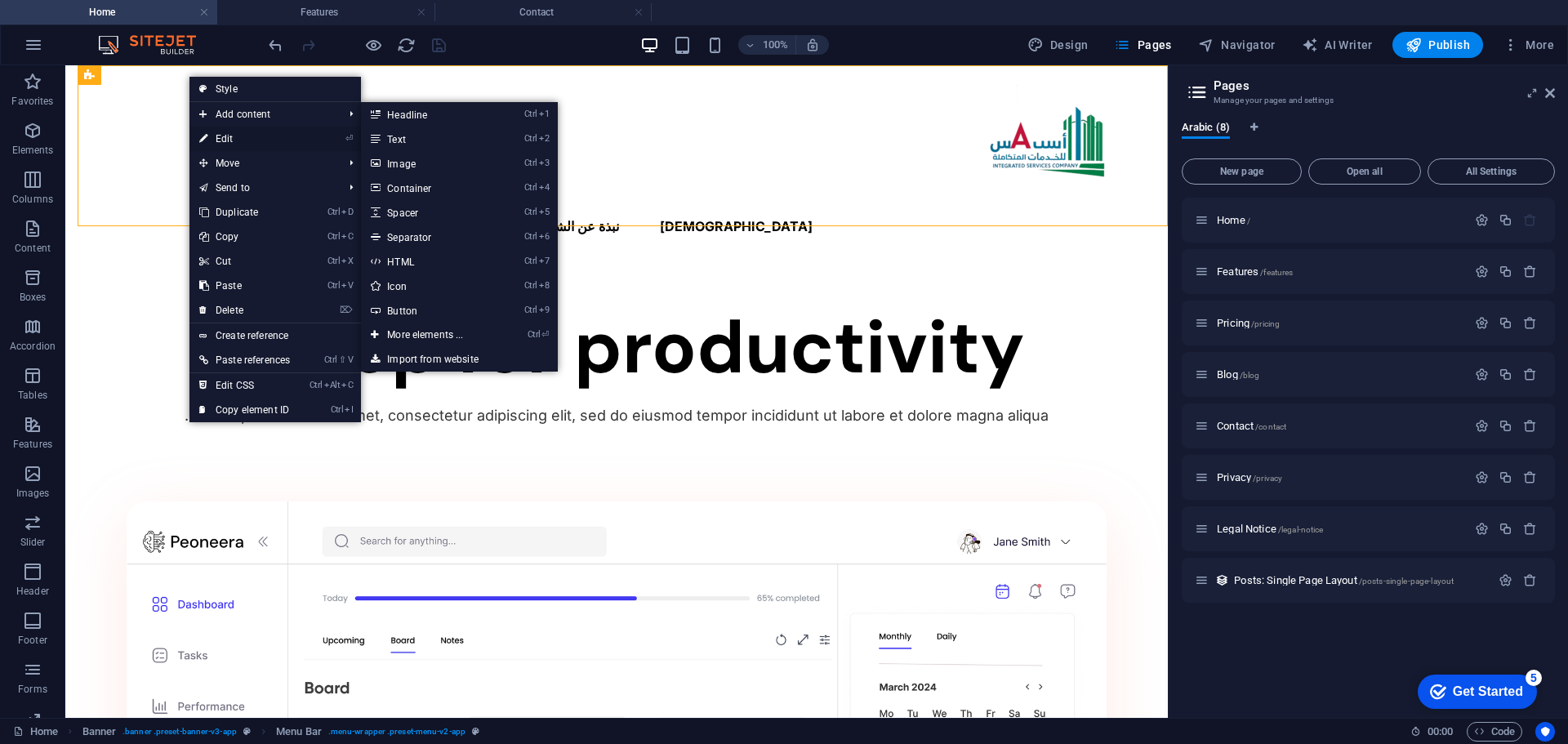
click at [249, 139] on link "⏎ Edit" at bounding box center [244, 138] width 110 height 24
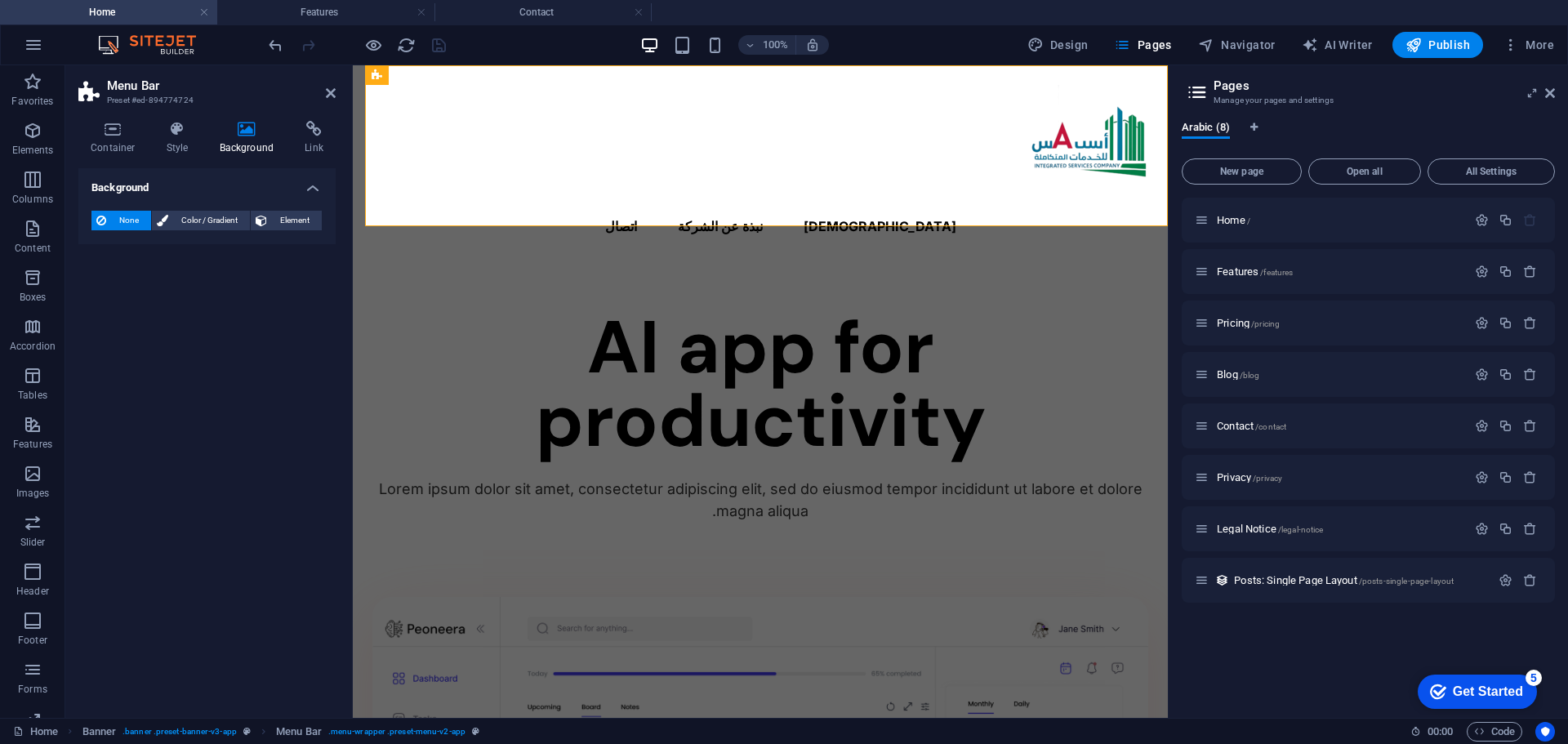
click at [243, 139] on h4 "Background" at bounding box center [250, 138] width 86 height 34
click at [132, 139] on h4 "Container" at bounding box center [116, 138] width 76 height 34
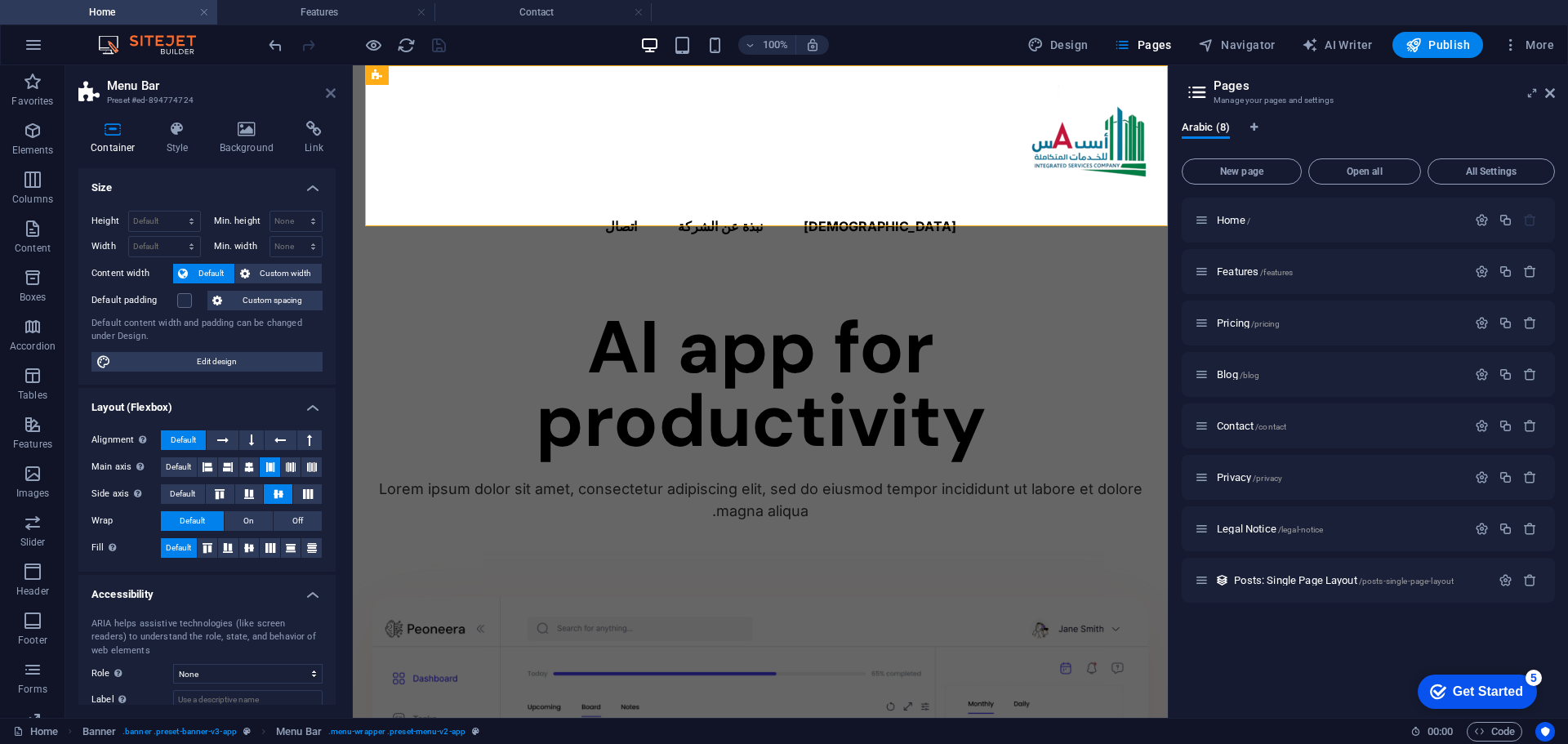
drag, startPoint x: 331, startPoint y: 89, endPoint x: 272, endPoint y: 99, distance: 59.8
click at [331, 89] on icon at bounding box center [330, 93] width 10 height 13
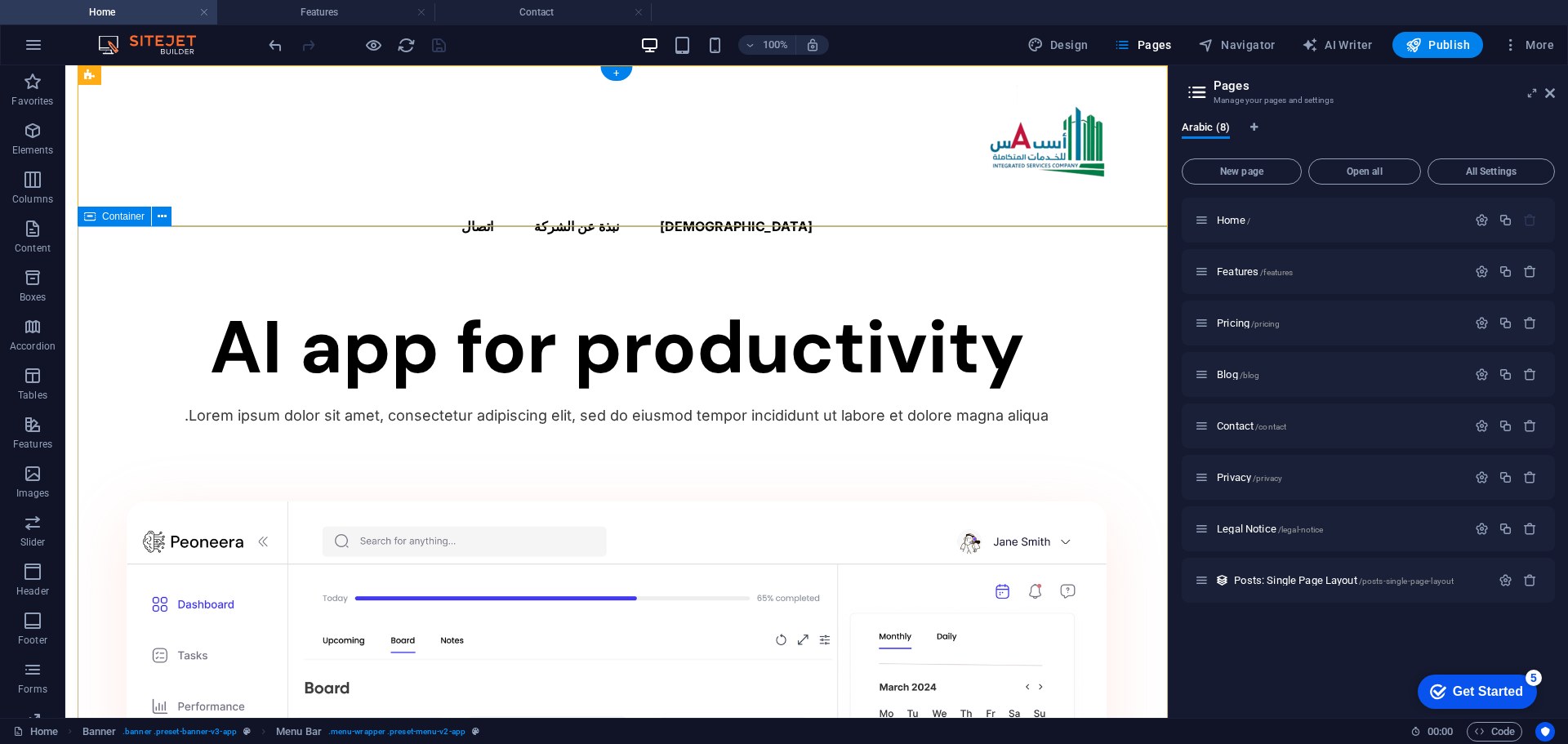
click at [160, 219] on icon at bounding box center [162, 216] width 9 height 17
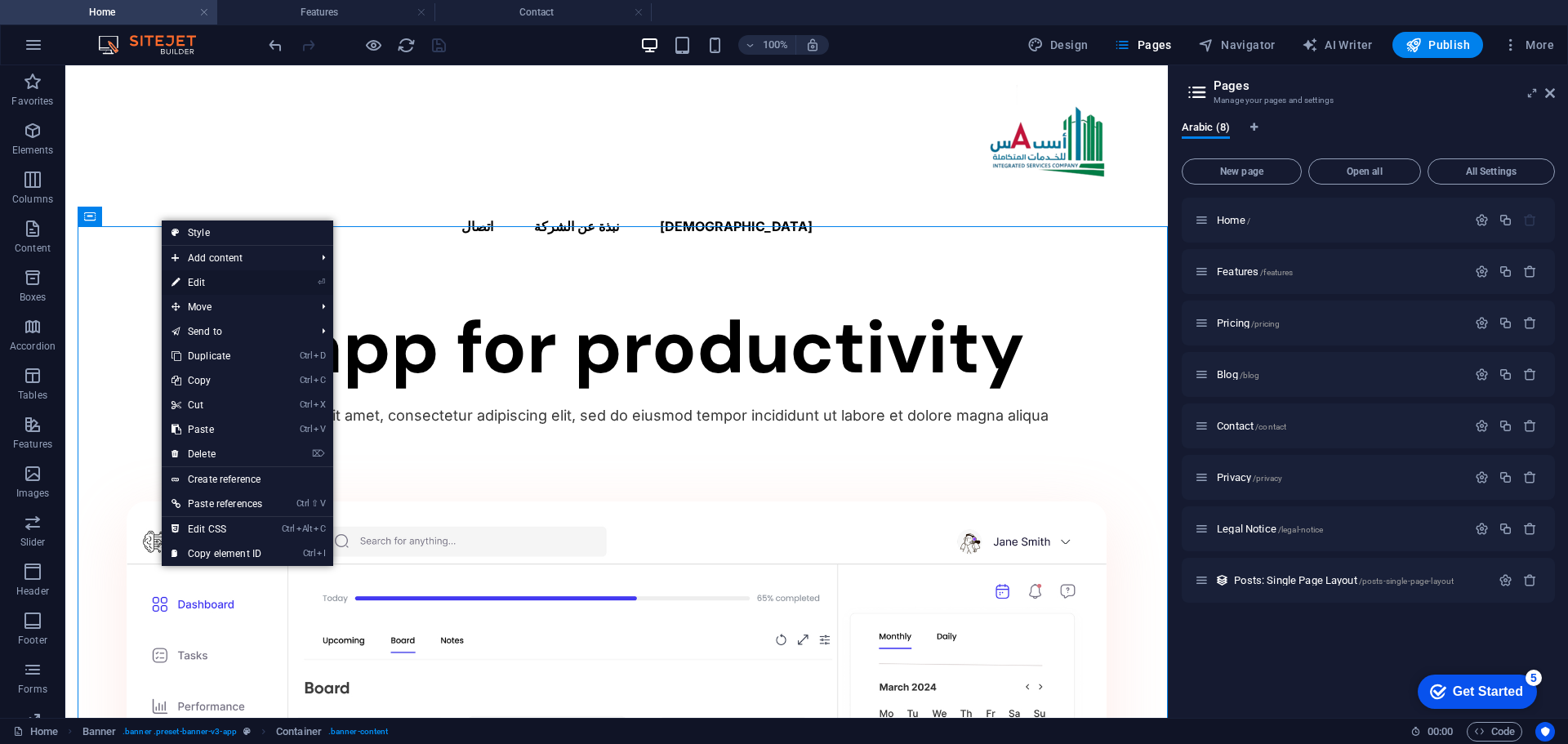
click at [216, 285] on link "⏎ Edit" at bounding box center [216, 282] width 110 height 24
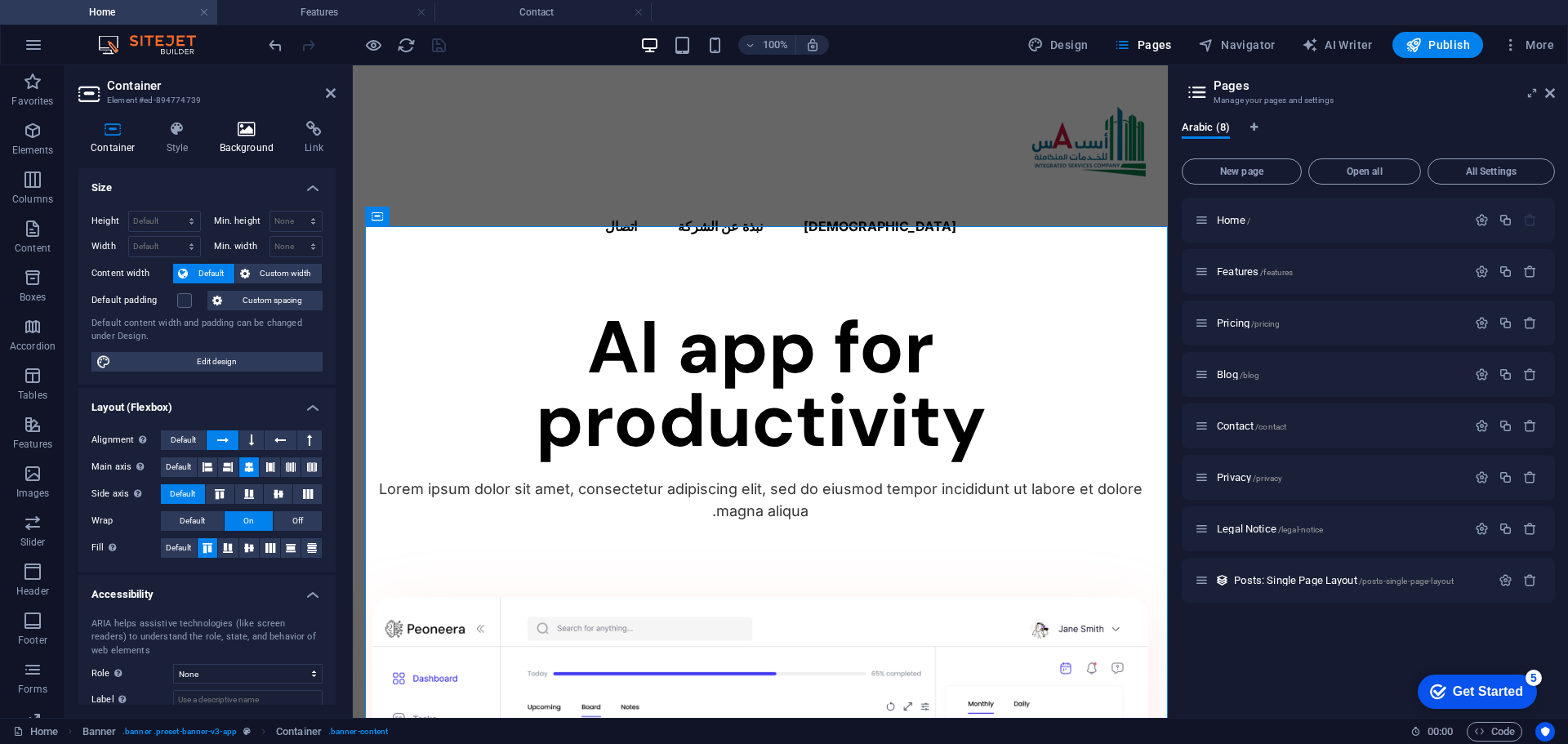
click at [253, 125] on icon at bounding box center [247, 129] width 79 height 16
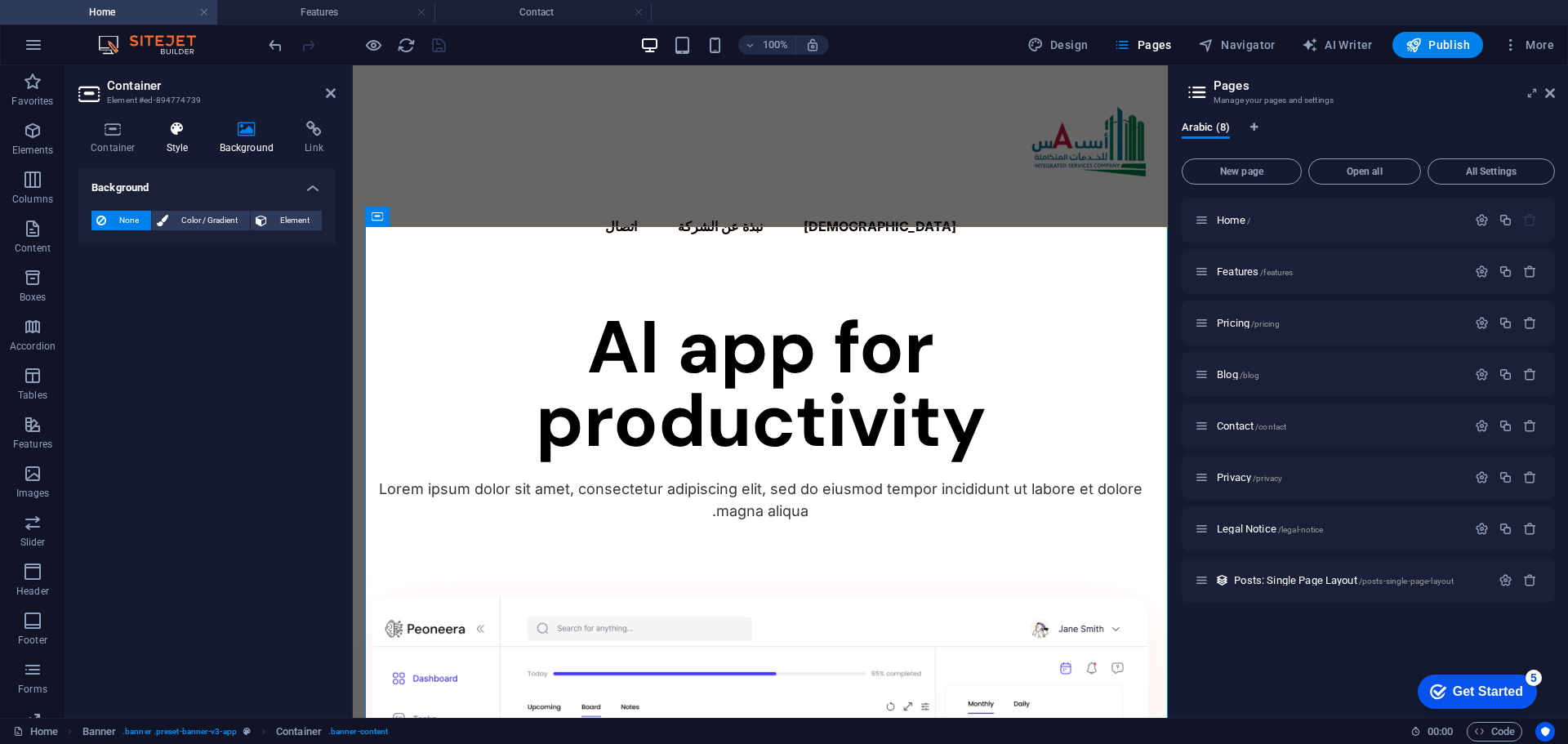
click at [174, 148] on h4 "Style" at bounding box center [180, 138] width 53 height 34
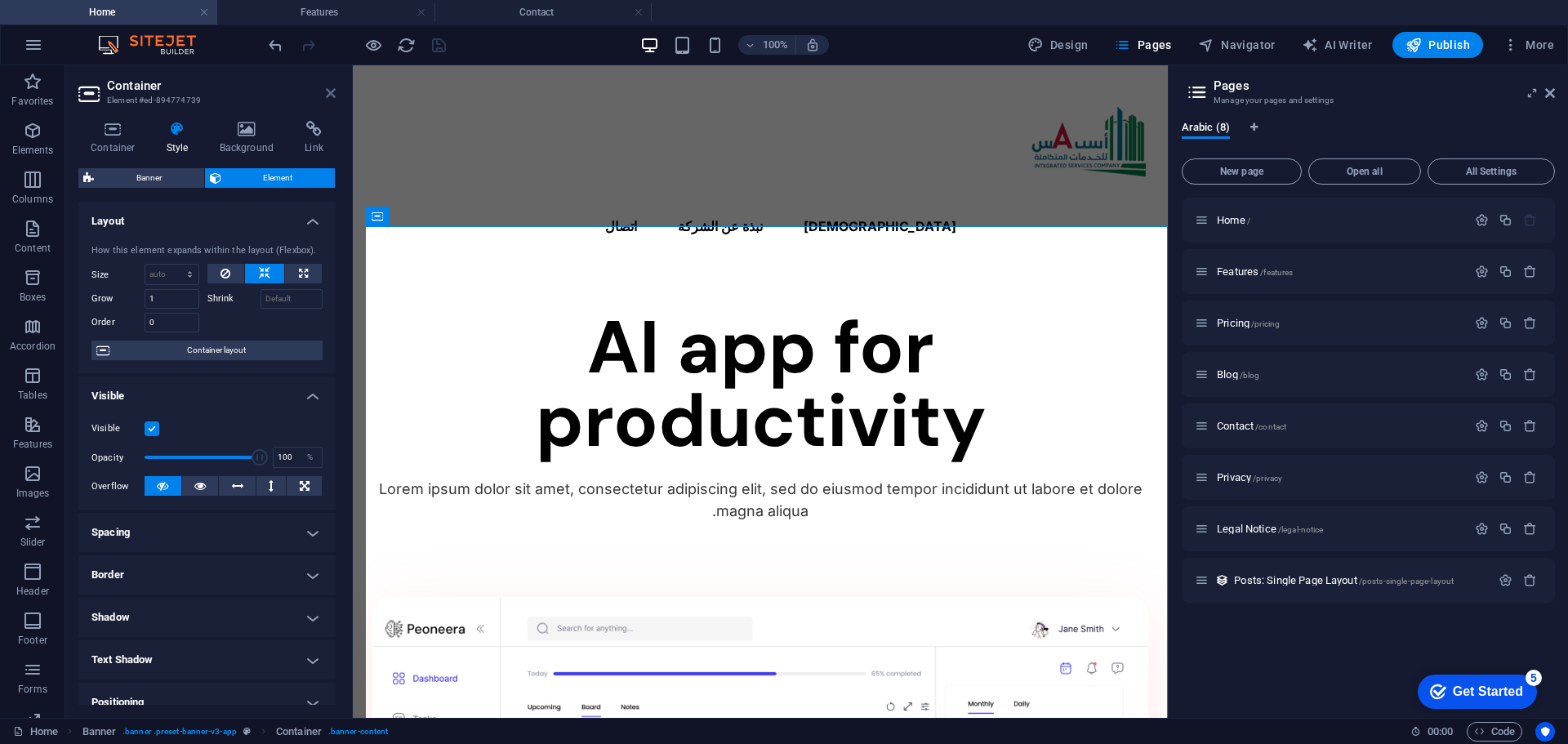
click at [328, 92] on icon at bounding box center [330, 93] width 10 height 13
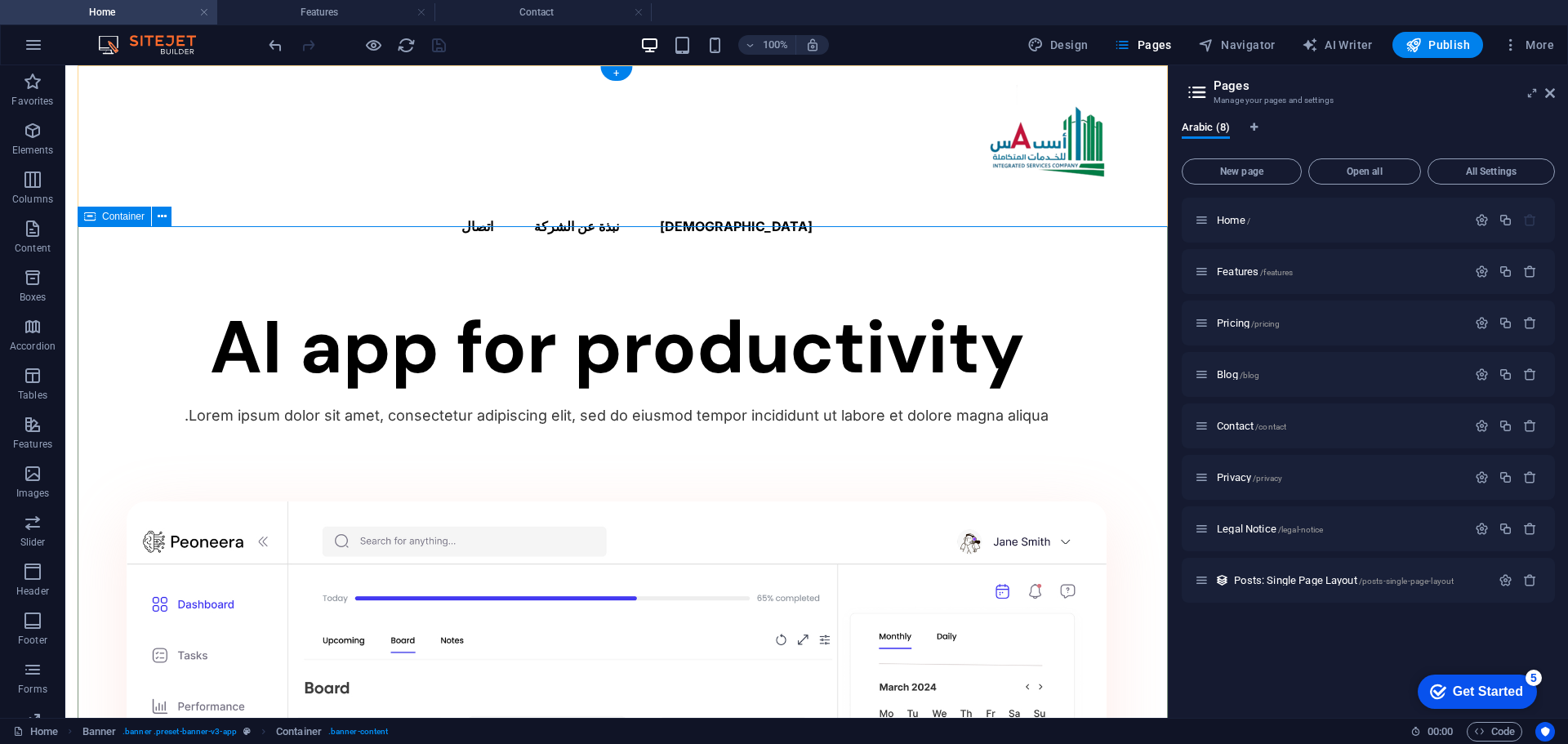
click at [154, 75] on icon at bounding box center [150, 75] width 9 height 17
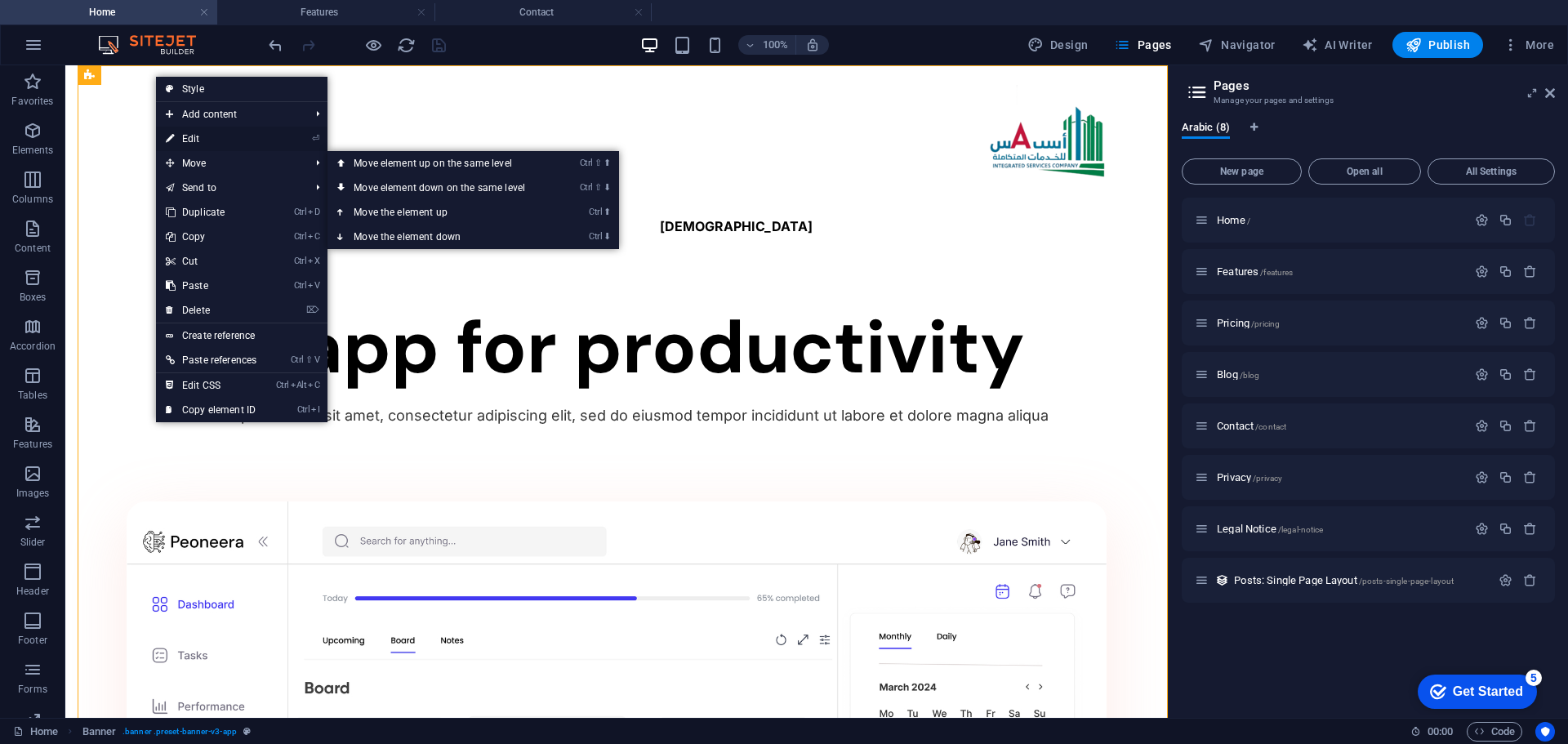
click at [192, 135] on link "⏎ Edit" at bounding box center [211, 138] width 110 height 24
select select "vh"
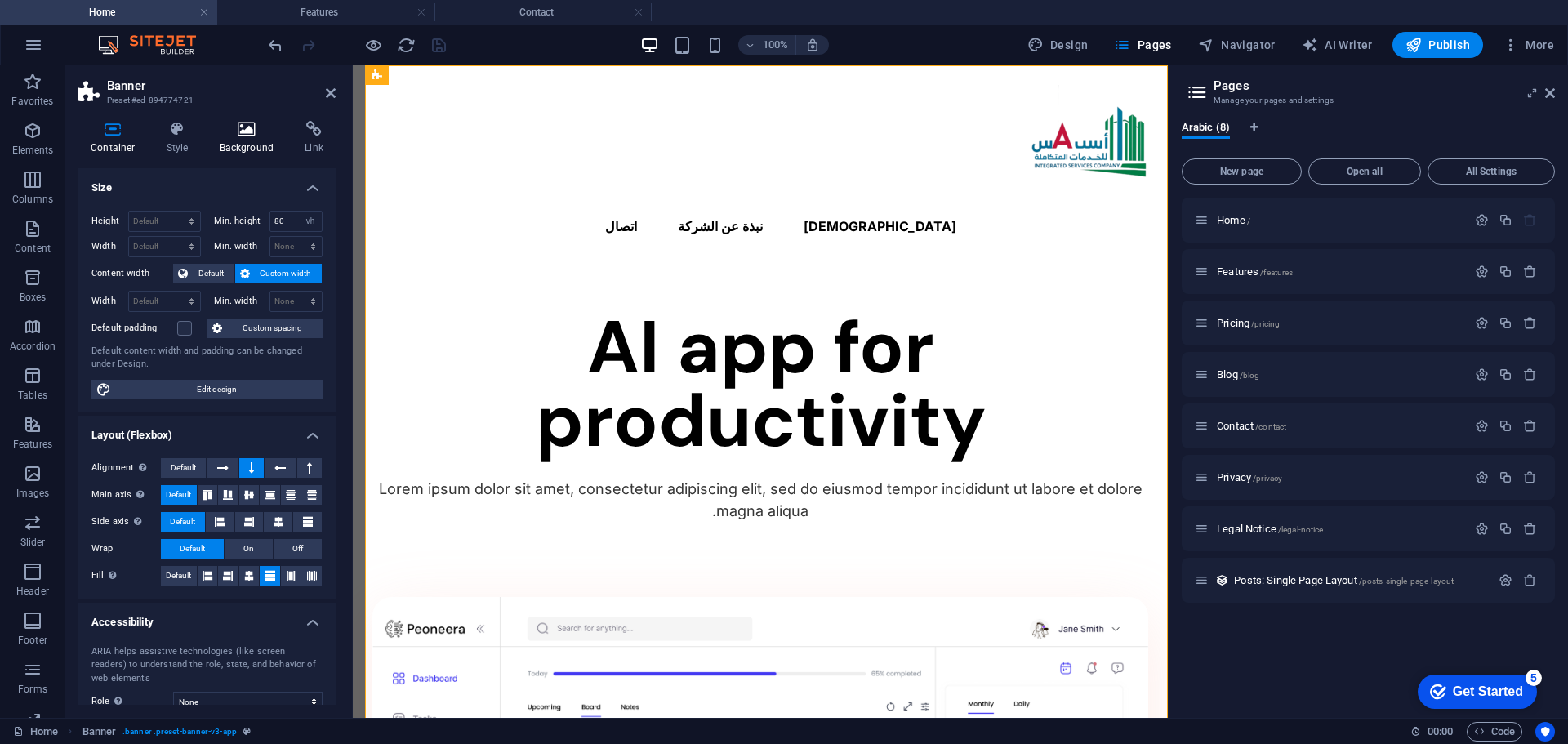
click at [235, 144] on h4 "Background" at bounding box center [250, 138] width 86 height 34
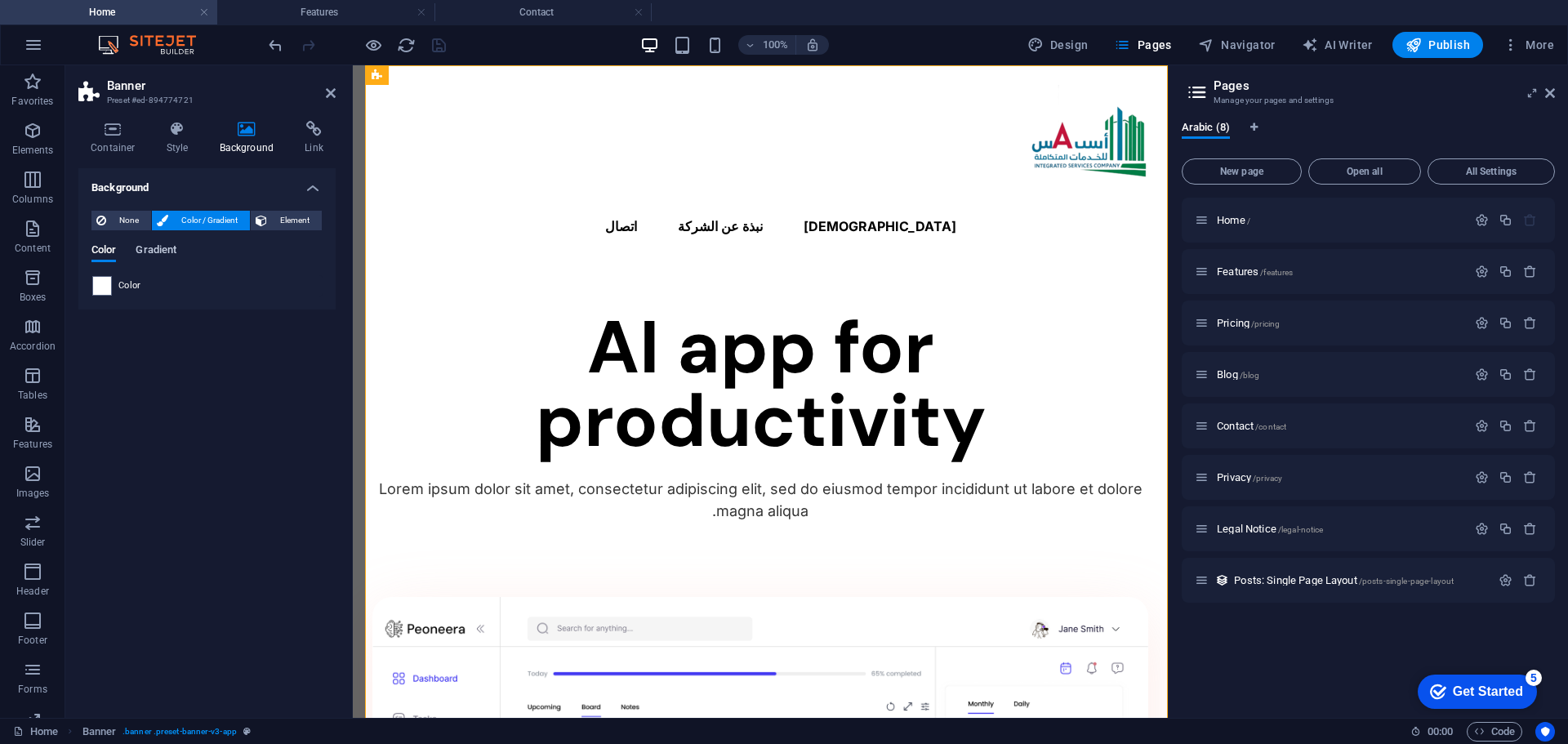
click at [151, 253] on span "Gradient" at bounding box center [155, 251] width 41 height 23
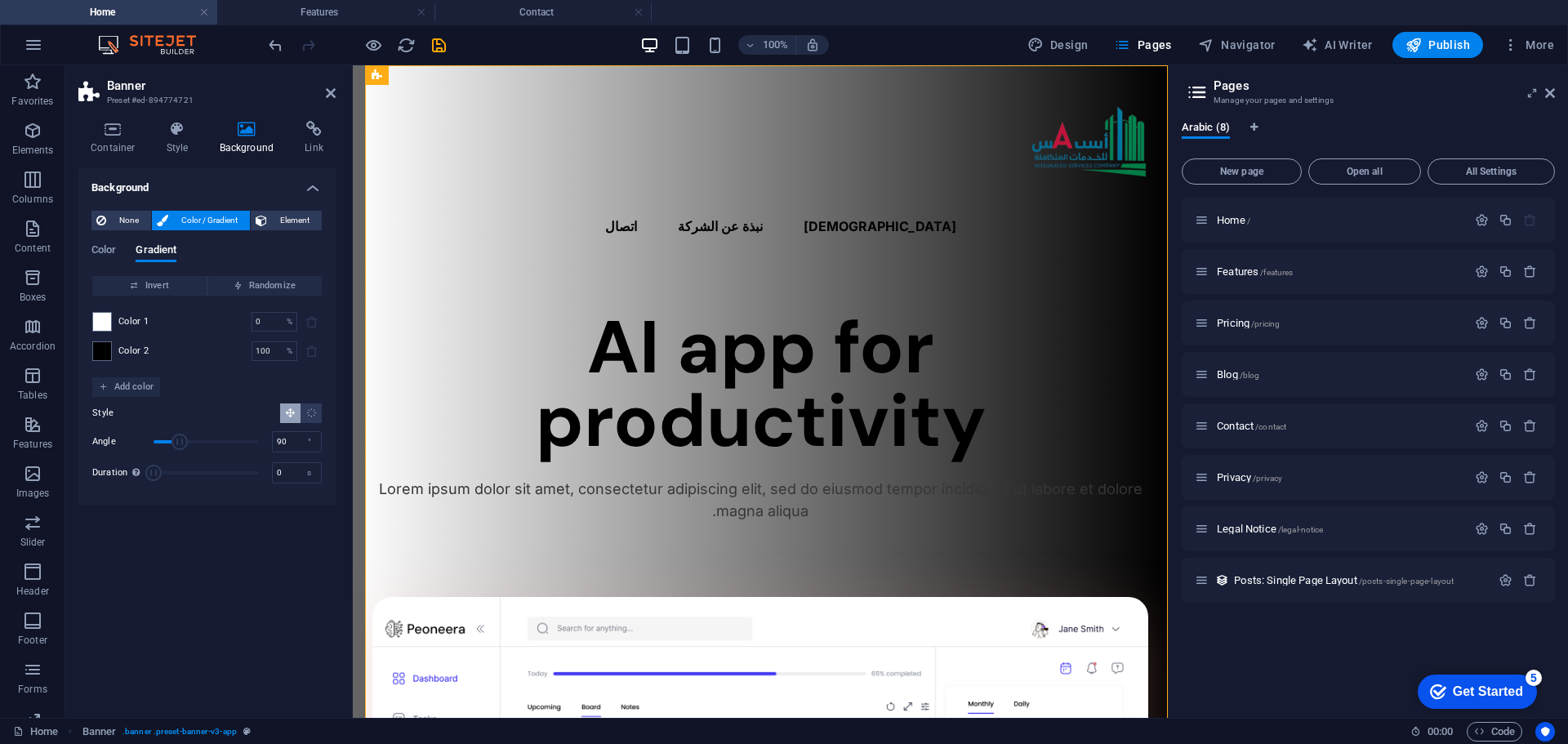
click at [90, 253] on div "None Color / Gradient Element Stretch background to full-width Color overlay Pl…" at bounding box center [206, 351] width 257 height 308
click at [102, 249] on span "Color" at bounding box center [103, 251] width 24 height 23
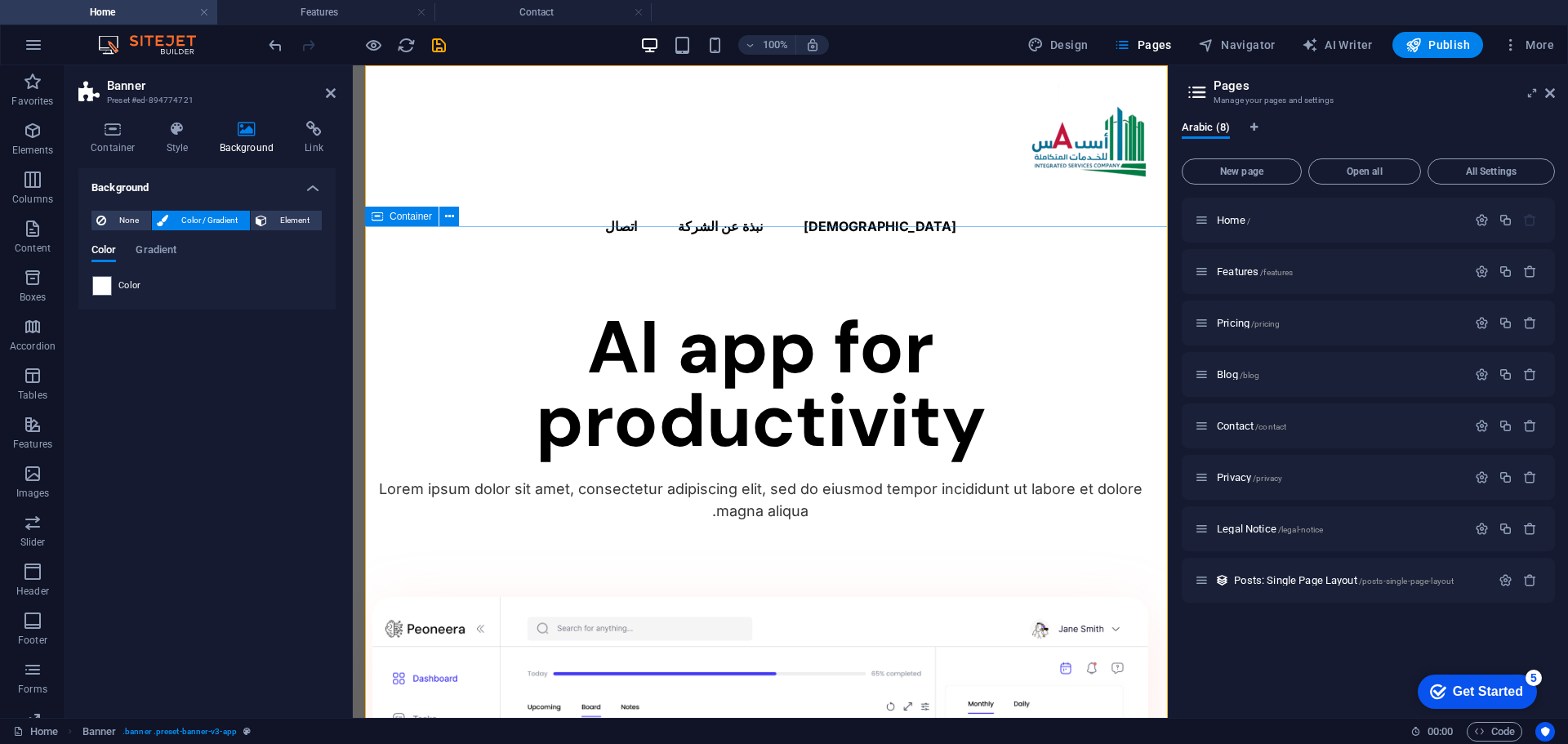
click at [398, 483] on div "AI app for productivity Lorem ipsum dolor sit amet, consectetur adipiscing elit…" at bounding box center [760, 739] width 815 height 950
click at [1552, 95] on icon at bounding box center [1550, 93] width 10 height 13
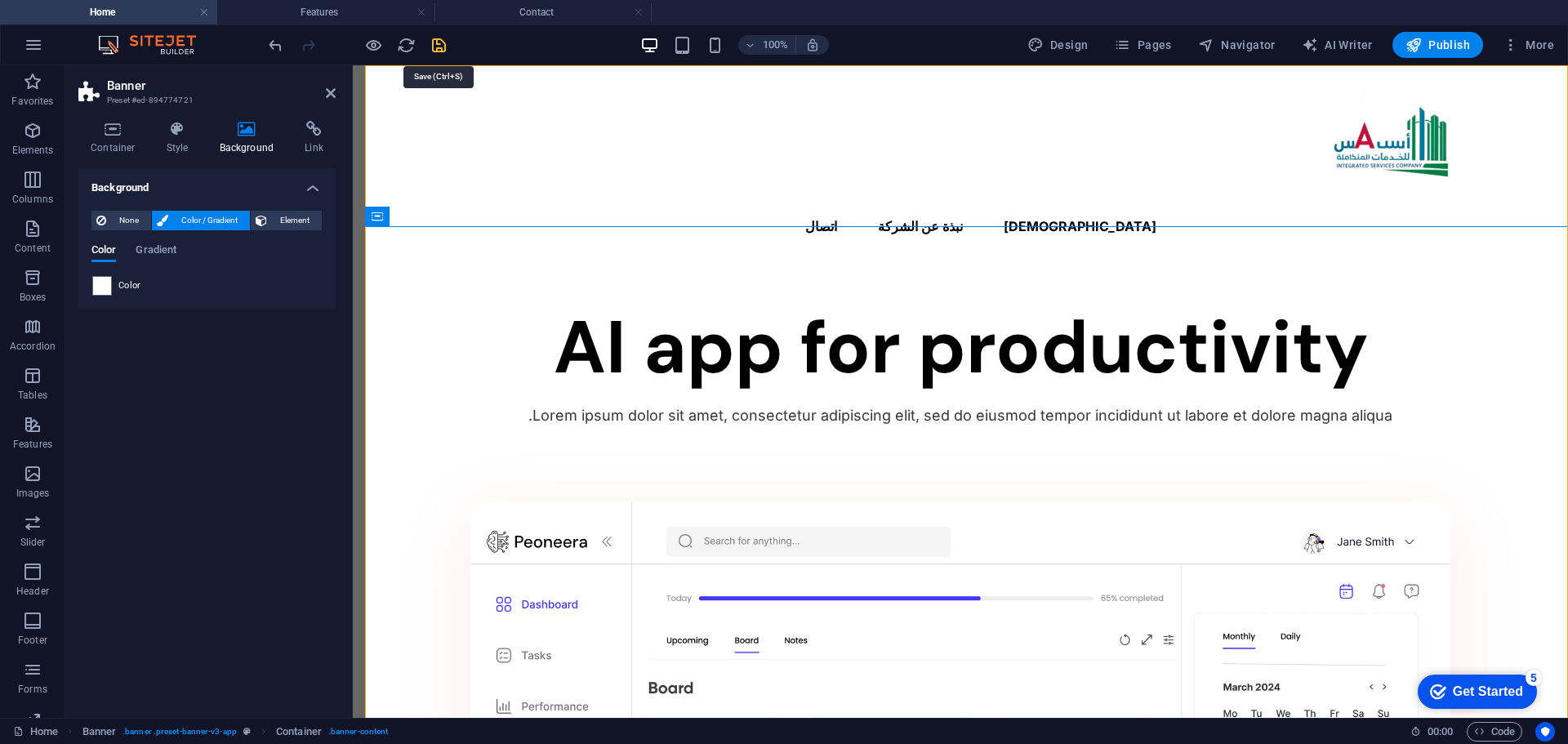
click at [439, 48] on icon "save" at bounding box center [438, 45] width 19 height 19
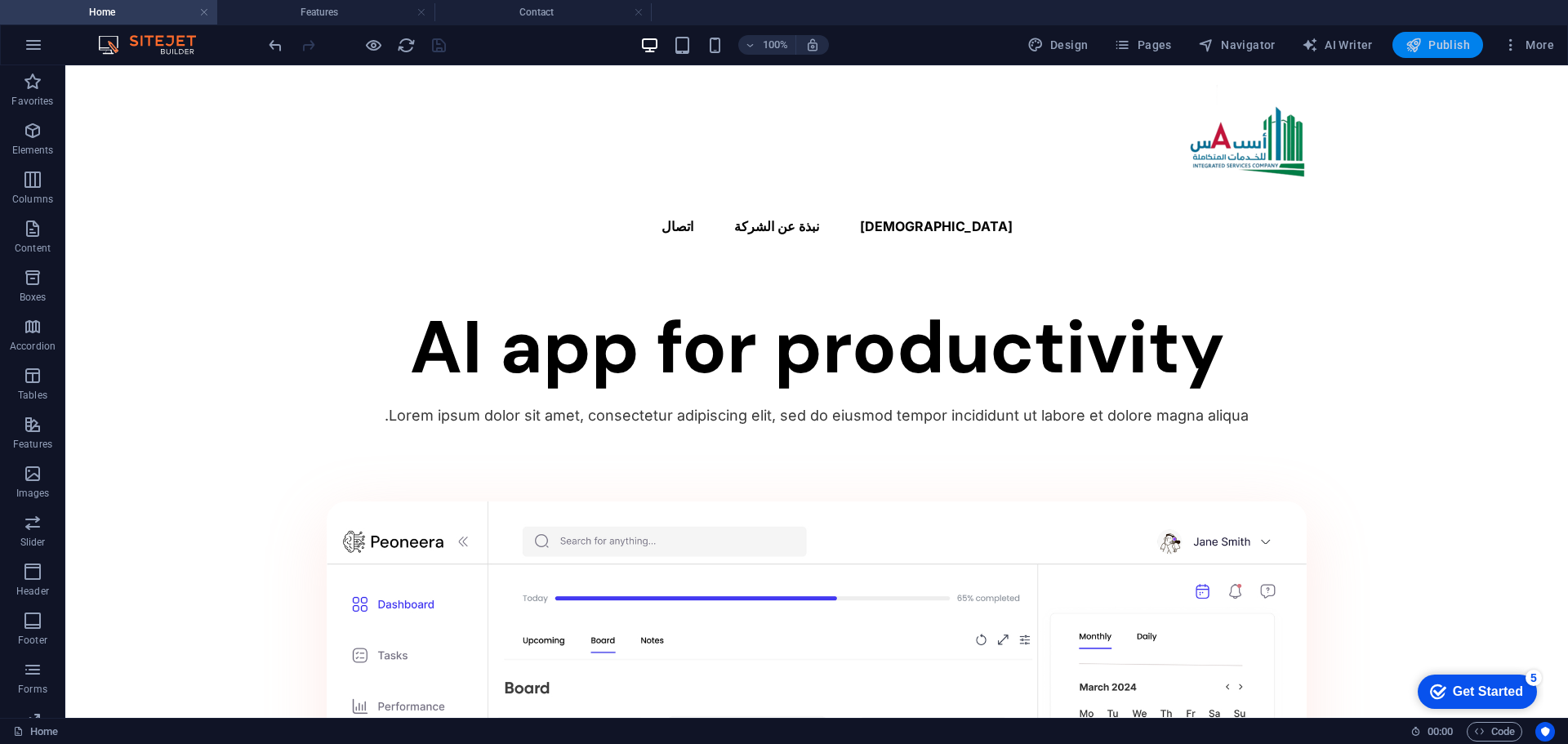
click at [1415, 49] on icon "button" at bounding box center [1414, 45] width 16 height 16
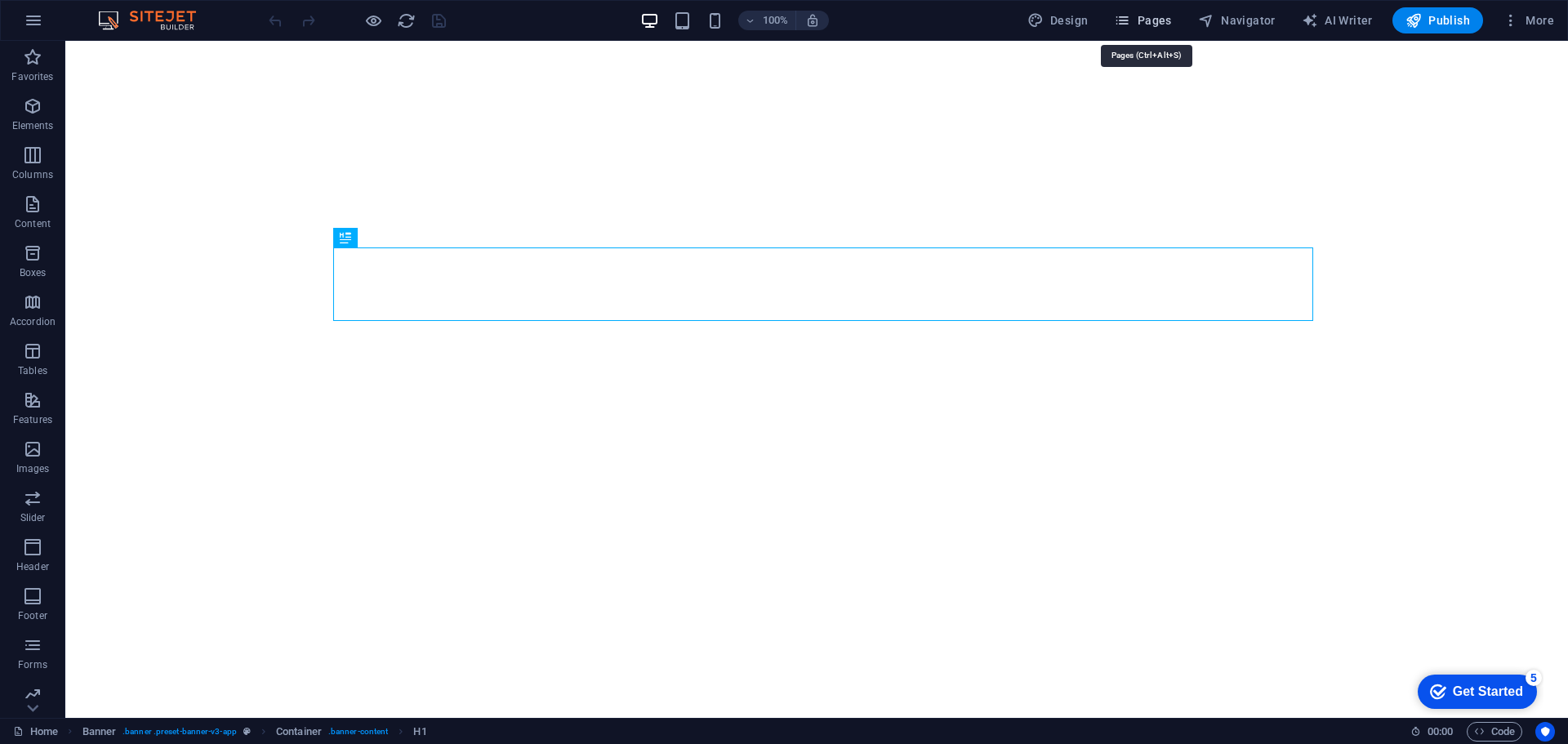
click at [1171, 18] on span "Pages" at bounding box center [1142, 21] width 57 height 16
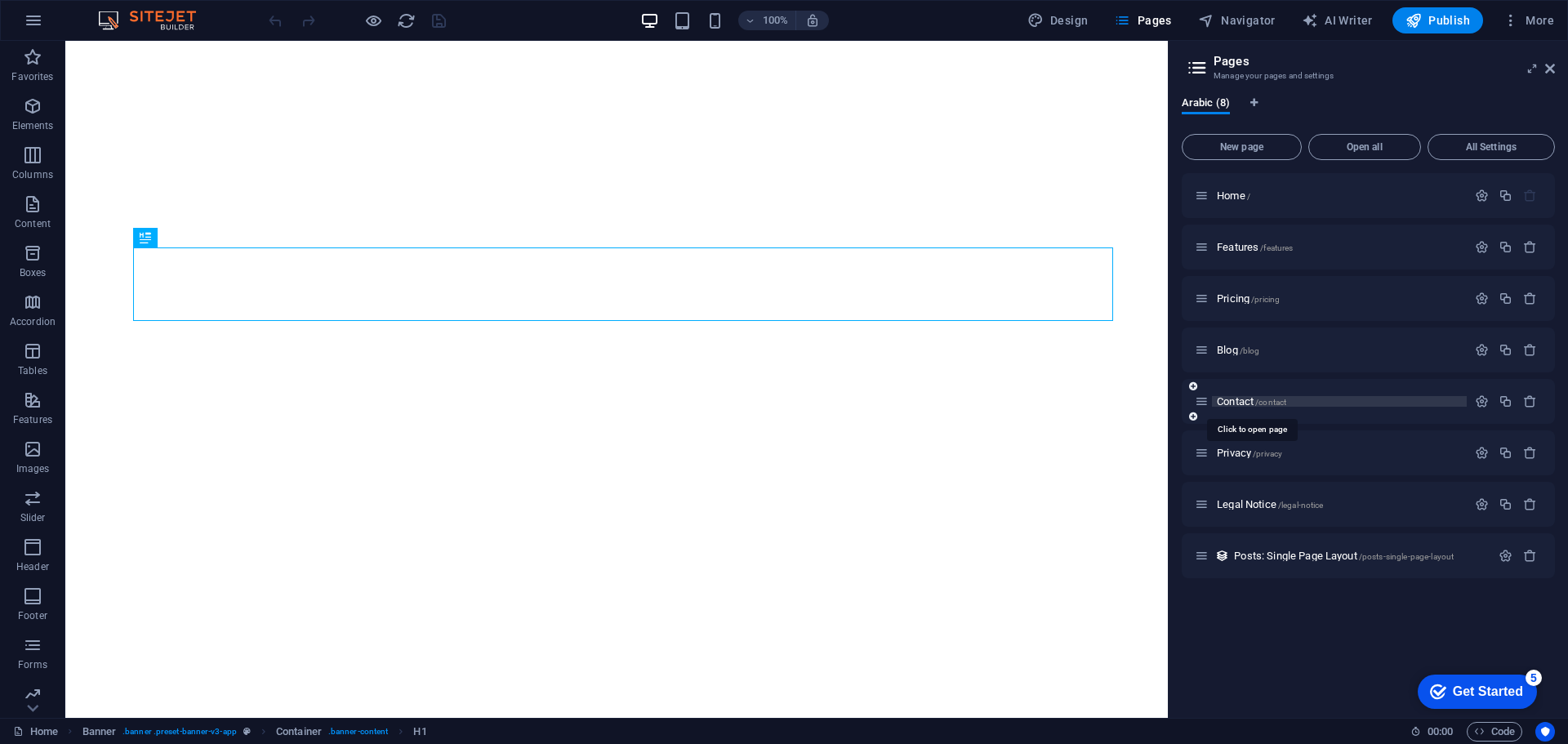
click at [1233, 402] on span "Contact /contact" at bounding box center [1252, 401] width 69 height 13
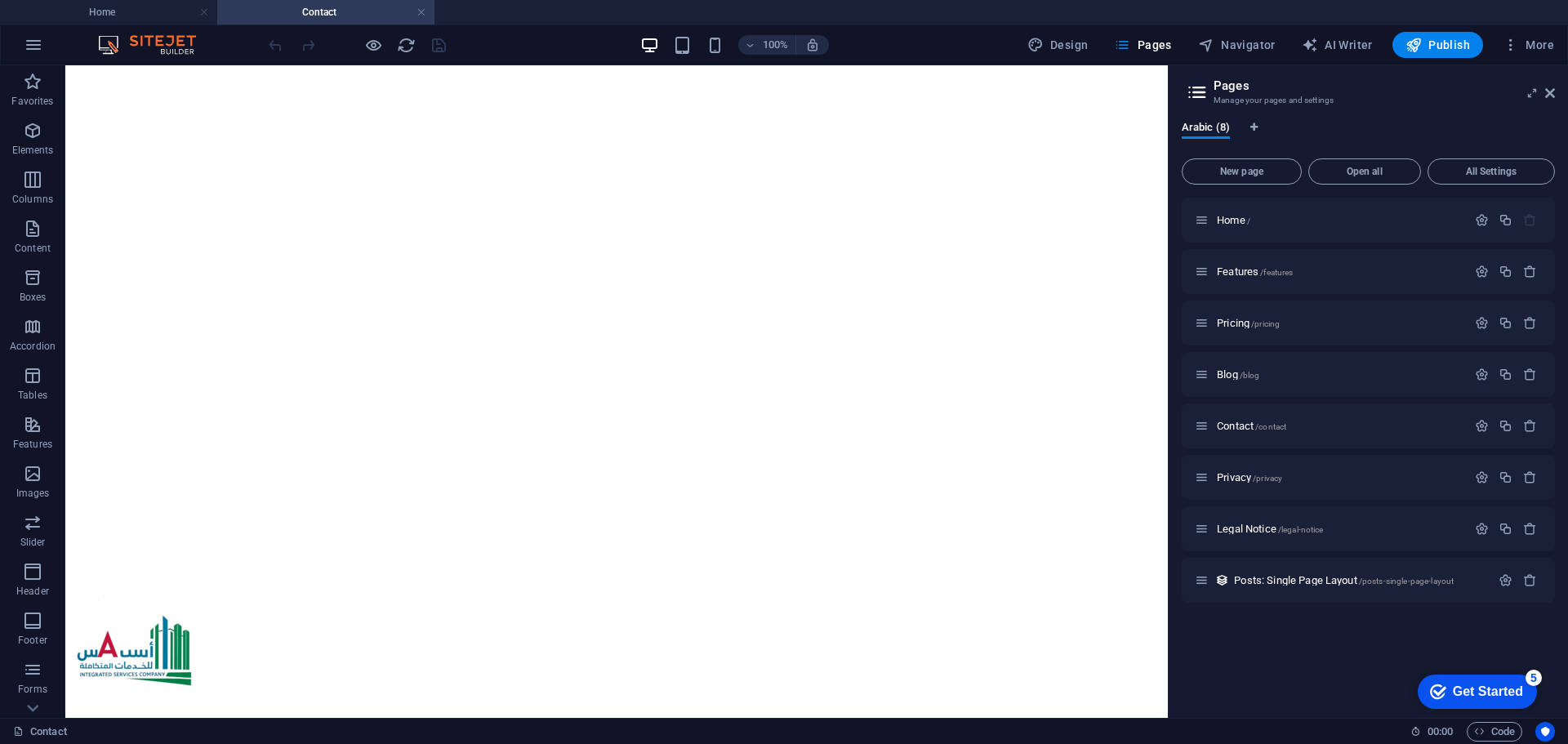
click at [313, 72] on figure at bounding box center [617, 72] width 1089 height 0
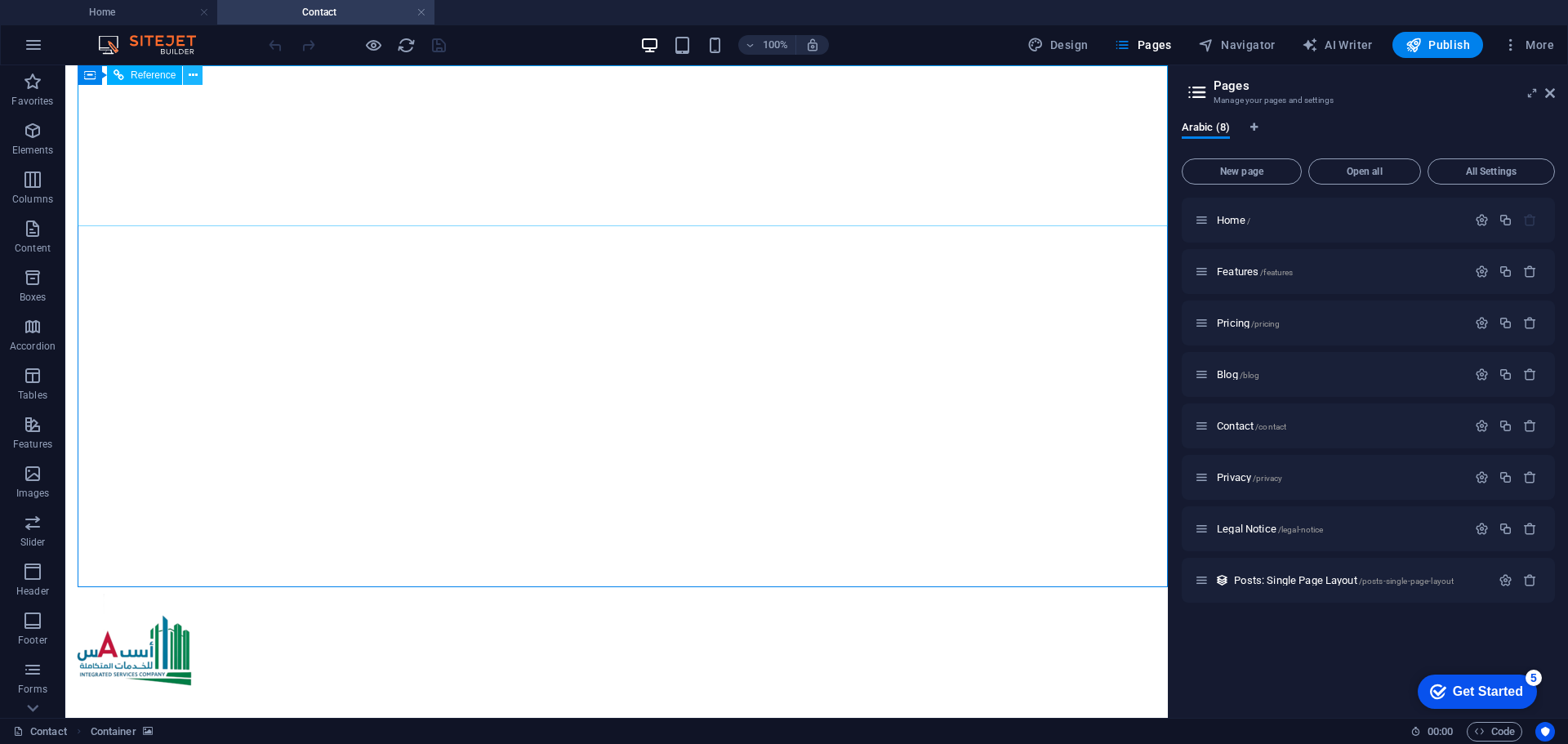
click at [195, 78] on icon at bounding box center [193, 75] width 9 height 17
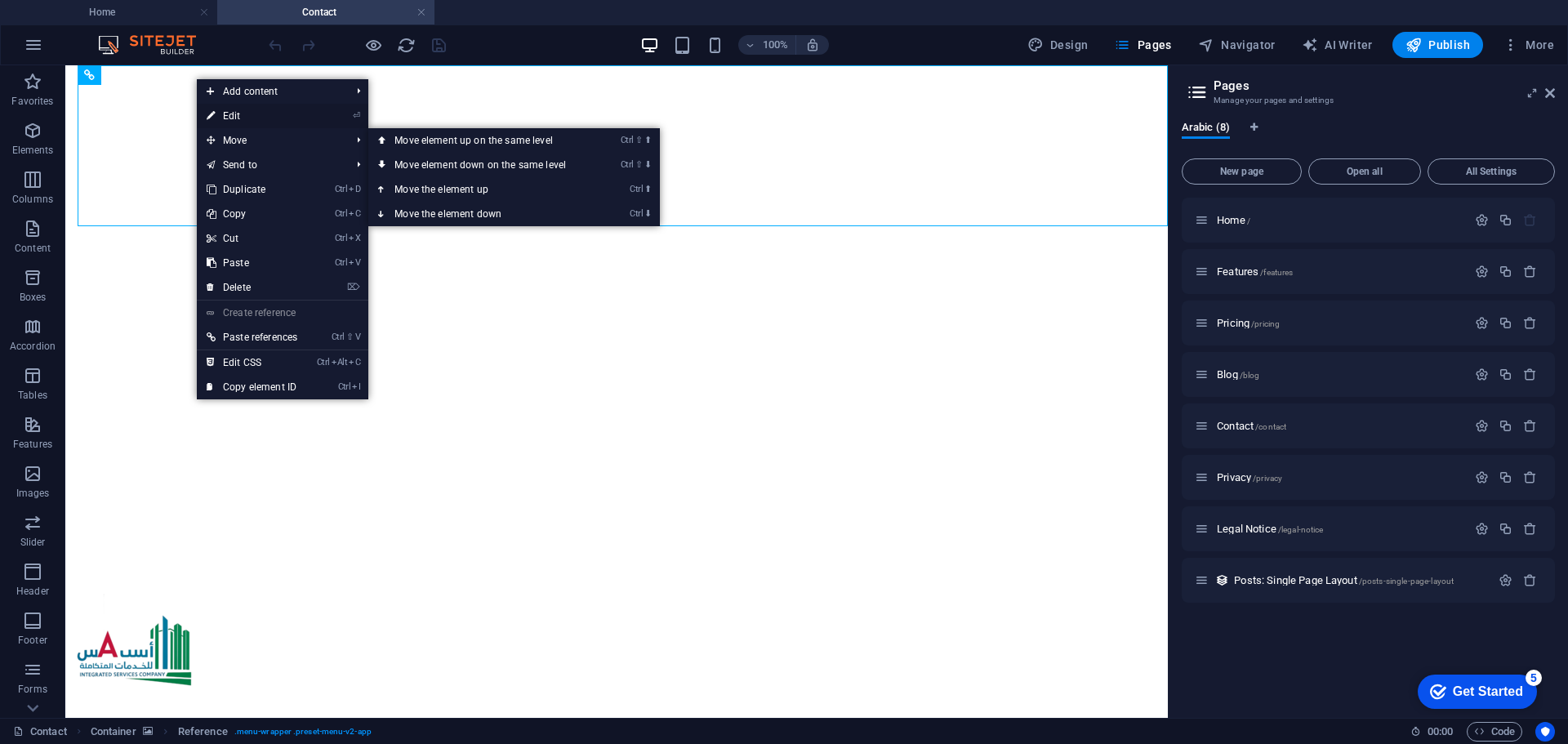
click at [234, 125] on link "⏎ Edit" at bounding box center [252, 115] width 110 height 24
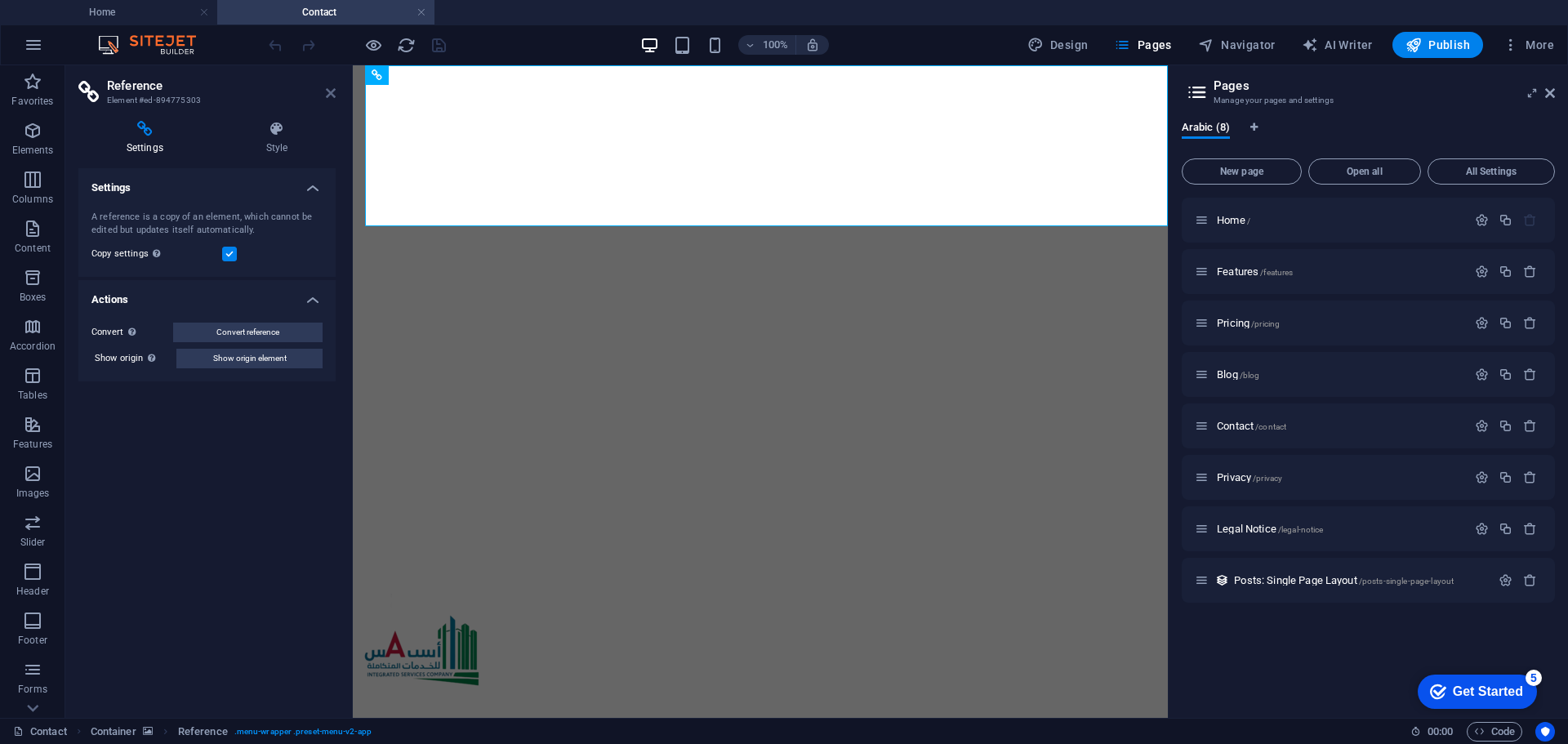
click at [328, 89] on icon at bounding box center [330, 93] width 10 height 13
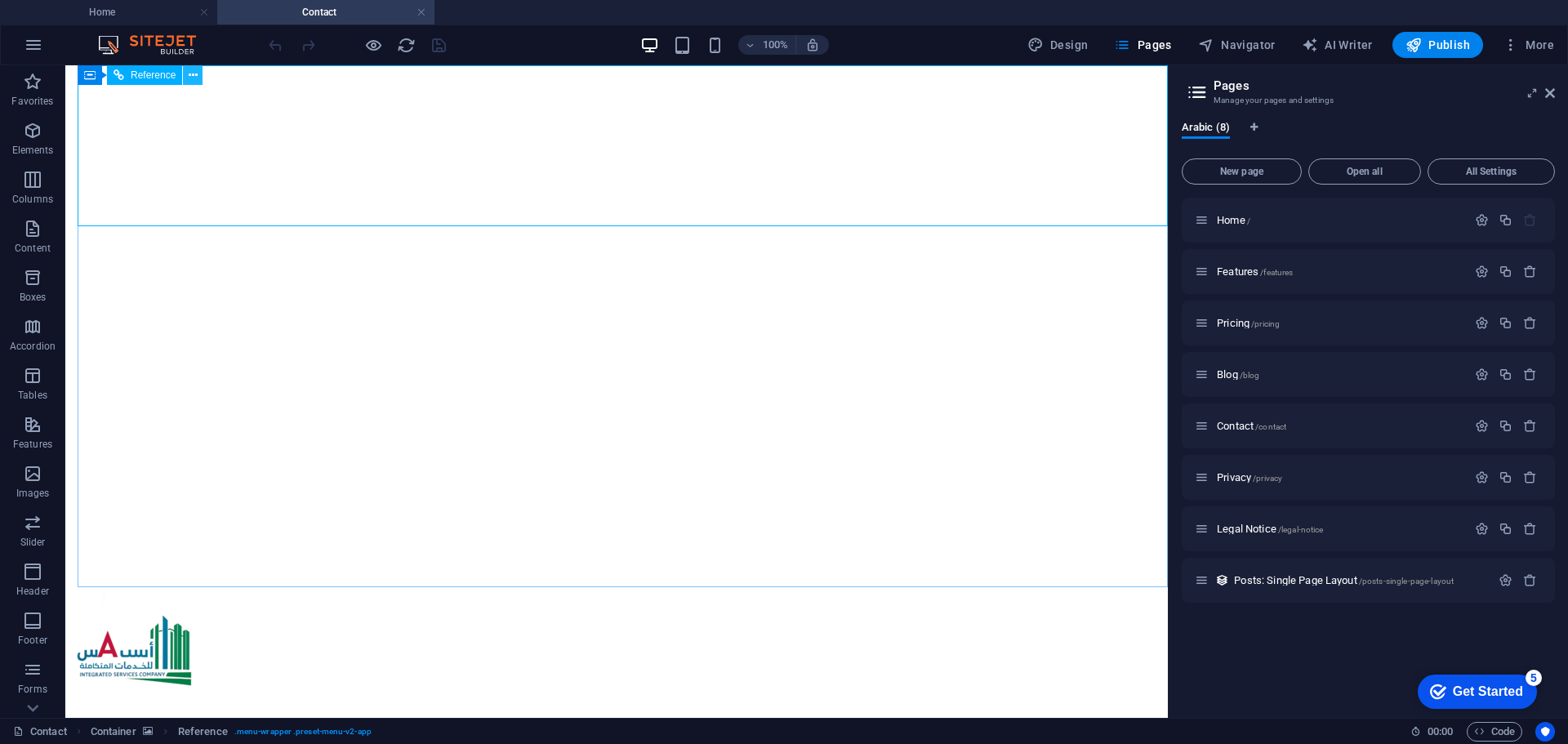
click at [194, 78] on icon at bounding box center [193, 75] width 9 height 17
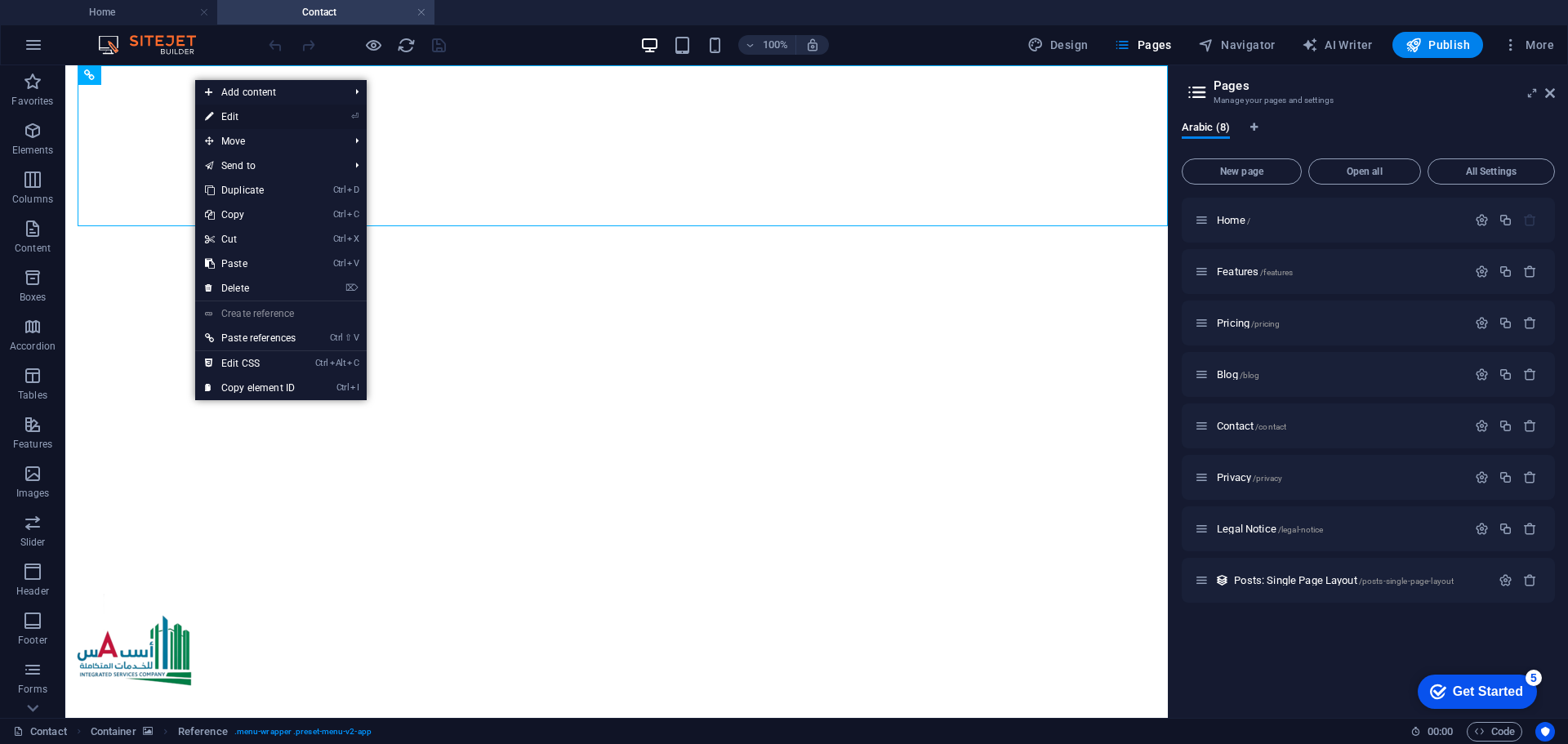
click at [233, 118] on link "⏎ Edit" at bounding box center [250, 116] width 110 height 24
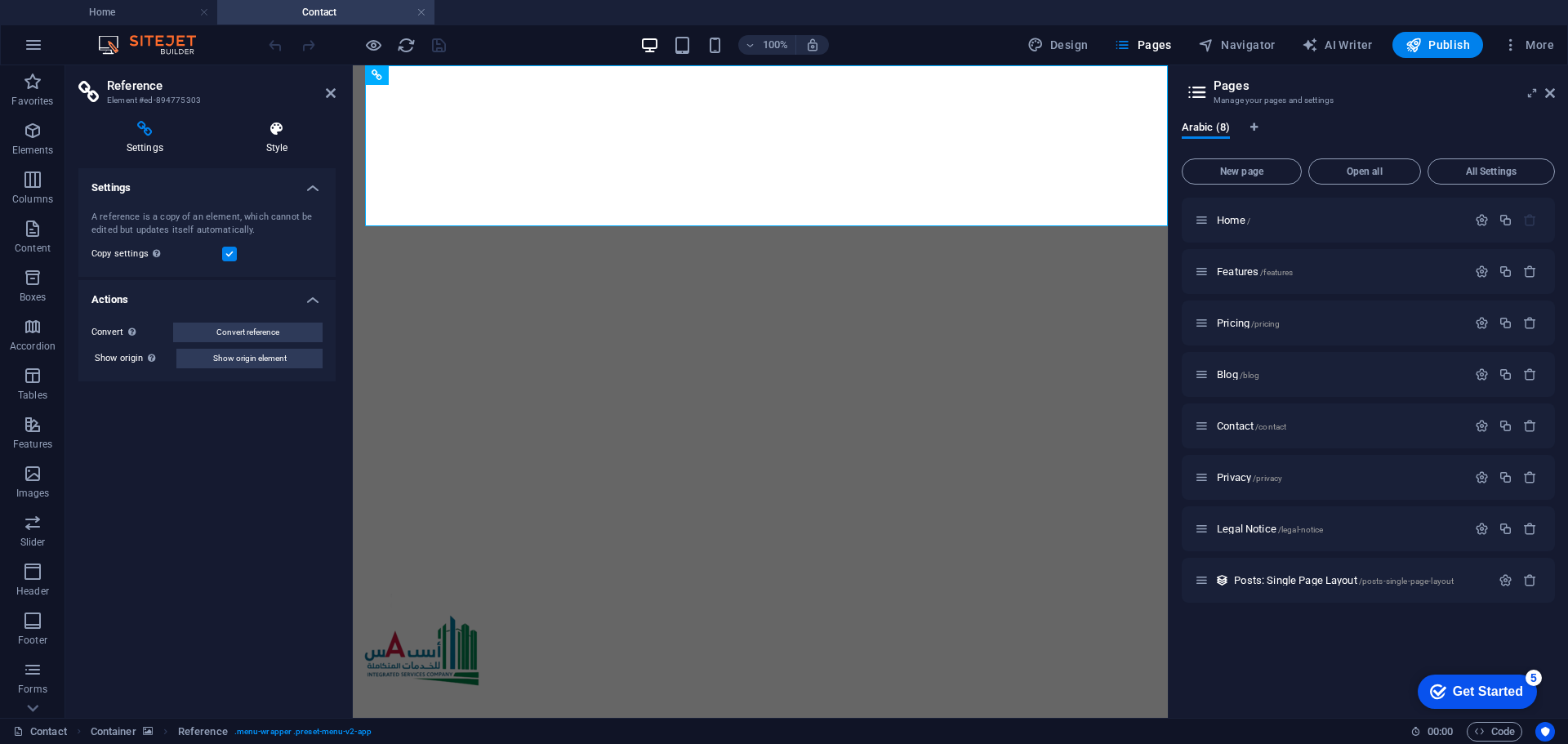
click at [280, 139] on h4 "Style" at bounding box center [277, 138] width 117 height 34
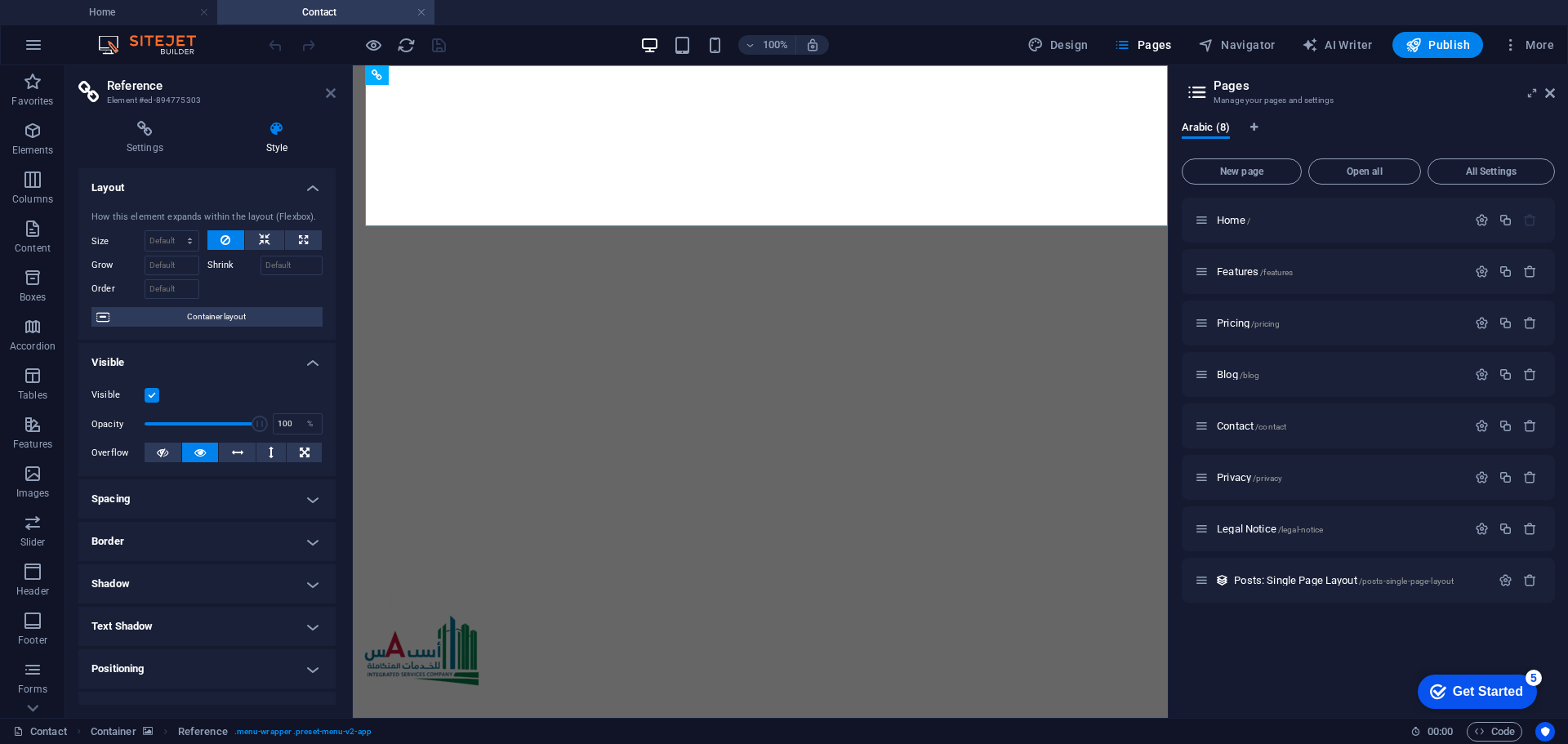
click at [328, 94] on icon at bounding box center [330, 93] width 10 height 13
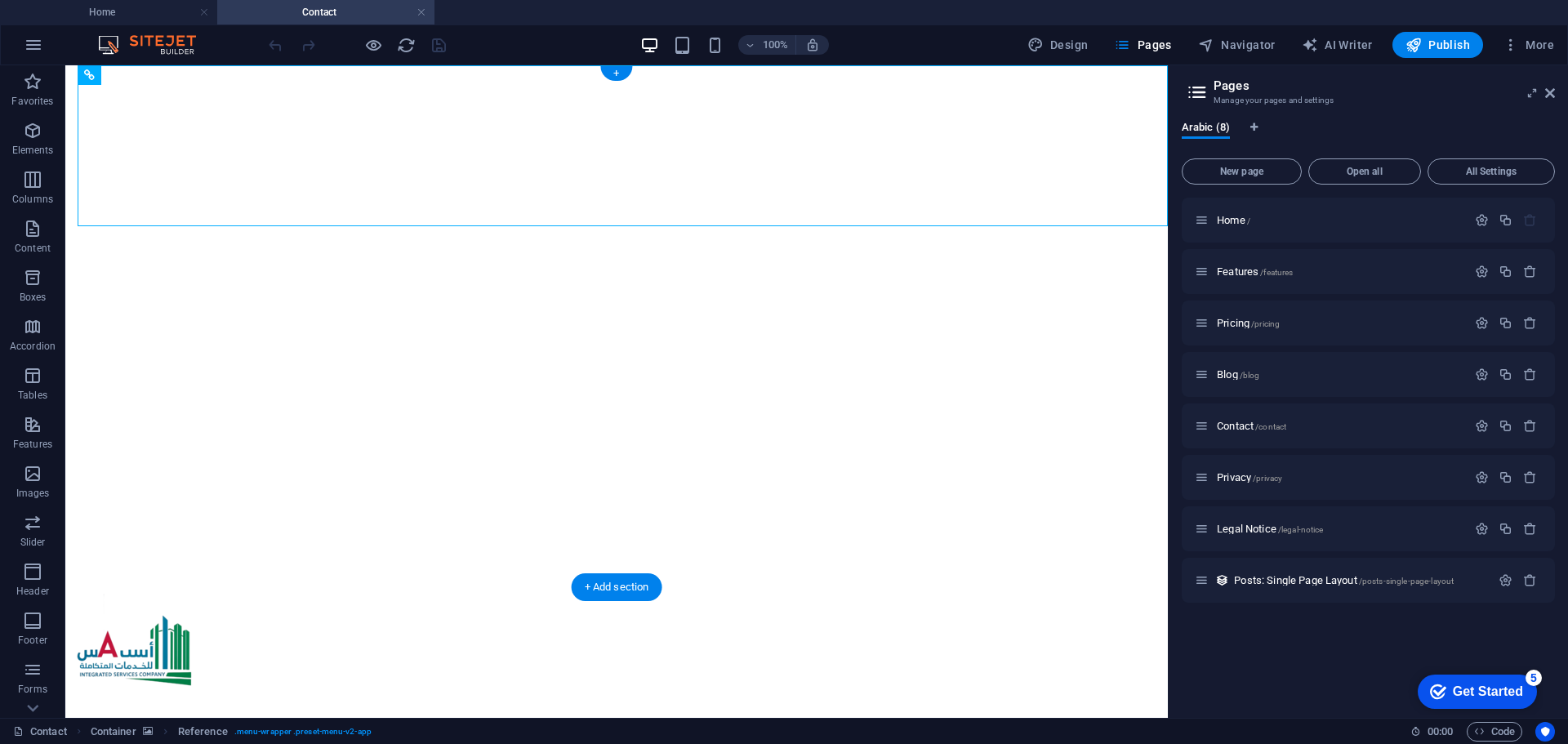
click at [169, 72] on figure at bounding box center [617, 72] width 1089 height 0
click at [171, 72] on figure at bounding box center [617, 72] width 1089 height 0
select select "vh"
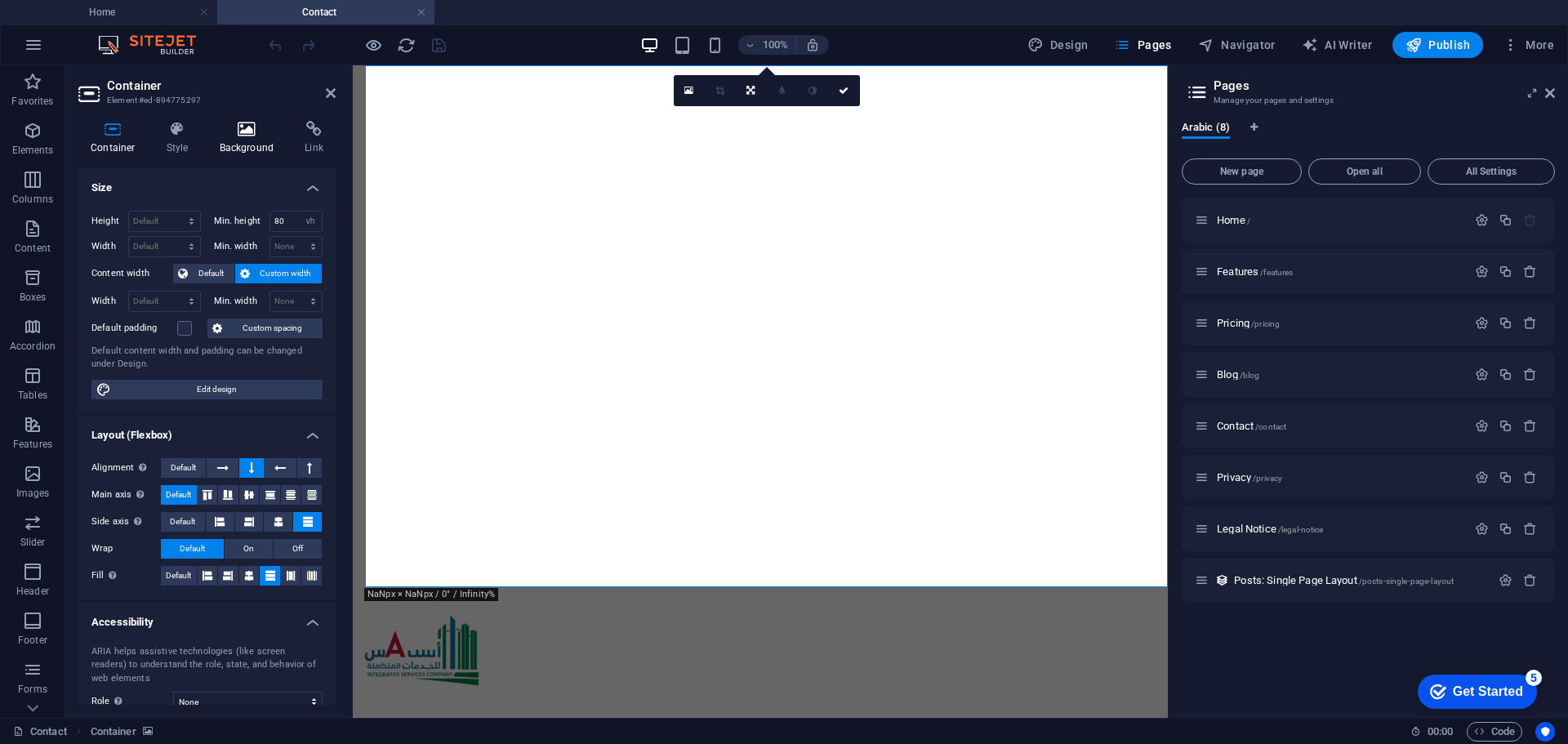
click at [249, 137] on h4 "Background" at bounding box center [250, 138] width 86 height 34
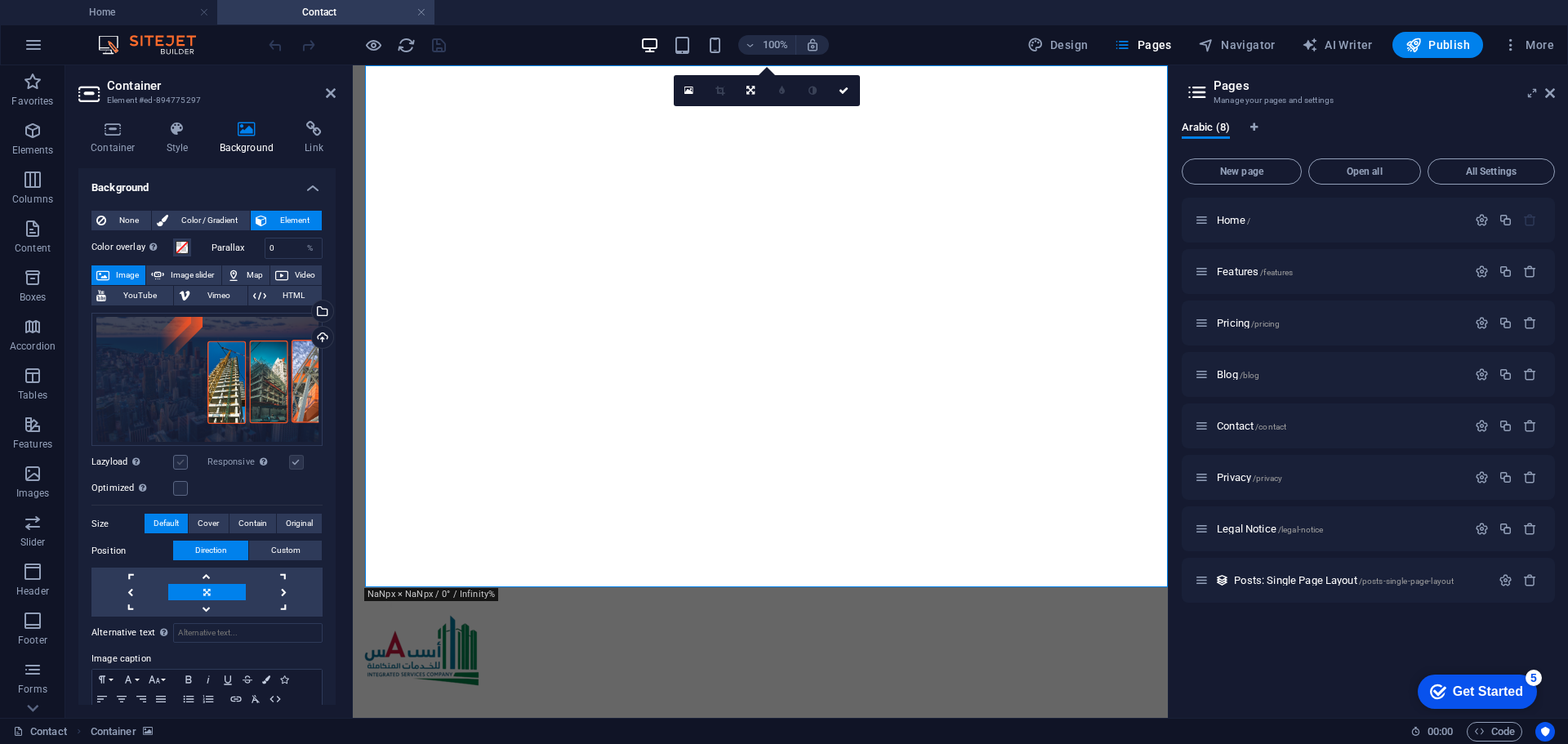
click at [178, 464] on label at bounding box center [180, 463] width 14 height 14
click at [0, 0] on input "Lazyload Loading images after the page loads improves page speed." at bounding box center [0, 0] width 0 height 0
click at [178, 464] on label at bounding box center [180, 463] width 14 height 14
click at [0, 0] on input "Lazyload Loading images after the page loads improves page speed." at bounding box center [0, 0] width 0 height 0
click at [179, 464] on label at bounding box center [180, 463] width 14 height 14
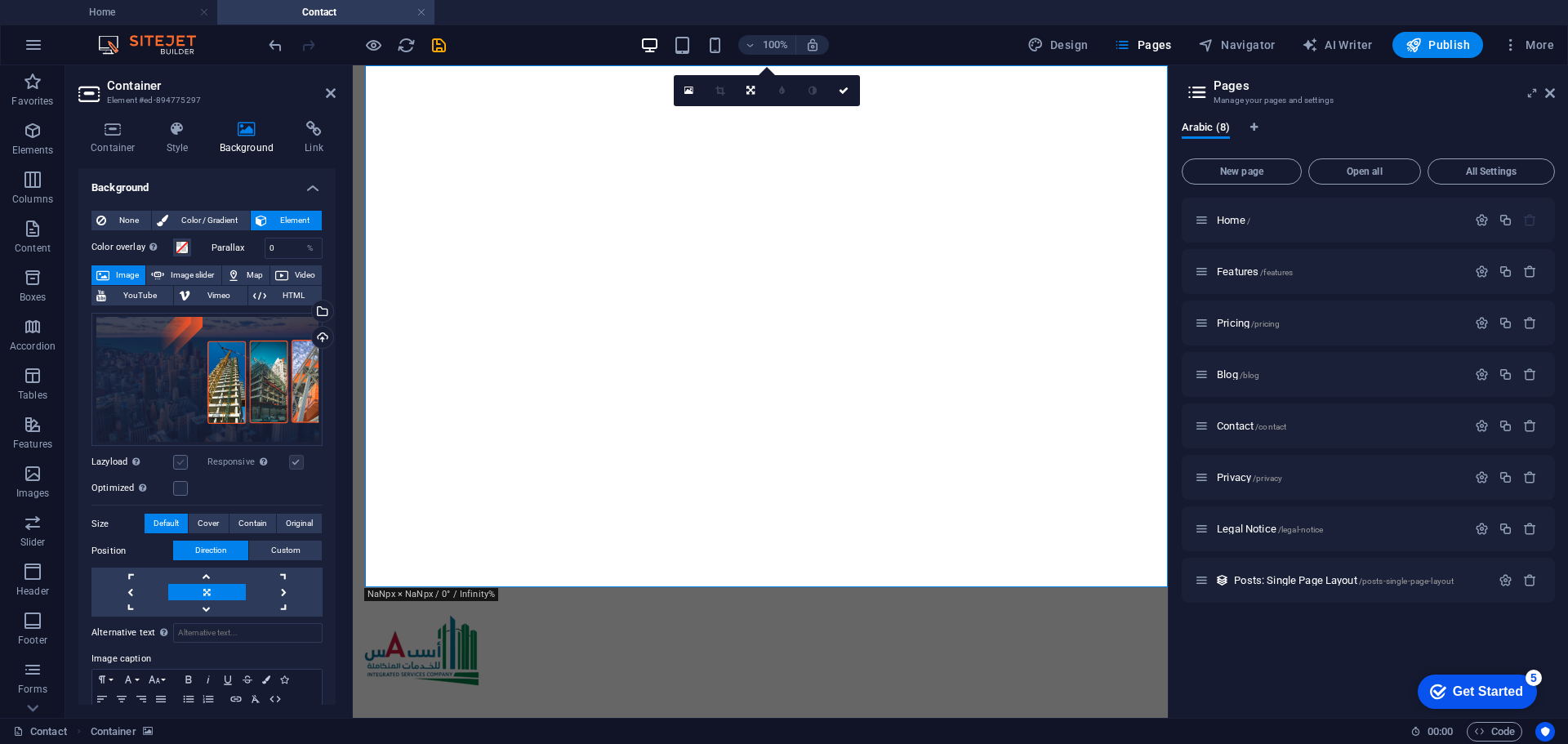
click at [0, 0] on input "Lazyload Loading images after the page loads improves page speed." at bounding box center [0, 0] width 0 height 0
click at [178, 455] on label at bounding box center [180, 463] width 14 height 14
click at [0, 0] on input "Lazyload Loading images after the page loads improves page speed." at bounding box center [0, 0] width 0 height 0
click at [306, 463] on div "Responsive Automatically load retina image and smartphone optimized sizes." at bounding box center [265, 463] width 116 height 20
click at [183, 463] on label at bounding box center [180, 463] width 14 height 14
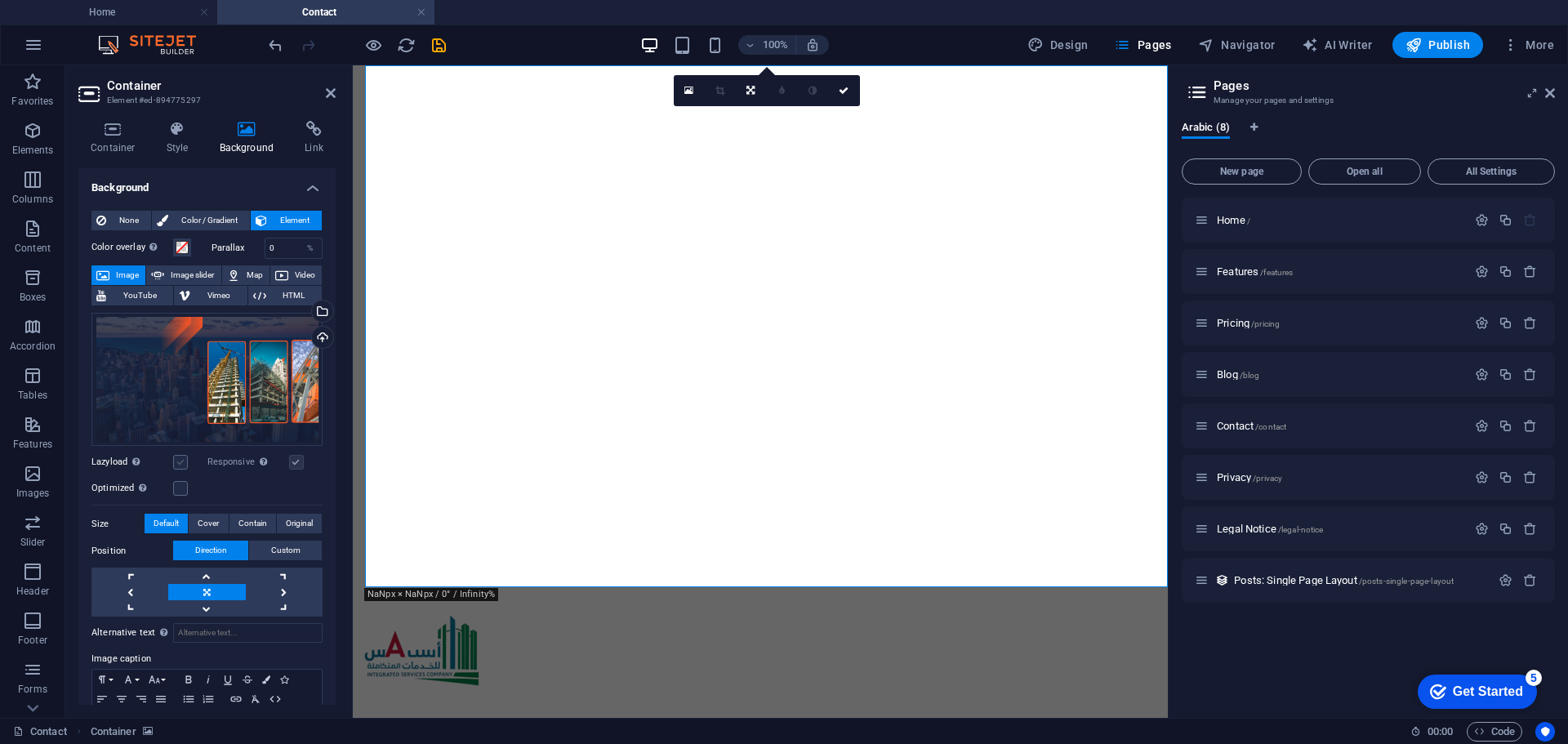
click at [0, 0] on input "Lazyload Loading images after the page loads improves page speed." at bounding box center [0, 0] width 0 height 0
click at [179, 486] on label at bounding box center [180, 488] width 14 height 14
click at [0, 0] on input "Optimized Images are compressed to improve page speed." at bounding box center [0, 0] width 0 height 0
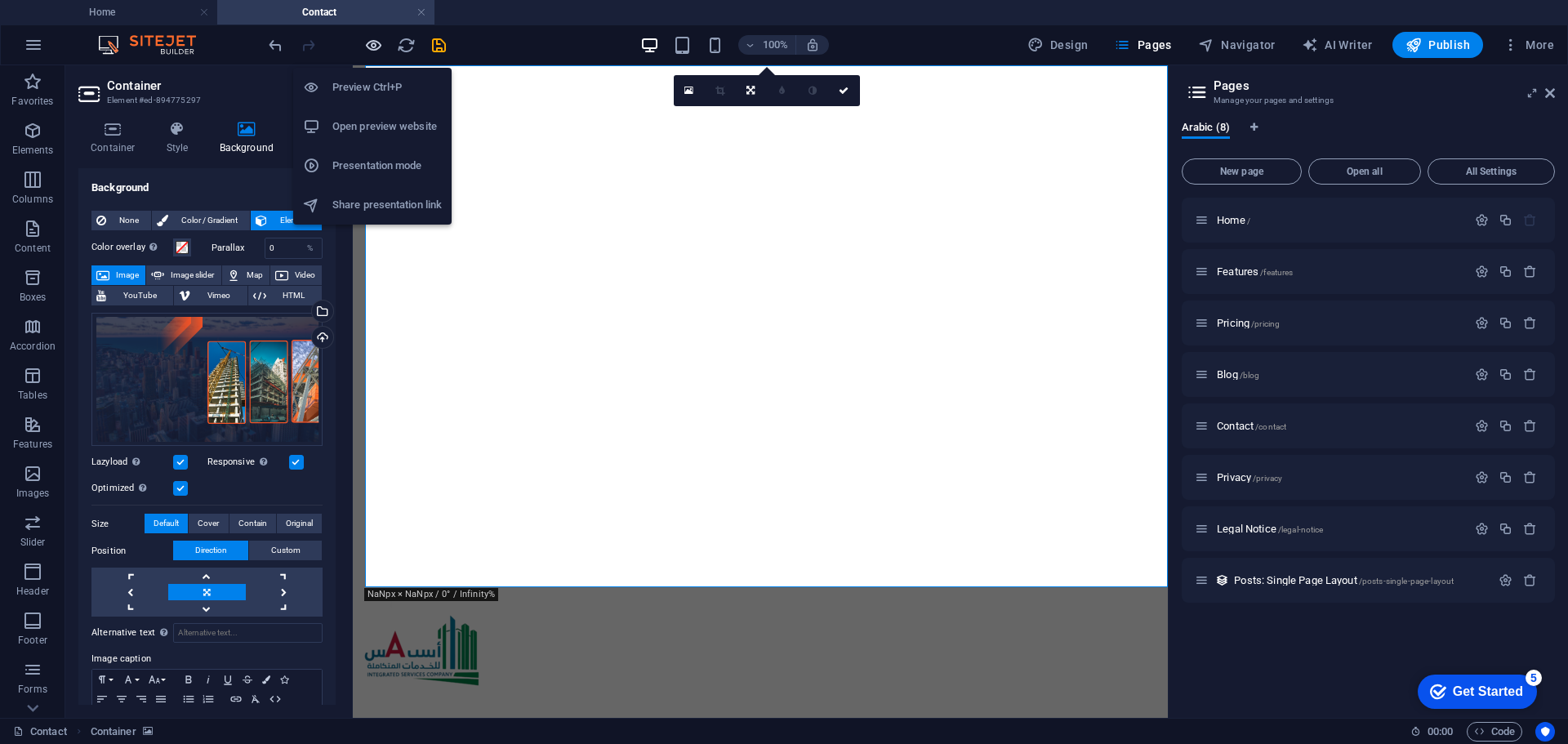
click at [377, 48] on icon "button" at bounding box center [373, 45] width 19 height 19
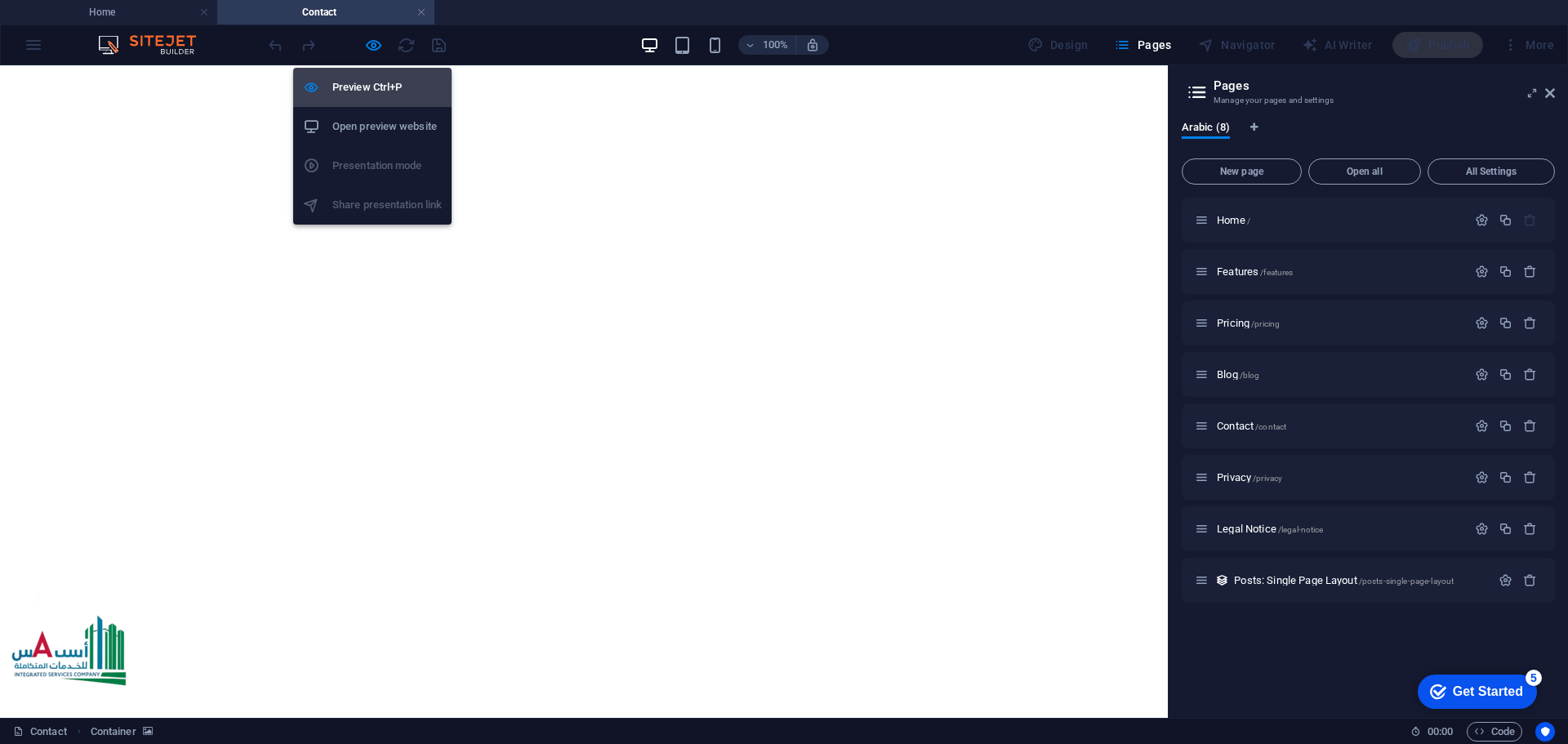
click at [381, 92] on h6 "Preview Ctrl+P" at bounding box center [387, 87] width 109 height 20
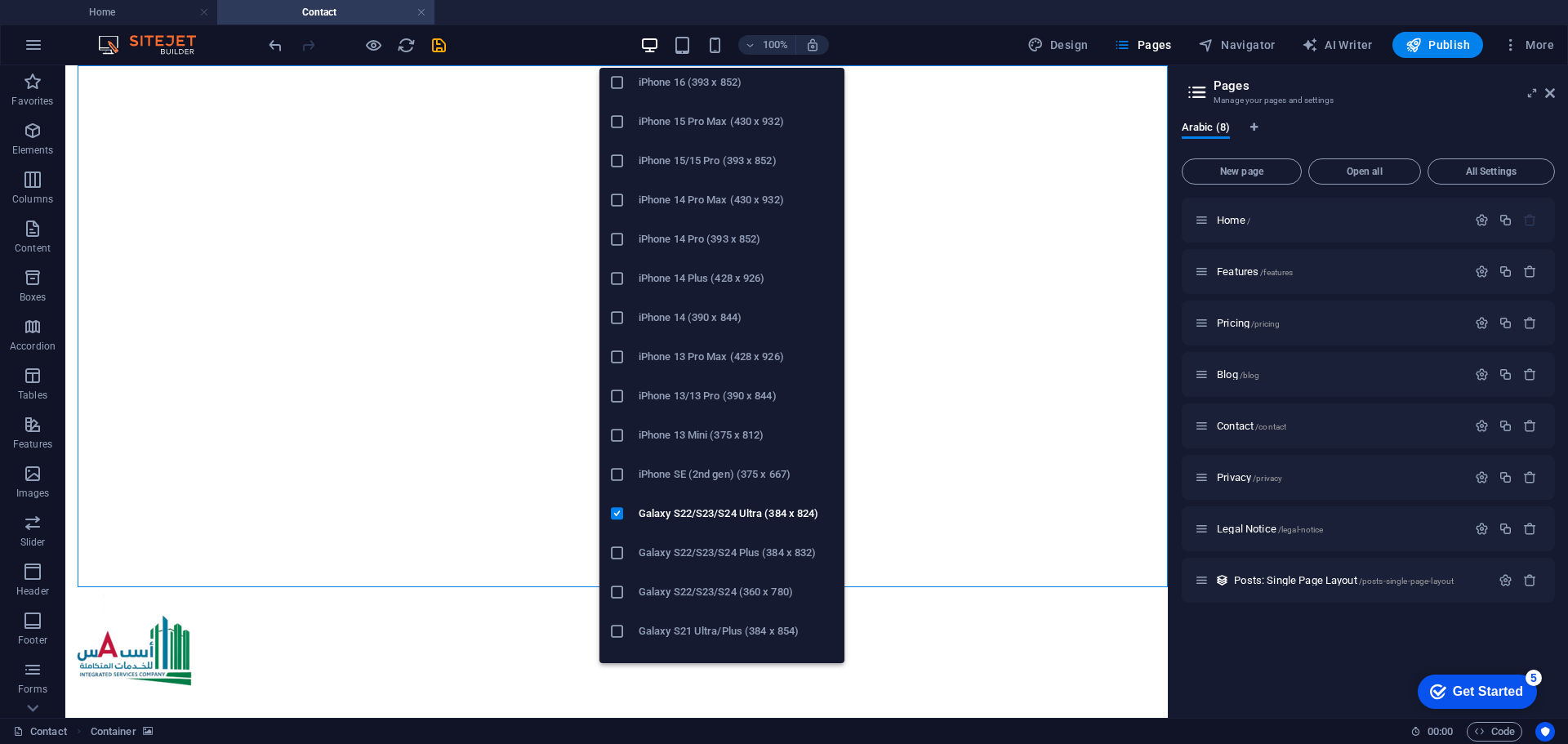
scroll to position [163, 0]
click at [692, 505] on h6 "Galaxy S22/S23/S24 Ultra (384 x 824)" at bounding box center [736, 512] width 196 height 20
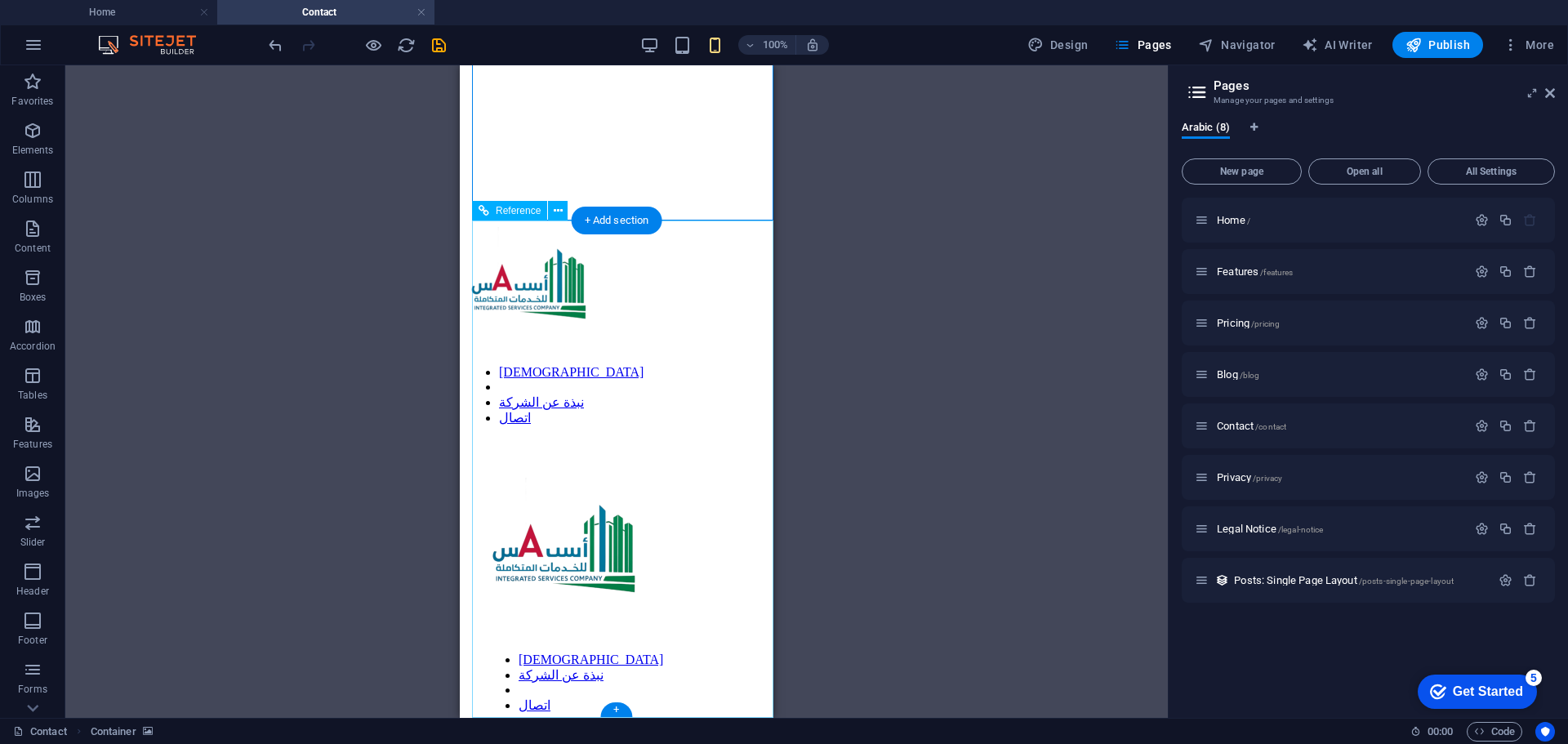
scroll to position [0, 0]
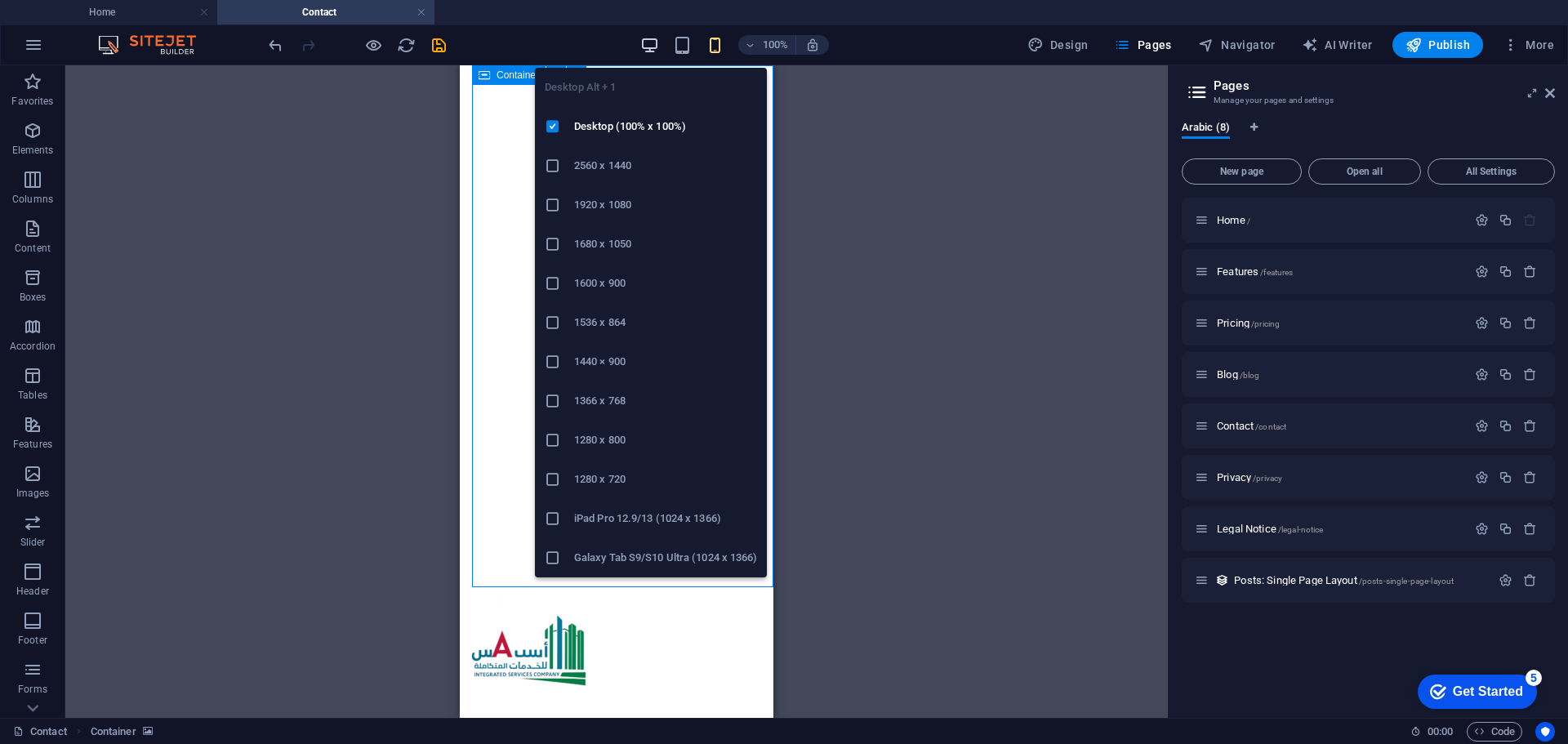
click at [648, 44] on icon "button" at bounding box center [649, 45] width 19 height 19
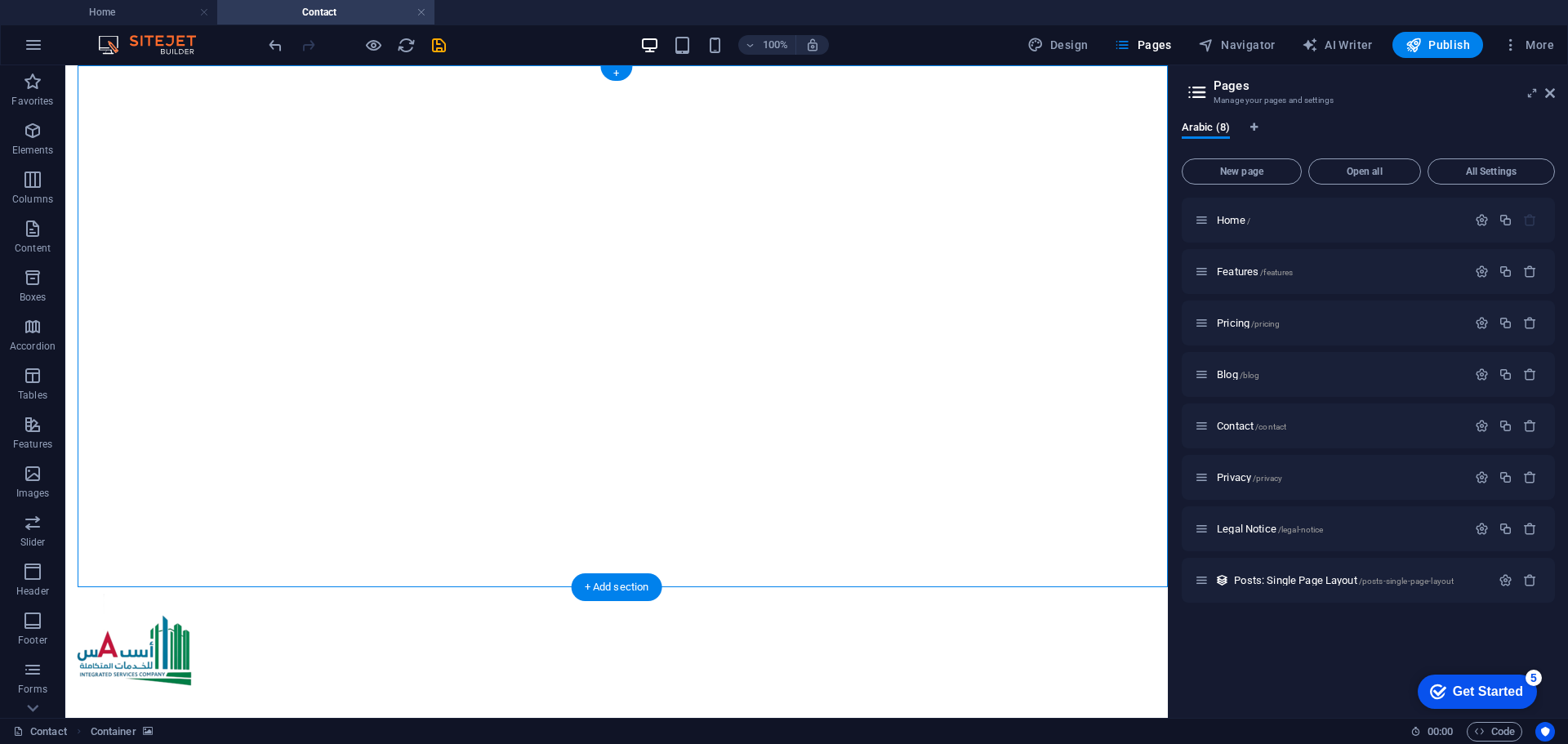
click at [201, 72] on figure at bounding box center [617, 72] width 1089 height 0
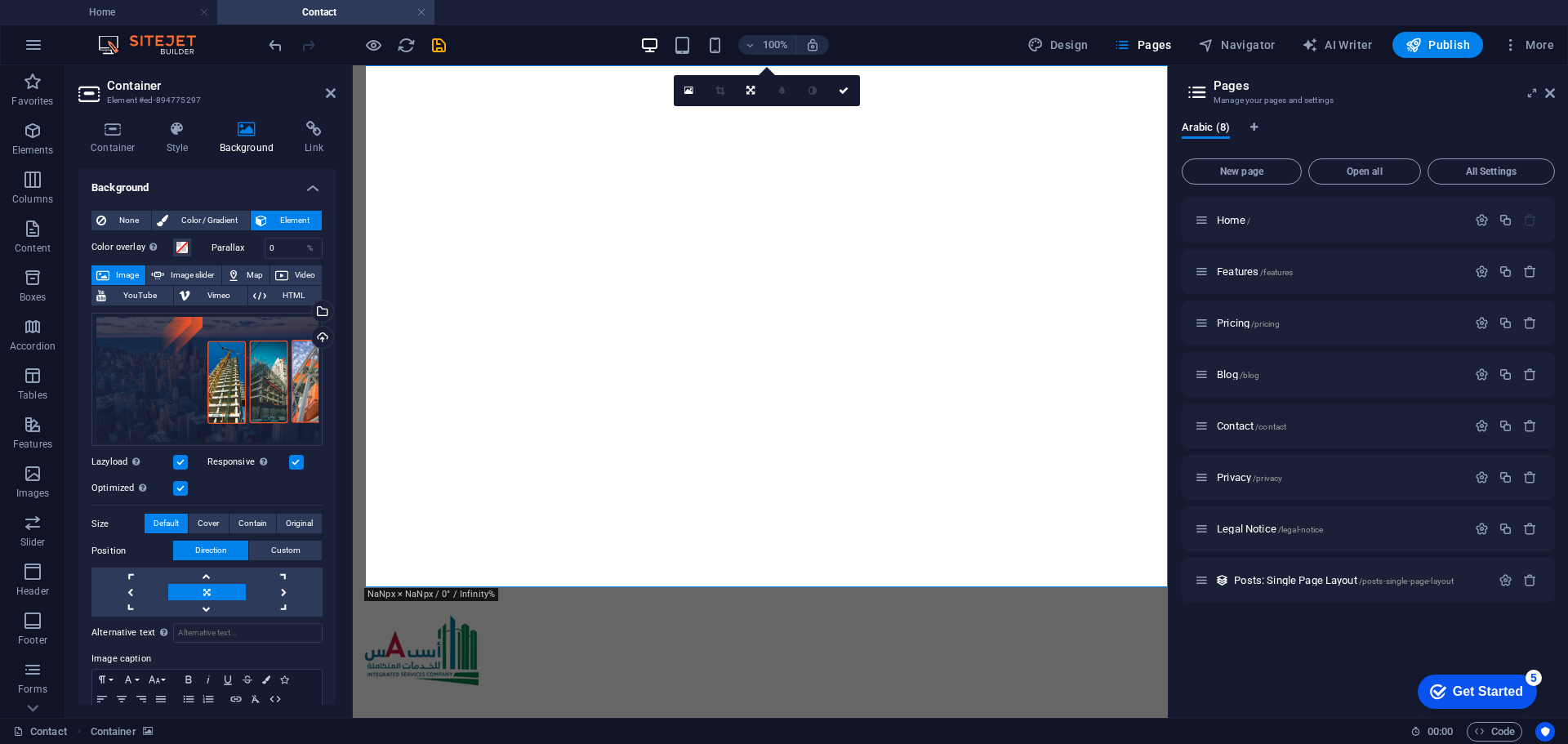
click at [182, 486] on label at bounding box center [180, 488] width 14 height 14
click at [0, 0] on input "Optimized Images are compressed to improve page speed." at bounding box center [0, 0] width 0 height 0
click at [182, 486] on label at bounding box center [180, 488] width 14 height 14
click at [0, 0] on input "Optimized Images are compressed to improve page speed." at bounding box center [0, 0] width 0 height 0
click at [297, 455] on label at bounding box center [297, 463] width 14 height 14
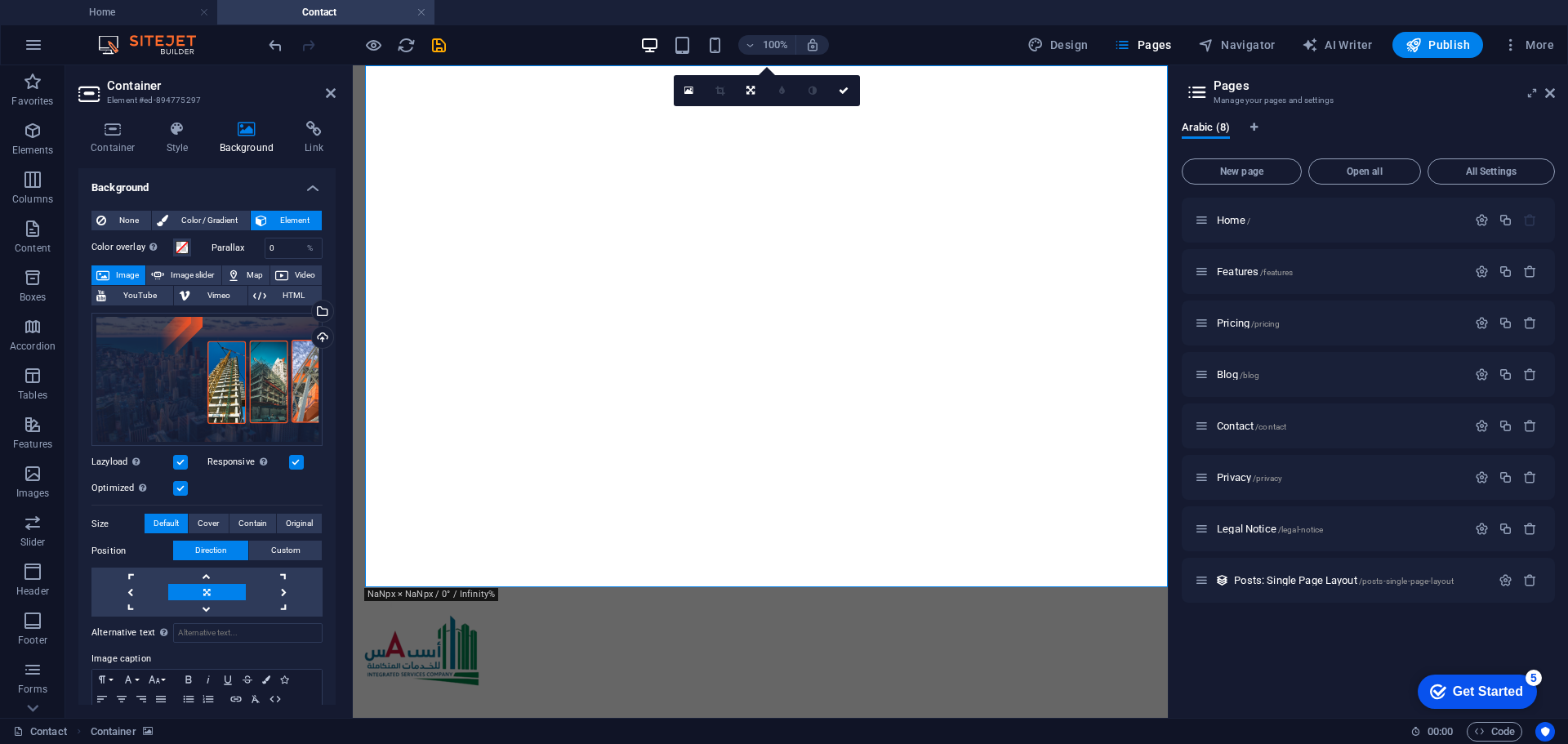
click at [0, 0] on input "Responsive Automatically load retina image and smartphone optimized sizes." at bounding box center [0, 0] width 0 height 0
click at [297, 462] on label at bounding box center [297, 463] width 14 height 14
click at [0, 0] on input "Responsive Automatically load retina image and smartphone optimized sizes." at bounding box center [0, 0] width 0 height 0
click at [445, 41] on icon "save" at bounding box center [438, 45] width 19 height 19
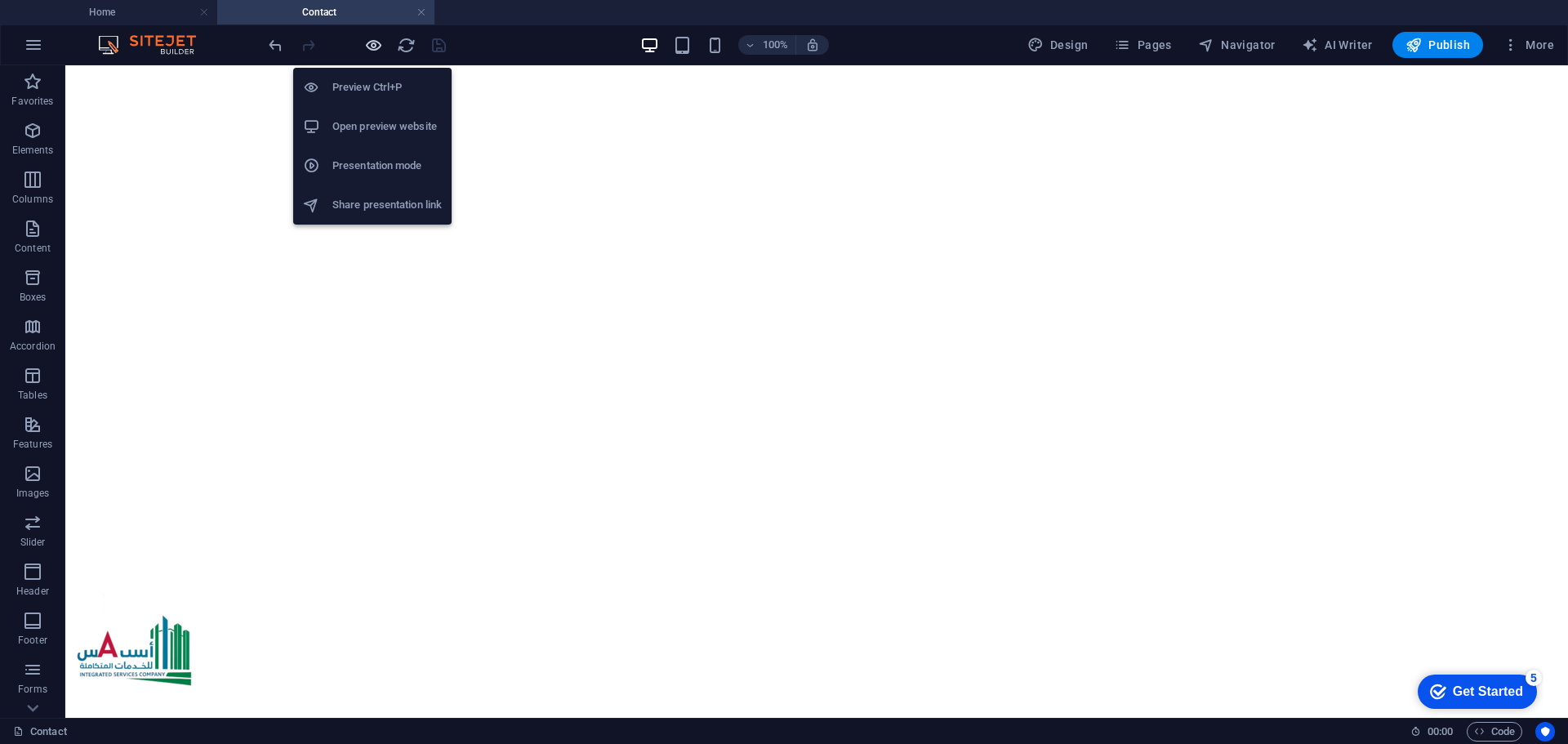
click at [379, 45] on icon "button" at bounding box center [373, 45] width 19 height 19
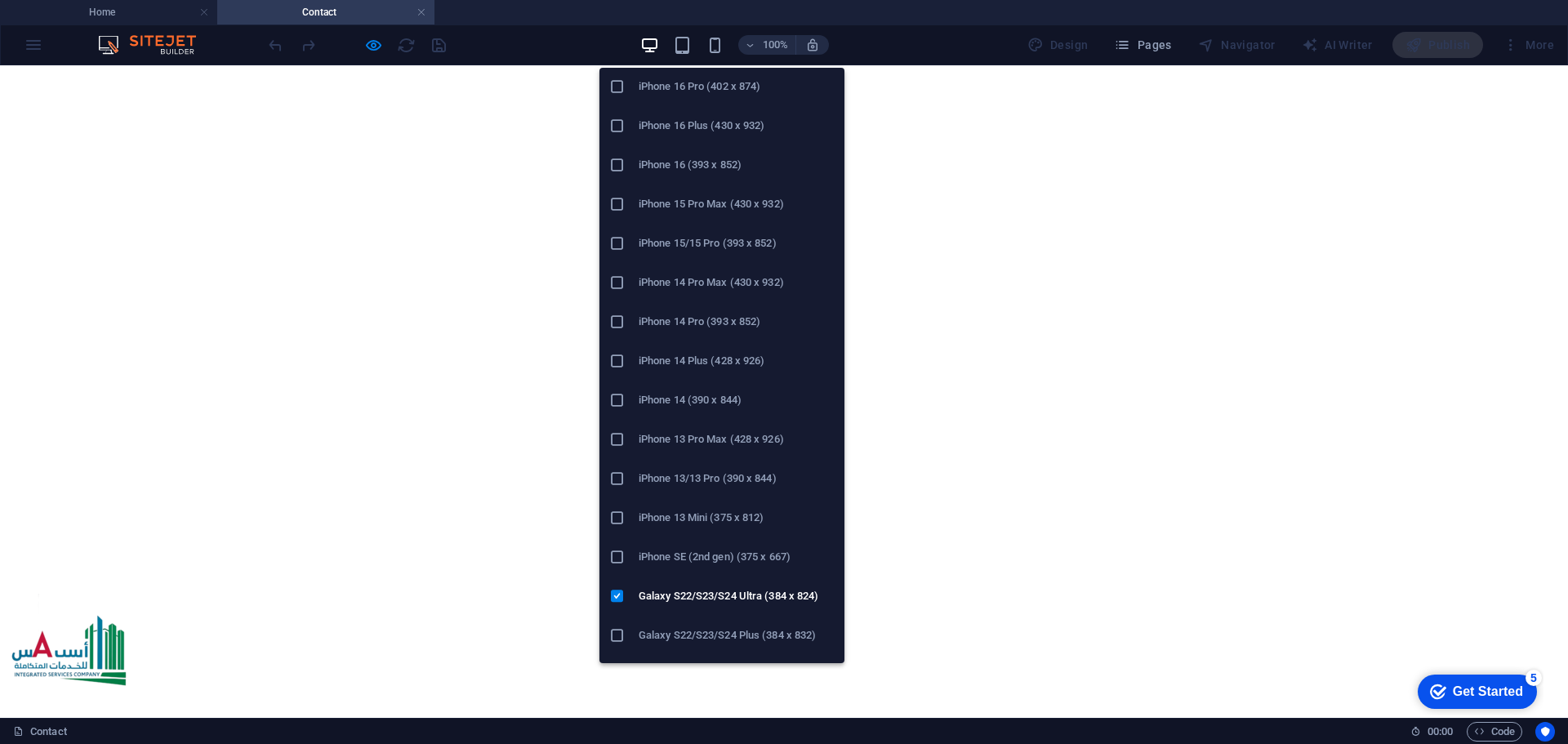
scroll to position [245, 0]
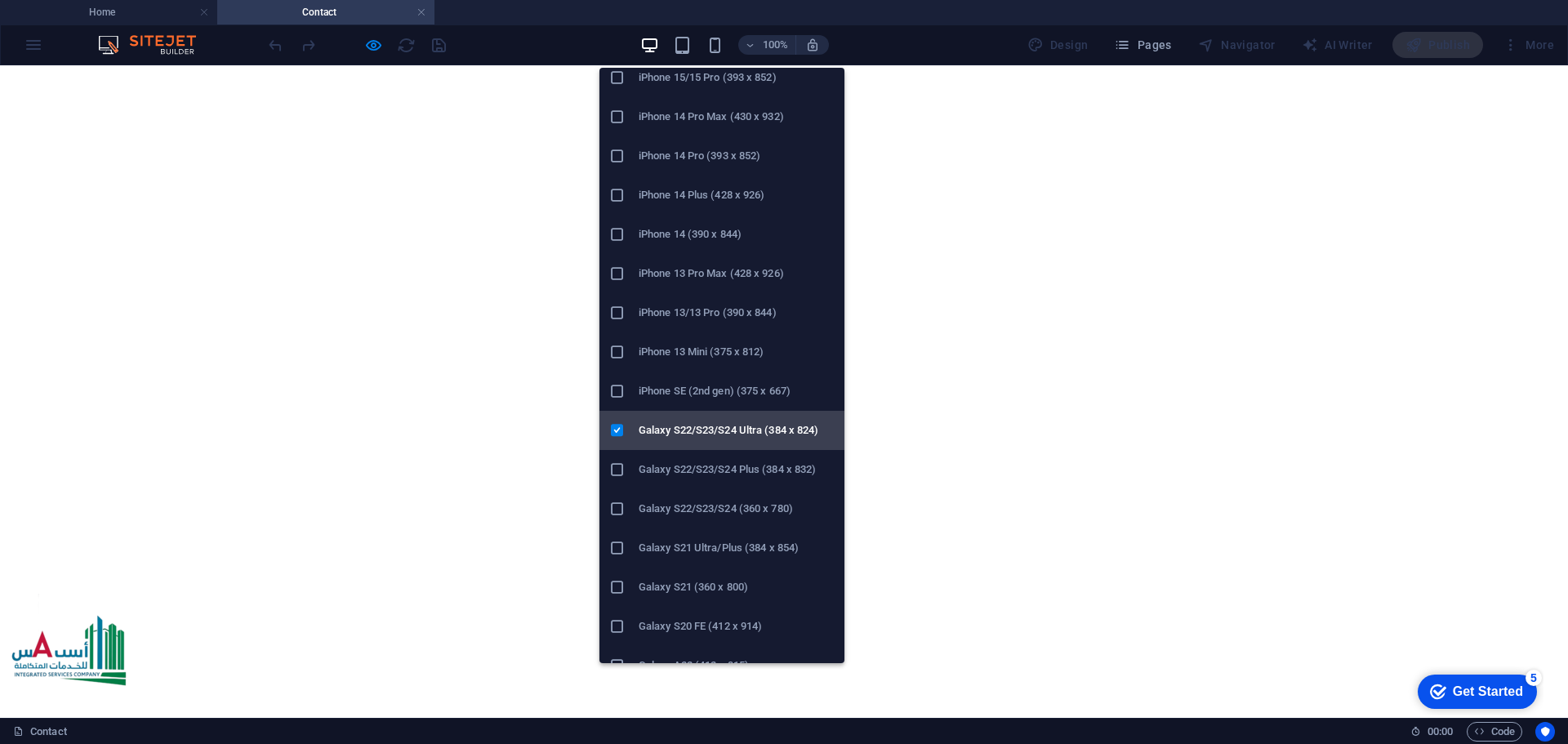
drag, startPoint x: 724, startPoint y: 424, endPoint x: 97, endPoint y: 358, distance: 630.5
click at [724, 424] on h6 "Galaxy S22/S23/S24 Ultra (384 x 824)" at bounding box center [736, 430] width 196 height 20
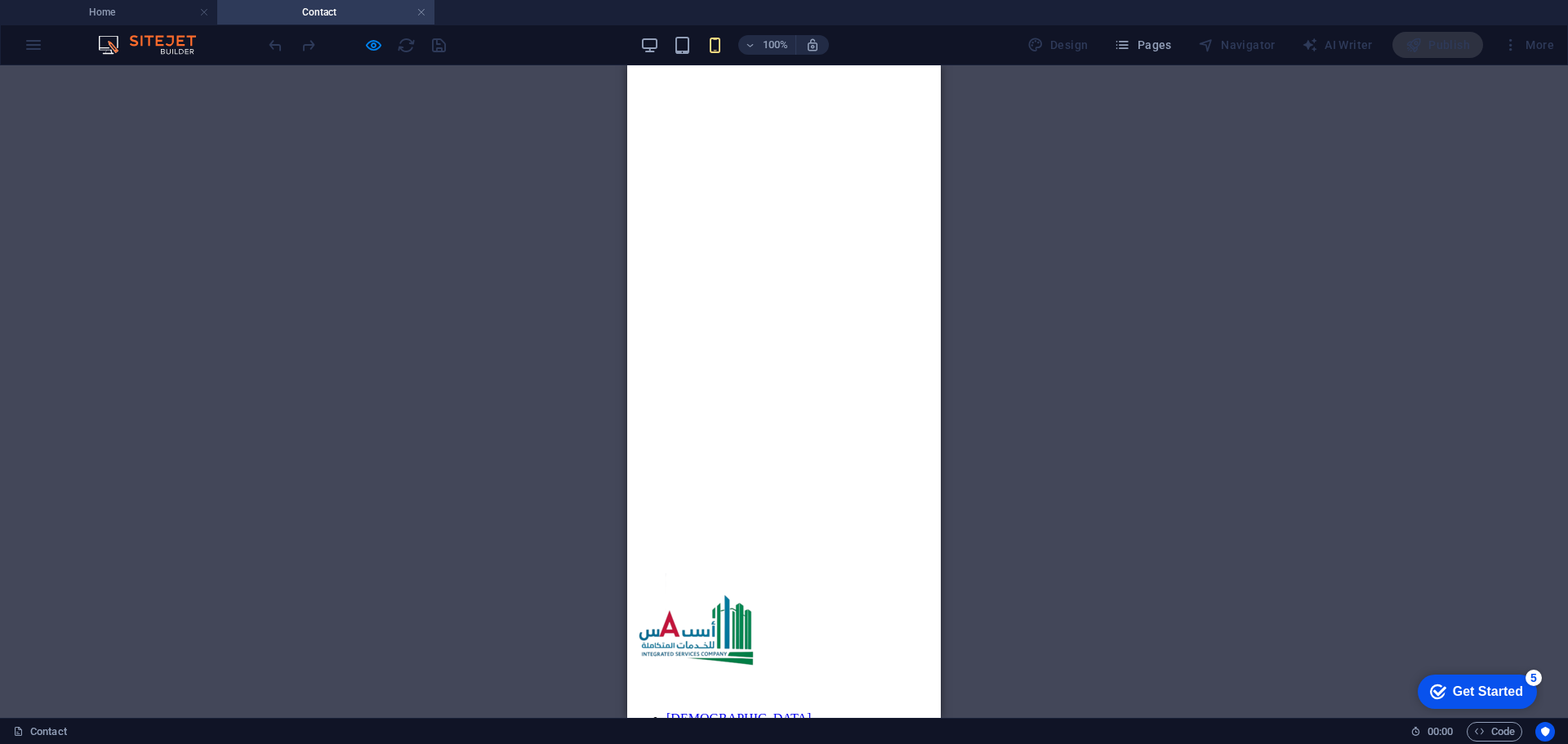
scroll to position [0, 0]
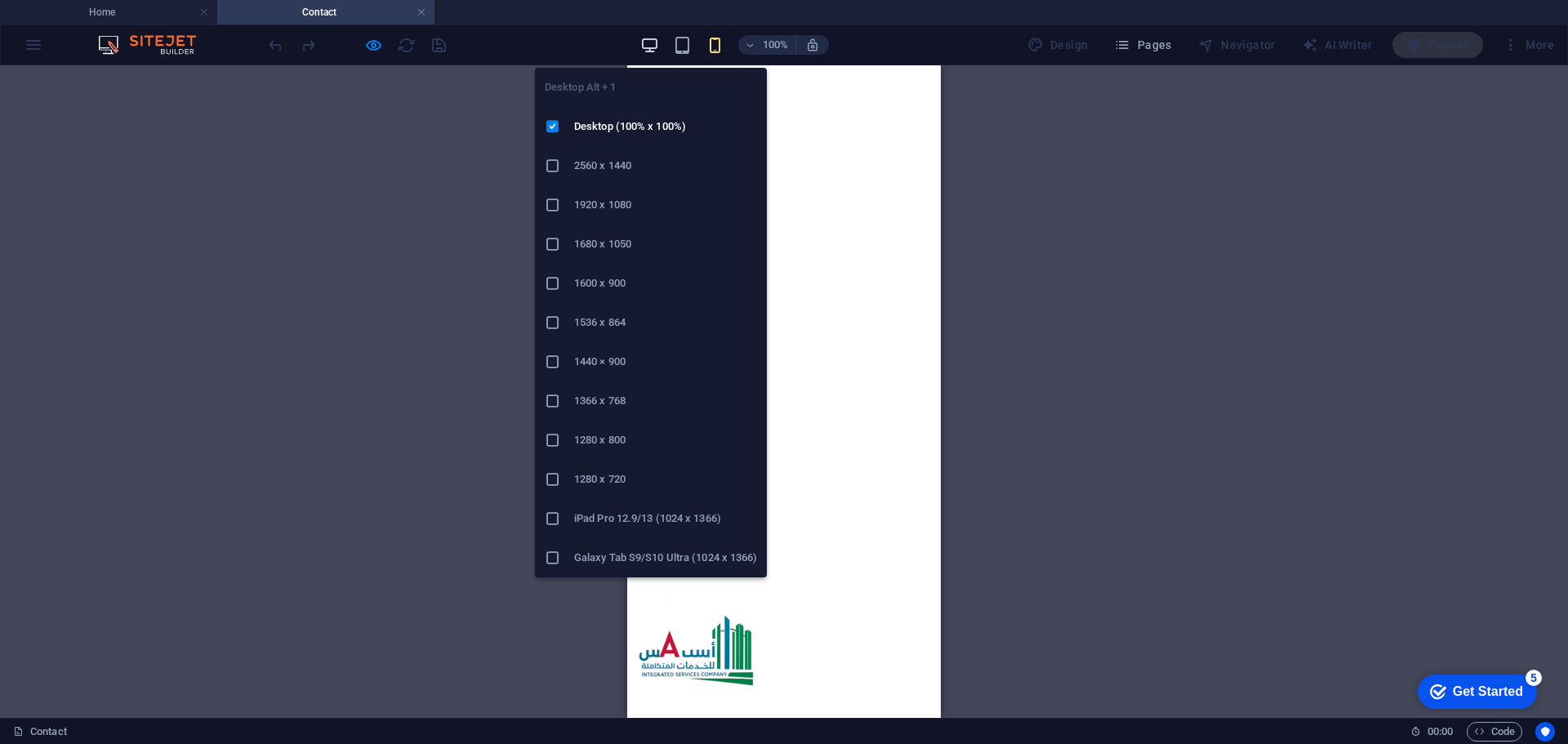
click at [646, 40] on icon "button" at bounding box center [649, 45] width 19 height 19
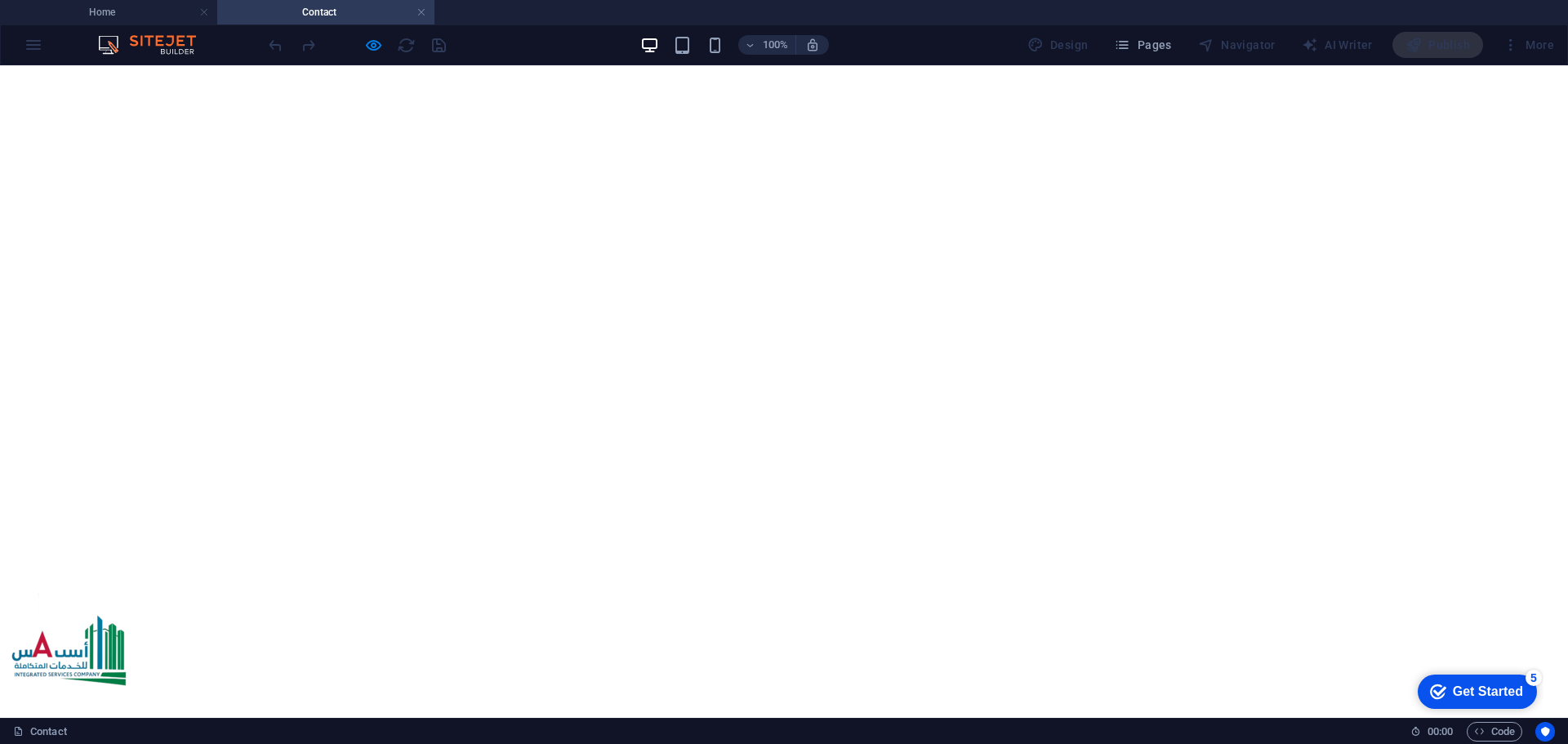
click at [293, 72] on div at bounding box center [784, 72] width 1555 height 0
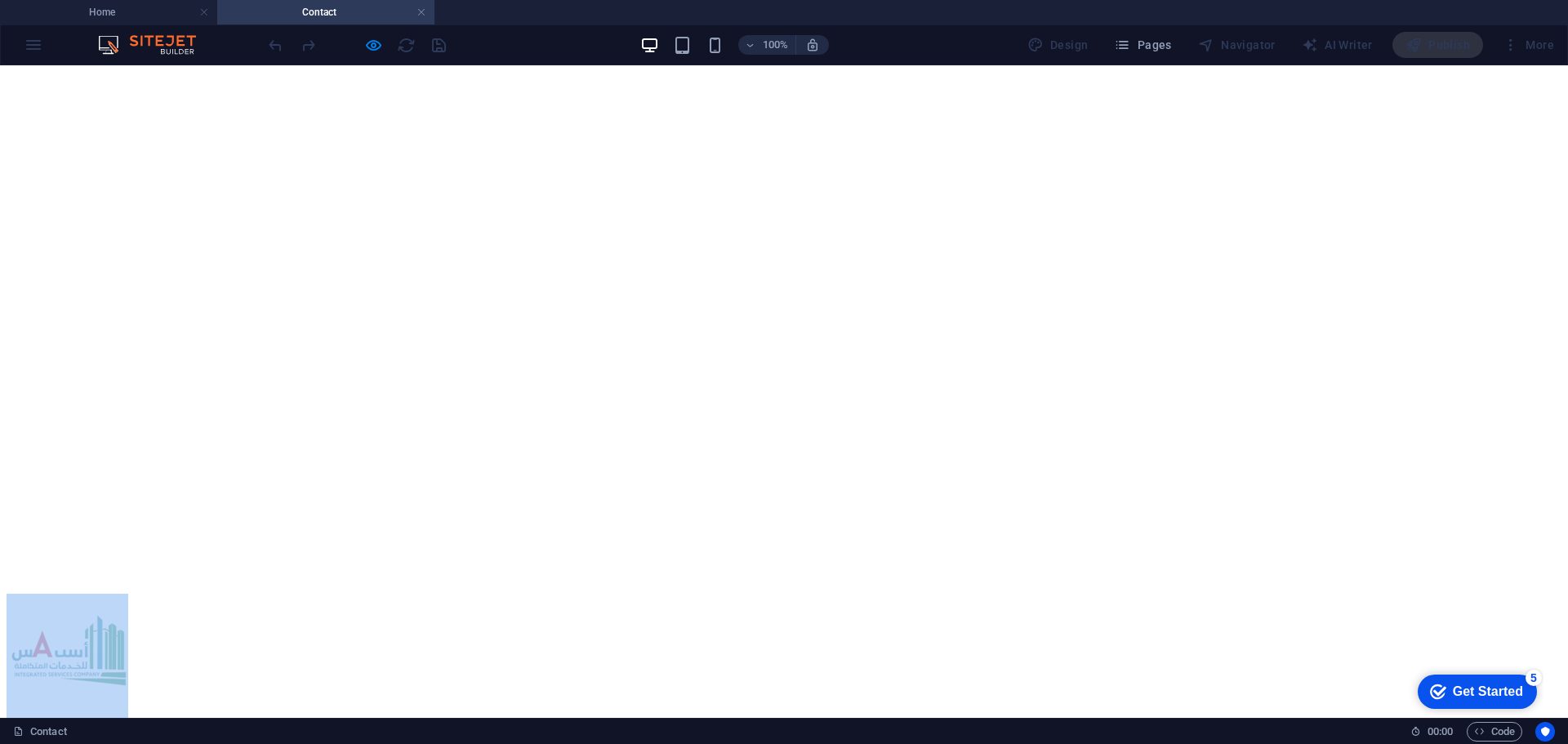
click at [293, 72] on div at bounding box center [784, 72] width 1555 height 0
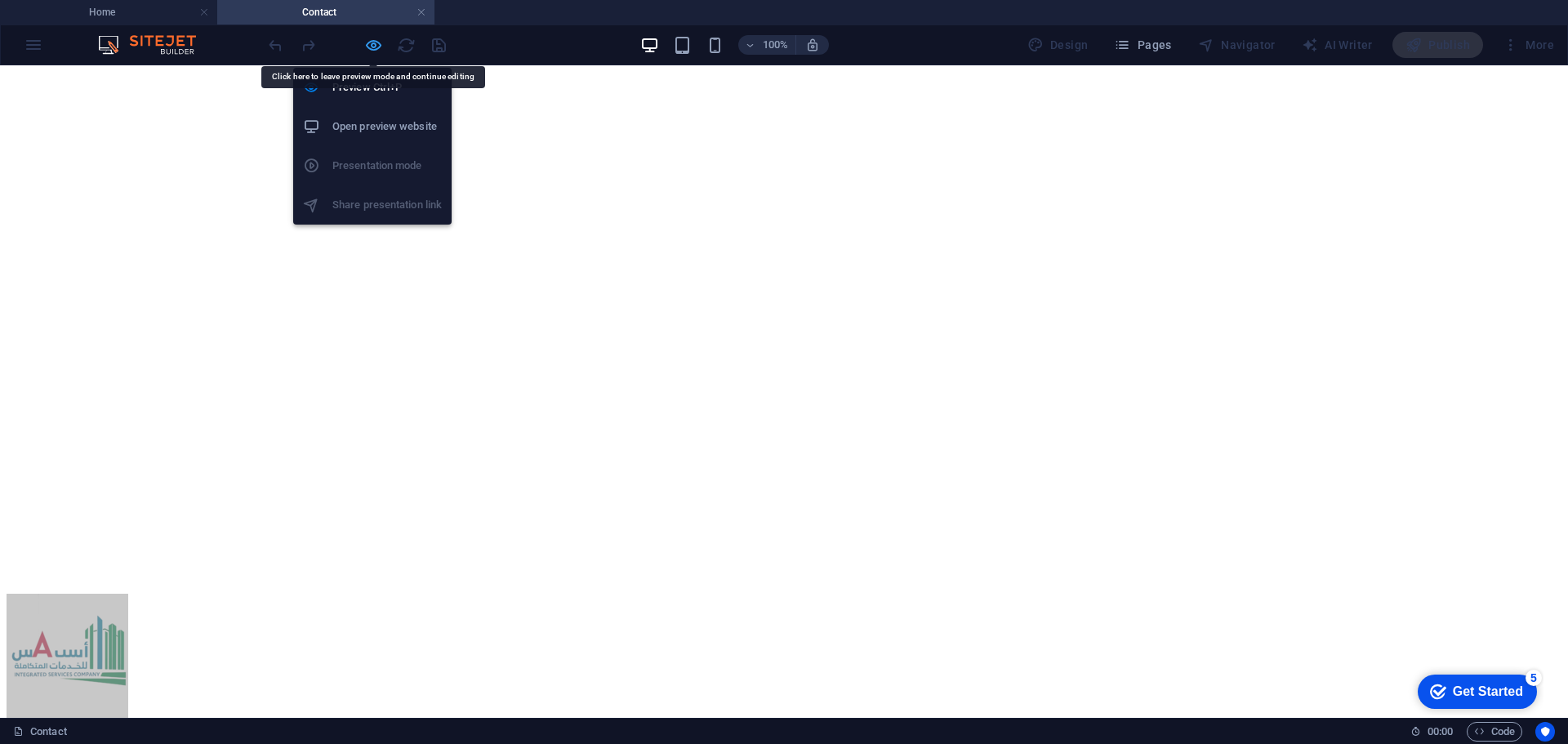
click at [381, 41] on icon "button" at bounding box center [373, 45] width 19 height 19
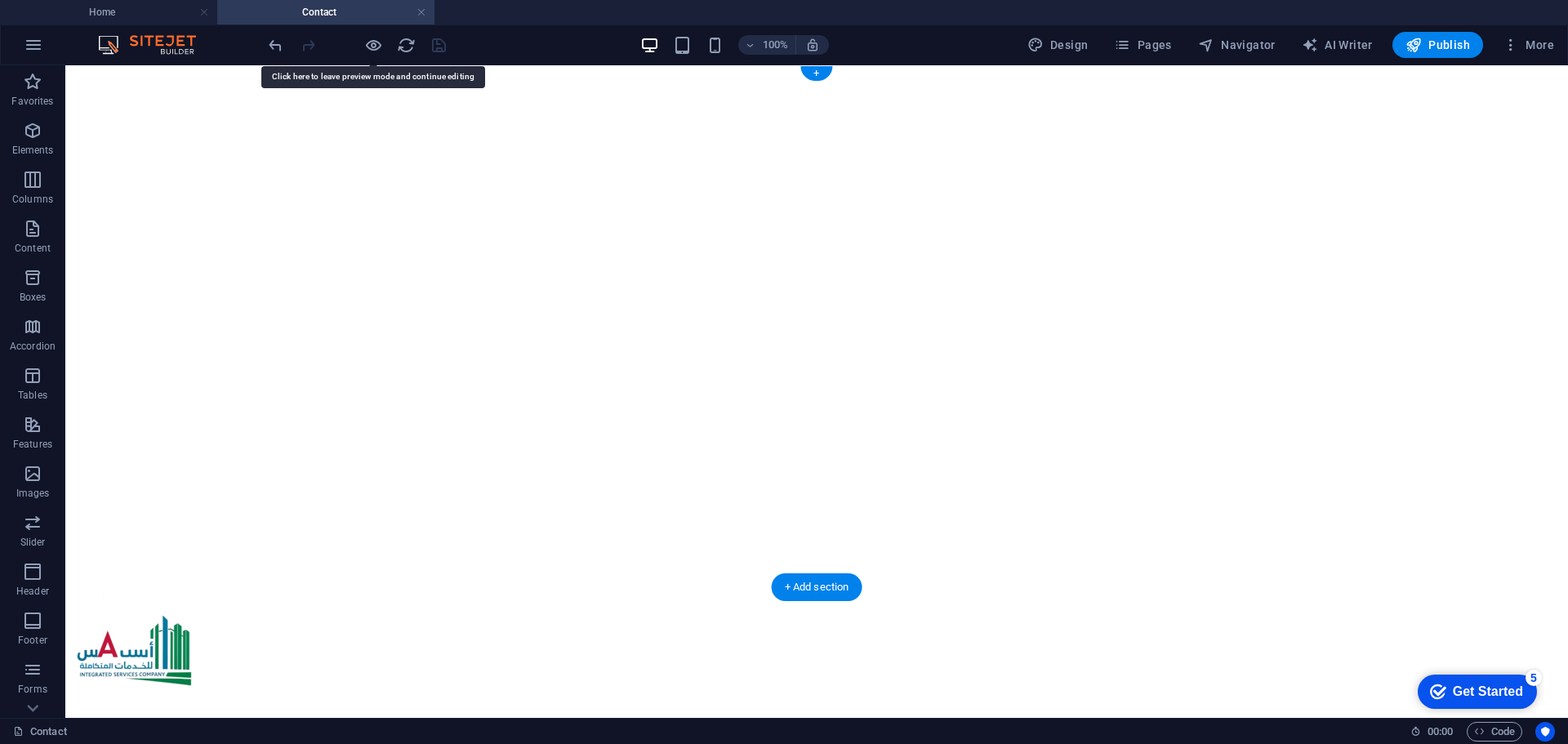
click at [226, 72] on figure at bounding box center [817, 72] width 1490 height 0
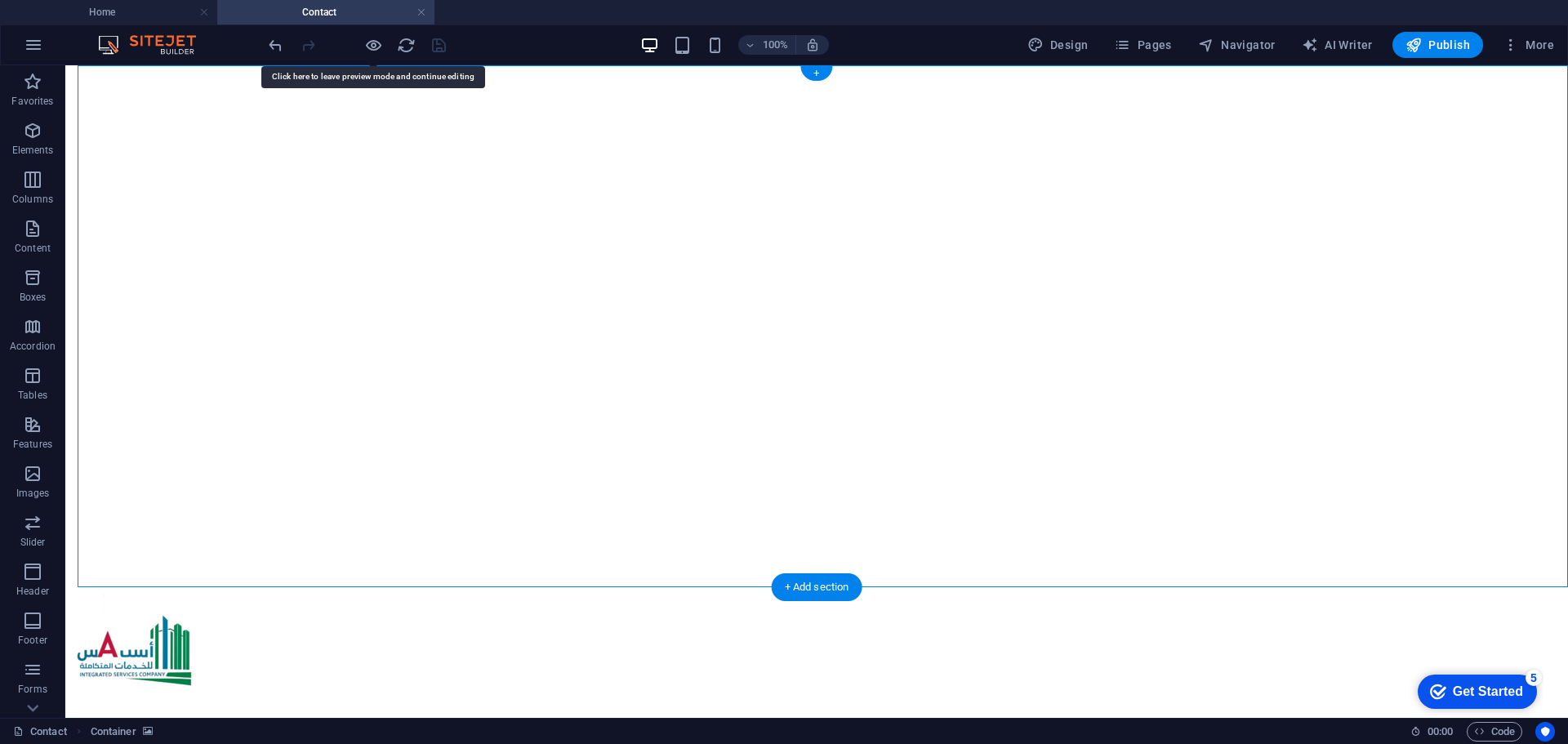
click at [226, 72] on figure at bounding box center [817, 72] width 1490 height 0
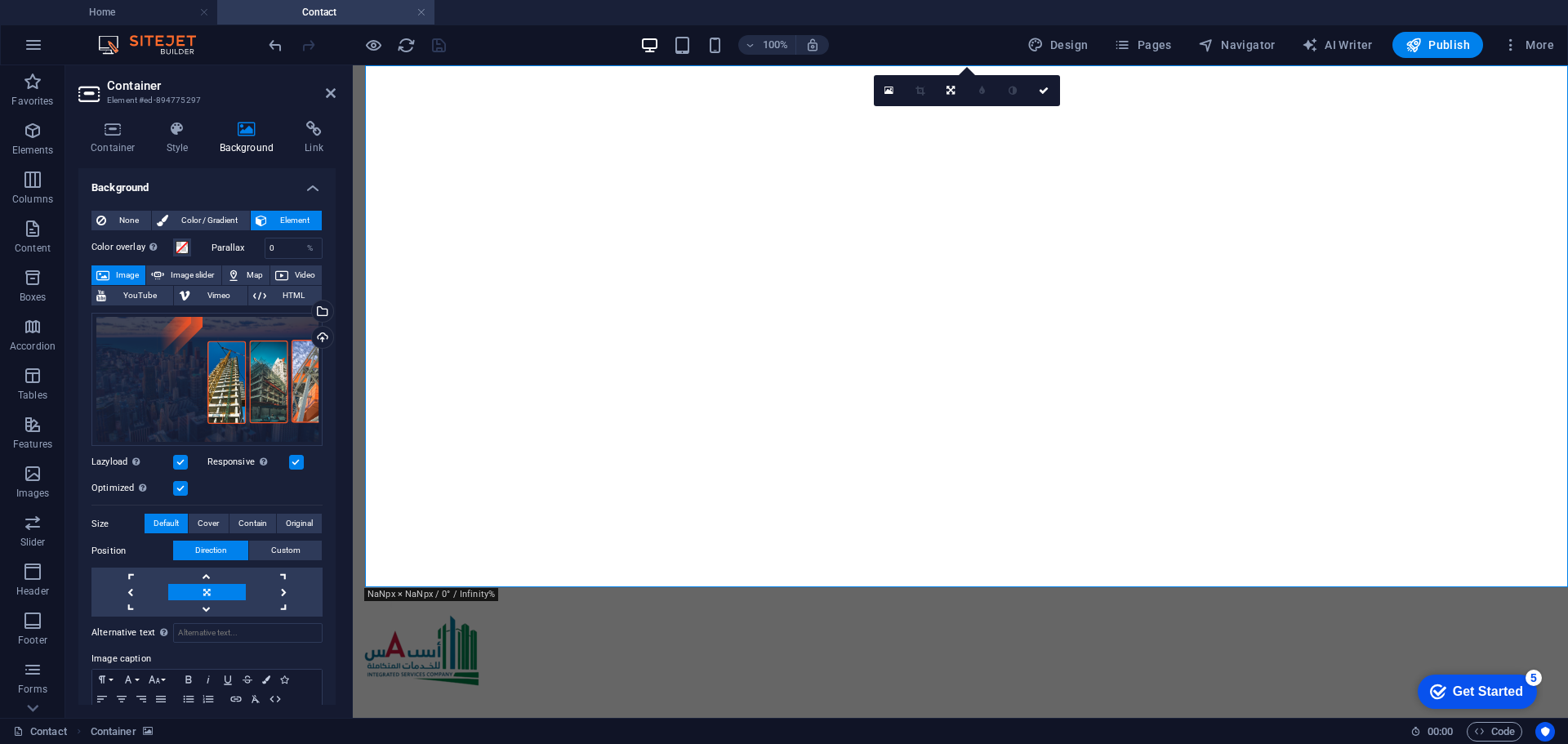
click at [295, 464] on label at bounding box center [297, 463] width 14 height 14
click at [0, 0] on input "Responsive Automatically load retina image and smartphone optimized sizes." at bounding box center [0, 0] width 0 height 0
click at [437, 46] on icon "save" at bounding box center [438, 45] width 19 height 19
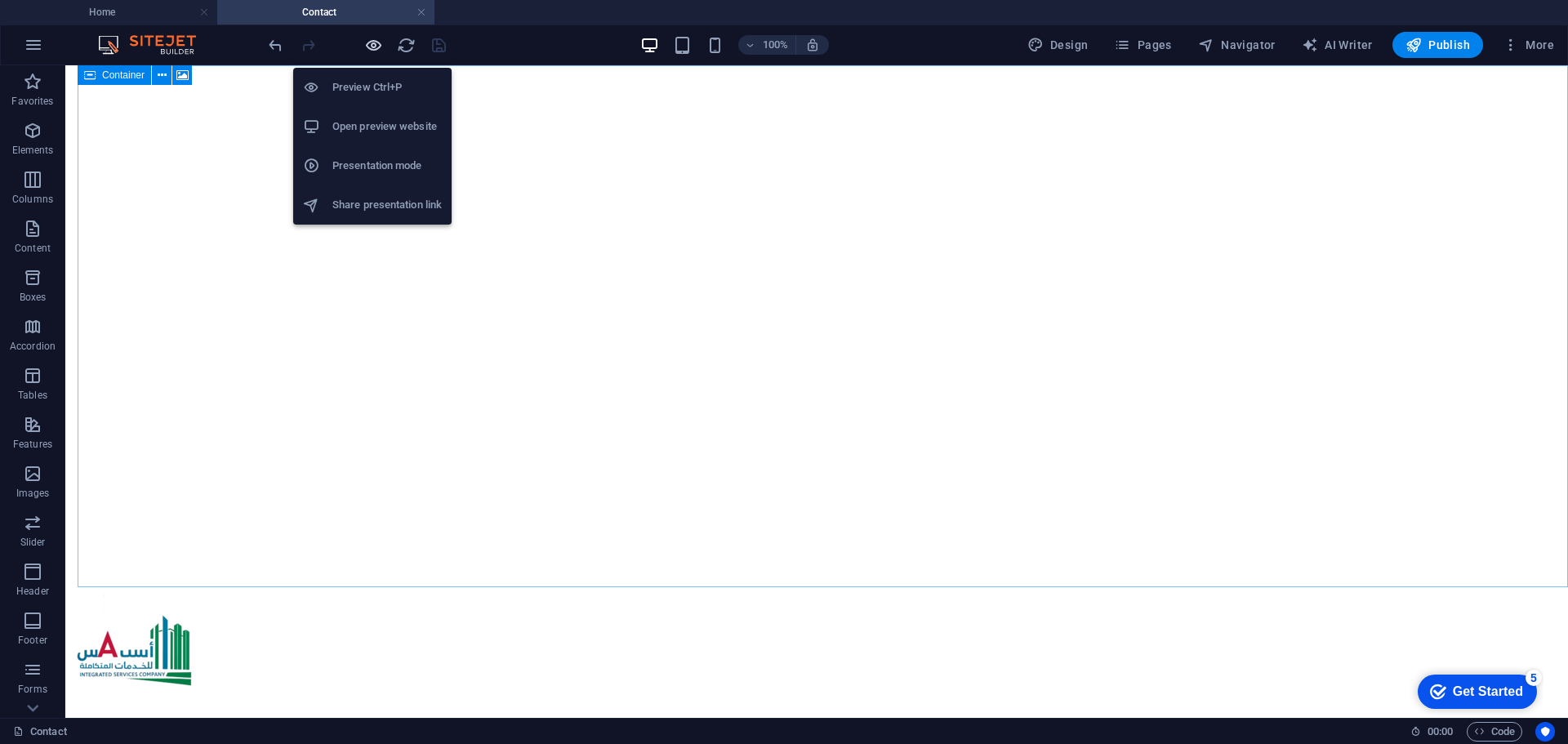
click at [381, 51] on icon "button" at bounding box center [373, 45] width 19 height 19
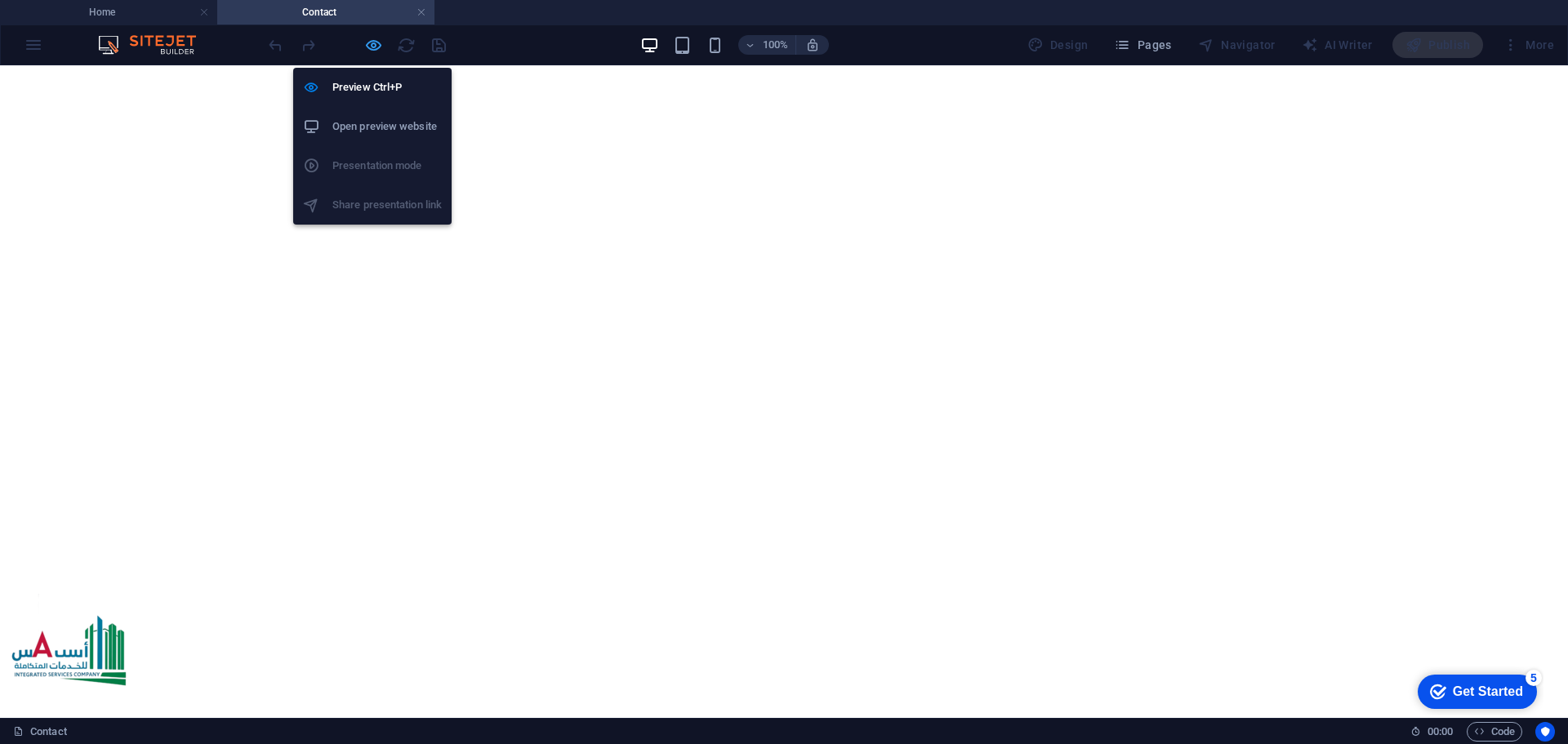
click at [366, 45] on icon "button" at bounding box center [373, 45] width 19 height 19
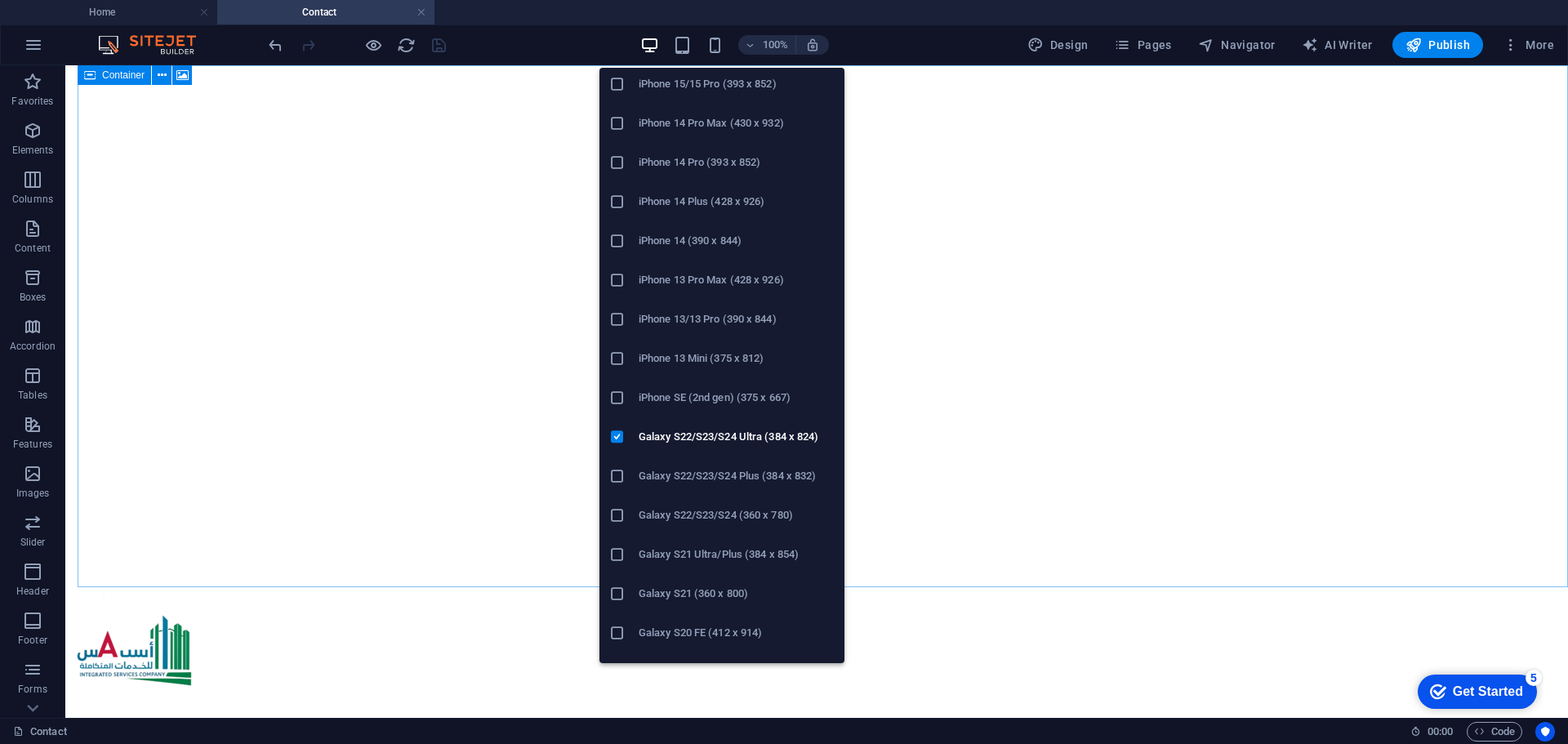
scroll to position [326, 0]
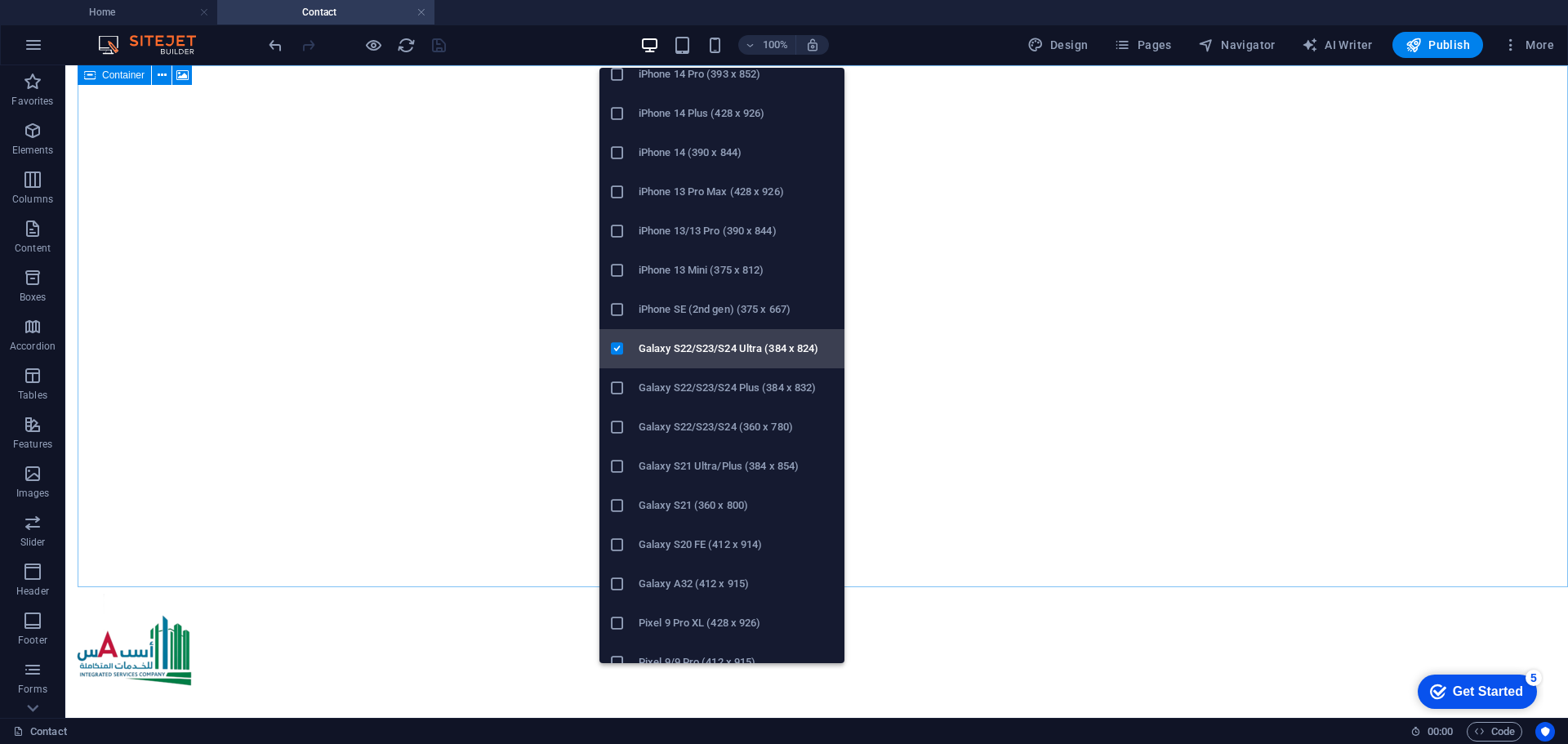
click at [679, 357] on h6 "Galaxy S22/S23/S24 Ultra (384 x 824)" at bounding box center [736, 349] width 196 height 20
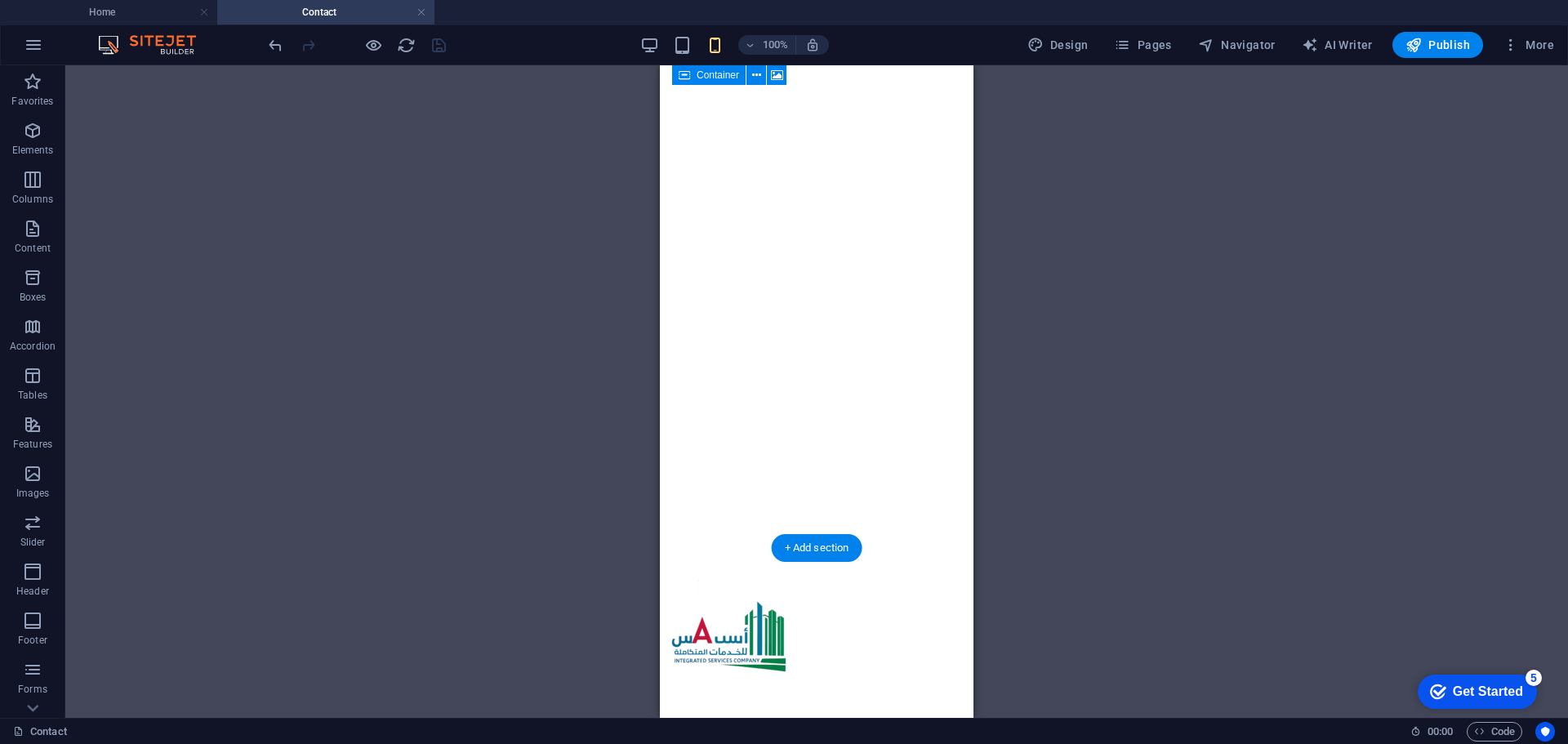
scroll to position [0, 0]
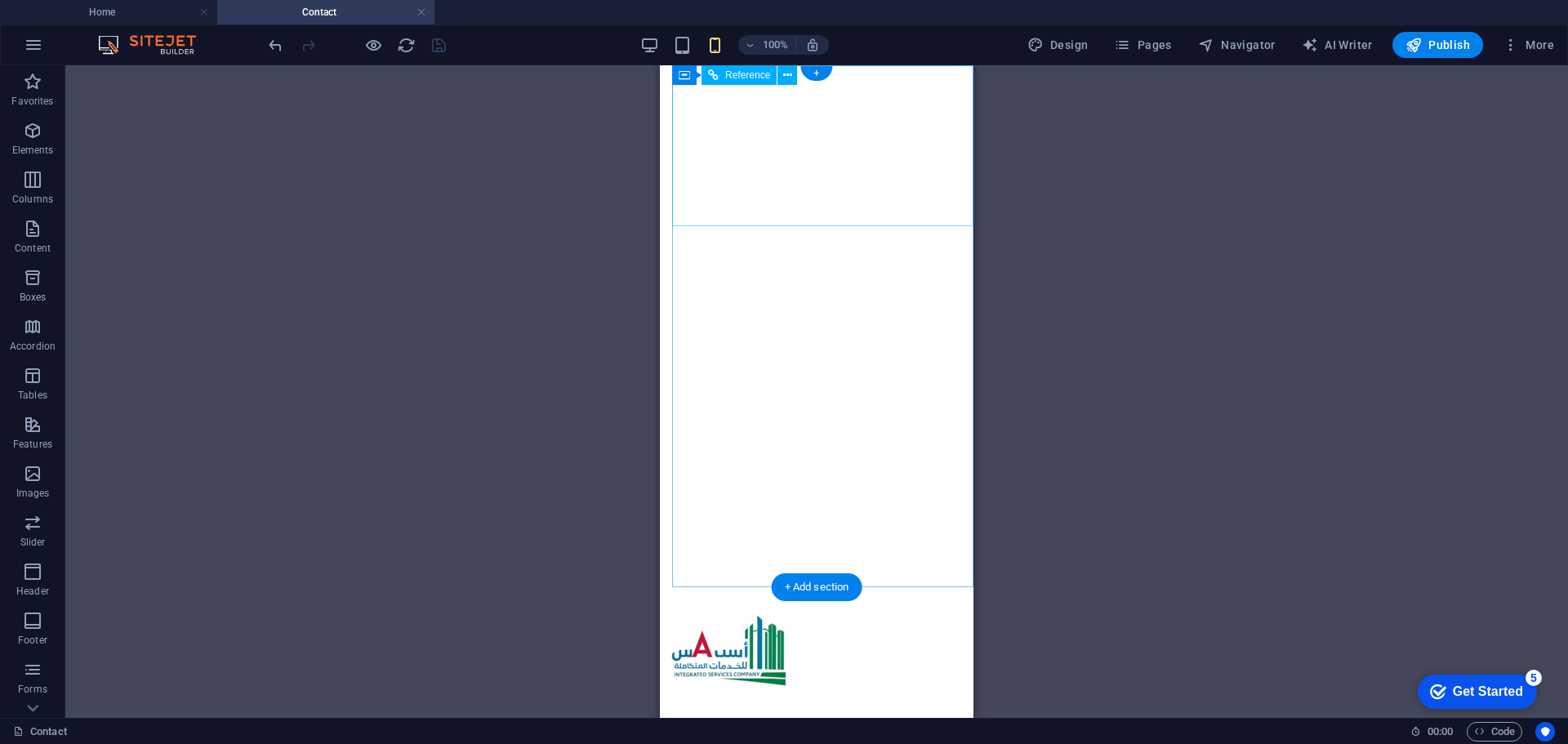
click at [696, 719] on div at bounding box center [816, 719] width 300 height 0
click at [699, 719] on div at bounding box center [816, 719] width 300 height 0
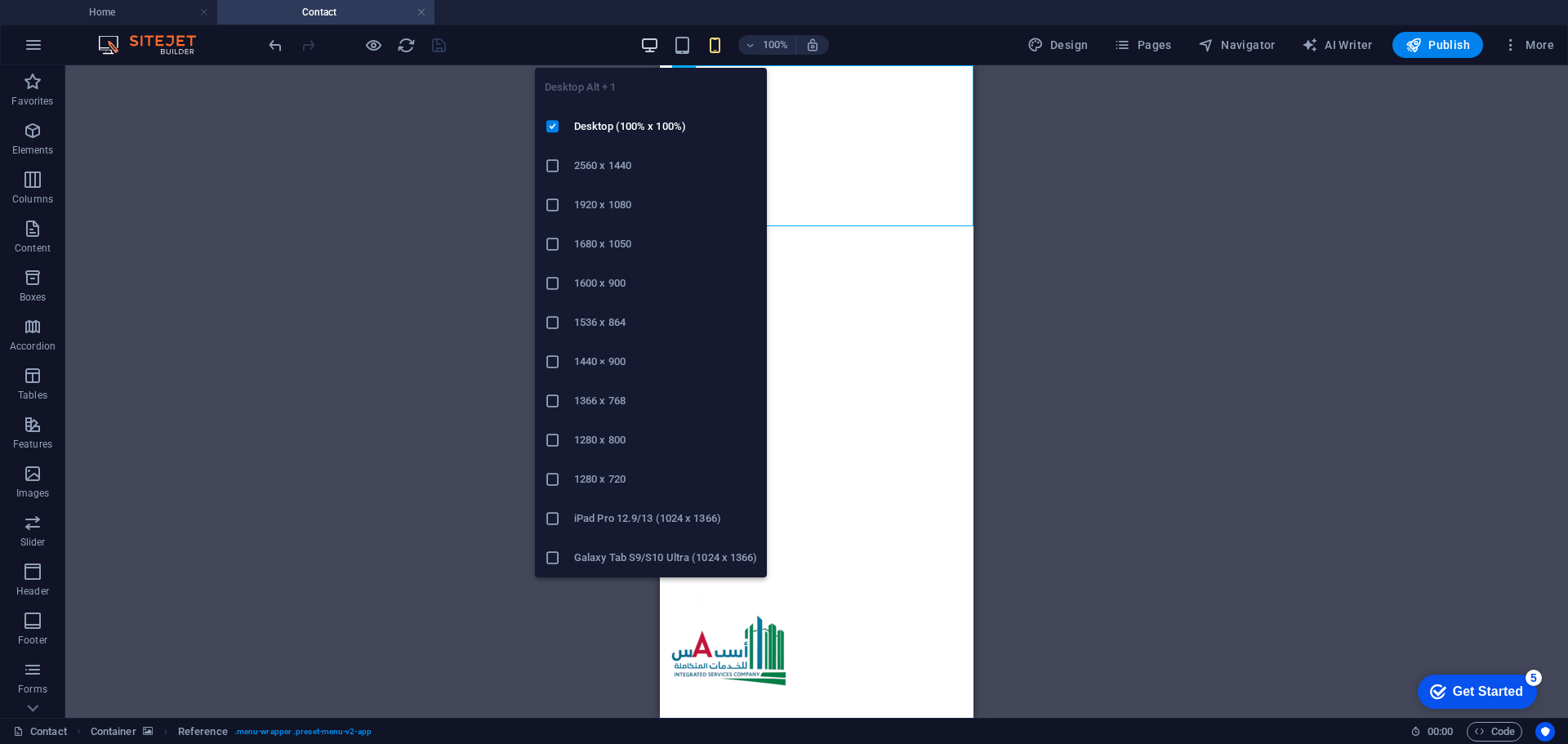
click at [656, 45] on icon "button" at bounding box center [649, 45] width 19 height 19
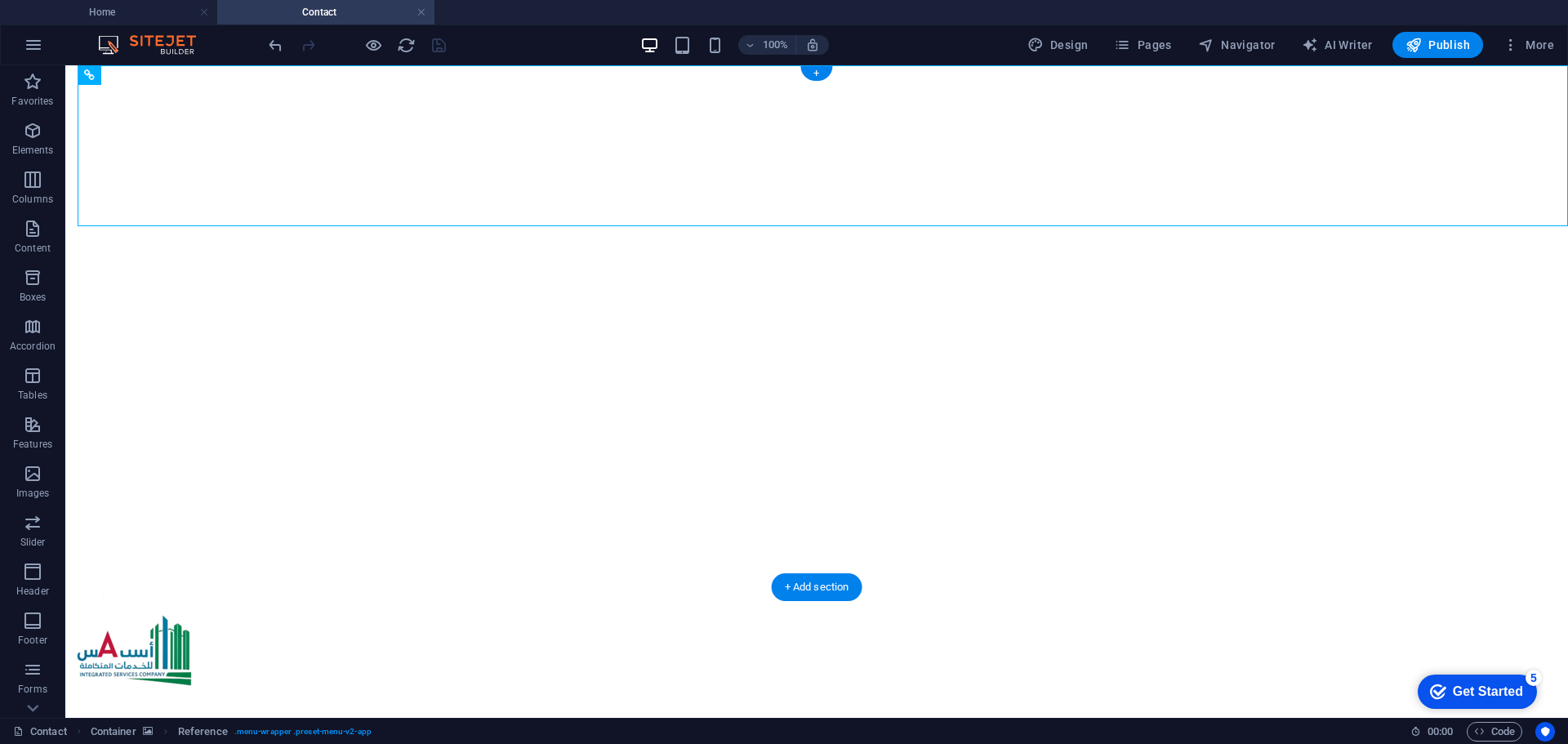
click at [236, 72] on figure at bounding box center [817, 72] width 1490 height 0
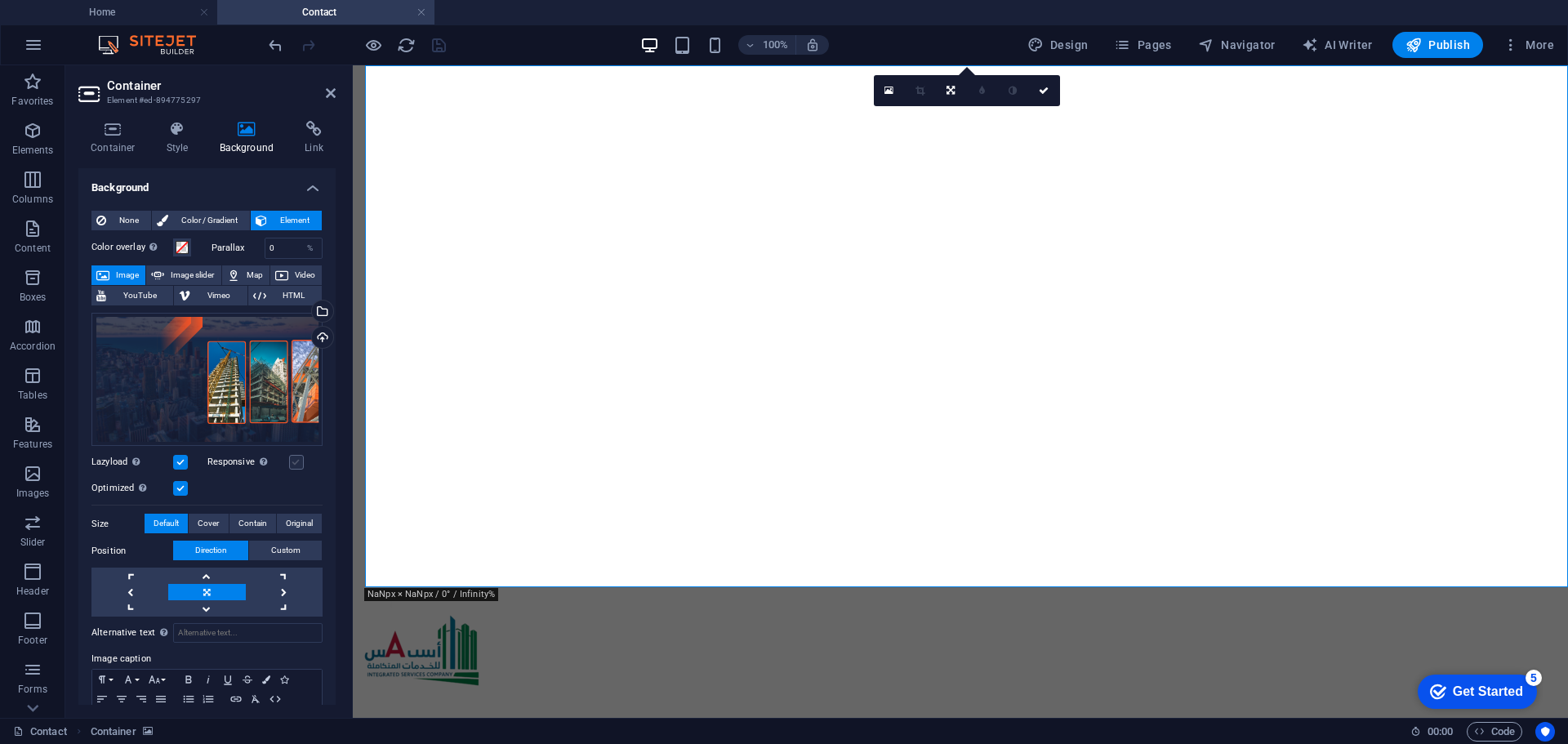
click at [290, 461] on label at bounding box center [297, 463] width 14 height 14
click at [0, 0] on input "Responsive Automatically load retina image and smartphone optimized sizes." at bounding box center [0, 0] width 0 height 0
click at [250, 445] on div "Automatically load retina image and smartphone optimized sizes." at bounding box center [215, 427] width 131 height 49
click at [0, 0] on input "Responsive Automatically load retina image and smartphone optimized sizes." at bounding box center [0, 0] width 0 height 0
click at [281, 459] on label "Responsive Automatically load retina image and smartphone optimized sizes." at bounding box center [248, 463] width 82 height 20
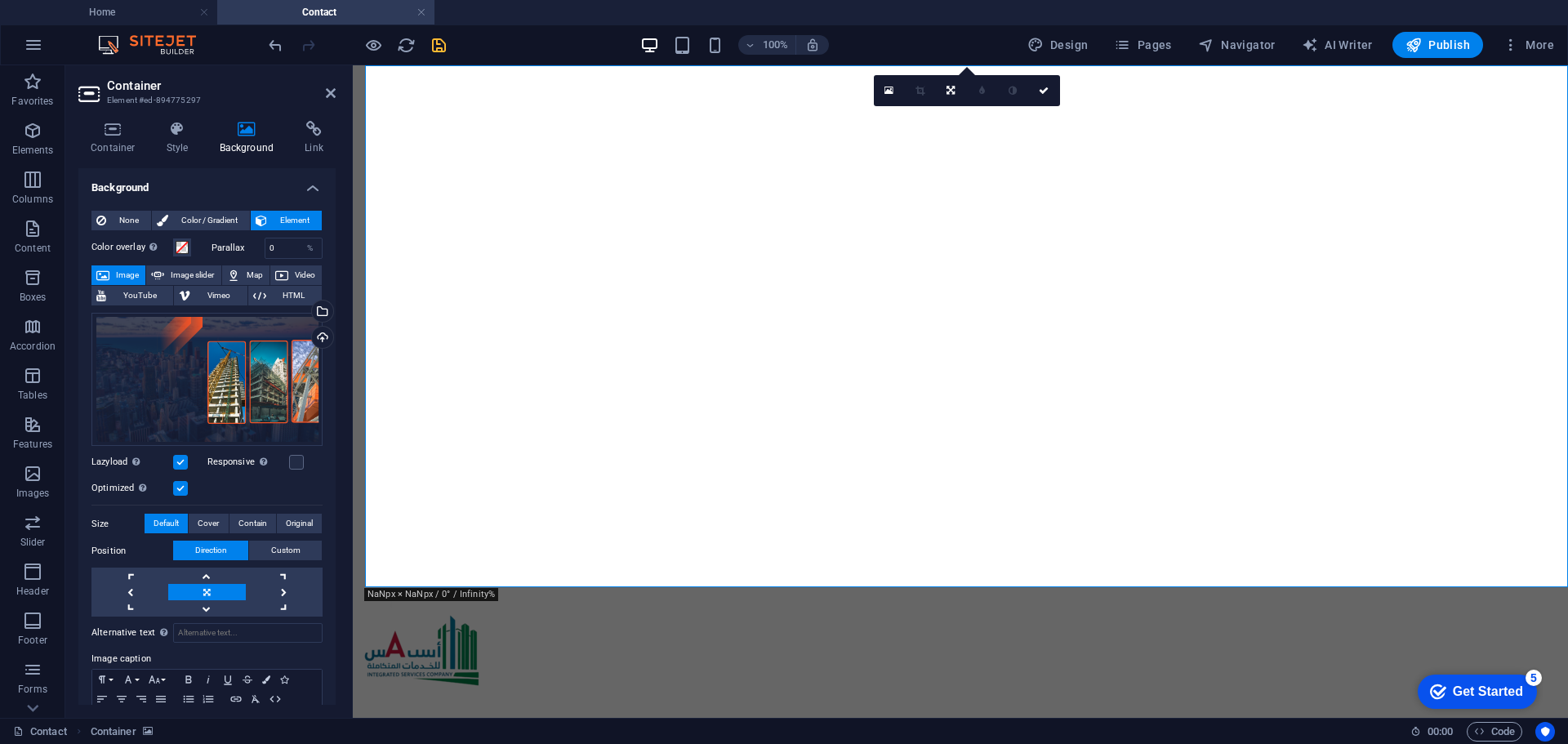
click at [0, 0] on input "Responsive Automatically load retina image and smartphone optimized sizes." at bounding box center [0, 0] width 0 height 0
click at [206, 519] on span "Cover" at bounding box center [208, 524] width 22 height 20
click at [168, 516] on span "Default" at bounding box center [166, 524] width 25 height 20
click at [290, 516] on span "Original" at bounding box center [299, 524] width 27 height 20
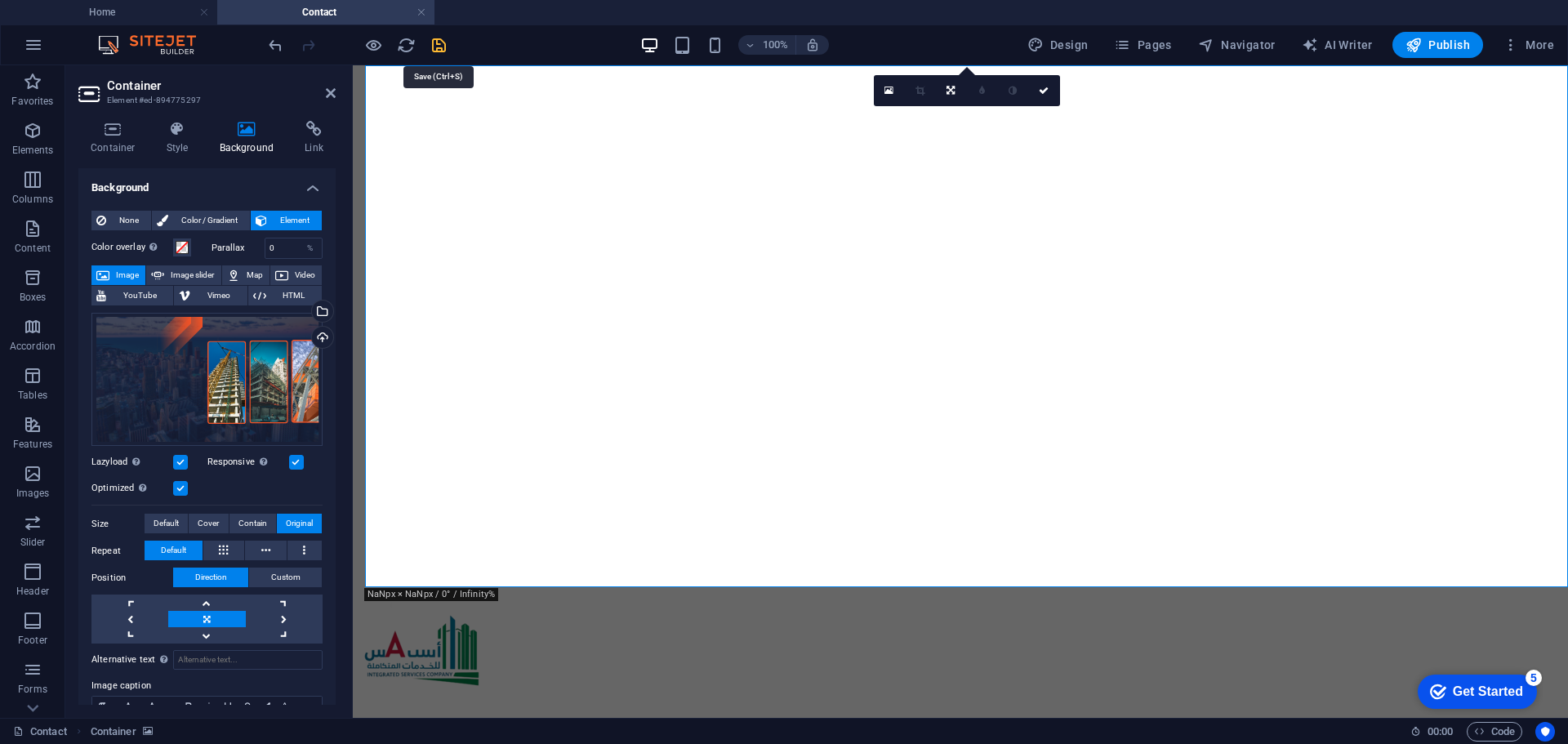
click at [445, 46] on icon "save" at bounding box center [438, 45] width 19 height 19
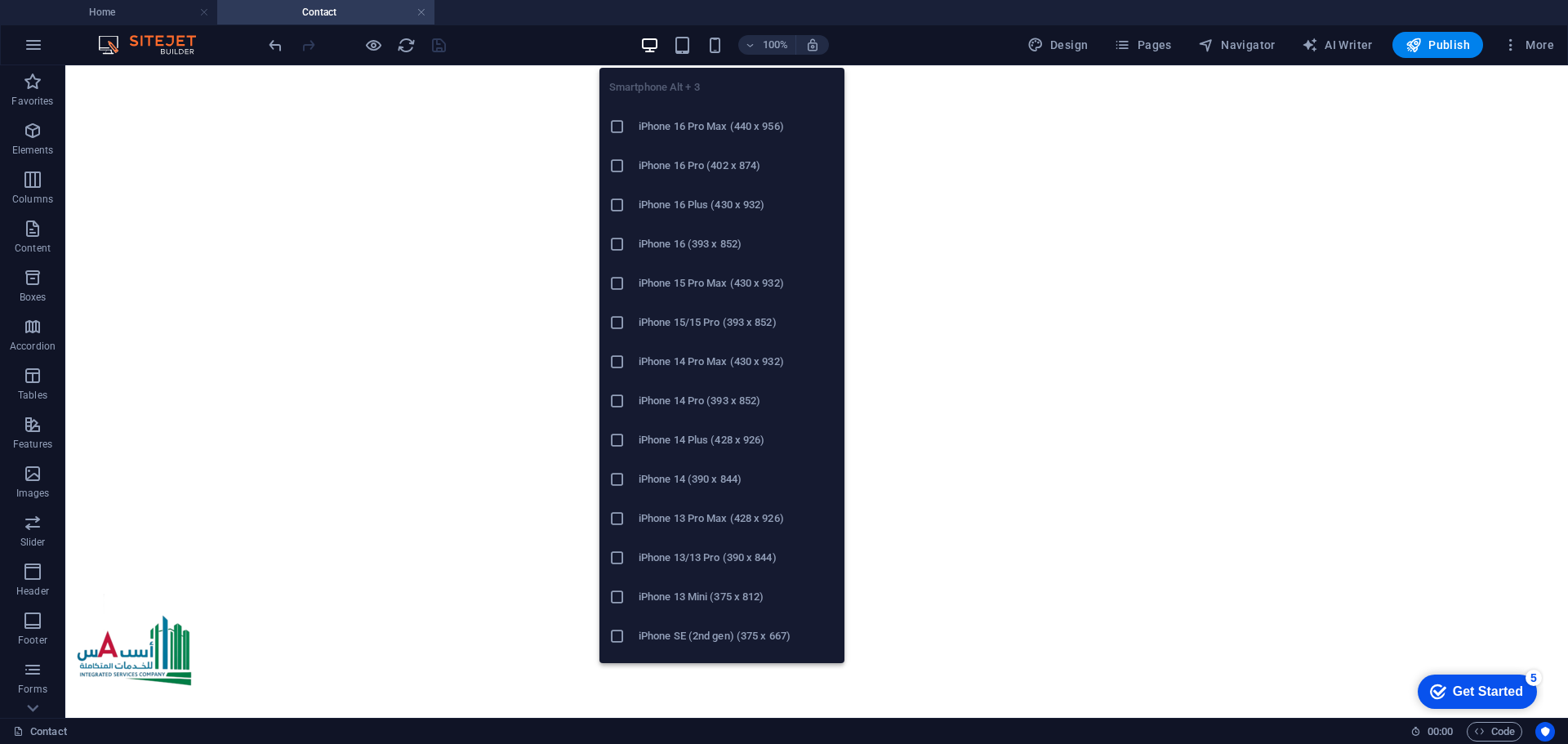
scroll to position [245, 0]
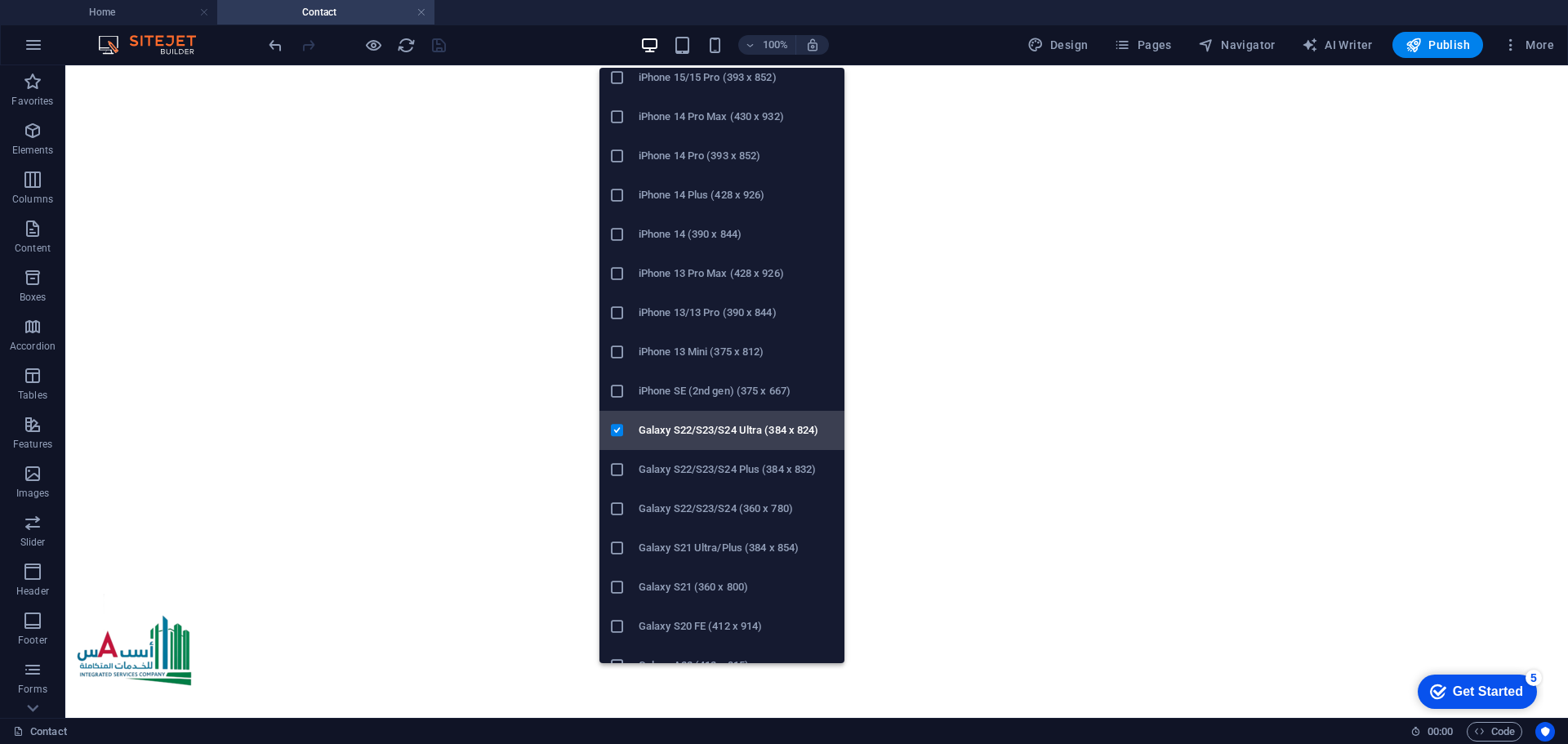
click at [708, 437] on h6 "Galaxy S22/S23/S24 Ultra (384 x 824)" at bounding box center [736, 430] width 196 height 20
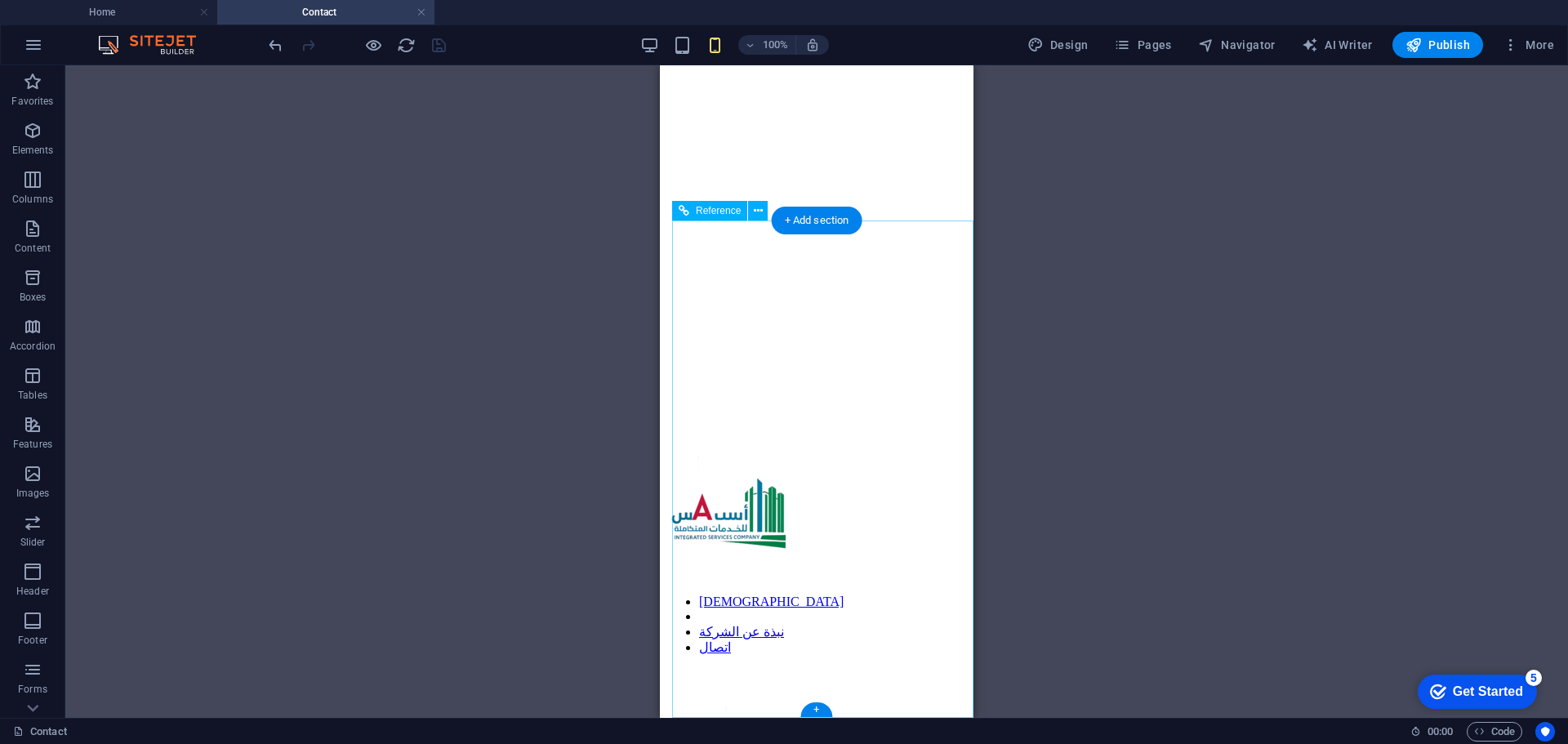
scroll to position [0, 0]
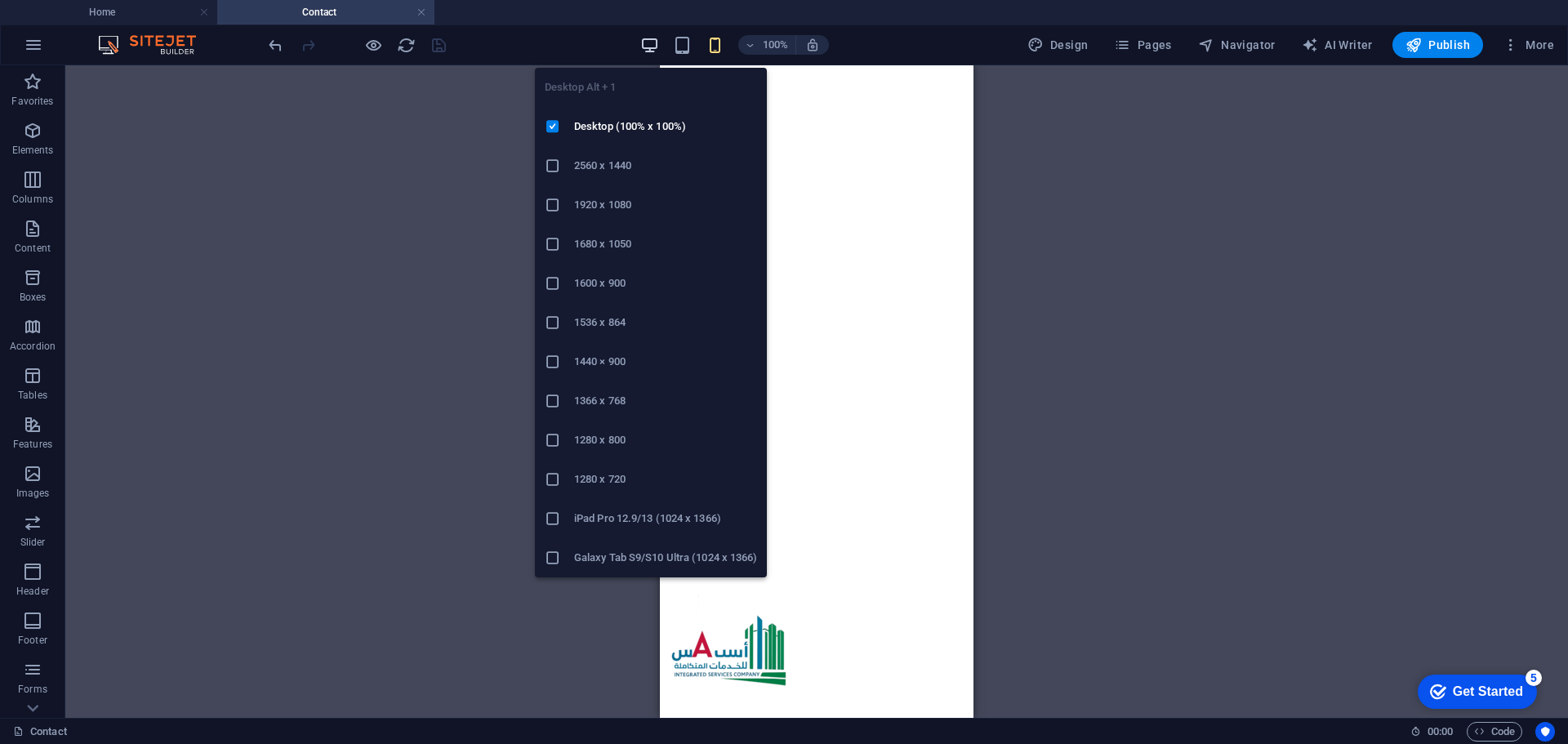
click at [647, 46] on icon "button" at bounding box center [649, 45] width 19 height 19
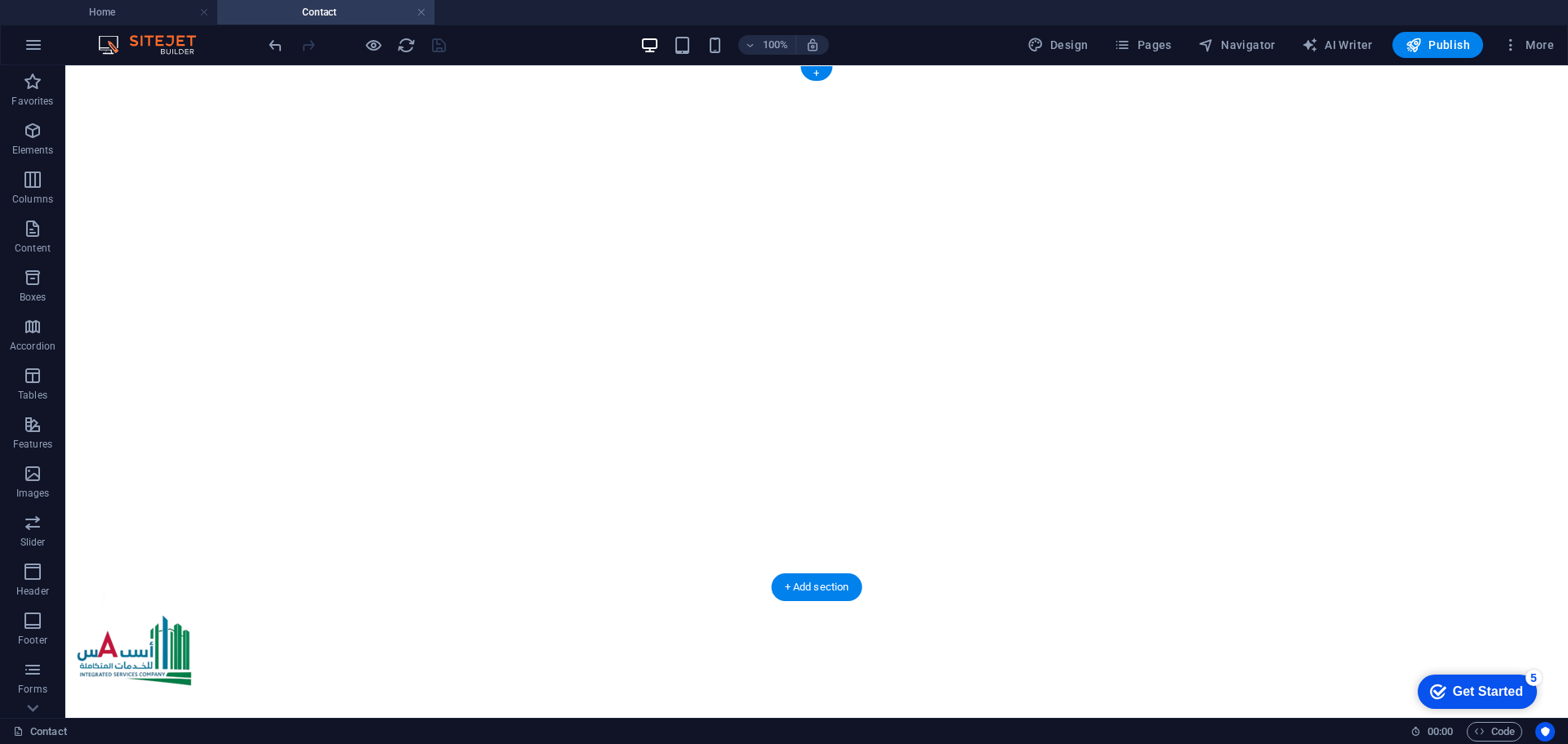
click at [324, 72] on figure at bounding box center [817, 72] width 1490 height 0
click at [325, 72] on figure at bounding box center [817, 72] width 1490 height 0
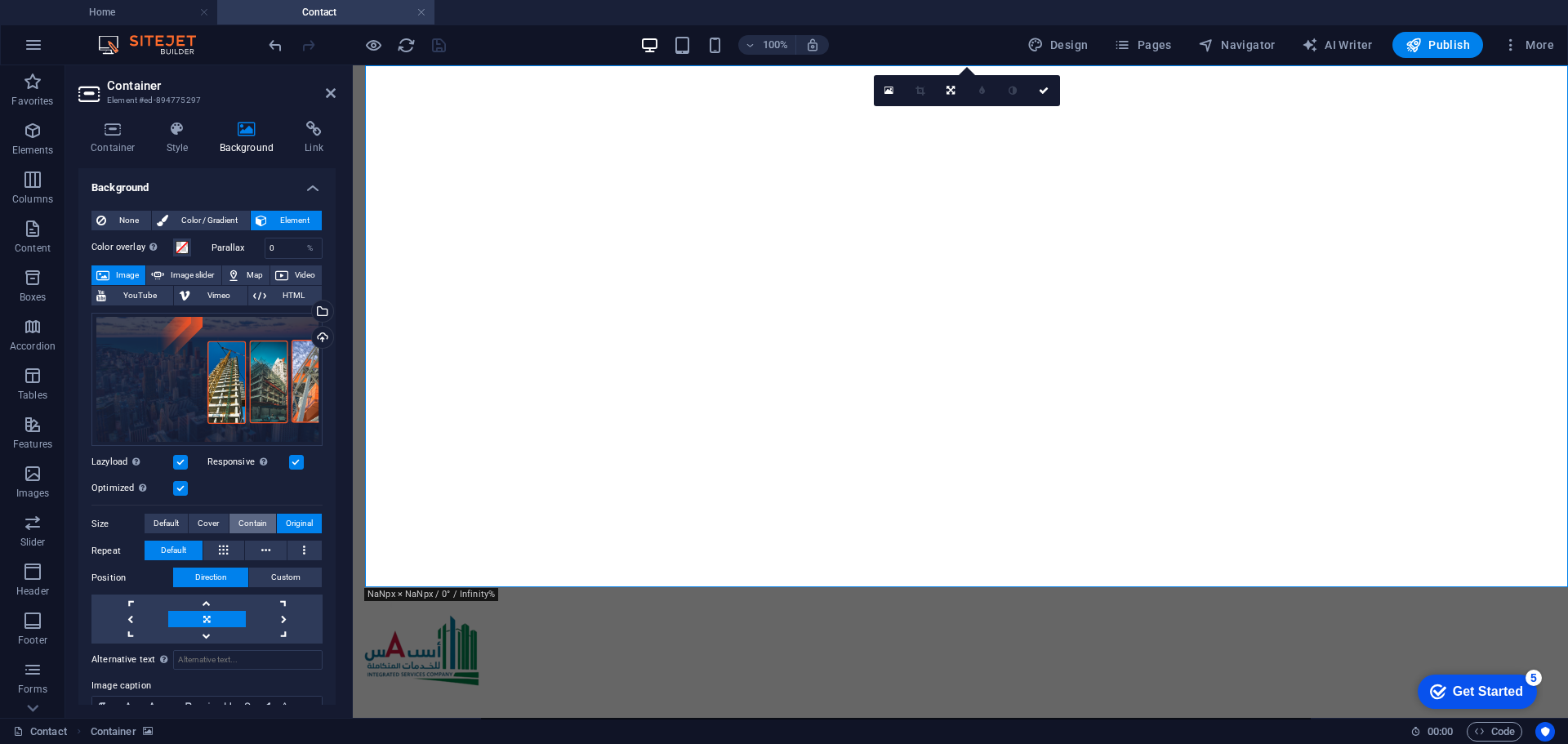
click at [253, 526] on span "Contain" at bounding box center [252, 524] width 29 height 20
click at [433, 38] on icon "save" at bounding box center [438, 45] width 19 height 19
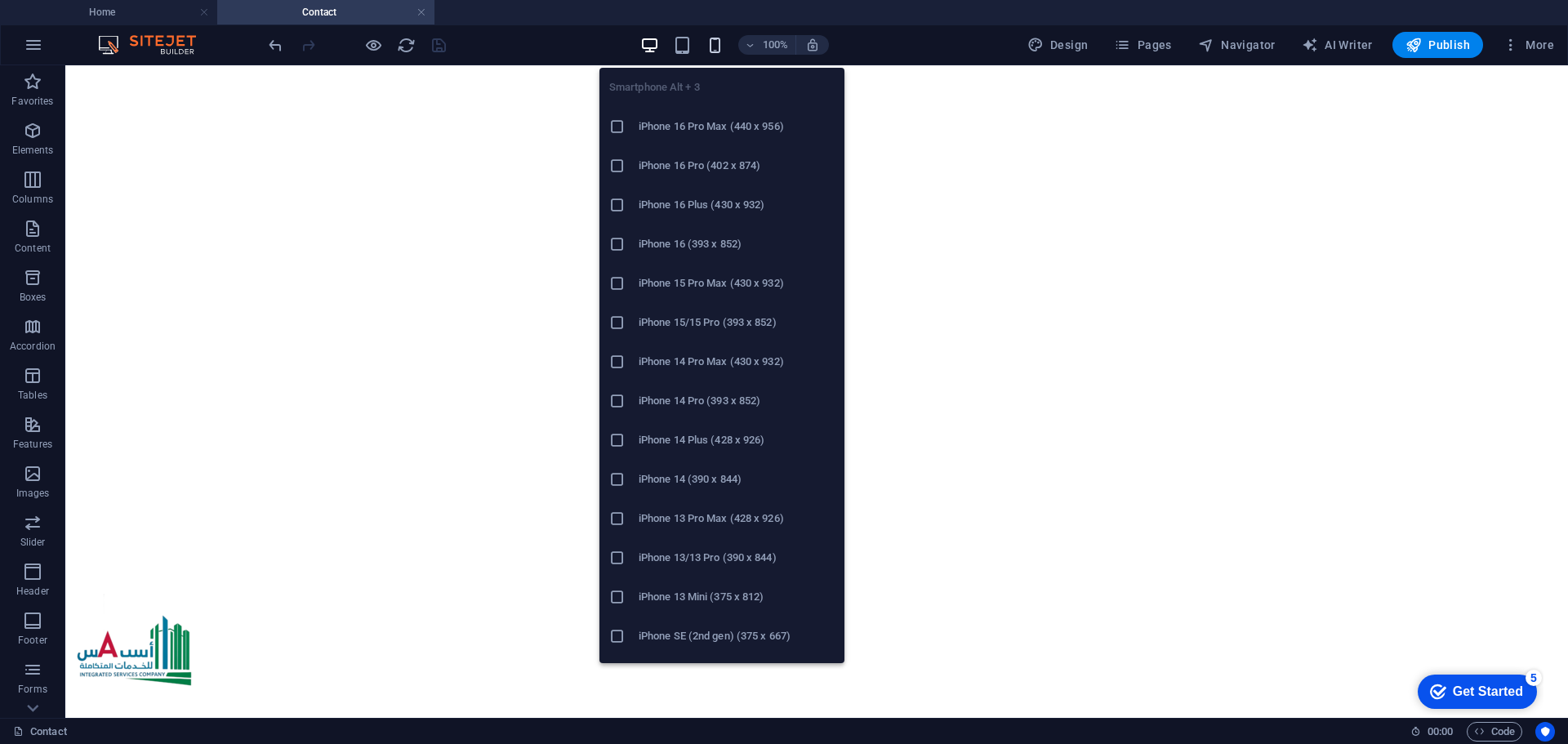
click at [718, 46] on icon "button" at bounding box center [715, 45] width 19 height 19
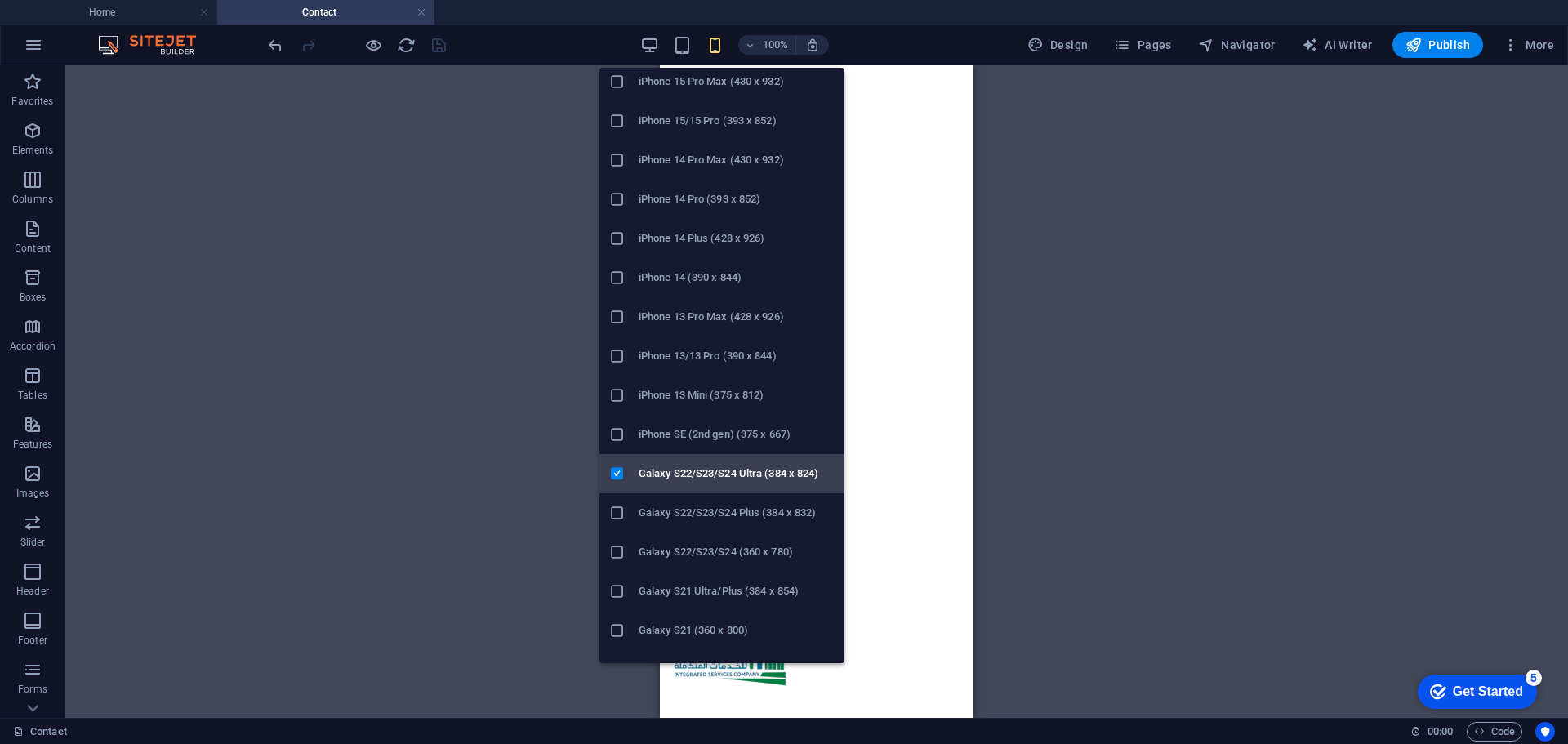
scroll to position [245, 0]
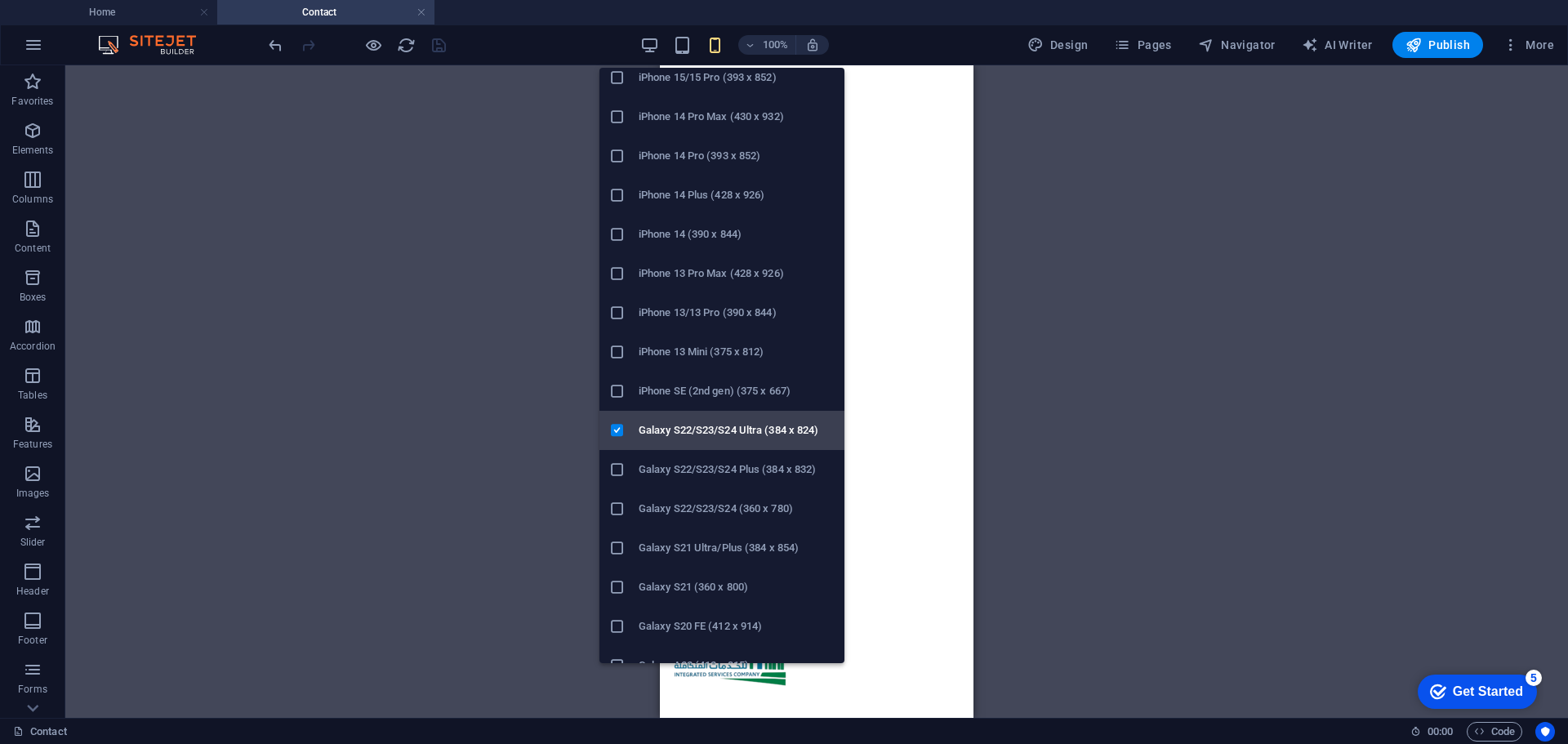
drag, startPoint x: 28, startPoint y: 363, endPoint x: 688, endPoint y: 428, distance: 663.2
click at [688, 428] on h6 "Galaxy S22/S23/S24 Ultra (384 x 824)" at bounding box center [736, 430] width 196 height 20
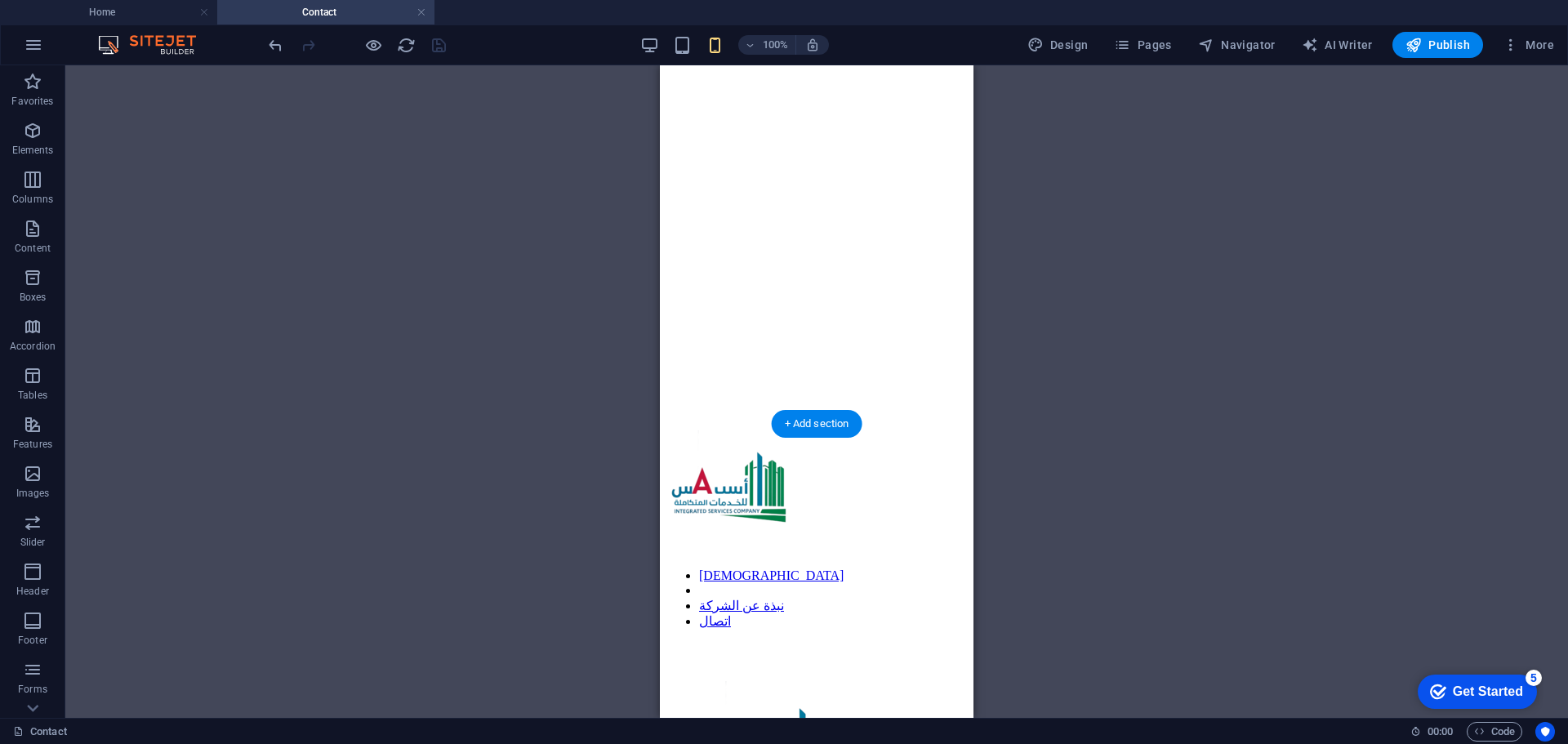
scroll to position [0, 0]
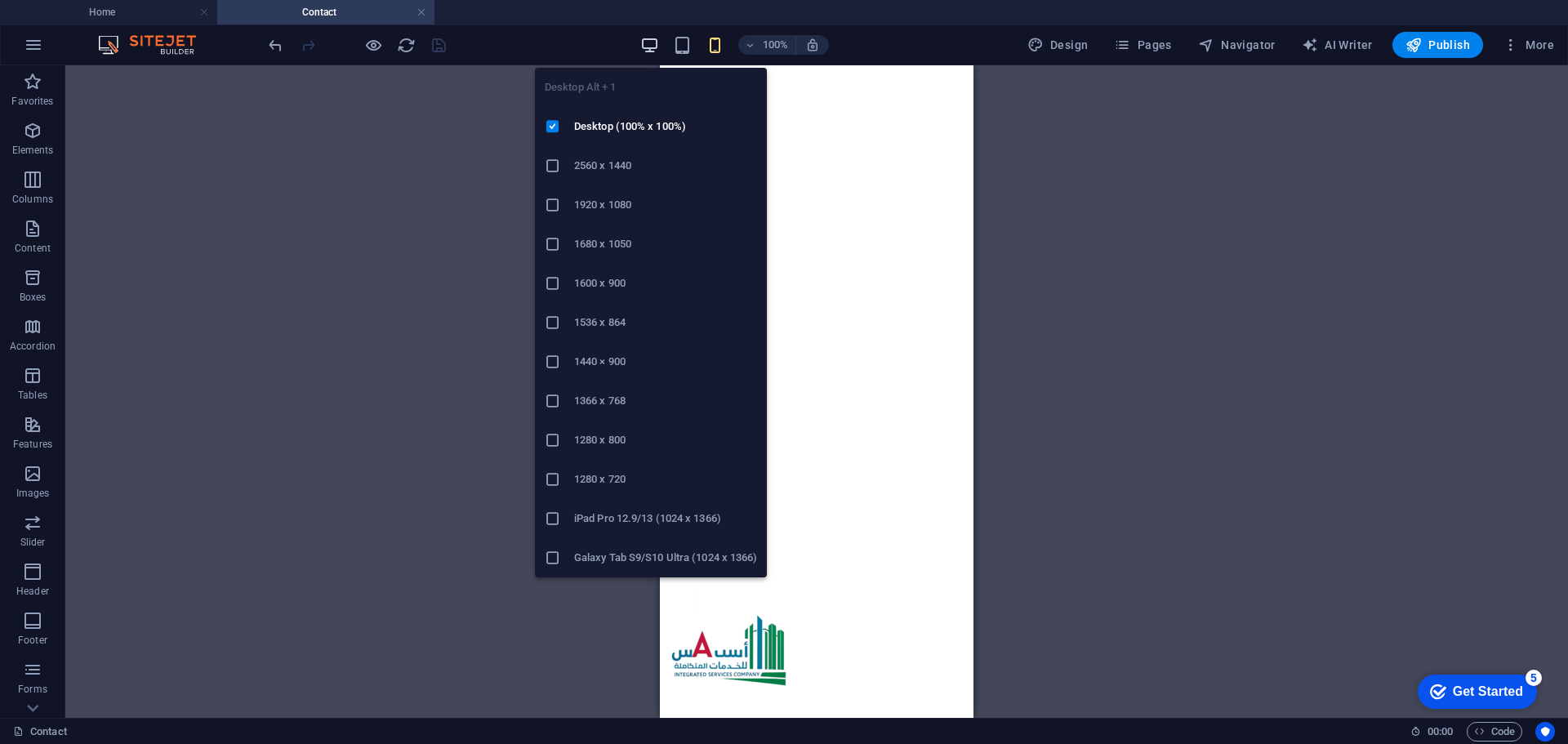
click at [650, 45] on icon "button" at bounding box center [649, 45] width 19 height 19
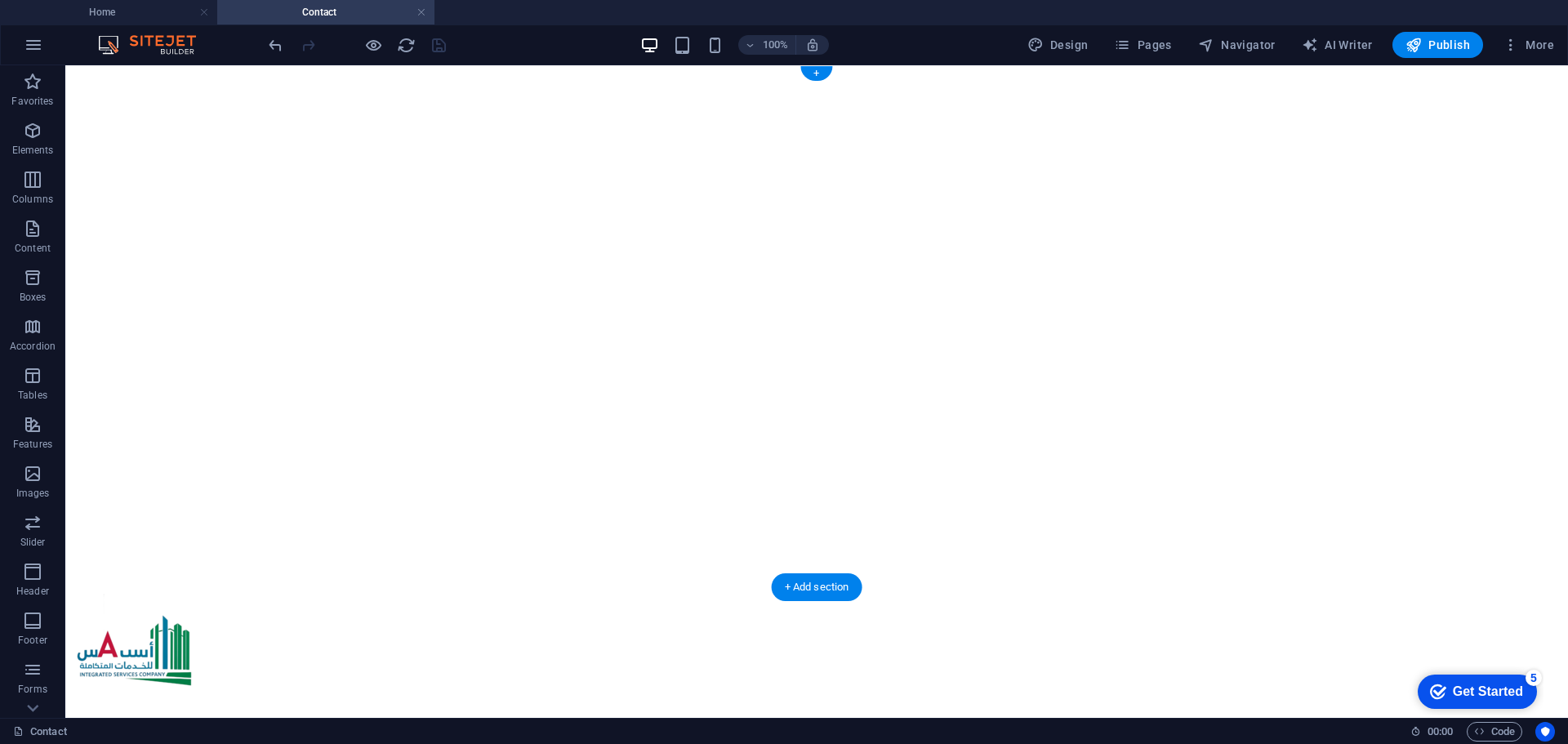
click at [243, 72] on figure at bounding box center [817, 72] width 1490 height 0
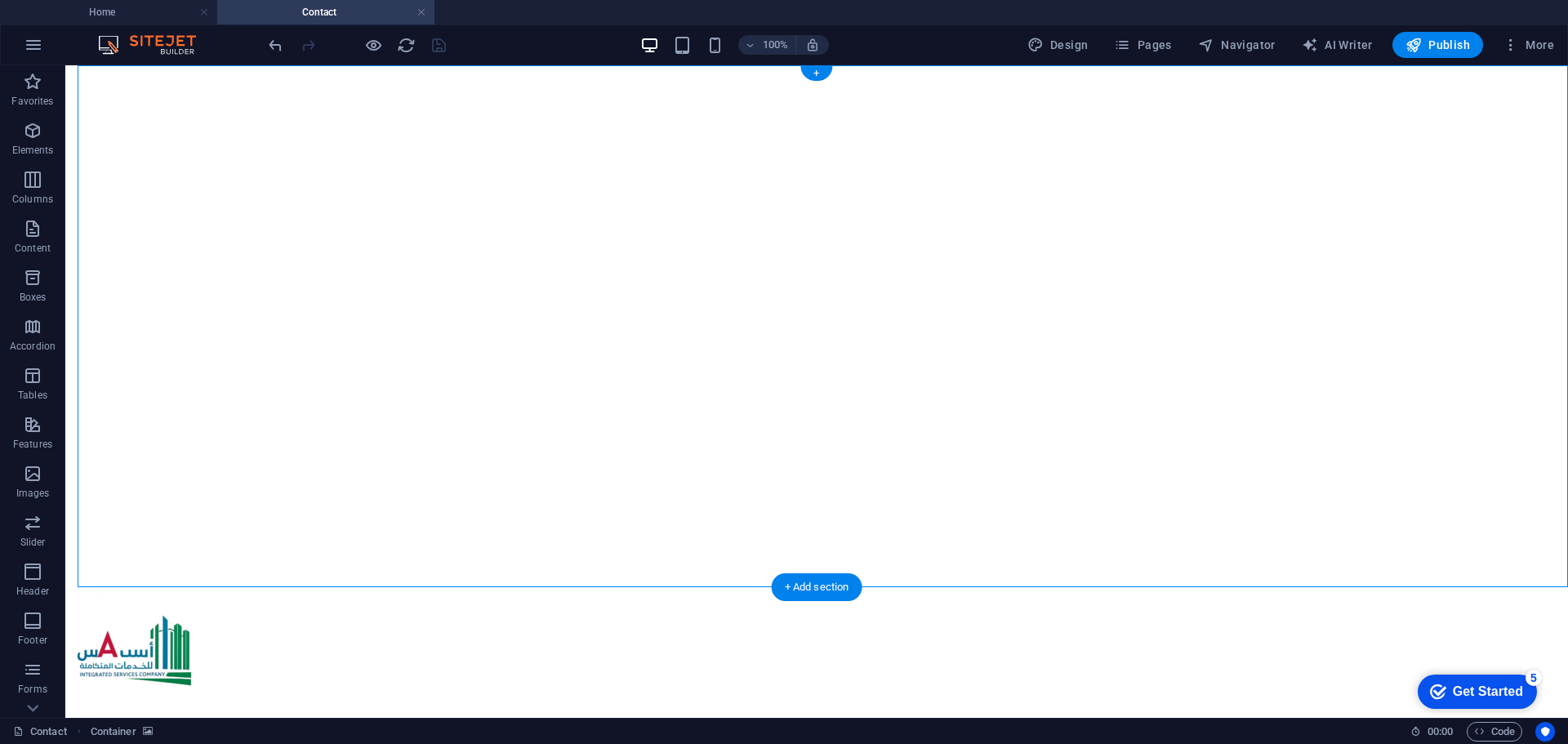
click at [243, 72] on figure at bounding box center [817, 72] width 1490 height 0
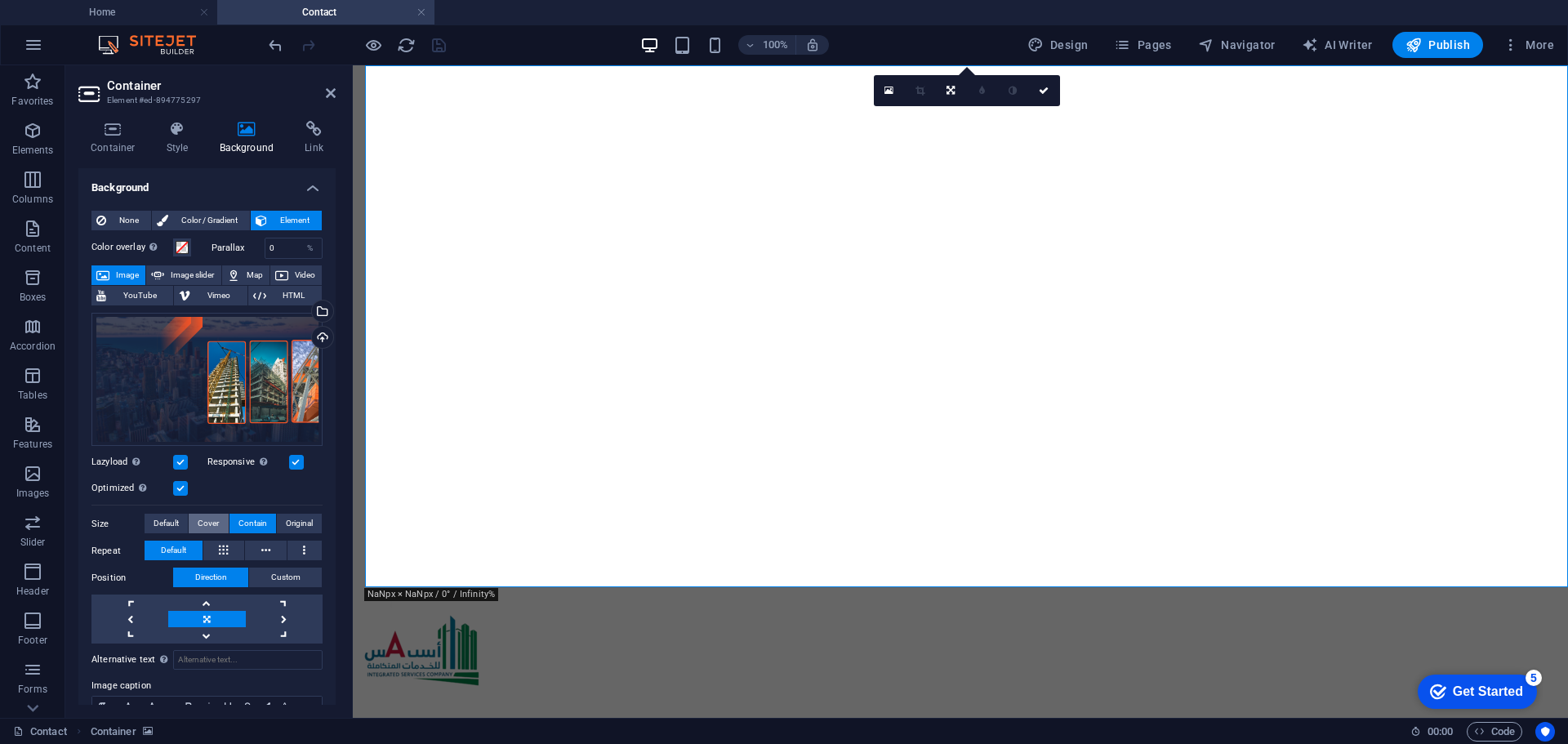
click at [213, 524] on span "Cover" at bounding box center [208, 524] width 22 height 20
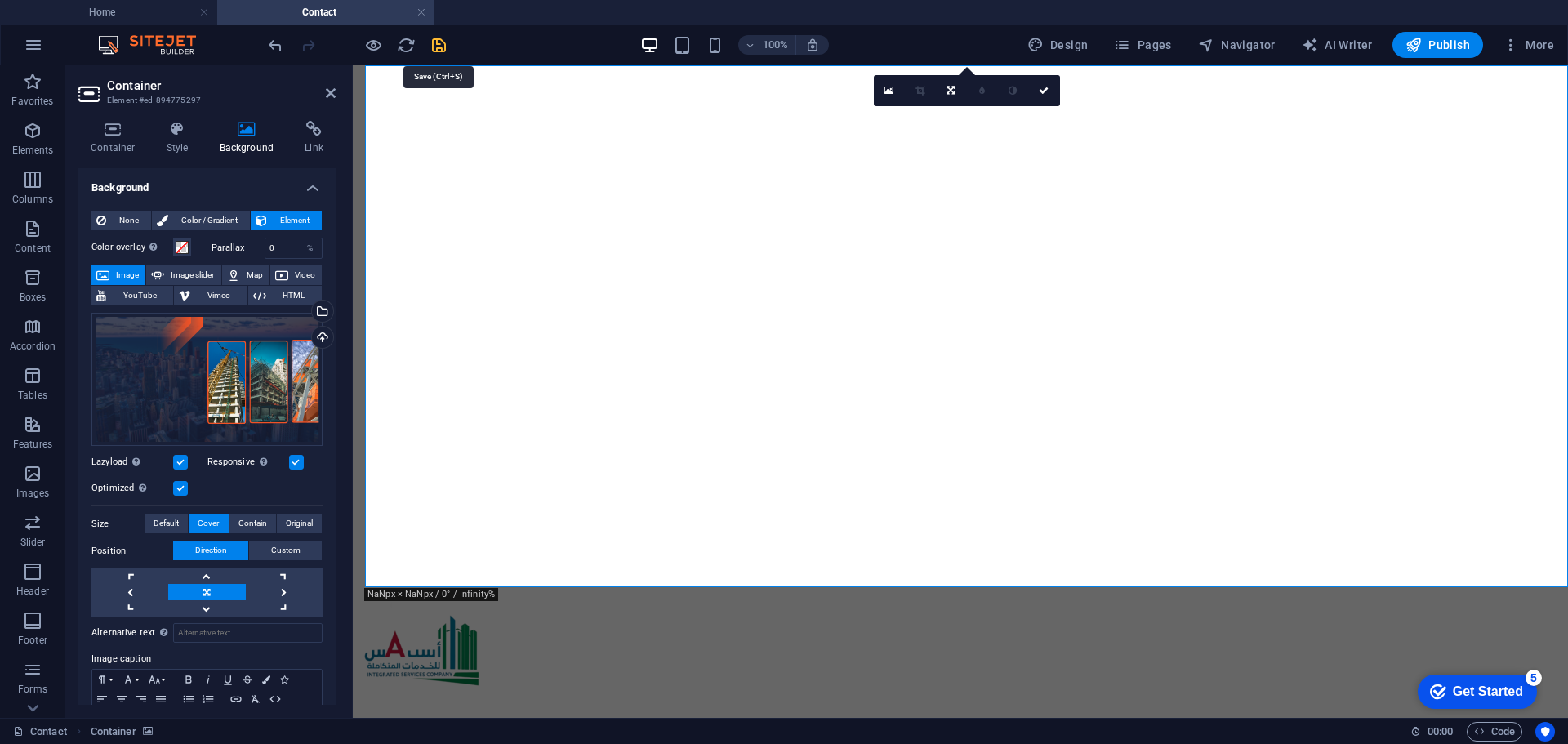
click at [438, 44] on icon "save" at bounding box center [438, 45] width 19 height 19
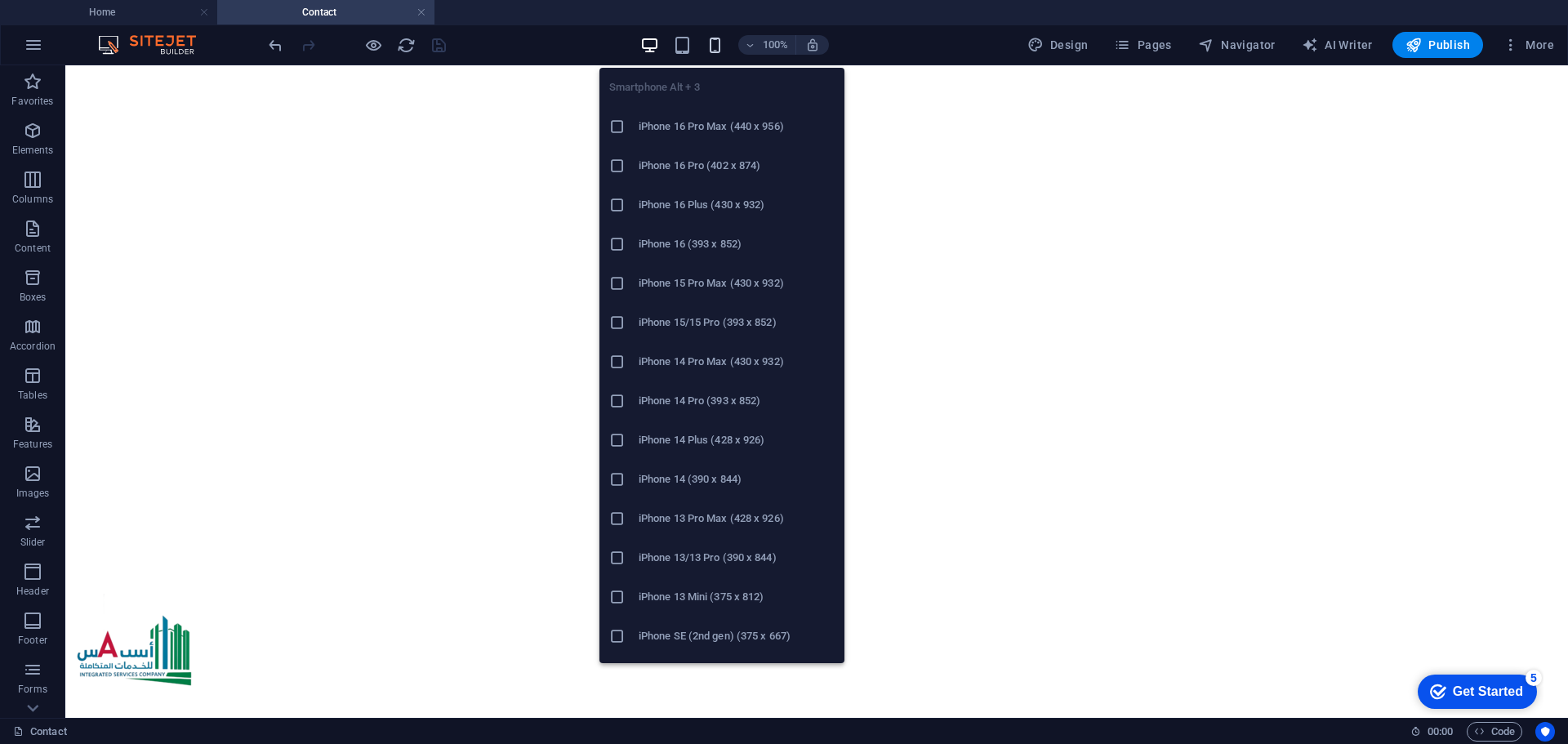
click at [711, 48] on icon "button" at bounding box center [715, 45] width 19 height 19
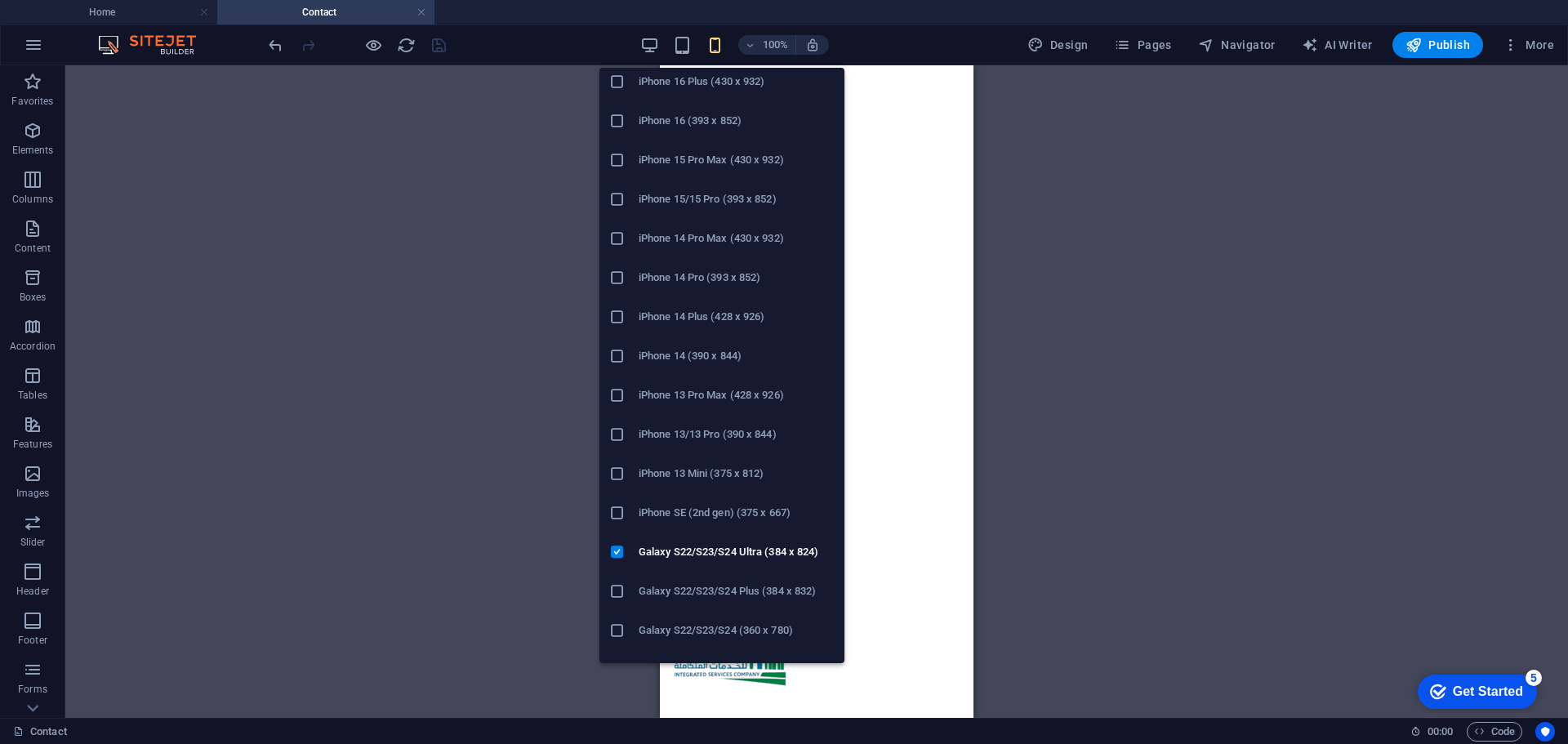
scroll to position [245, 0]
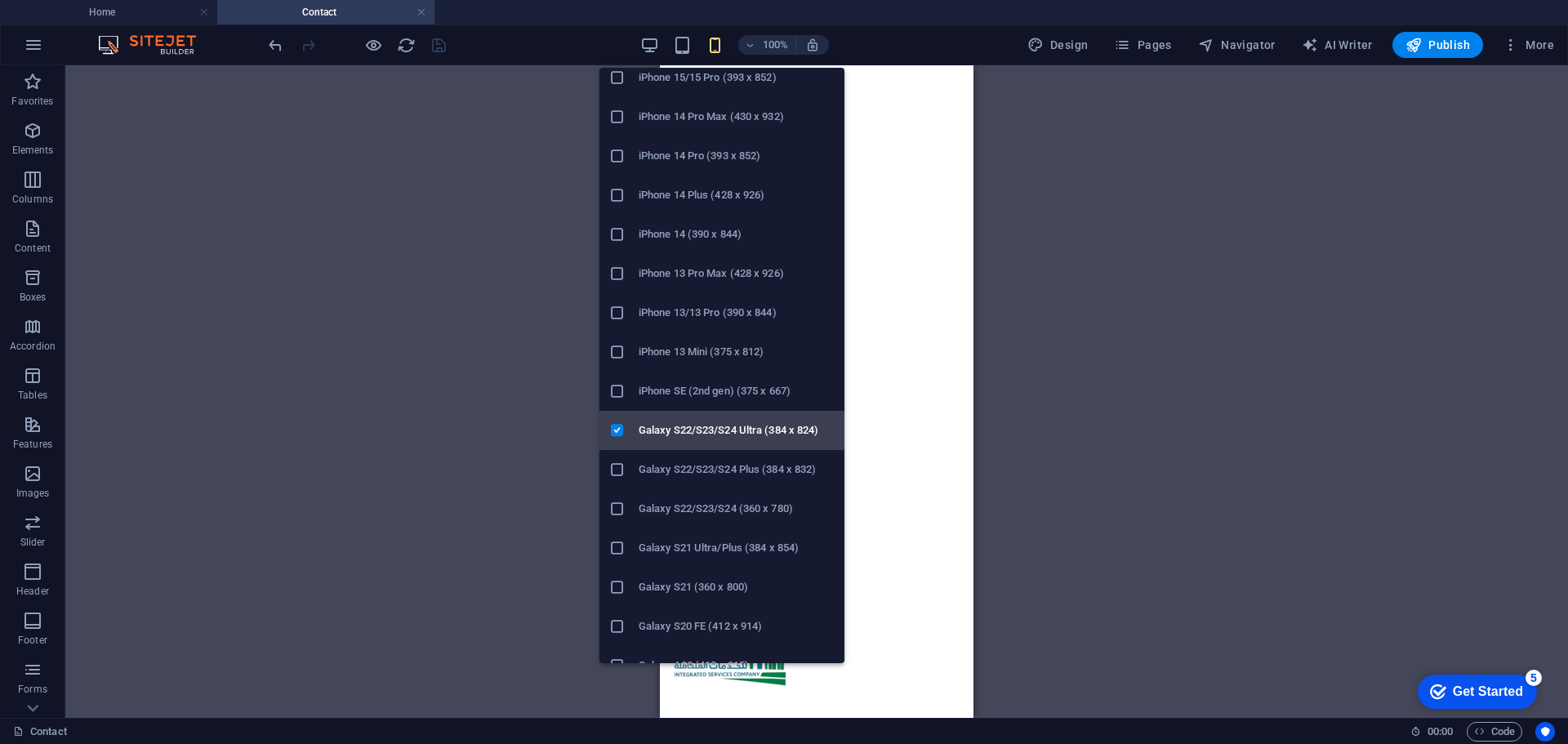
click at [674, 429] on h6 "Galaxy S22/S23/S24 Ultra (384 x 824)" at bounding box center [736, 430] width 196 height 20
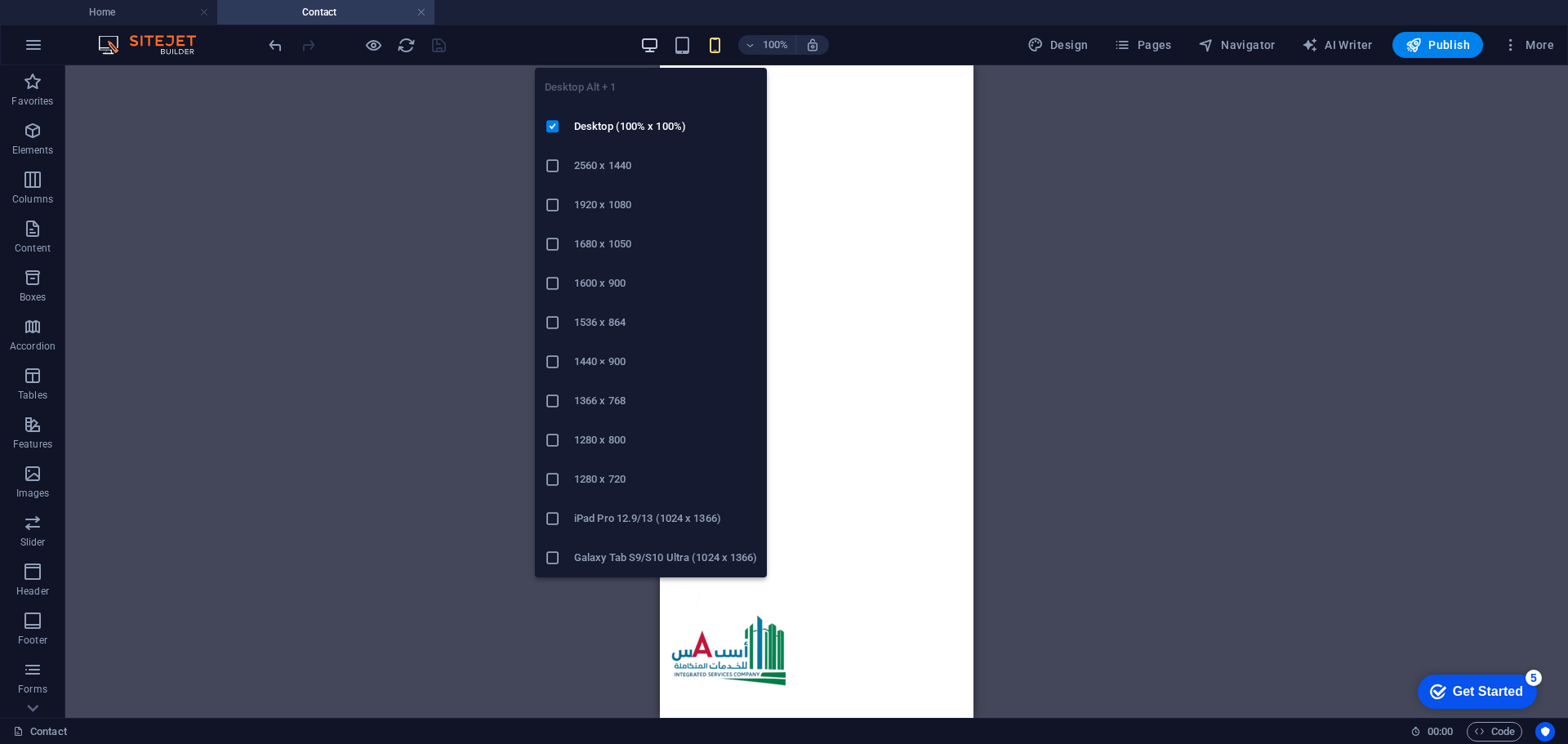
click at [648, 45] on icon "button" at bounding box center [649, 45] width 19 height 19
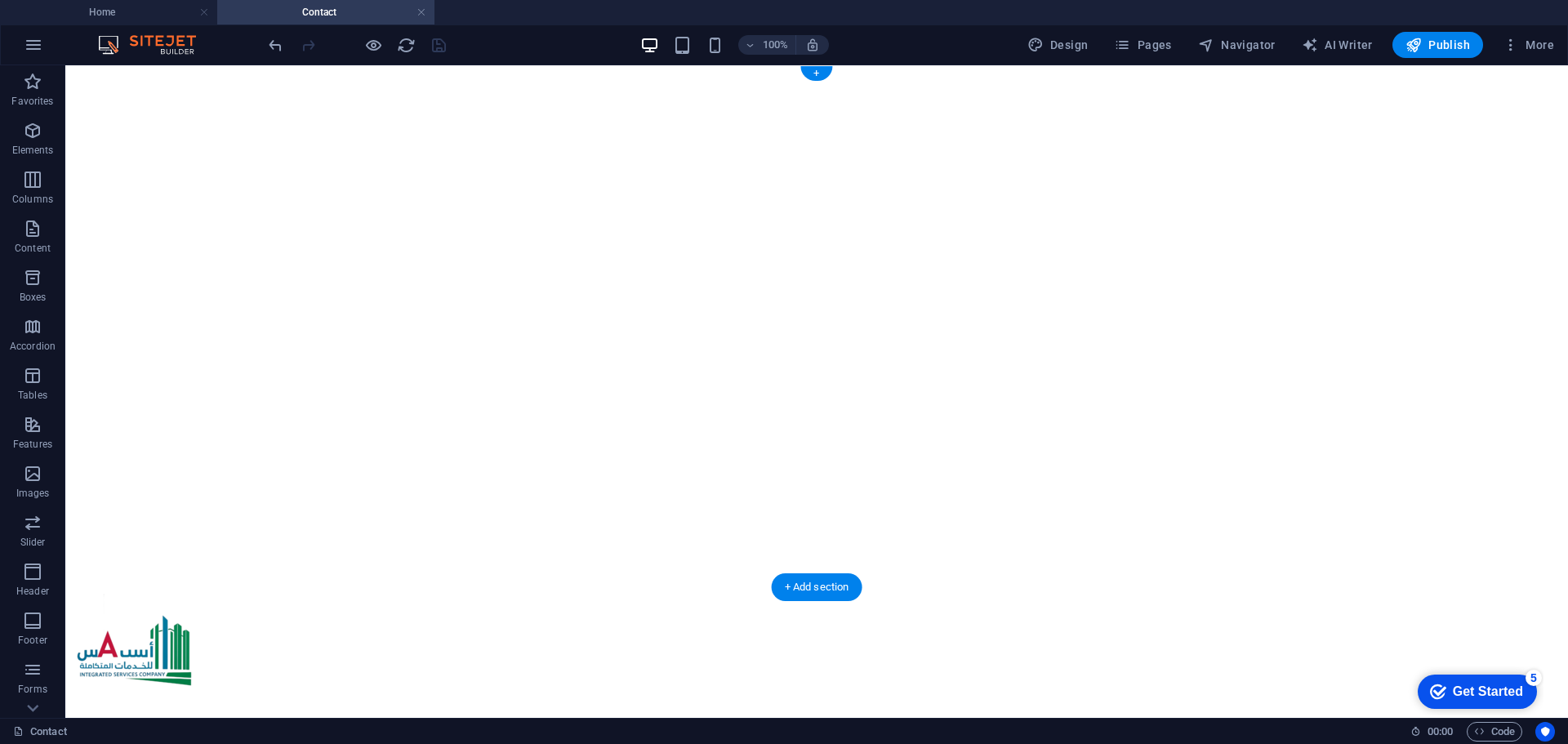
click at [219, 72] on figure at bounding box center [817, 72] width 1490 height 0
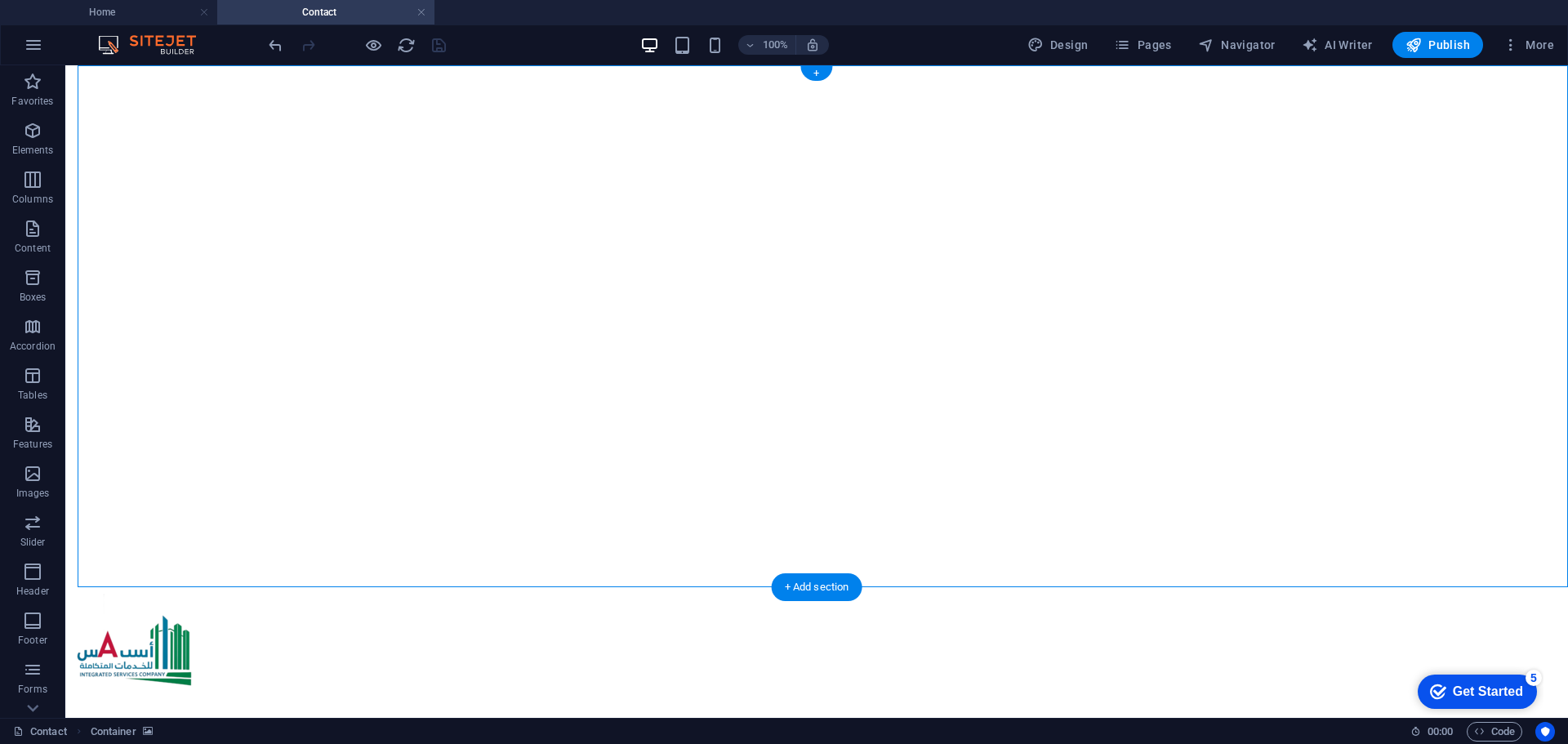
click at [220, 72] on figure at bounding box center [817, 72] width 1490 height 0
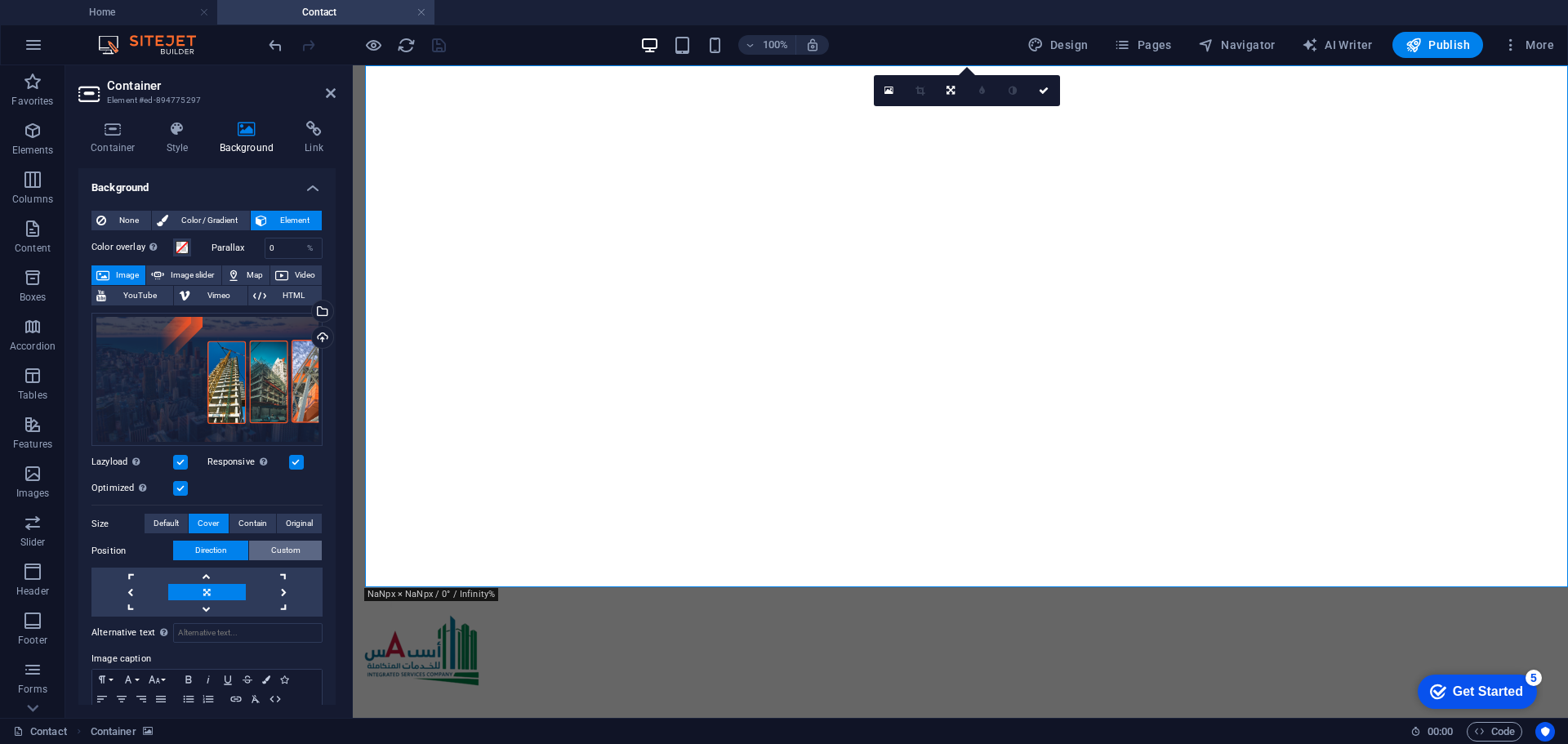
click at [282, 550] on span "Custom" at bounding box center [286, 551] width 30 height 20
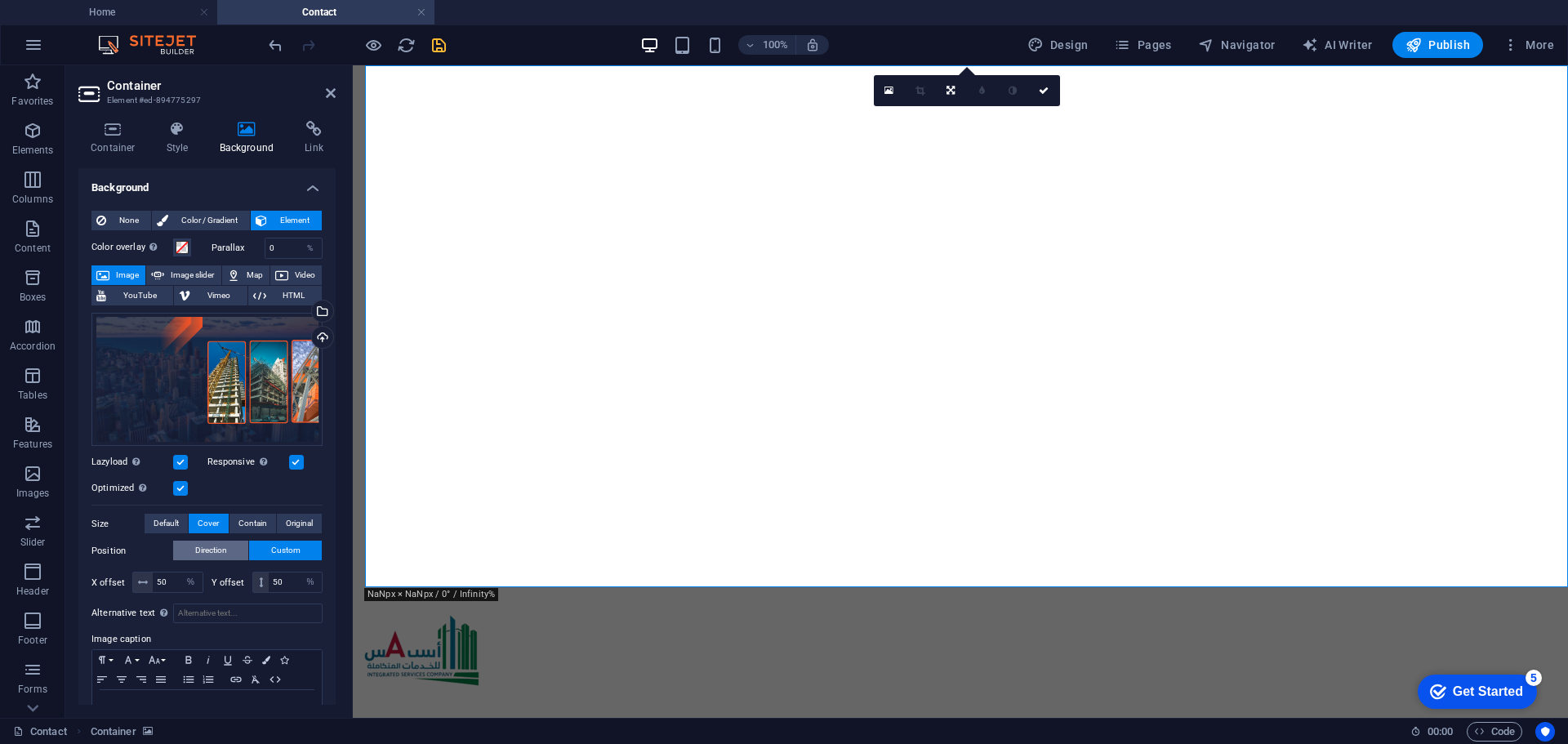
click at [218, 541] on span "Direction" at bounding box center [210, 551] width 32 height 20
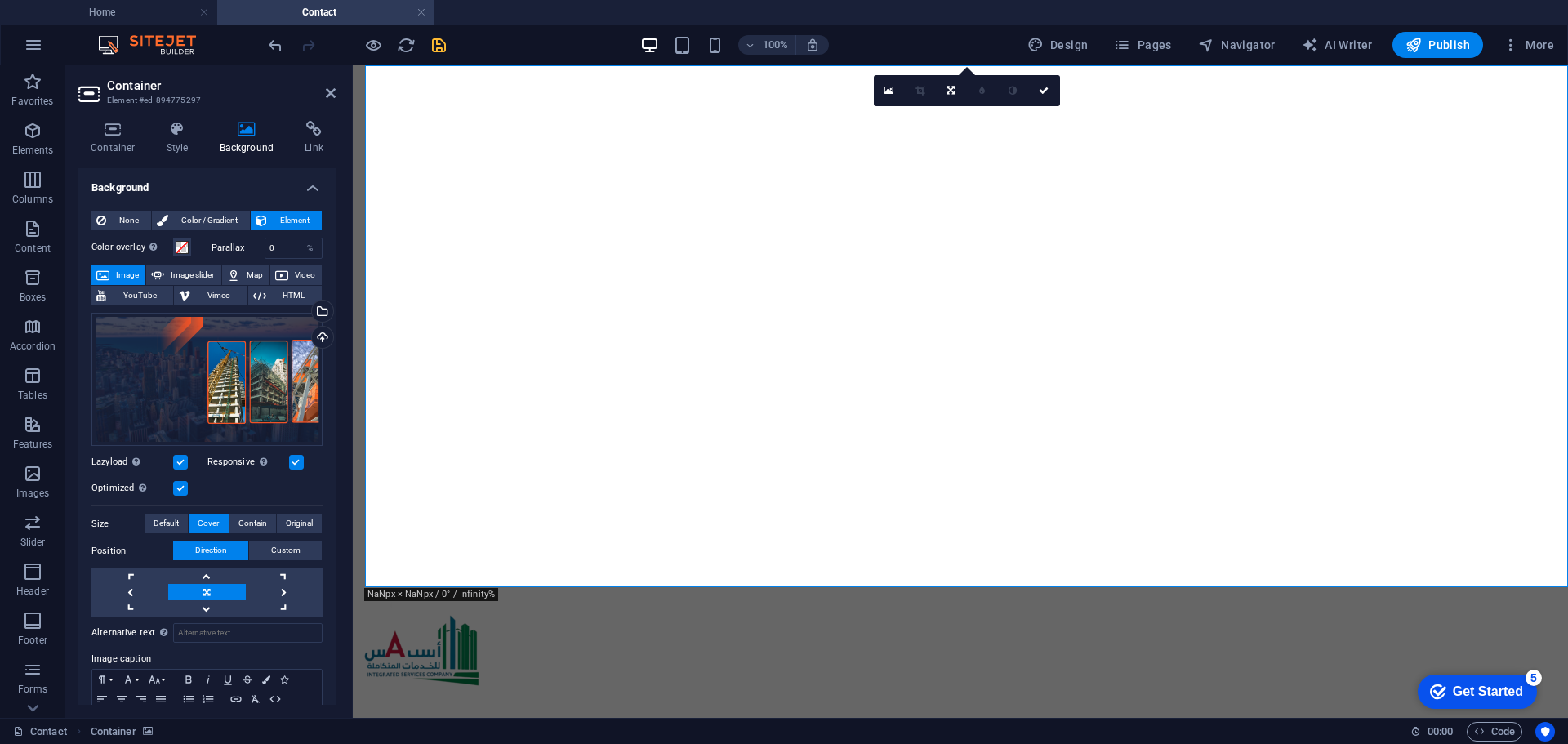
click at [201, 587] on link at bounding box center [206, 592] width 77 height 16
click at [280, 590] on link at bounding box center [284, 592] width 77 height 16
click at [204, 584] on link at bounding box center [206, 592] width 77 height 16
click at [253, 524] on span "Contain" at bounding box center [252, 524] width 29 height 20
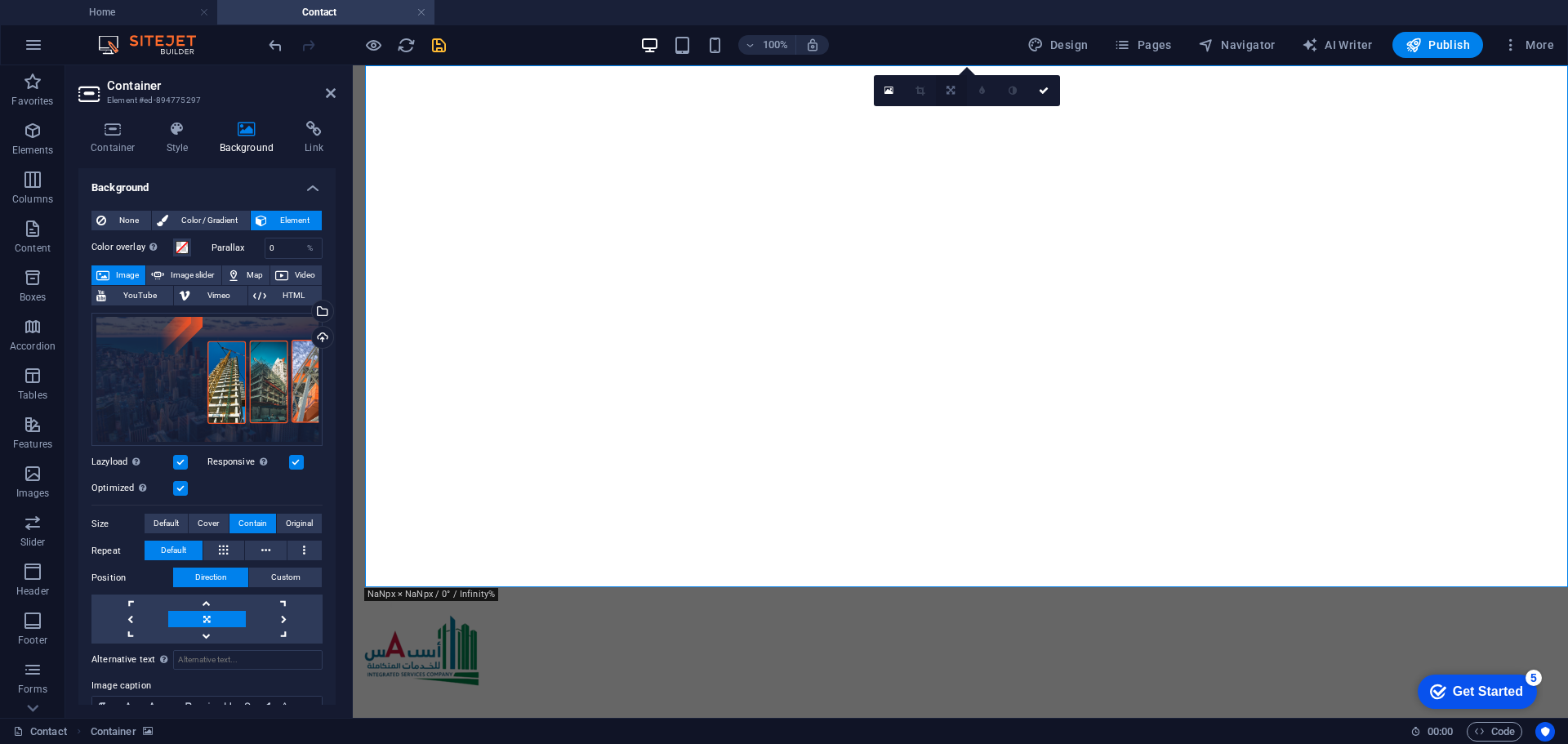
click at [952, 91] on icon at bounding box center [950, 90] width 8 height 10
click at [953, 119] on icon at bounding box center [950, 115] width 8 height 10
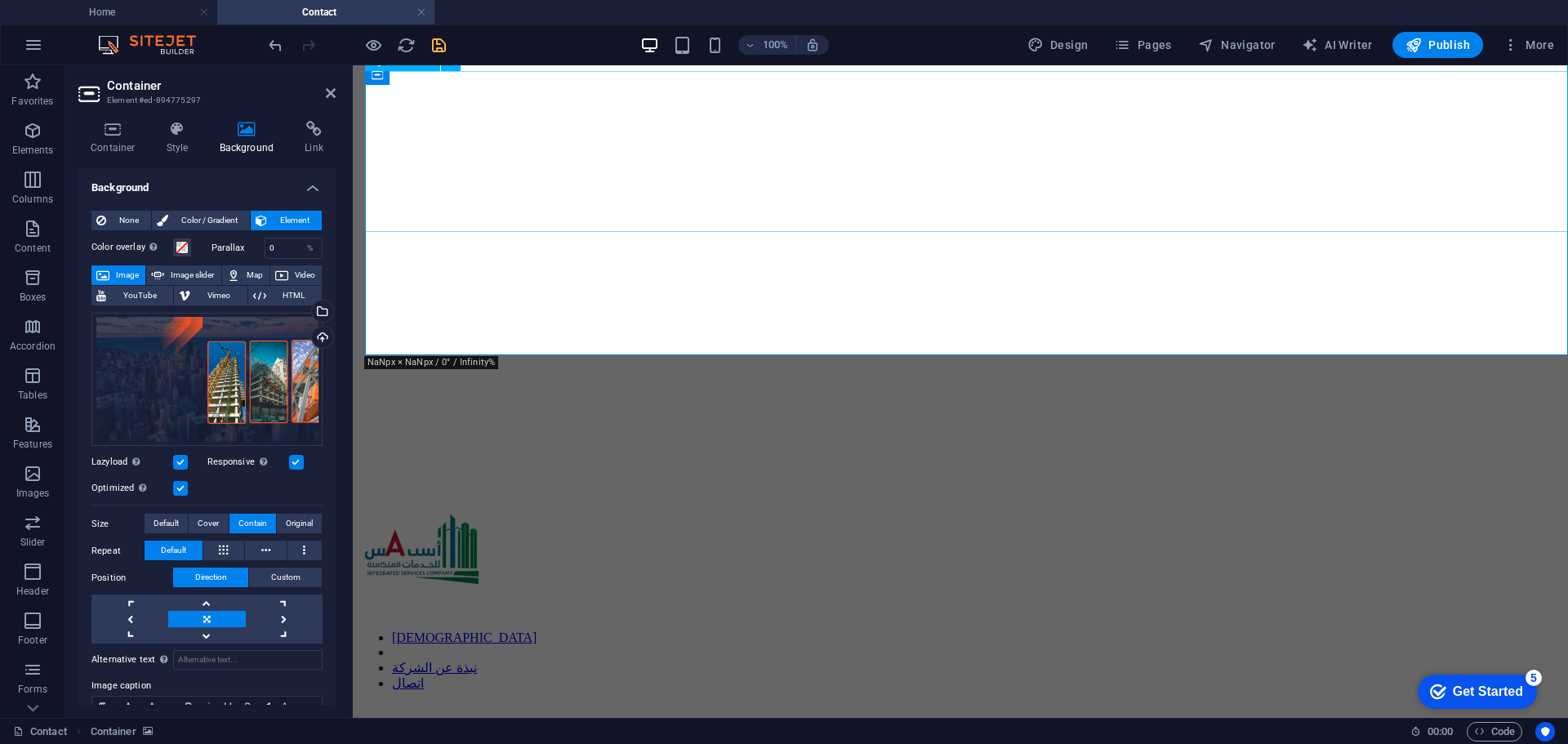
scroll to position [0, 0]
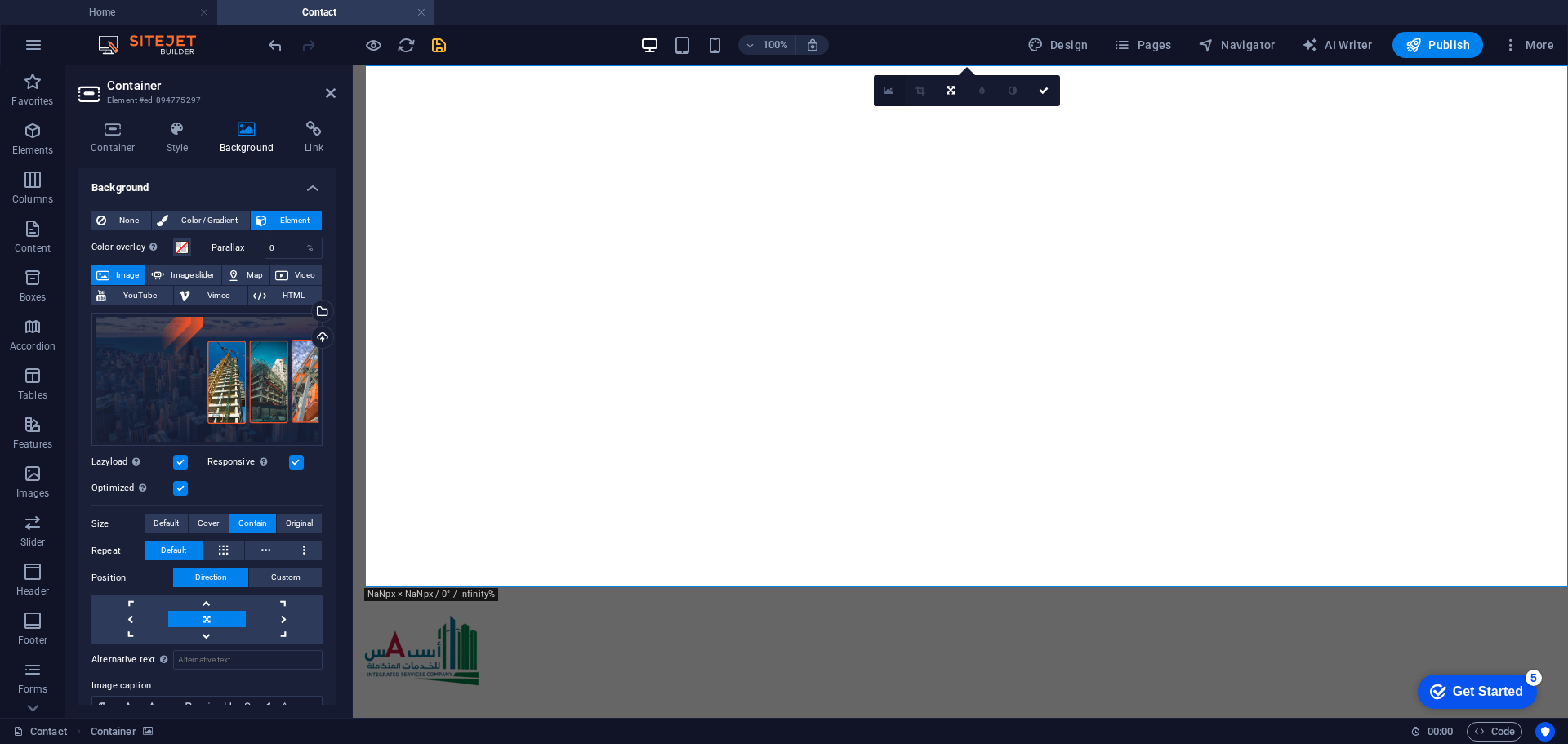
click at [891, 90] on icon at bounding box center [889, 90] width 9 height 12
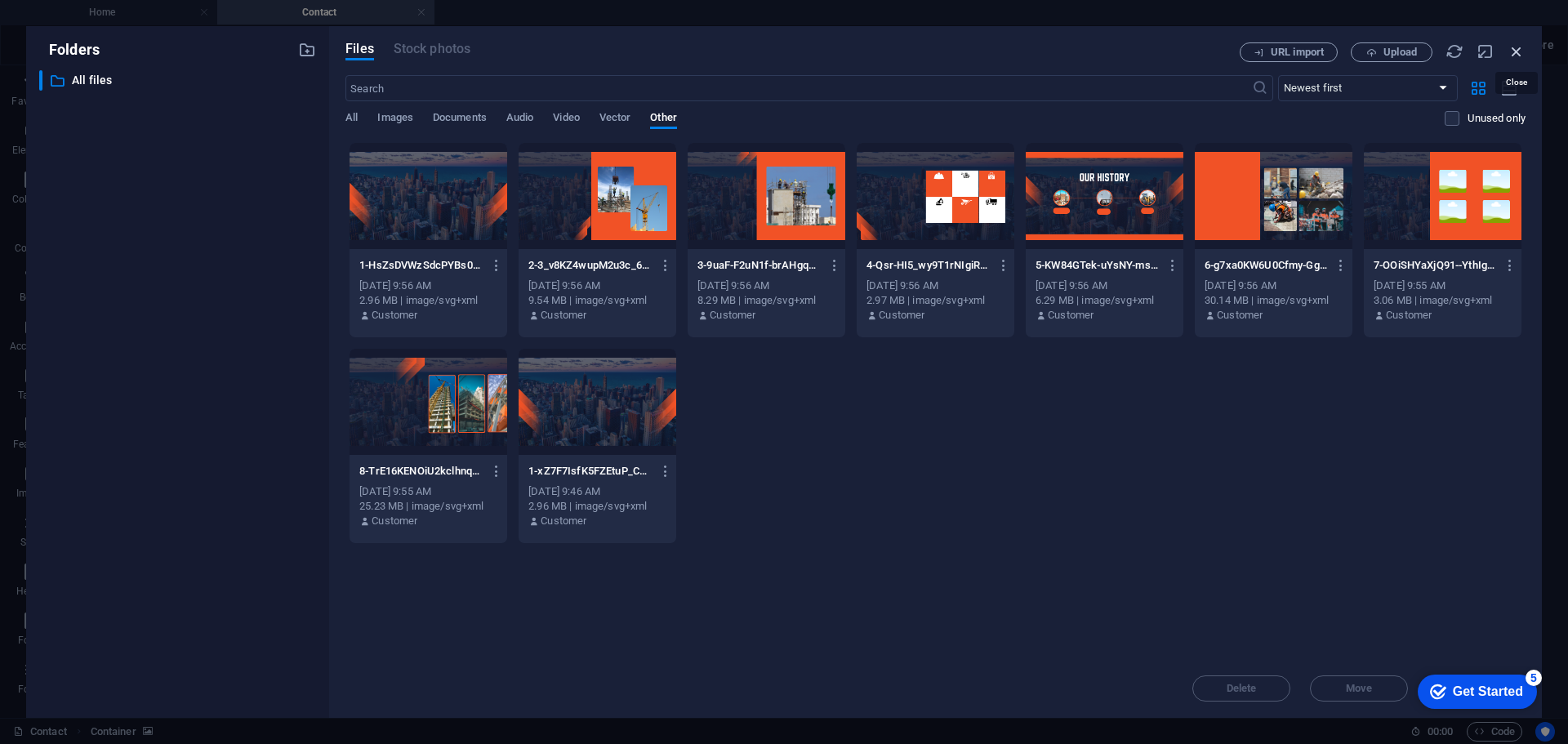
click at [1518, 51] on icon "button" at bounding box center [1517, 51] width 18 height 18
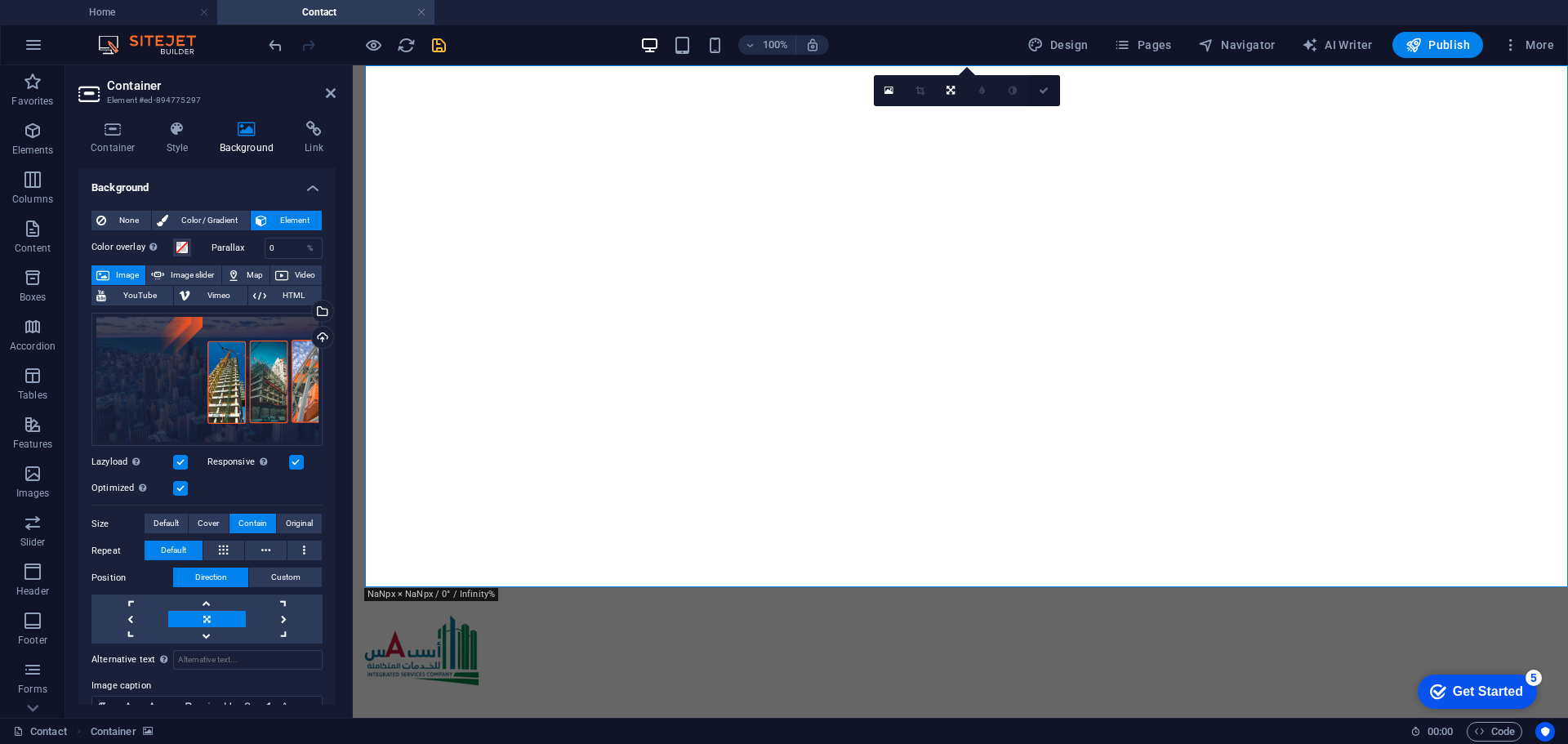
click at [1042, 96] on link at bounding box center [1044, 90] width 31 height 31
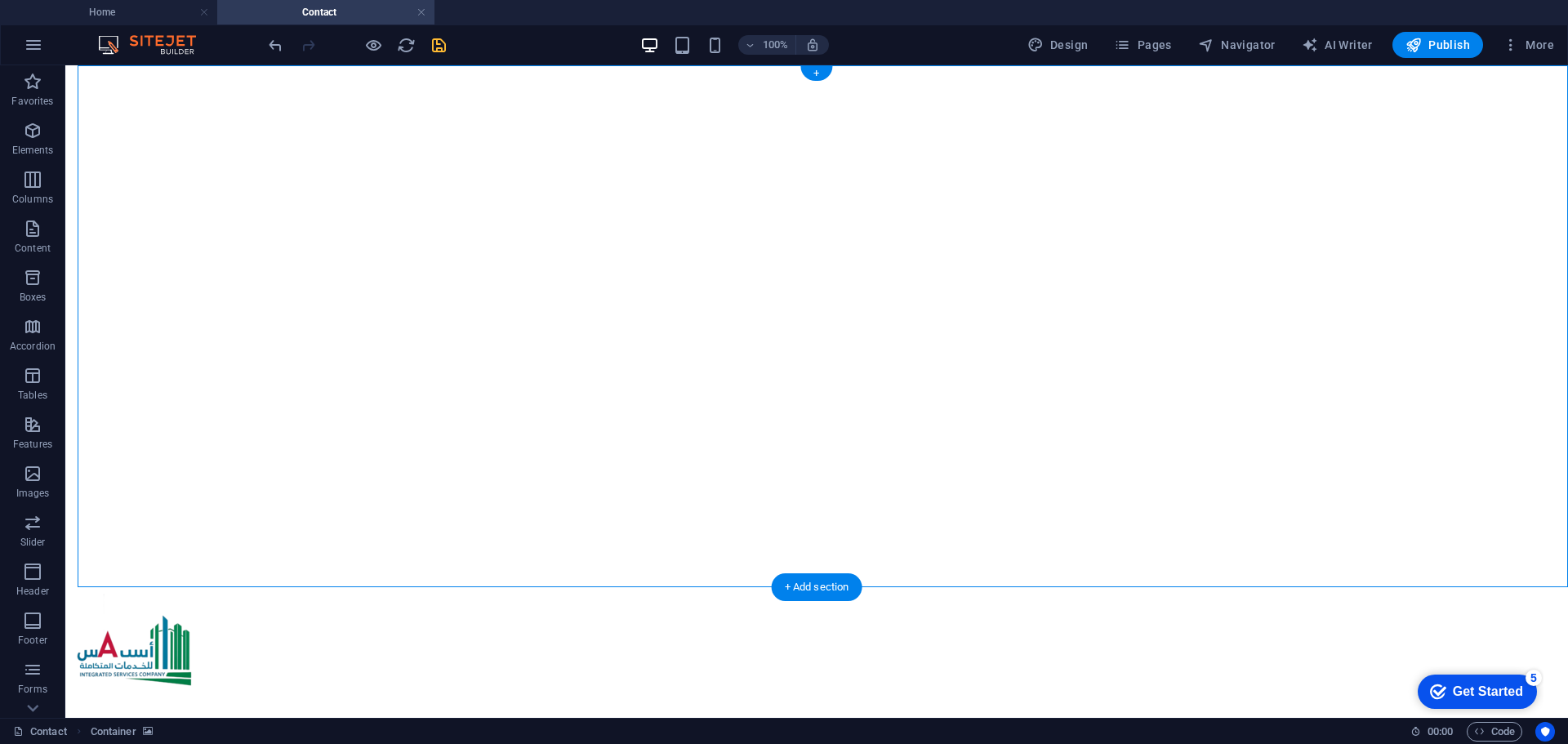
click at [247, 72] on figure at bounding box center [817, 72] width 1490 height 0
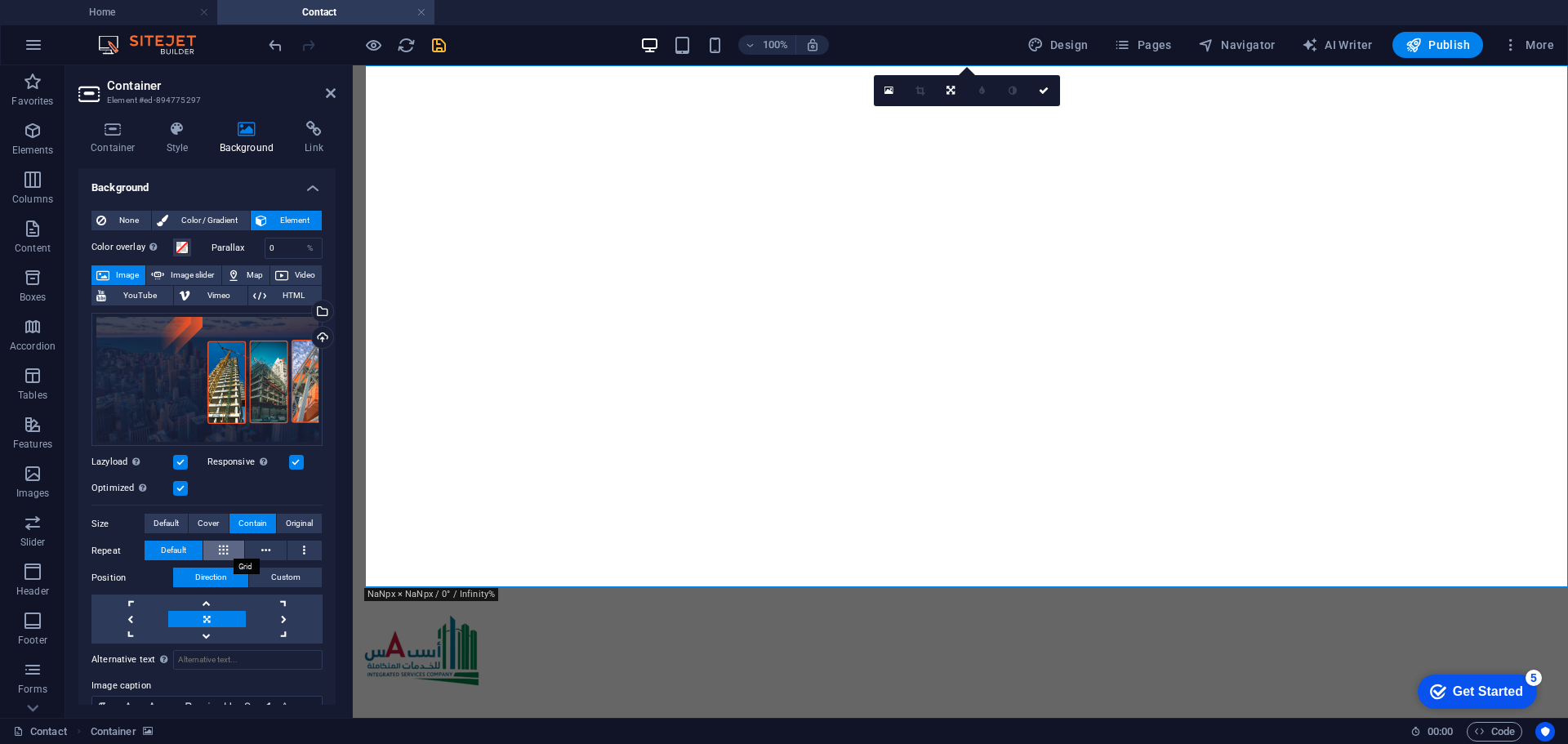
click at [217, 552] on button at bounding box center [225, 551] width 41 height 20
click at [172, 553] on span "Default" at bounding box center [173, 551] width 25 height 20
click at [262, 550] on icon at bounding box center [266, 551] width 9 height 20
click at [176, 548] on span "Default" at bounding box center [173, 551] width 25 height 20
click at [254, 546] on button at bounding box center [266, 551] width 41 height 20
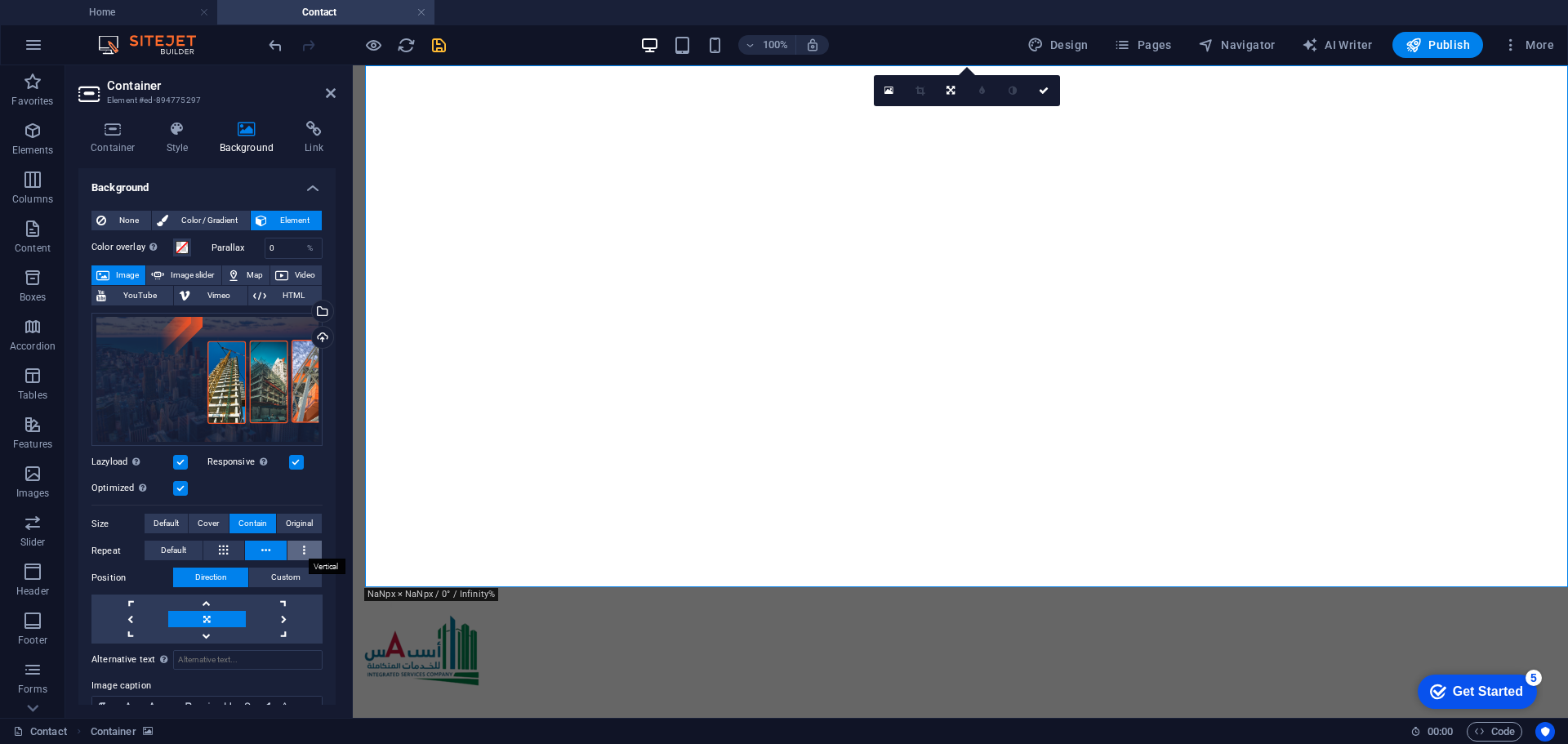
click at [293, 549] on button at bounding box center [305, 551] width 35 height 20
click at [220, 551] on icon at bounding box center [224, 551] width 9 height 20
click at [179, 553] on span "Default" at bounding box center [173, 551] width 25 height 20
click at [215, 526] on span "Cover" at bounding box center [208, 524] width 22 height 20
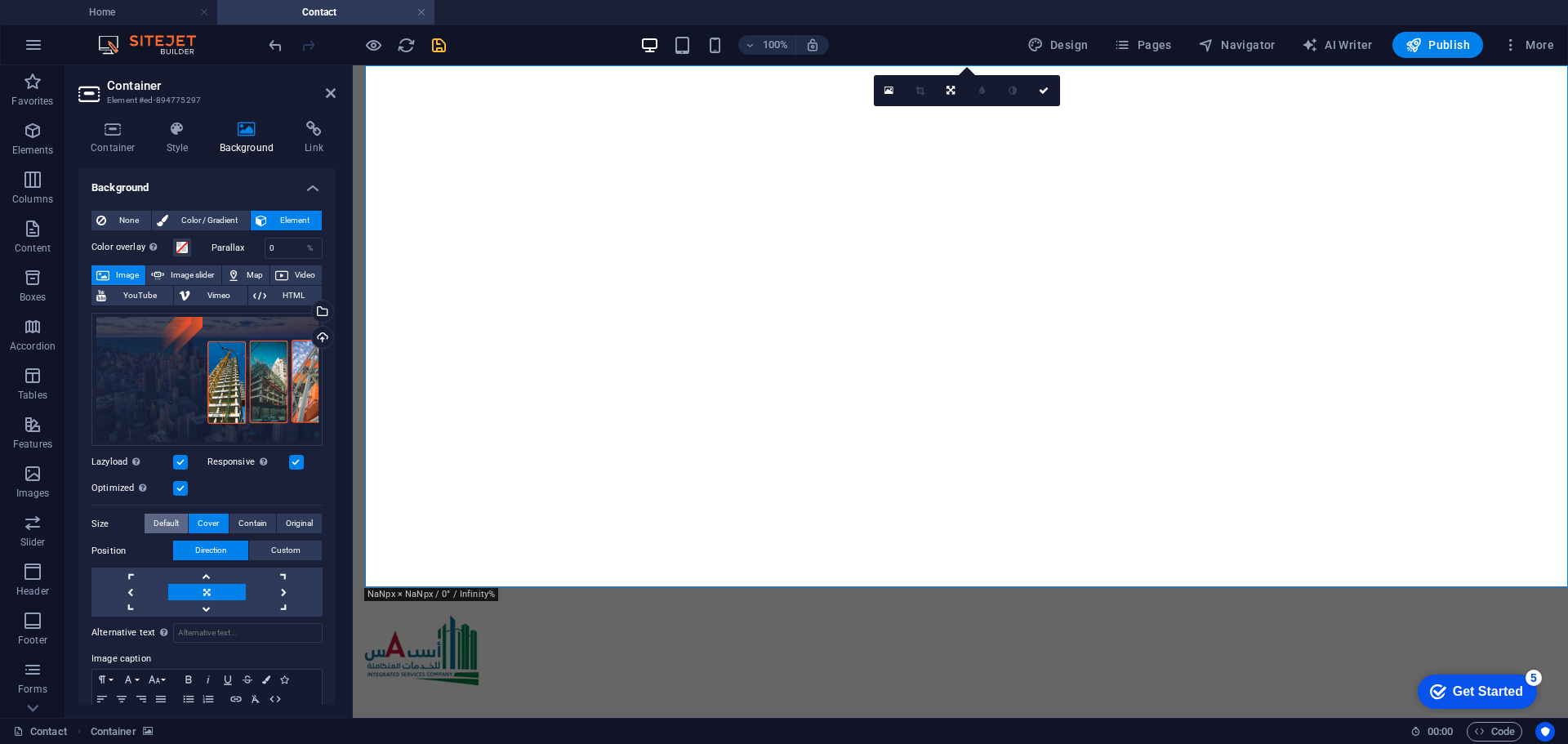
click at [176, 518] on span "Default" at bounding box center [166, 524] width 25 height 20
click at [243, 519] on span "Contain" at bounding box center [252, 524] width 29 height 20
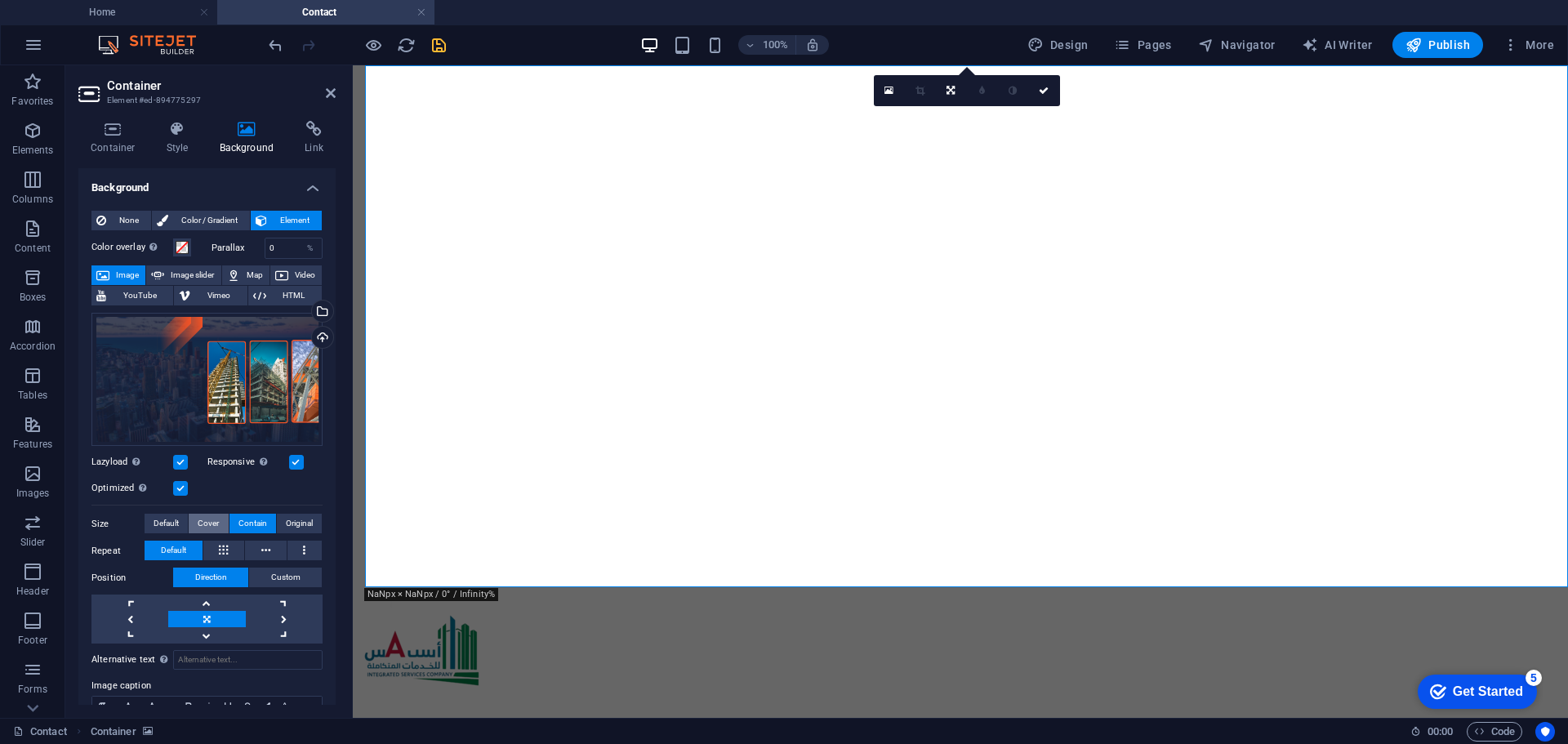
click at [210, 523] on span "Cover" at bounding box center [208, 524] width 22 height 20
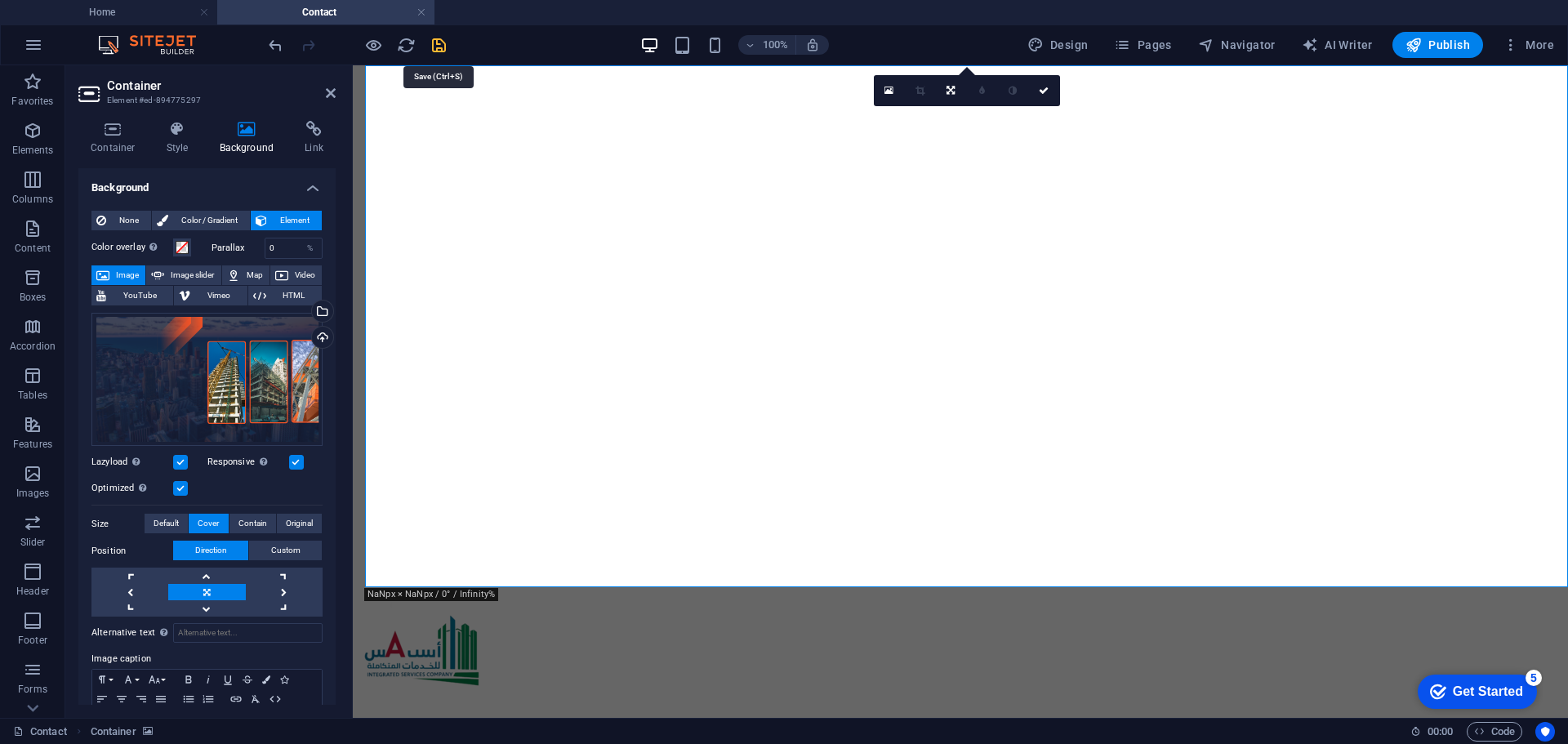
click at [433, 50] on icon "save" at bounding box center [438, 45] width 19 height 19
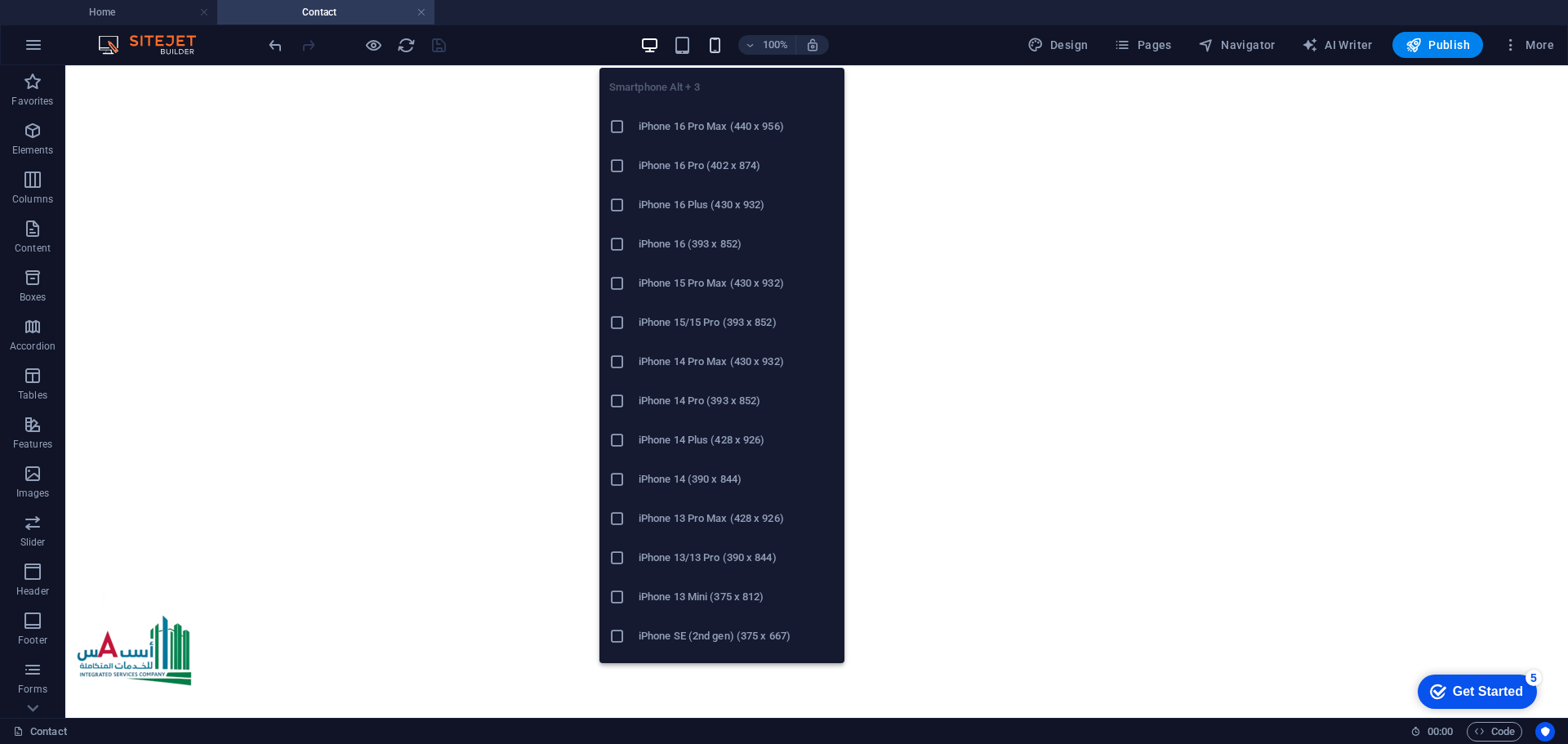
click at [717, 38] on icon "button" at bounding box center [715, 45] width 19 height 19
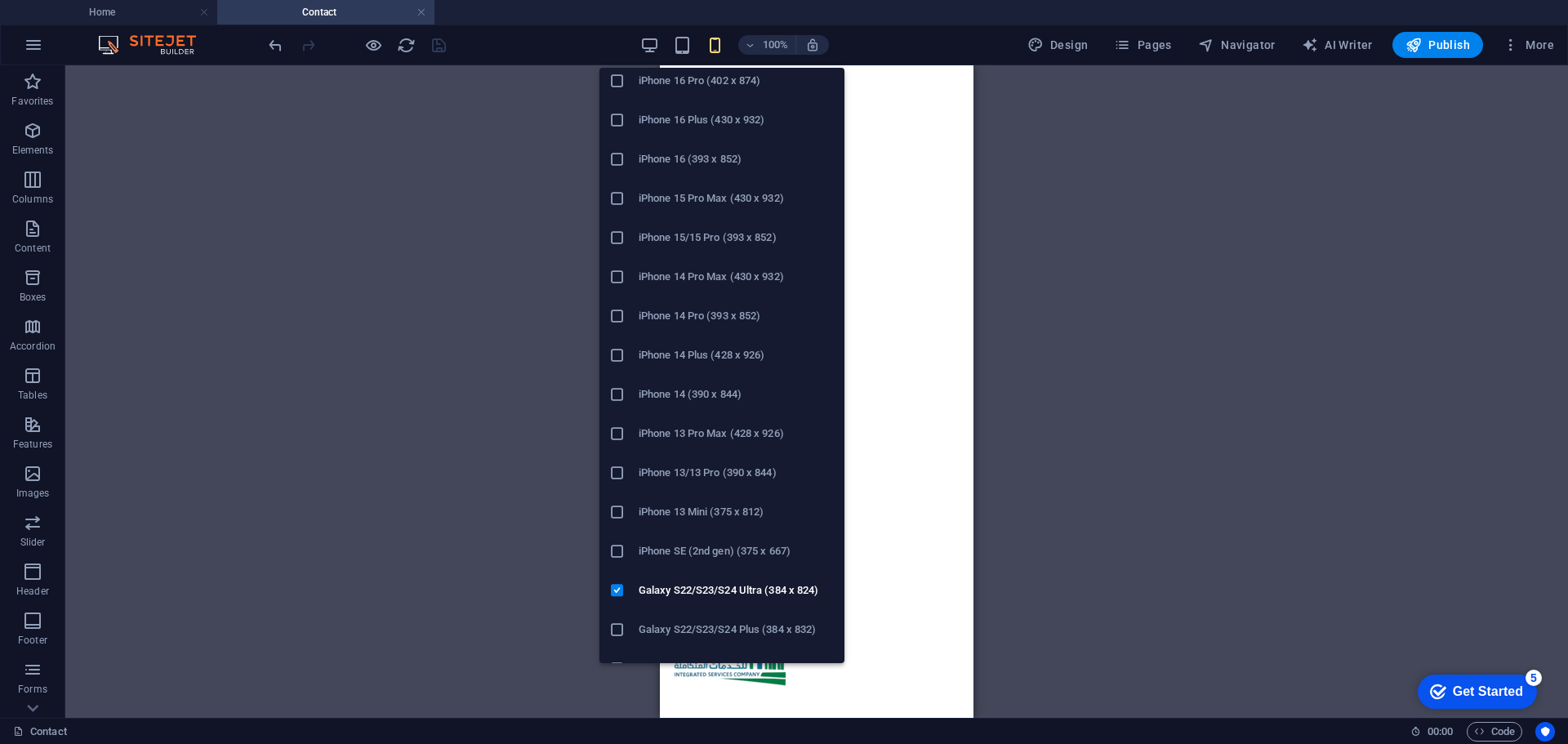
scroll to position [163, 0]
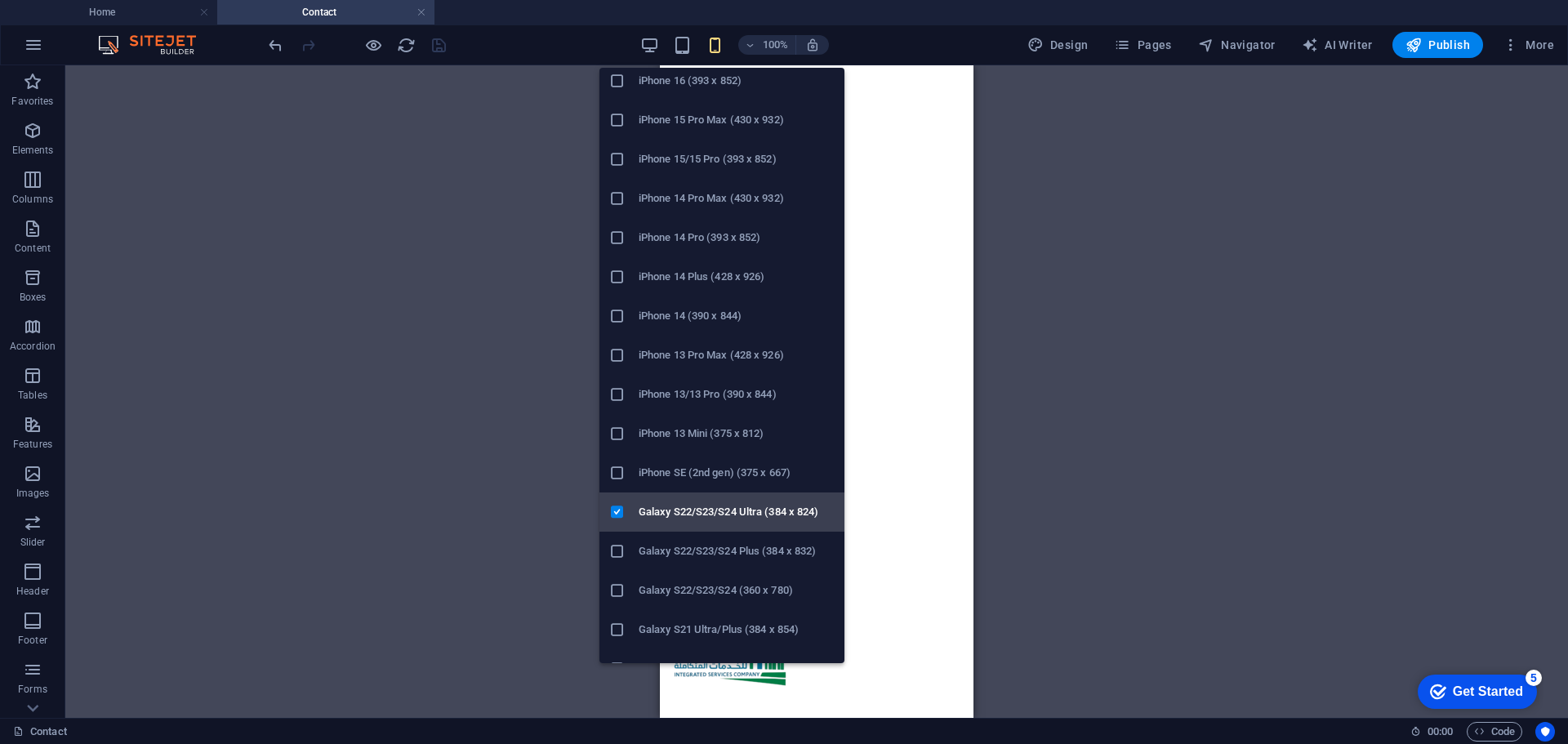
click at [697, 512] on h6 "Galaxy S22/S23/S24 Ultra (384 x 824)" at bounding box center [736, 512] width 196 height 20
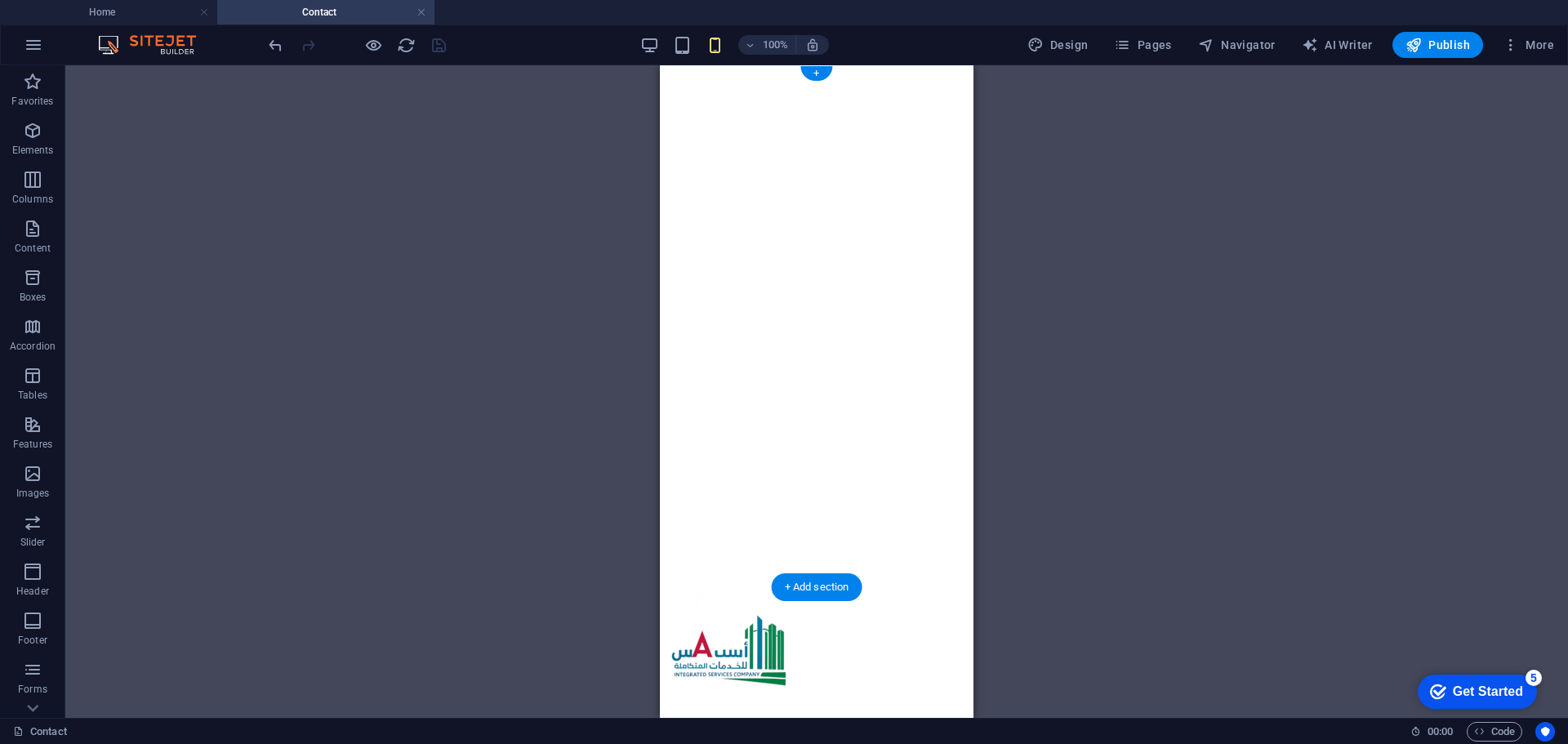
click at [693, 72] on figure at bounding box center [816, 72] width 300 height 0
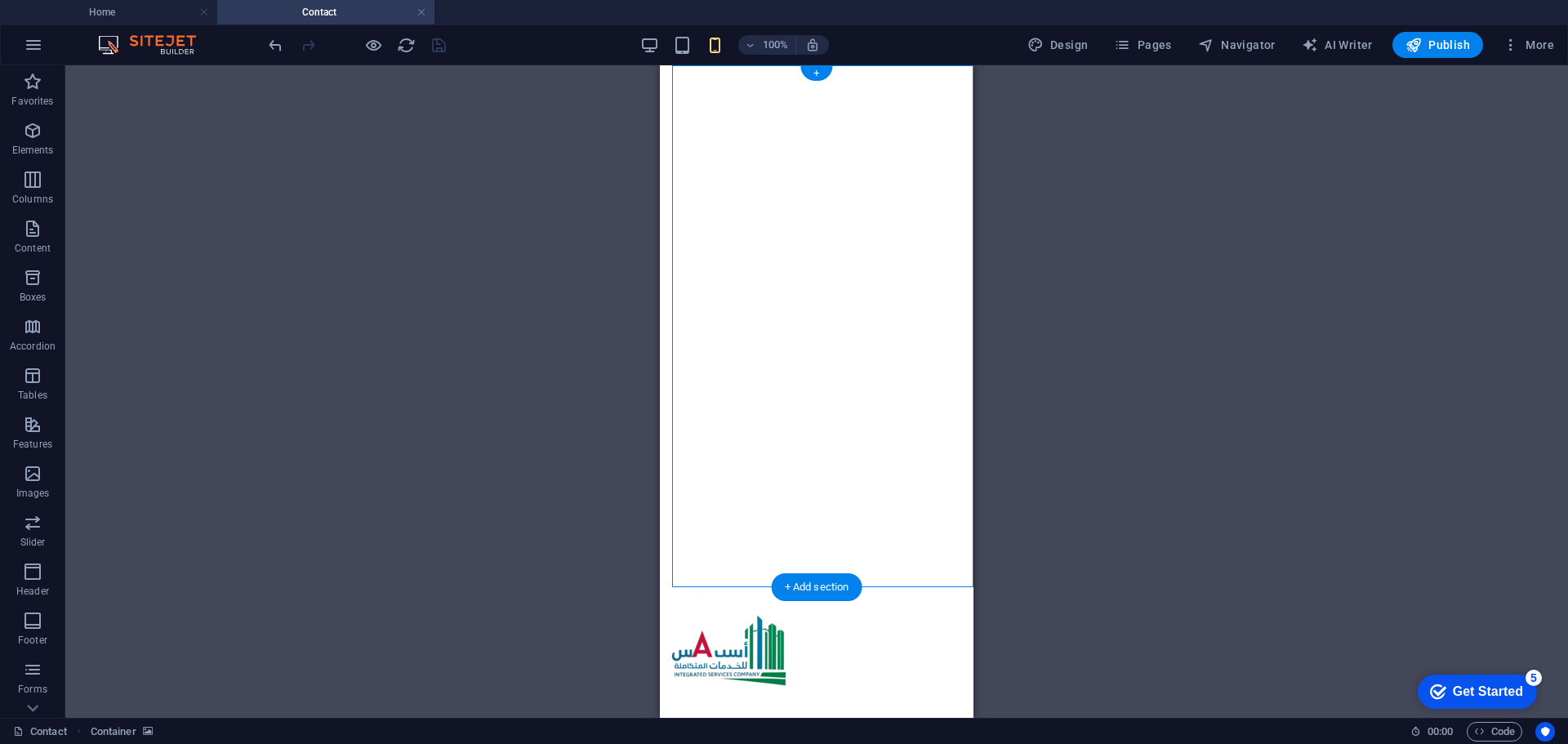
click at [693, 72] on figure at bounding box center [816, 72] width 300 height 0
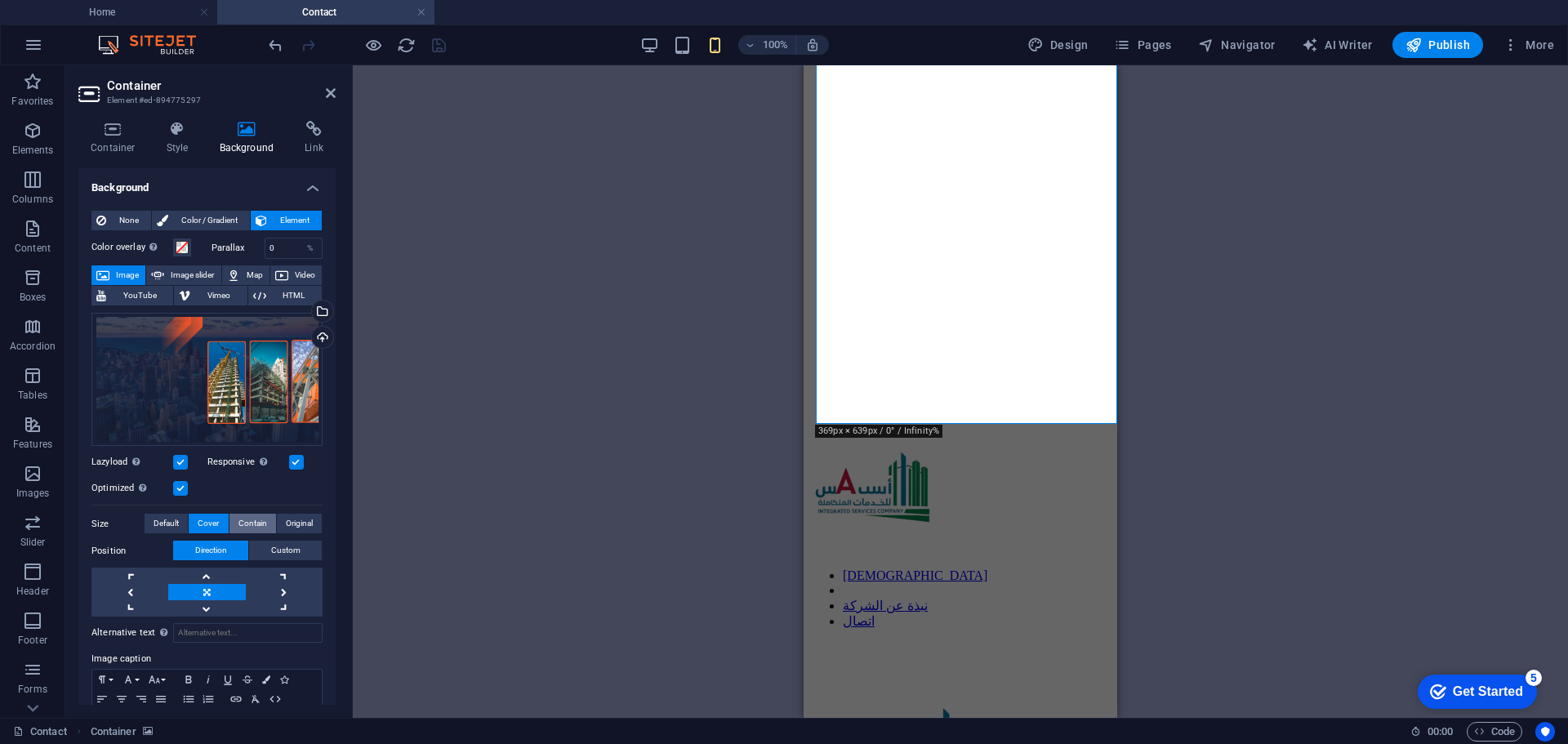
click at [246, 519] on span "Contain" at bounding box center [252, 524] width 29 height 20
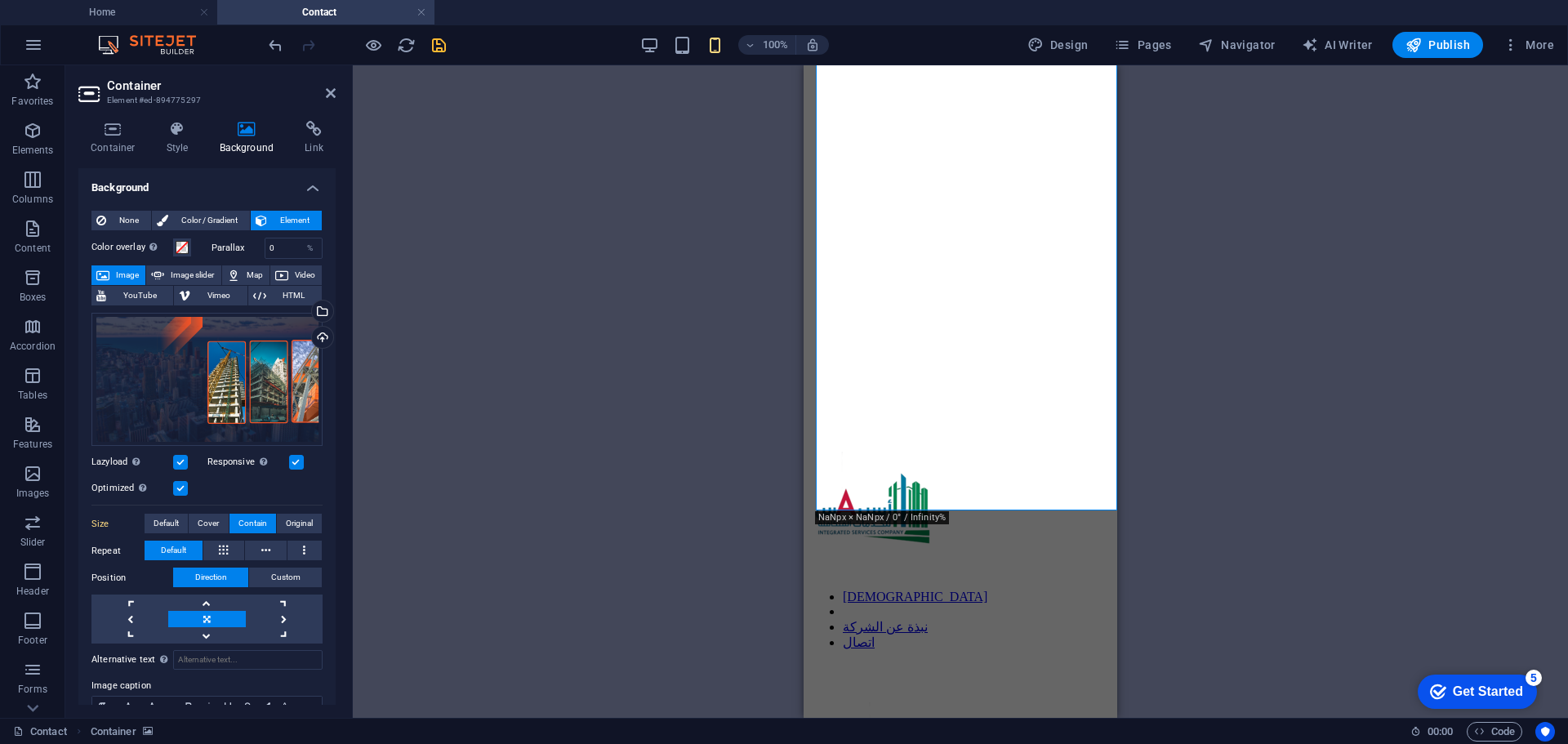
scroll to position [0, 0]
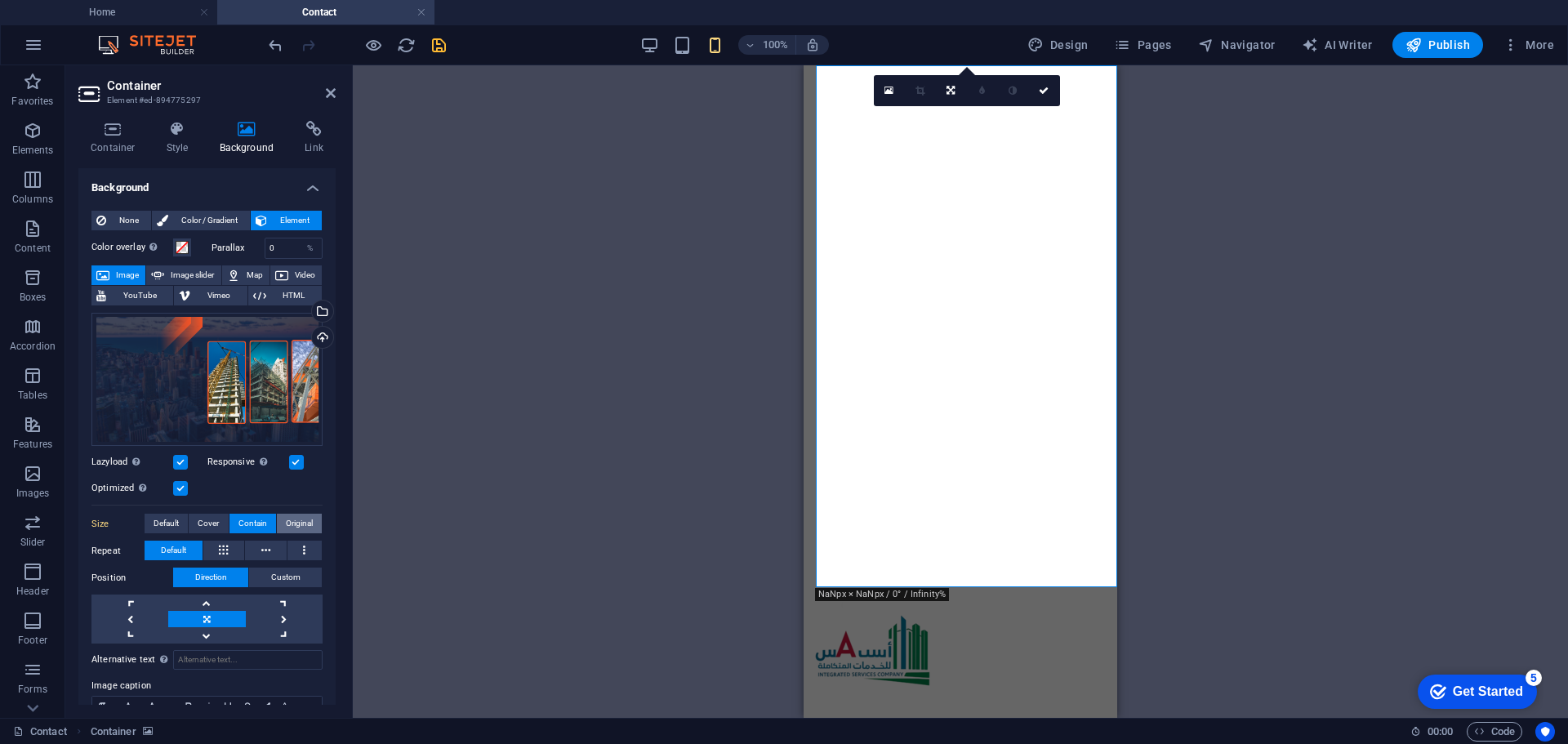
click at [297, 525] on span "Original" at bounding box center [299, 524] width 27 height 20
click at [253, 525] on span "Contain" at bounding box center [252, 524] width 29 height 20
click at [276, 291] on span "HTML" at bounding box center [294, 296] width 46 height 20
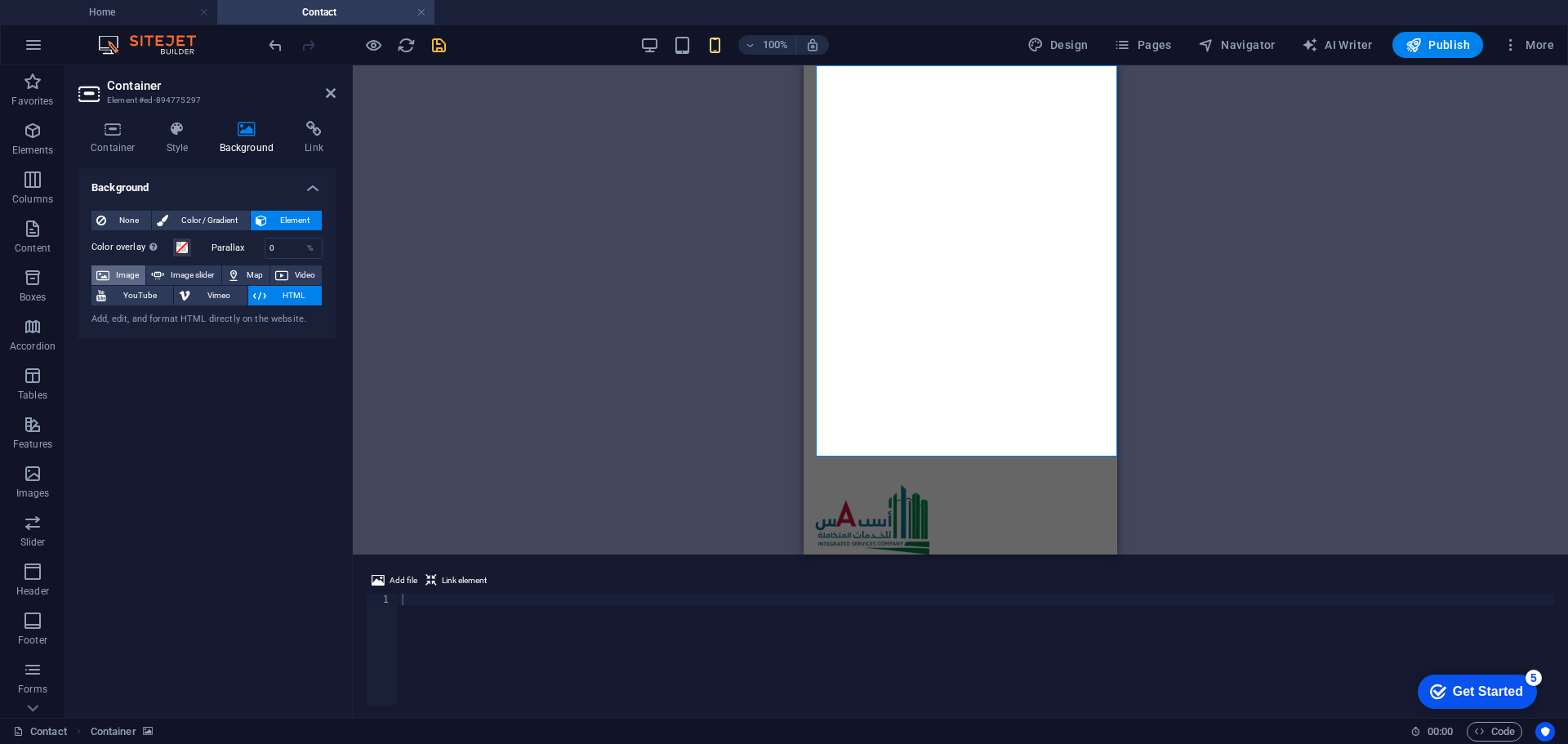
click at [125, 280] on span "Image" at bounding box center [127, 275] width 26 height 20
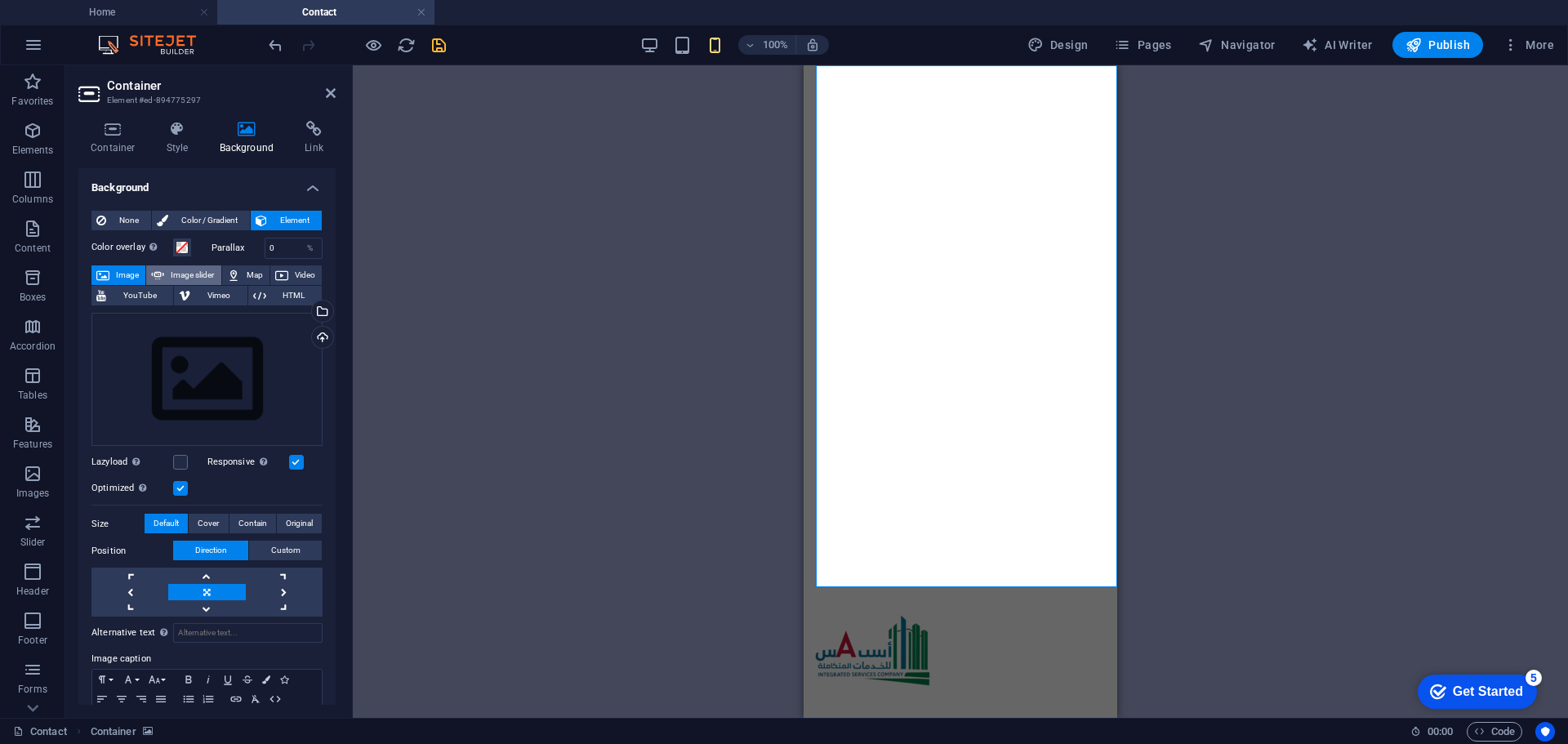
click at [182, 273] on span "Image slider" at bounding box center [192, 275] width 47 height 20
select select "ms"
select select "s"
select select "progressive"
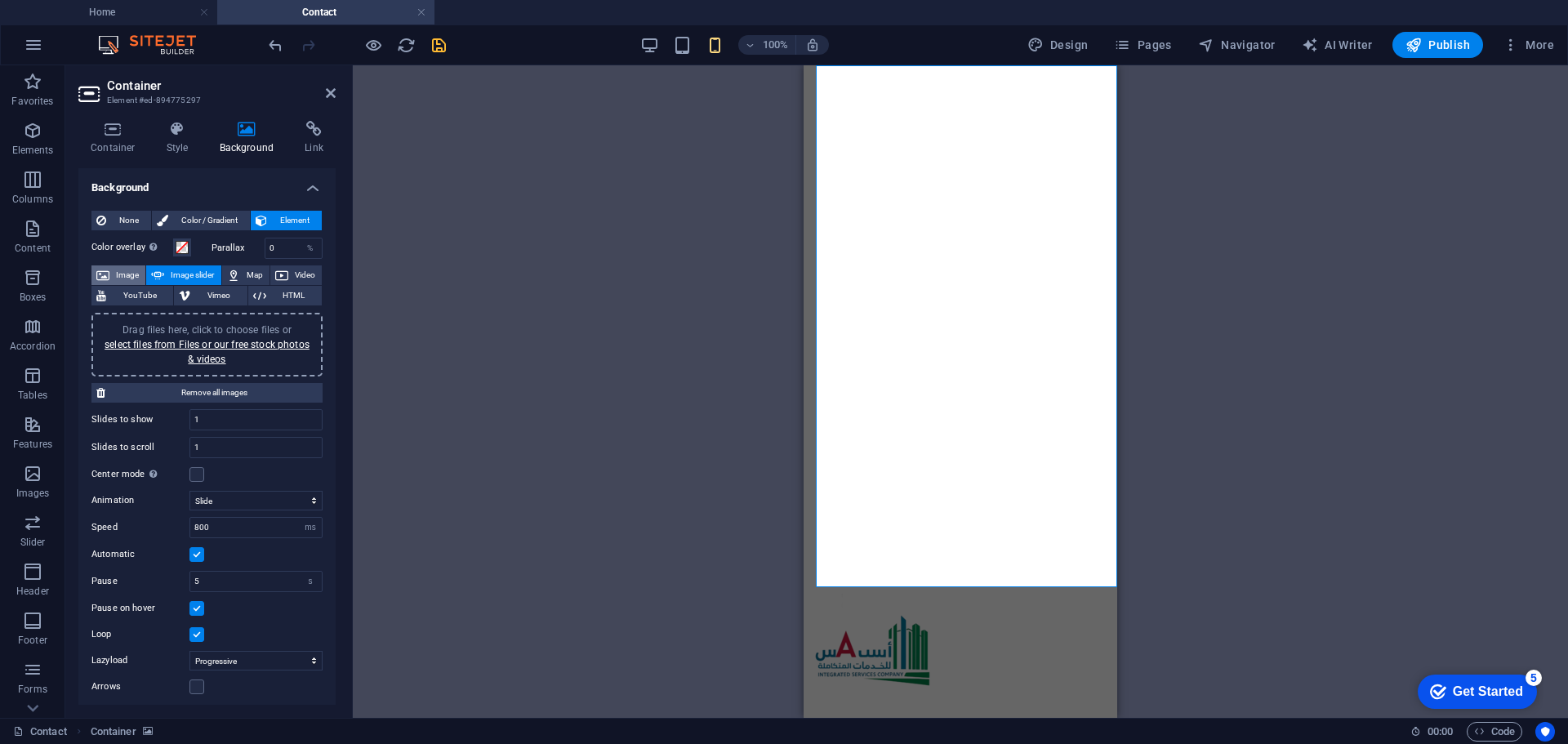
click at [120, 277] on span "Image" at bounding box center [127, 275] width 26 height 20
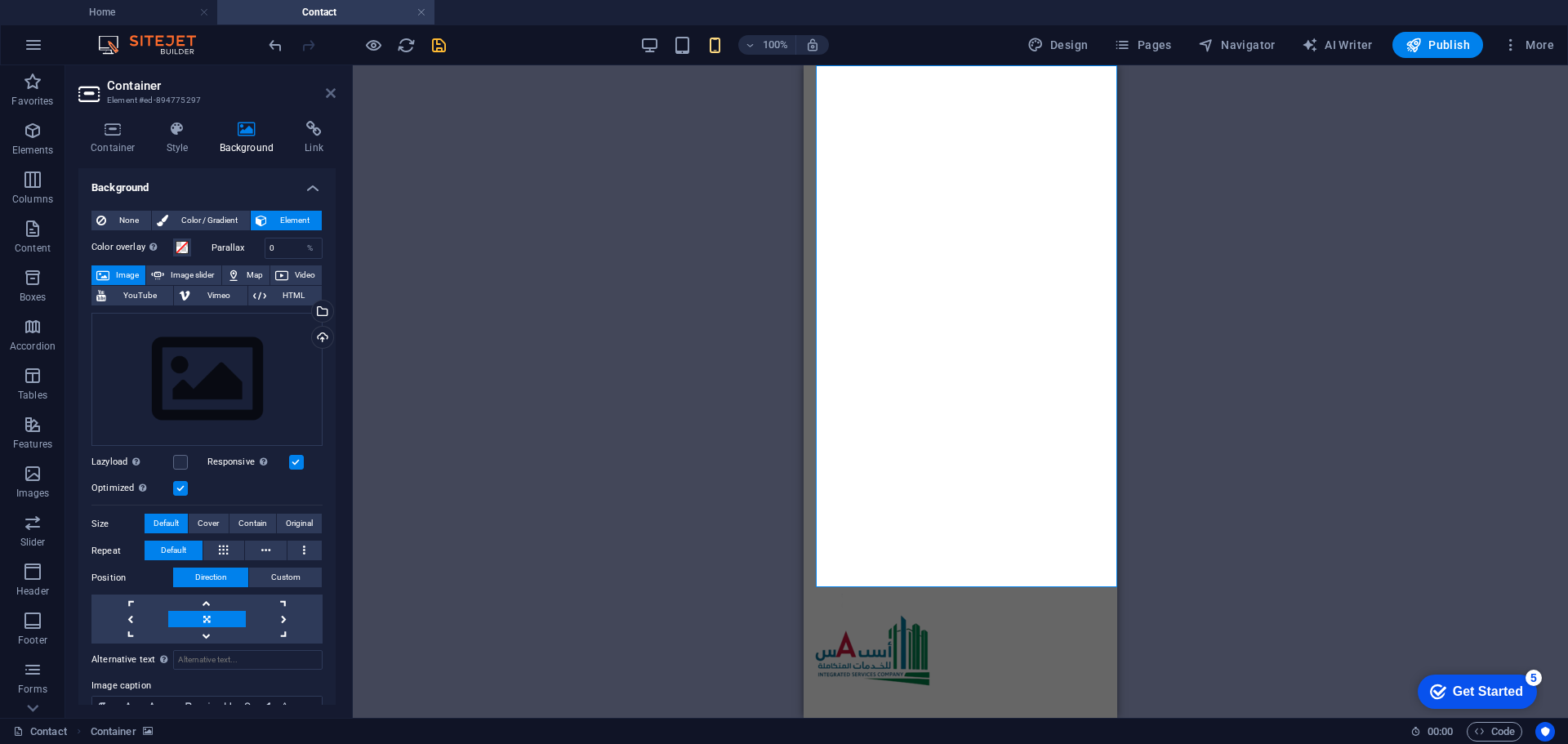
click at [327, 89] on icon at bounding box center [330, 93] width 10 height 13
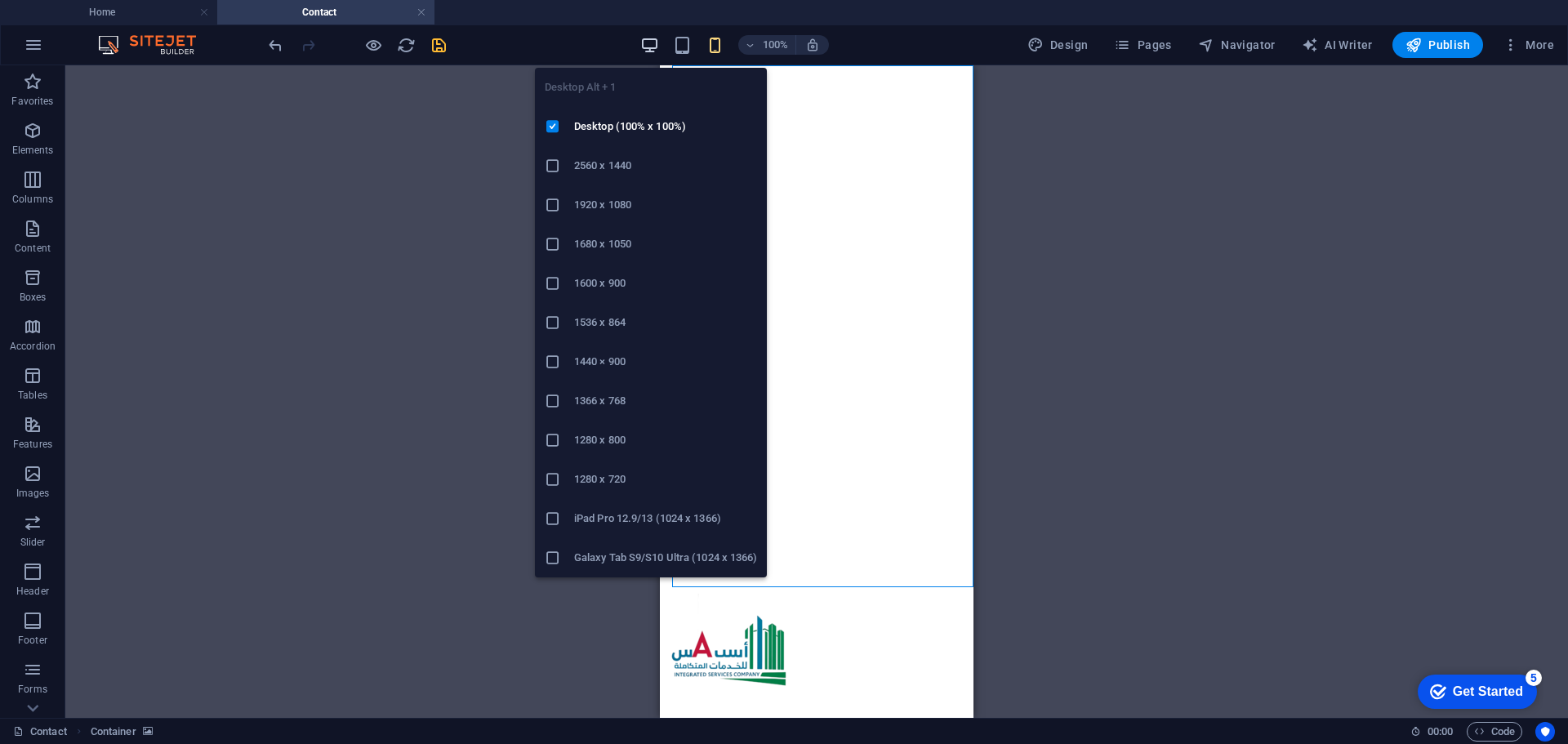
click at [657, 41] on icon "button" at bounding box center [649, 45] width 19 height 19
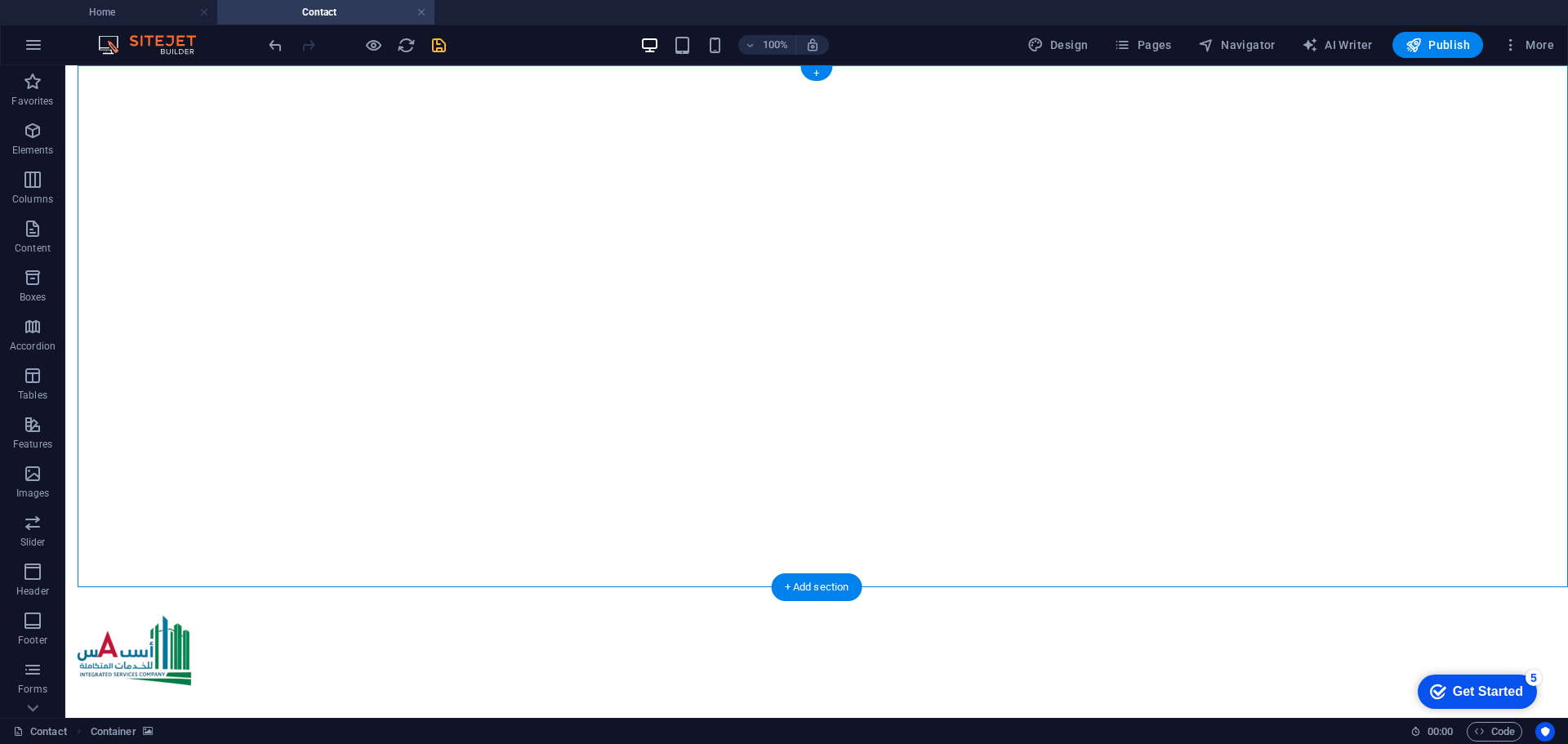
click at [403, 72] on figure at bounding box center [817, 72] width 1490 height 0
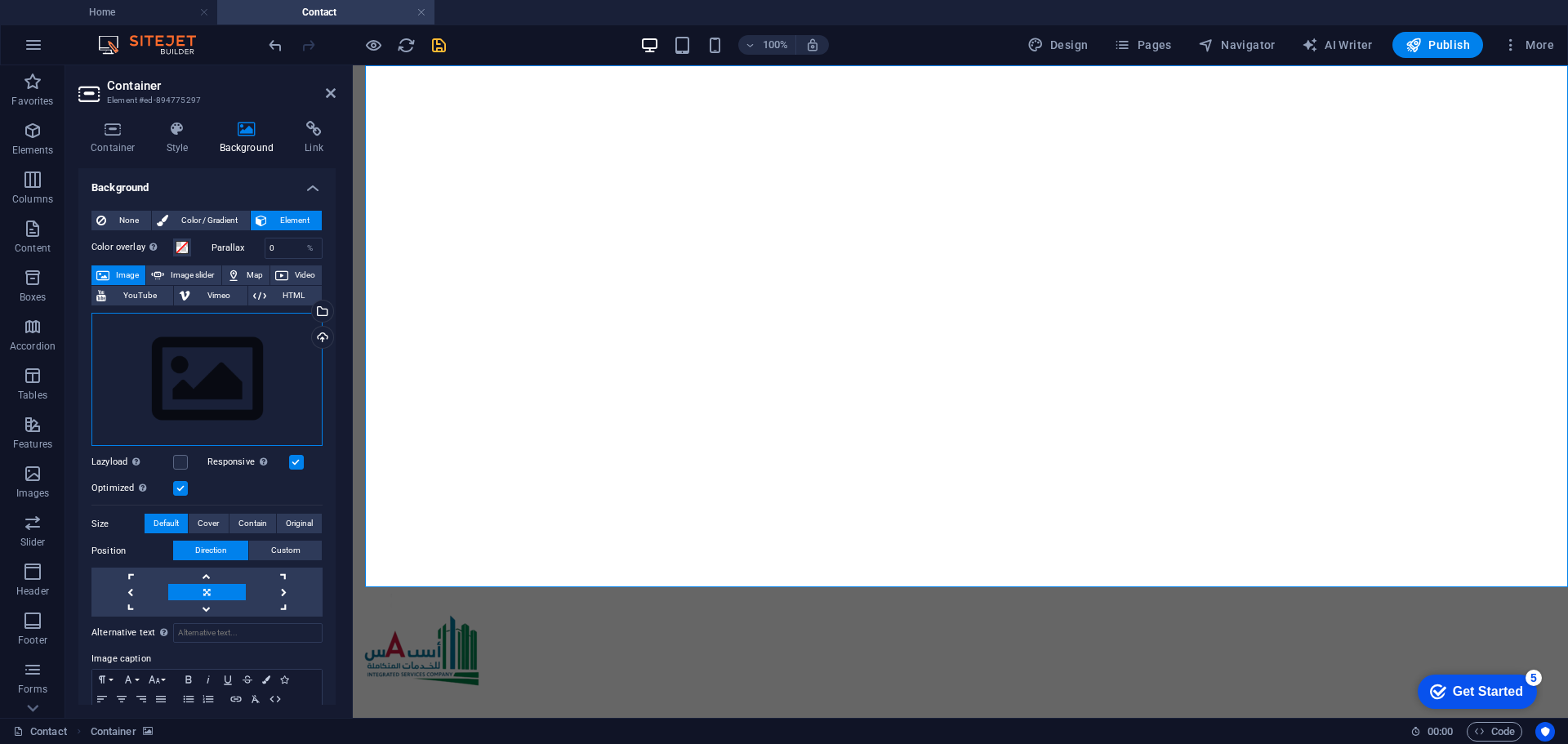
click at [258, 399] on div "Drag files here, click to choose files or select files from Files or our free s…" at bounding box center [206, 380] width 231 height 134
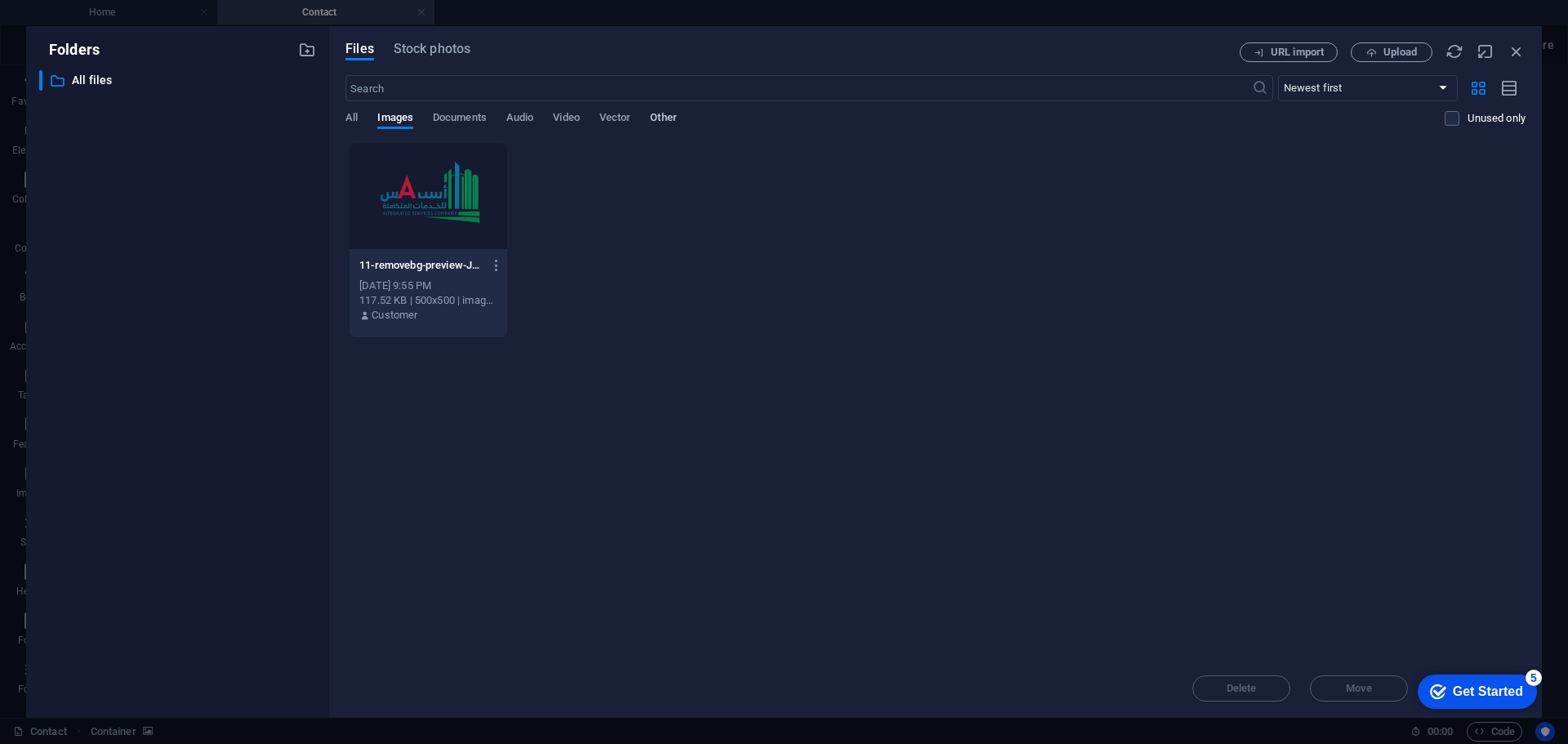
click at [654, 111] on span "Other" at bounding box center [663, 119] width 26 height 23
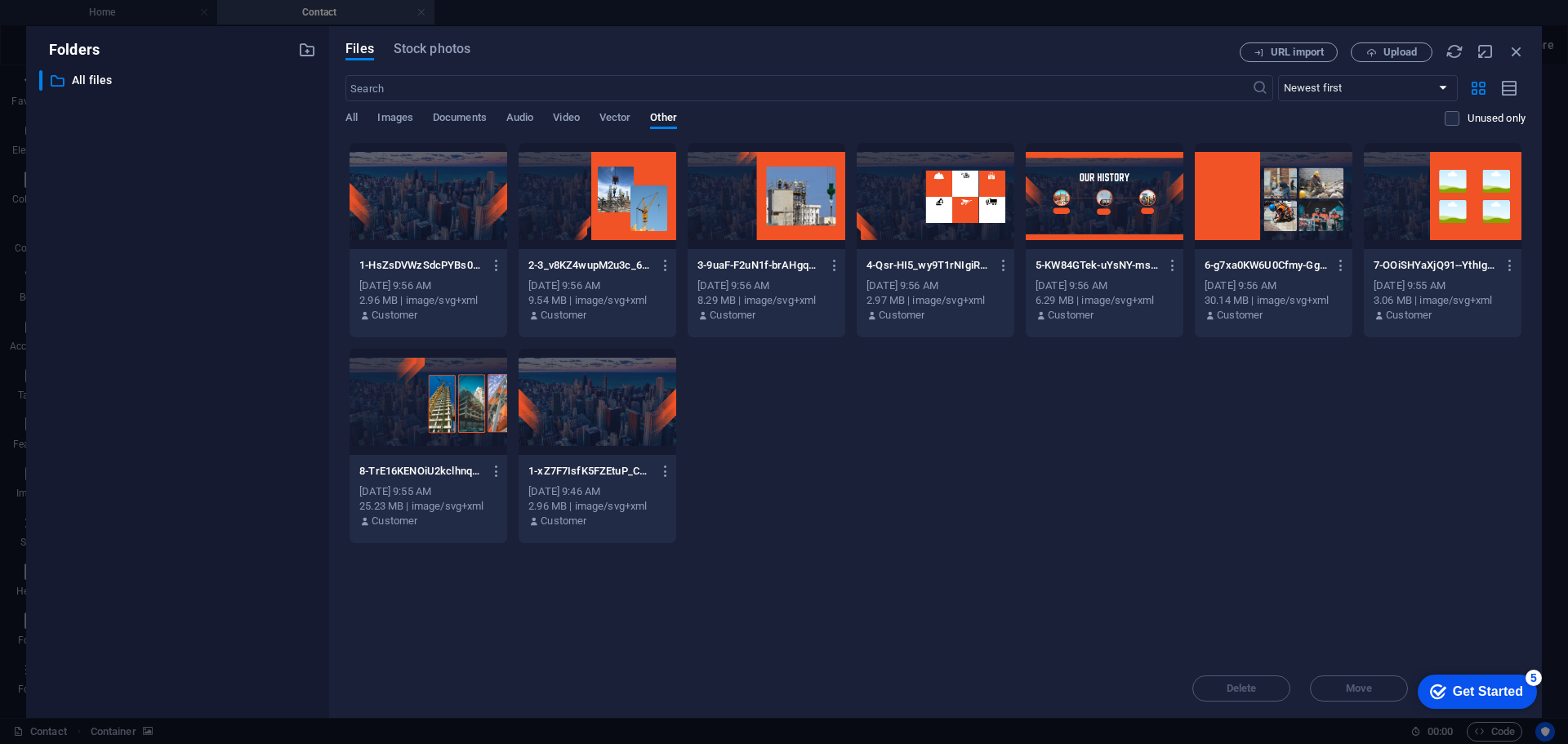
click at [461, 421] on div at bounding box center [428, 402] width 158 height 106
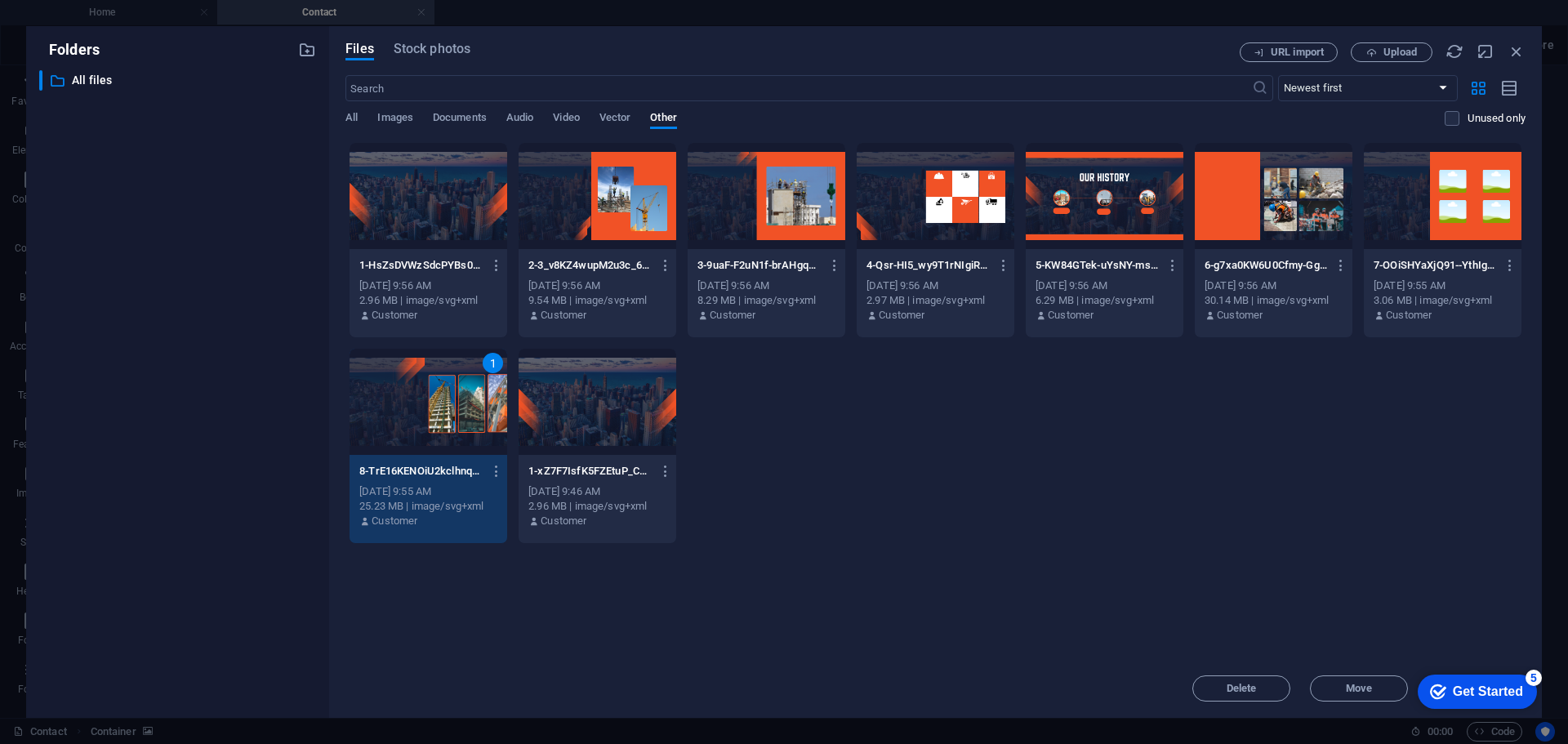
click at [461, 421] on div "1" at bounding box center [428, 402] width 158 height 106
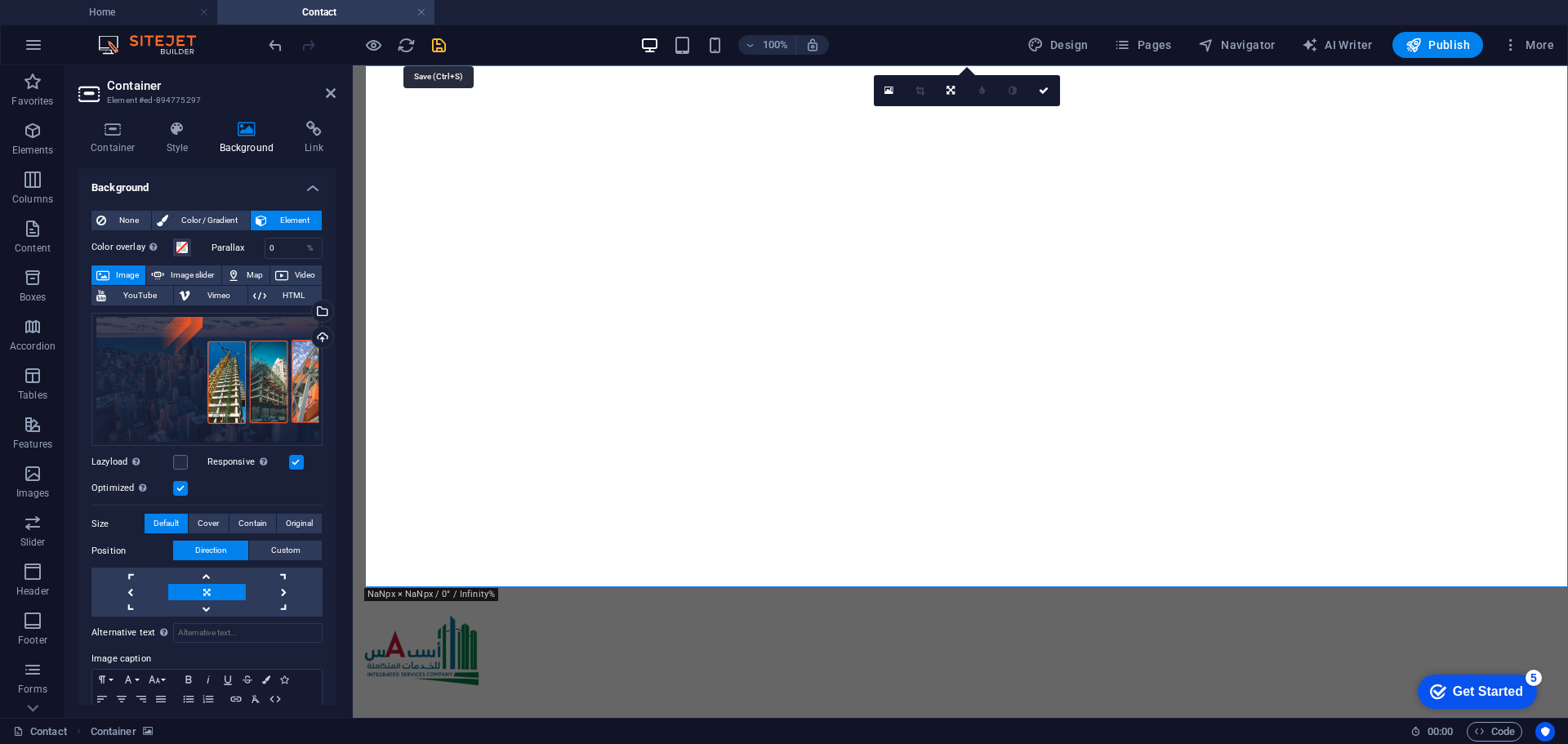
click at [441, 48] on icon "save" at bounding box center [438, 45] width 19 height 19
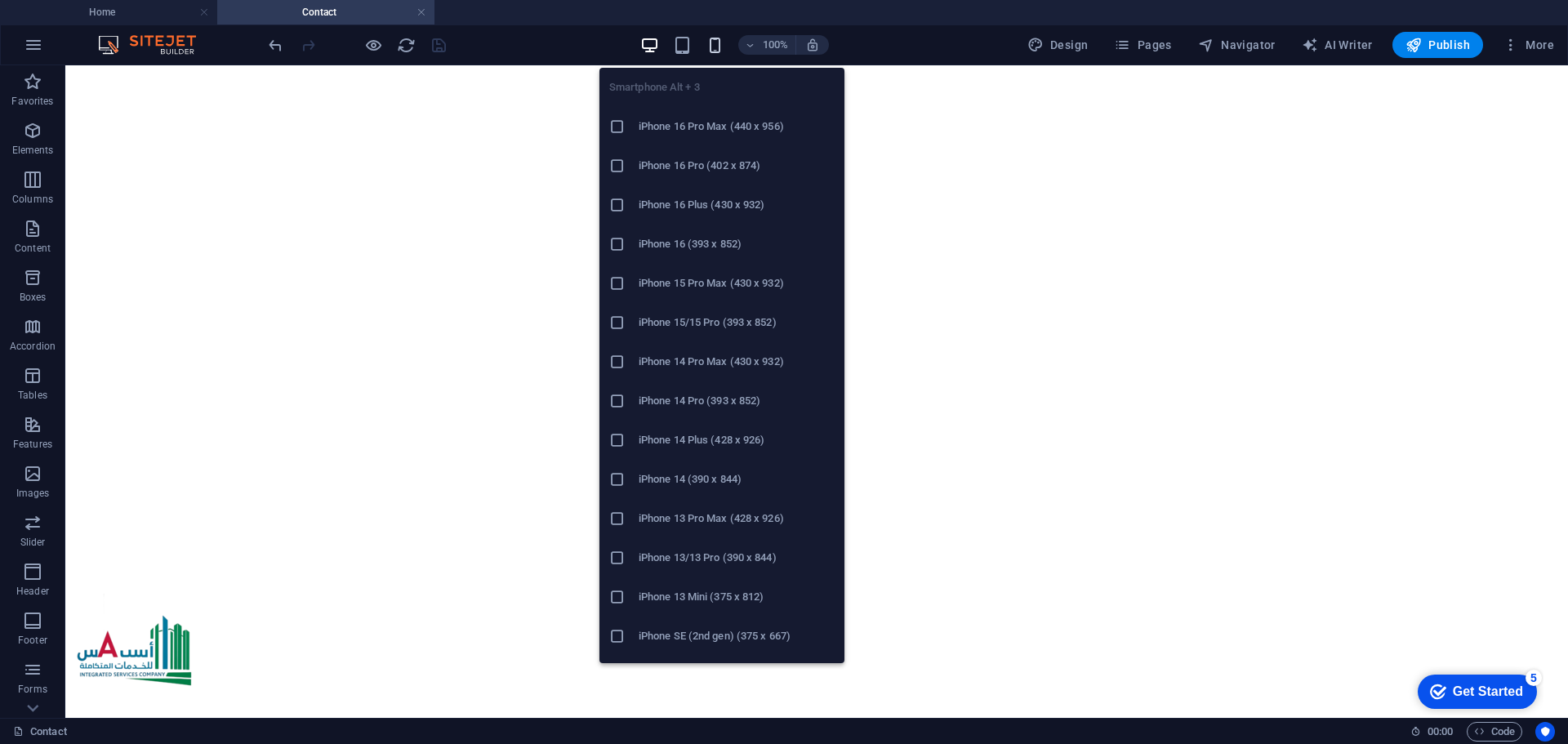
click at [720, 48] on icon "button" at bounding box center [715, 45] width 19 height 19
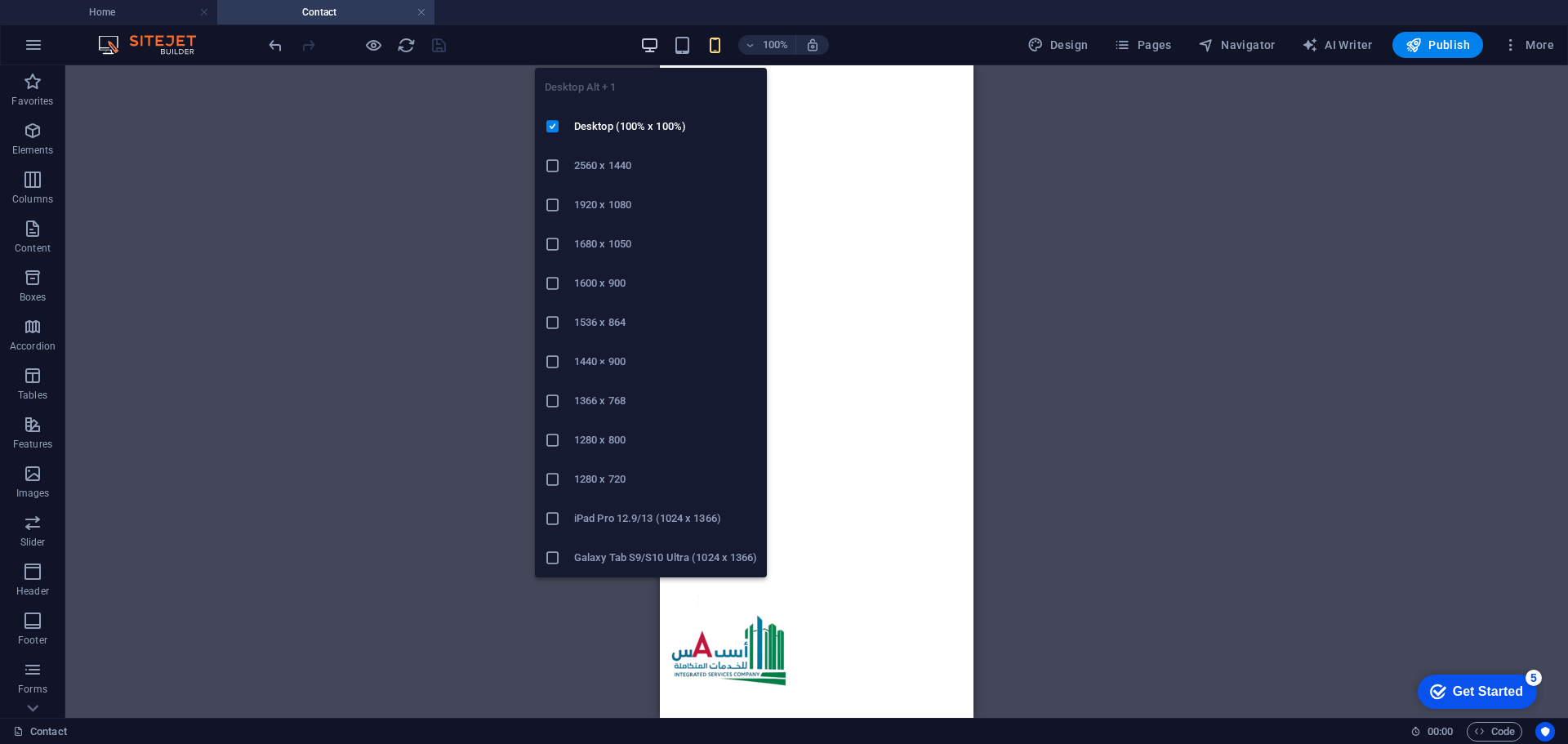
click at [653, 45] on icon "button" at bounding box center [649, 45] width 19 height 19
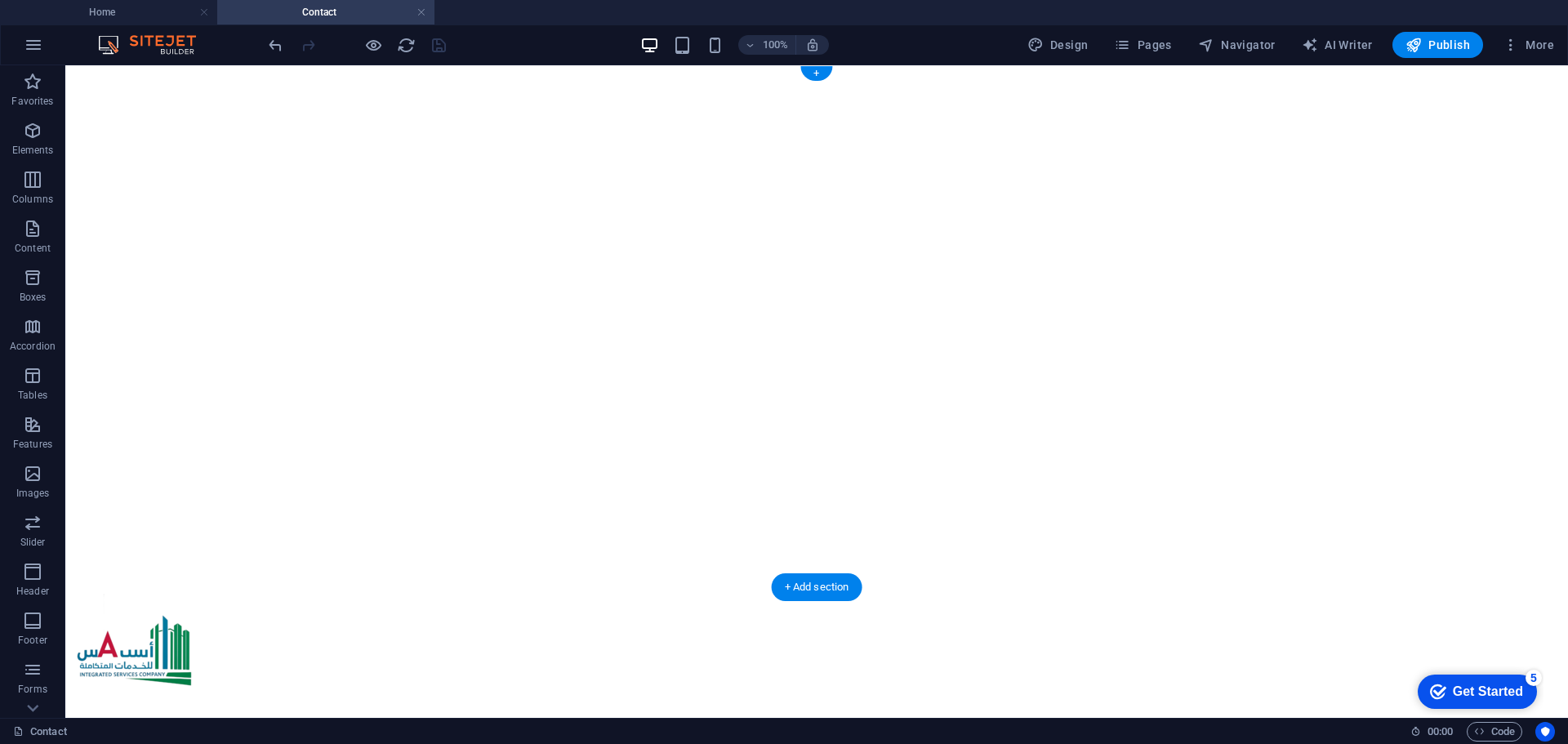
click at [238, 72] on figure at bounding box center [817, 72] width 1490 height 0
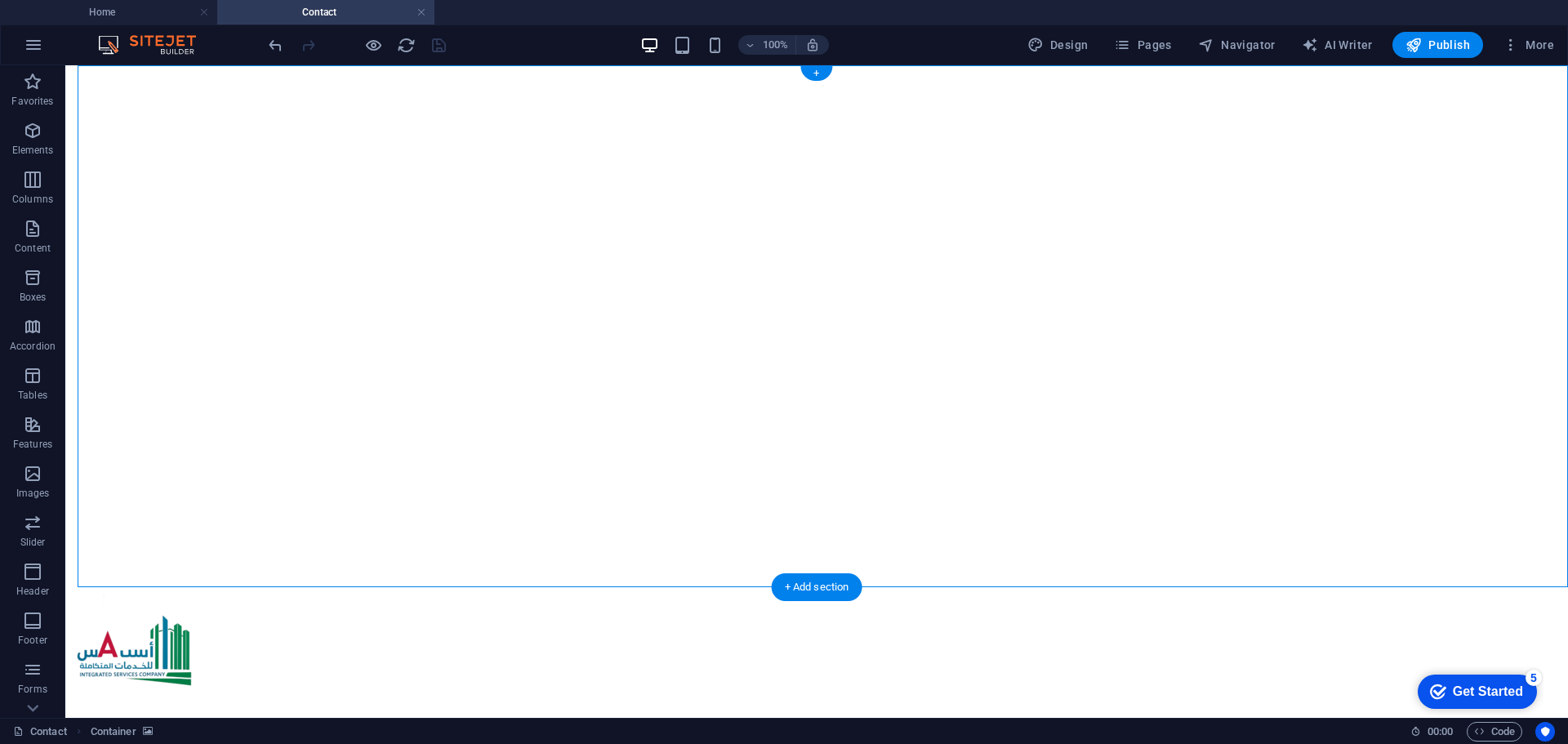
click at [239, 72] on figure at bounding box center [817, 72] width 1490 height 0
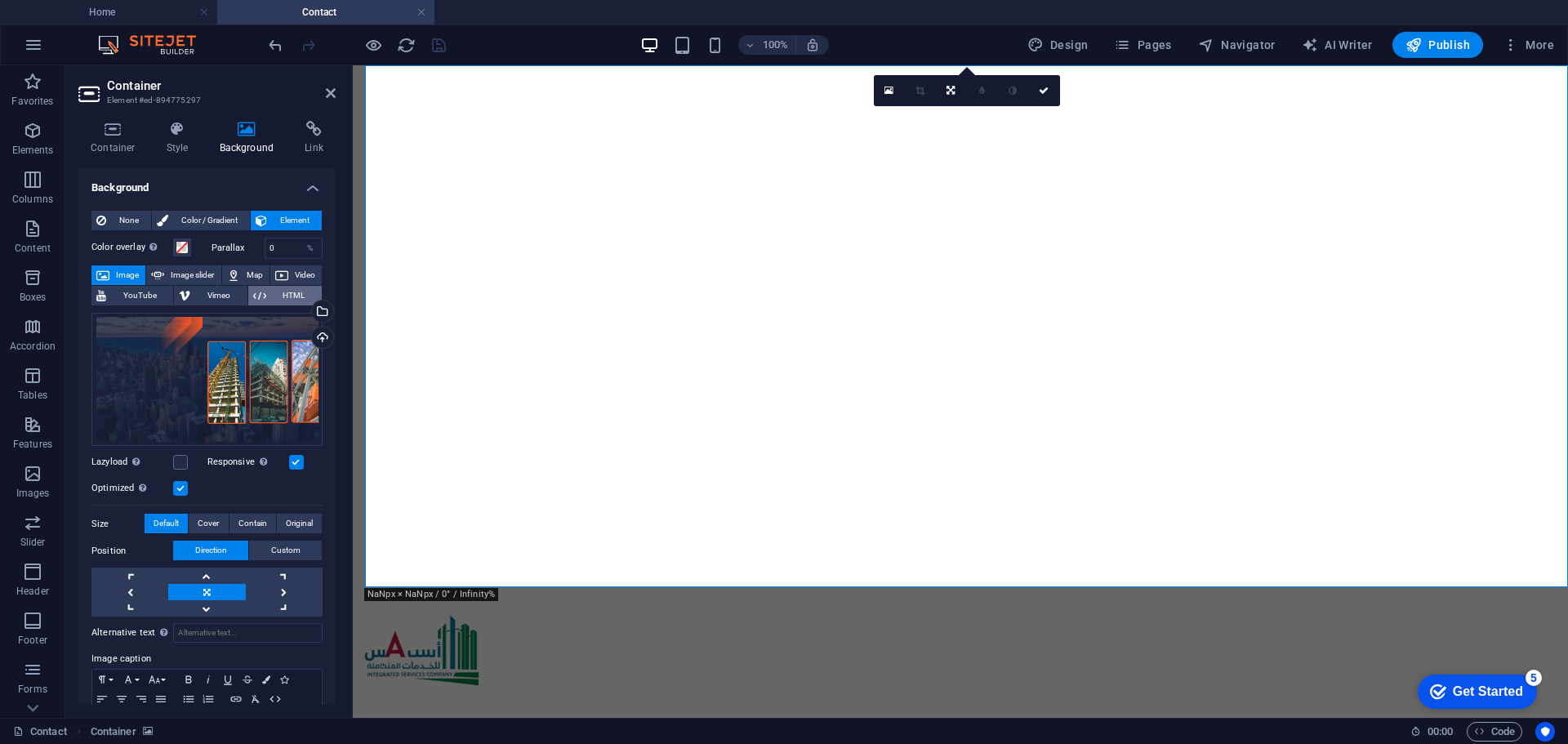
click at [280, 296] on span "HTML" at bounding box center [294, 296] width 46 height 20
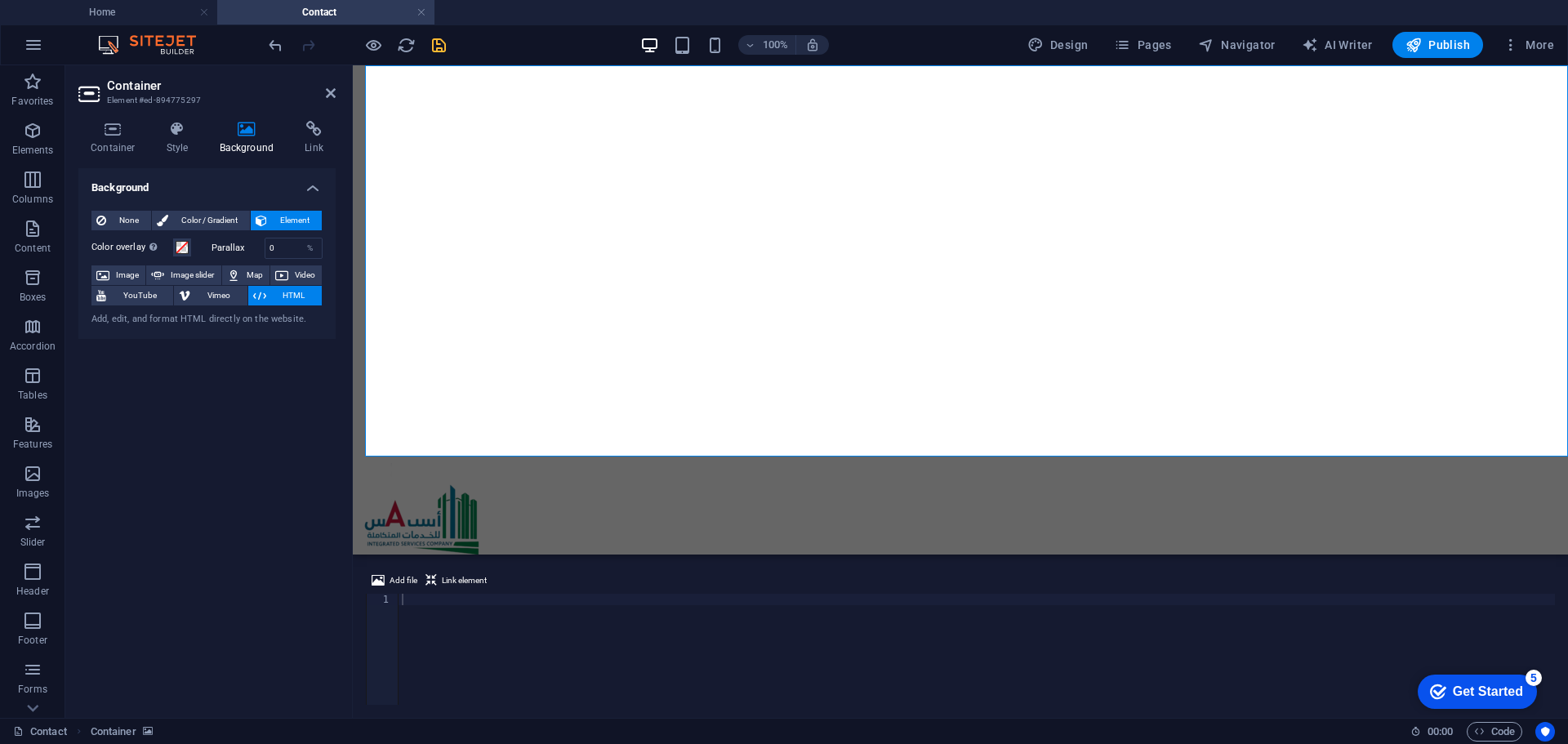
click at [451, 611] on div at bounding box center [977, 660] width 1157 height 134
paste textarea
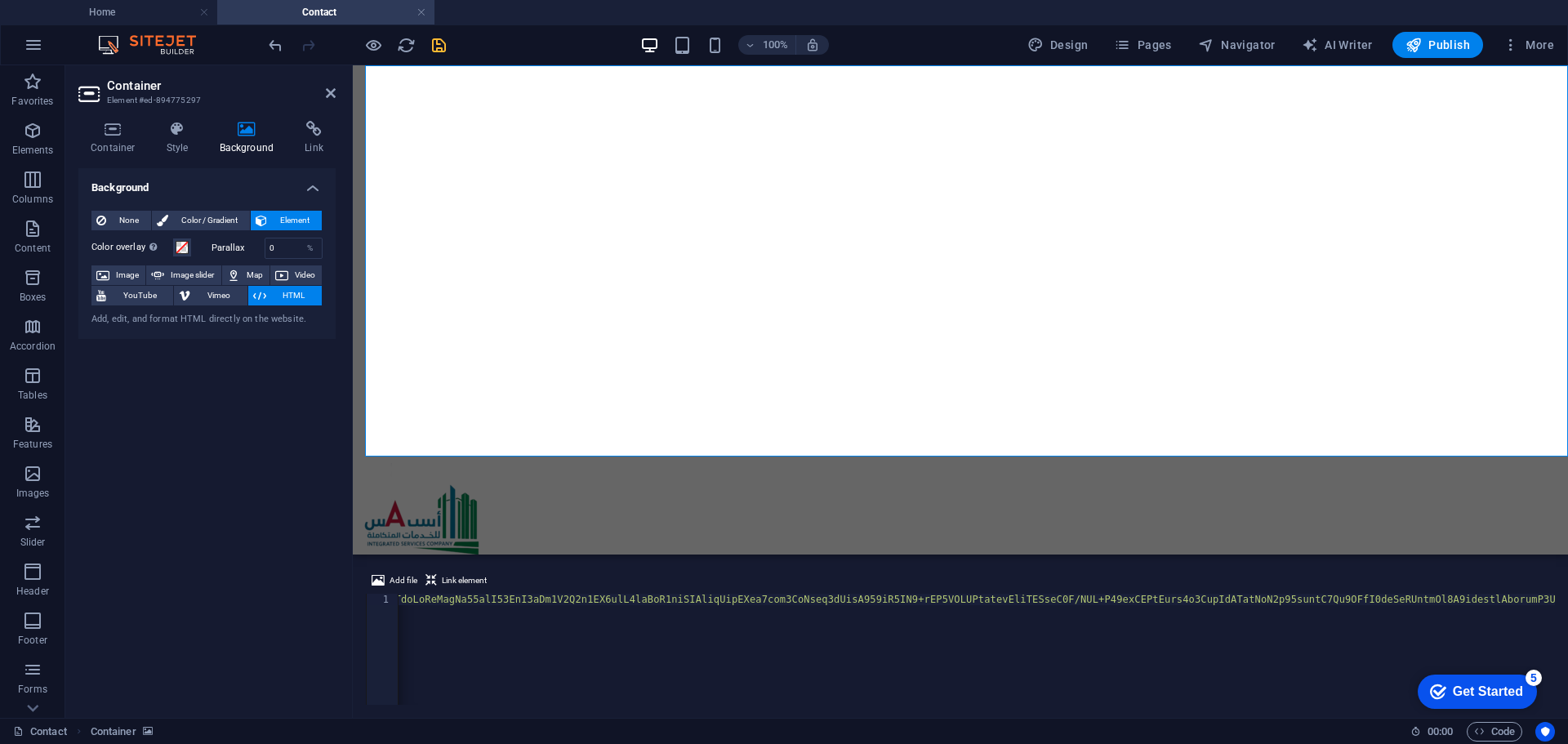
scroll to position [0, 54047]
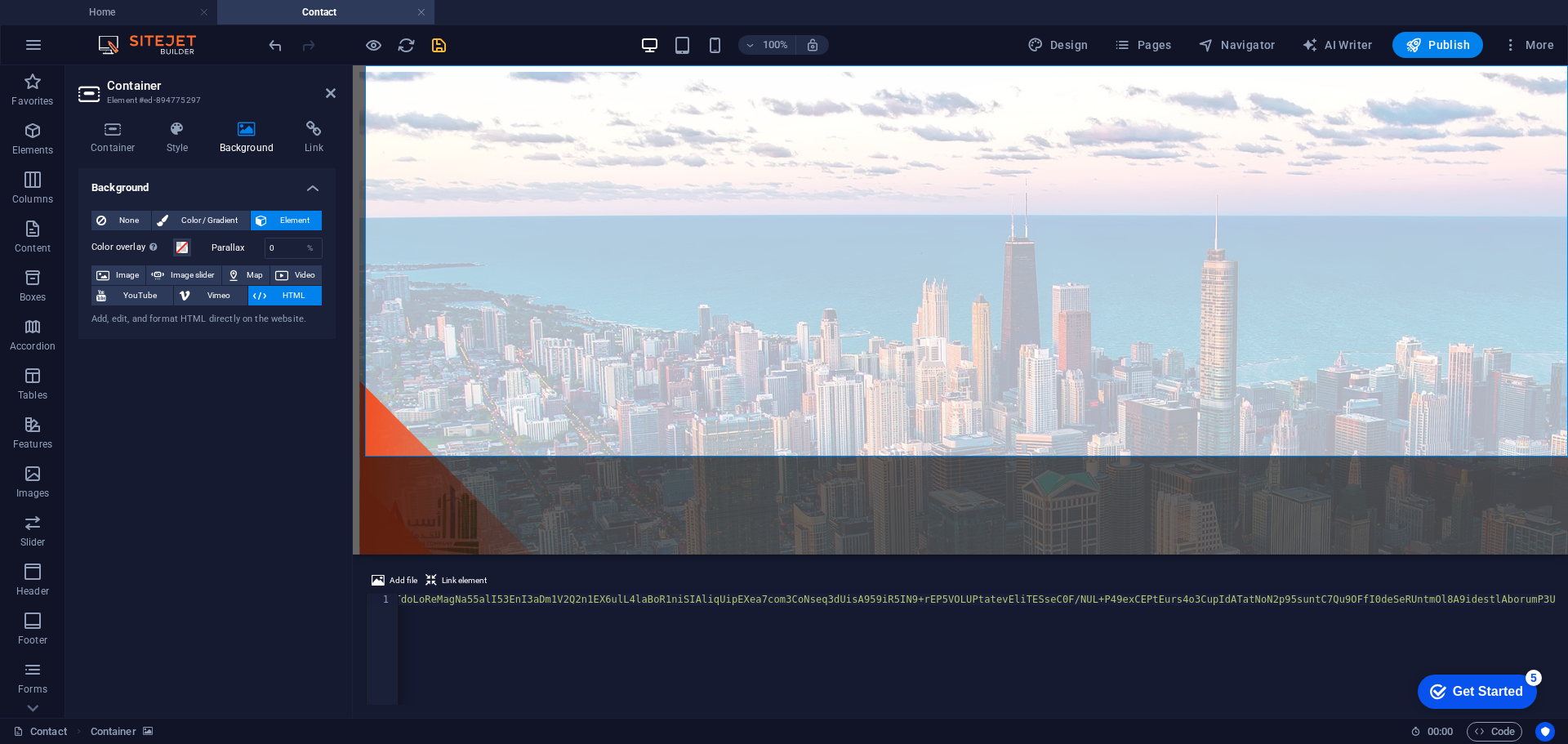
click at [287, 402] on div "Background None Color / Gradient Element Stretch background to full-width Color…" at bounding box center [206, 436] width 257 height 537
click at [445, 51] on icon "save" at bounding box center [438, 45] width 19 height 19
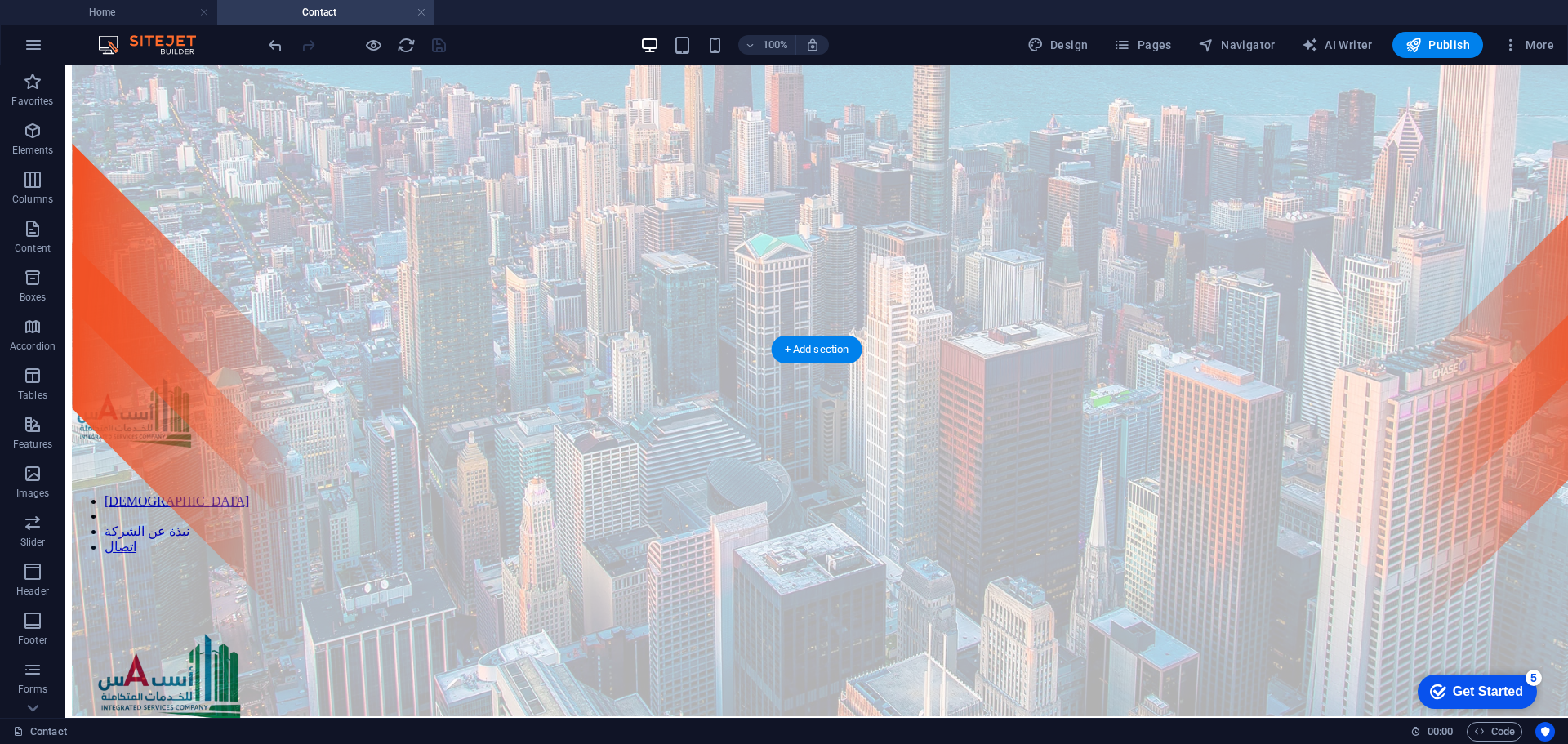
scroll to position [74, 0]
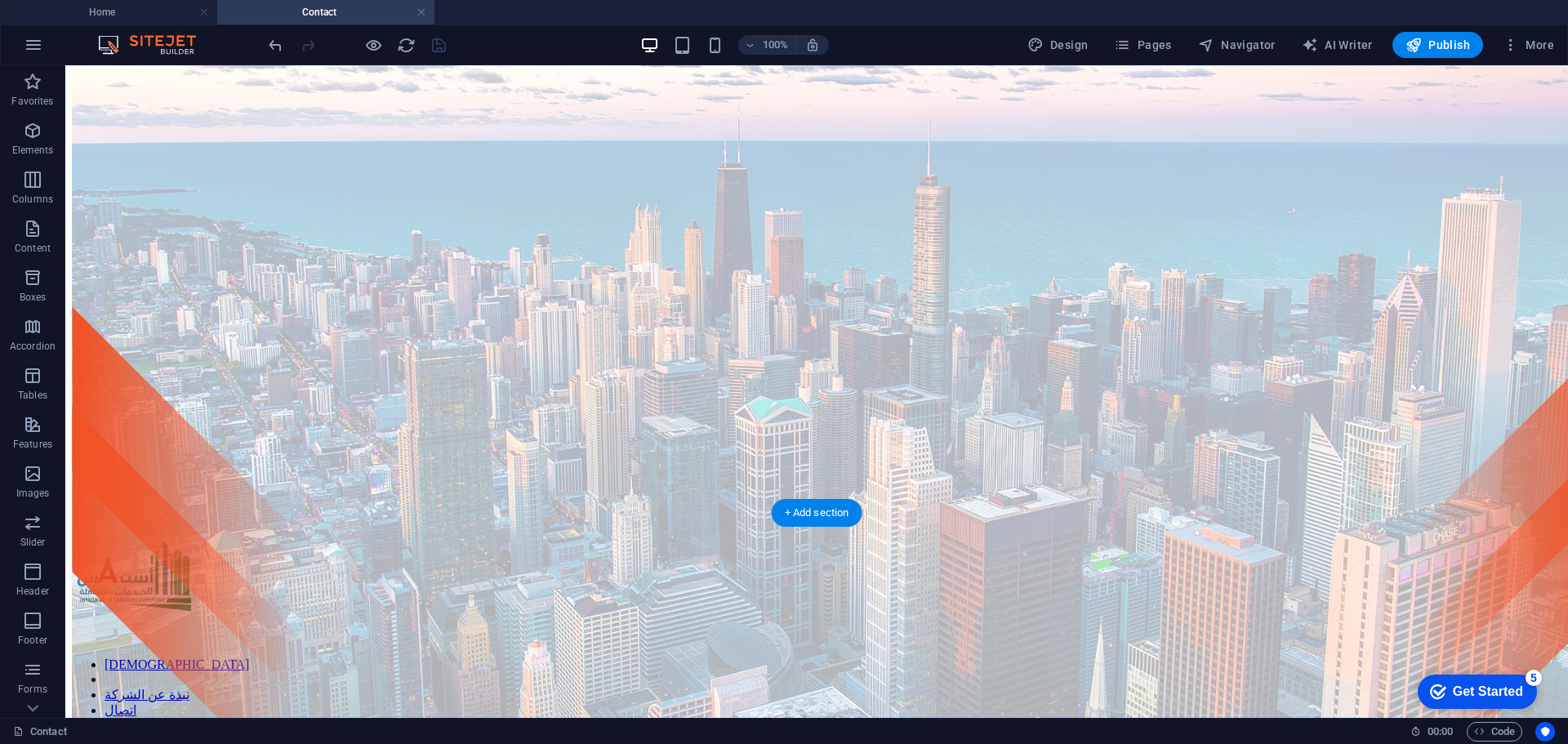
click at [186, 325] on div at bounding box center [817, 440] width 1490 height 886
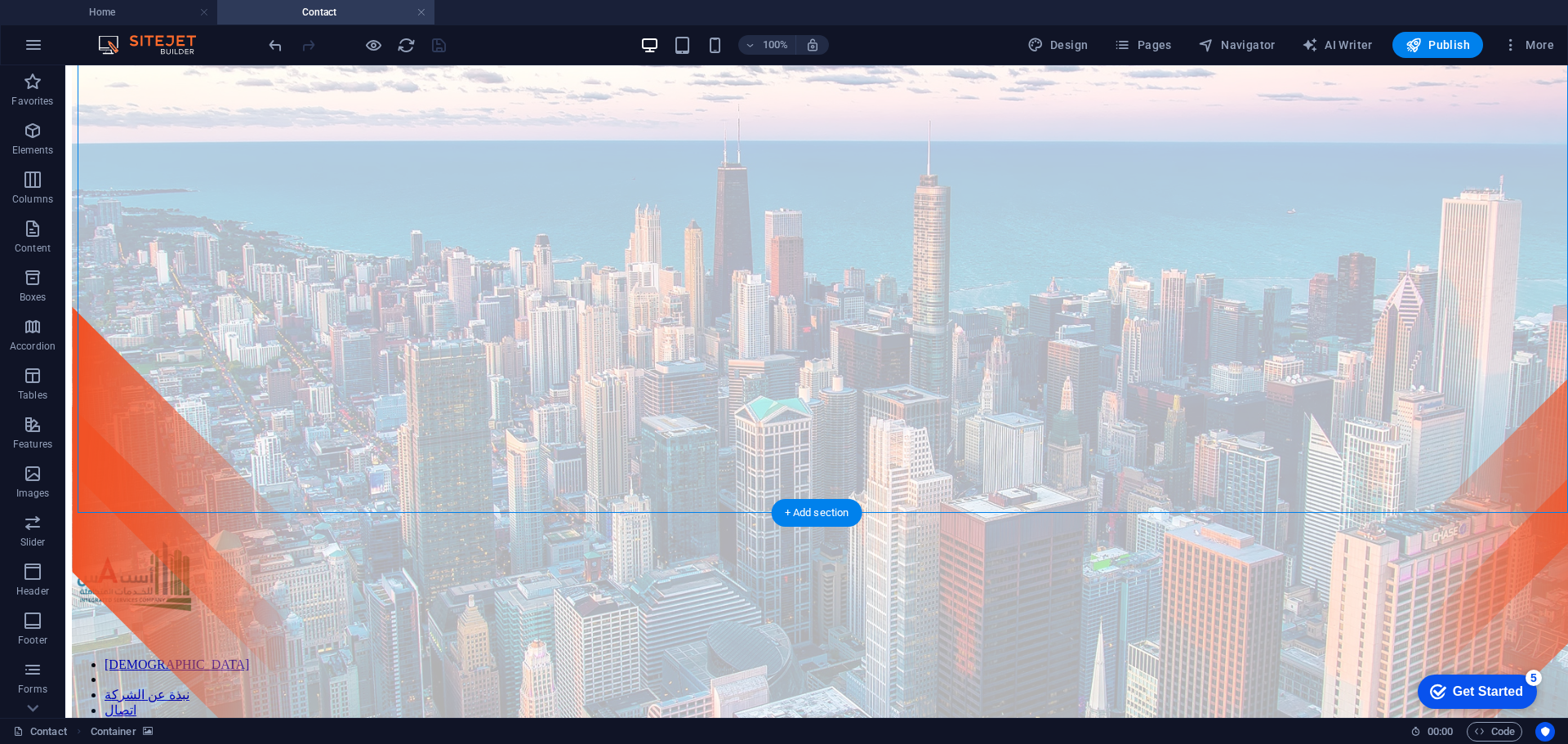
click at [186, 325] on div at bounding box center [817, 440] width 1490 height 886
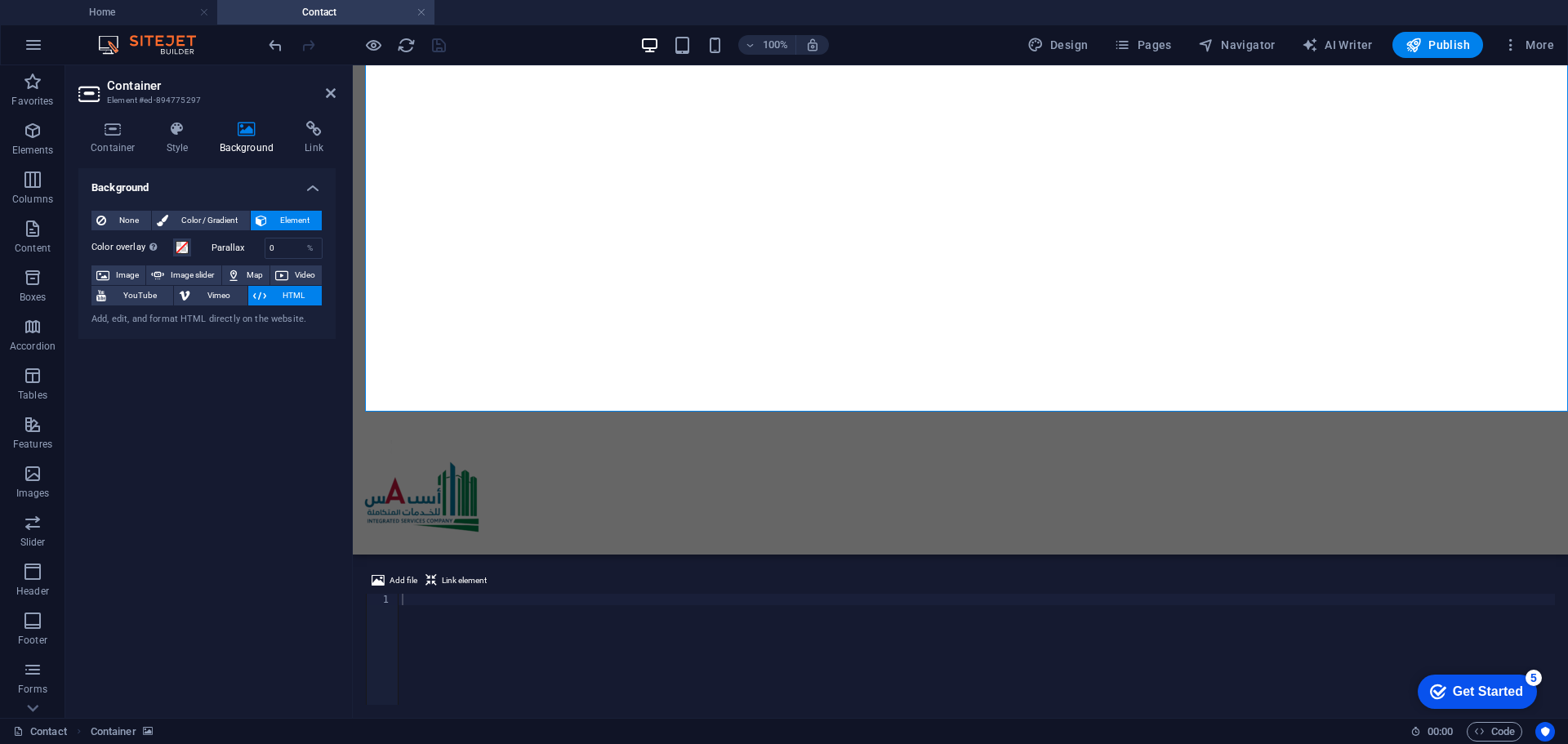
scroll to position [0, 0]
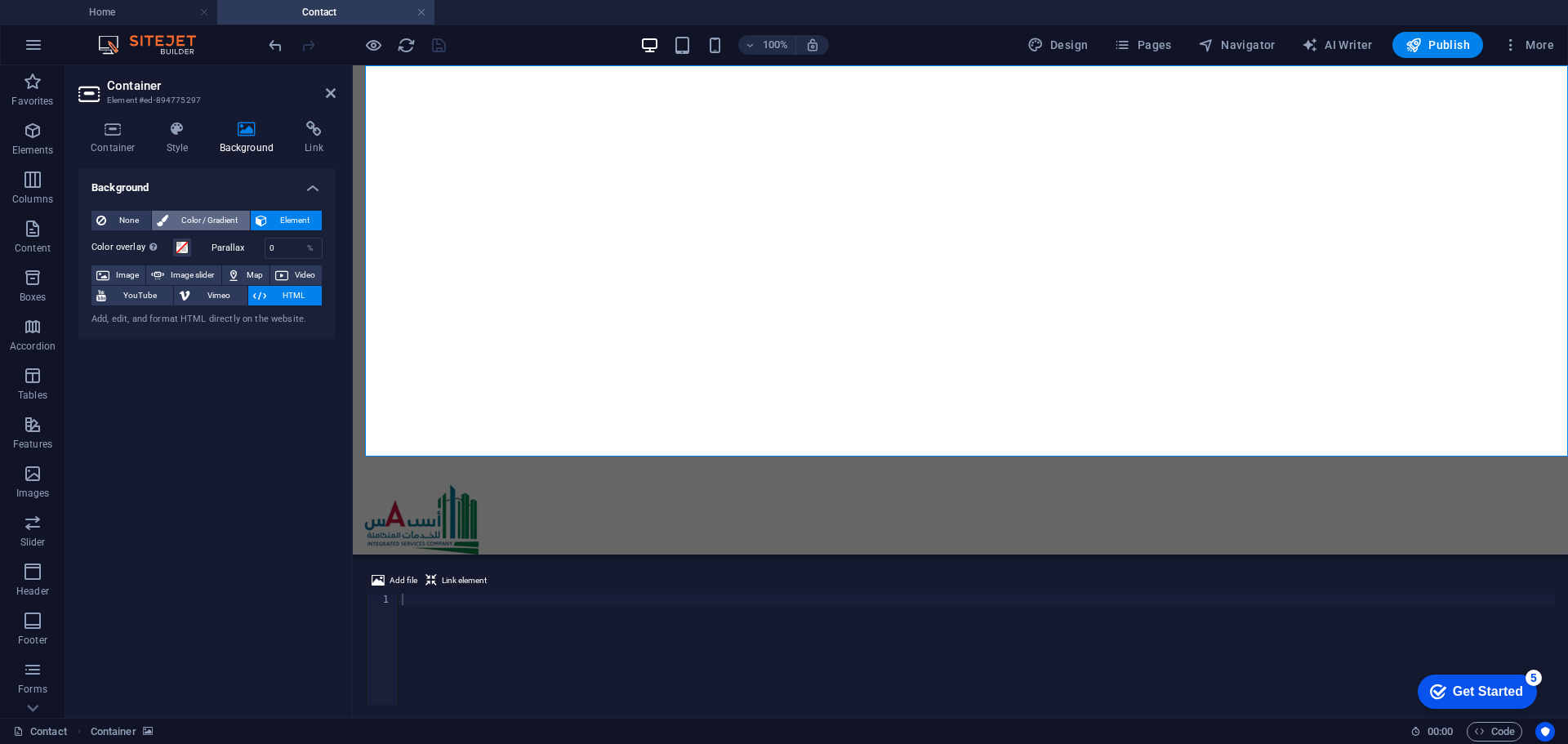
click at [180, 218] on span "Color / Gradient" at bounding box center [209, 221] width 72 height 20
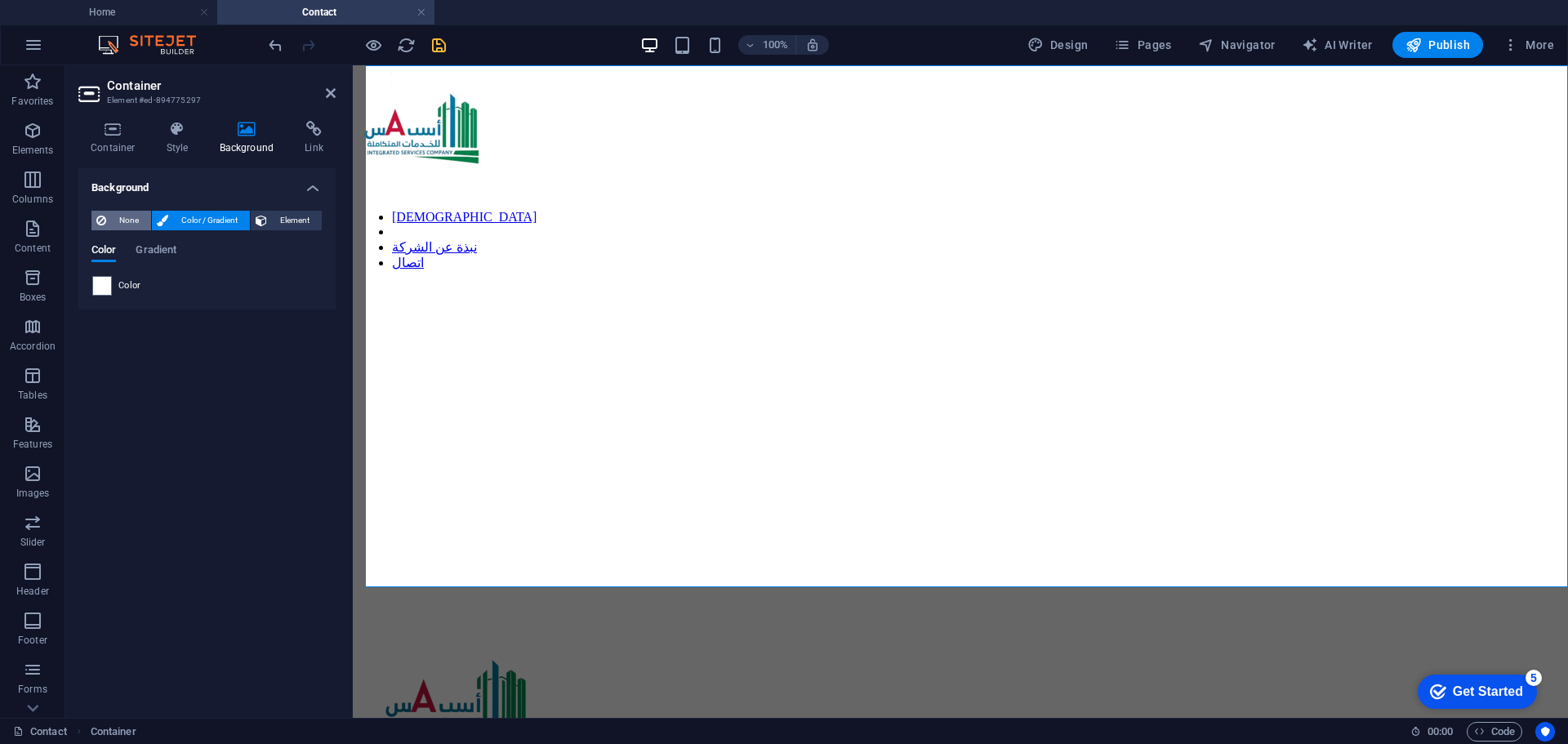
click at [125, 213] on span "None" at bounding box center [128, 221] width 35 height 20
click at [228, 139] on h4 "Background" at bounding box center [250, 138] width 86 height 34
click at [243, 137] on h4 "Background" at bounding box center [250, 138] width 86 height 34
click at [332, 95] on icon at bounding box center [330, 93] width 10 height 13
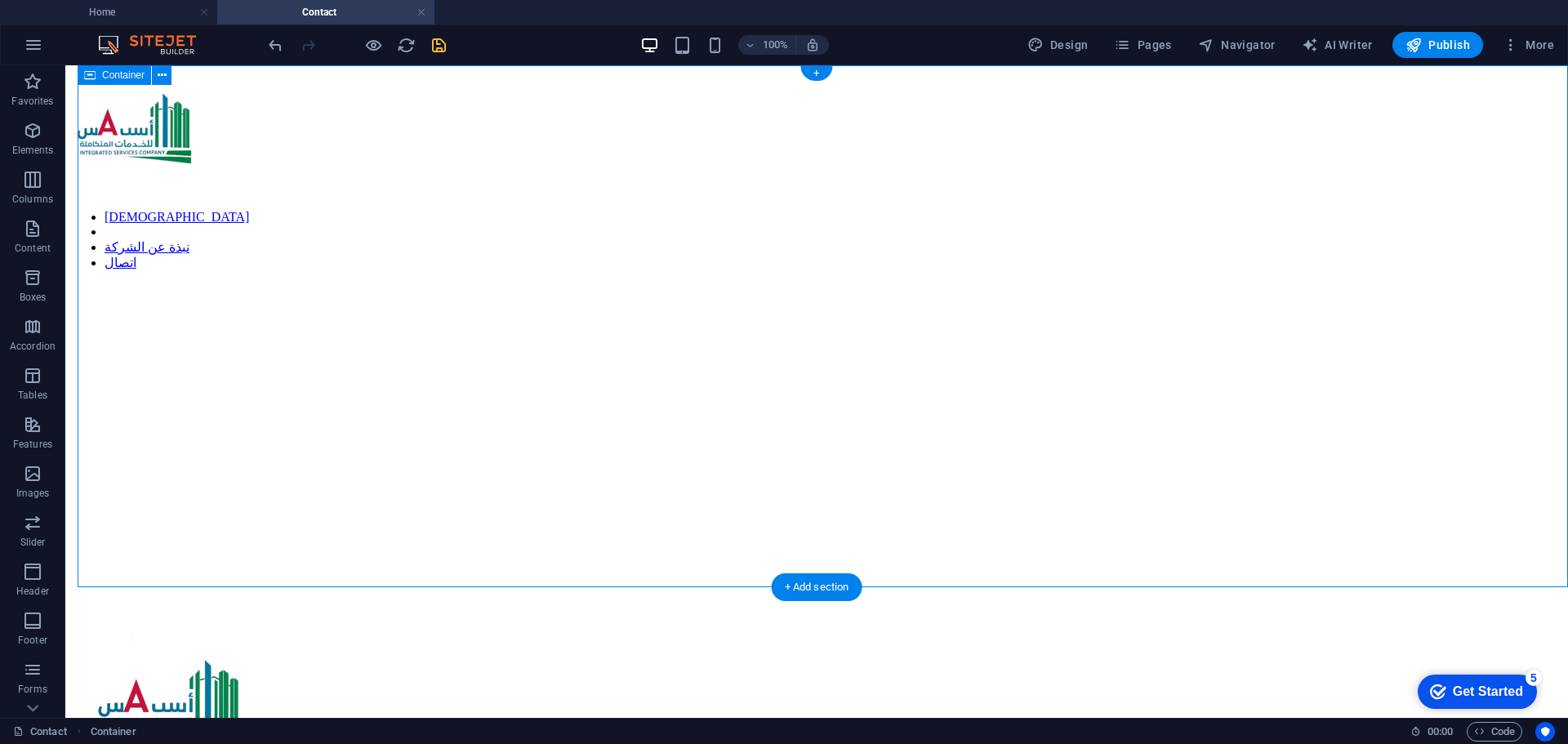
click at [426, 335] on div "الرئسية نبذة عن الشركة اتصال" at bounding box center [817, 333] width 1490 height 522
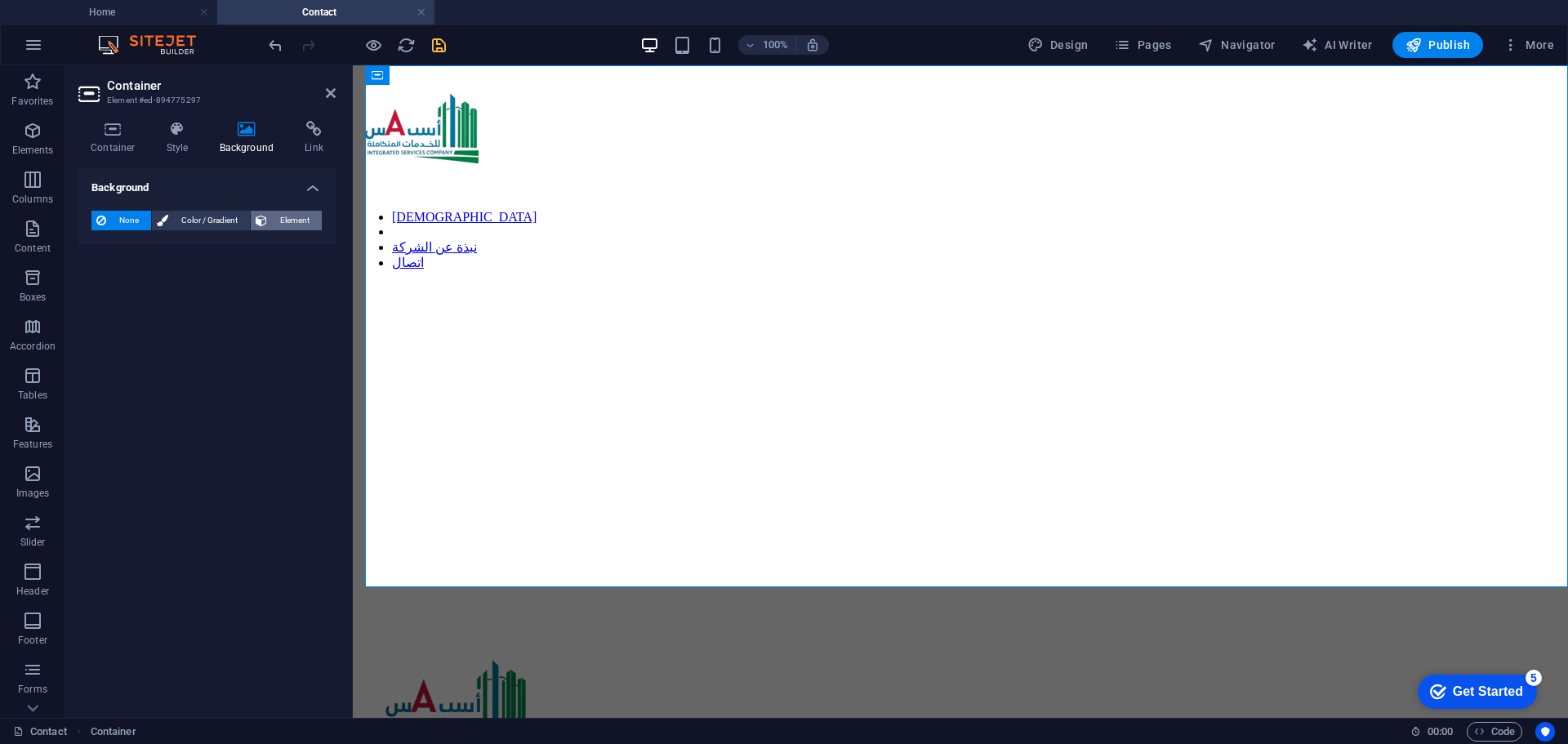
click at [297, 218] on span "Element" at bounding box center [295, 221] width 45 height 20
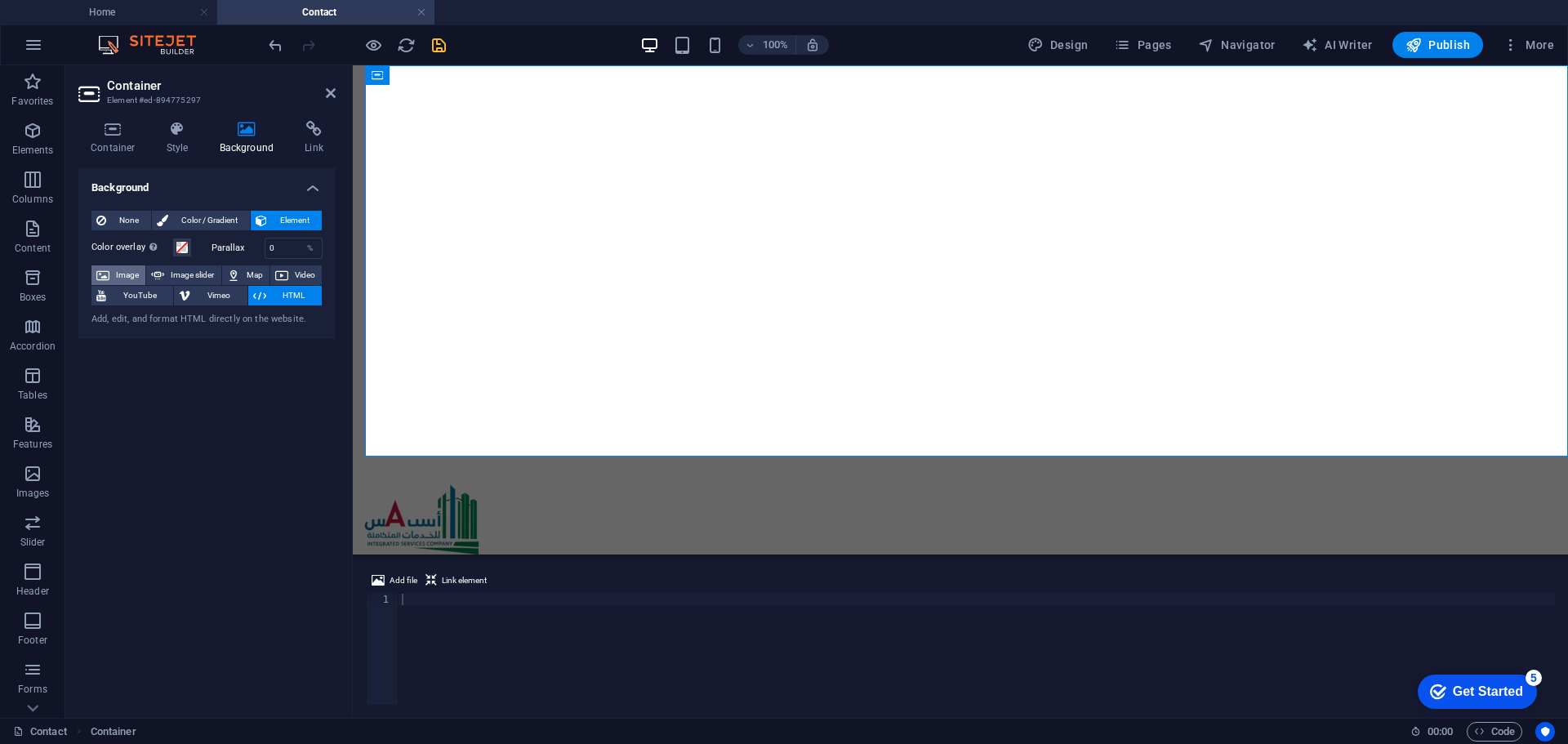
click at [133, 274] on span "Image" at bounding box center [127, 275] width 26 height 20
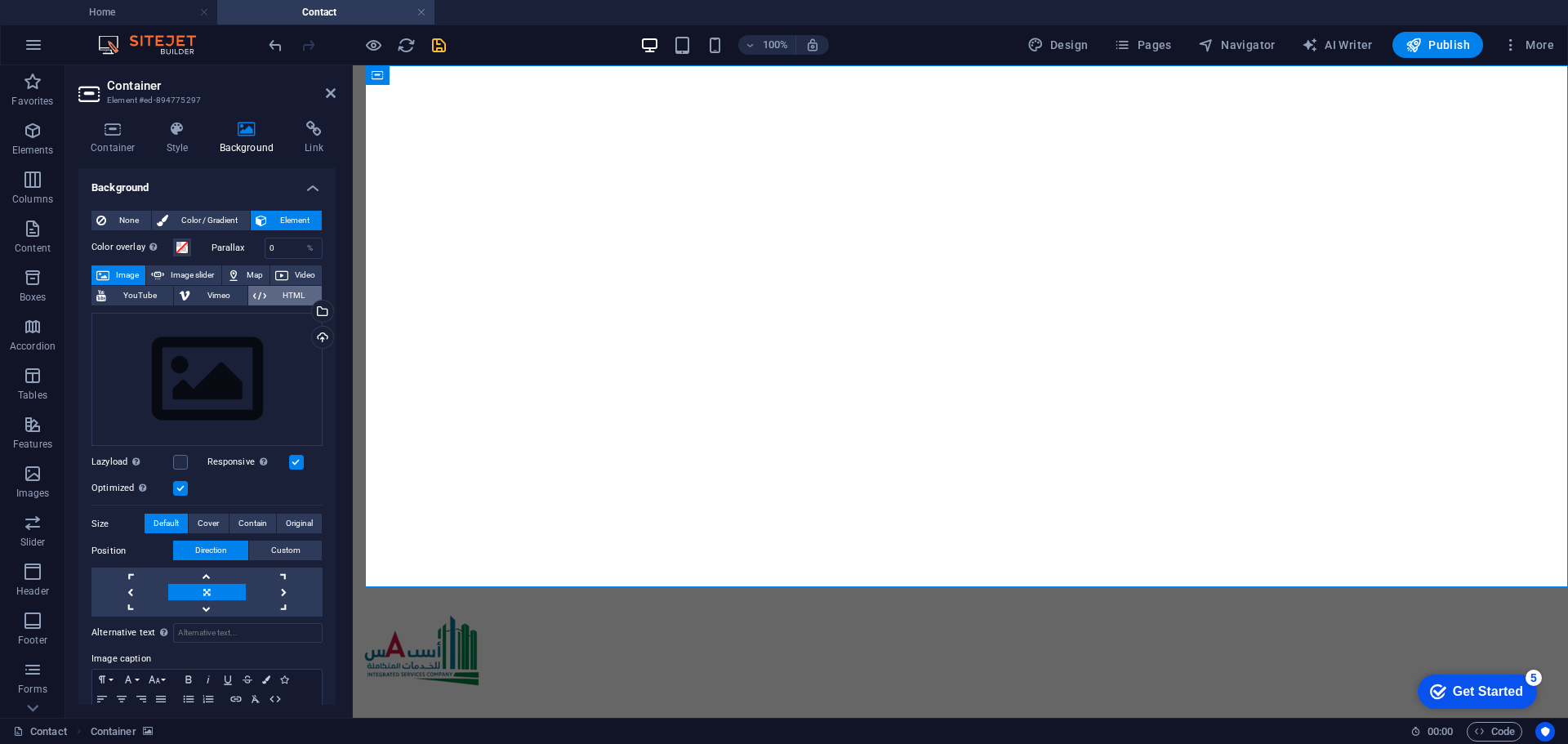
click at [280, 299] on span "HTML" at bounding box center [294, 296] width 46 height 20
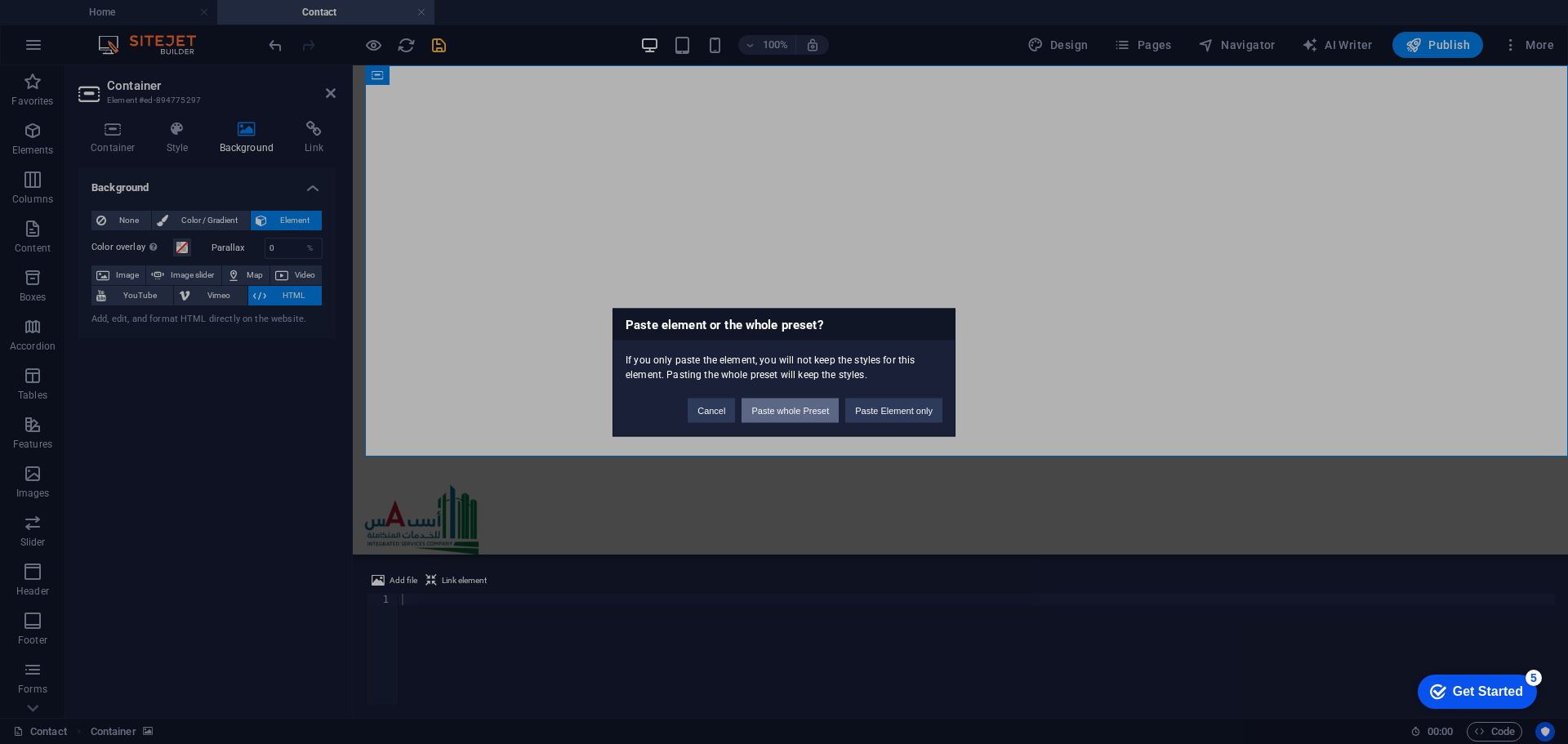
click at [802, 412] on button "Paste whole Preset" at bounding box center [790, 409] width 97 height 24
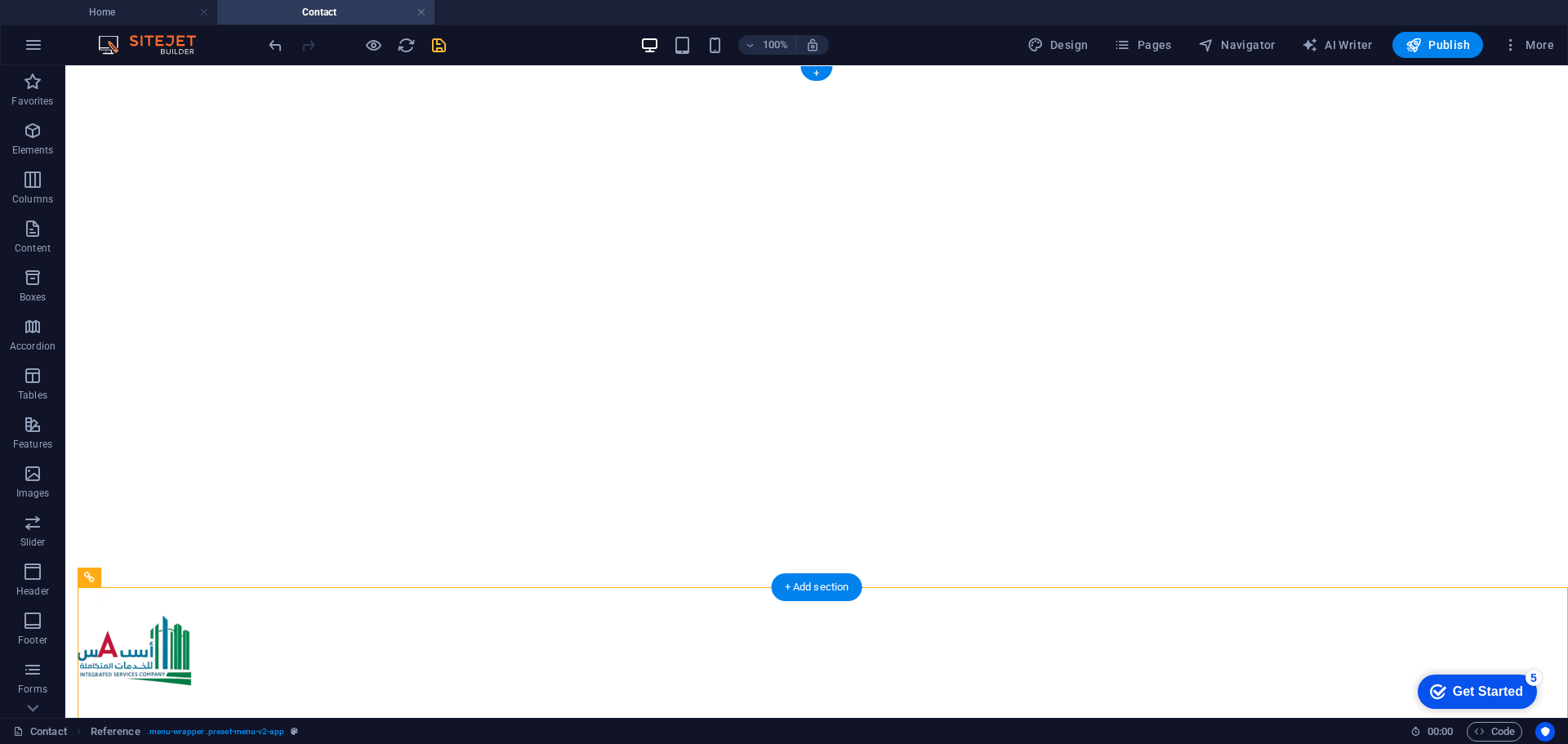
click at [307, 72] on div at bounding box center [817, 72] width 1490 height 0
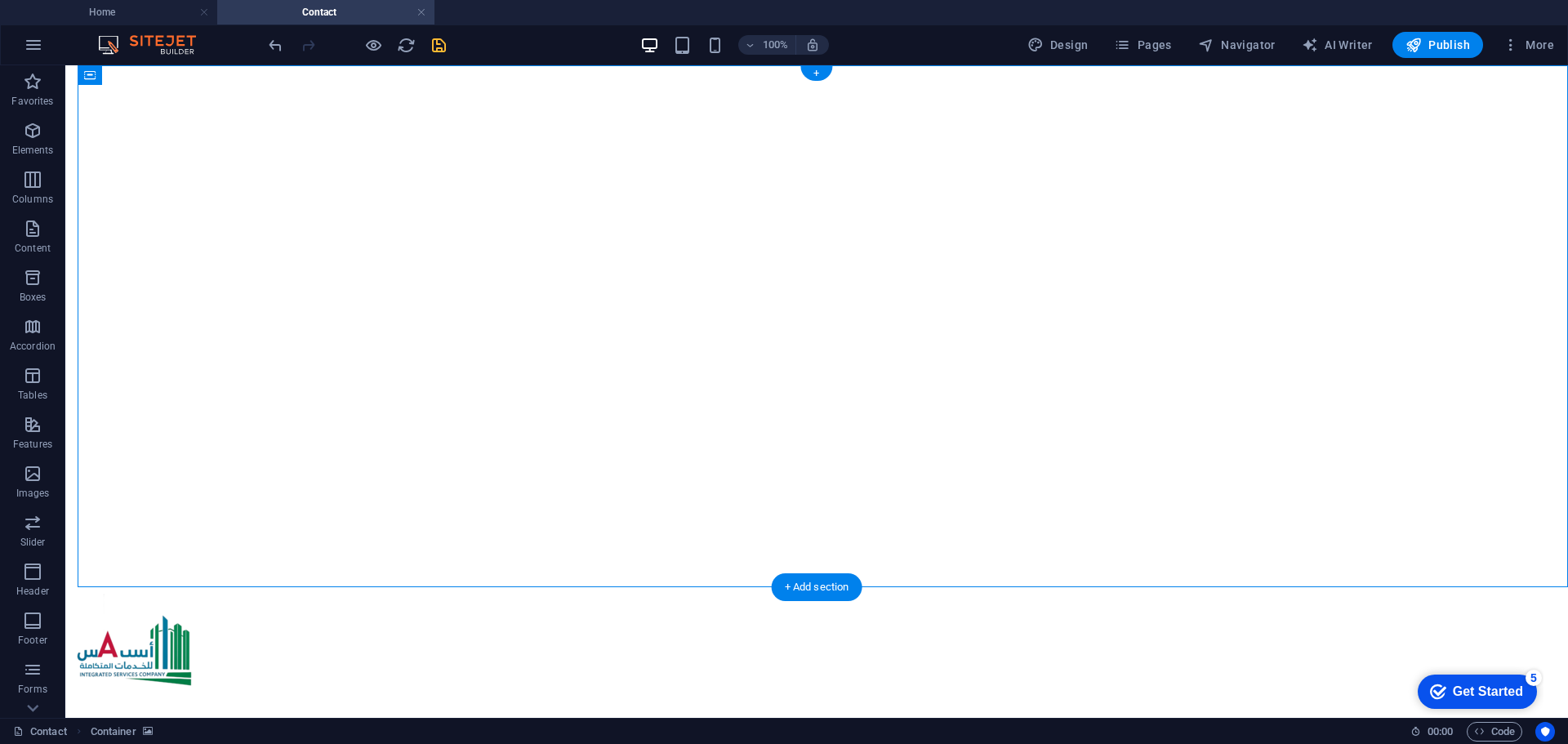
click at [307, 72] on div at bounding box center [817, 72] width 1490 height 0
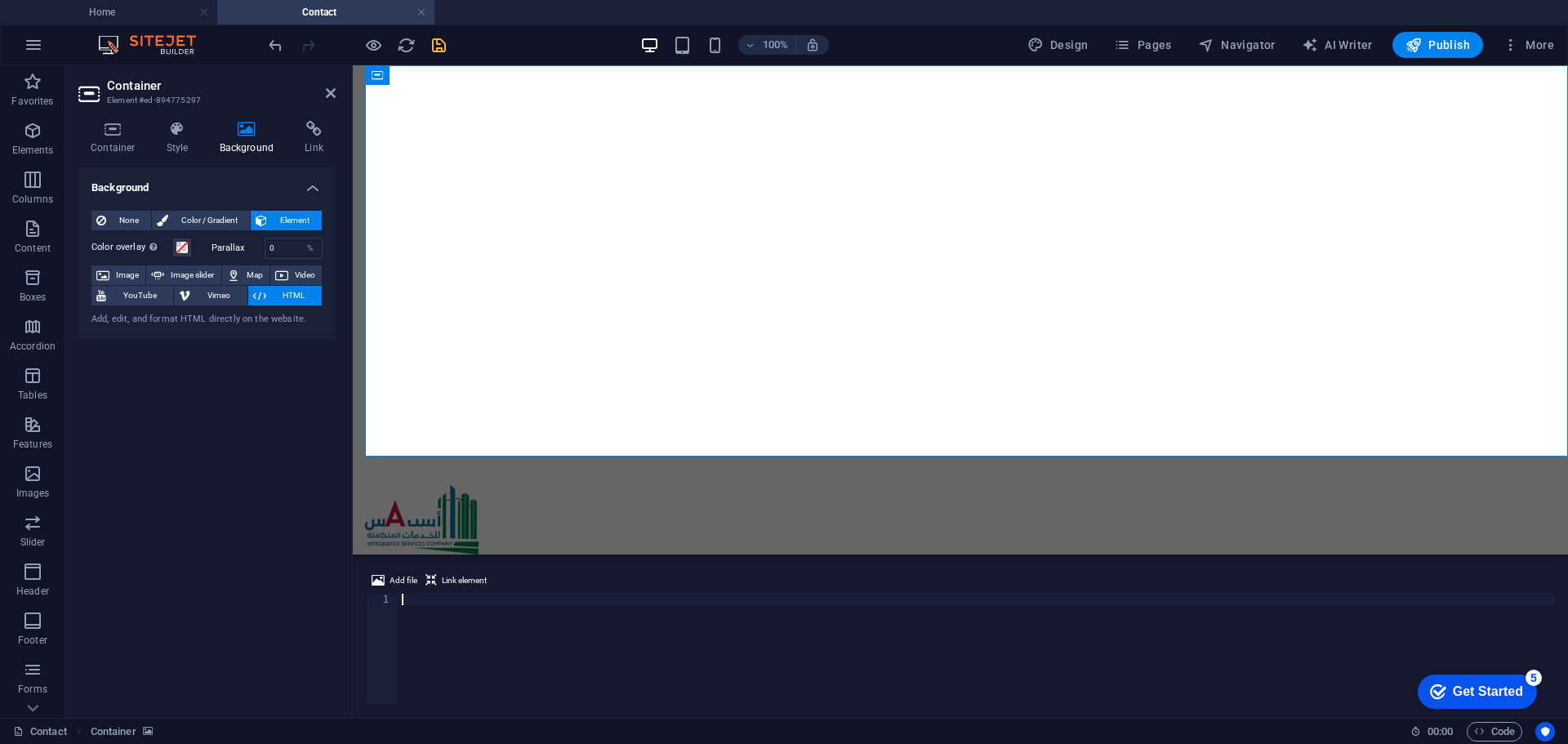
paste textarea
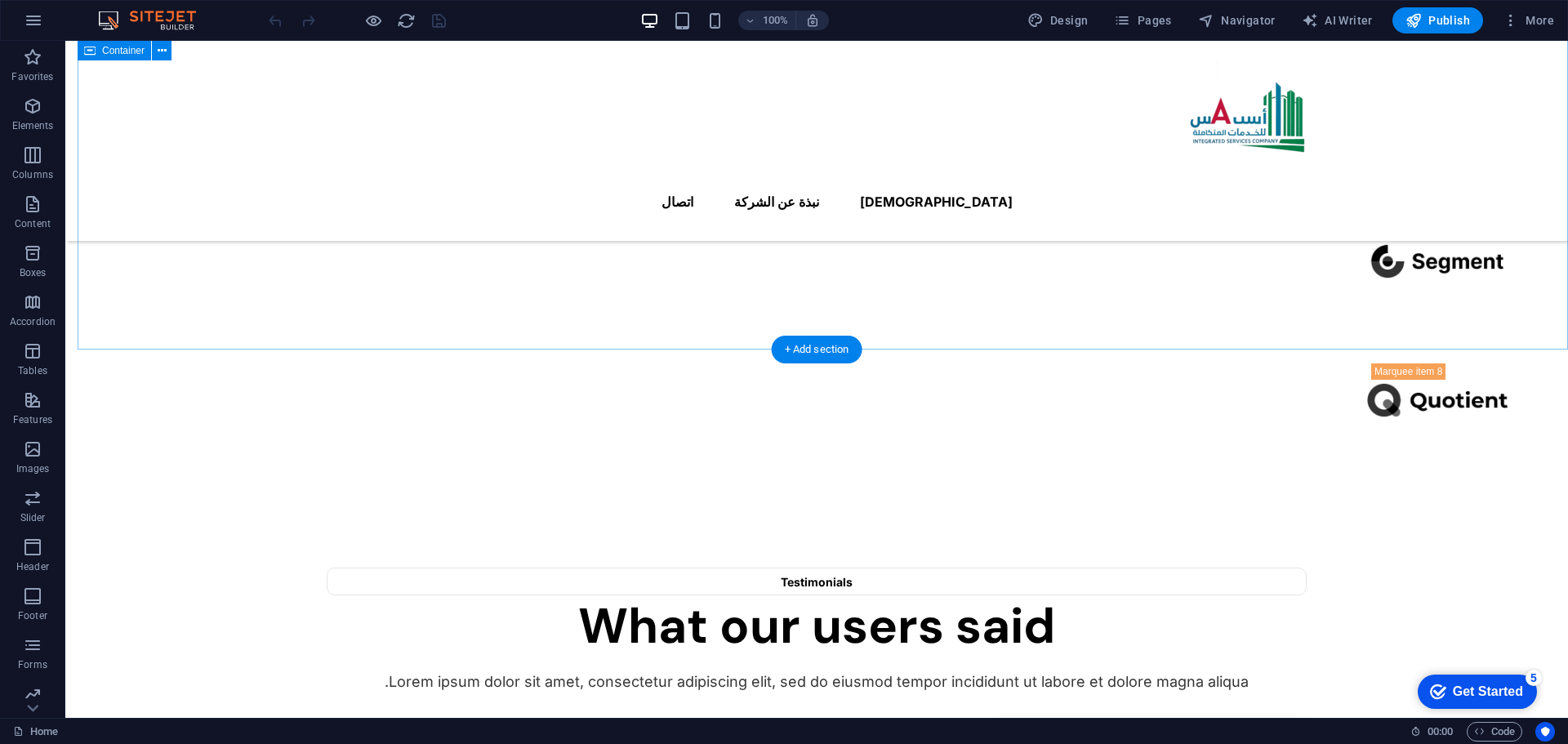
scroll to position [1877, 0]
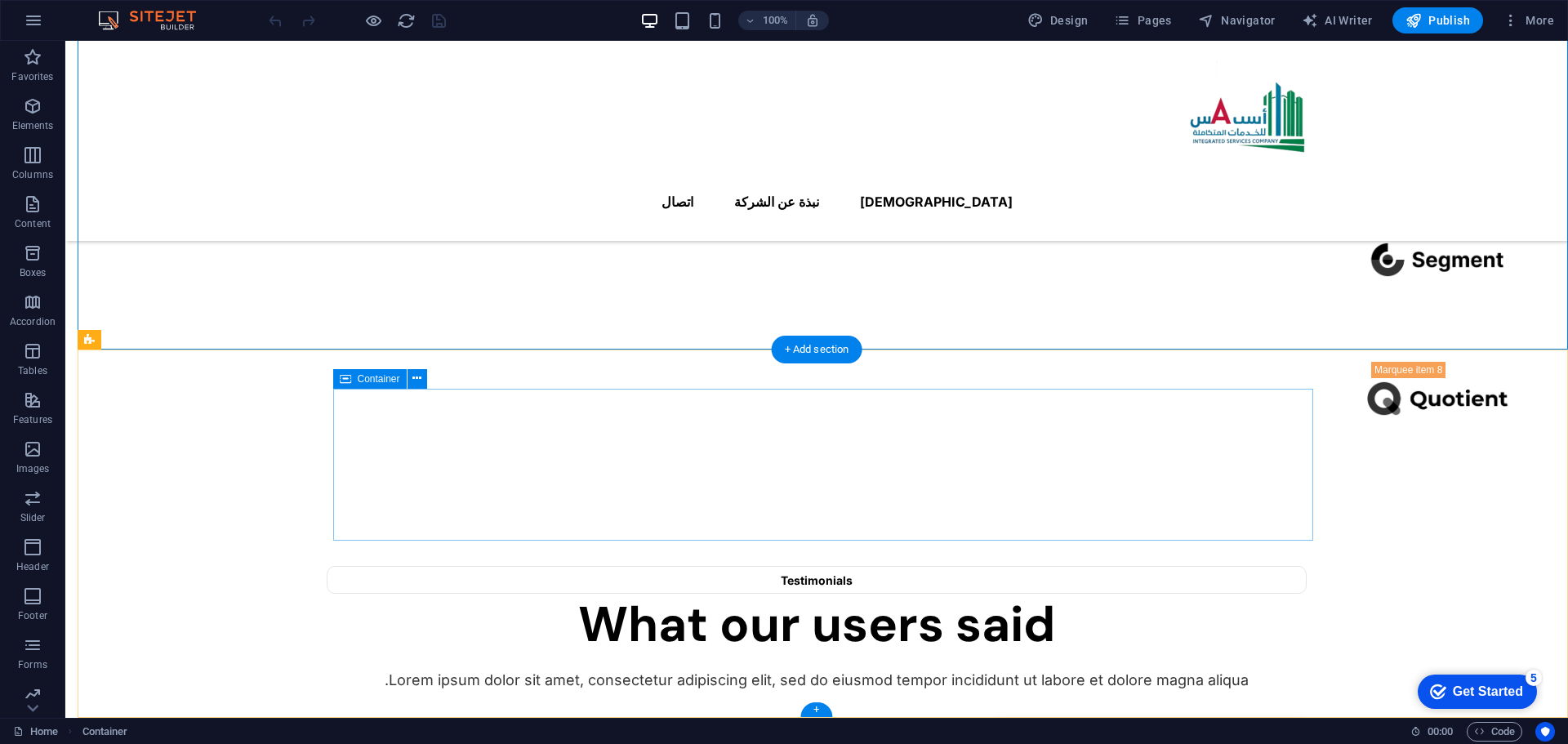
drag, startPoint x: 307, startPoint y: 349, endPoint x: 335, endPoint y: 472, distance: 126.1
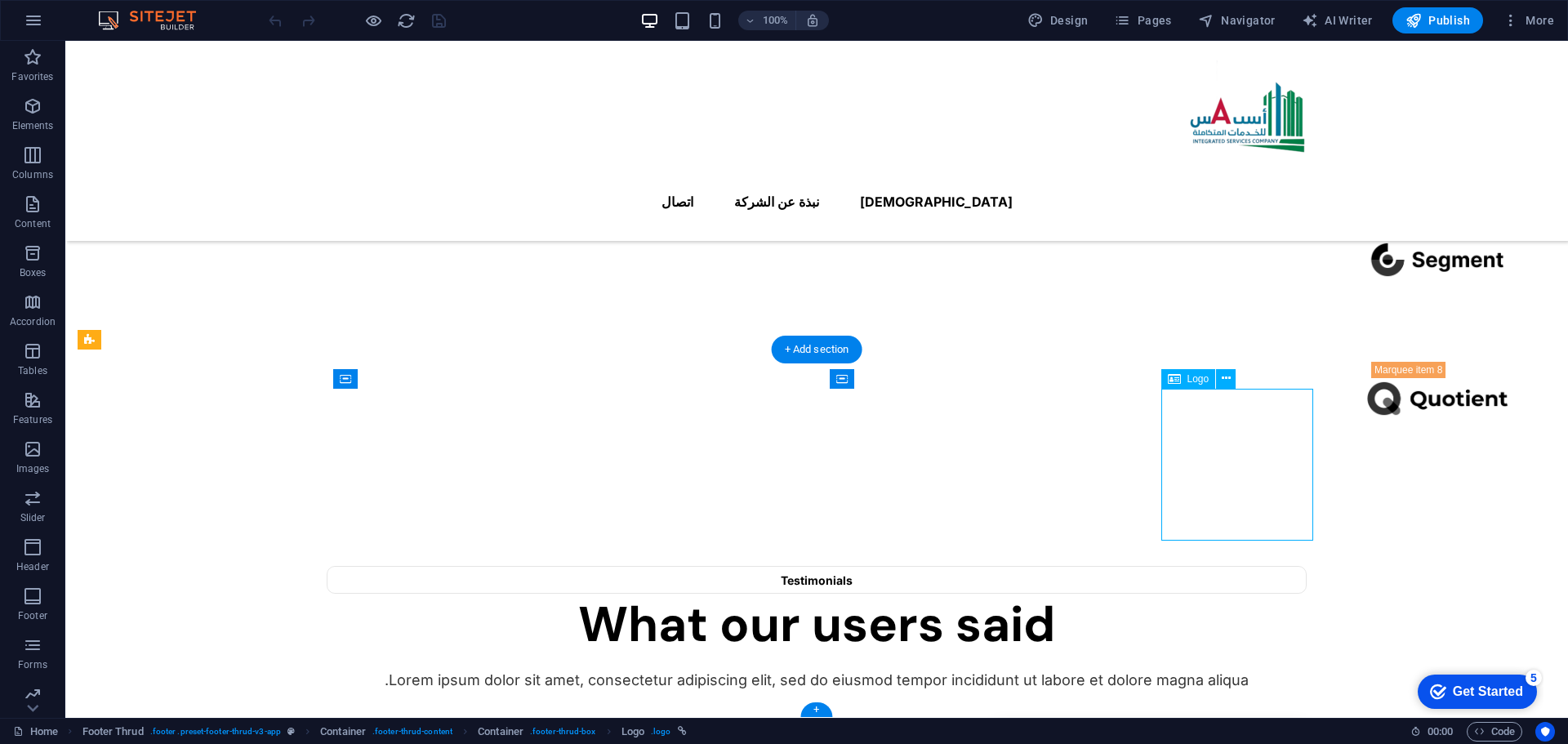
drag, startPoint x: 1241, startPoint y: 472, endPoint x: 1242, endPoint y: 507, distance: 35.0
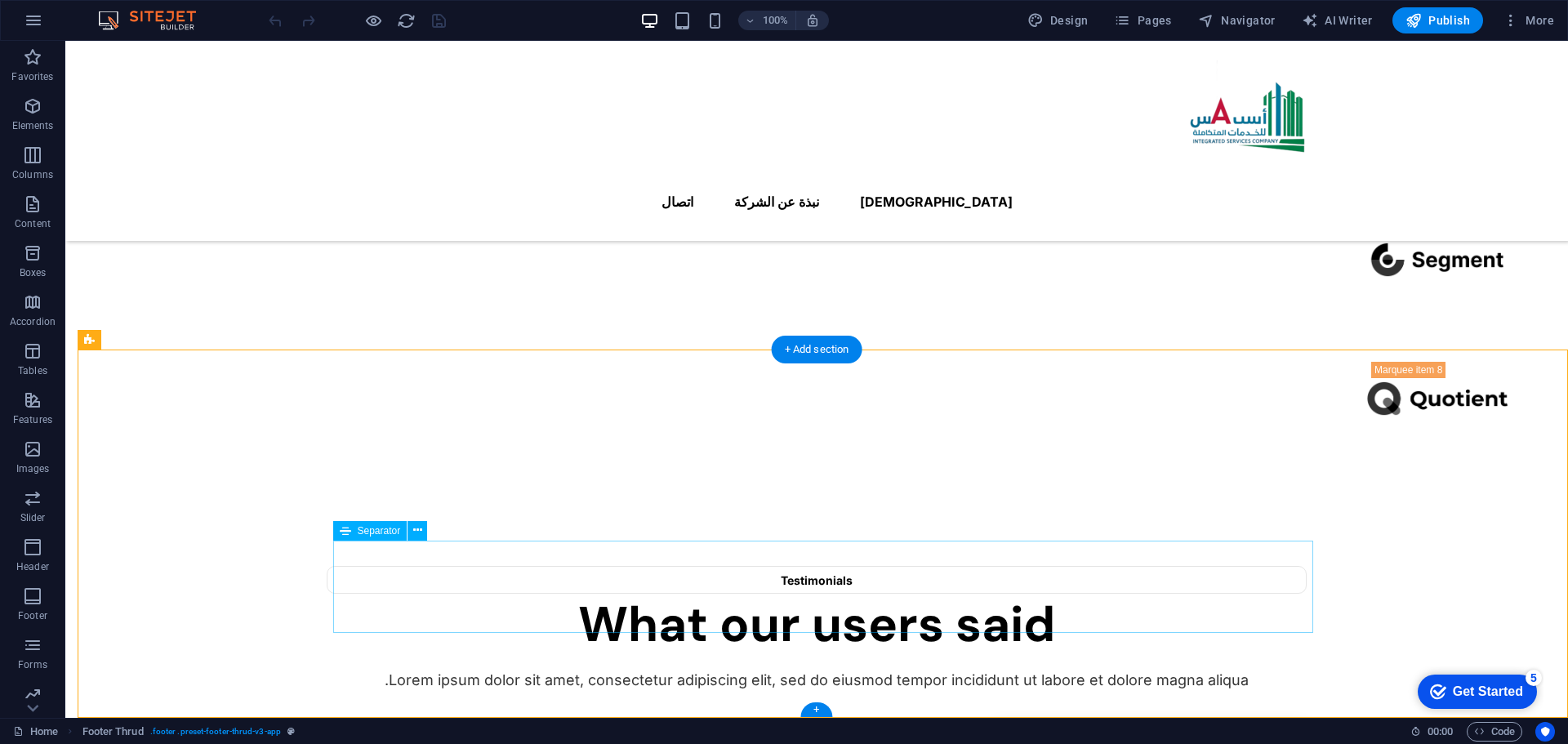
click at [414, 527] on icon at bounding box center [417, 530] width 9 height 17
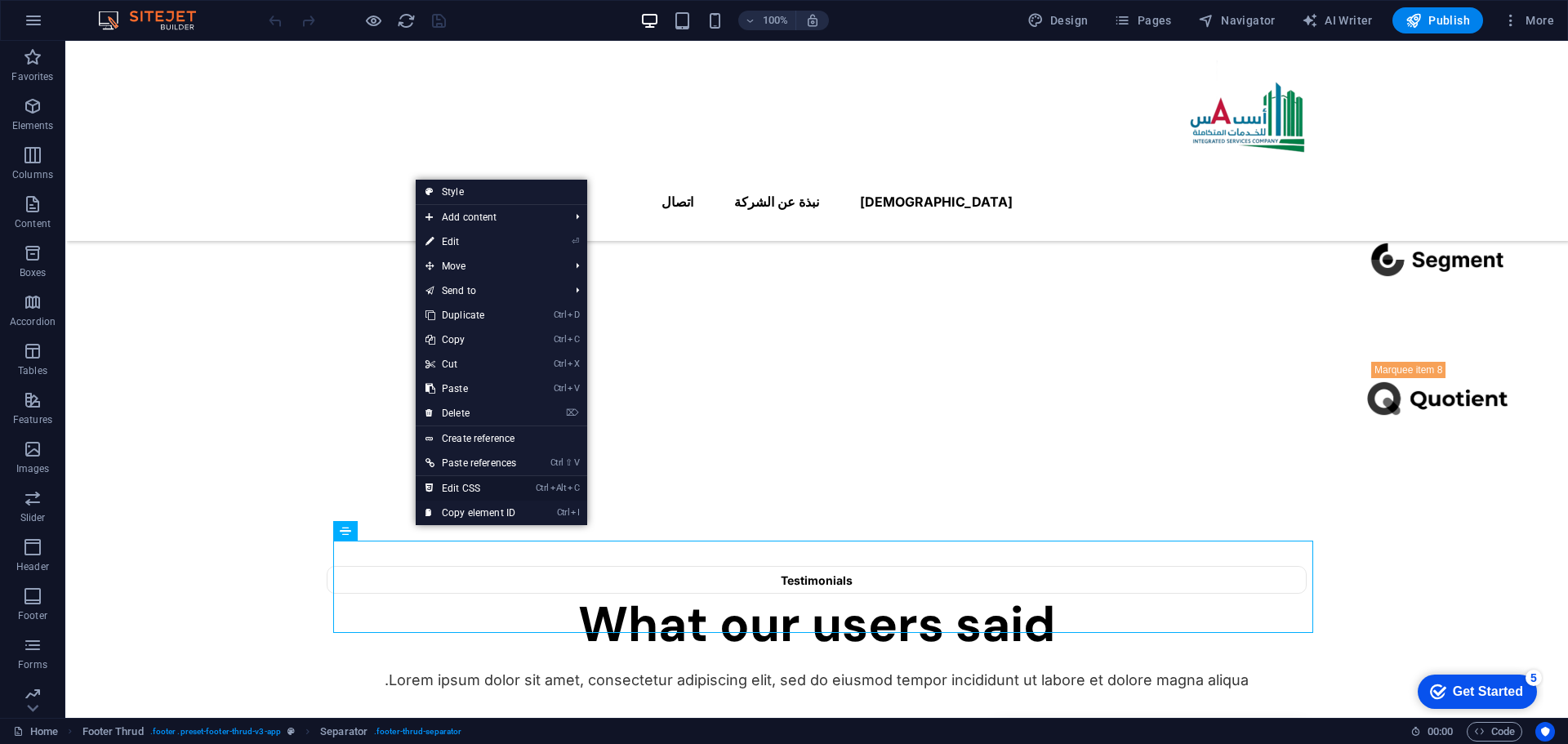
click at [472, 495] on link "Ctrl Alt C Edit CSS" at bounding box center [471, 488] width 110 height 24
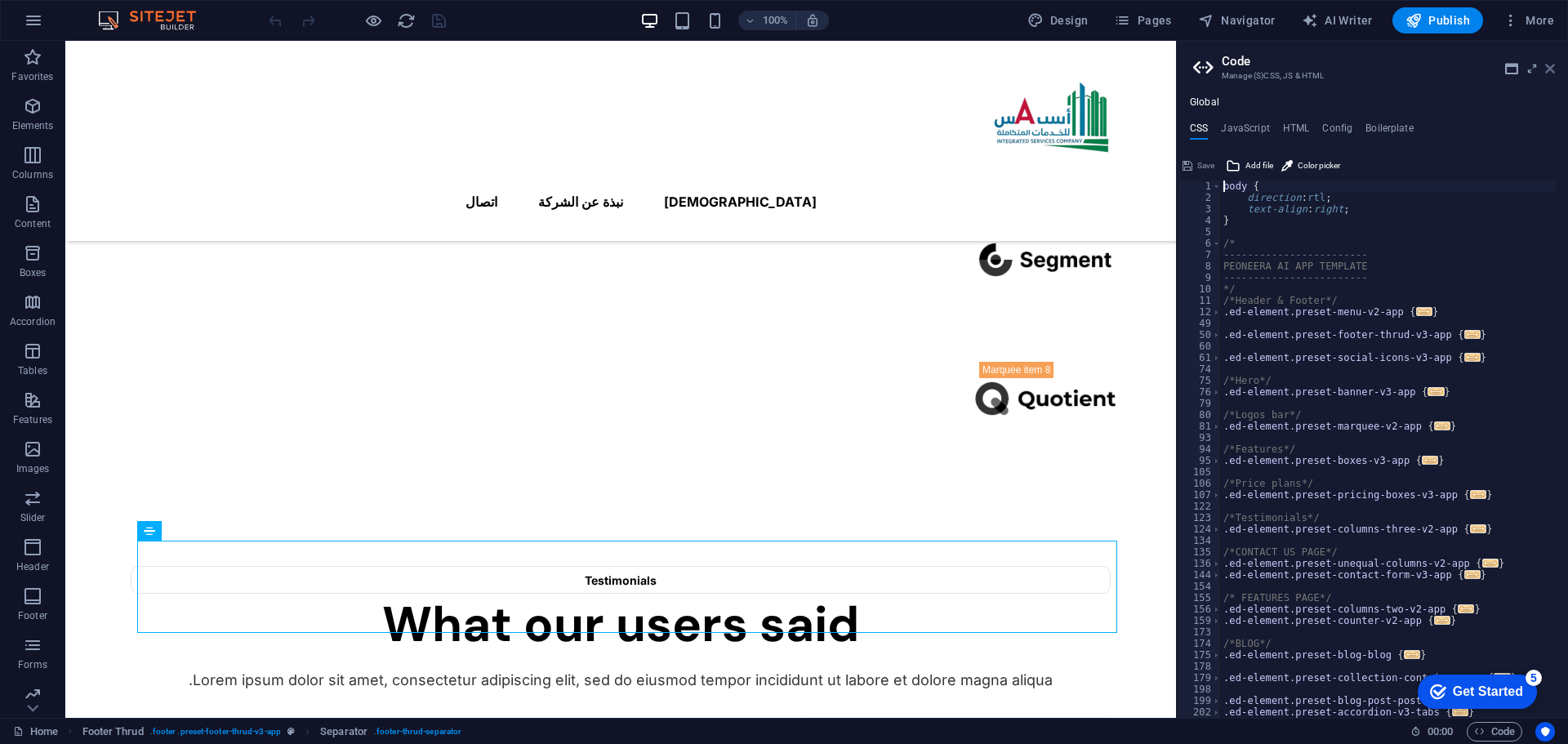
click at [1552, 74] on icon at bounding box center [1550, 69] width 10 height 13
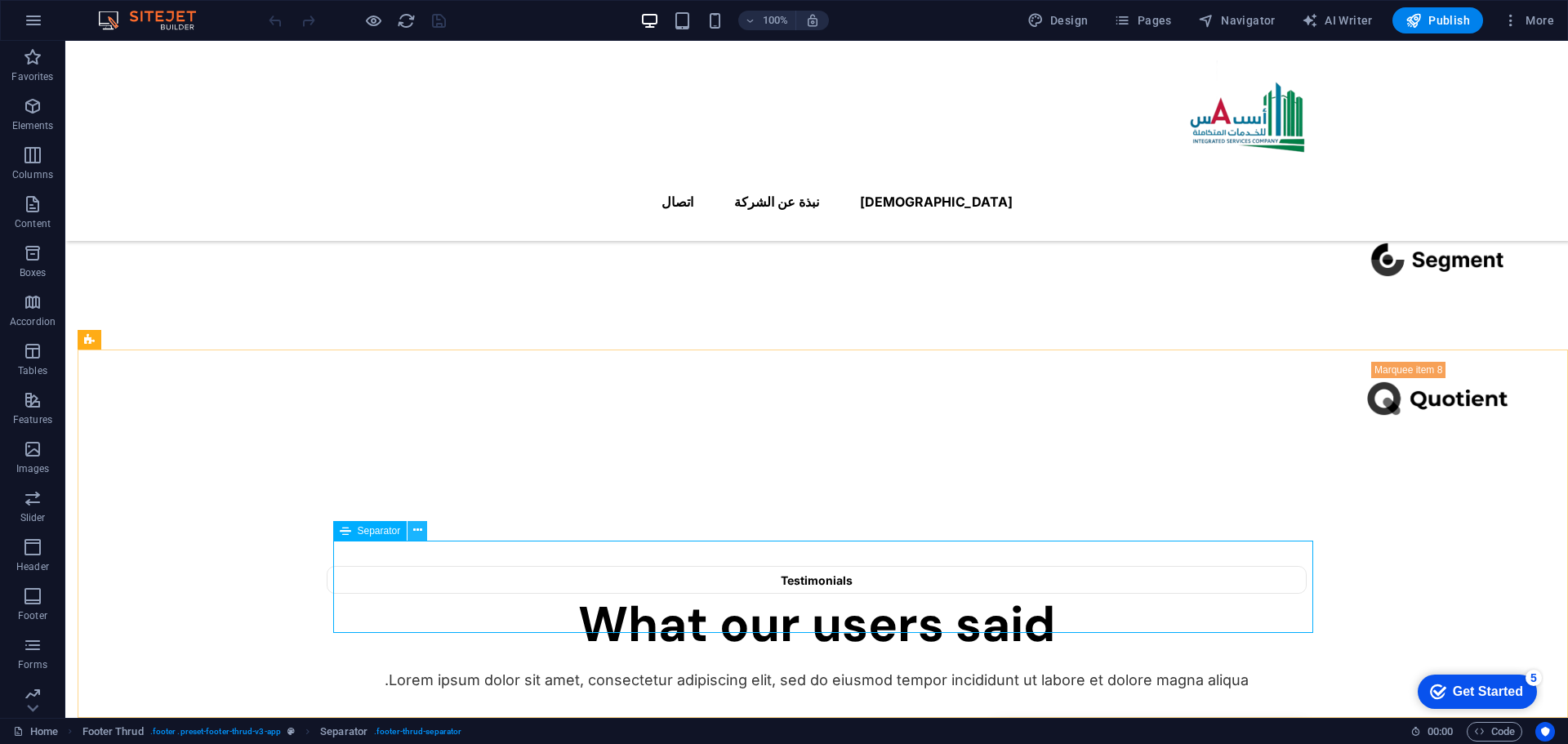
click at [418, 532] on icon at bounding box center [417, 530] width 9 height 17
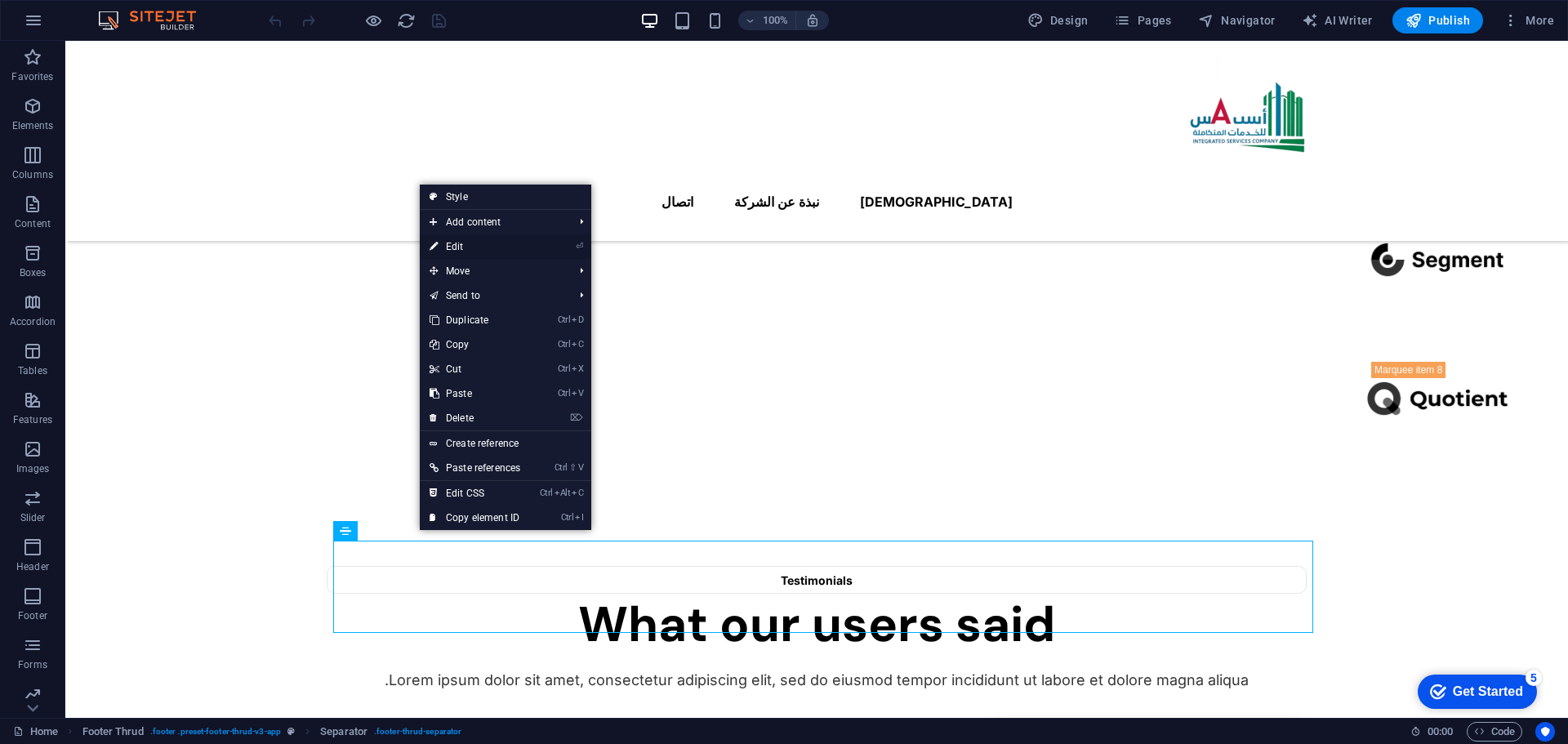
click at [501, 253] on link "⏎ Edit" at bounding box center [475, 246] width 110 height 24
select select "%"
select select "px"
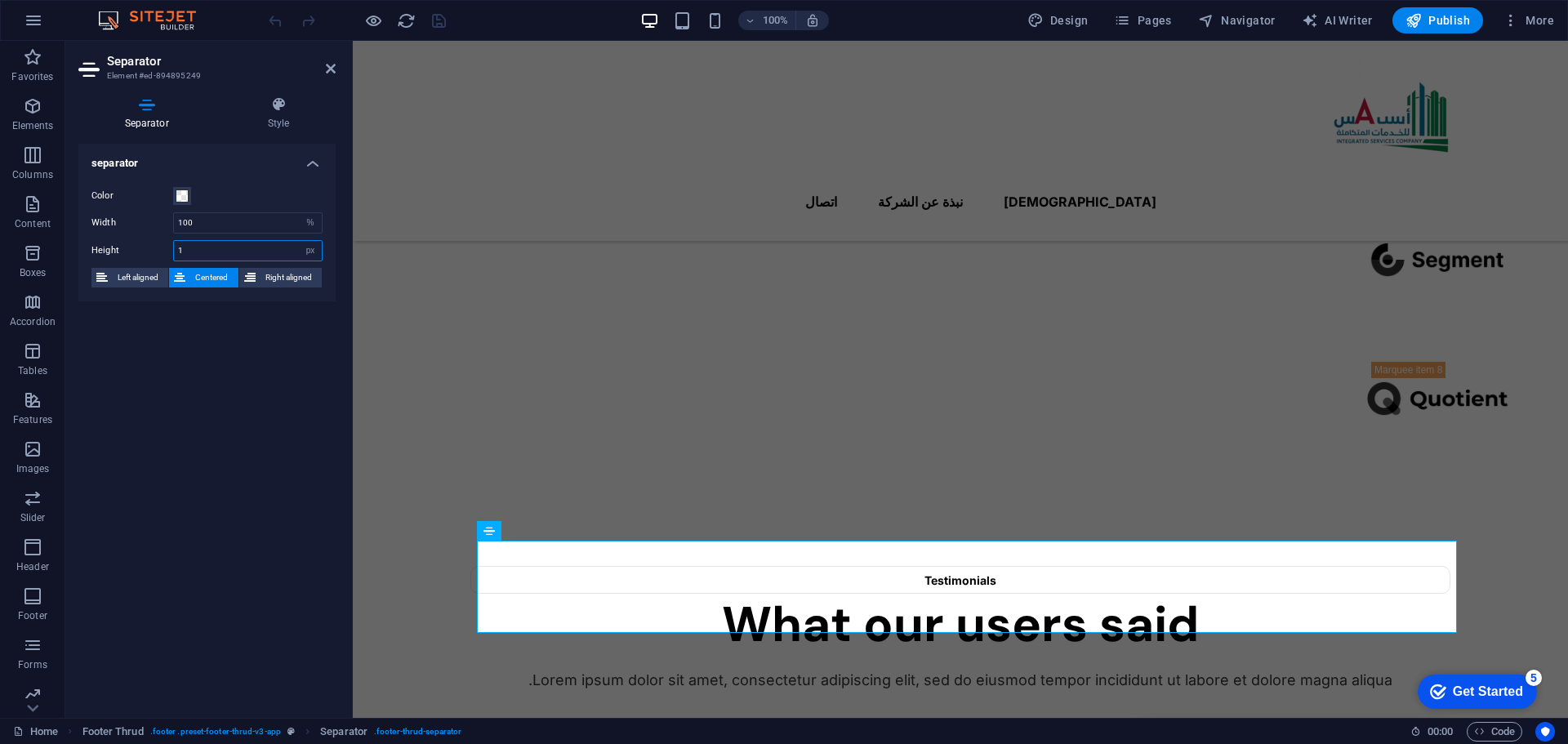
click at [193, 253] on input "1" at bounding box center [248, 251] width 148 height 20
click at [207, 252] on input "5" at bounding box center [248, 251] width 148 height 20
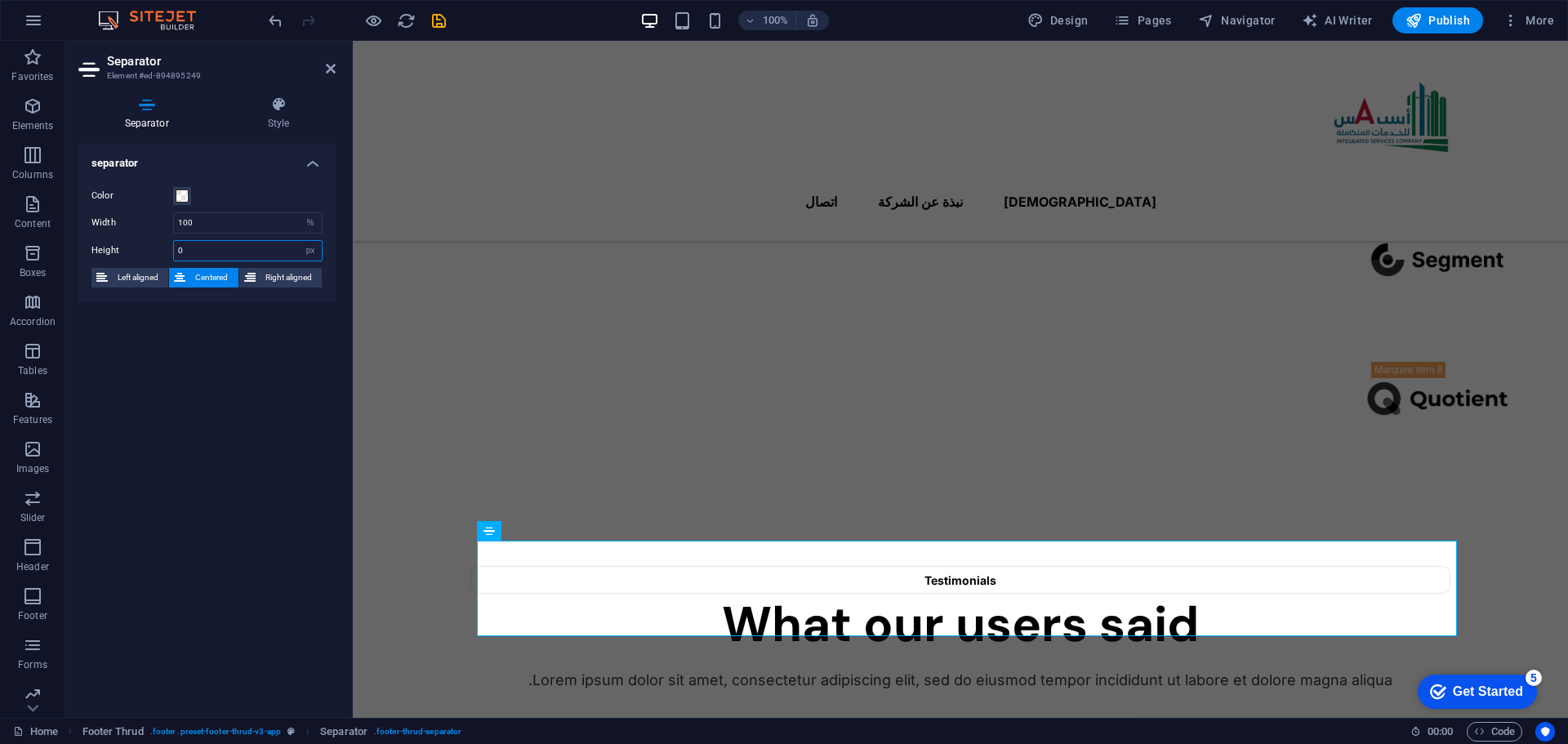
scroll to position [1869, 0]
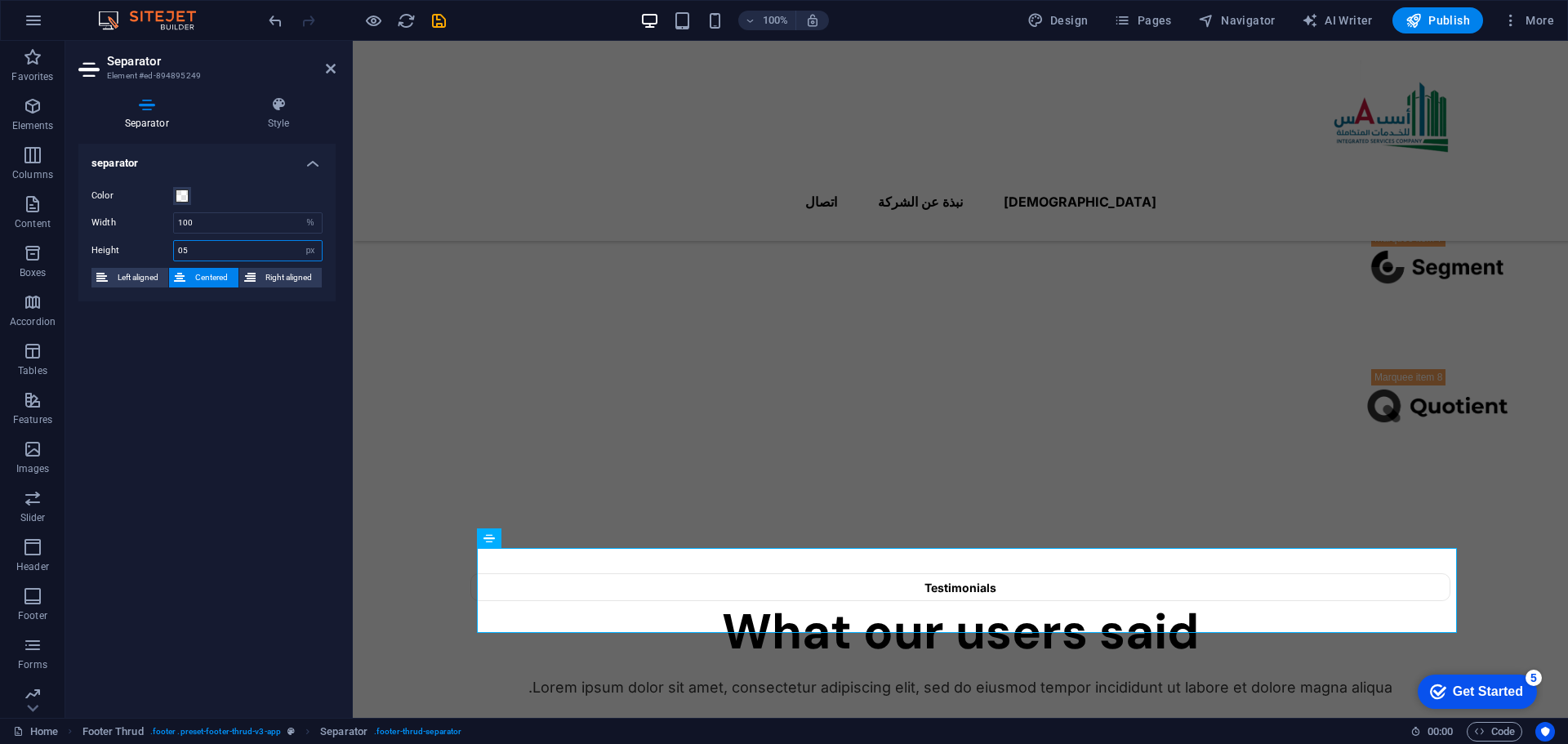
type input "5"
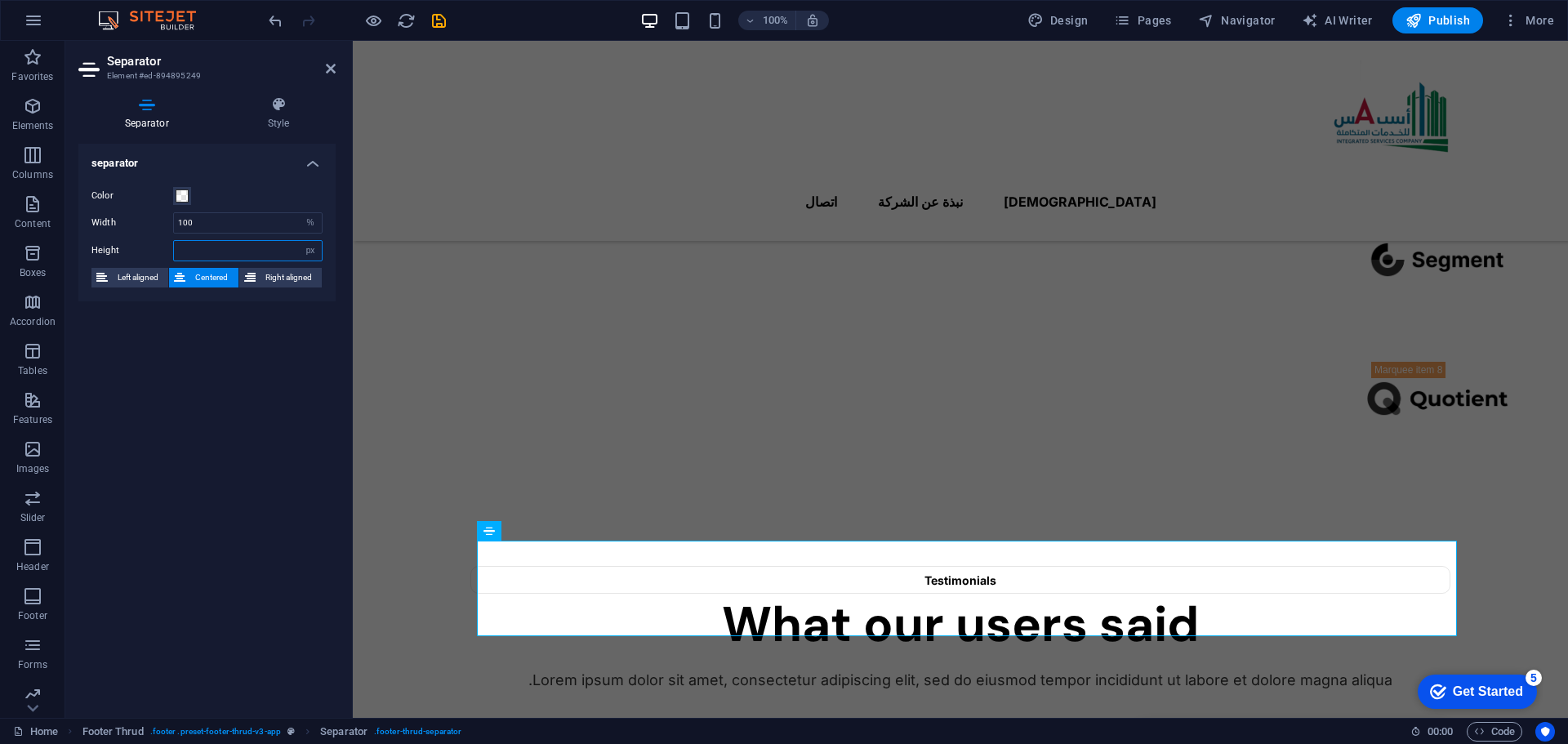
type input "1"
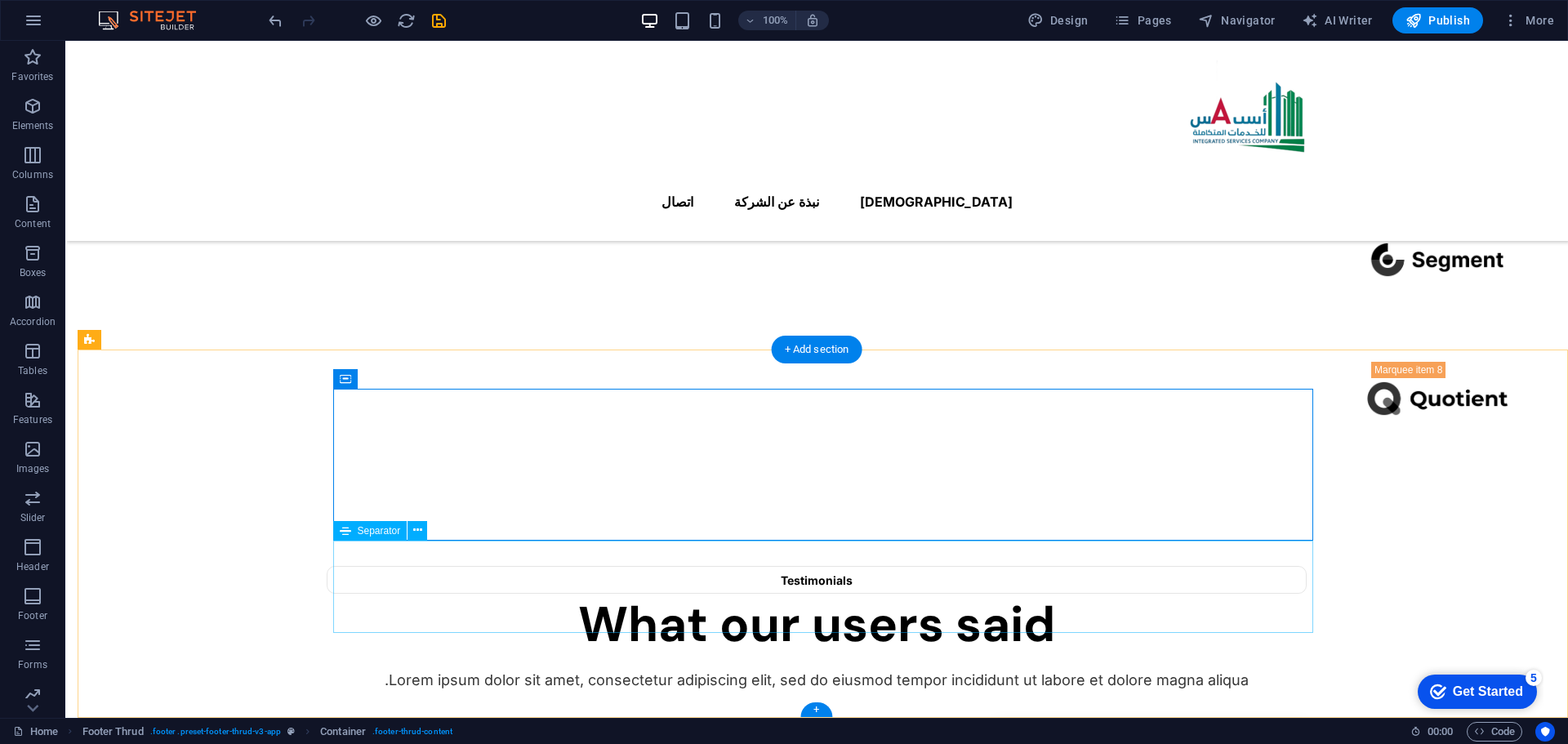
click at [420, 528] on icon at bounding box center [417, 530] width 9 height 17
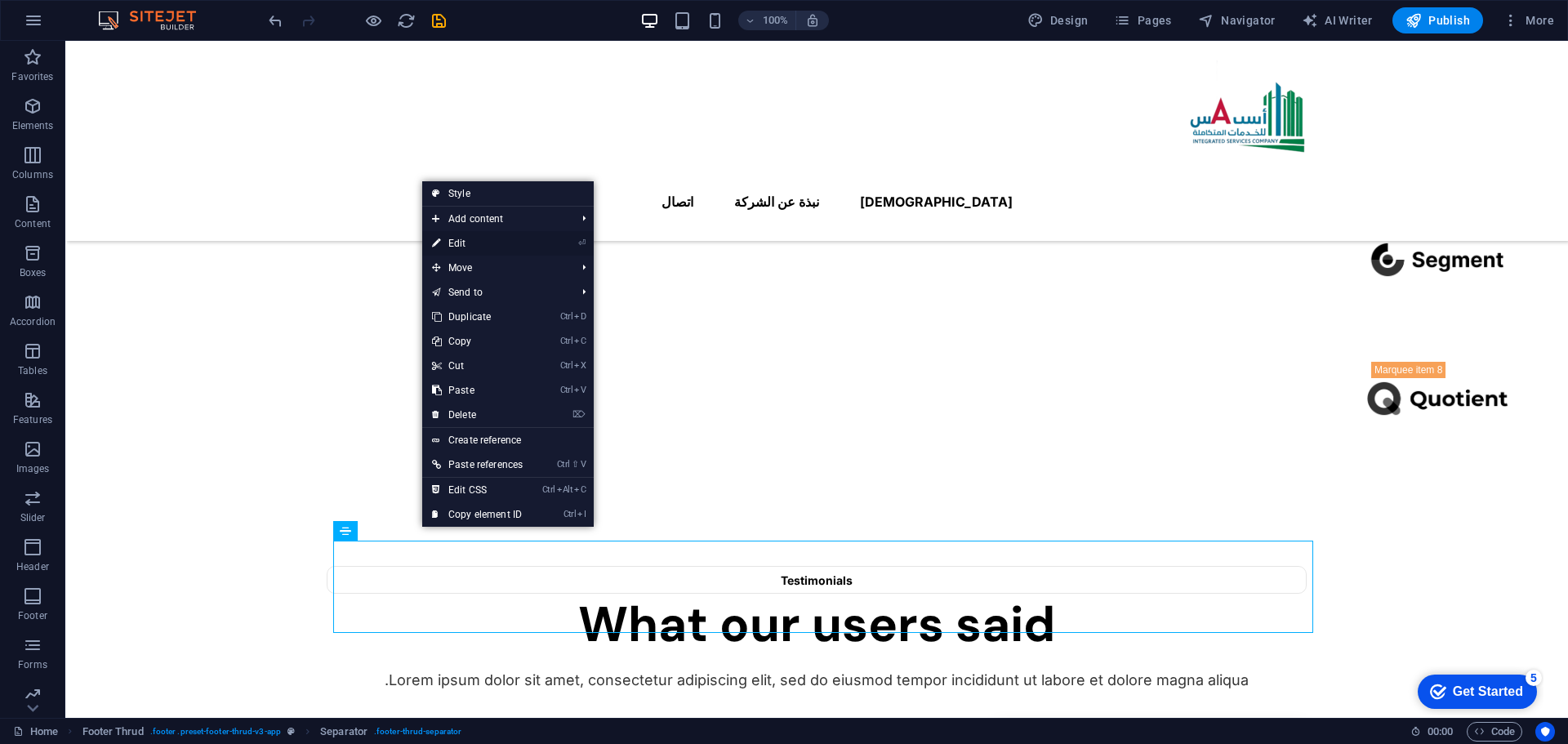
click at [480, 243] on link "⏎ Edit" at bounding box center [477, 243] width 110 height 24
select select "%"
select select "px"
